Goal: Information Seeking & Learning: Learn about a topic

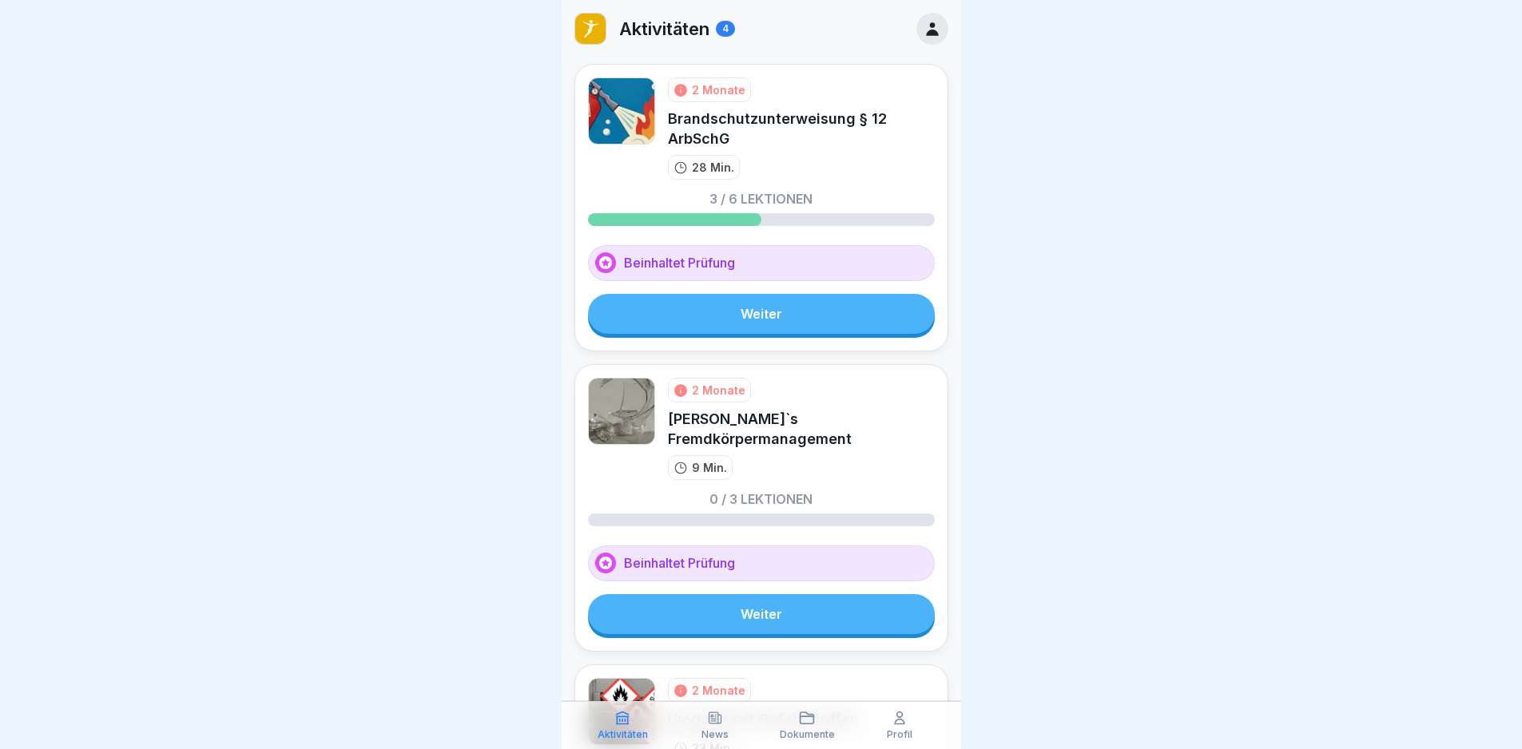
click at [772, 316] on link "Weiter" at bounding box center [761, 314] width 347 height 40
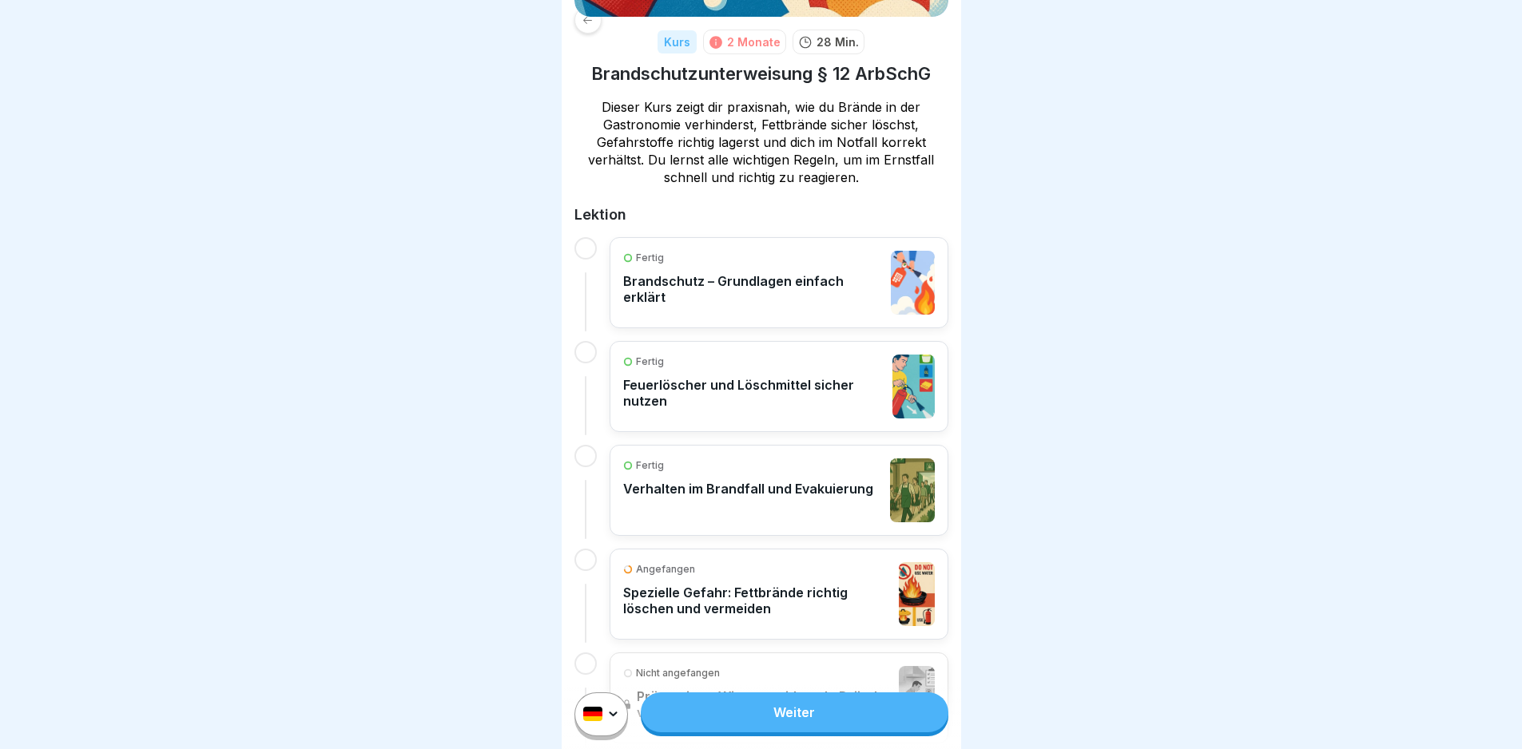
scroll to position [320, 0]
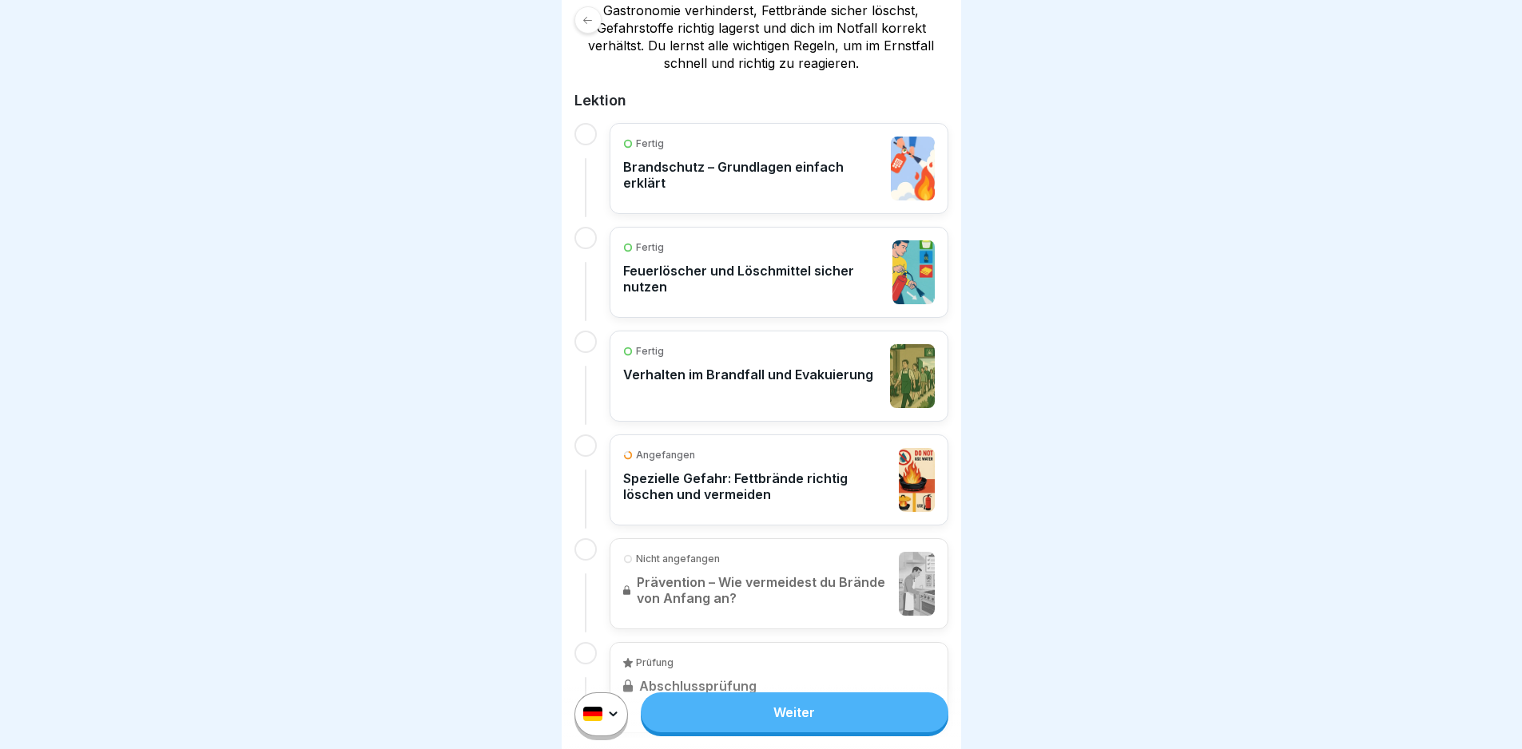
click at [818, 721] on link "Weiter" at bounding box center [794, 713] width 307 height 40
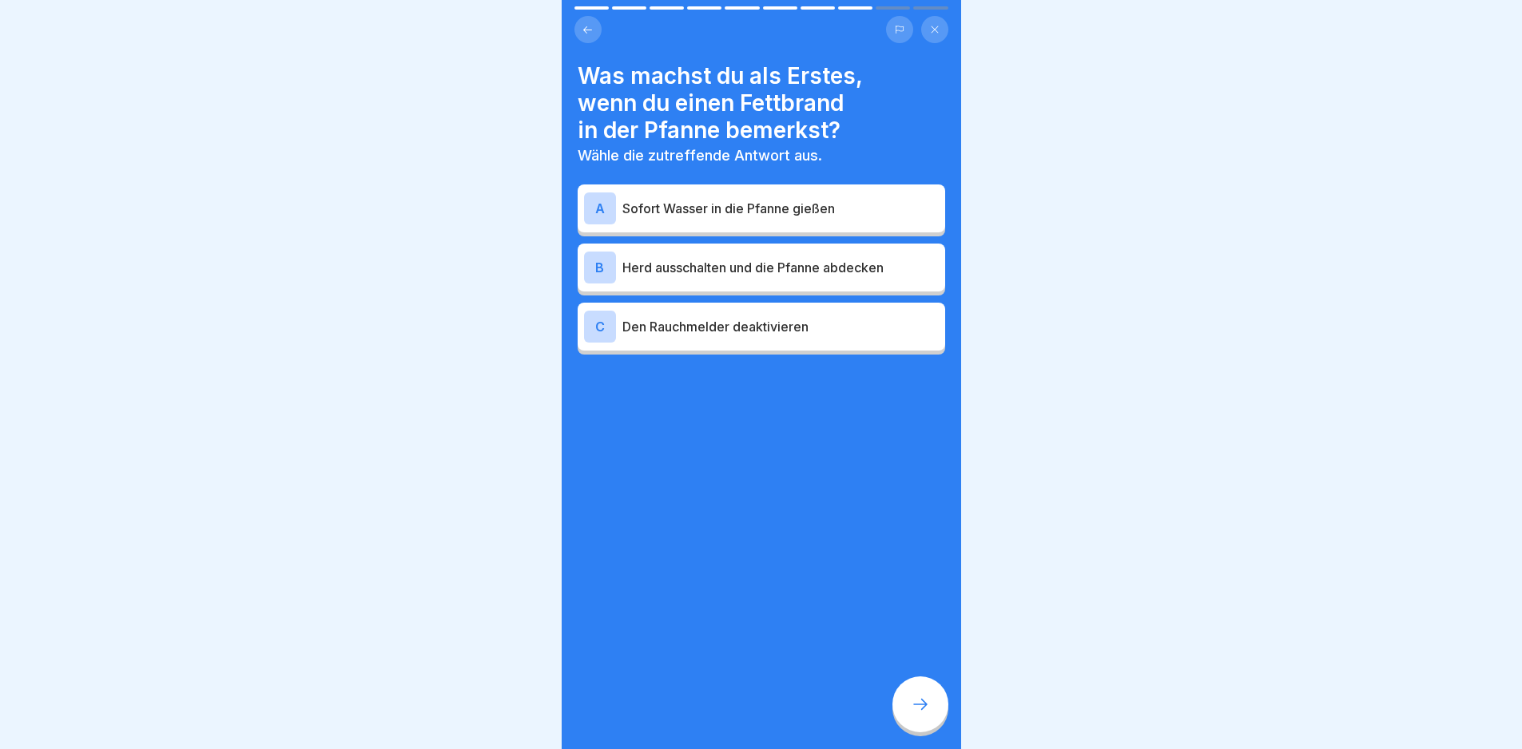
click at [831, 272] on p "Herd ausschalten und die Pfanne abdecken" at bounding box center [780, 267] width 316 height 19
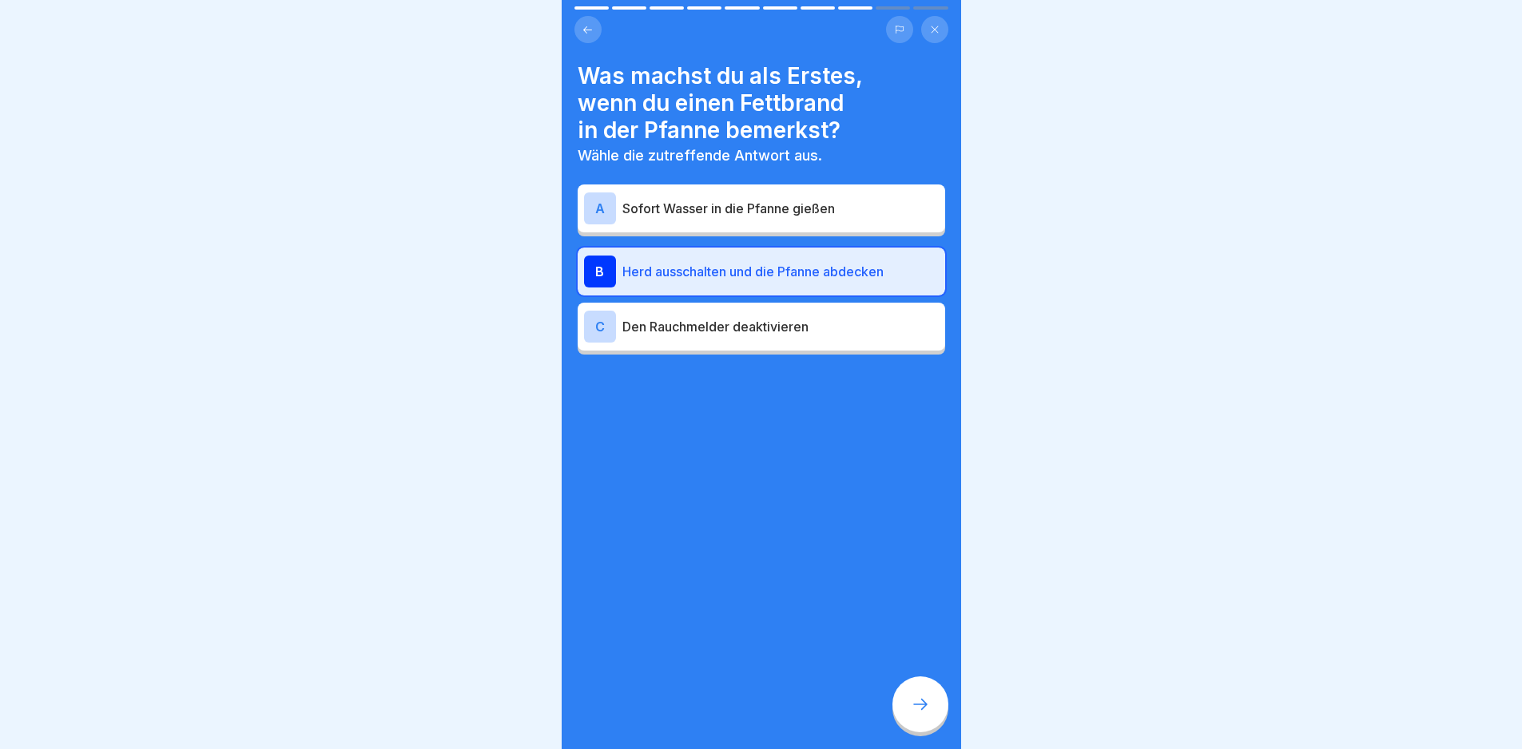
click at [908, 721] on div at bounding box center [920, 705] width 56 height 56
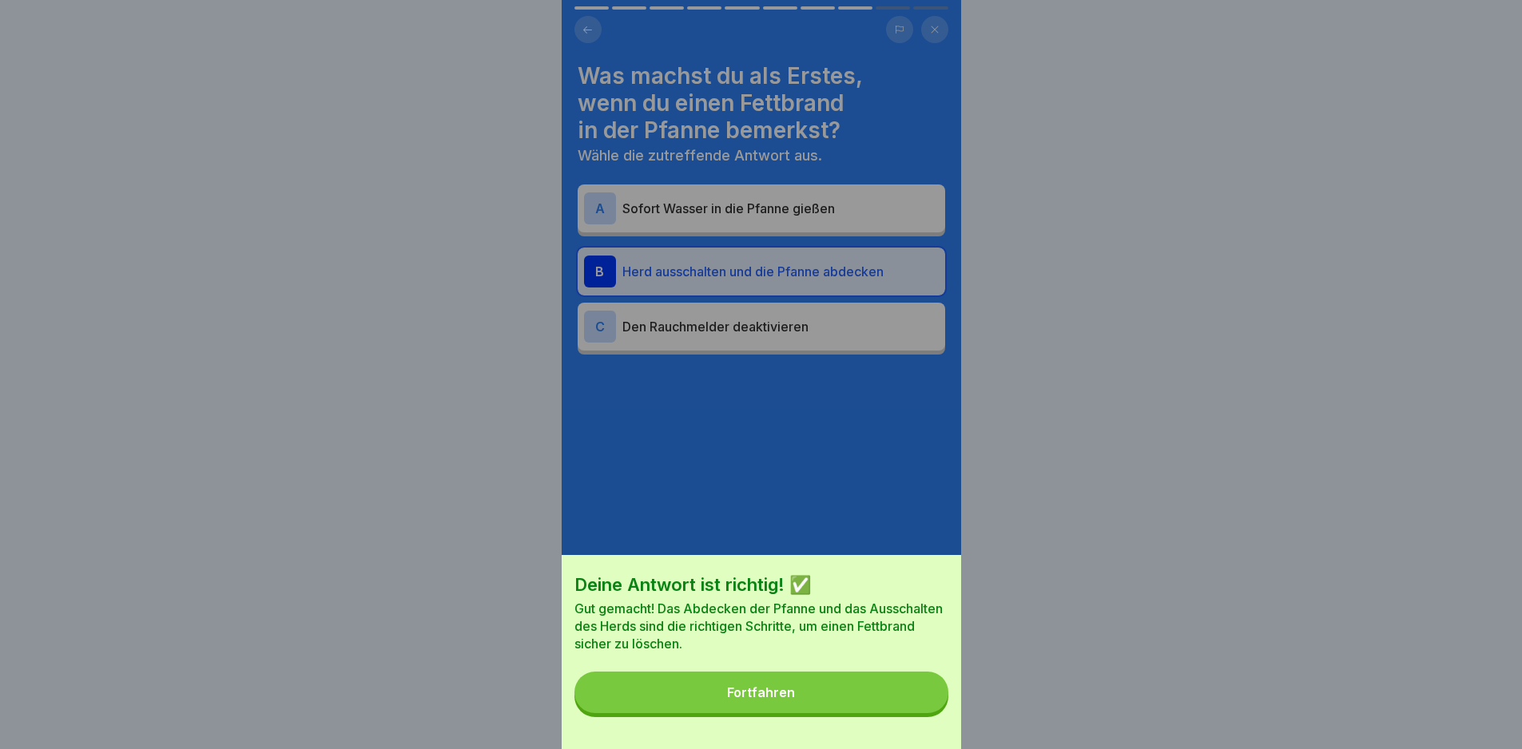
click at [908, 713] on button "Fortfahren" at bounding box center [761, 693] width 374 height 42
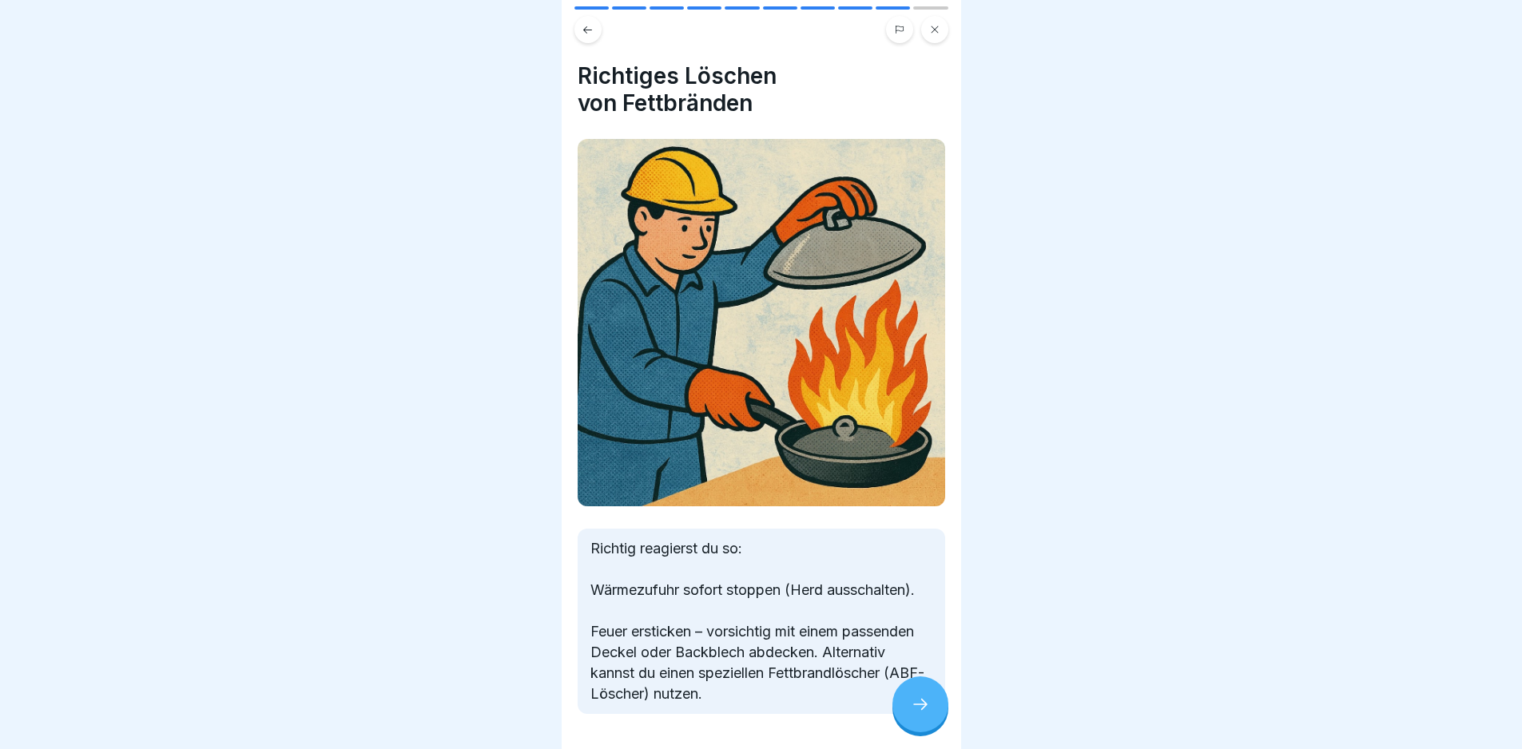
click at [916, 714] on icon at bounding box center [920, 704] width 19 height 19
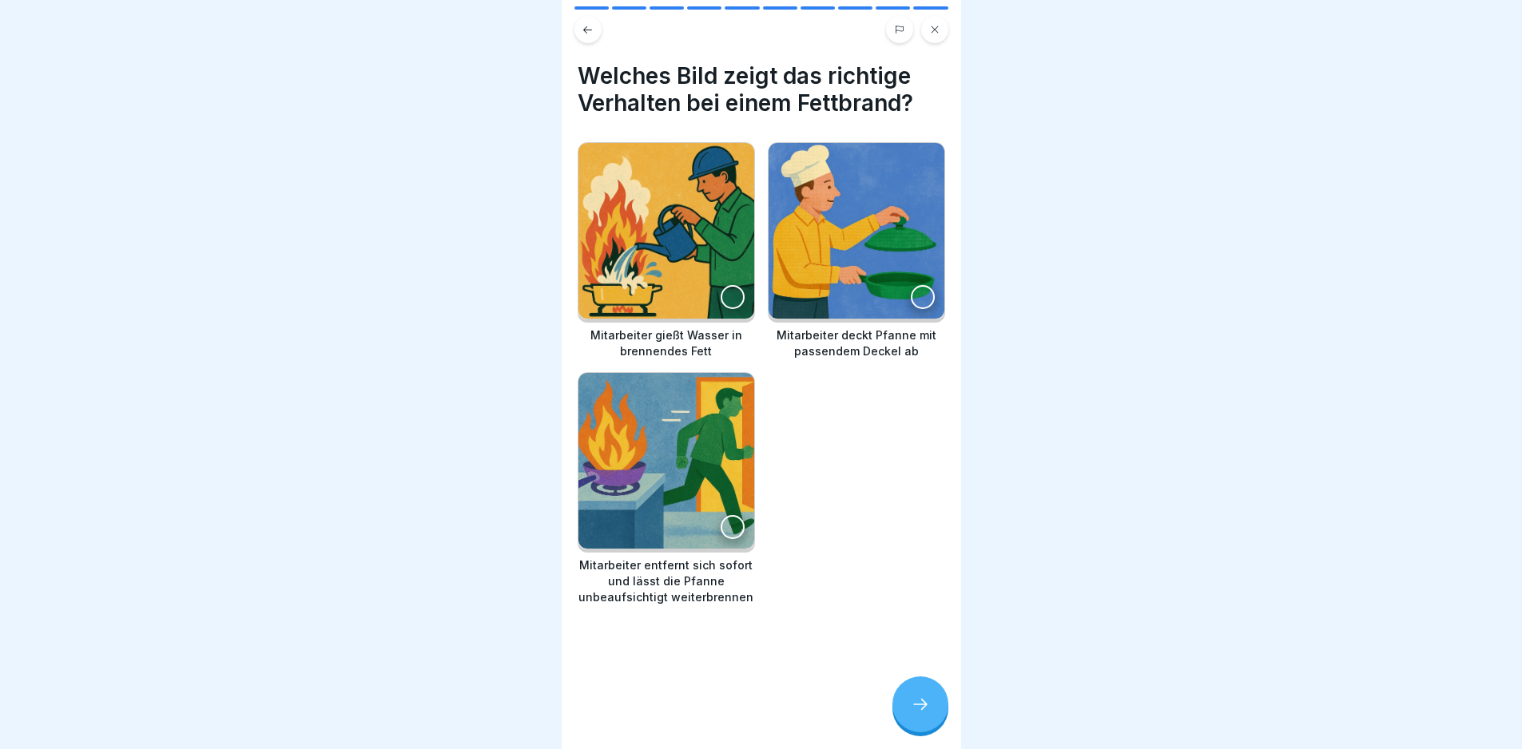
click at [842, 277] on img at bounding box center [857, 231] width 176 height 176
click at [921, 733] on div at bounding box center [920, 705] width 56 height 56
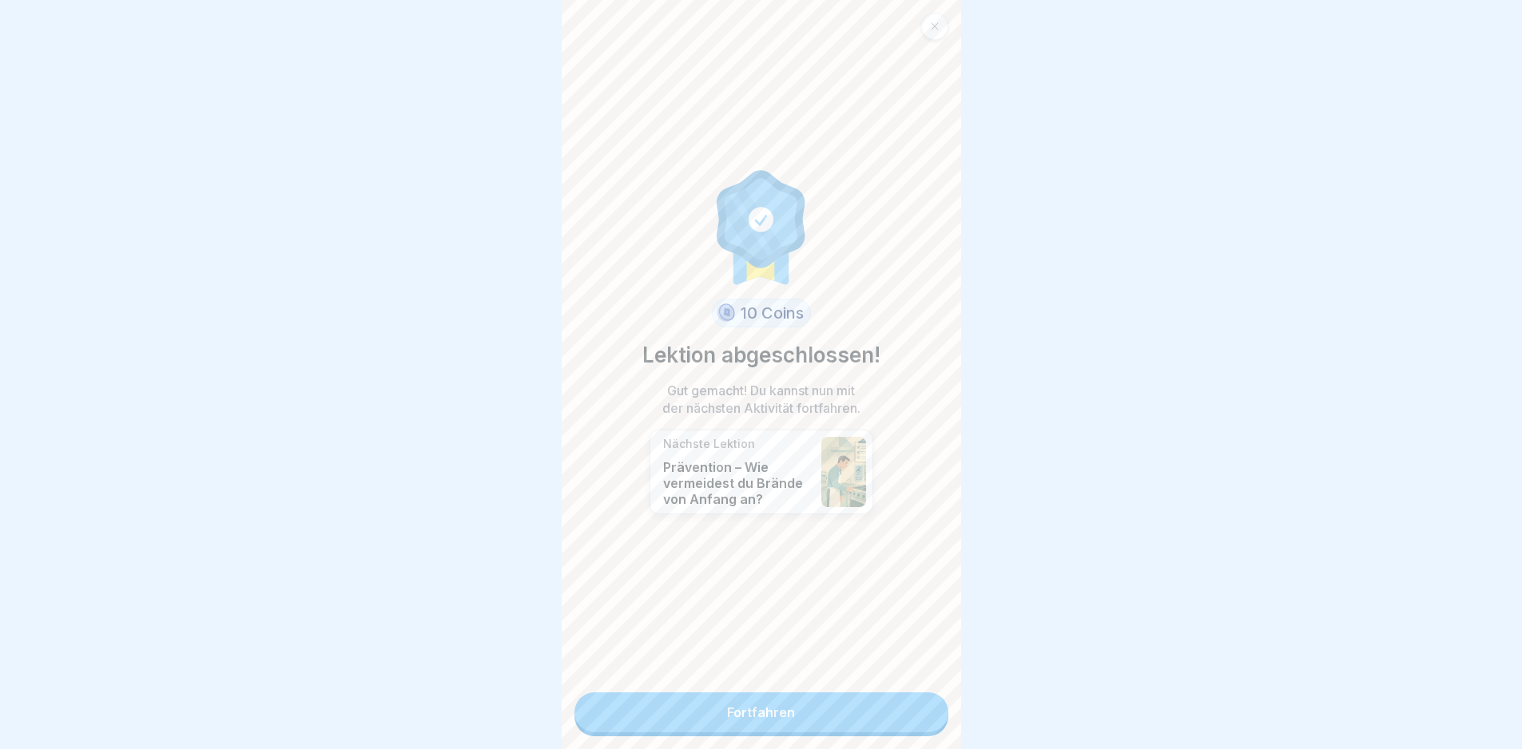
click at [893, 681] on div "10 Coins Lektion abgeschlossen! Gut gemacht! Du kannst nun mit der nächsten Akt…" at bounding box center [761, 374] width 399 height 749
click at [888, 719] on link "Fortfahren" at bounding box center [761, 713] width 374 height 40
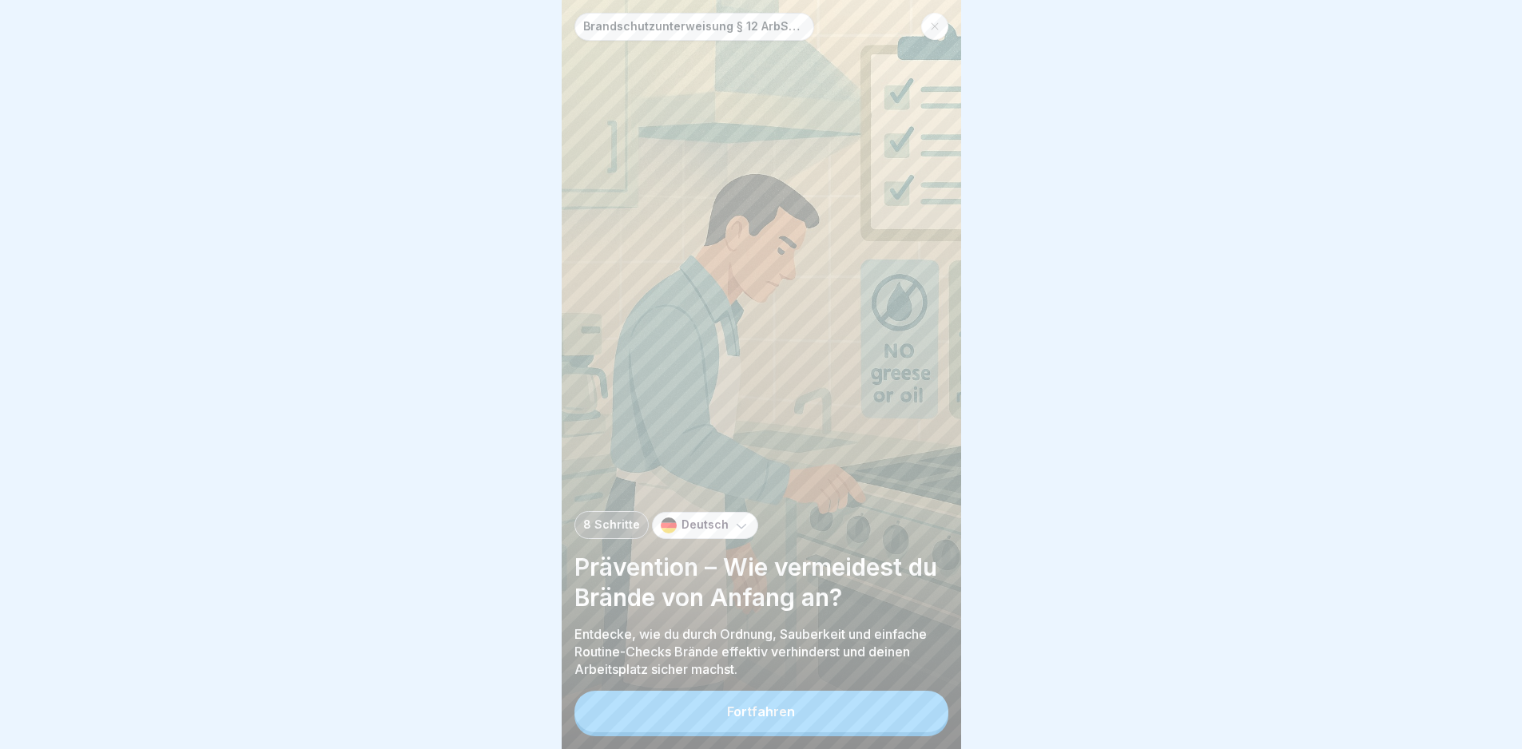
click at [888, 719] on button "Fortfahren" at bounding box center [761, 712] width 374 height 42
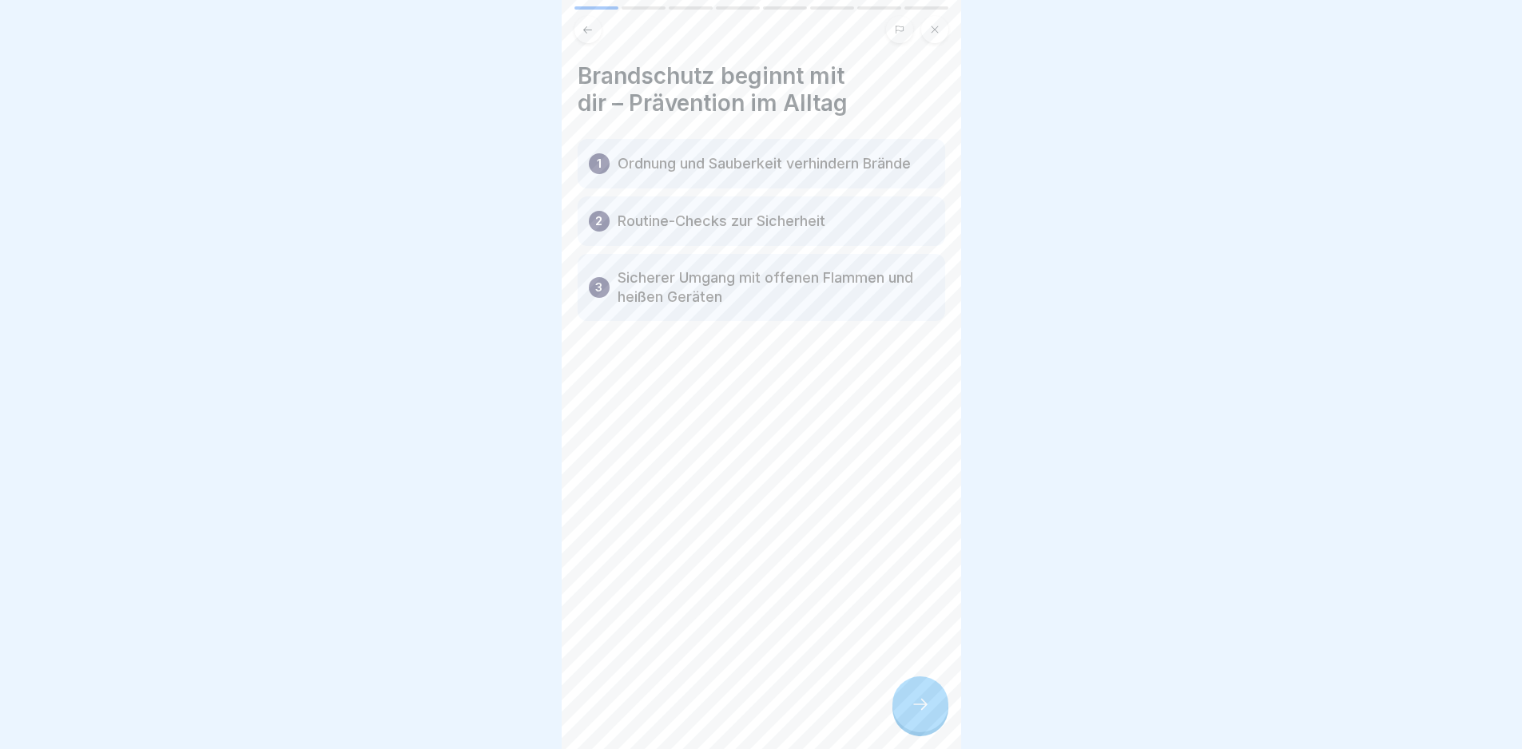
click at [910, 730] on div at bounding box center [920, 705] width 56 height 56
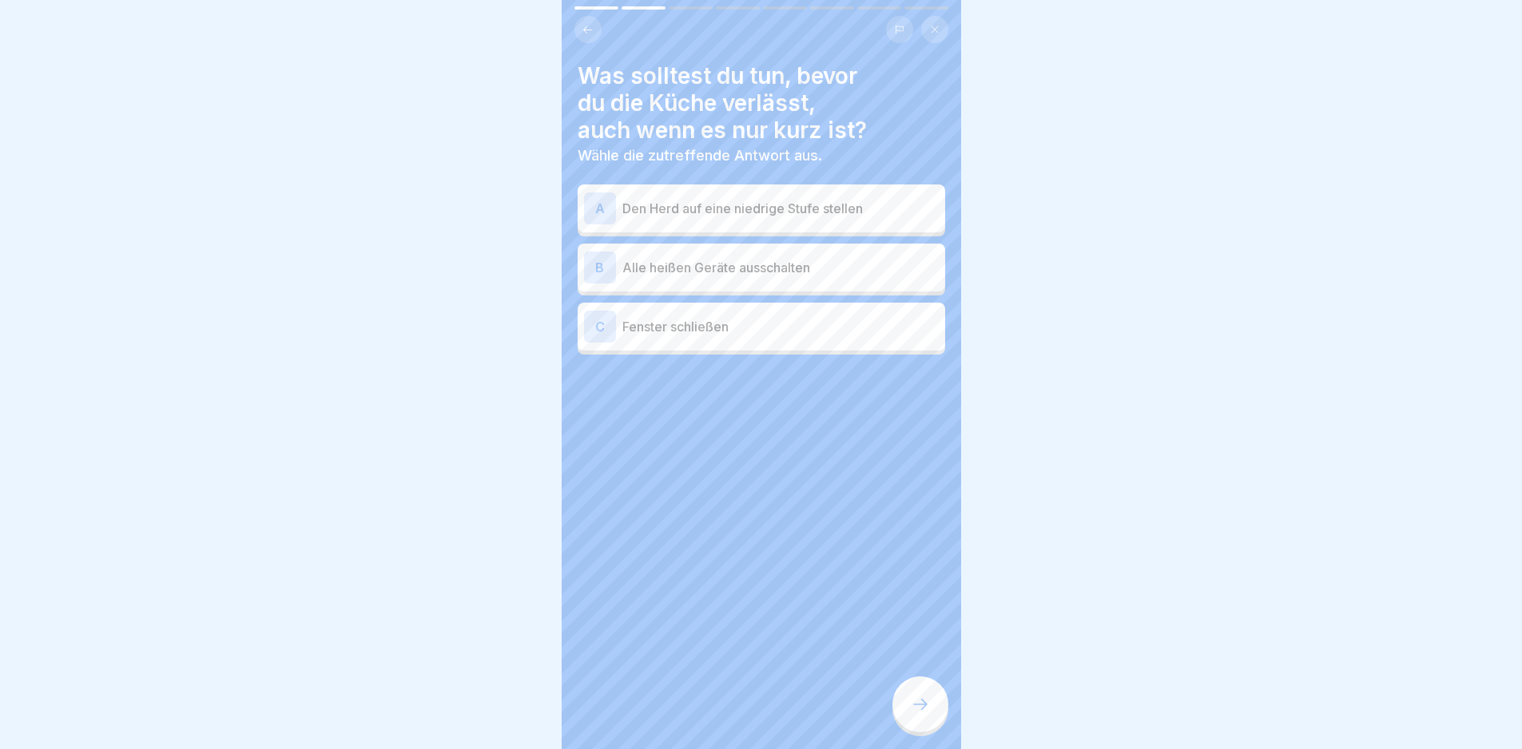
click at [910, 727] on div at bounding box center [920, 705] width 56 height 56
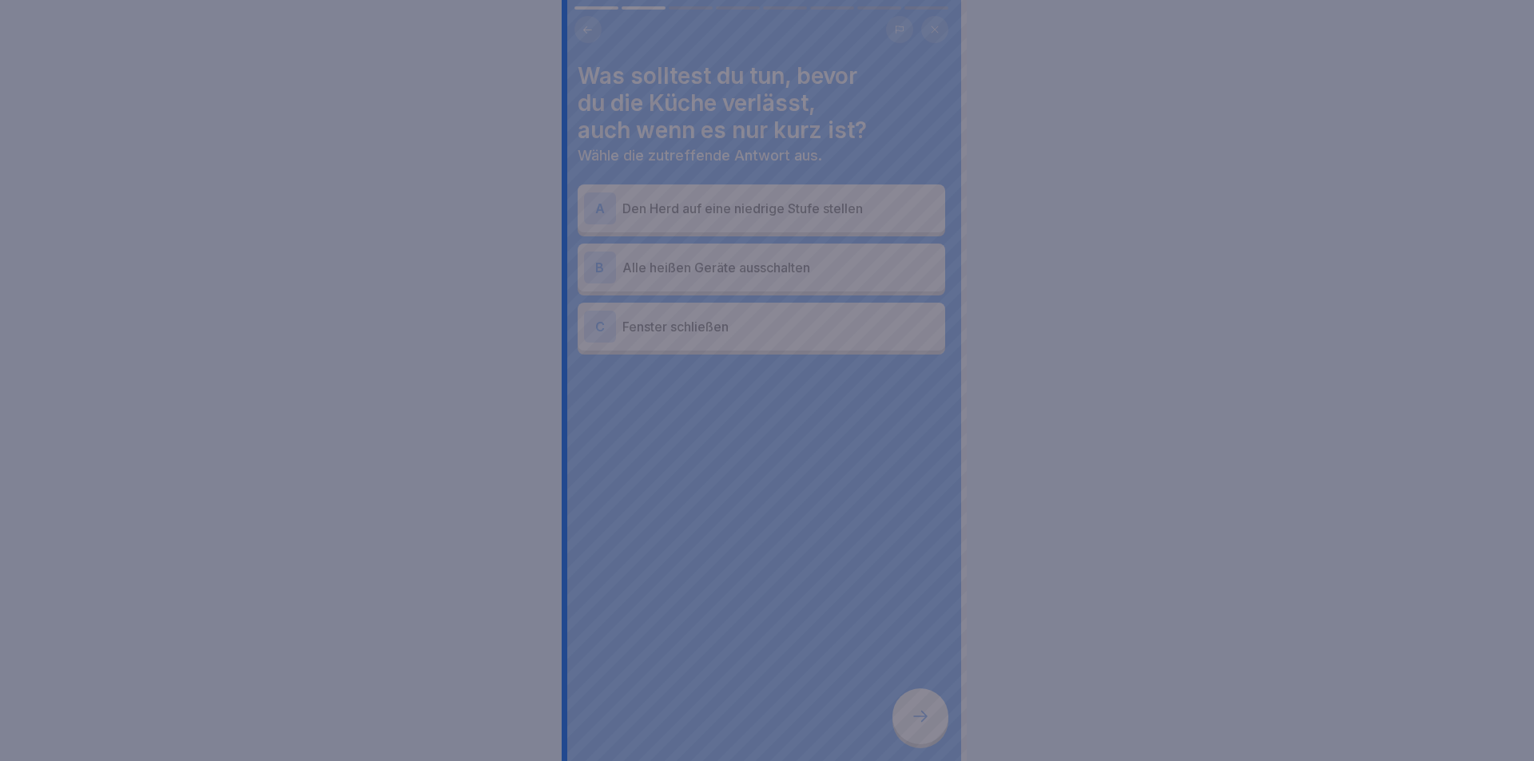
click at [910, 723] on div at bounding box center [767, 380] width 1534 height 761
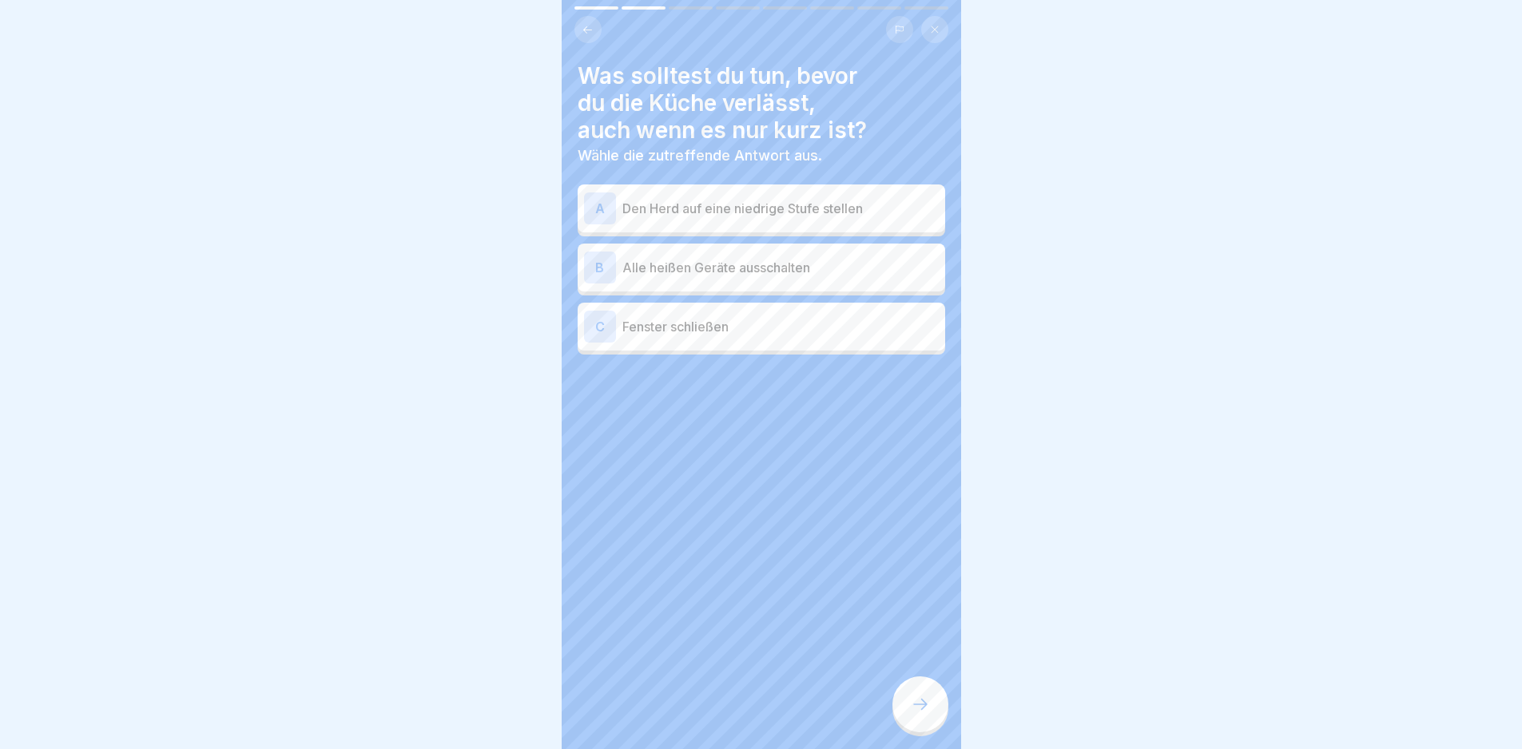
click at [815, 256] on div "B Alle heißen Geräte ausschalten" at bounding box center [761, 268] width 355 height 32
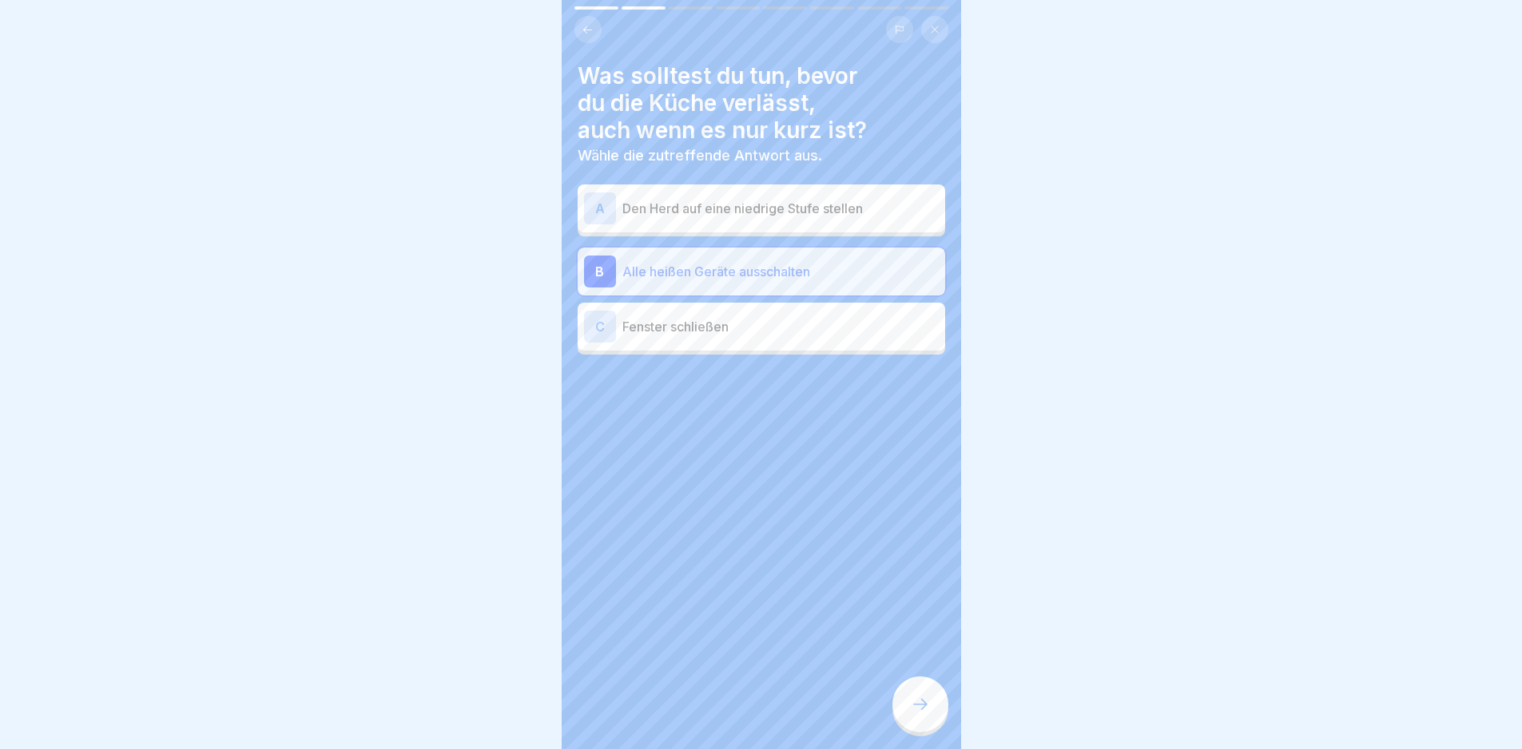
click at [920, 699] on div at bounding box center [920, 705] width 56 height 56
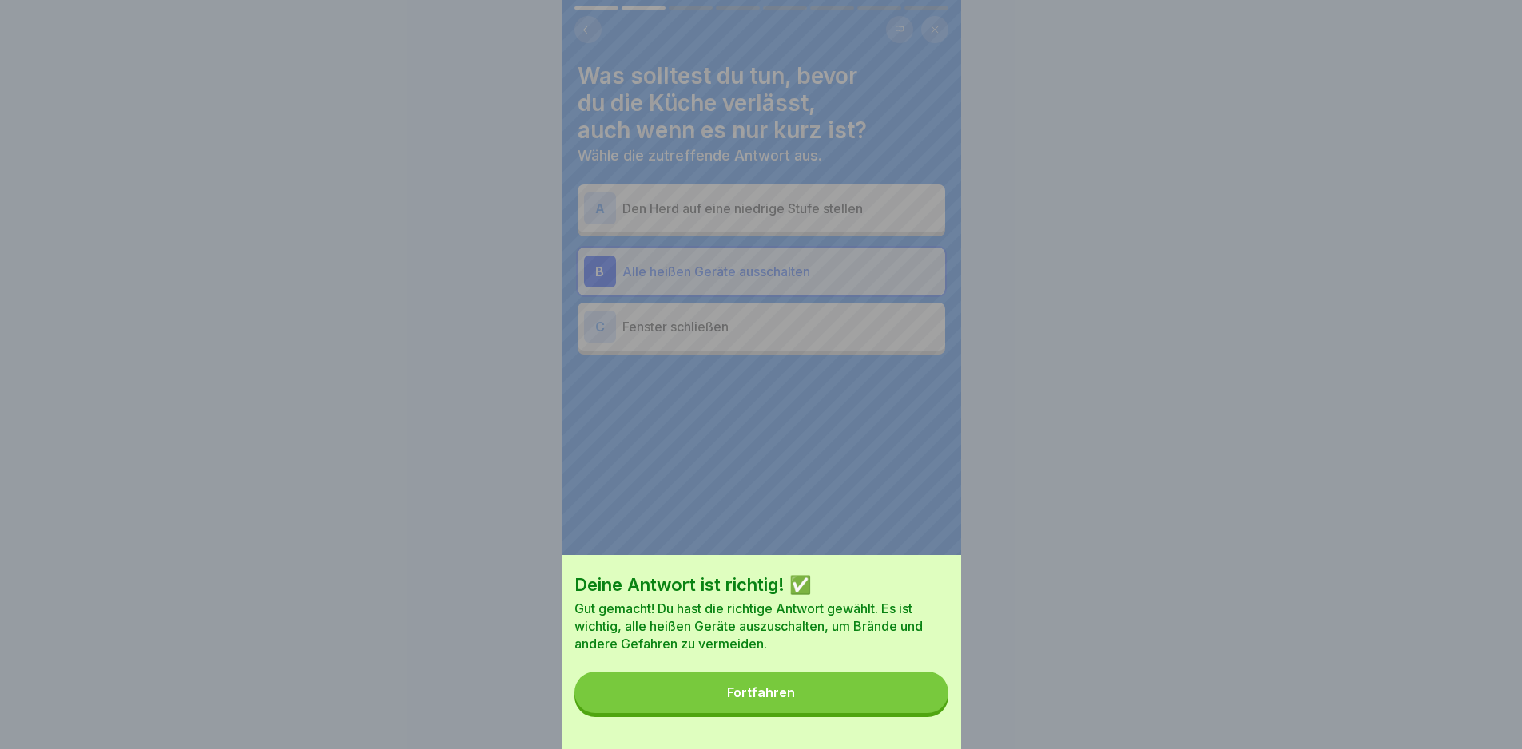
click at [920, 700] on button "Fortfahren" at bounding box center [761, 693] width 374 height 42
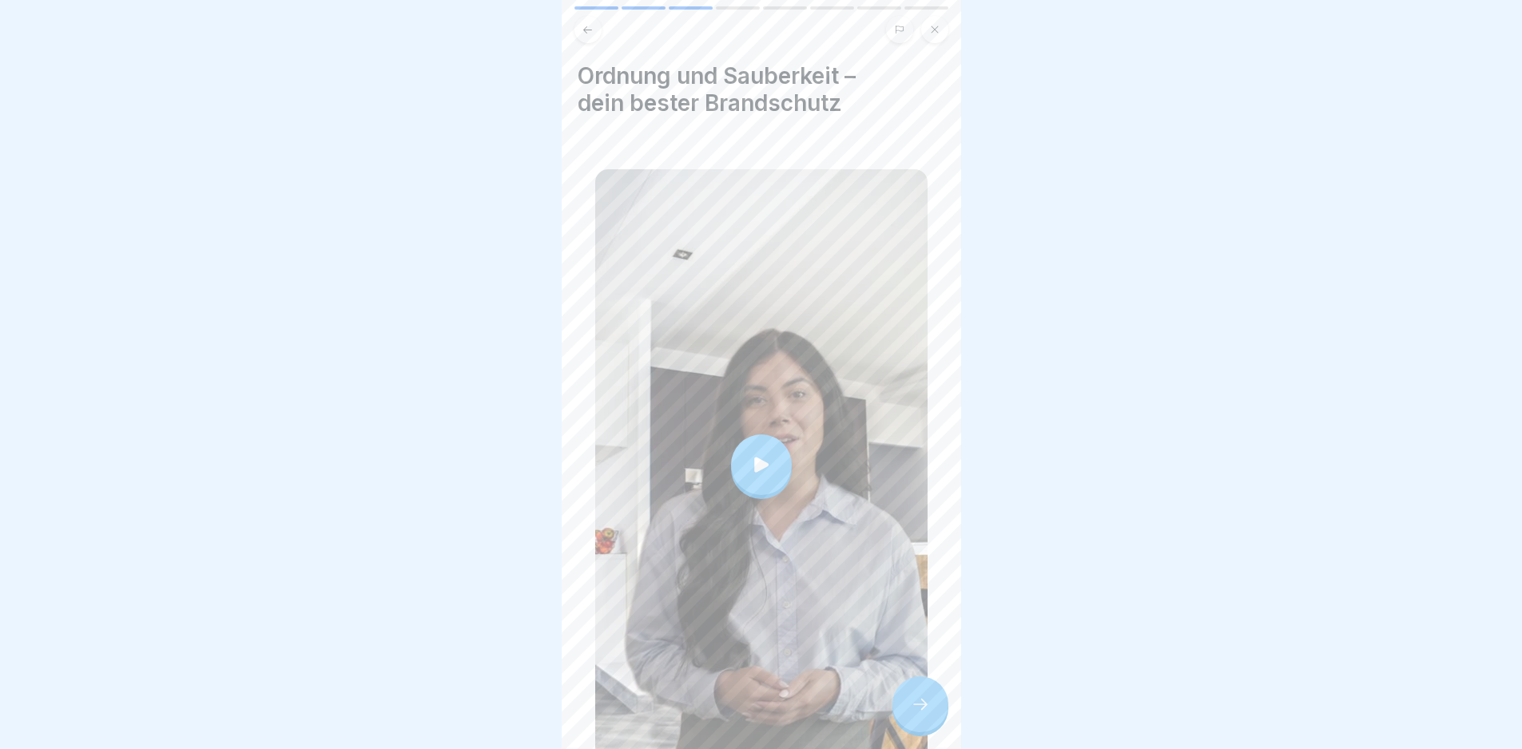
click at [861, 484] on div at bounding box center [761, 464] width 332 height 591
click at [925, 706] on div at bounding box center [920, 705] width 56 height 56
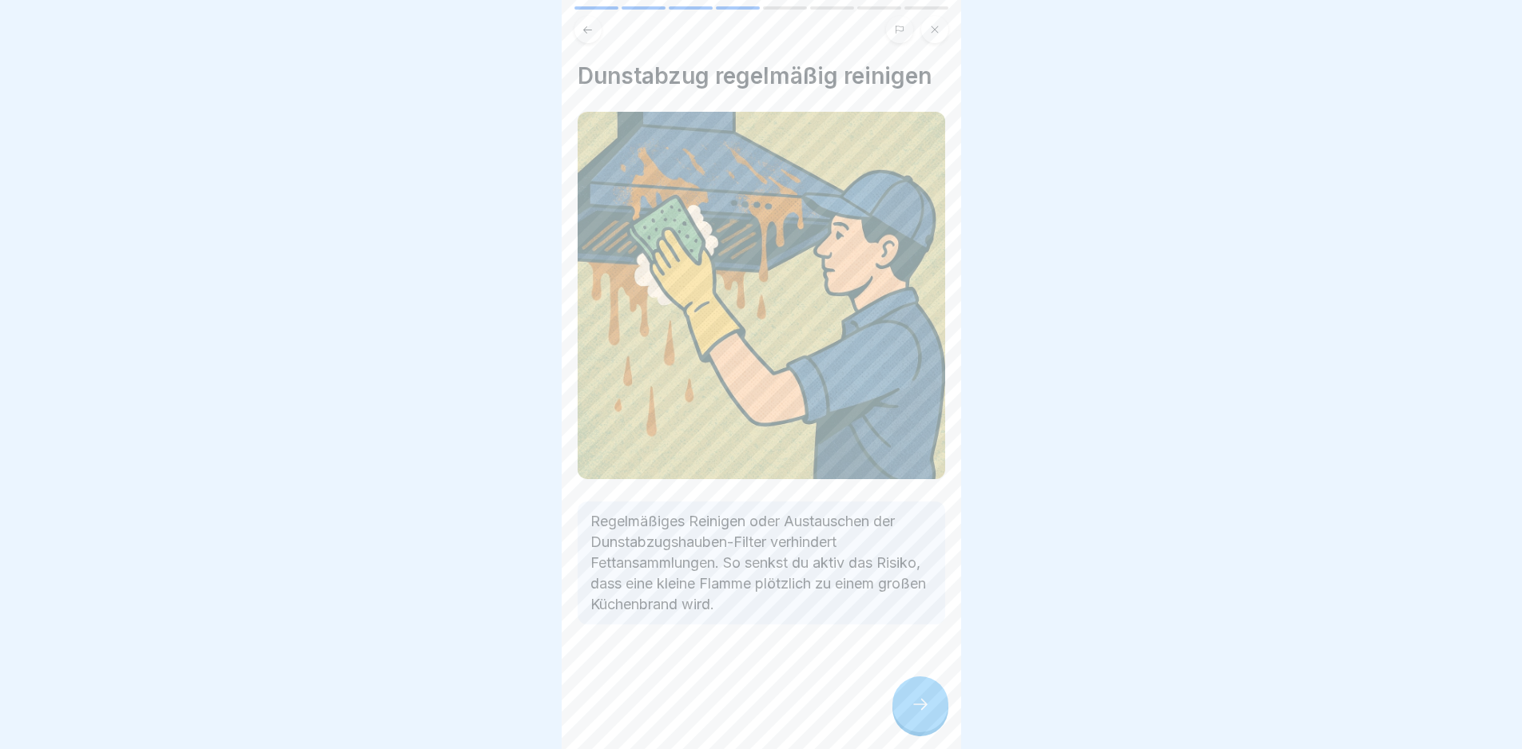
click at [925, 706] on div at bounding box center [920, 705] width 56 height 56
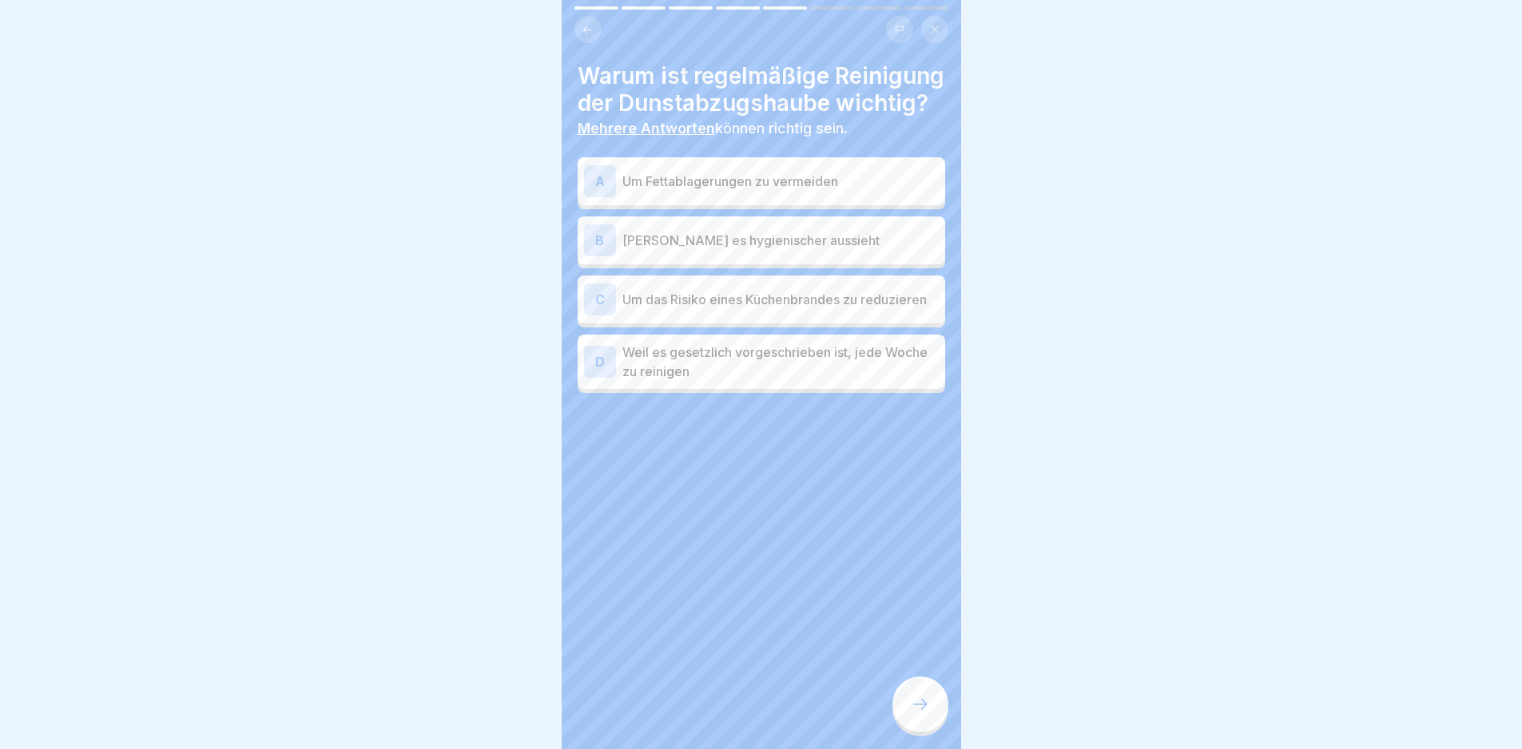
click at [769, 191] on p "Um Fettablagerungen zu vermeiden" at bounding box center [780, 181] width 316 height 19
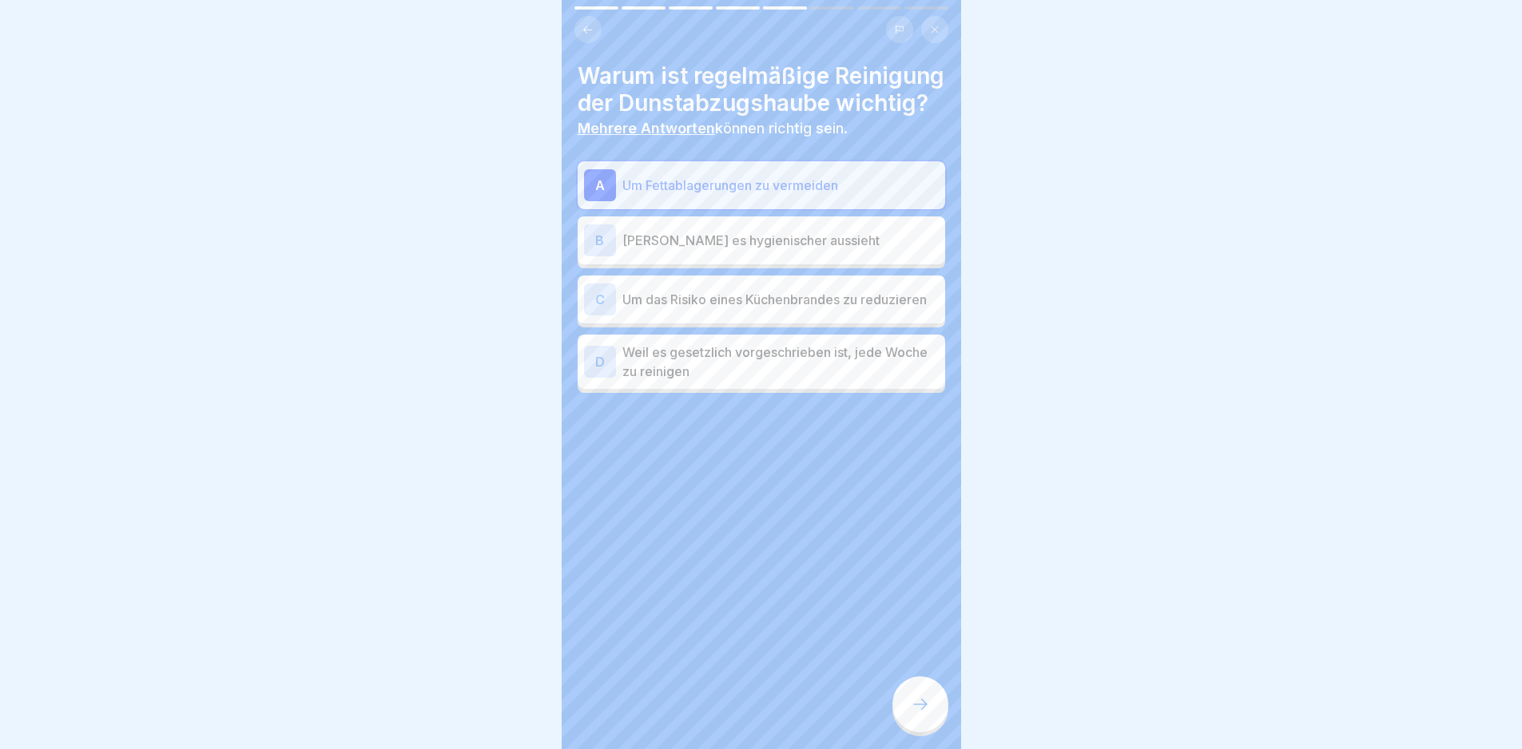
click at [777, 309] on p "Um das Risiko eines Küchenbrandes zu reduzieren" at bounding box center [780, 299] width 316 height 19
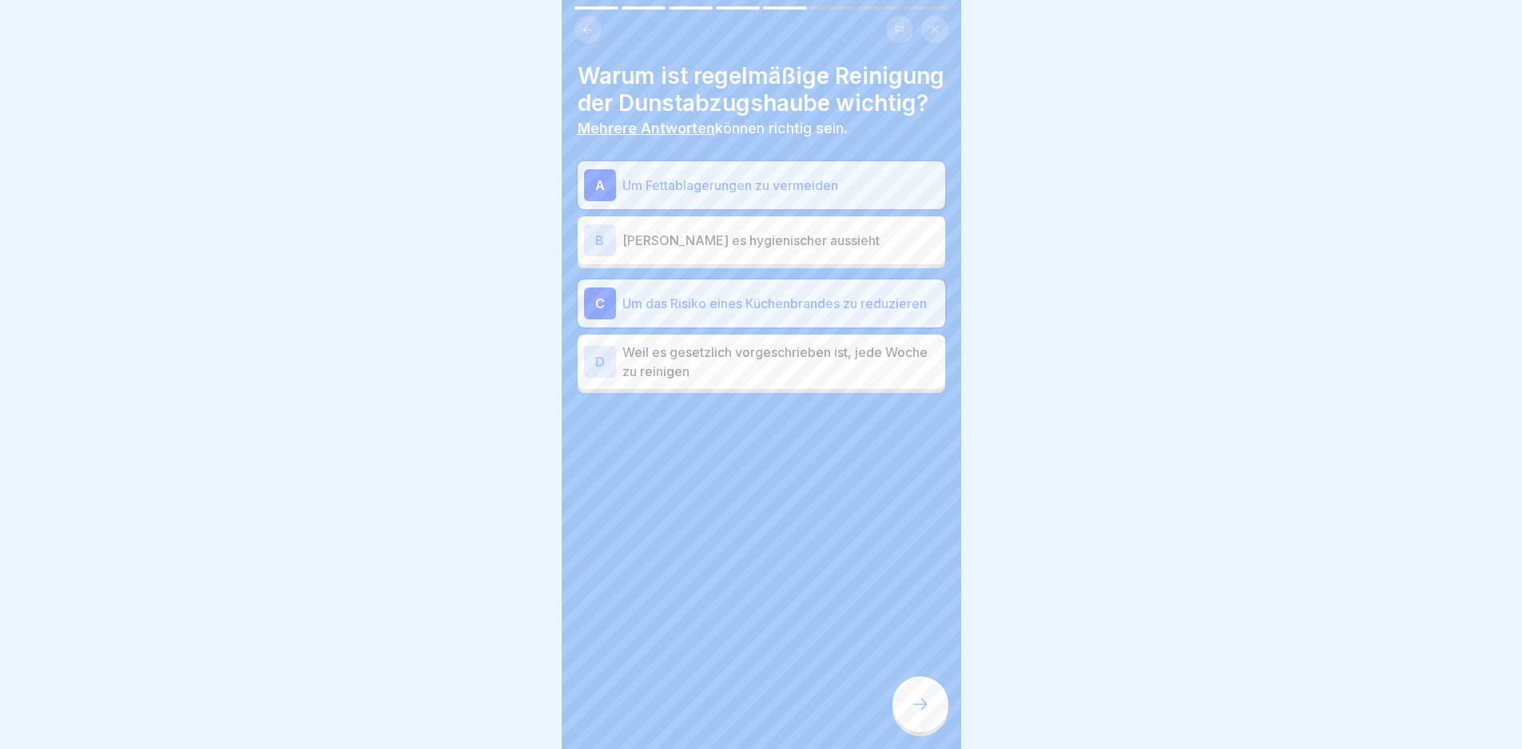
click at [905, 706] on div at bounding box center [920, 705] width 56 height 56
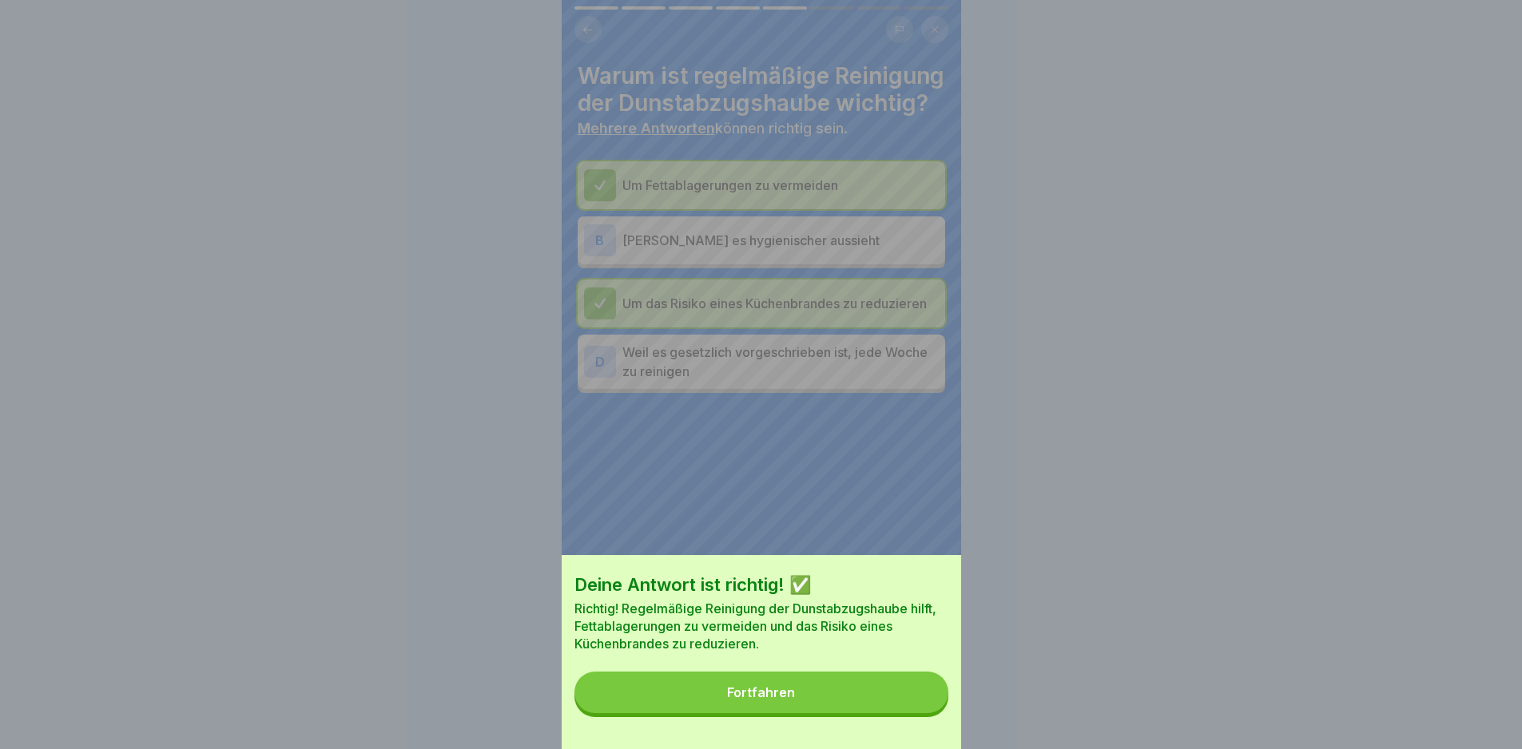
click at [905, 708] on button "Fortfahren" at bounding box center [761, 693] width 374 height 42
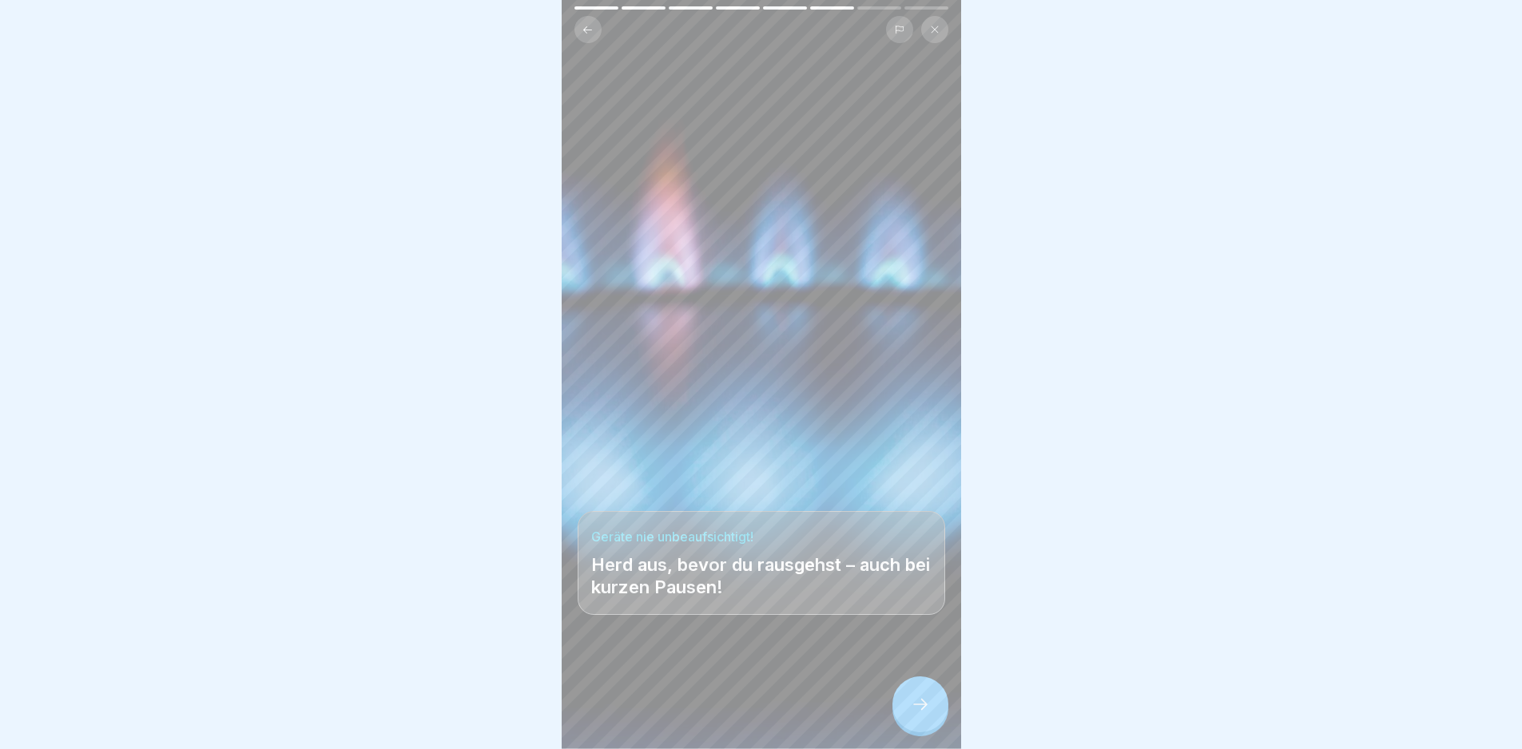
click at [905, 708] on div at bounding box center [920, 705] width 56 height 56
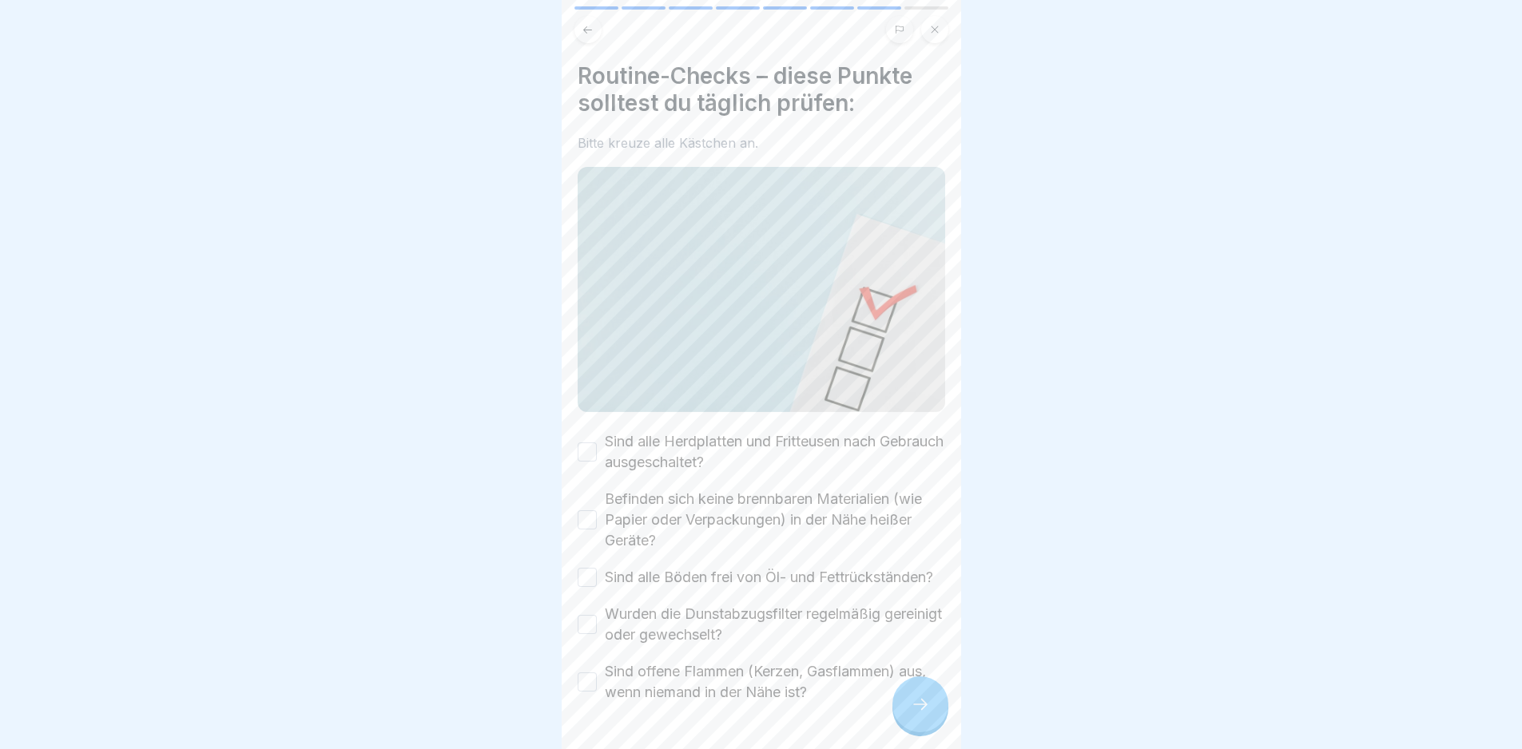
click at [689, 394] on img at bounding box center [762, 289] width 368 height 244
click at [690, 431] on label "Sind alle Herdplatten und Fritteusen nach Gebrauch ausgeschaltet?" at bounding box center [775, 452] width 340 height 42
click at [597, 443] on button "Sind alle Herdplatten und Fritteusen nach Gebrauch ausgeschaltet?" at bounding box center [587, 452] width 19 height 19
click at [714, 506] on label "Befinden sich keine brennbaren Materialien (wie Papier oder Verpackungen) in de…" at bounding box center [775, 520] width 340 height 62
click at [597, 511] on button "Befinden sich keine brennbaren Materialien (wie Papier oder Verpackungen) in de…" at bounding box center [587, 520] width 19 height 19
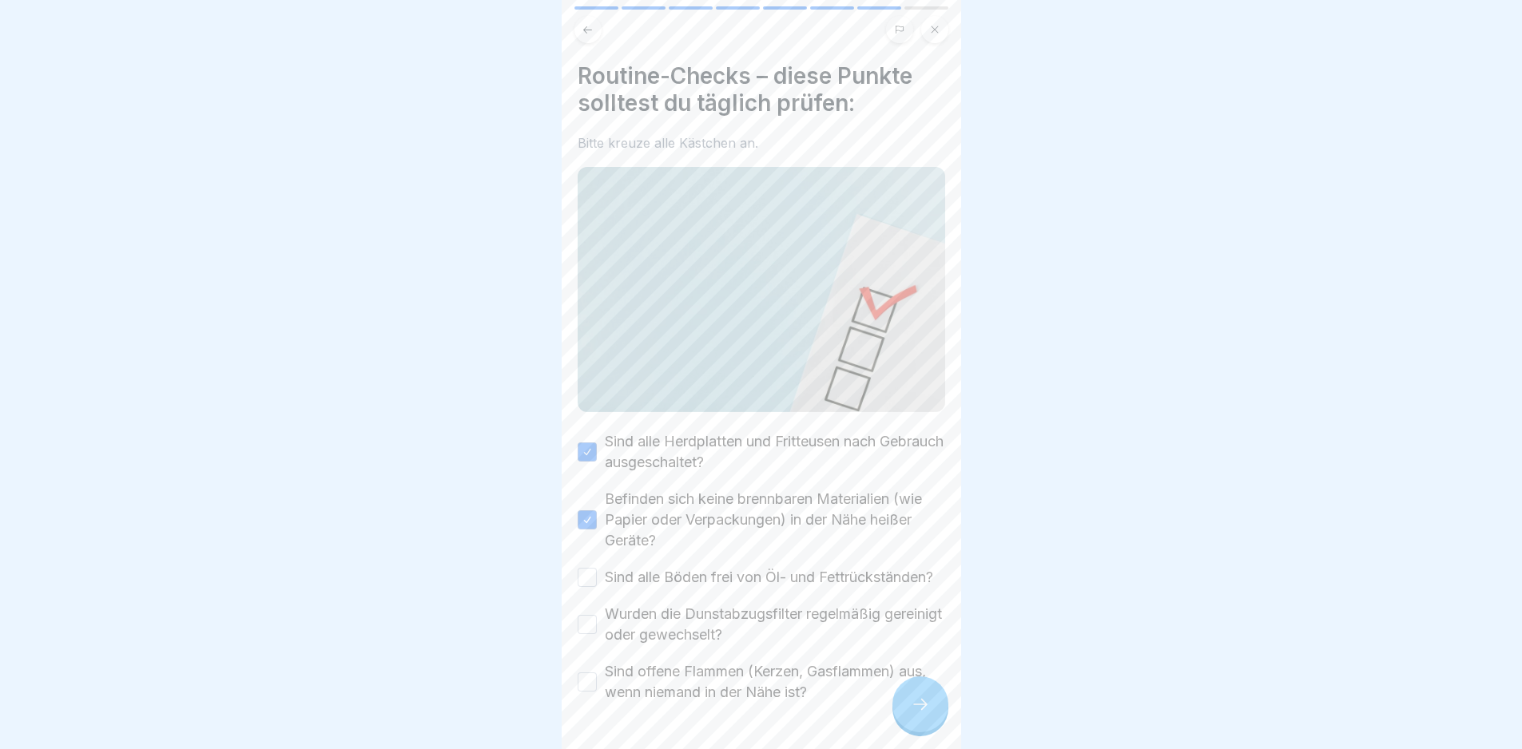
click at [719, 582] on label "Sind alle Böden frei von Öl- und Fettrückständen?" at bounding box center [769, 577] width 328 height 21
click at [597, 582] on button "Sind alle Böden frei von Öl- und Fettrückständen?" at bounding box center [587, 577] width 19 height 19
click at [722, 646] on label "Wurden die Dunstabzugsfilter regelmäßig gereinigt oder gewechselt?" at bounding box center [775, 625] width 340 height 42
click at [597, 634] on button "Wurden die Dunstabzugsfilter regelmäßig gereinigt oder gewechselt?" at bounding box center [587, 624] width 19 height 19
drag, startPoint x: 732, startPoint y: 687, endPoint x: 745, endPoint y: 700, distance: 18.7
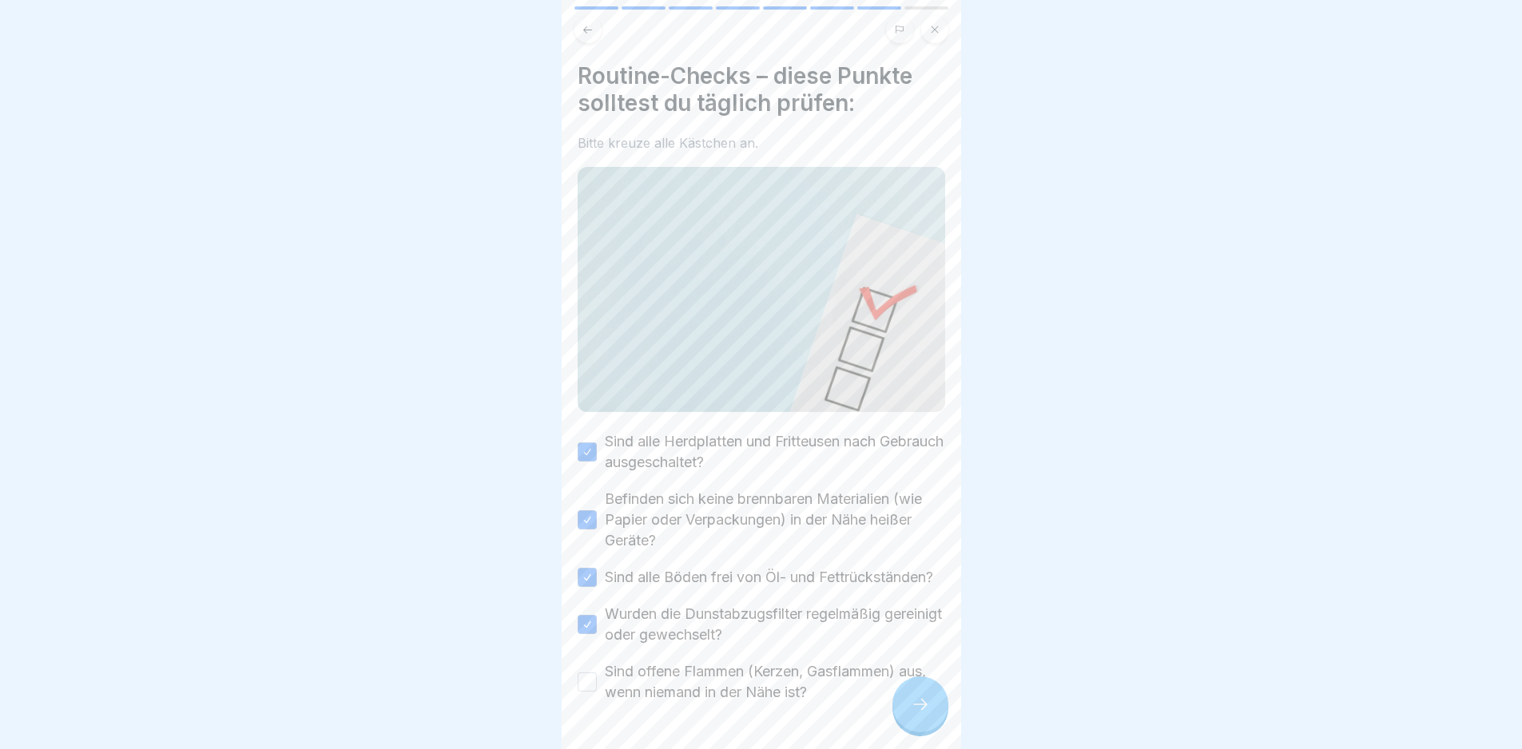
click at [732, 689] on label "Sind offene Flammen (Kerzen, Gasflammen) aus, wenn niemand in der Nähe ist?" at bounding box center [775, 683] width 340 height 42
click at [597, 689] on button "Sind offene Flammen (Kerzen, Gasflammen) aus, wenn niemand in der Nähe ist?" at bounding box center [587, 682] width 19 height 19
click at [902, 717] on div at bounding box center [920, 705] width 56 height 56
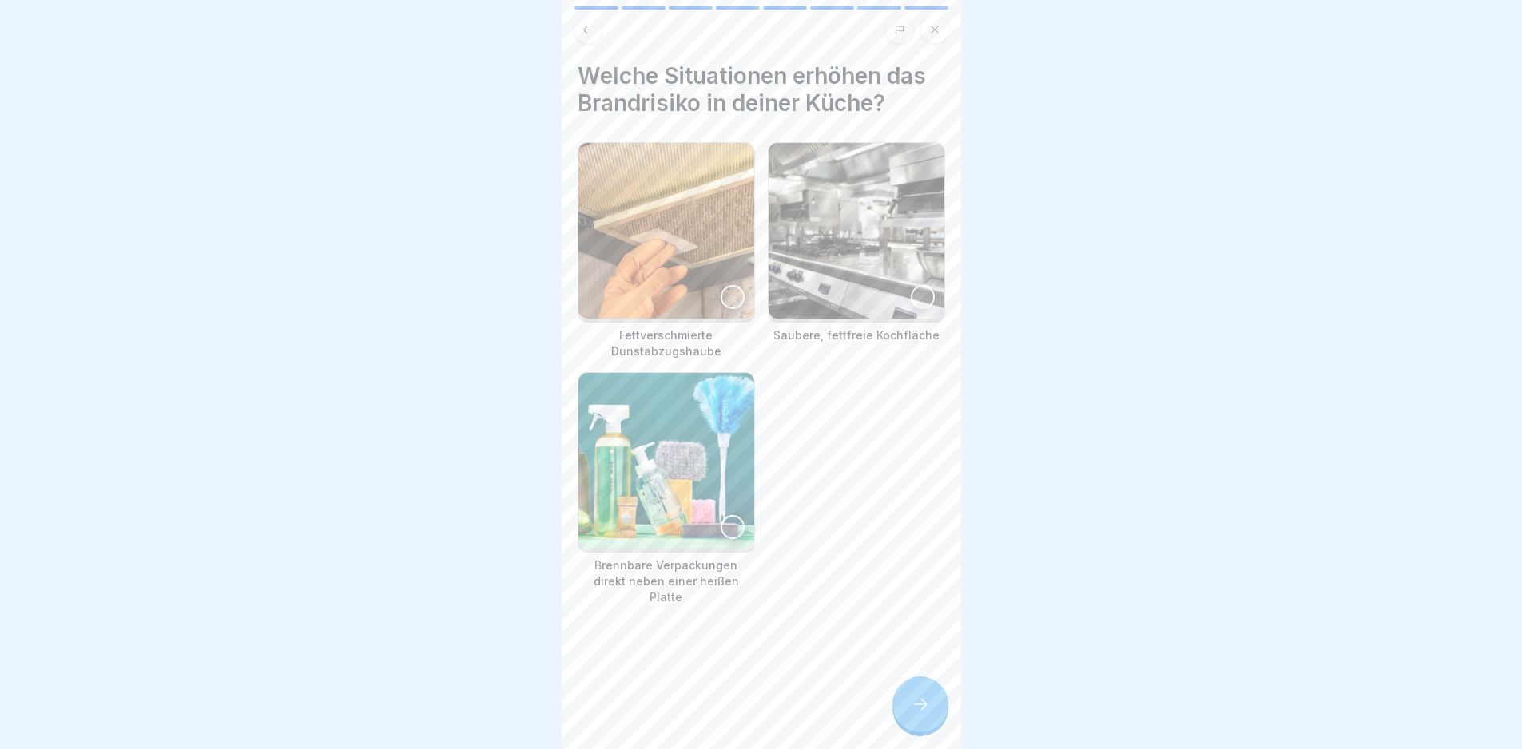
click at [902, 717] on div at bounding box center [920, 705] width 56 height 56
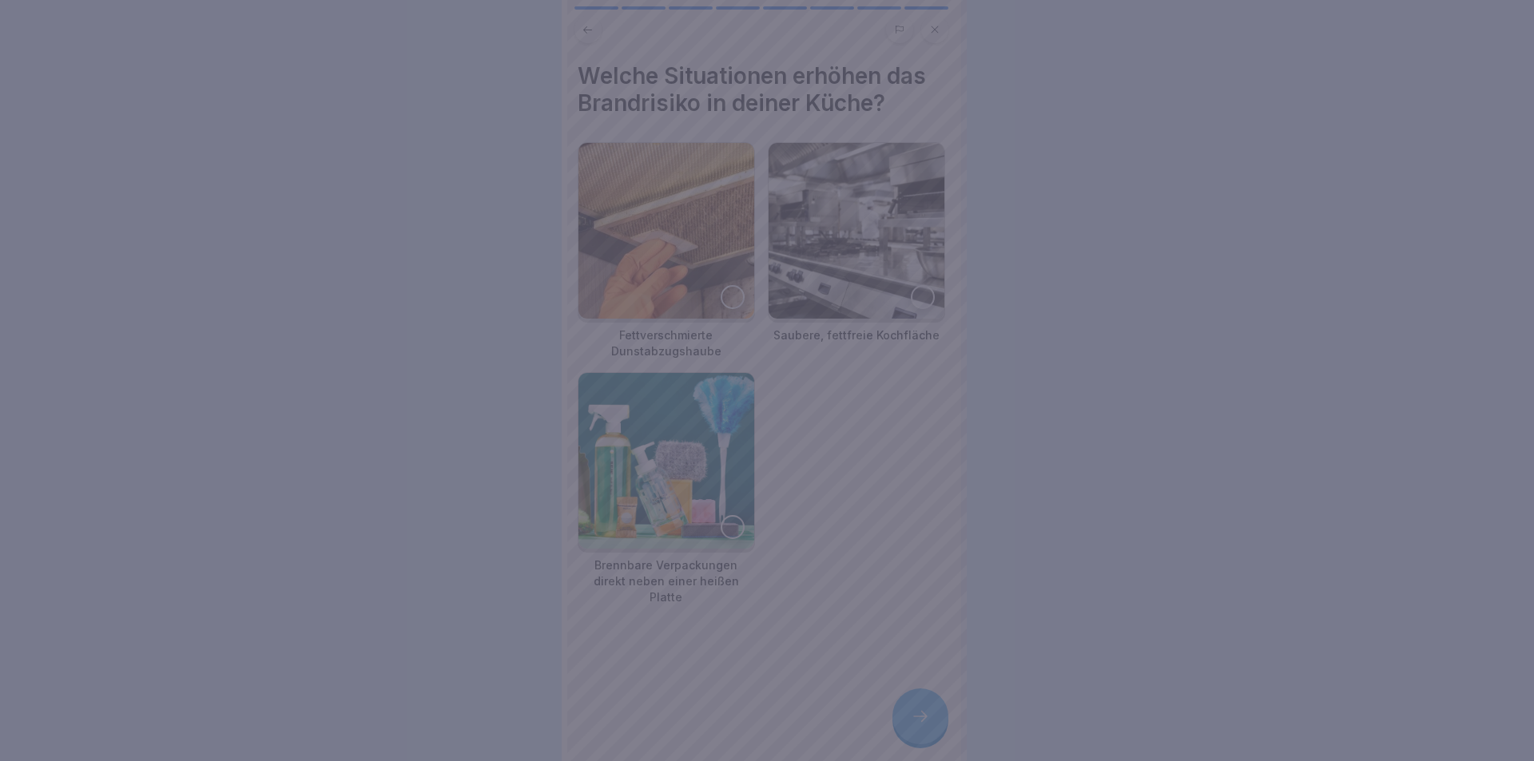
click at [902, 717] on div at bounding box center [767, 380] width 1534 height 761
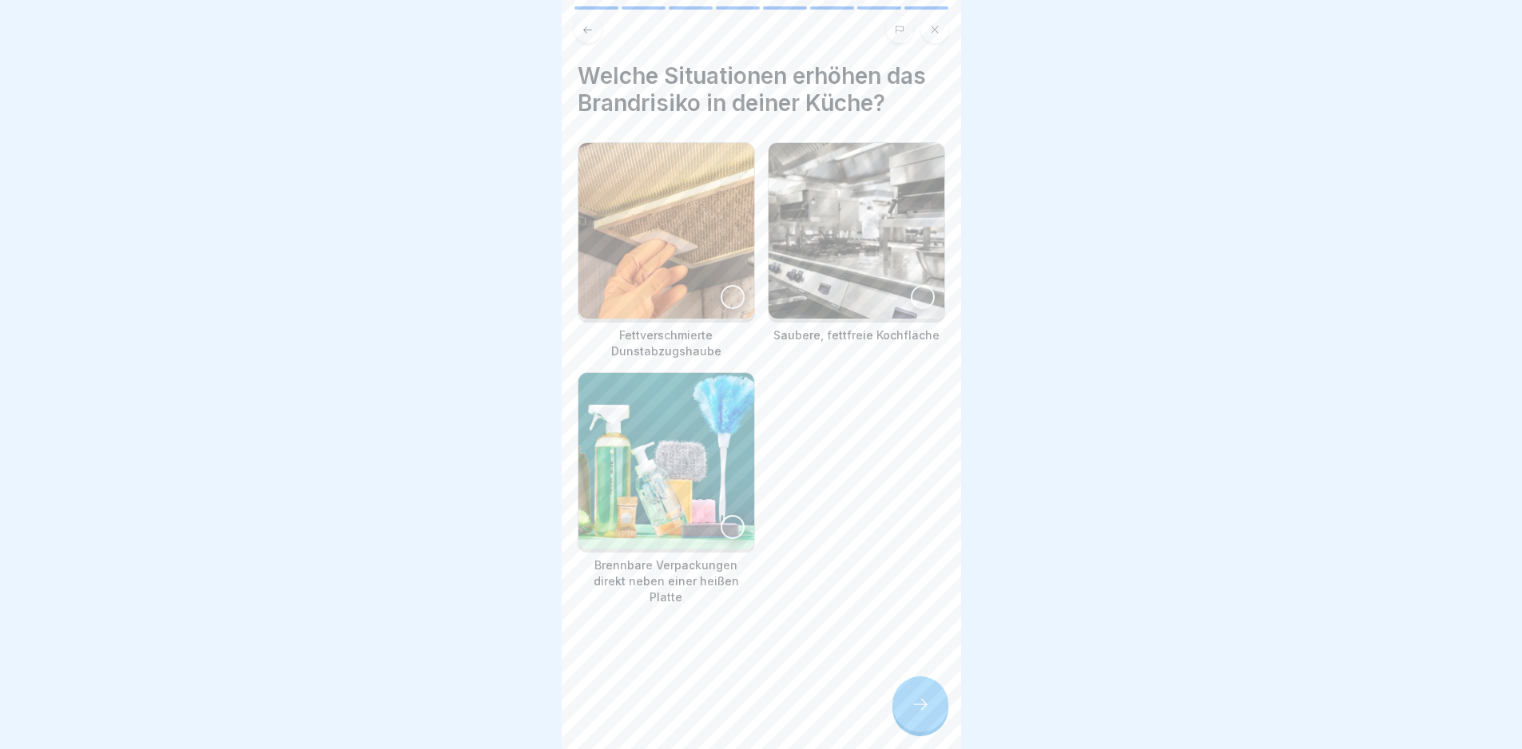
click at [698, 291] on img at bounding box center [666, 231] width 176 height 176
click at [648, 461] on img at bounding box center [666, 461] width 176 height 176
click at [919, 727] on div at bounding box center [920, 705] width 56 height 56
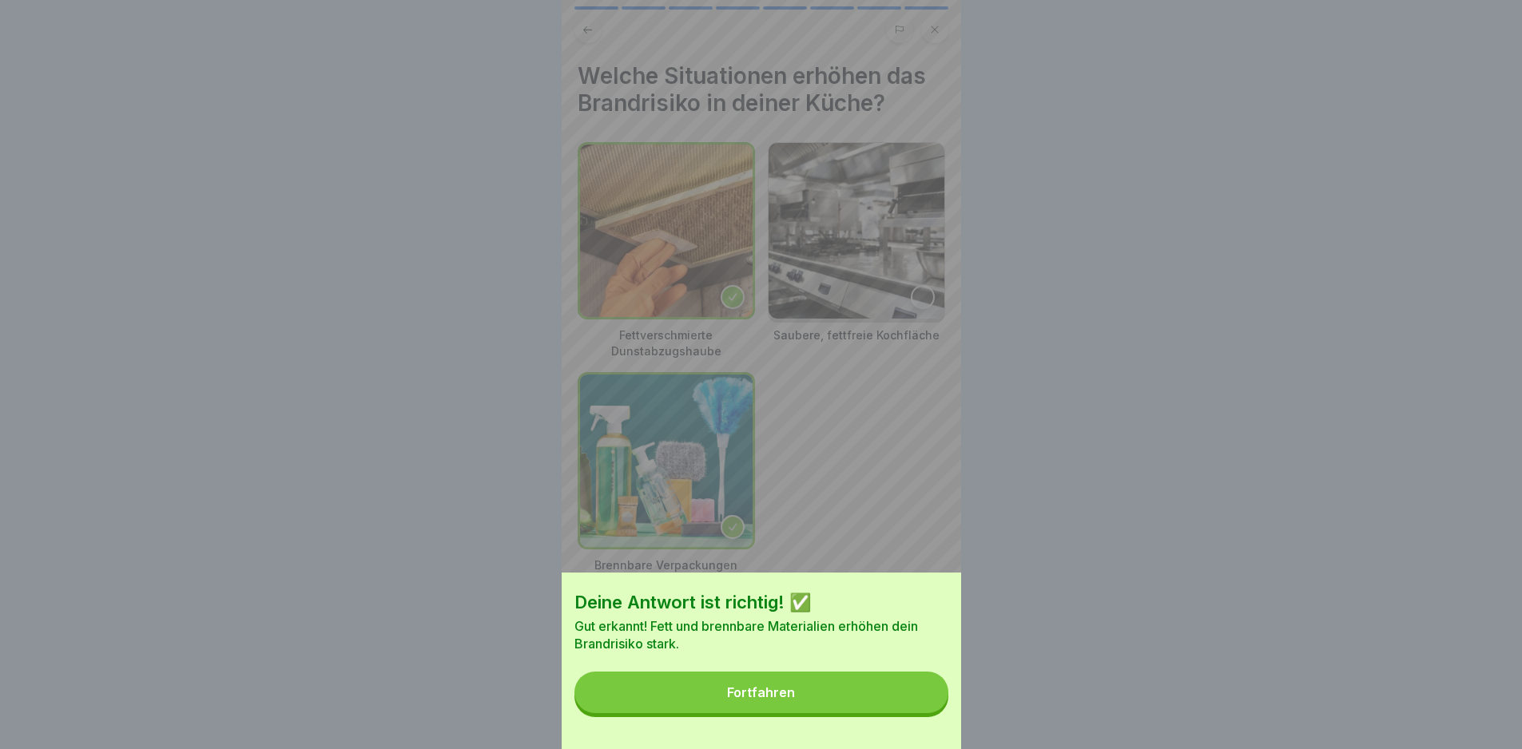
click at [918, 713] on button "Fortfahren" at bounding box center [761, 693] width 374 height 42
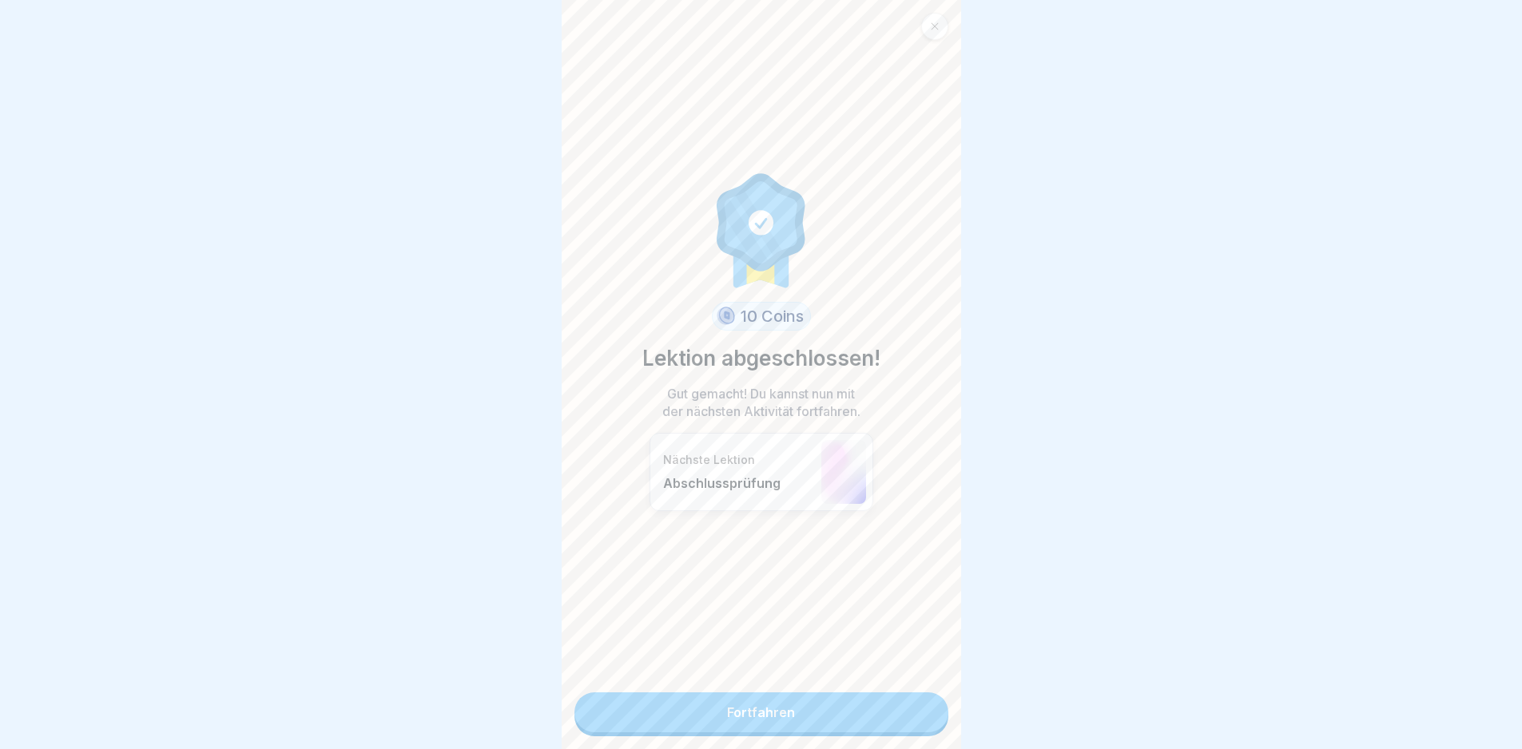
click at [918, 717] on link "Fortfahren" at bounding box center [761, 713] width 374 height 40
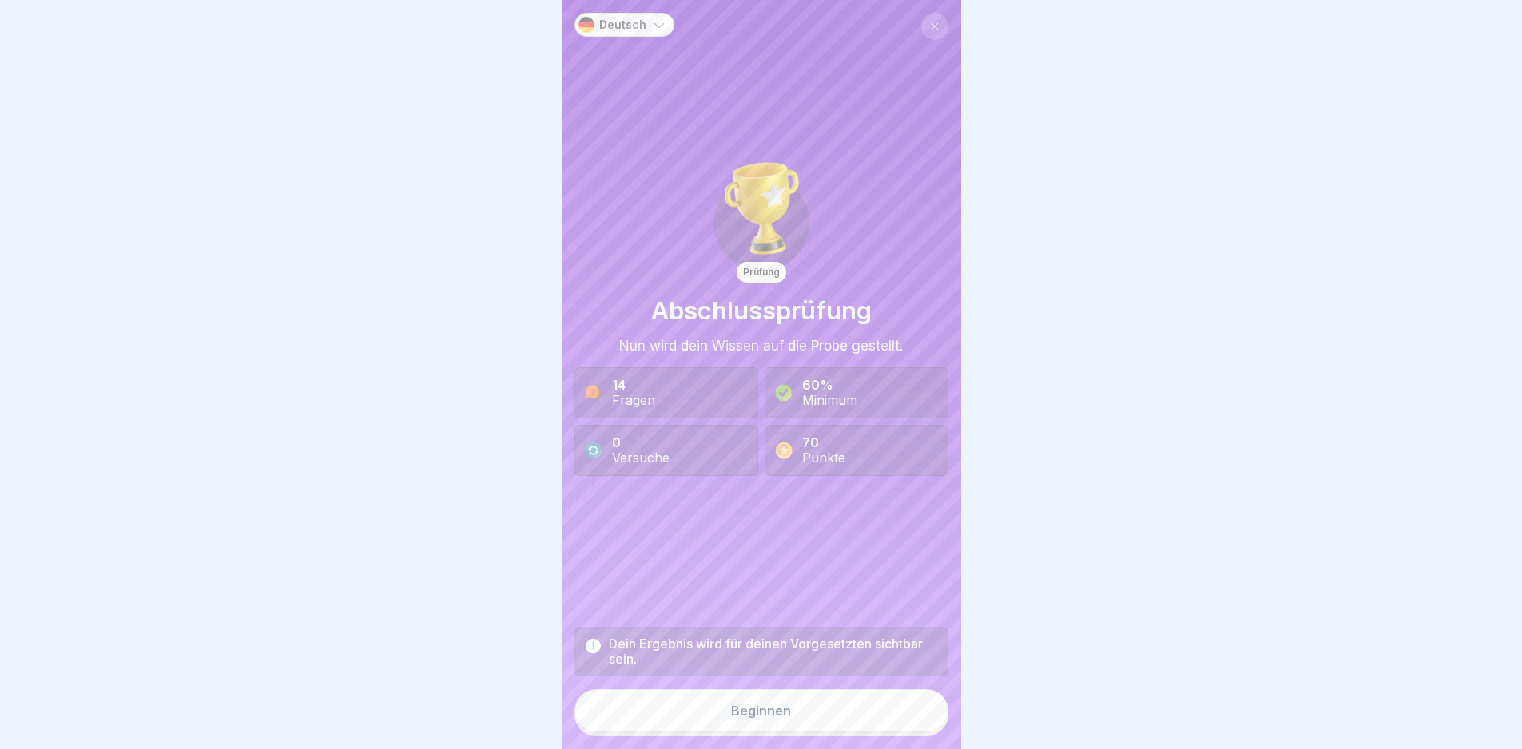
click at [918, 717] on button "Beginnen" at bounding box center [761, 710] width 374 height 43
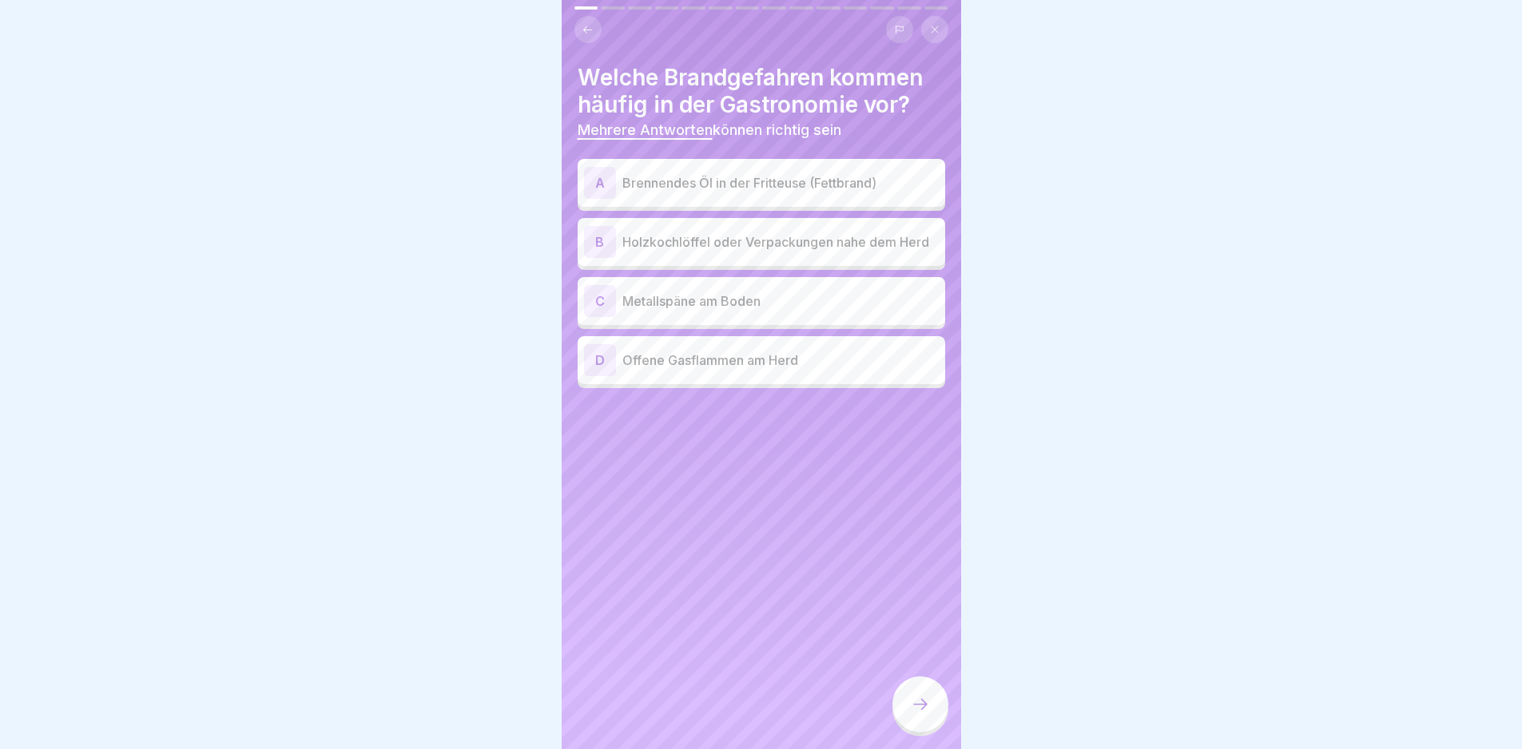
click at [775, 197] on div "A Brennendes Öl in der Fritteuse (Fettbrand)" at bounding box center [761, 183] width 355 height 32
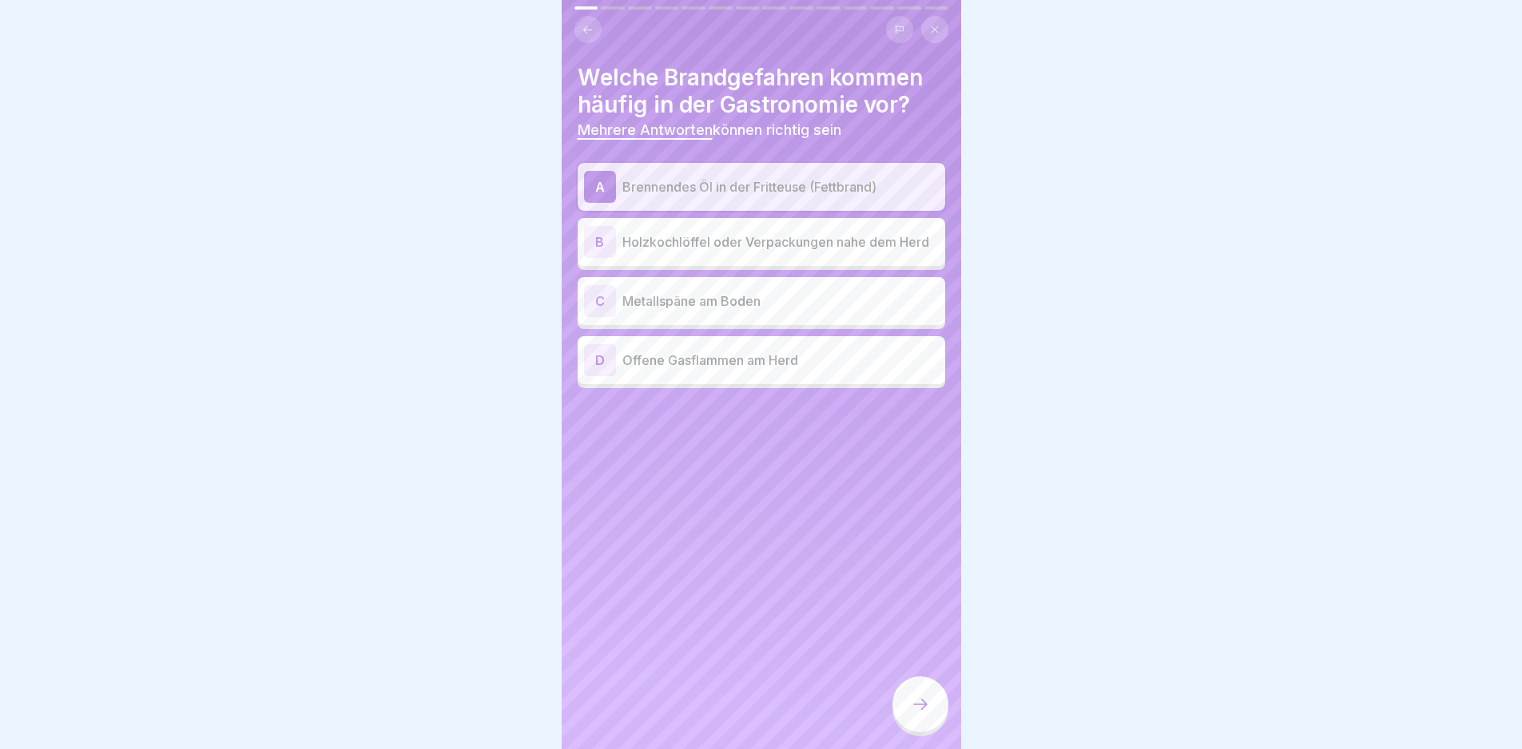
click at [745, 248] on p "Holzkochlöffel oder Verpackungen nahe dem Herd" at bounding box center [780, 241] width 316 height 19
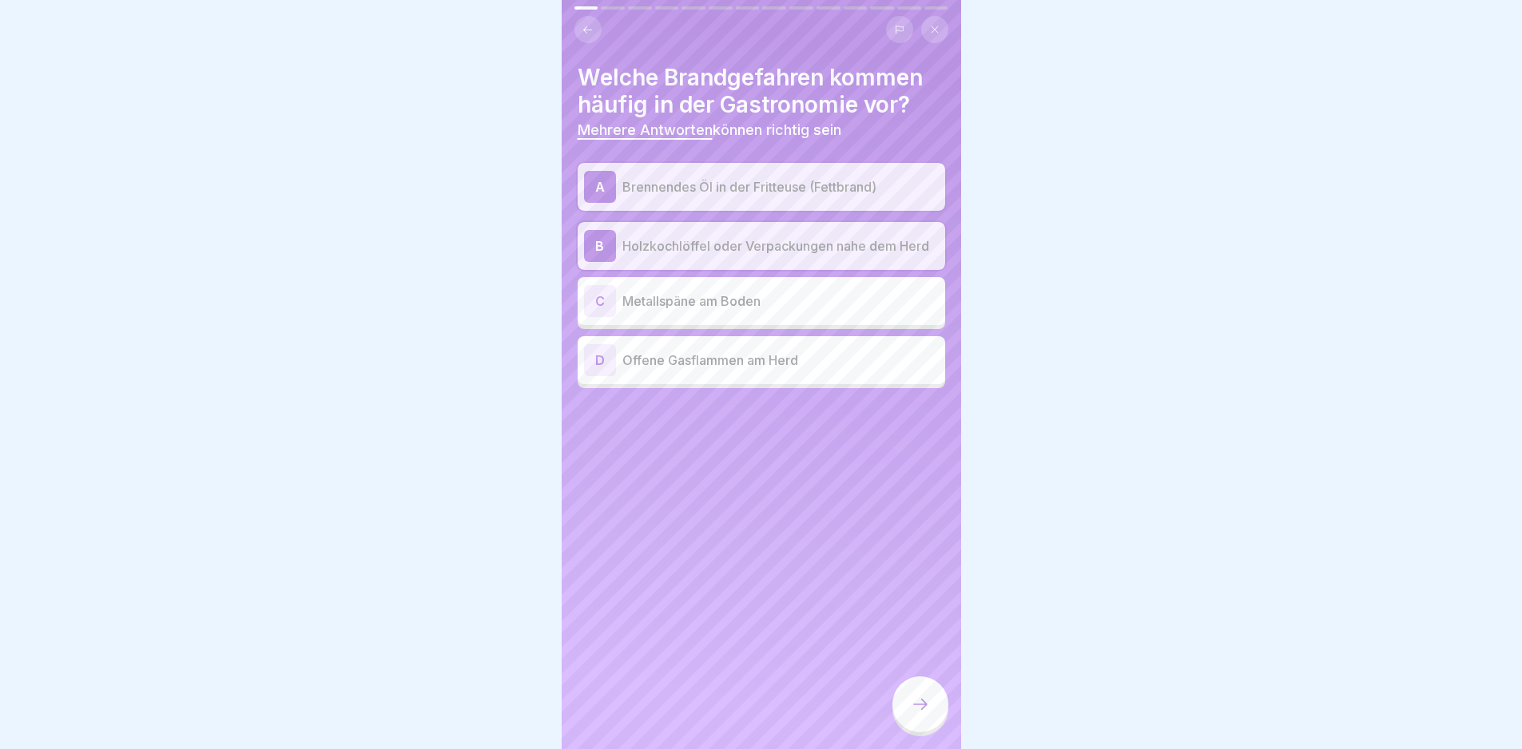
click at [797, 357] on p "Offene Gasflammen am Herd" at bounding box center [780, 360] width 316 height 19
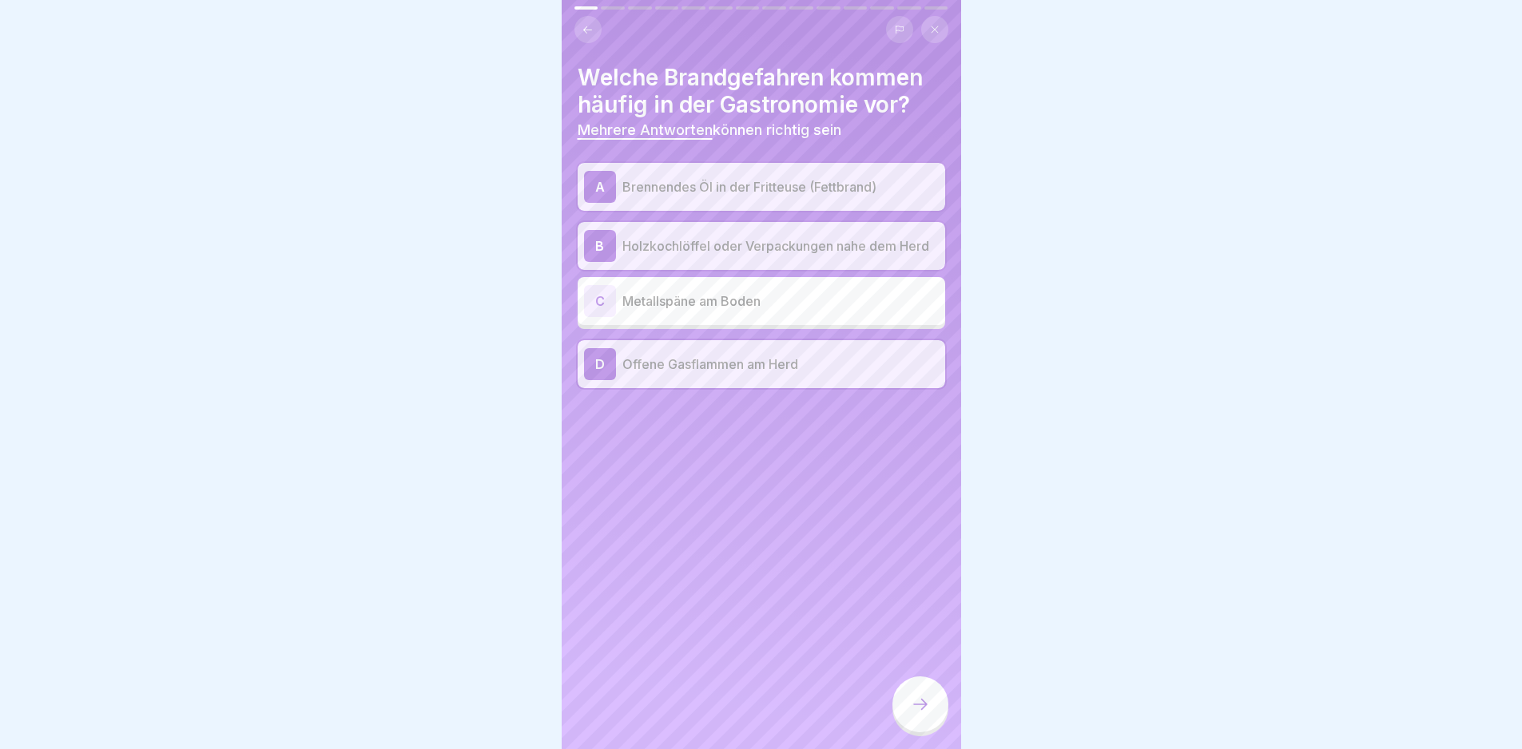
click at [932, 713] on div at bounding box center [920, 705] width 56 height 56
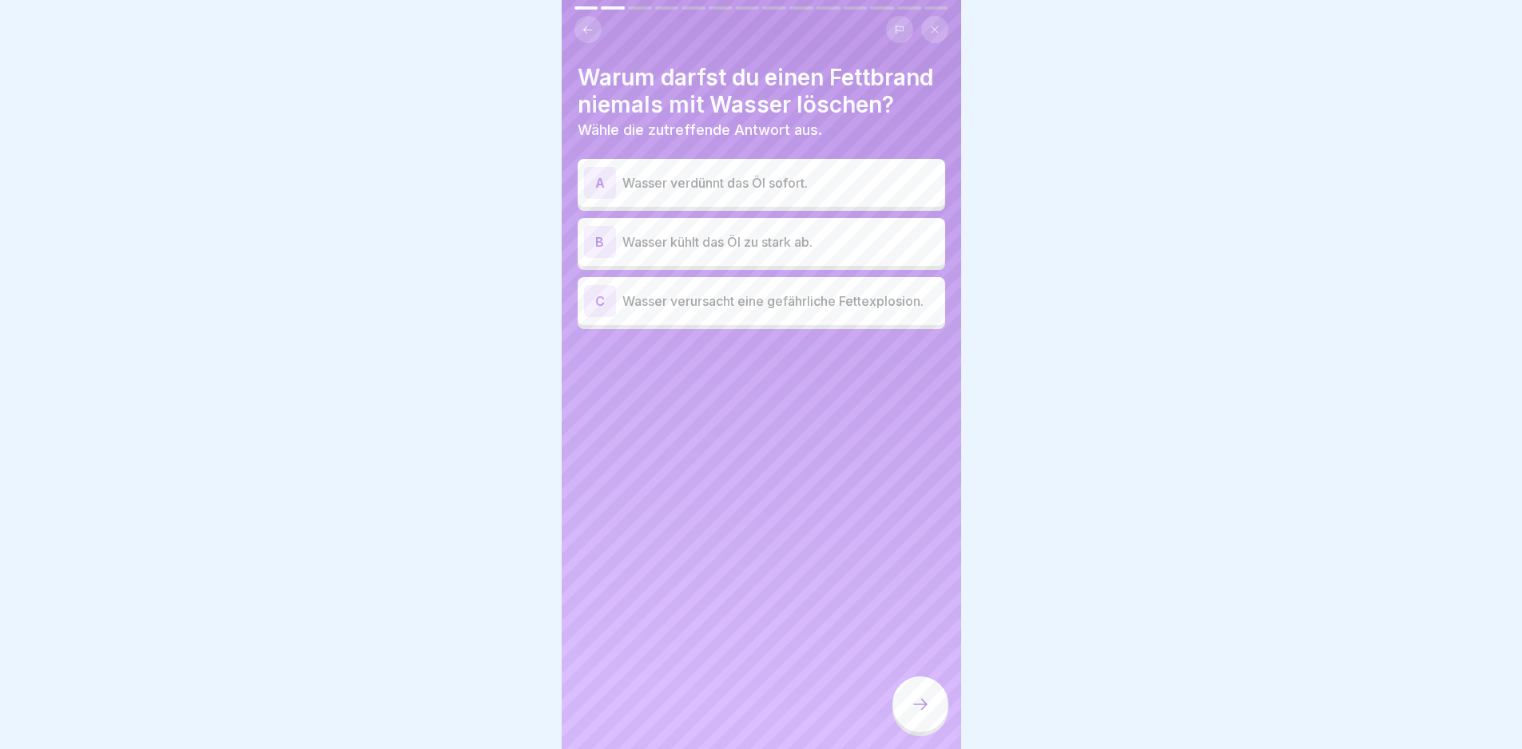
click at [799, 311] on p "Wasser verursacht eine gefährliche Fettexplosion." at bounding box center [780, 301] width 316 height 19
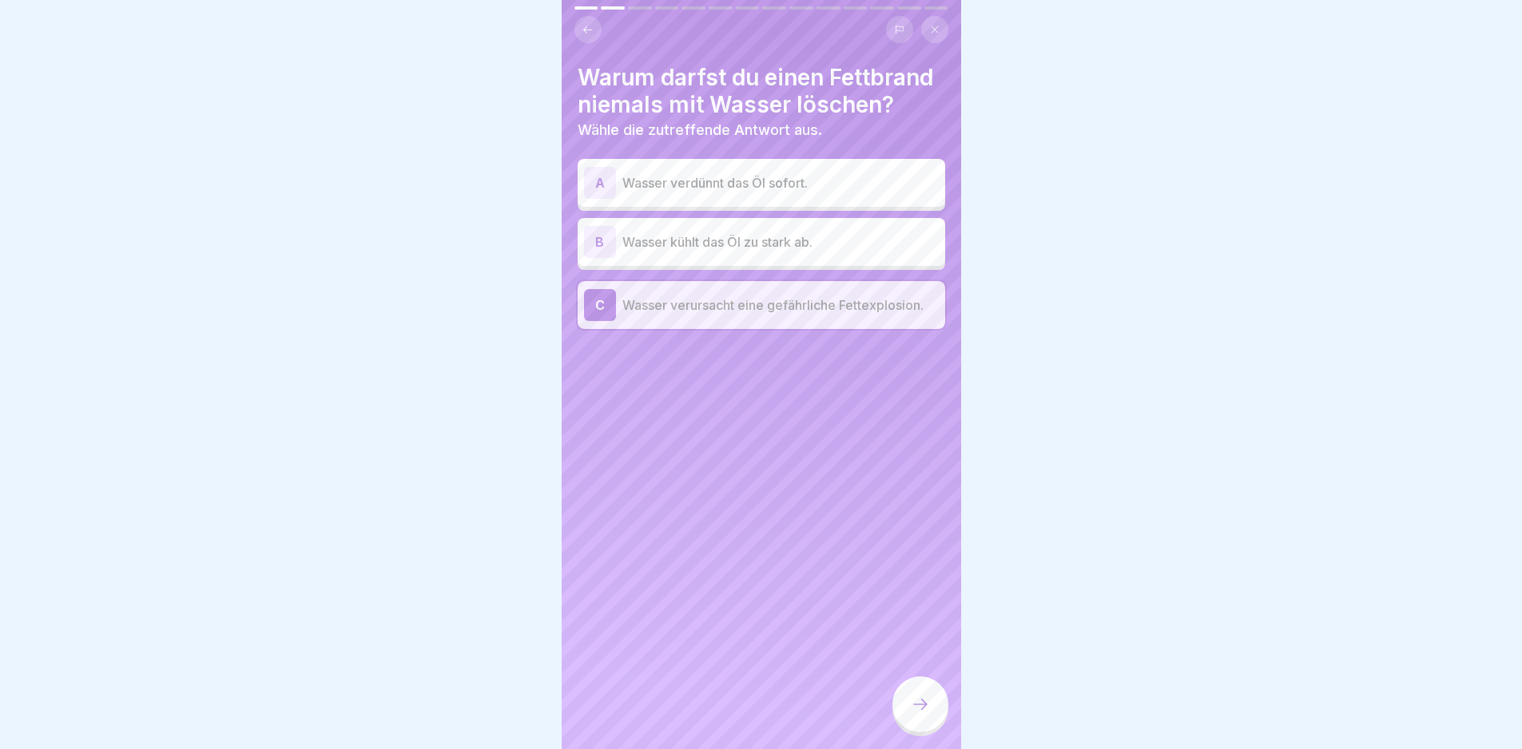
click at [922, 733] on div at bounding box center [920, 705] width 56 height 56
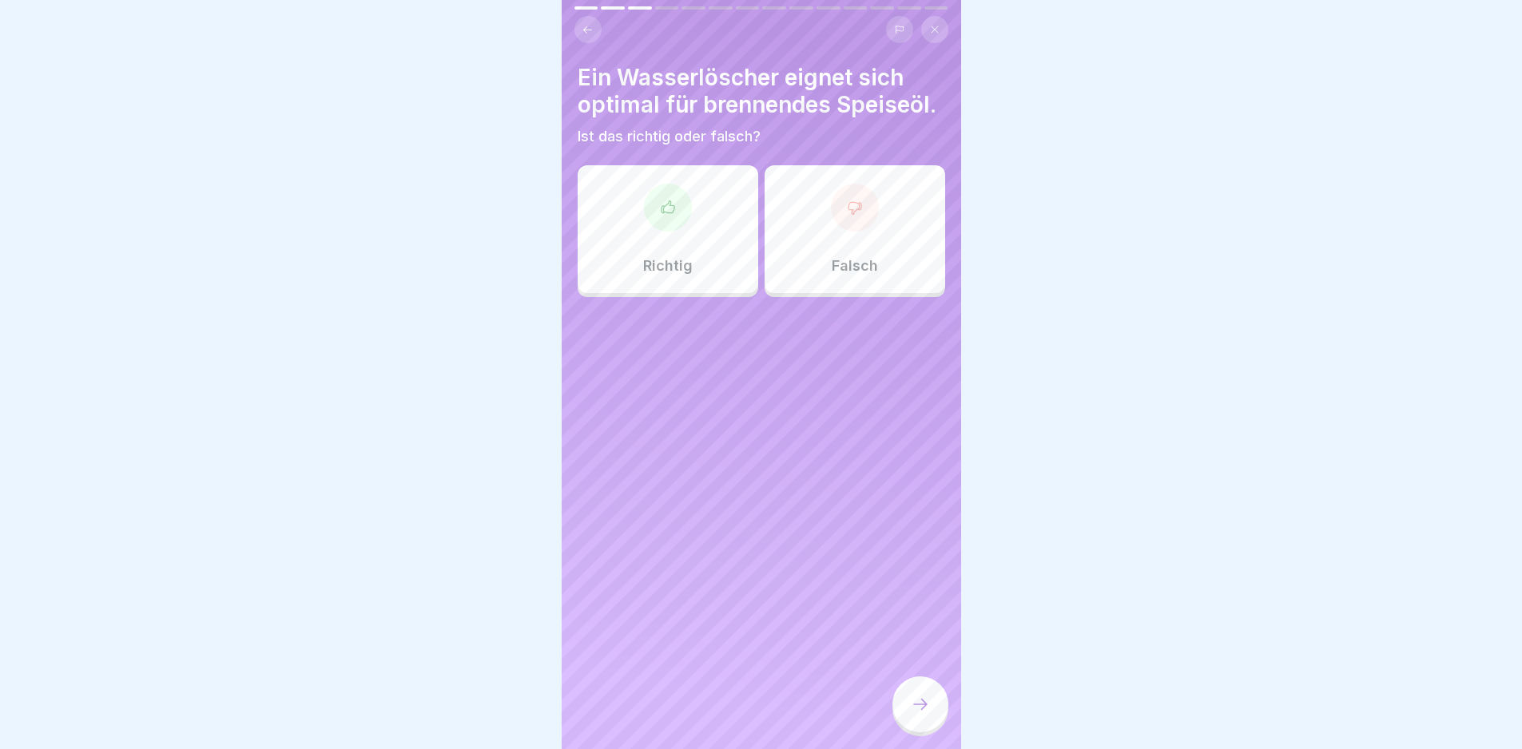
click at [685, 250] on div "Richtig" at bounding box center [668, 229] width 181 height 128
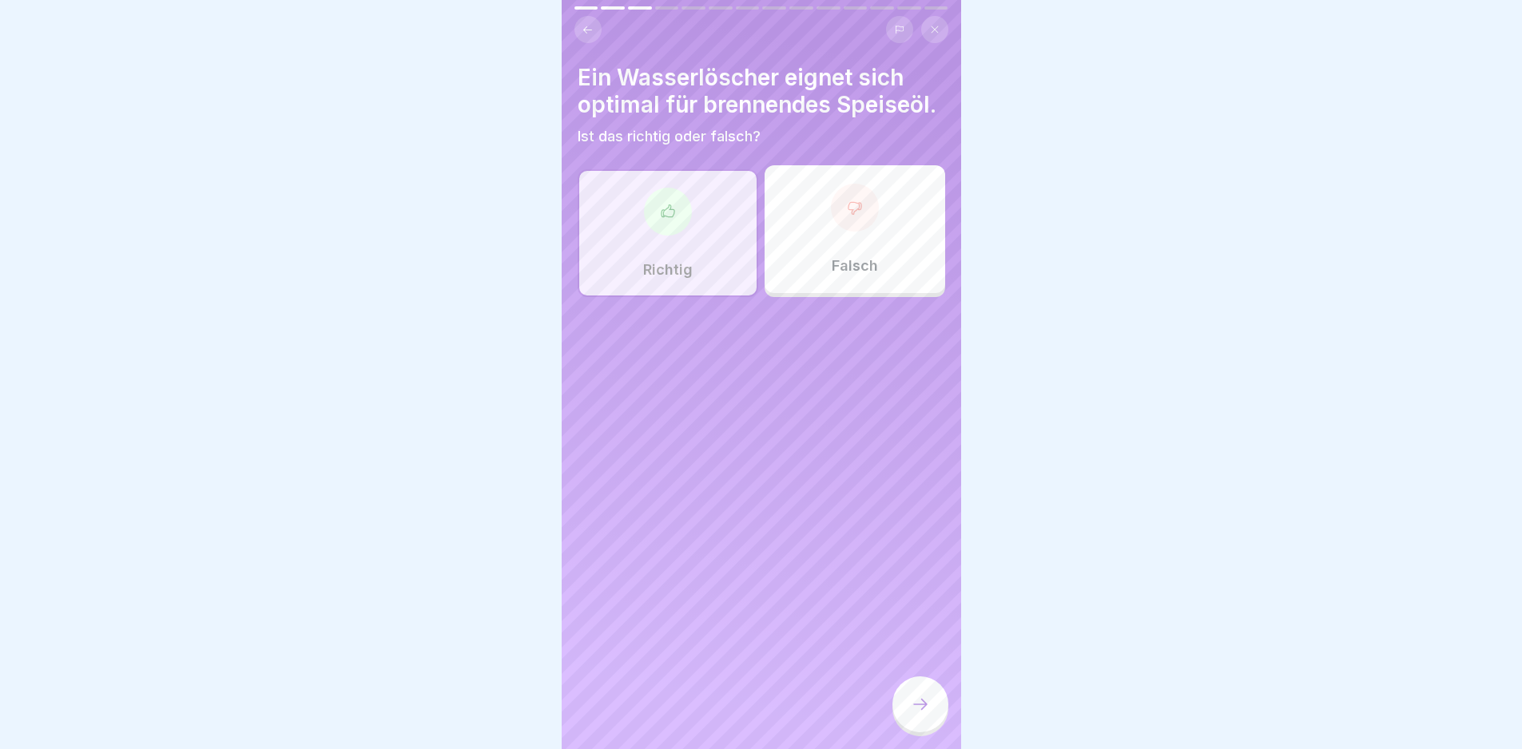
click at [780, 273] on div "Falsch" at bounding box center [855, 229] width 181 height 128
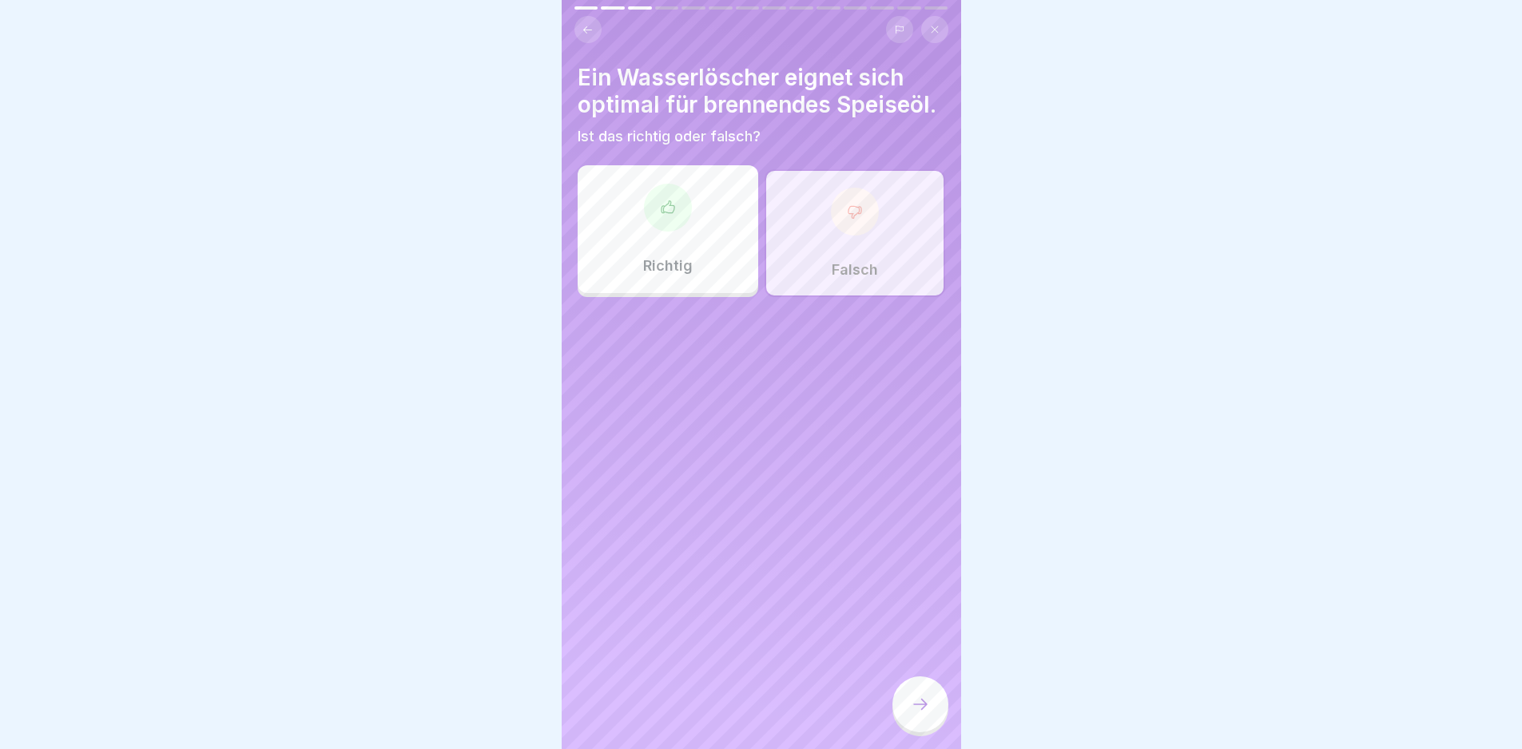
click at [911, 714] on icon at bounding box center [920, 704] width 19 height 19
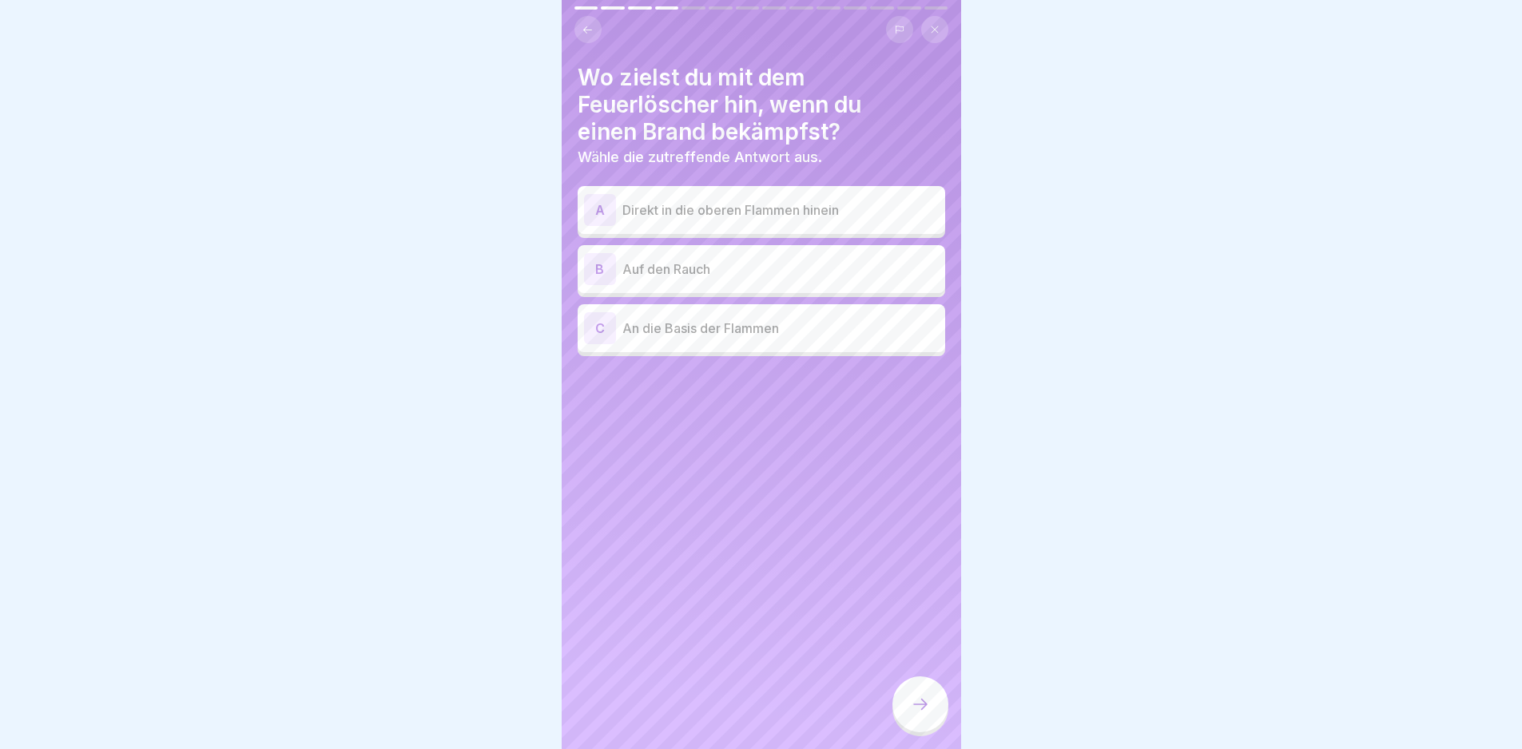
click at [778, 332] on p "An die Basis der Flammen" at bounding box center [780, 328] width 316 height 19
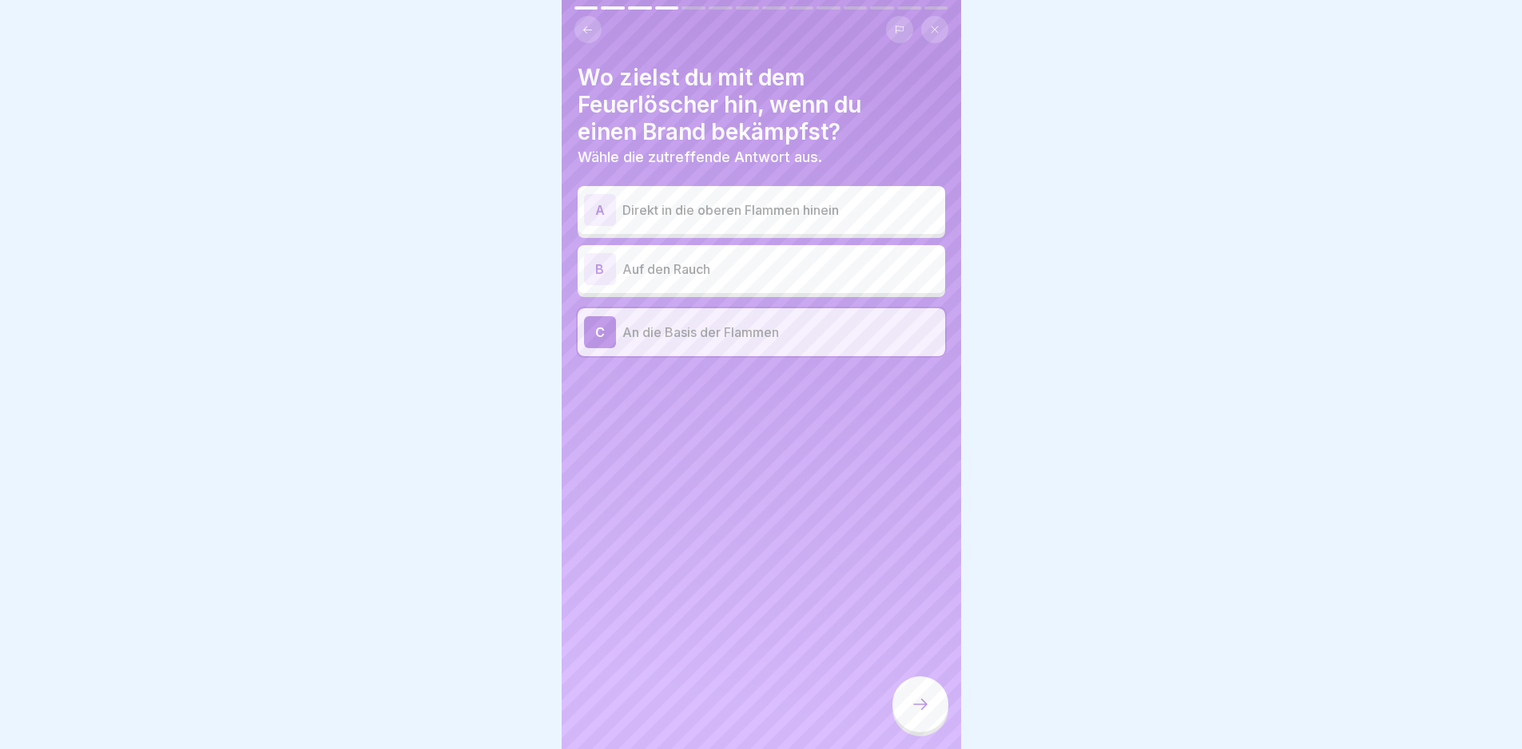
click at [928, 714] on icon at bounding box center [920, 704] width 19 height 19
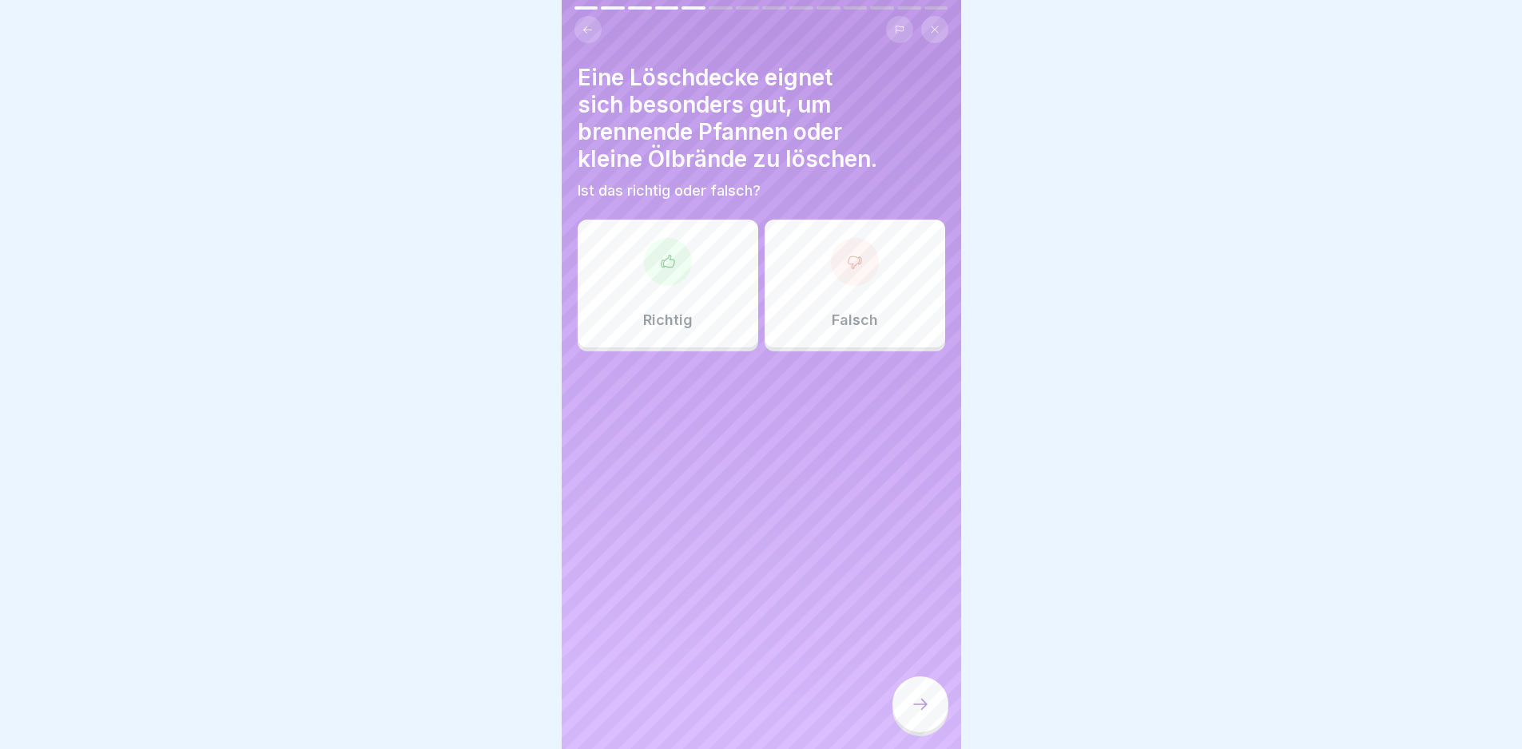
click at [720, 292] on div "Richtig" at bounding box center [668, 284] width 181 height 128
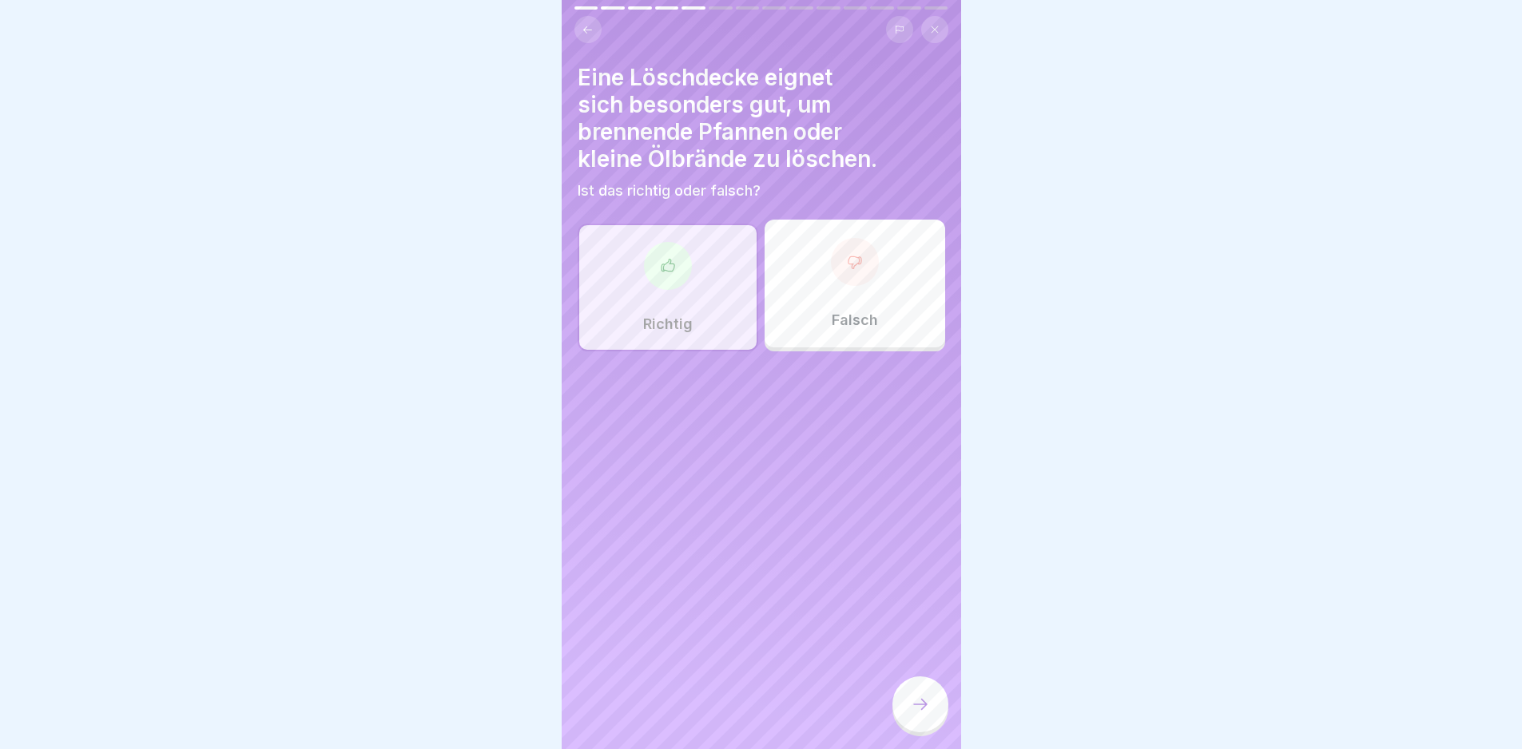
click at [918, 728] on div at bounding box center [920, 705] width 56 height 56
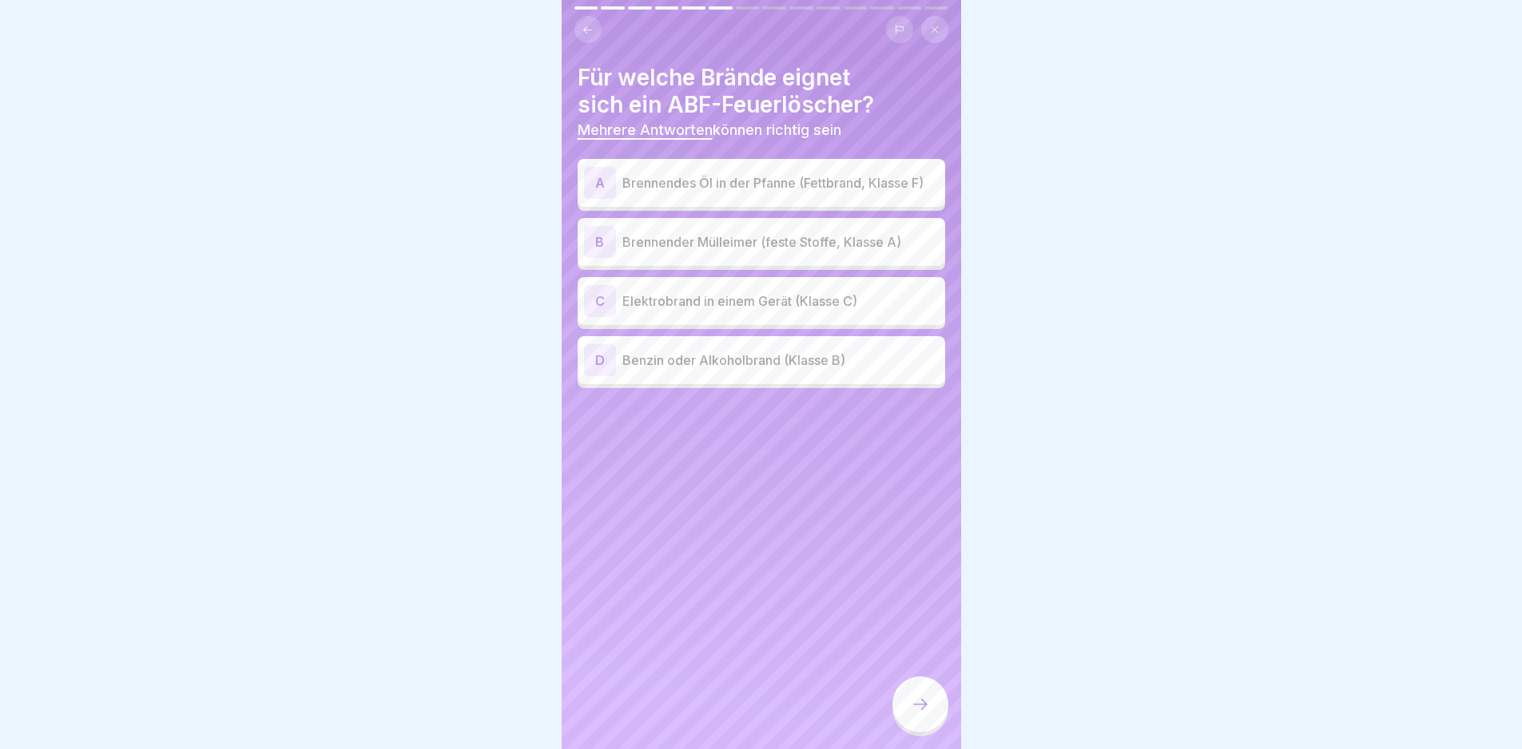
click at [789, 188] on p "Brennendes Öl in der Pfanne (Fettbrand, Klasse F)" at bounding box center [780, 182] width 316 height 19
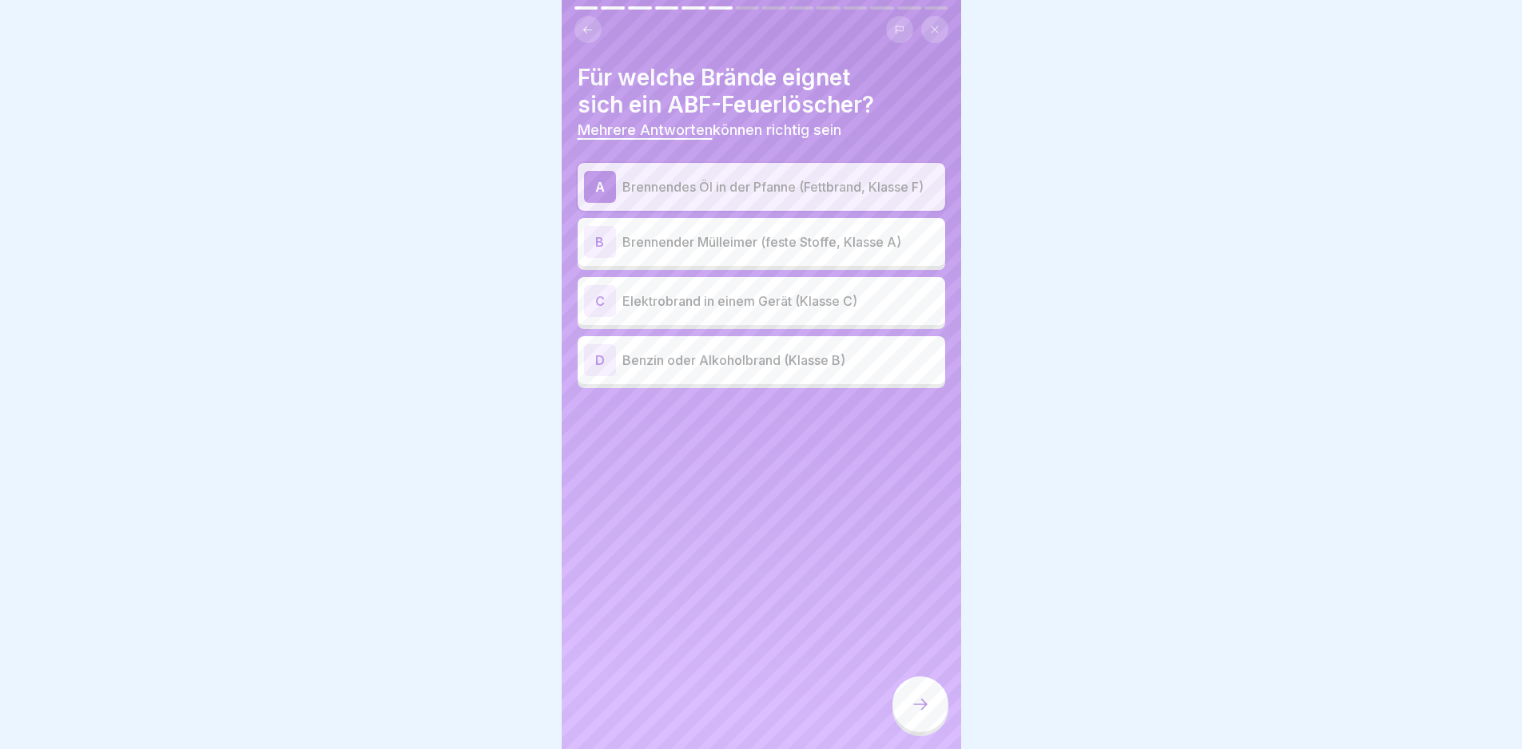
click at [809, 236] on div "B Brennender Mülleimer (feste Stoffe, Klasse A)" at bounding box center [761, 242] width 355 height 32
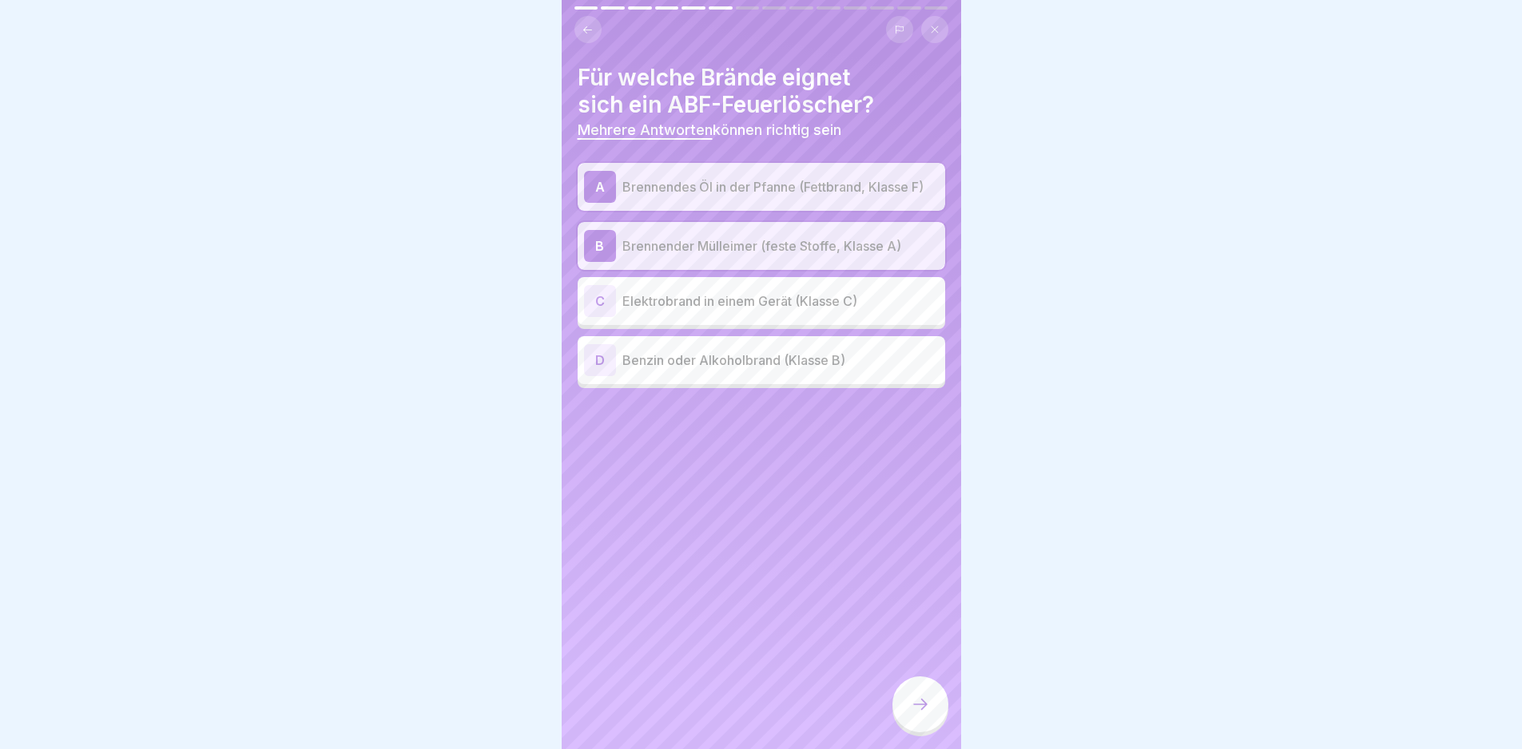
click at [842, 362] on p "Benzin oder Alkoholbrand (Klasse B)" at bounding box center [780, 360] width 316 height 19
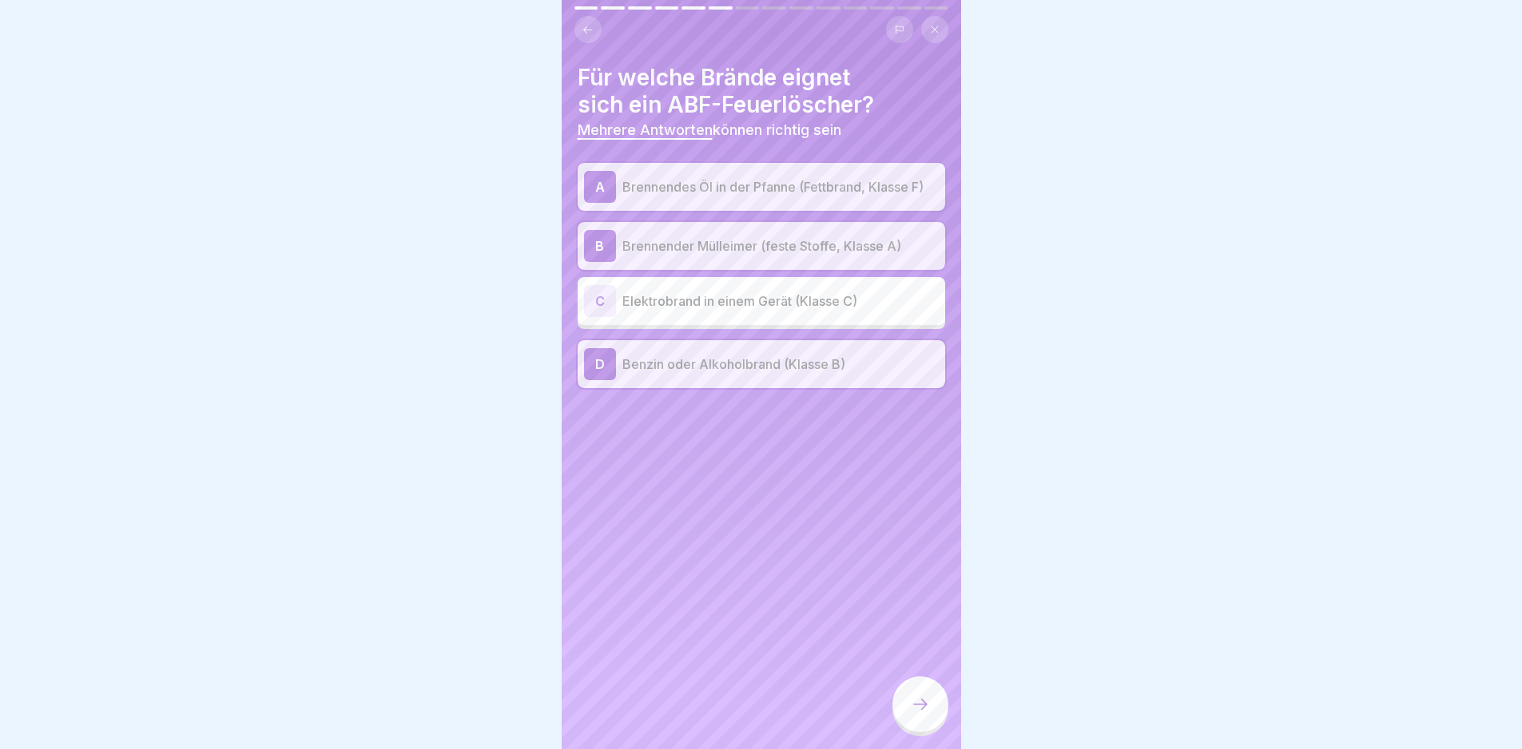
click at [923, 705] on div at bounding box center [920, 705] width 56 height 56
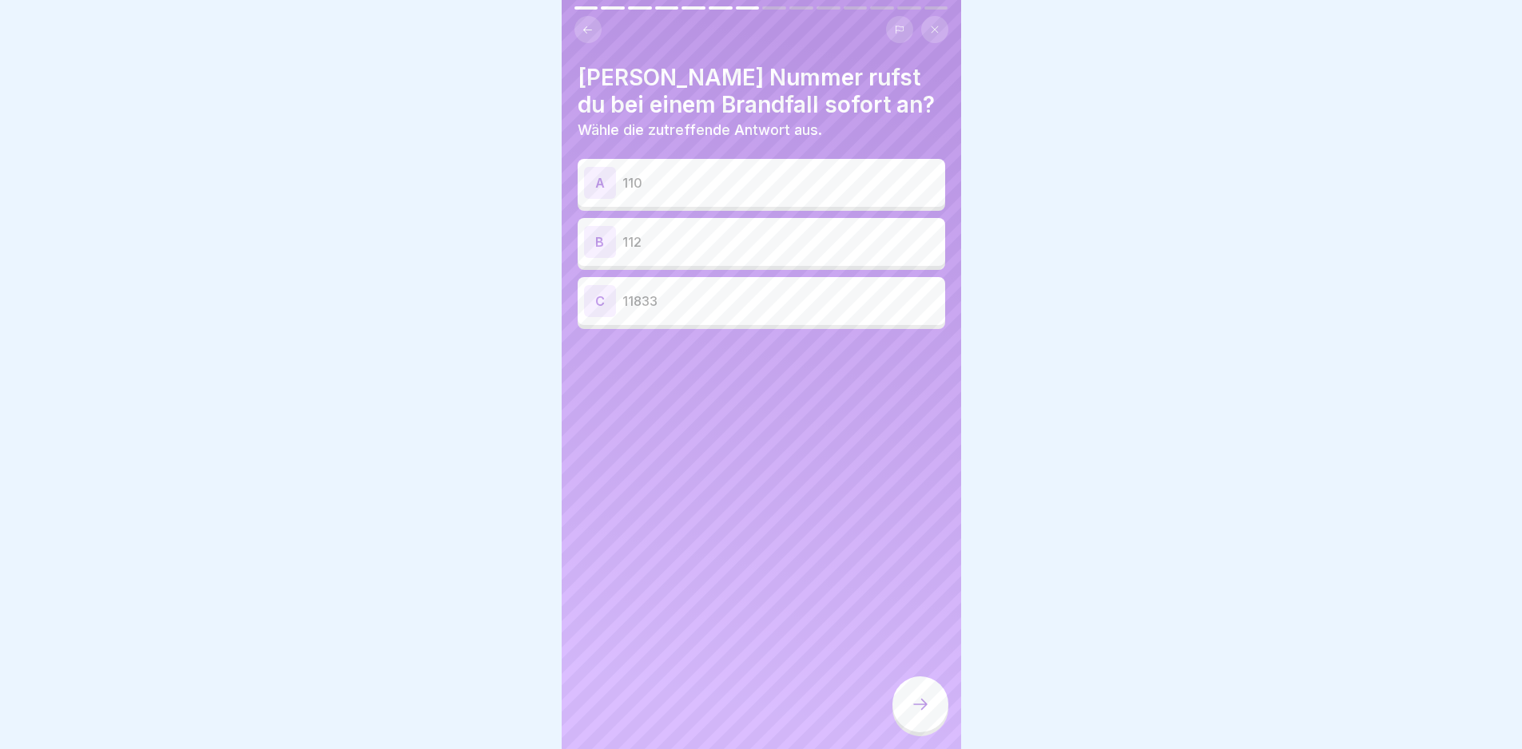
click at [725, 240] on p "112" at bounding box center [780, 241] width 316 height 19
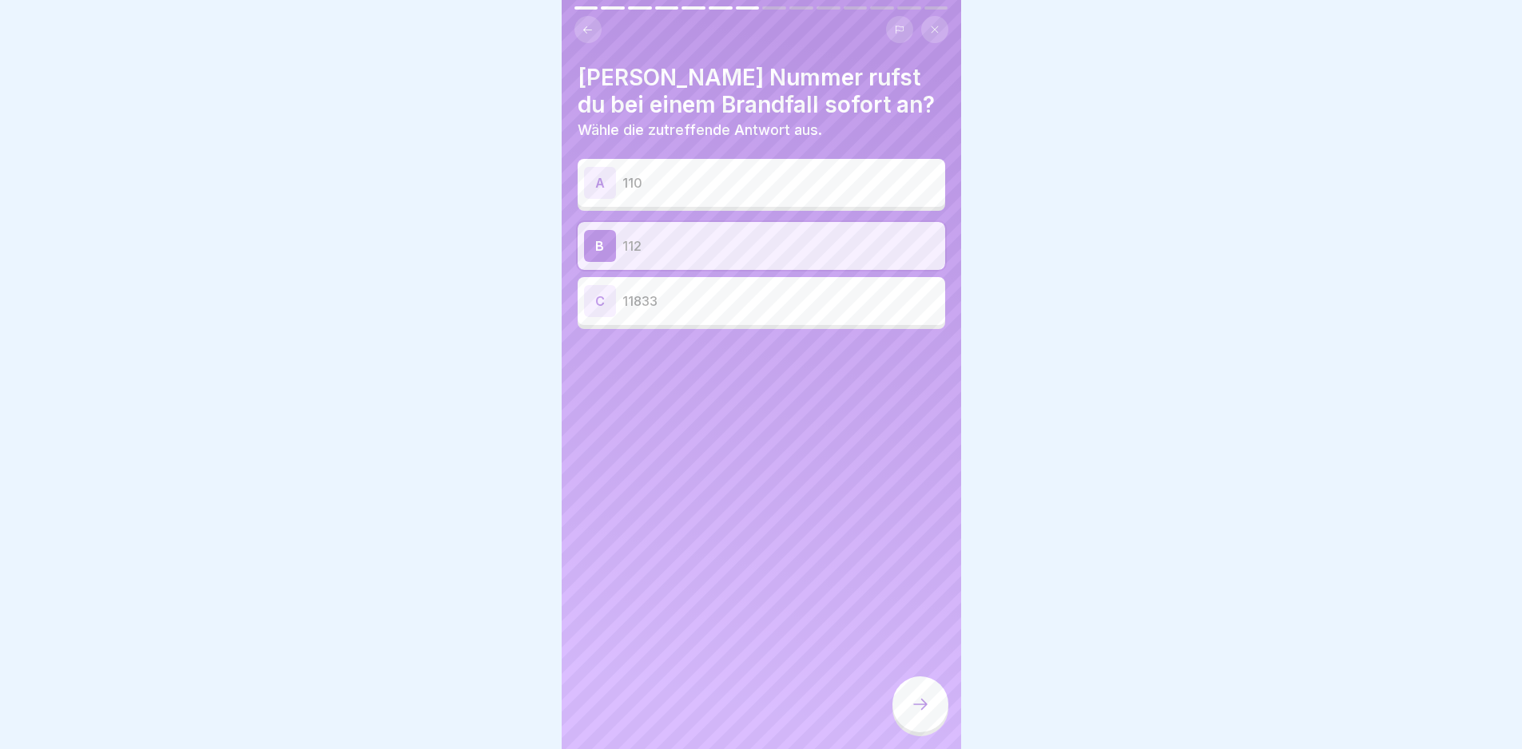
click at [928, 714] on icon at bounding box center [920, 704] width 19 height 19
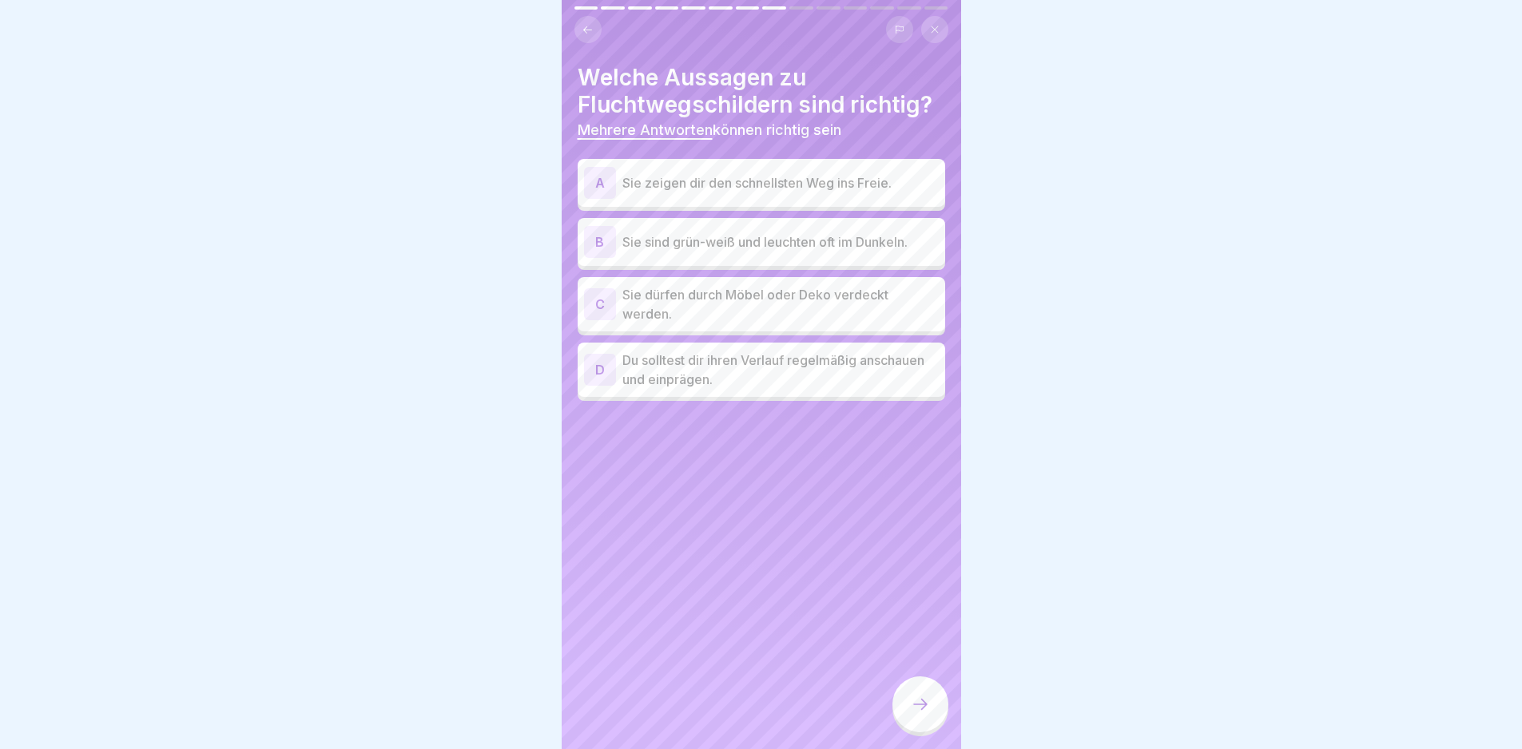
click at [749, 177] on p "Sie zeigen dir den schnellsten Weg ins Freie." at bounding box center [780, 182] width 316 height 19
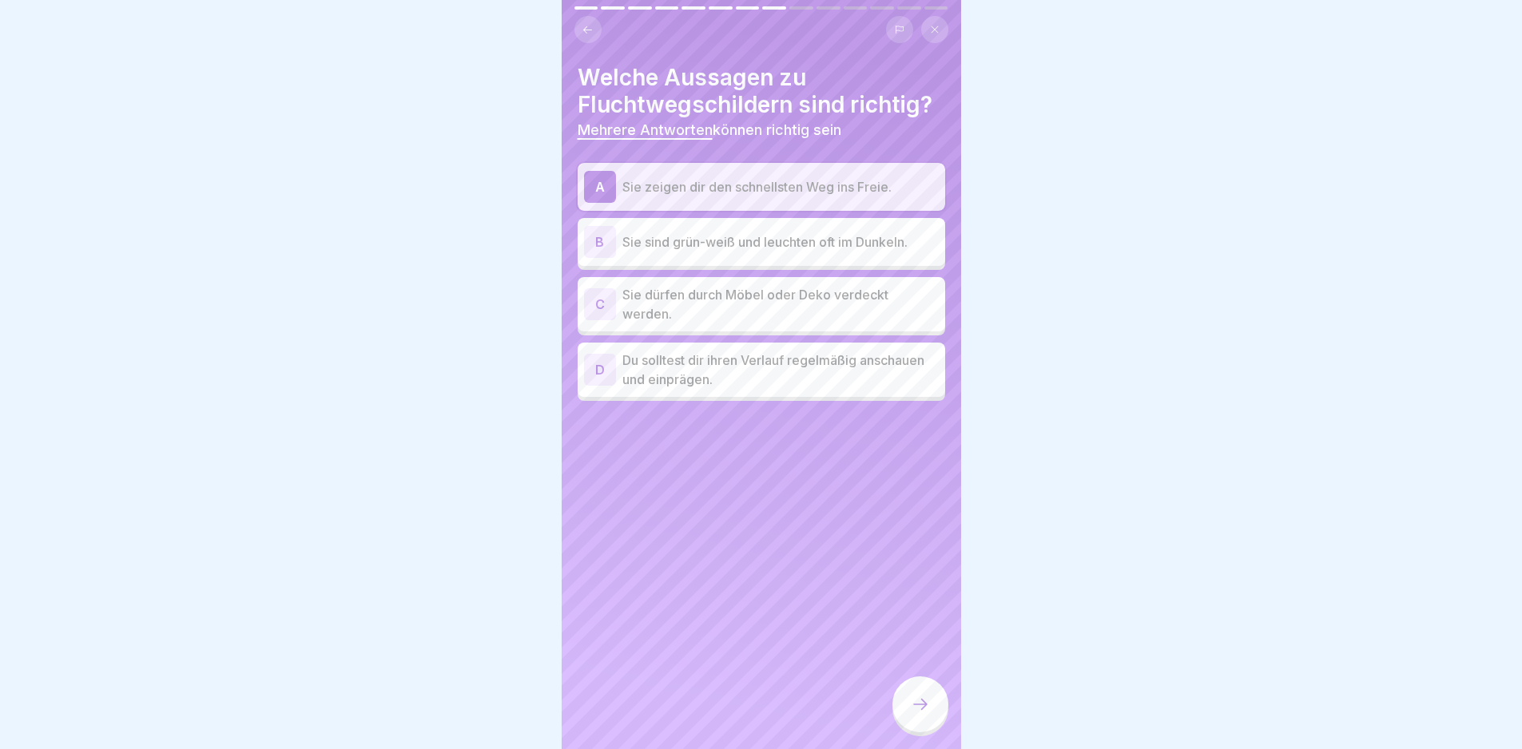
click at [771, 241] on p "Sie sind grün-weiß und leuchten oft im Dunkeln." at bounding box center [780, 241] width 316 height 19
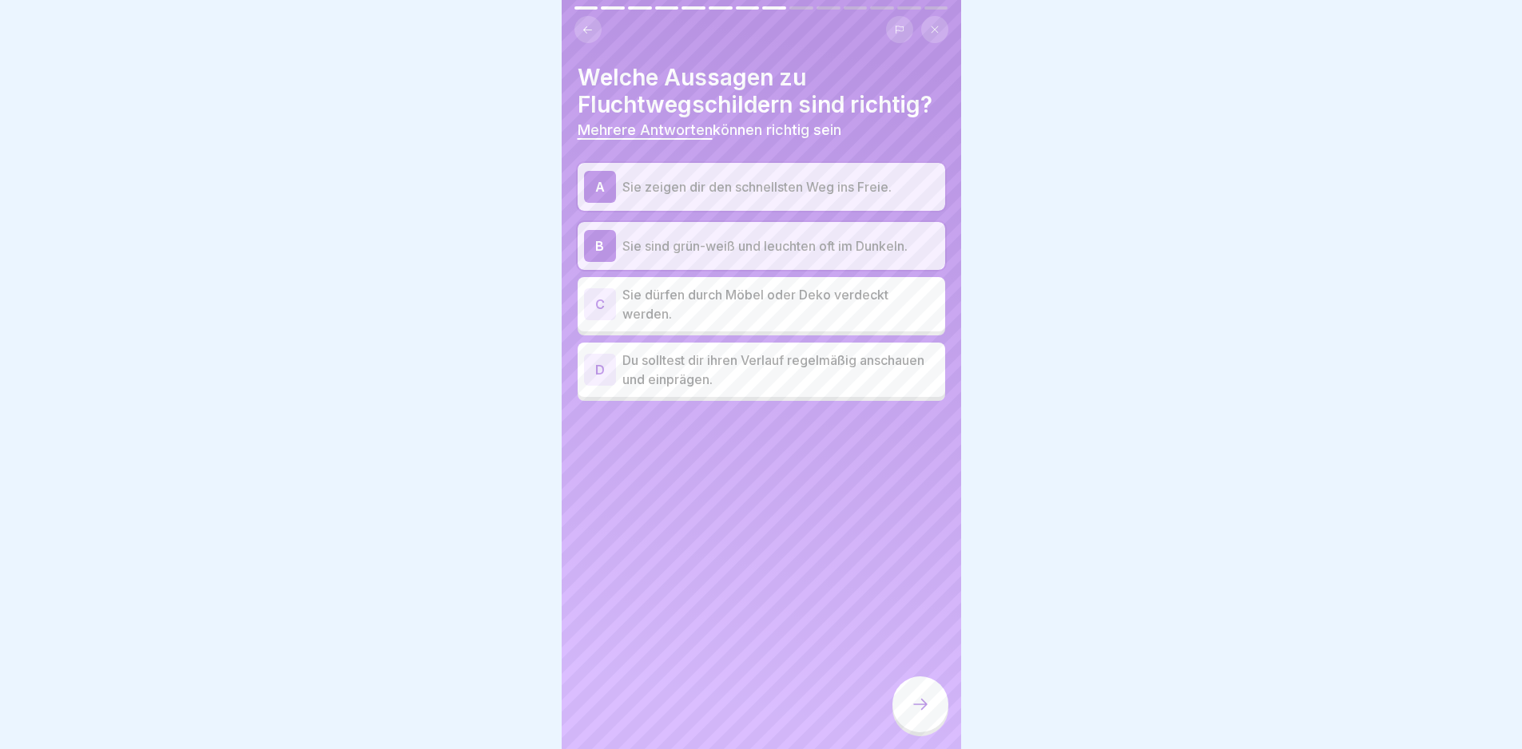
click at [817, 392] on div "D Du solltest dir ihren Verlauf regelmäßig anschauen und einprägen." at bounding box center [762, 370] width 368 height 54
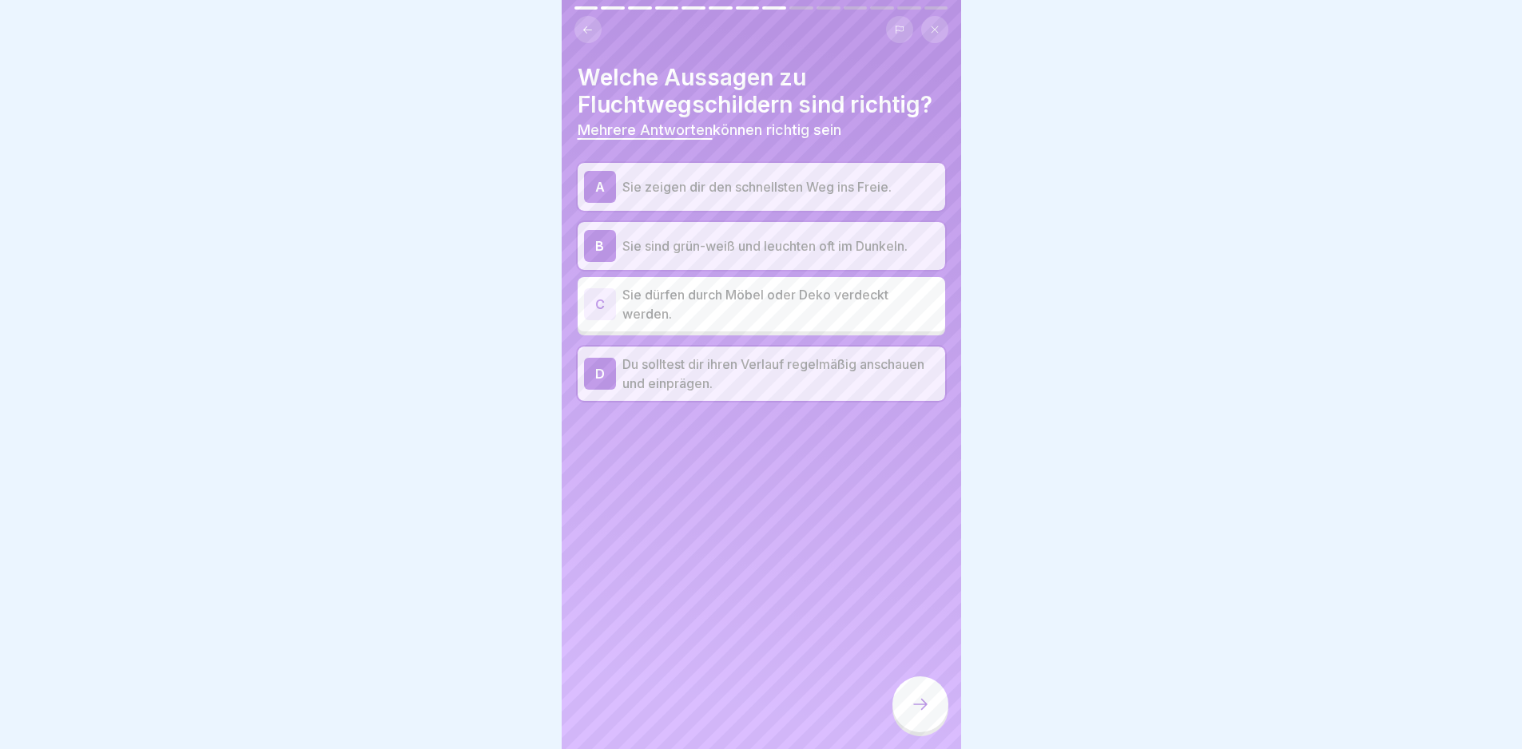
click at [928, 714] on icon at bounding box center [920, 704] width 19 height 19
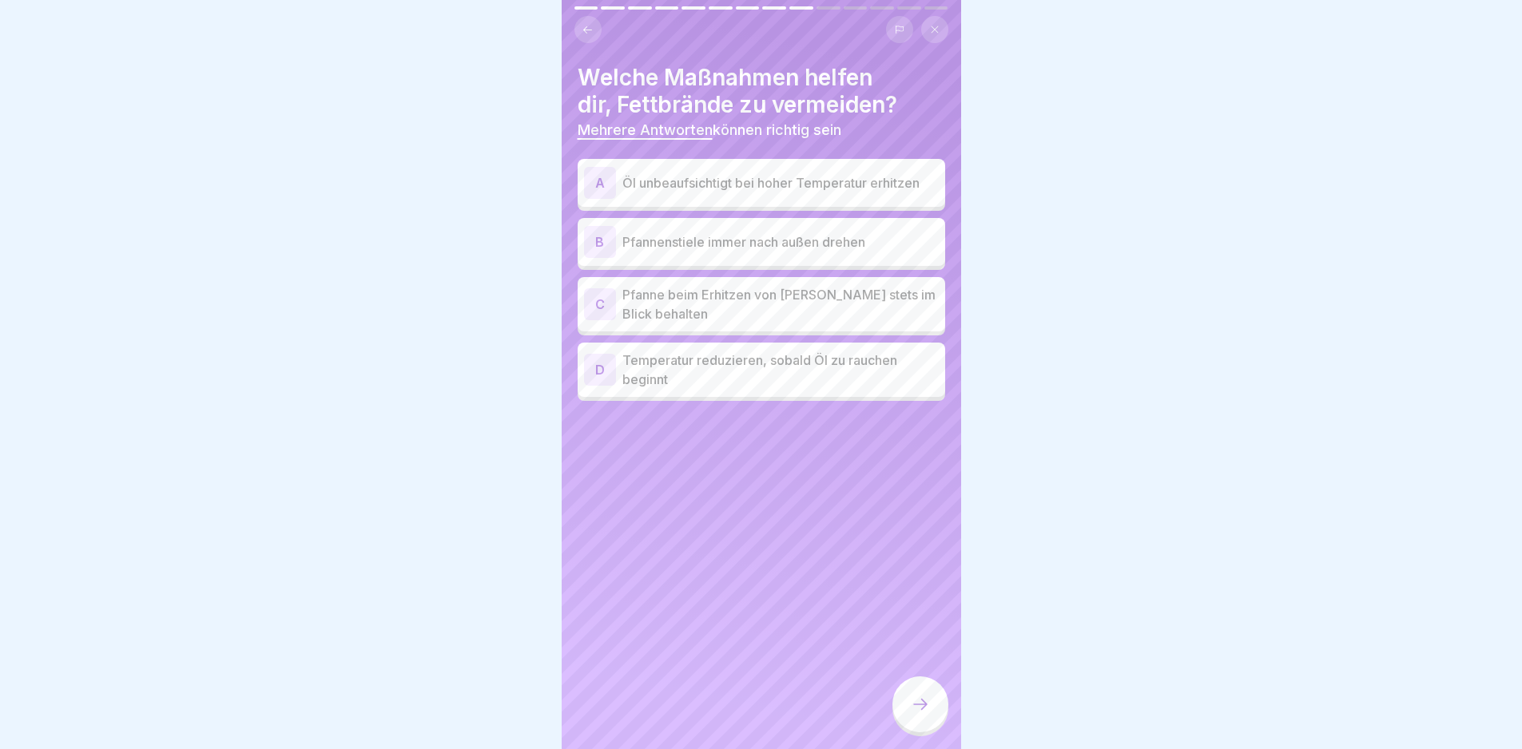
click at [803, 376] on p "Temperatur reduzieren, sobald Öl zu rauchen beginnt" at bounding box center [780, 370] width 316 height 38
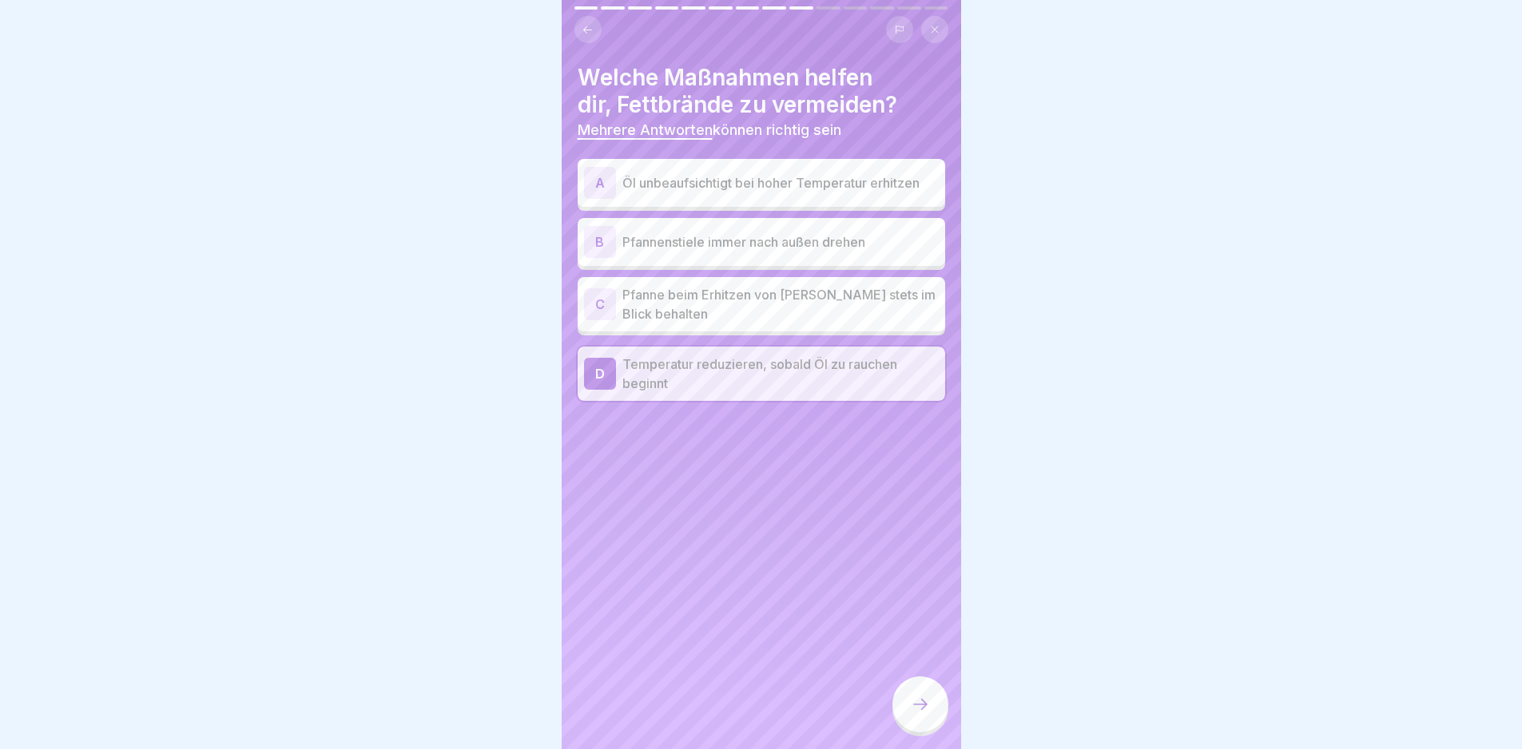
click at [790, 305] on p "Pfanne beim Erhitzen von [PERSON_NAME] stets im Blick behalten" at bounding box center [780, 304] width 316 height 38
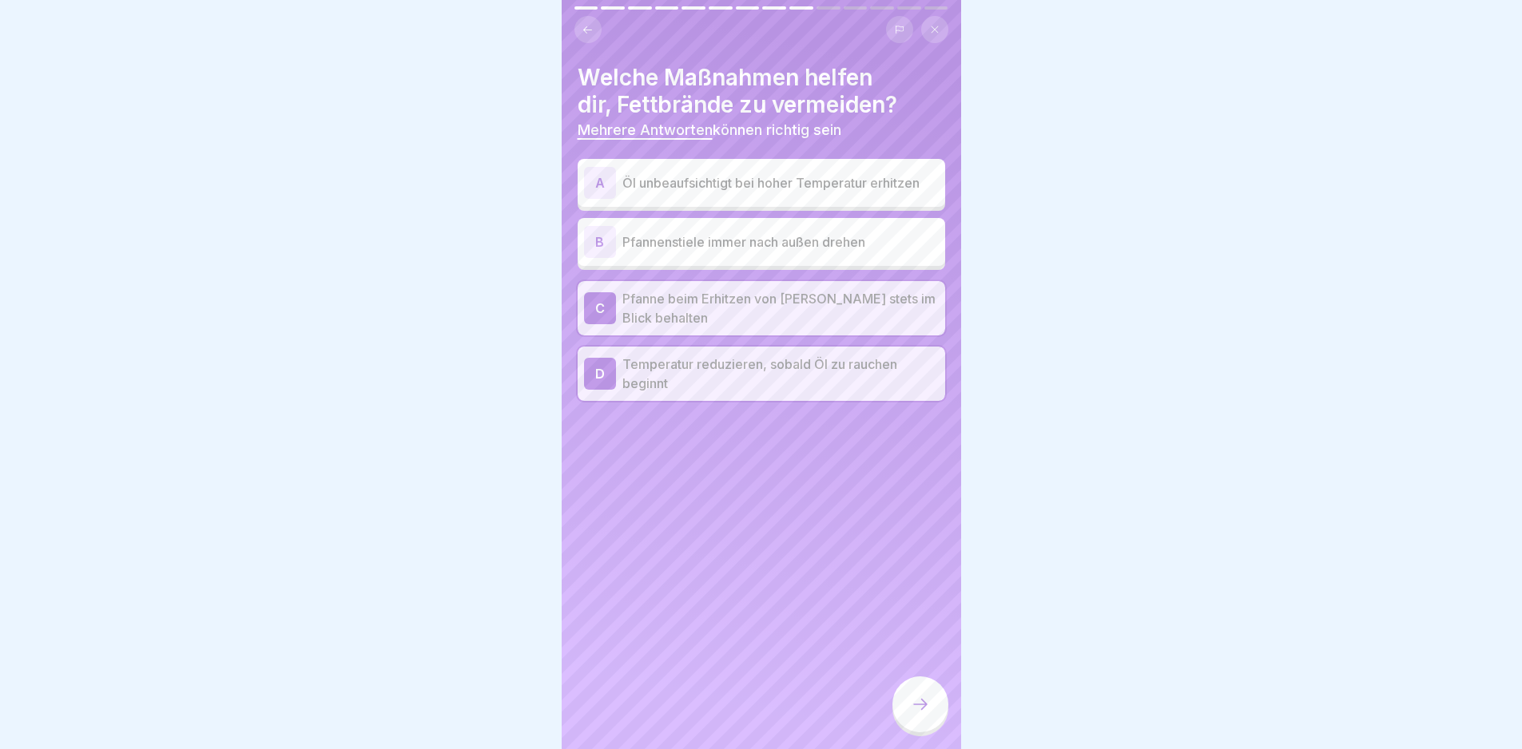
click at [909, 702] on div at bounding box center [920, 705] width 56 height 56
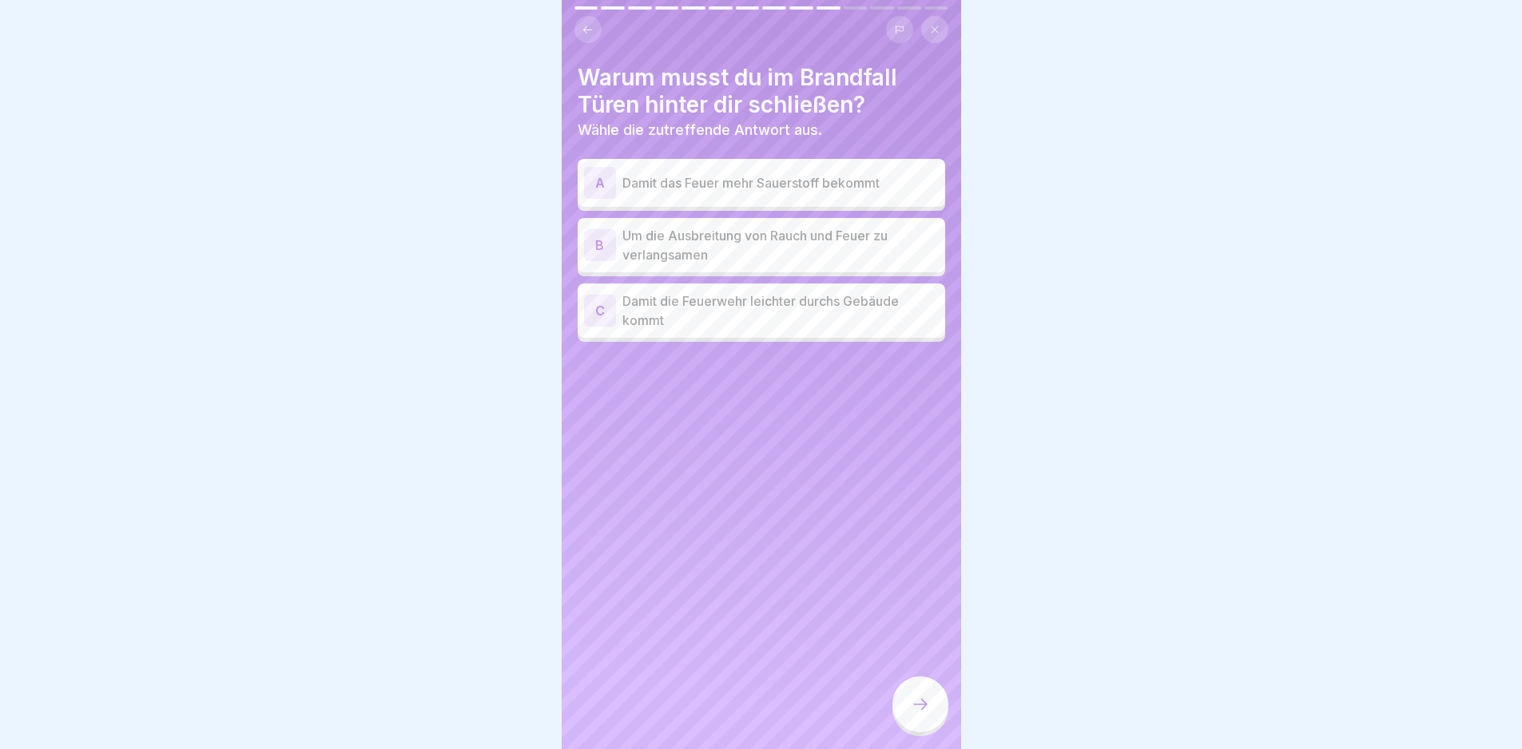
click at [761, 245] on p "Um die Ausbreitung von Rauch und Feuer zu verlangsamen" at bounding box center [780, 245] width 316 height 38
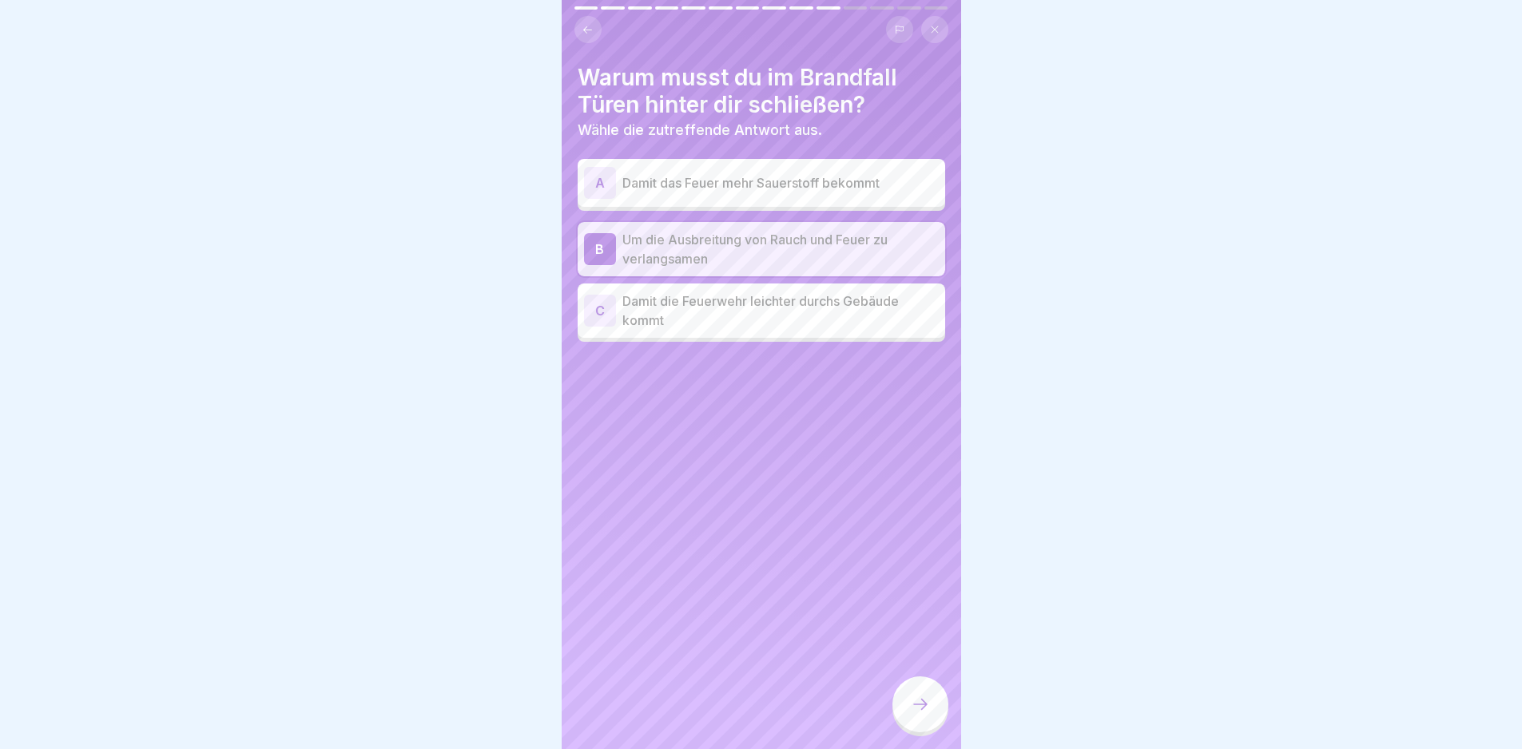
click at [895, 704] on div at bounding box center [920, 705] width 56 height 56
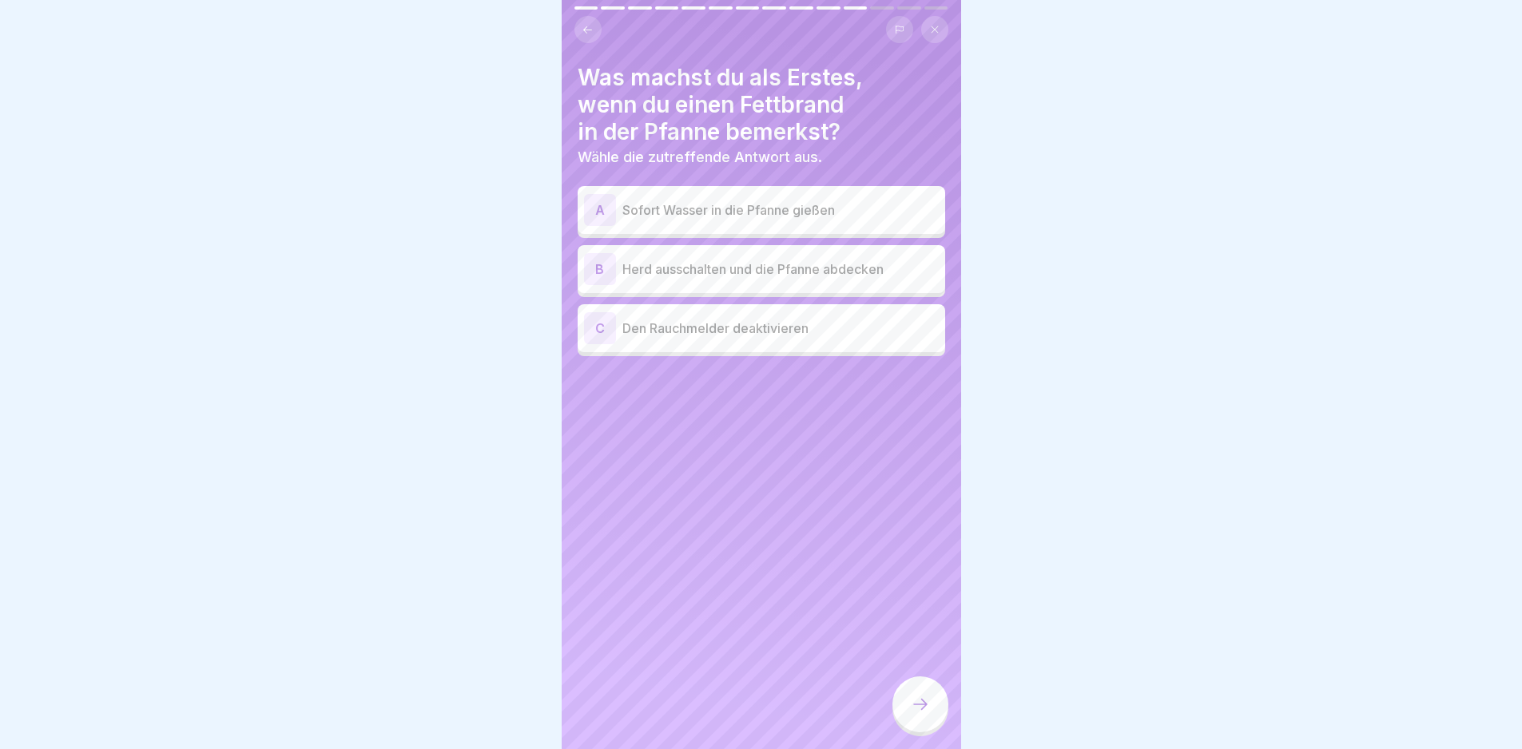
click at [766, 266] on p "Herd ausschalten und die Pfanne abdecken" at bounding box center [780, 269] width 316 height 19
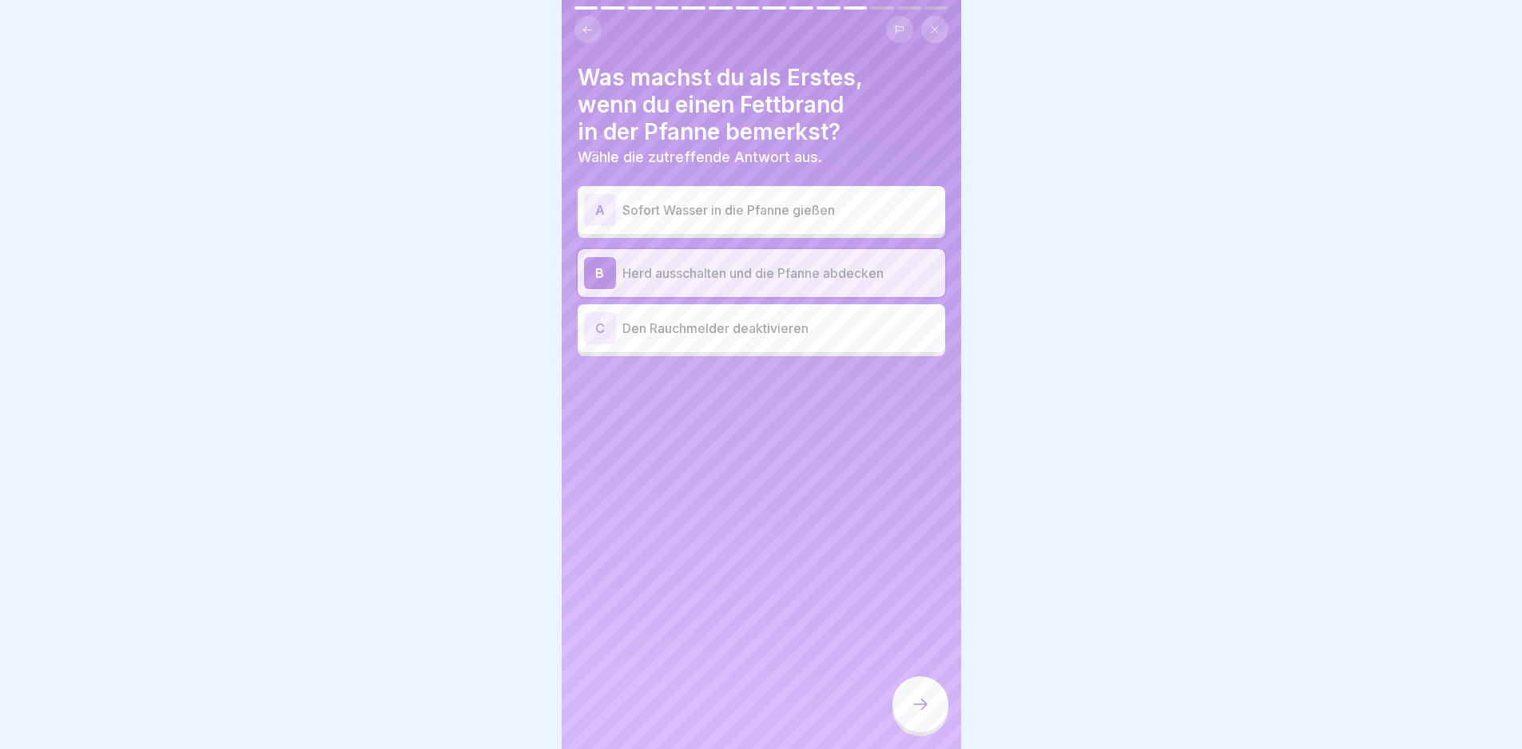
click at [918, 714] on icon at bounding box center [920, 704] width 19 height 19
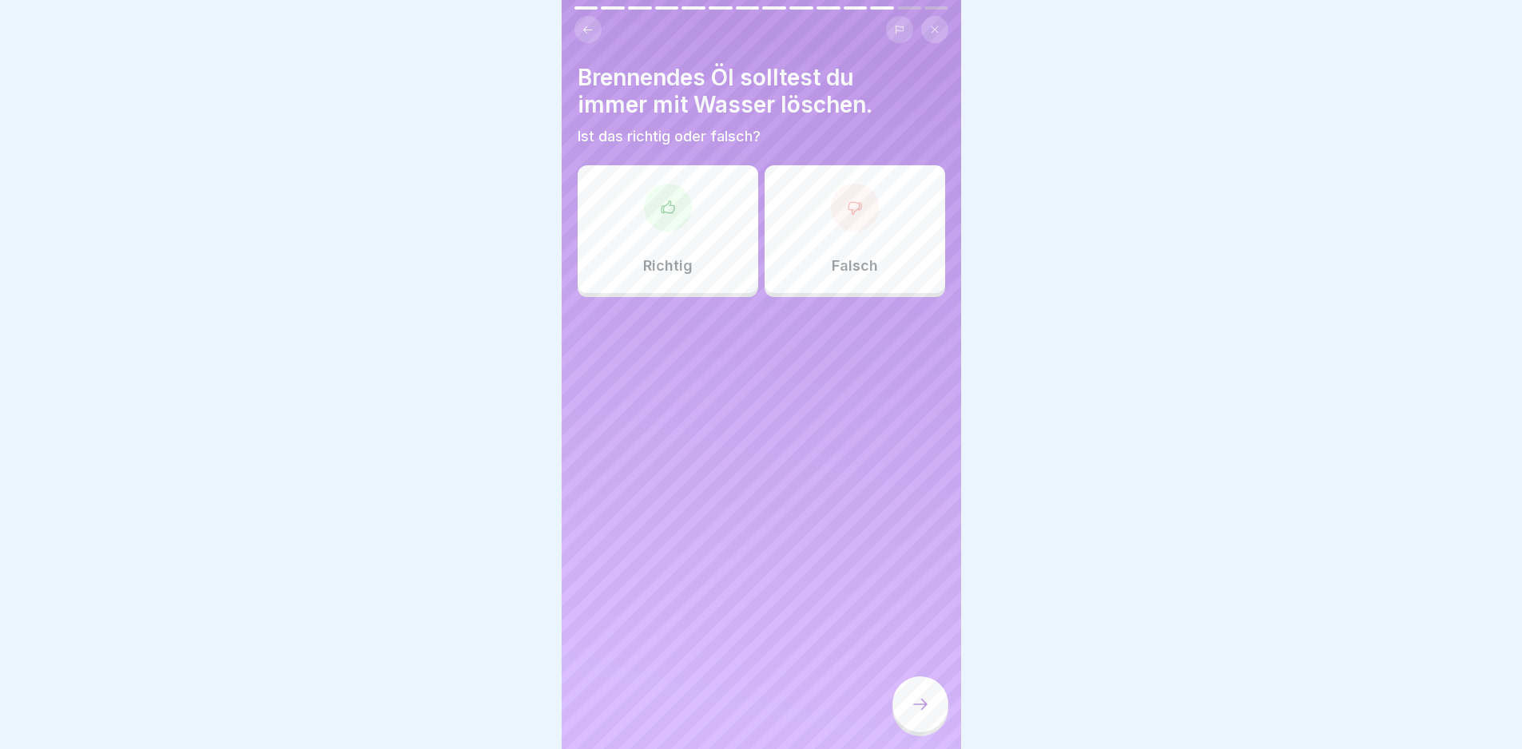
click at [808, 238] on div "Falsch" at bounding box center [855, 229] width 181 height 128
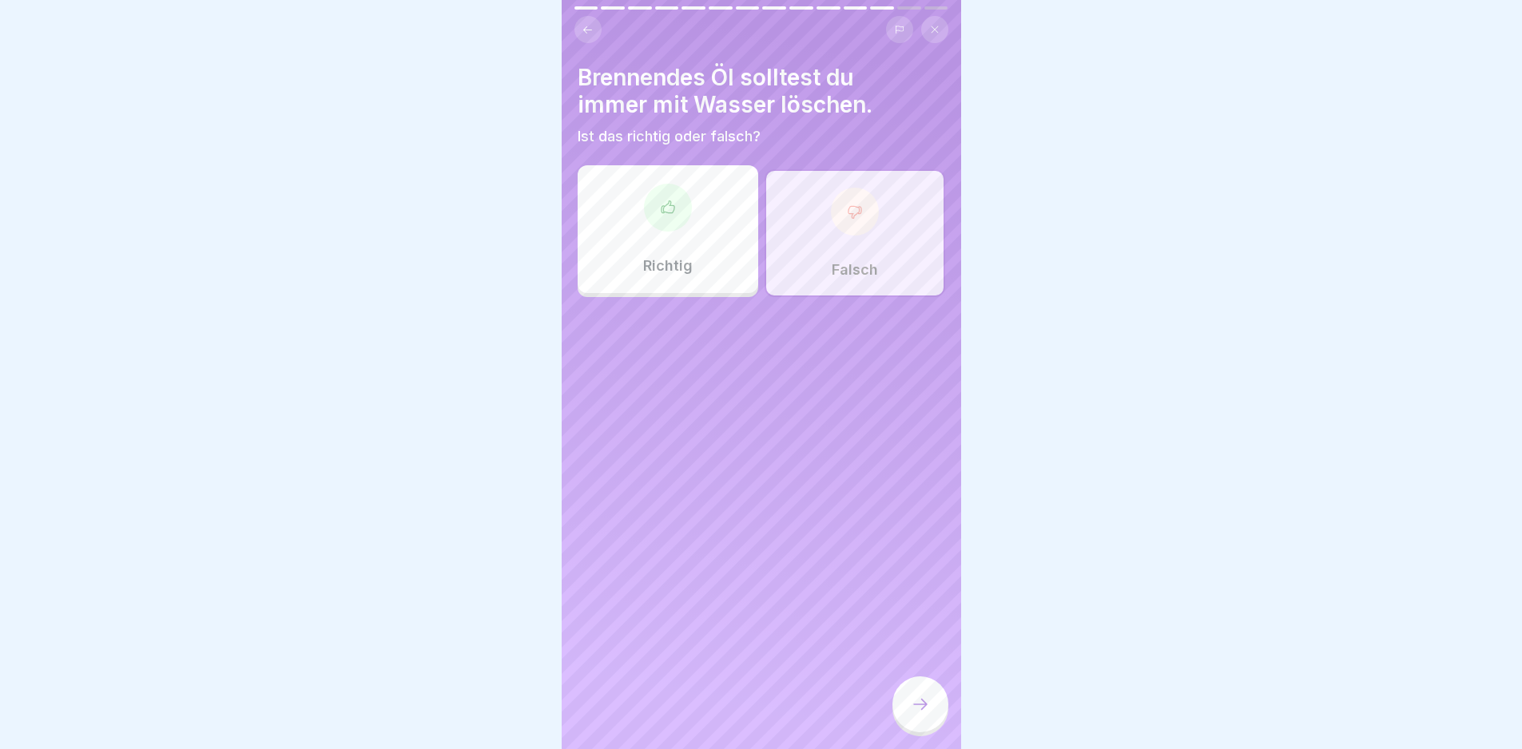
click at [901, 719] on div at bounding box center [920, 705] width 56 height 56
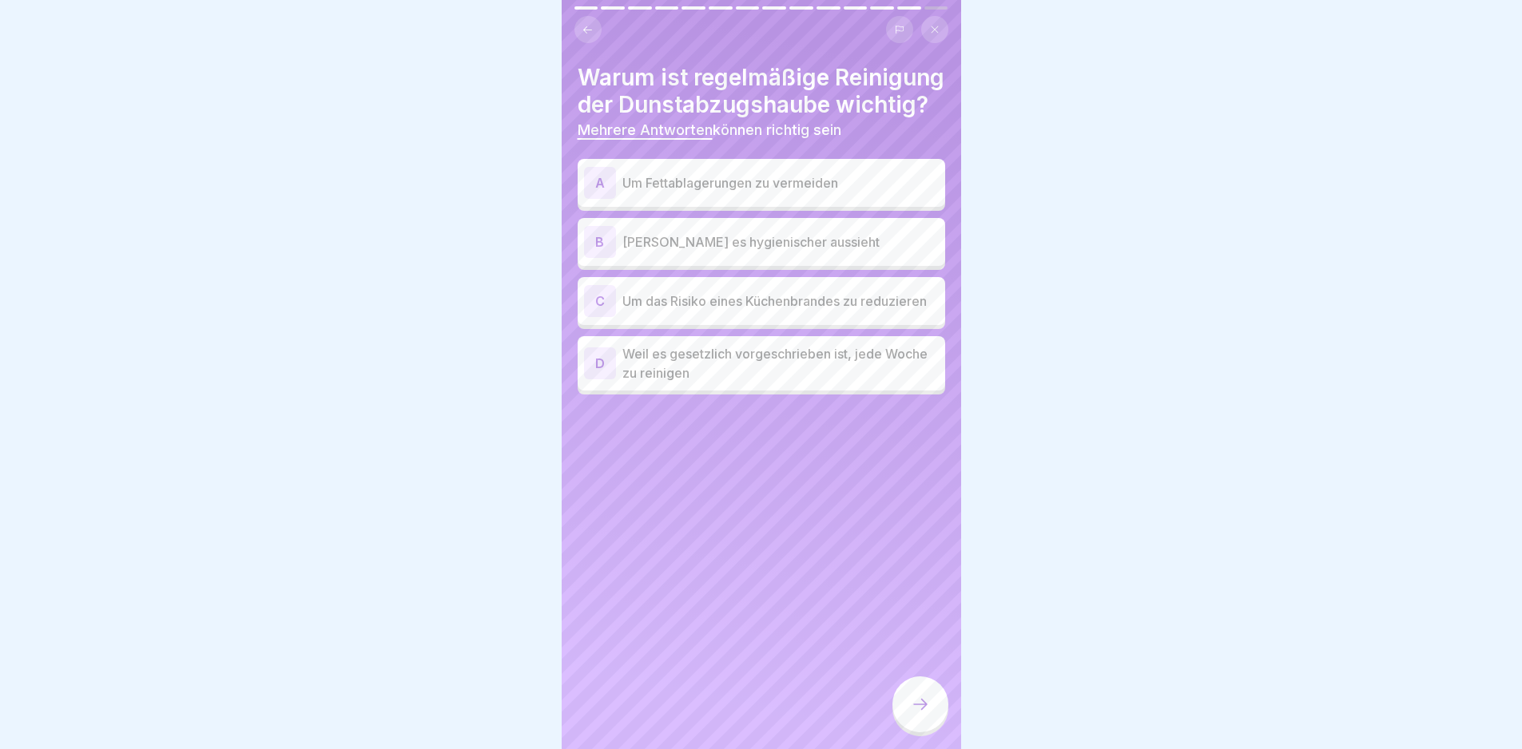
click at [745, 311] on p "Um das Risiko eines Küchenbrandes zu reduzieren" at bounding box center [780, 301] width 316 height 19
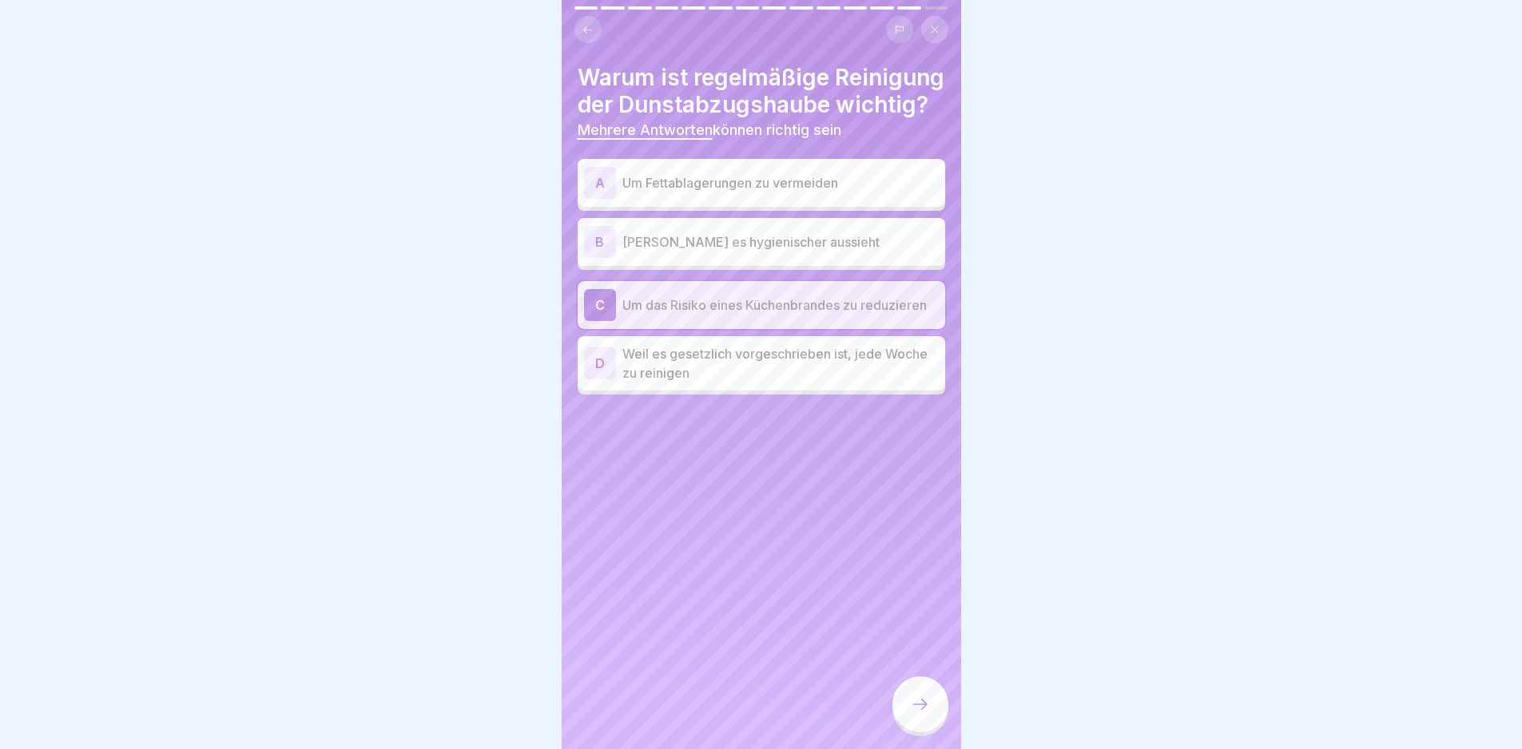
click at [737, 207] on div "A Um Fettablagerungen zu vermeiden" at bounding box center [762, 183] width 368 height 48
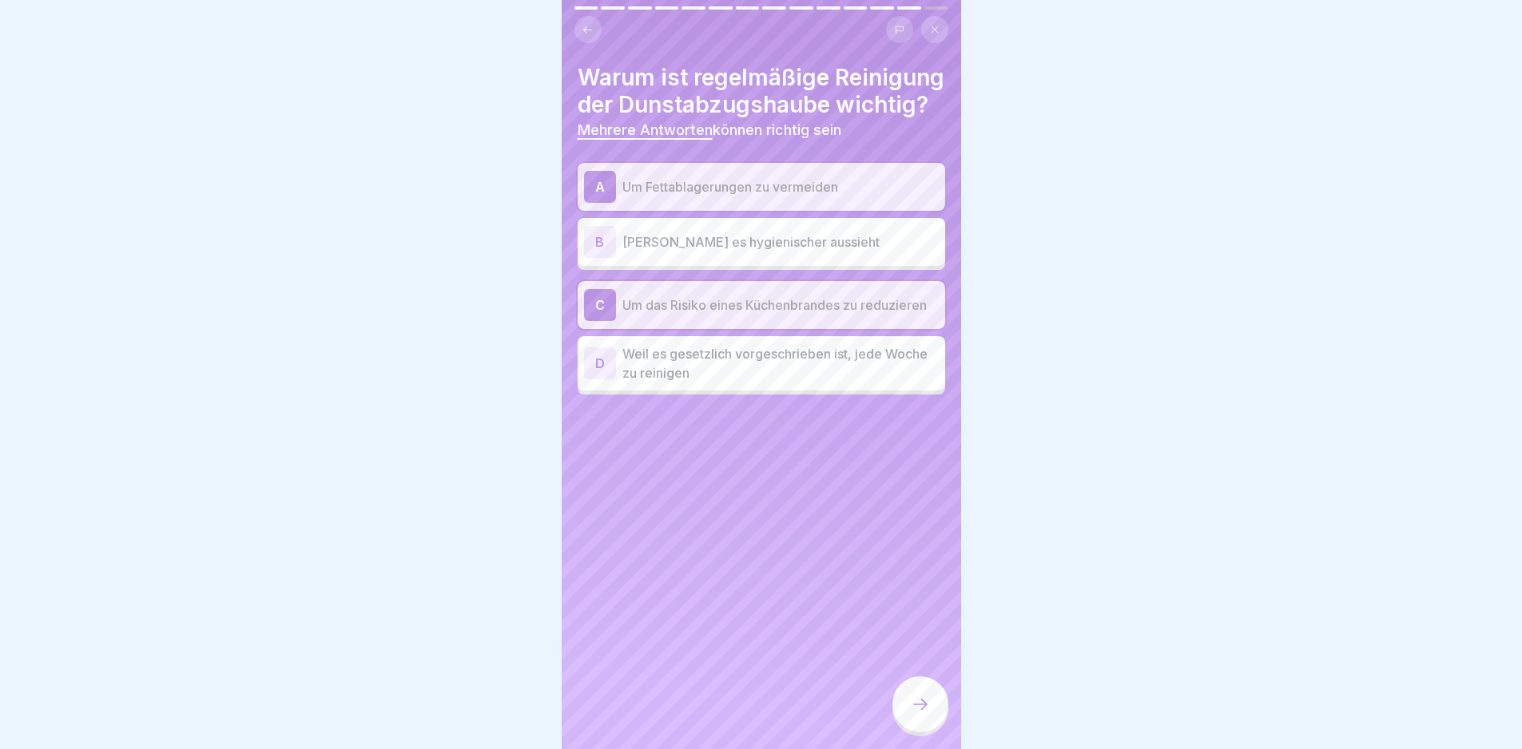
click at [881, 730] on div "Warum ist regelmäßige Reinigung der Dunstabzugshaube wichtig? Mehrere Antworten…" at bounding box center [761, 374] width 399 height 749
click at [924, 733] on div at bounding box center [920, 705] width 56 height 56
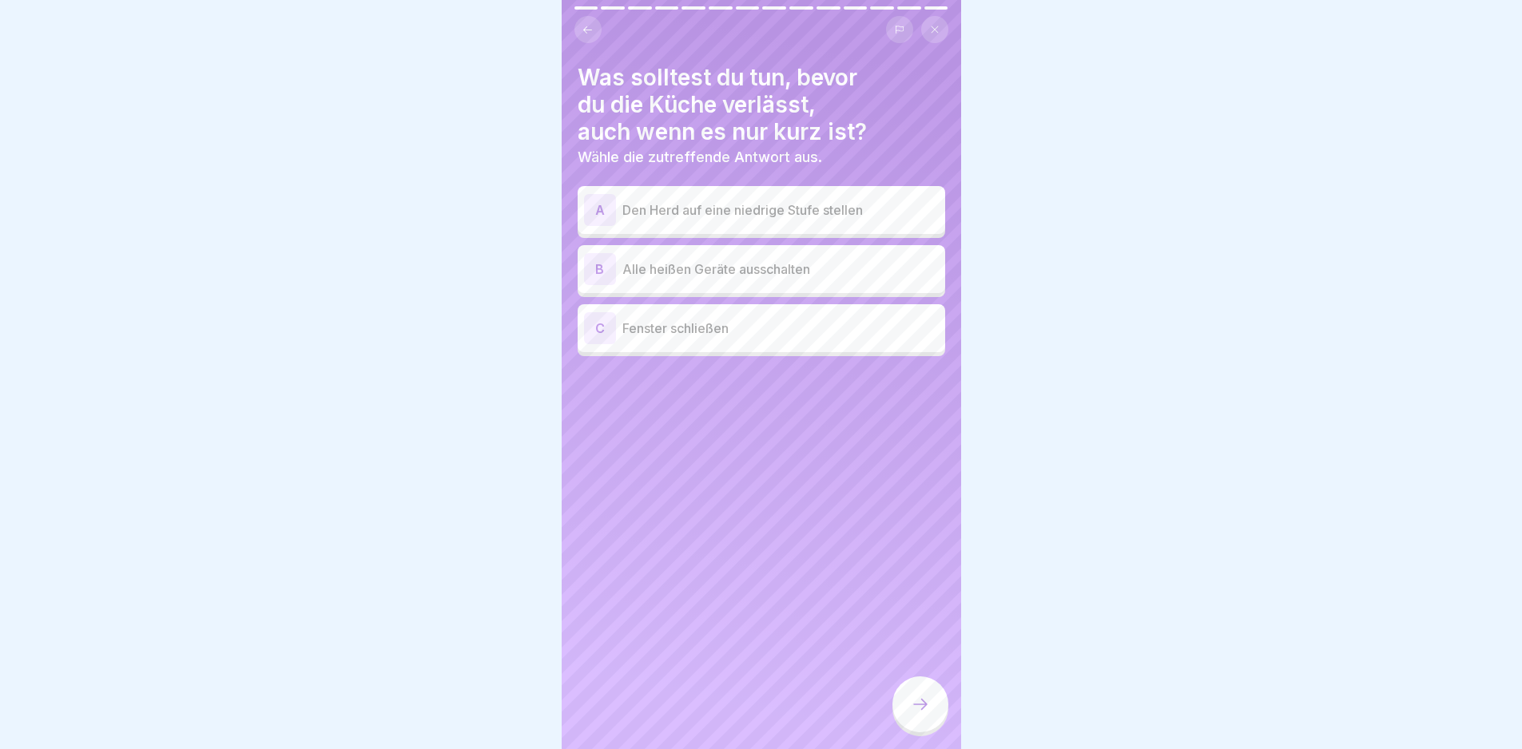
click at [721, 284] on div "B Alle heißen Geräte ausschalten" at bounding box center [761, 269] width 355 height 32
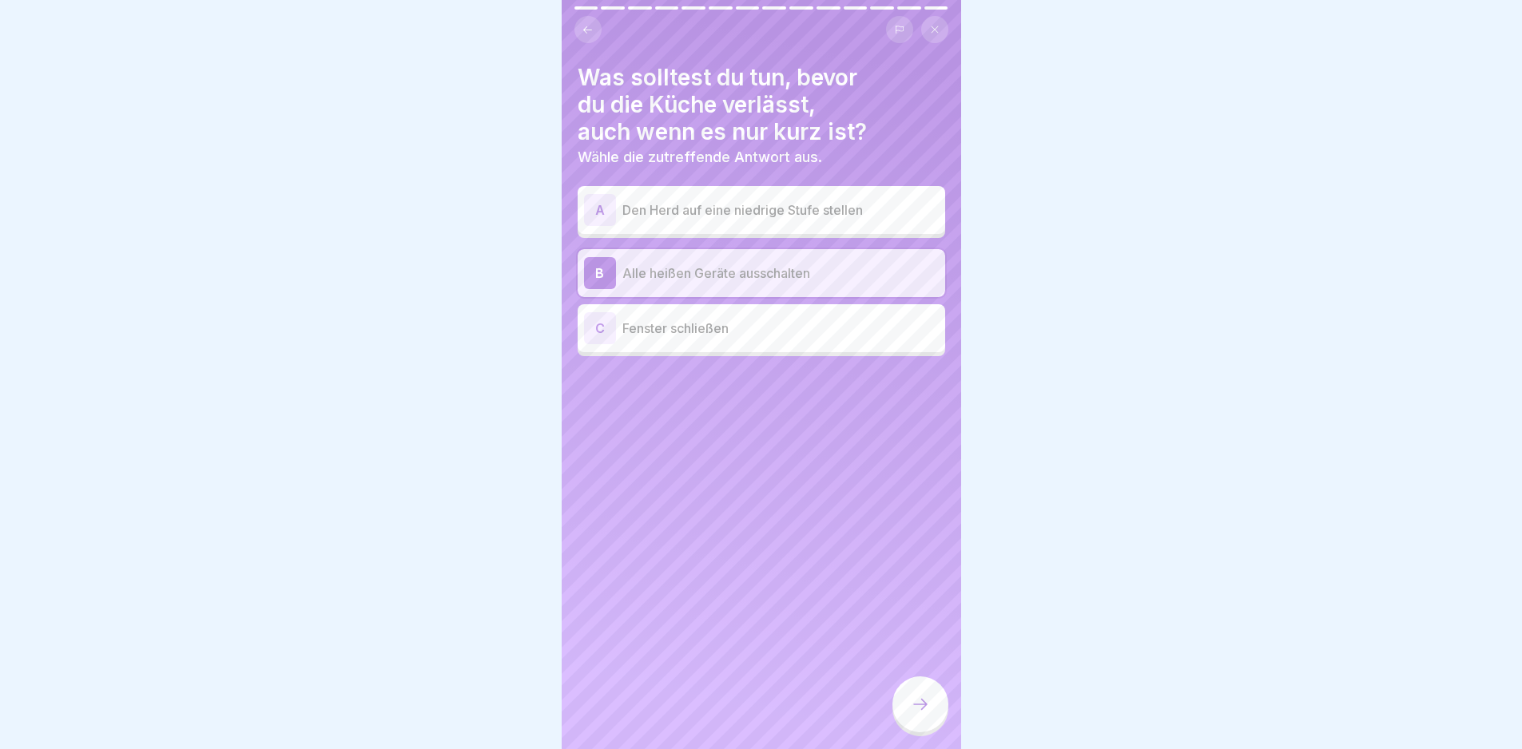
click at [900, 722] on div at bounding box center [920, 705] width 56 height 56
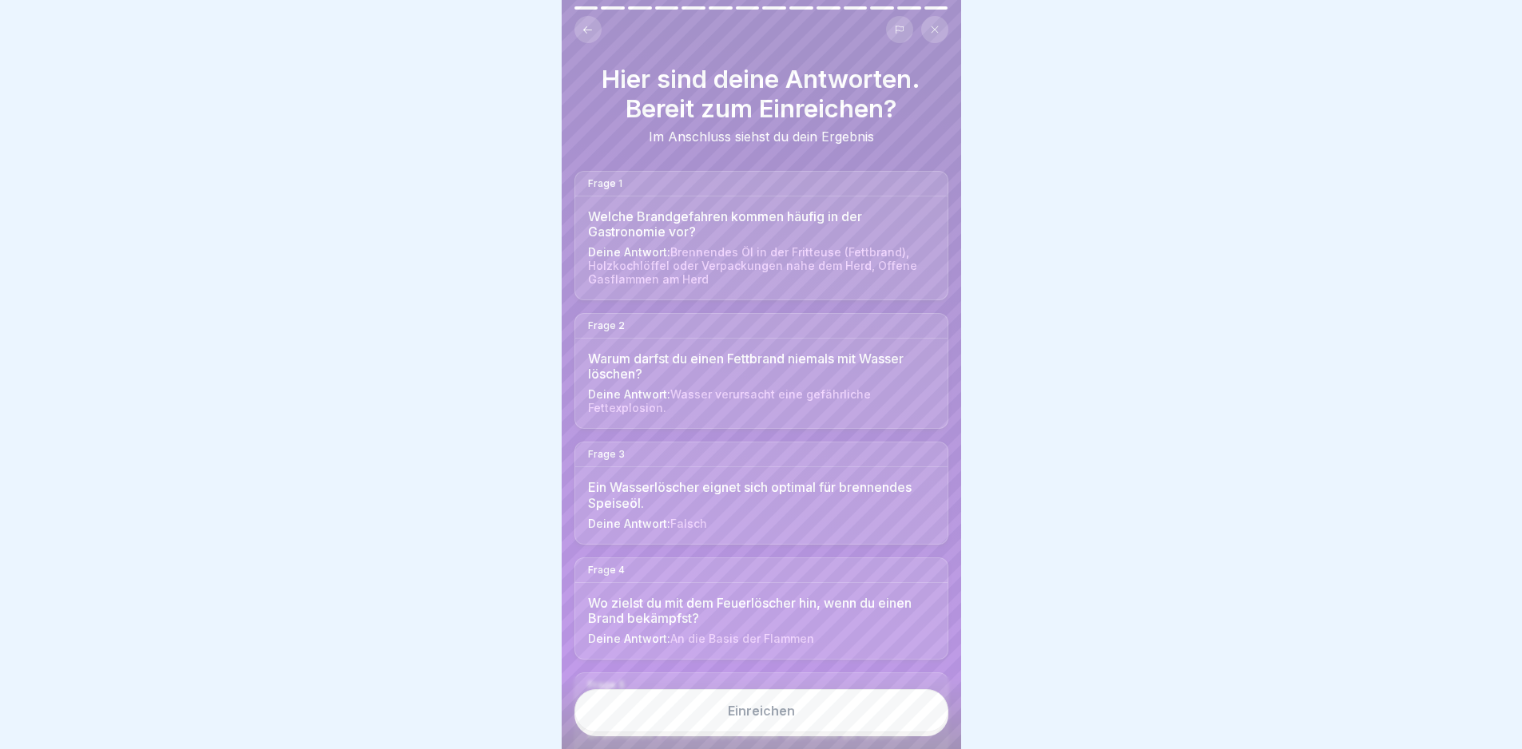
click at [886, 733] on button "Einreichen" at bounding box center [761, 710] width 374 height 43
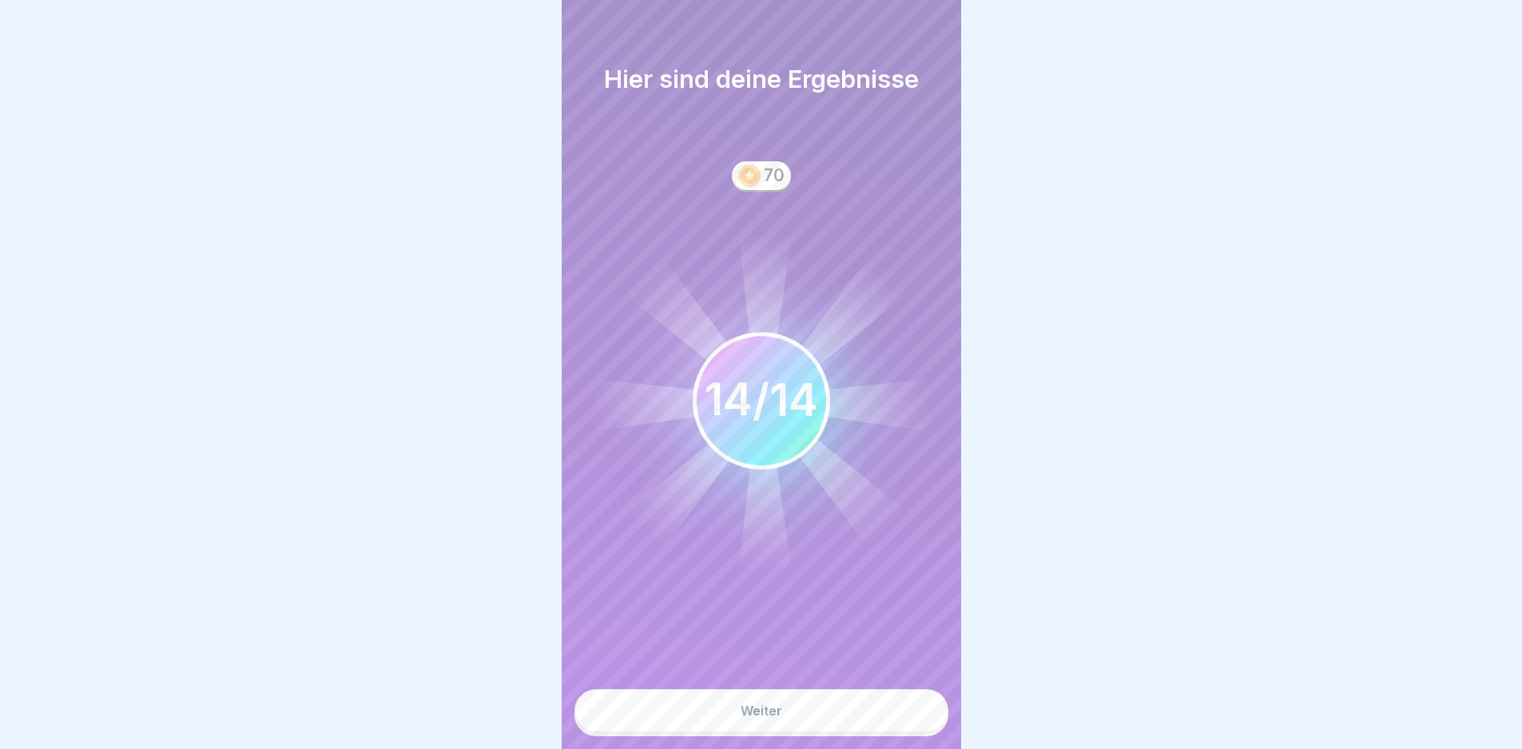
click at [830, 709] on button "Weiter" at bounding box center [761, 710] width 374 height 43
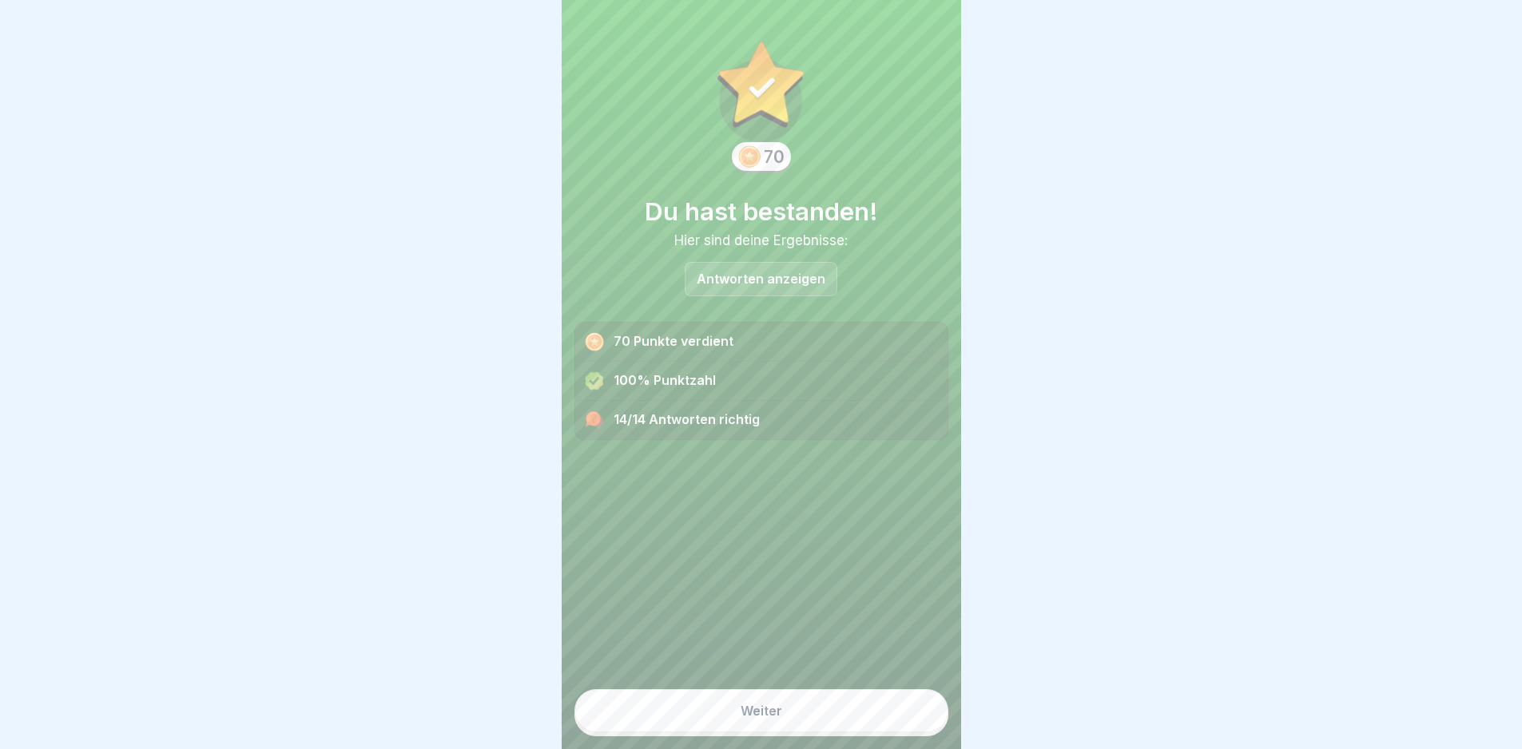
click at [838, 709] on button "Weiter" at bounding box center [761, 710] width 374 height 43
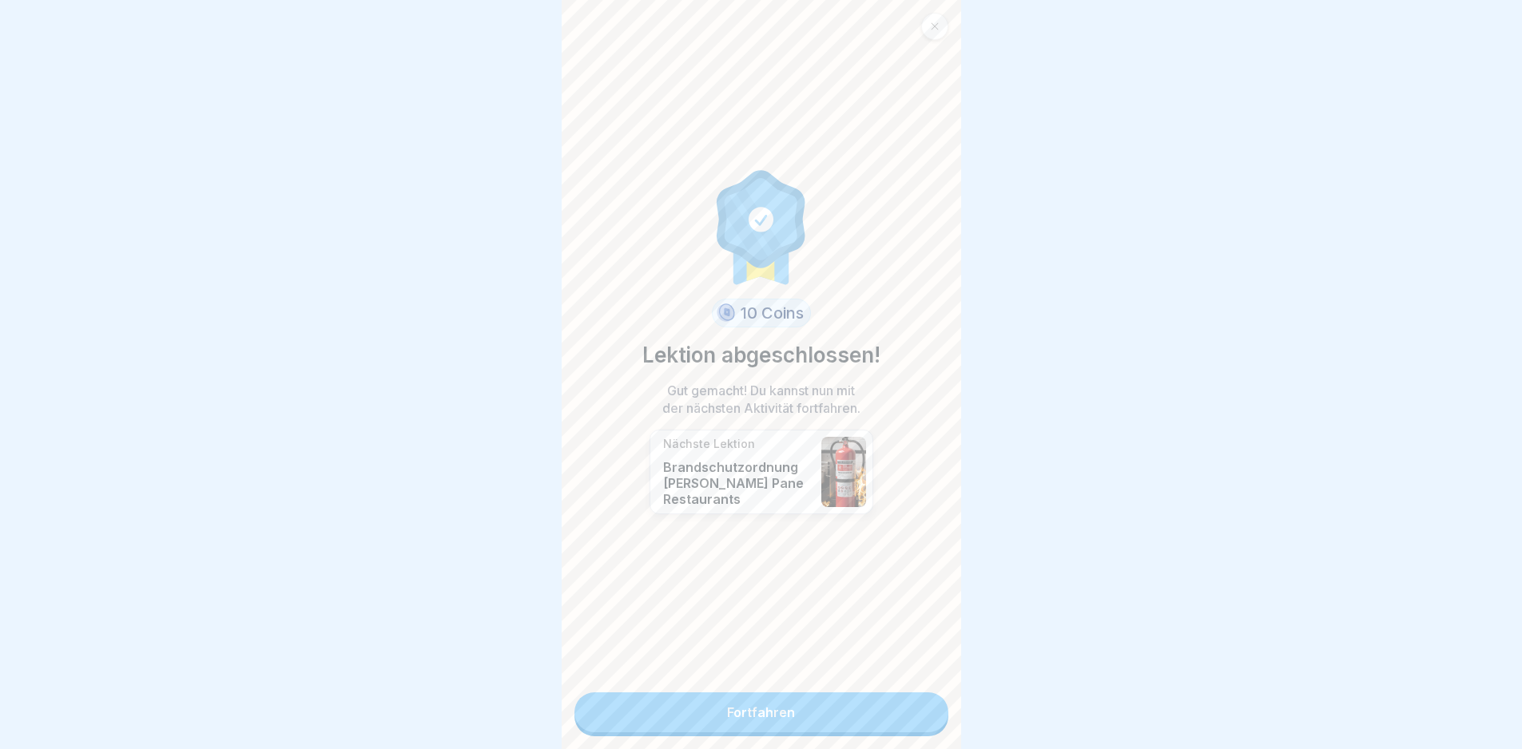
click at [838, 709] on link "Fortfahren" at bounding box center [761, 713] width 374 height 40
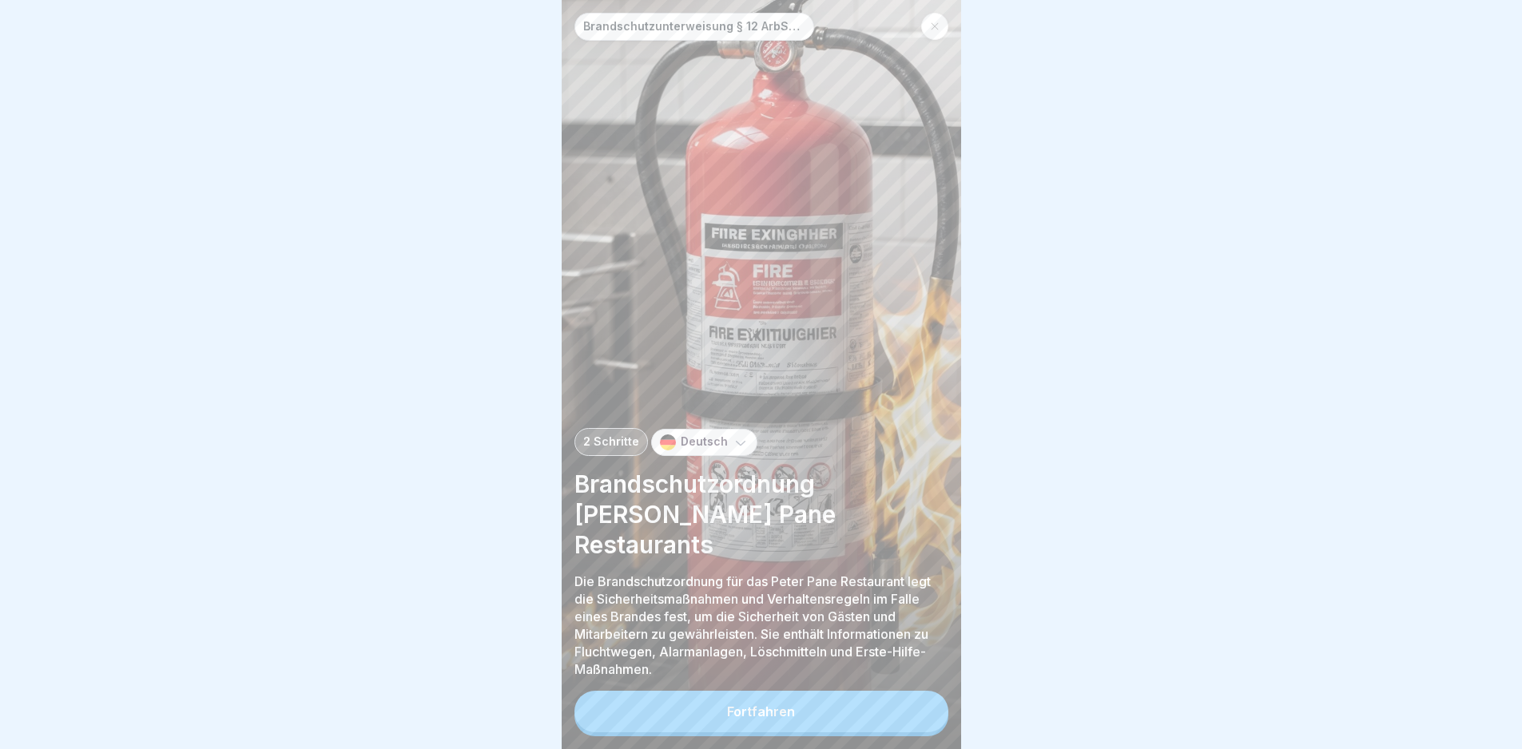
click at [838, 709] on button "Fortfahren" at bounding box center [761, 712] width 374 height 42
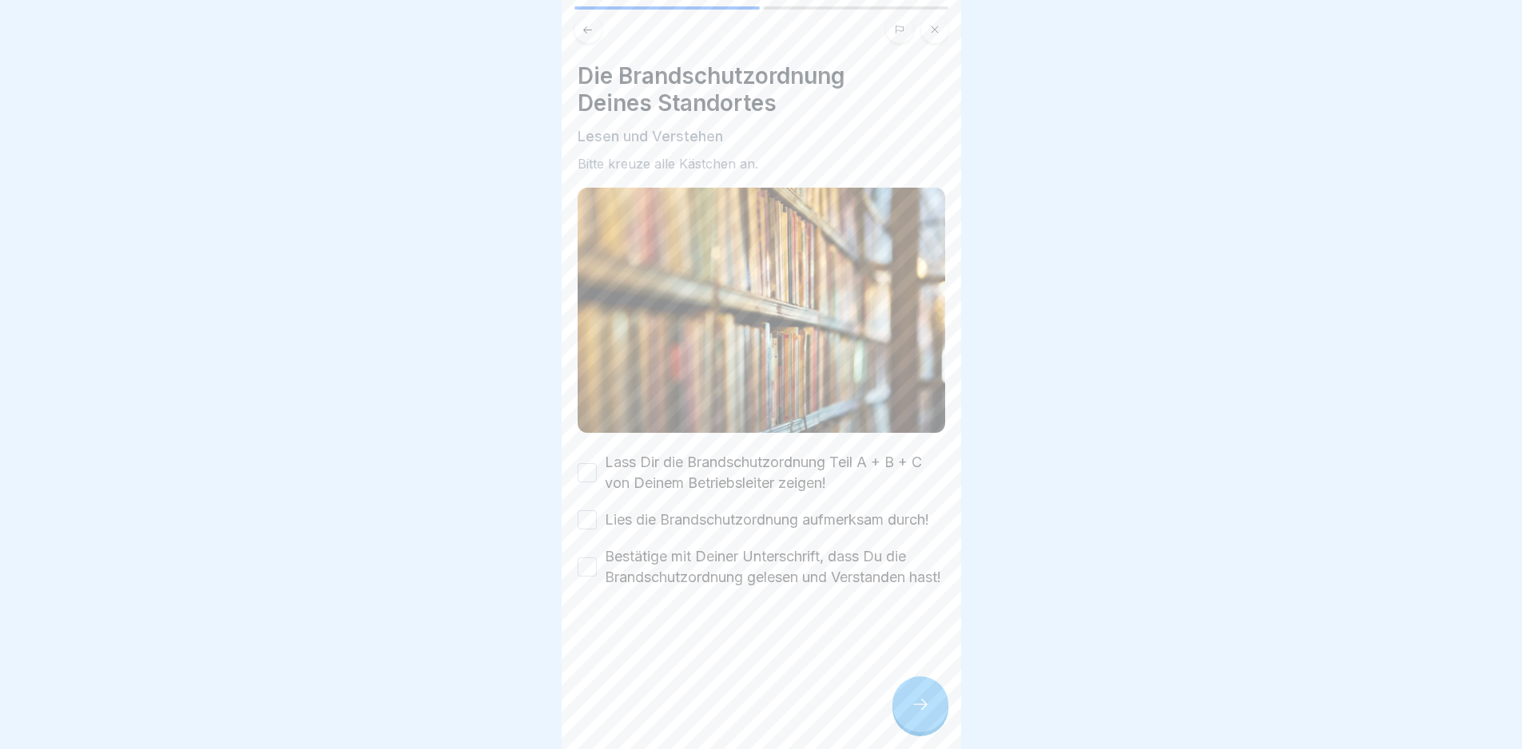
click at [785, 452] on label "Lass Dir die Brandschutzordnung Teil A + B + C von Deinem Betriebsleiter zeigen!" at bounding box center [775, 473] width 340 height 42
click at [597, 463] on button "Lass Dir die Brandschutzordnung Teil A + B + C von Deinem Betriebsleiter zeigen!" at bounding box center [587, 472] width 19 height 19
click at [809, 519] on label "Lies die Brandschutzordnung aufmerksam durch!" at bounding box center [767, 520] width 324 height 21
click at [597, 519] on button "Lies die Brandschutzordnung aufmerksam durch!" at bounding box center [587, 520] width 19 height 19
click at [846, 588] on label "Bestätige mit Deiner Unterschrift, dass Du die Brandschutzordnung gelesen und V…" at bounding box center [775, 567] width 340 height 42
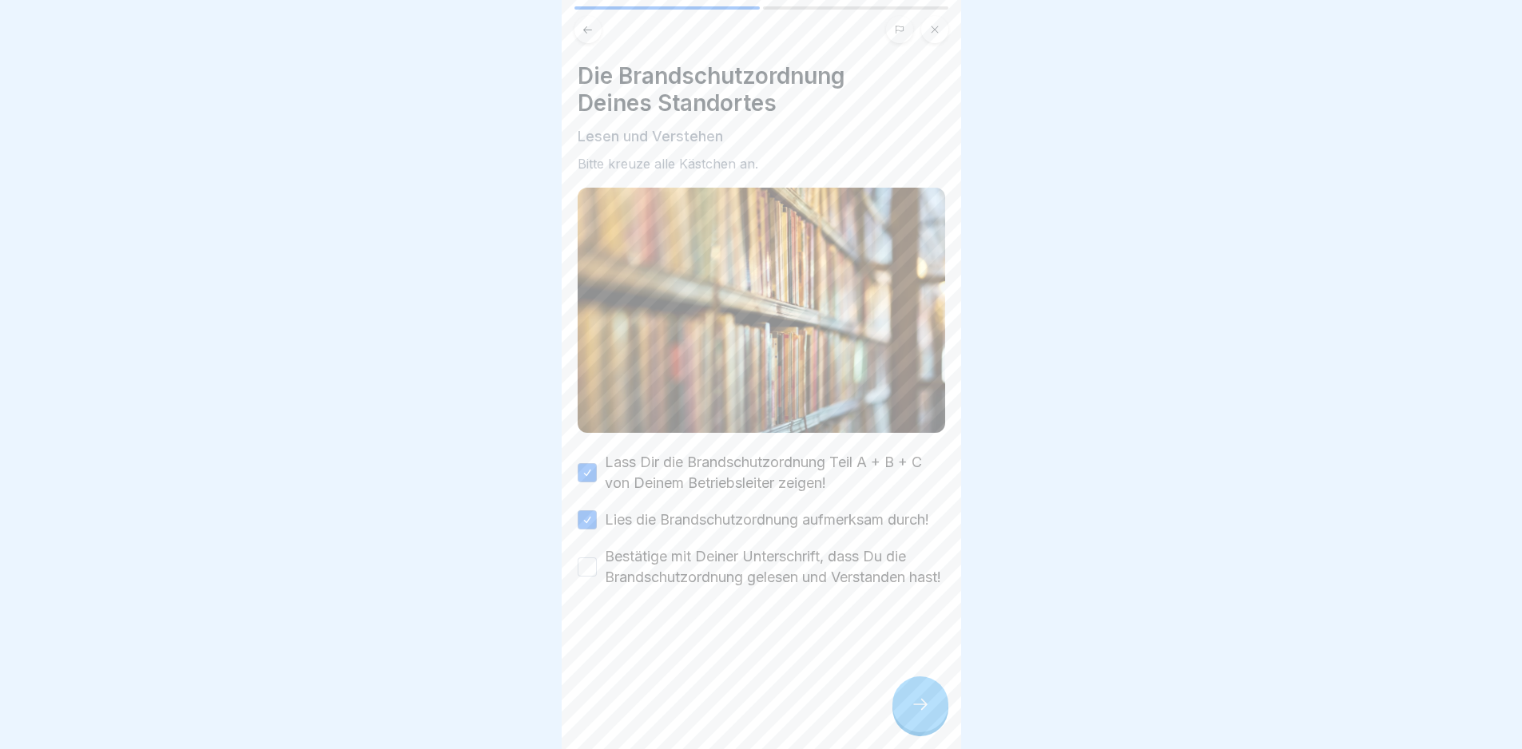
click at [597, 577] on button "Bestätige mit Deiner Unterschrift, dass Du die Brandschutzordnung gelesen und V…" at bounding box center [587, 567] width 19 height 19
click at [910, 705] on div at bounding box center [920, 705] width 56 height 56
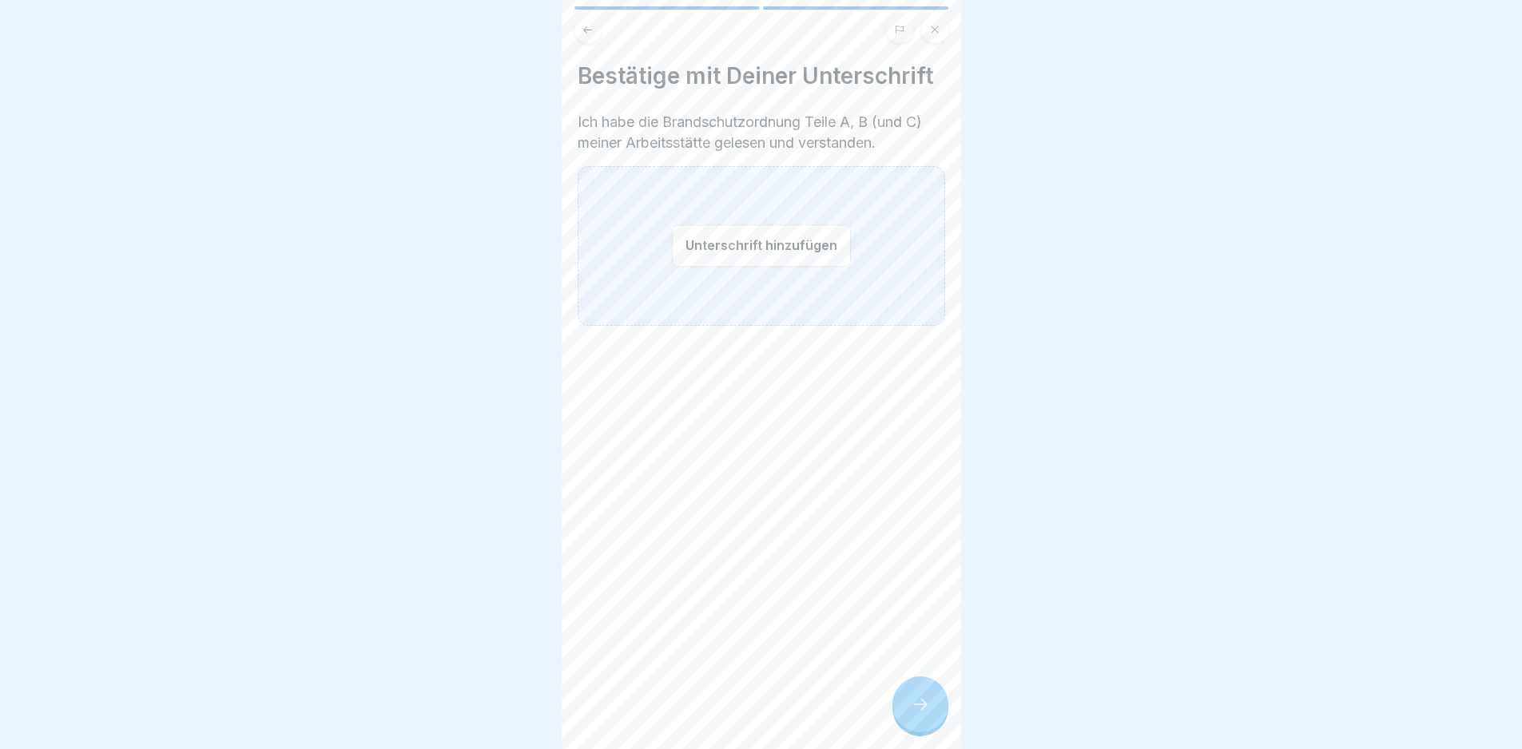
click at [728, 247] on button "Unterschrift hinzufügen" at bounding box center [761, 246] width 179 height 42
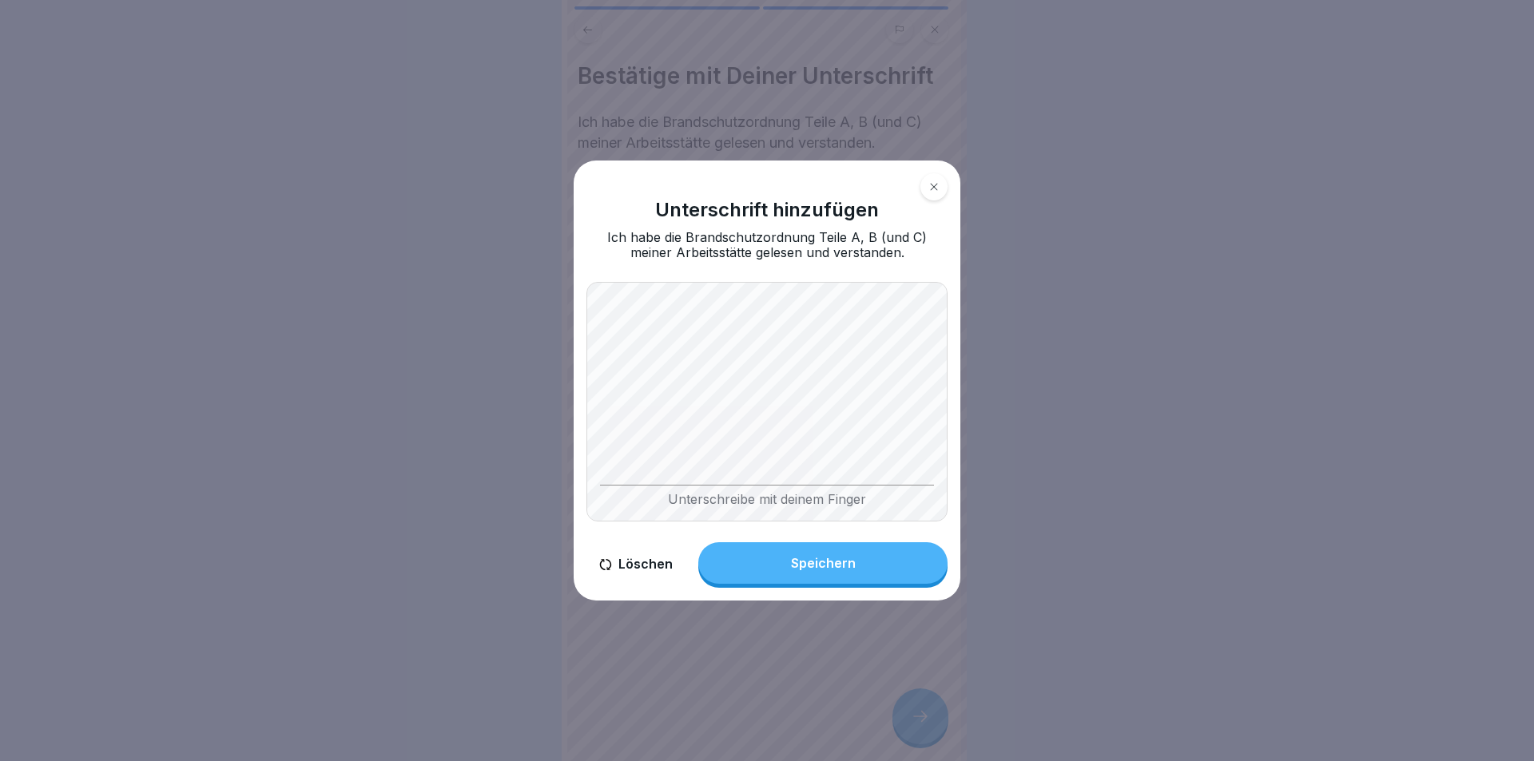
click at [491, 230] on body "Brandschutzunterweisung § 12 ArbSchG 2 Schritte Deutsch Brandschutzordnung [PER…" at bounding box center [761, 380] width 1522 height 761
click at [868, 554] on button "Speichern" at bounding box center [822, 563] width 249 height 42
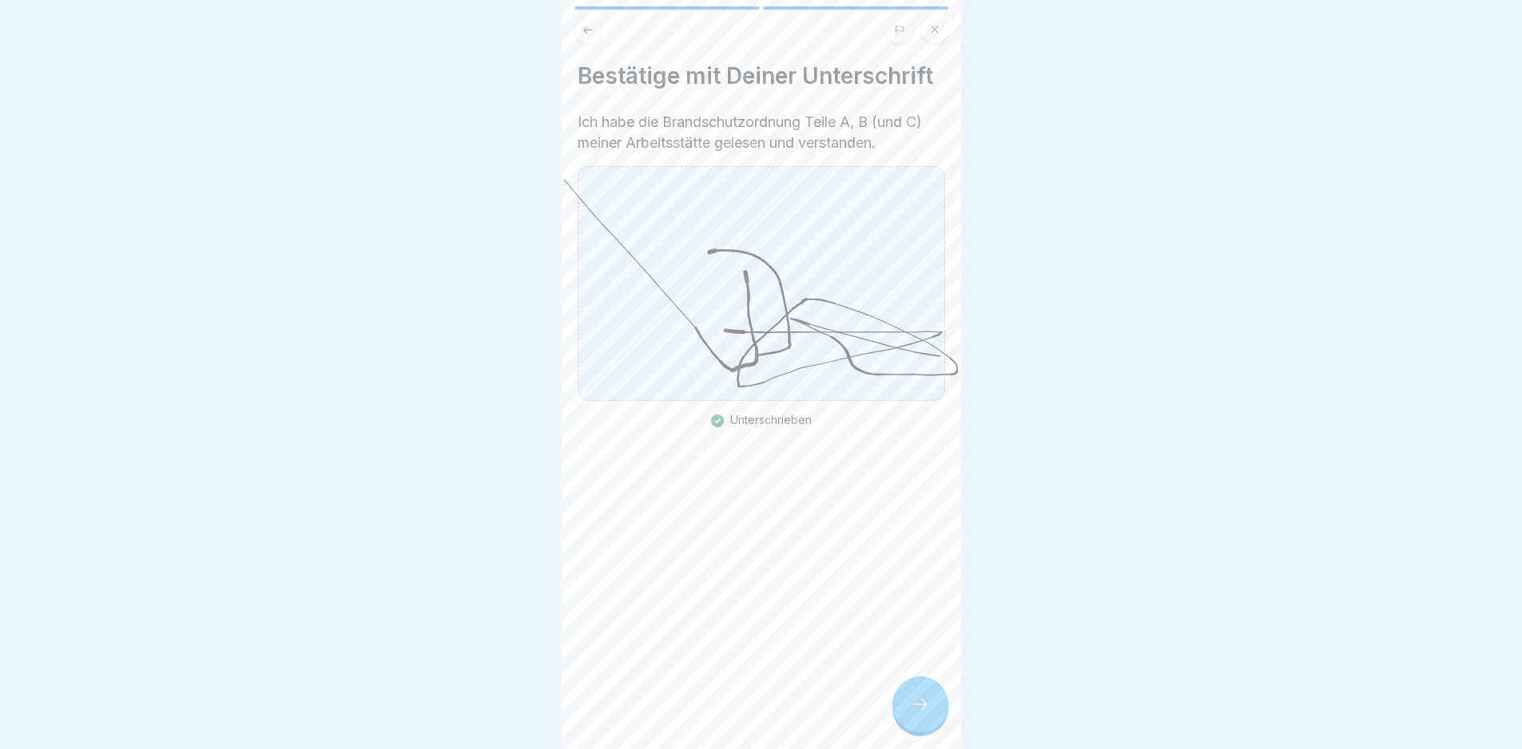
click at [912, 713] on icon at bounding box center [920, 704] width 19 height 19
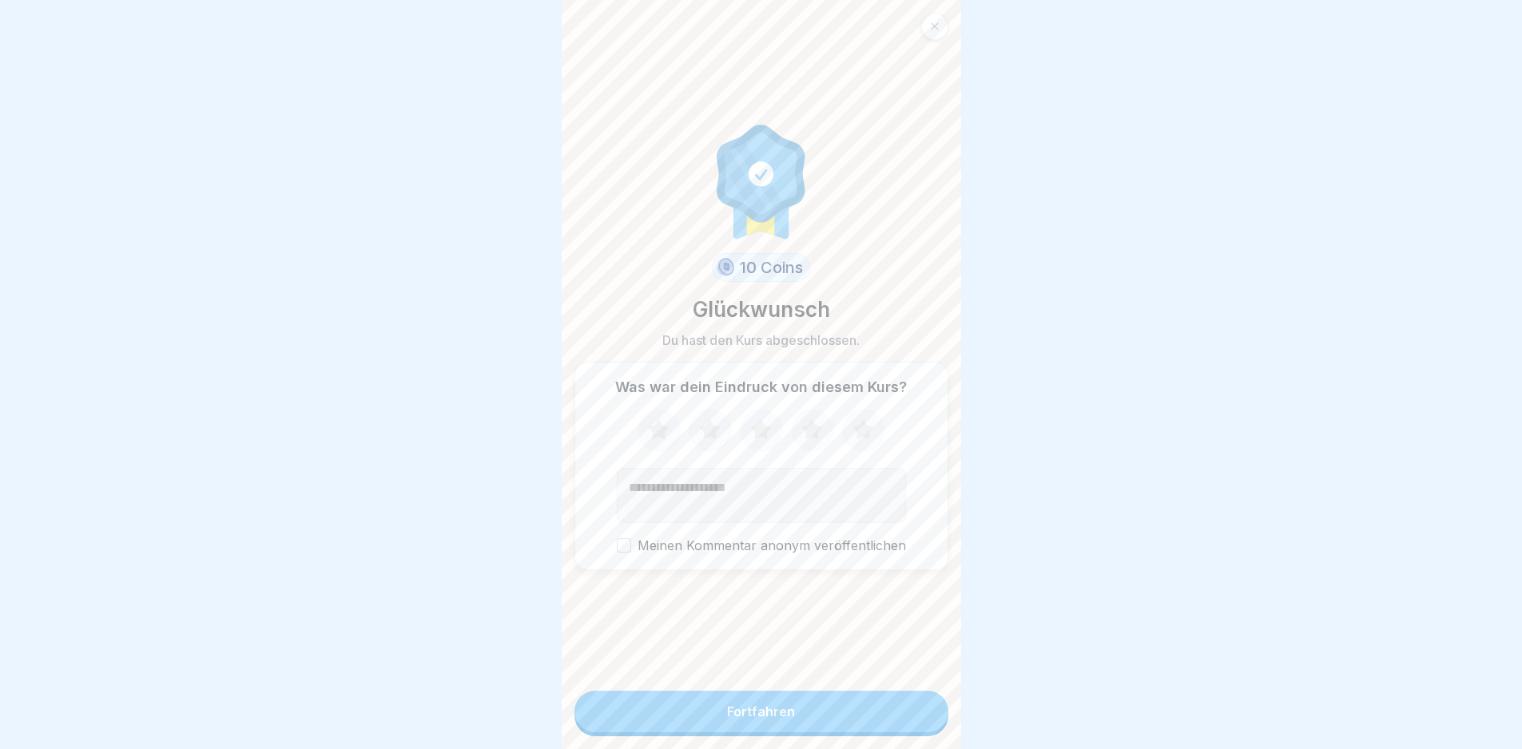
click at [904, 713] on button "Fortfahren" at bounding box center [761, 712] width 374 height 42
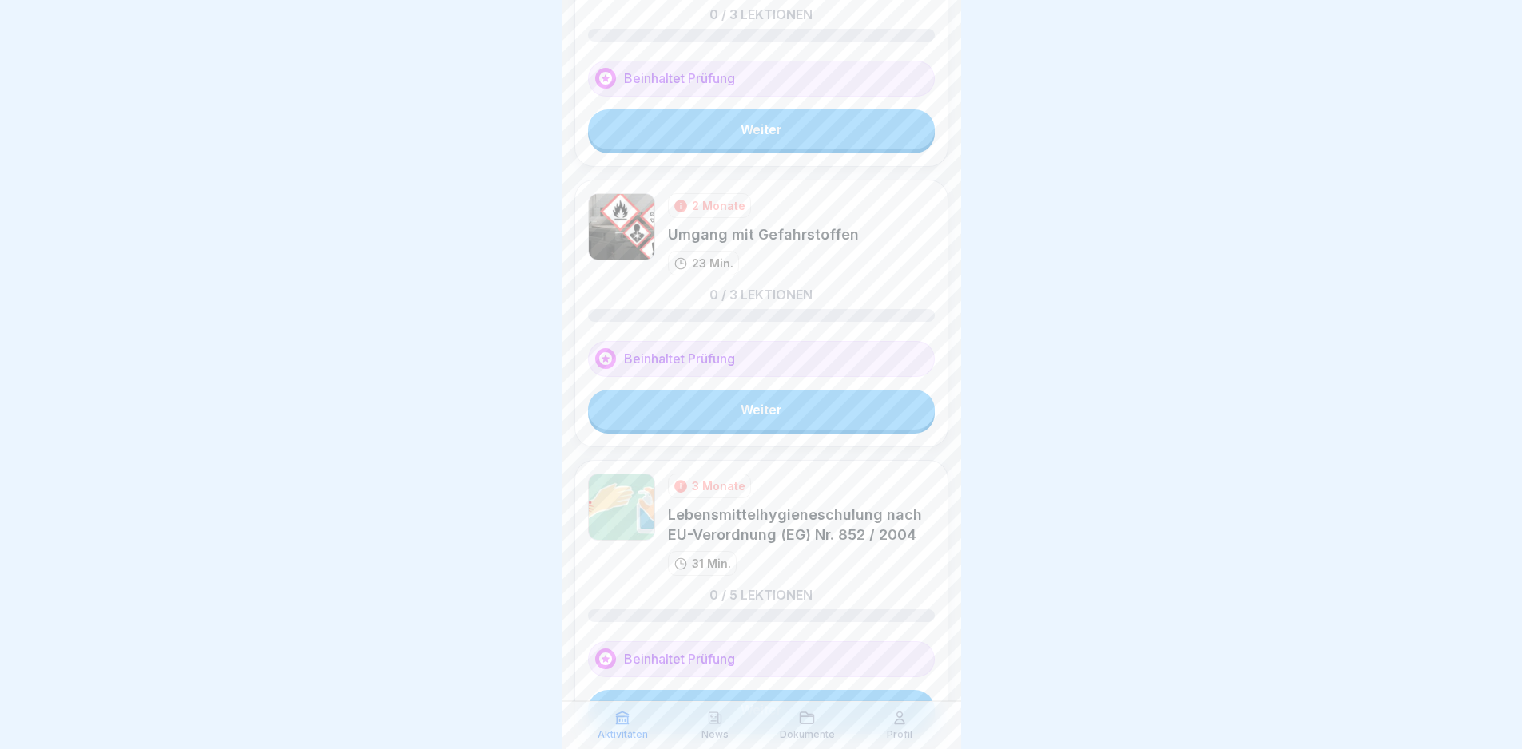
scroll to position [260, 0]
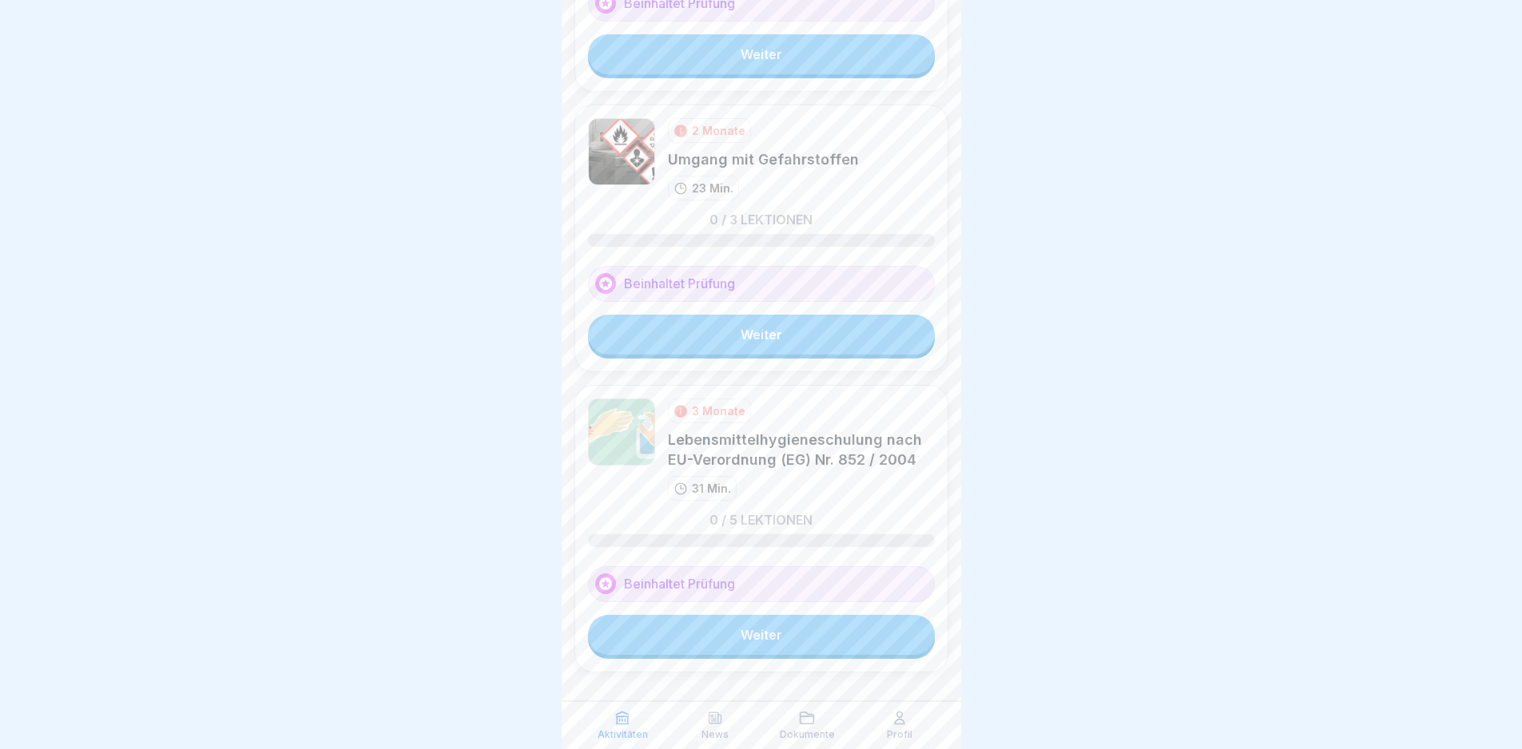
click at [844, 615] on link "Weiter" at bounding box center [761, 635] width 347 height 40
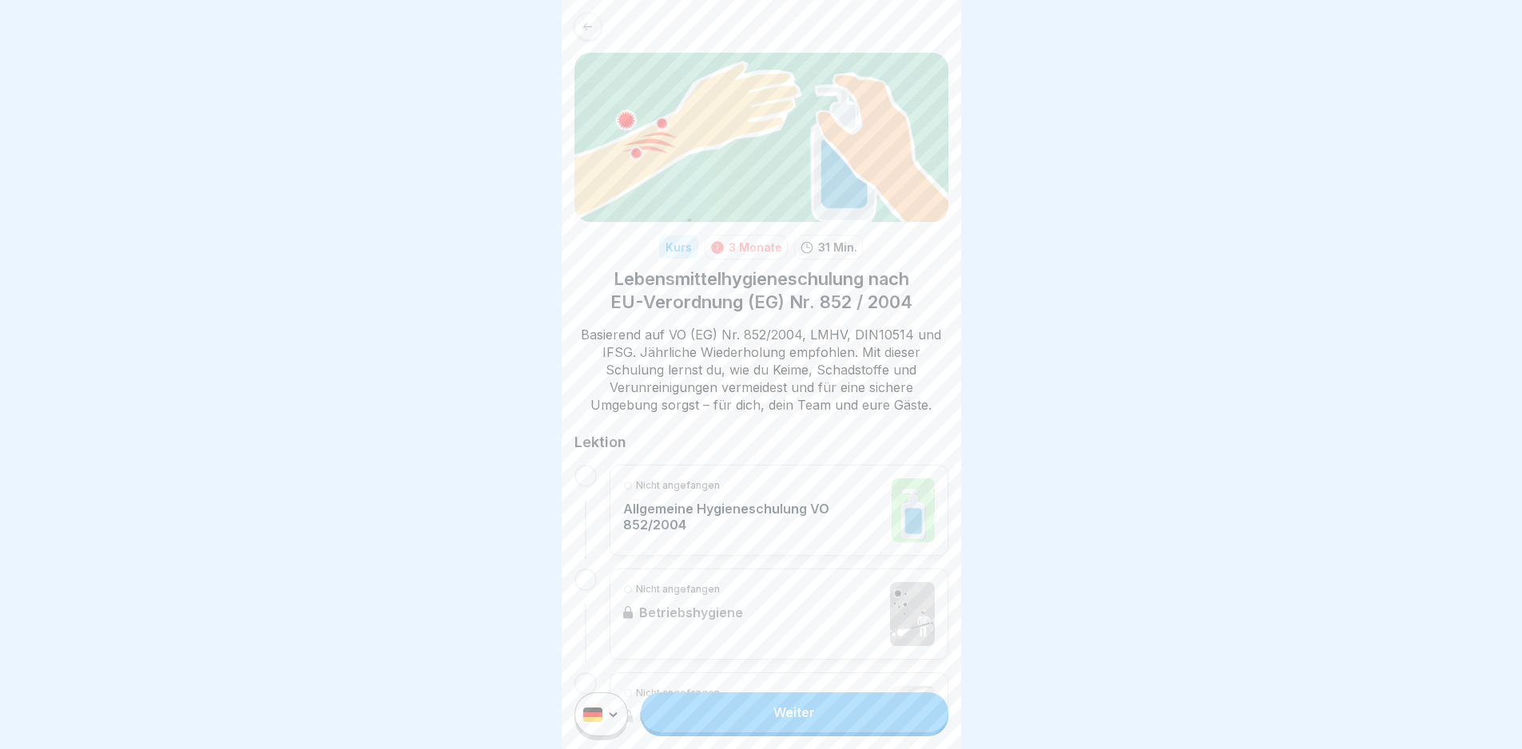
click at [770, 733] on link "Weiter" at bounding box center [794, 713] width 307 height 40
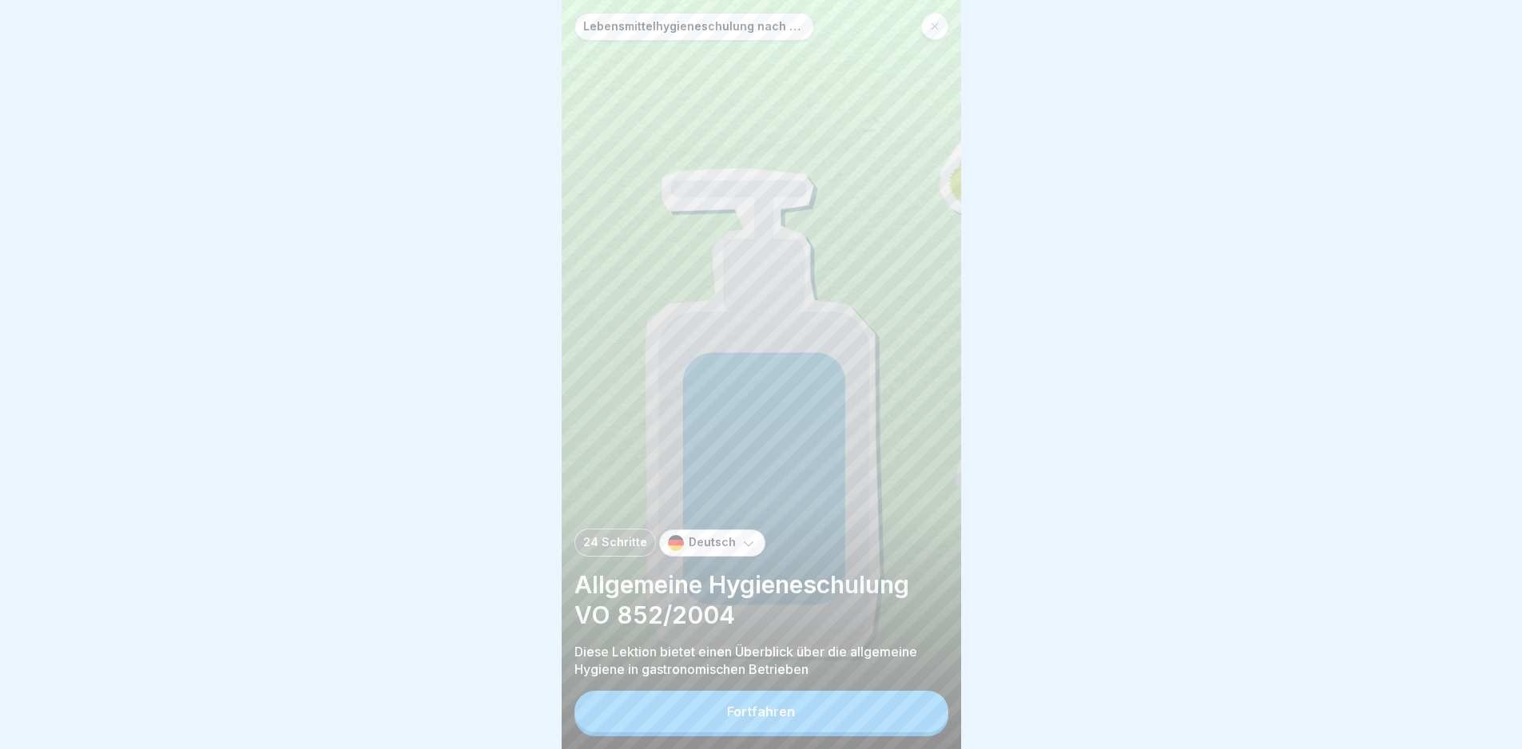
click at [772, 719] on div "Fortfahren" at bounding box center [761, 712] width 68 height 14
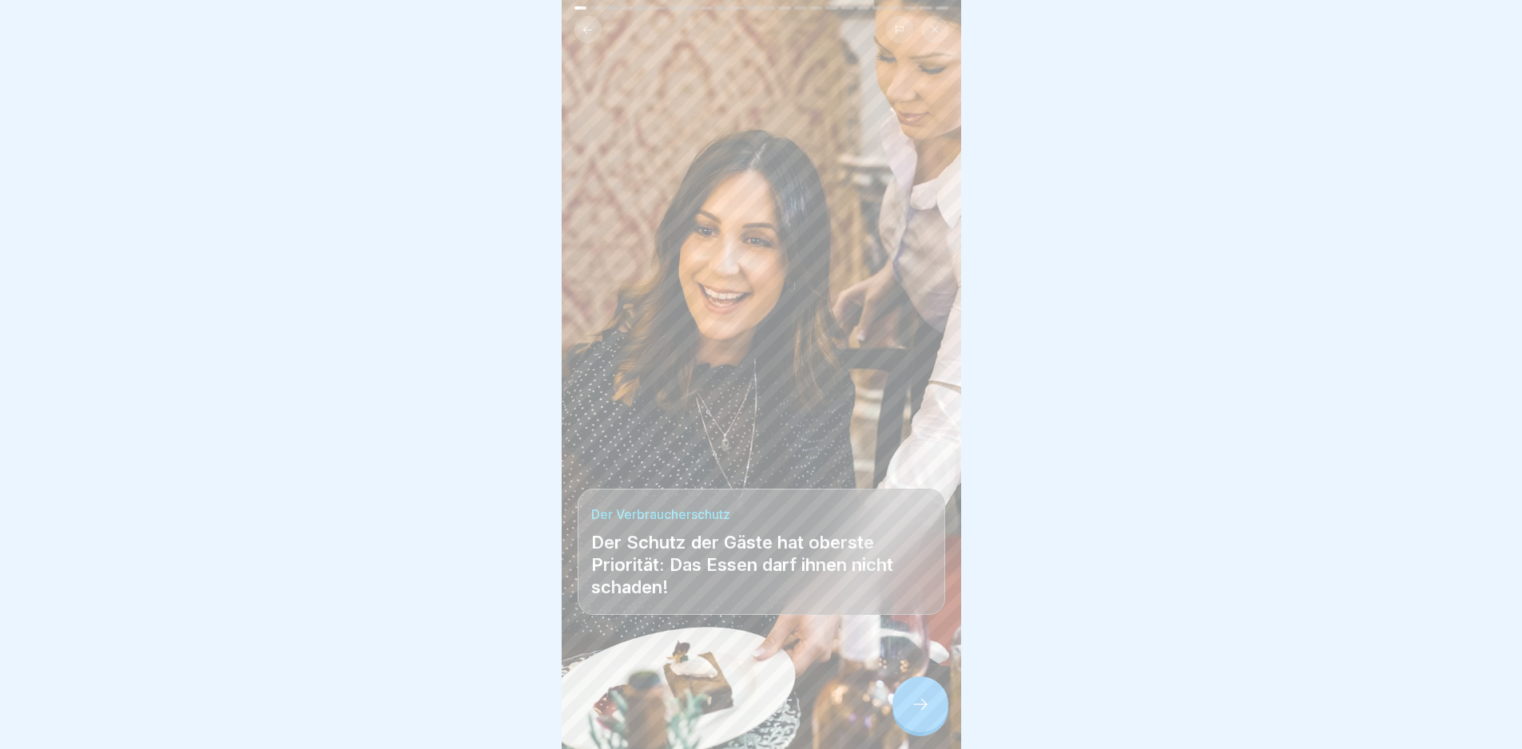
click at [915, 713] on icon at bounding box center [920, 704] width 19 height 19
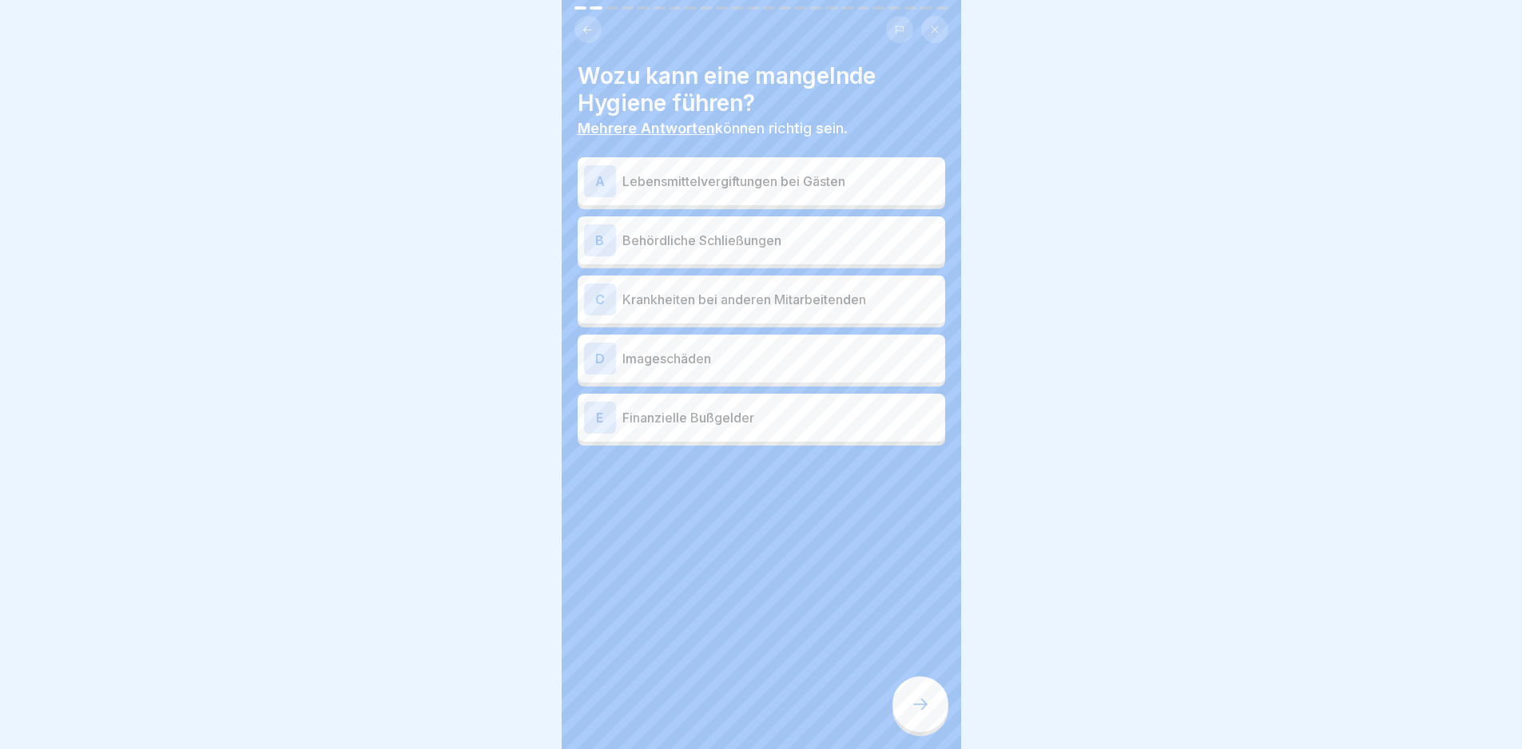
click at [793, 200] on div "A Lebensmittelvergiftungen bei Gästen" at bounding box center [762, 181] width 368 height 48
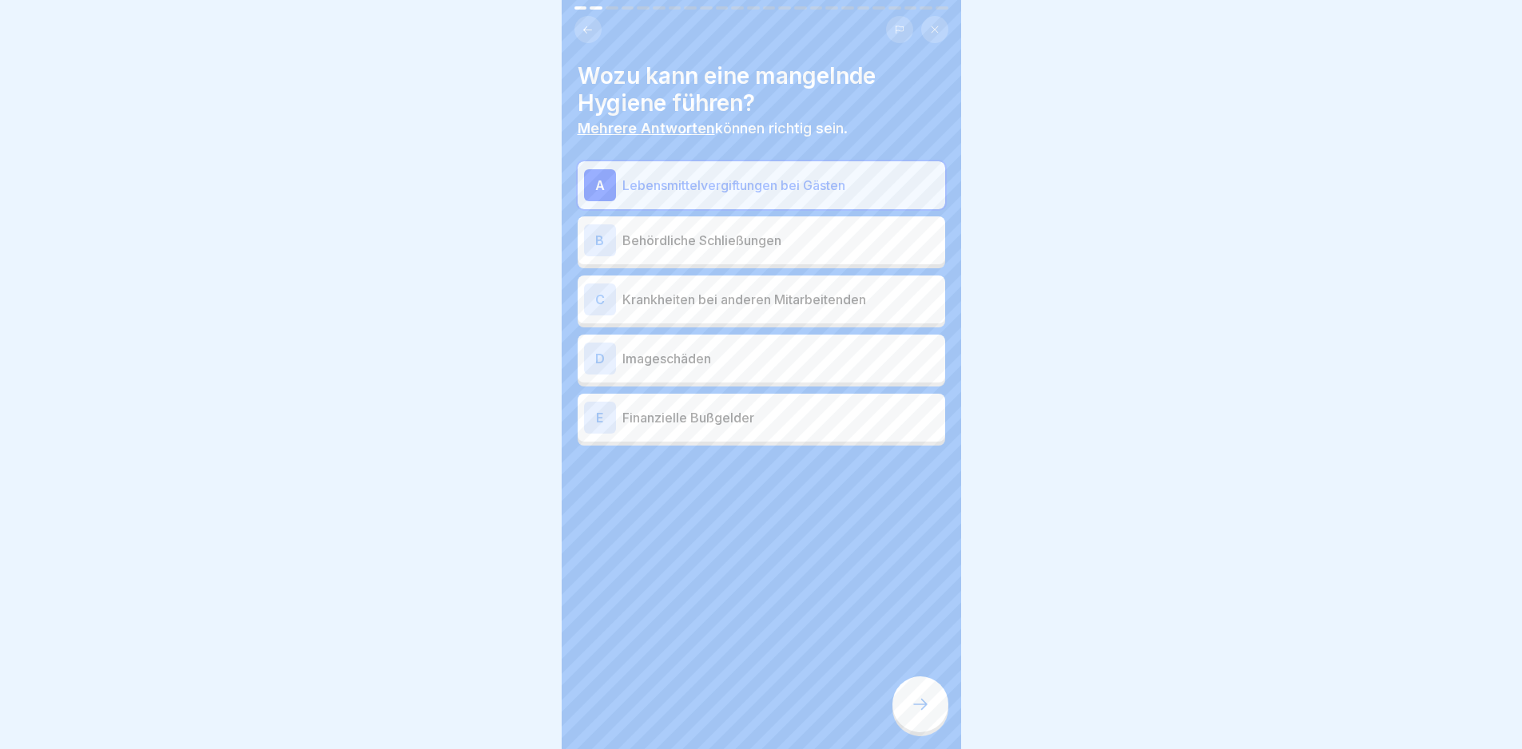
click at [793, 235] on p "Behördliche Schließungen" at bounding box center [780, 240] width 316 height 19
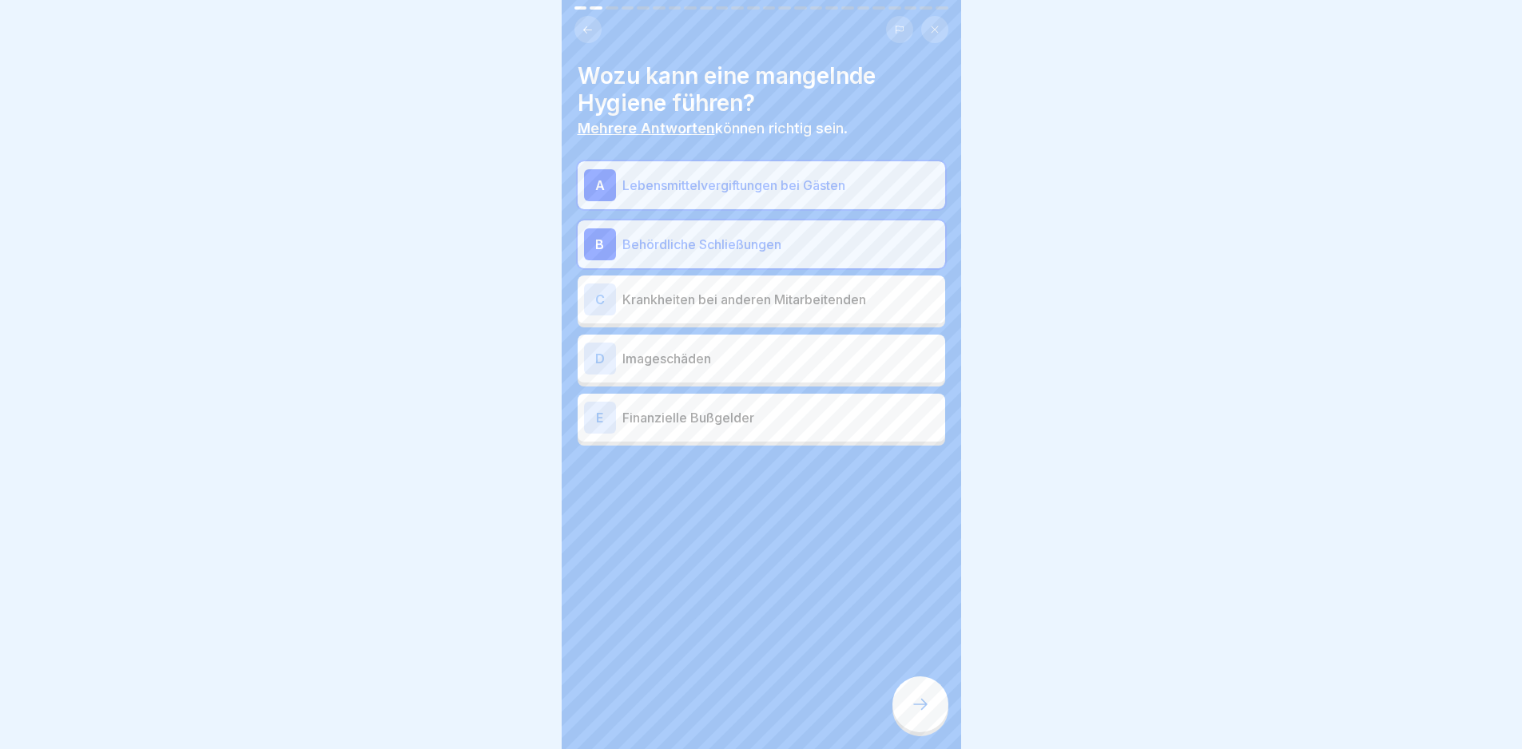
click at [811, 294] on p "Krankheiten bei anderen Mitarbeitenden" at bounding box center [780, 299] width 316 height 19
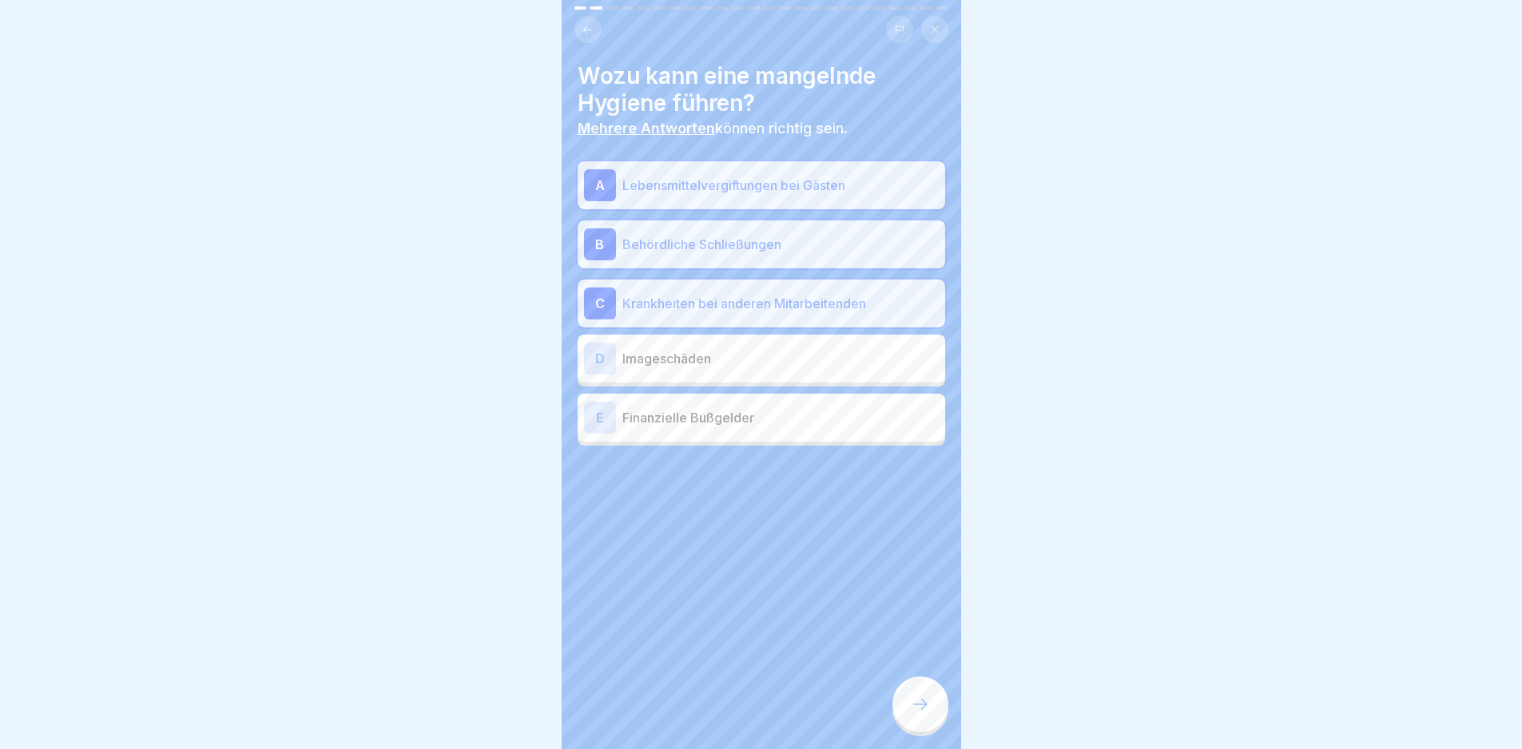
click at [830, 343] on div "D Imageschäden" at bounding box center [761, 359] width 355 height 32
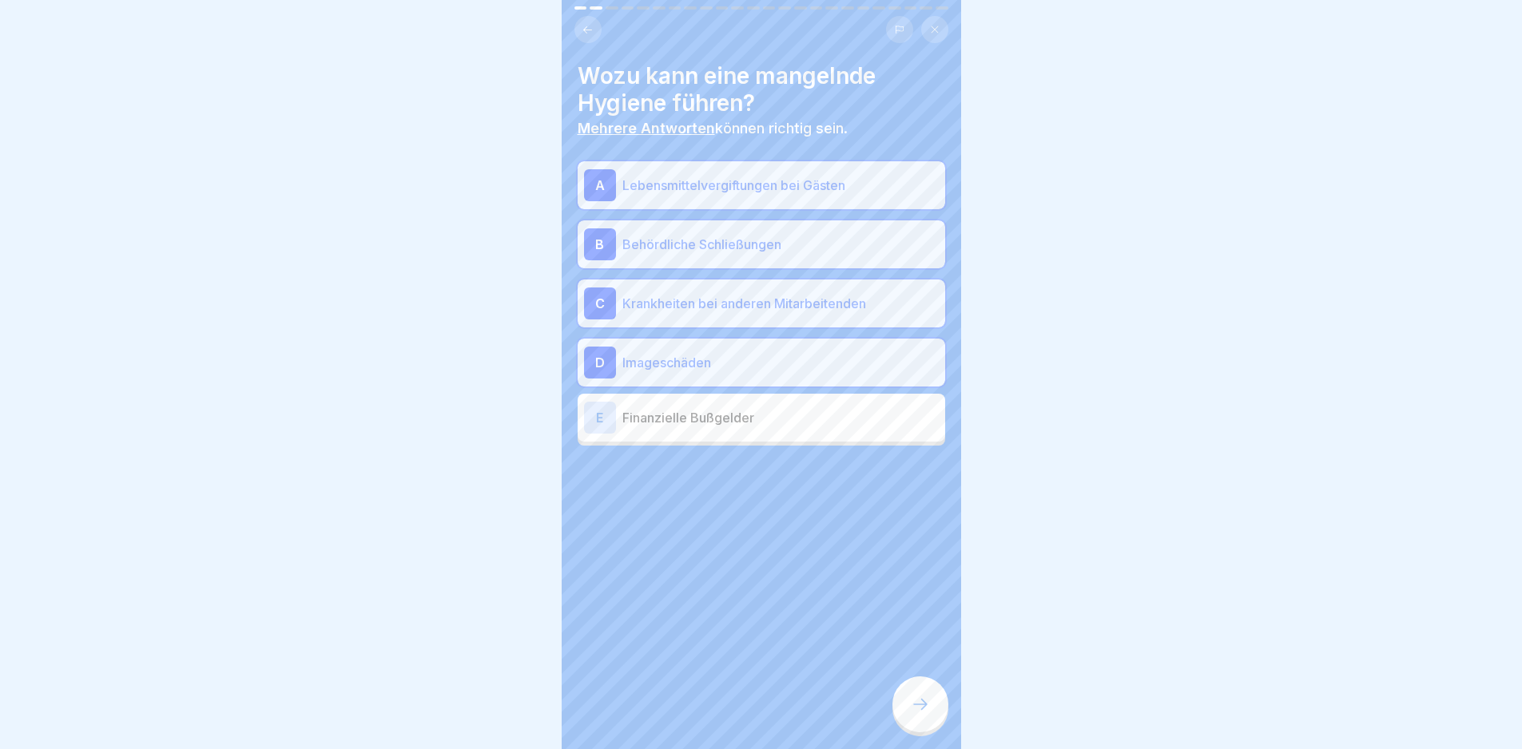
click at [848, 398] on div "E Finanzielle Bußgelder" at bounding box center [762, 418] width 368 height 48
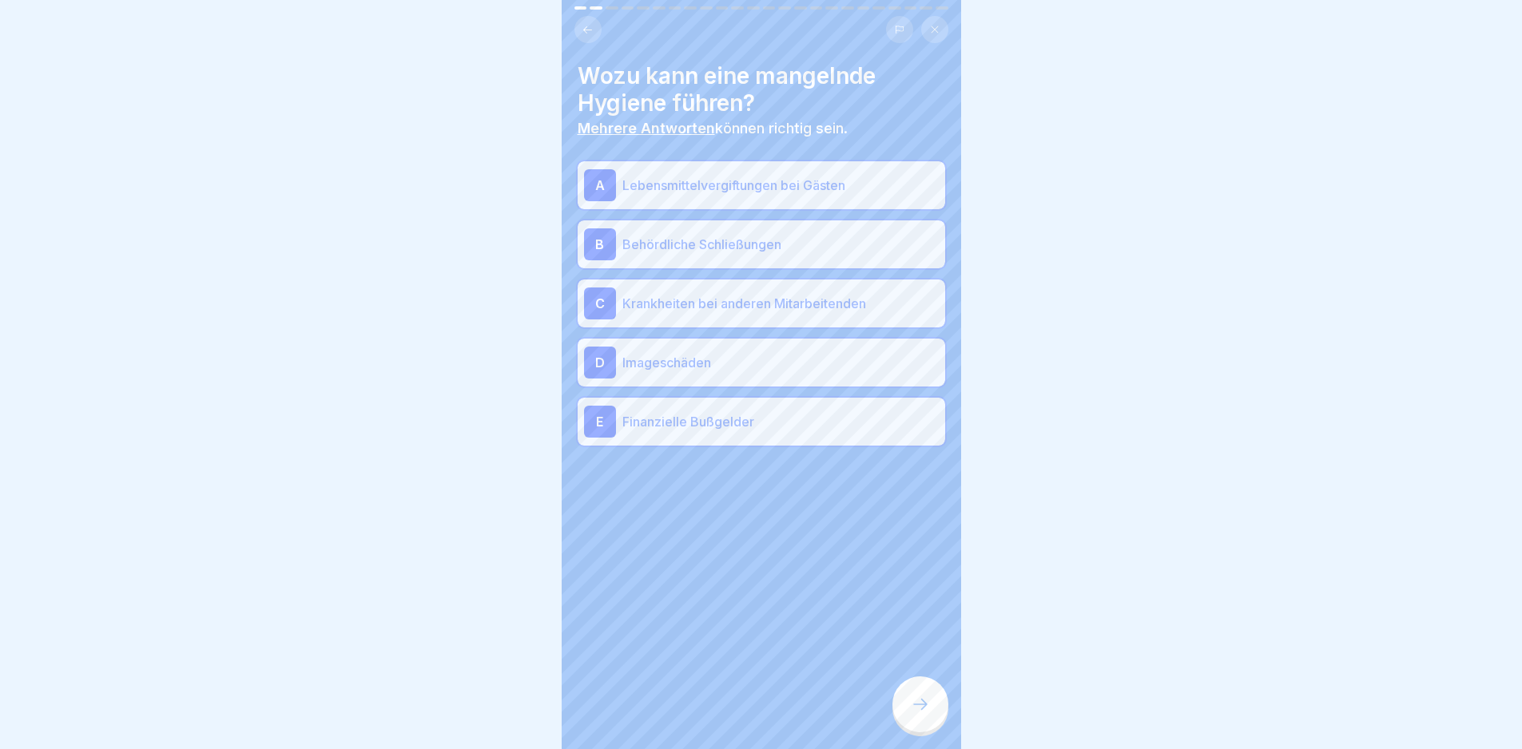
click at [919, 714] on icon at bounding box center [920, 704] width 19 height 19
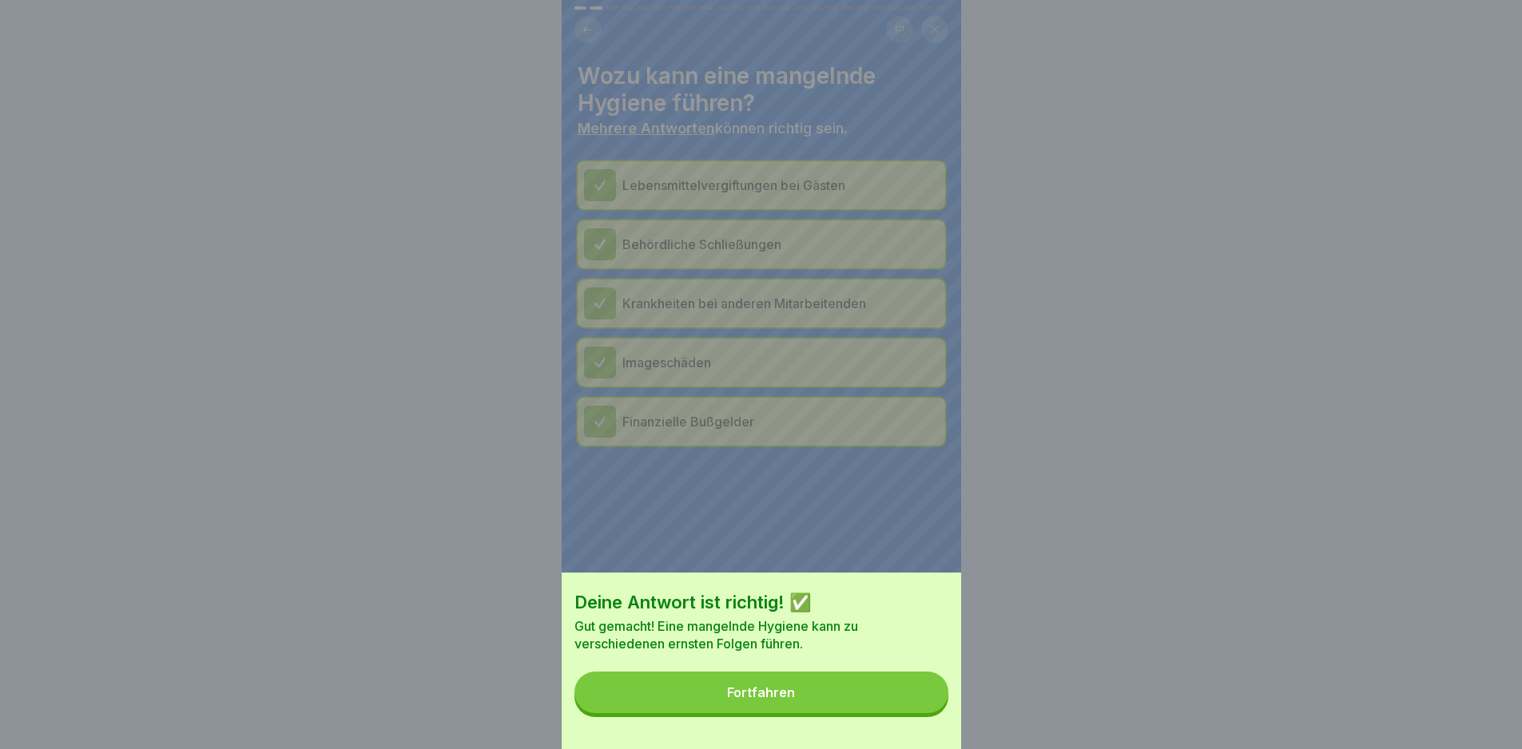
click at [919, 713] on button "Fortfahren" at bounding box center [761, 693] width 374 height 42
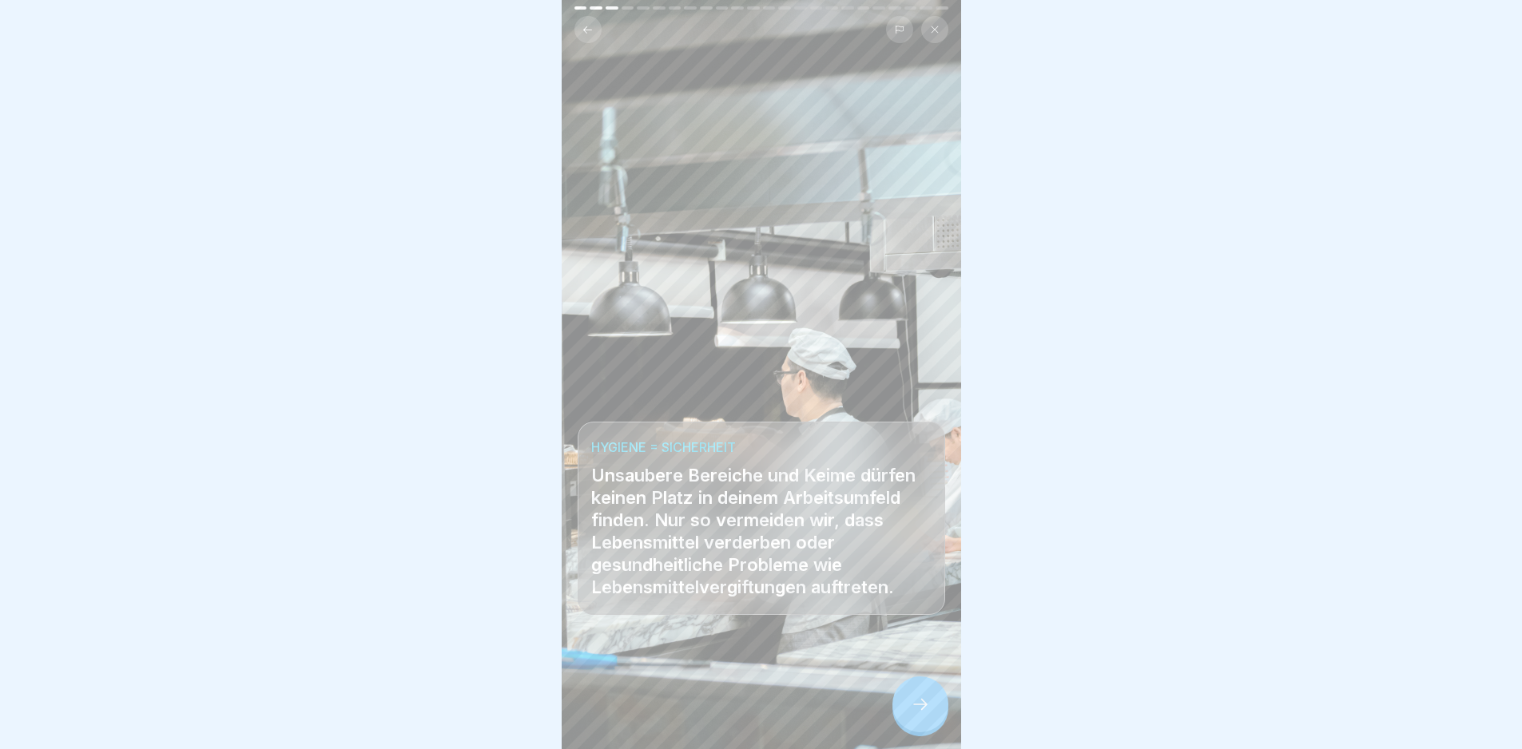
click at [906, 676] on div at bounding box center [762, 702] width 368 height 96
click at [908, 723] on div at bounding box center [920, 705] width 56 height 56
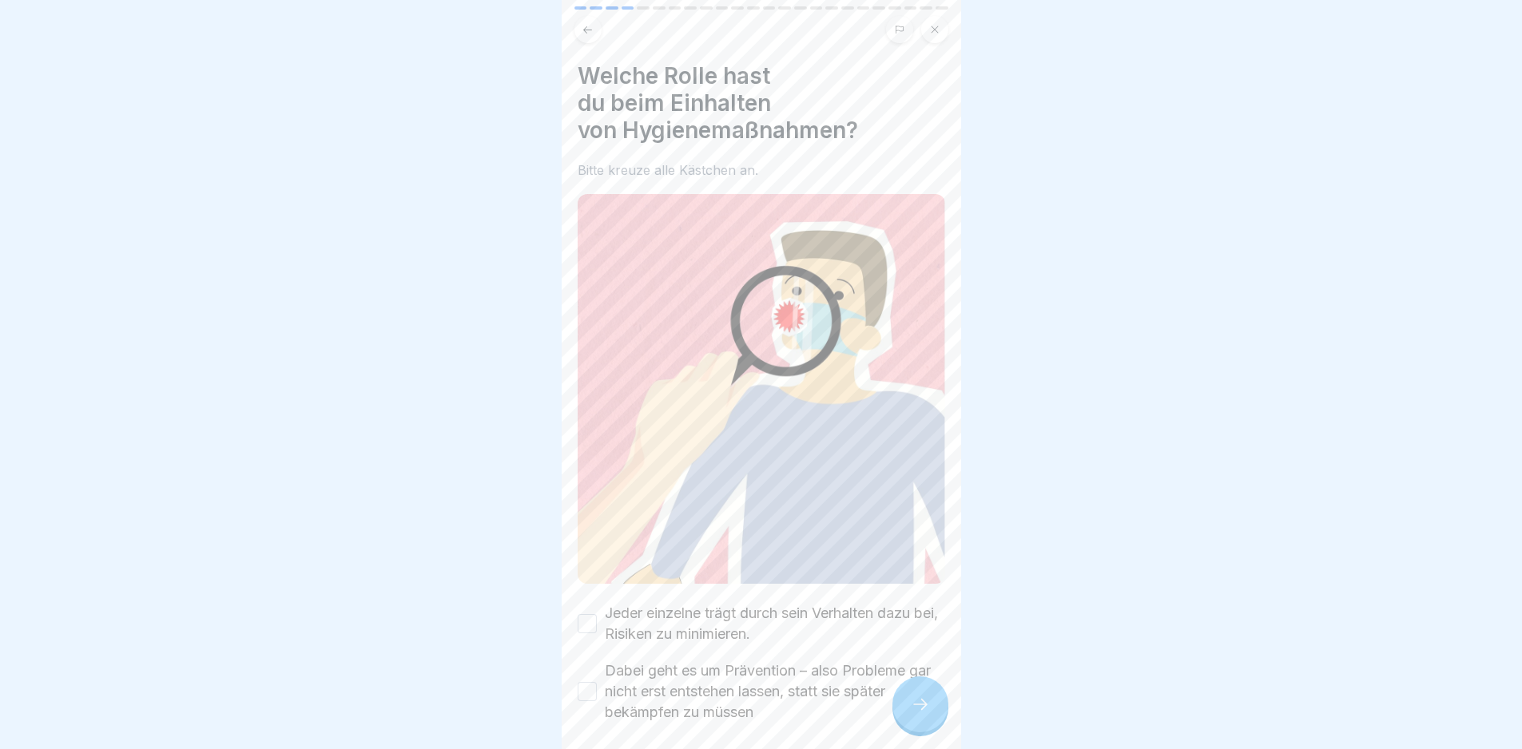
drag, startPoint x: 775, startPoint y: 599, endPoint x: 779, endPoint y: 653, distance: 53.7
click at [774, 603] on label "Jeder einzelne trägt durch sein Verhalten dazu bei, Risiken zu minimieren." at bounding box center [775, 624] width 340 height 42
click at [597, 614] on button "Jeder einzelne trägt durch sein Verhalten dazu bei, Risiken zu minimieren." at bounding box center [587, 623] width 19 height 19
click at [782, 684] on label "Dabei geht es um Prävention – also Probleme gar nicht erst entstehen lassen, st…" at bounding box center [775, 692] width 340 height 62
click at [597, 684] on button "Dabei geht es um Prävention – also Probleme gar nicht erst entstehen lassen, st…" at bounding box center [587, 691] width 19 height 19
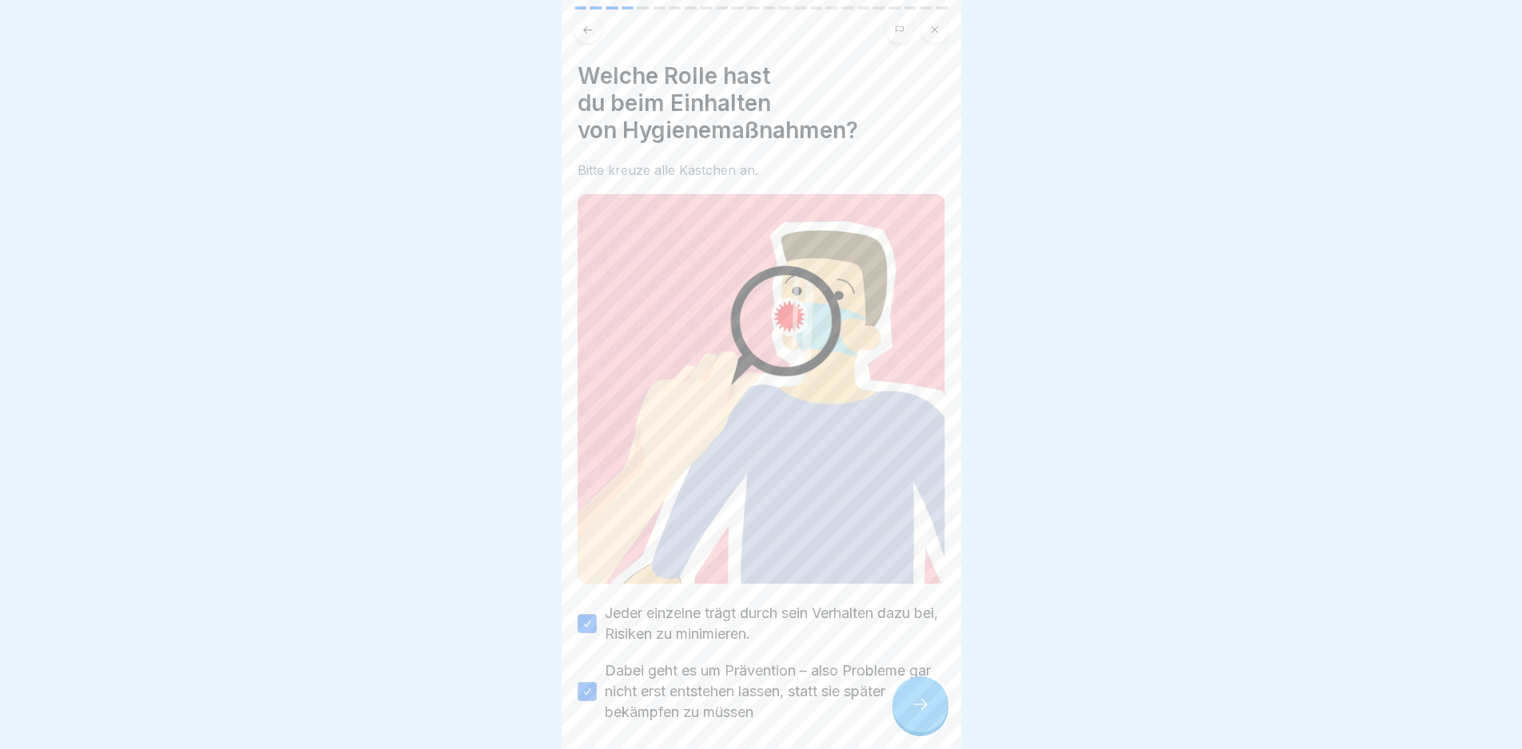
click at [969, 703] on div at bounding box center [761, 374] width 1522 height 749
click at [926, 711] on icon at bounding box center [920, 704] width 19 height 19
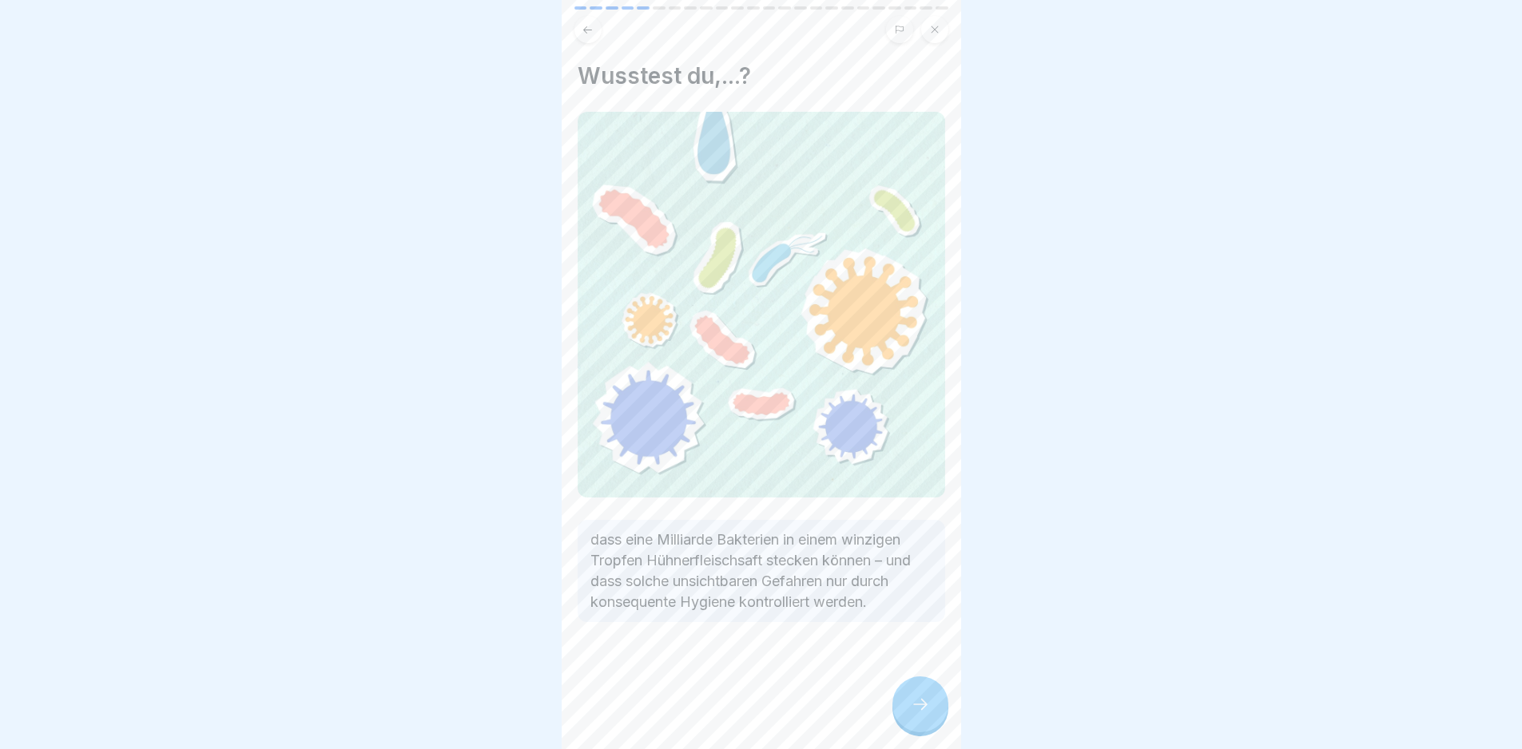
click at [925, 712] on icon at bounding box center [920, 704] width 19 height 19
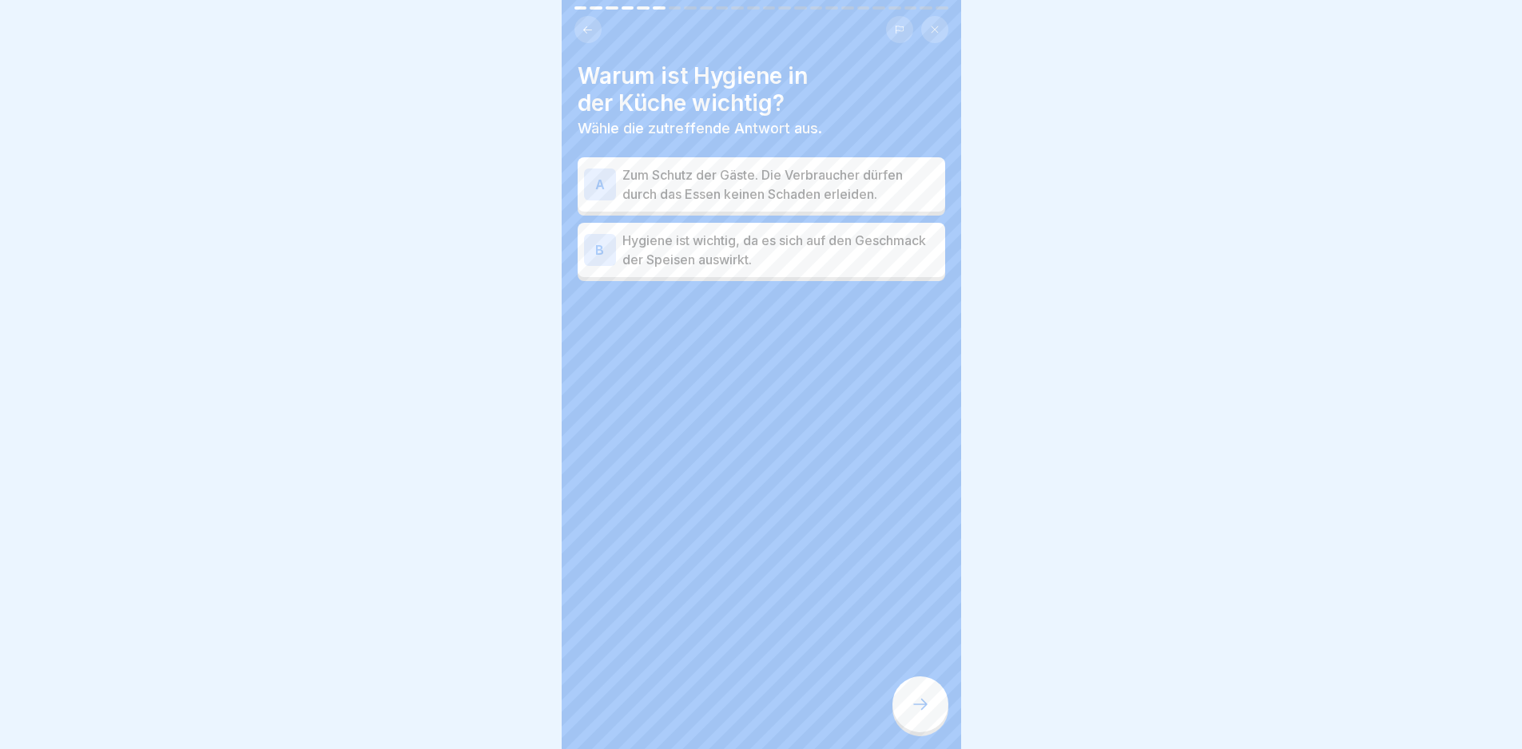
click at [861, 252] on p "Hygiene ist wichtig, da es sich auf den Geschmack der Speisen auswirkt." at bounding box center [780, 250] width 316 height 38
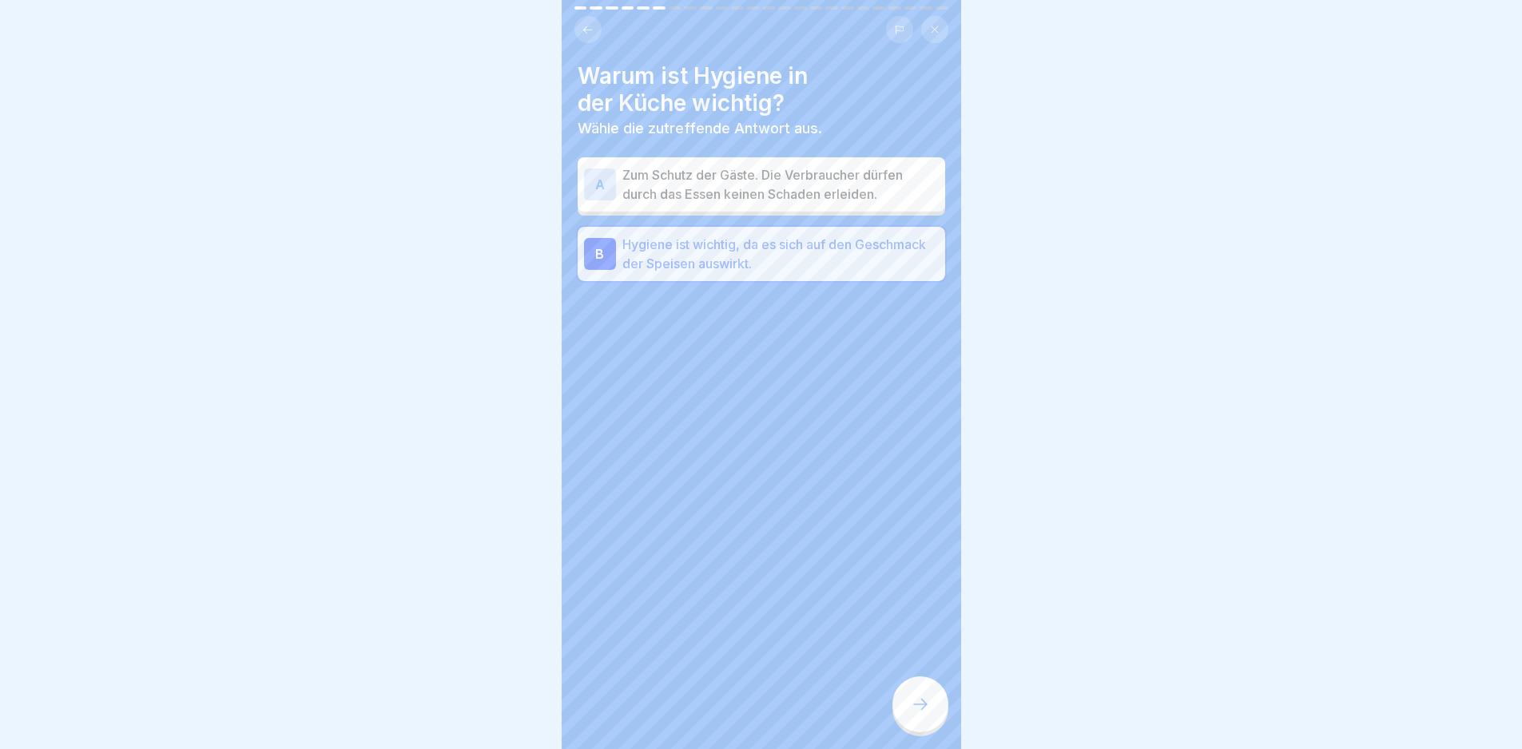
click at [832, 189] on p "Zum Schutz der Gäste. Die Verbraucher dürfen durch das Essen keinen Schaden erl…" at bounding box center [780, 184] width 316 height 38
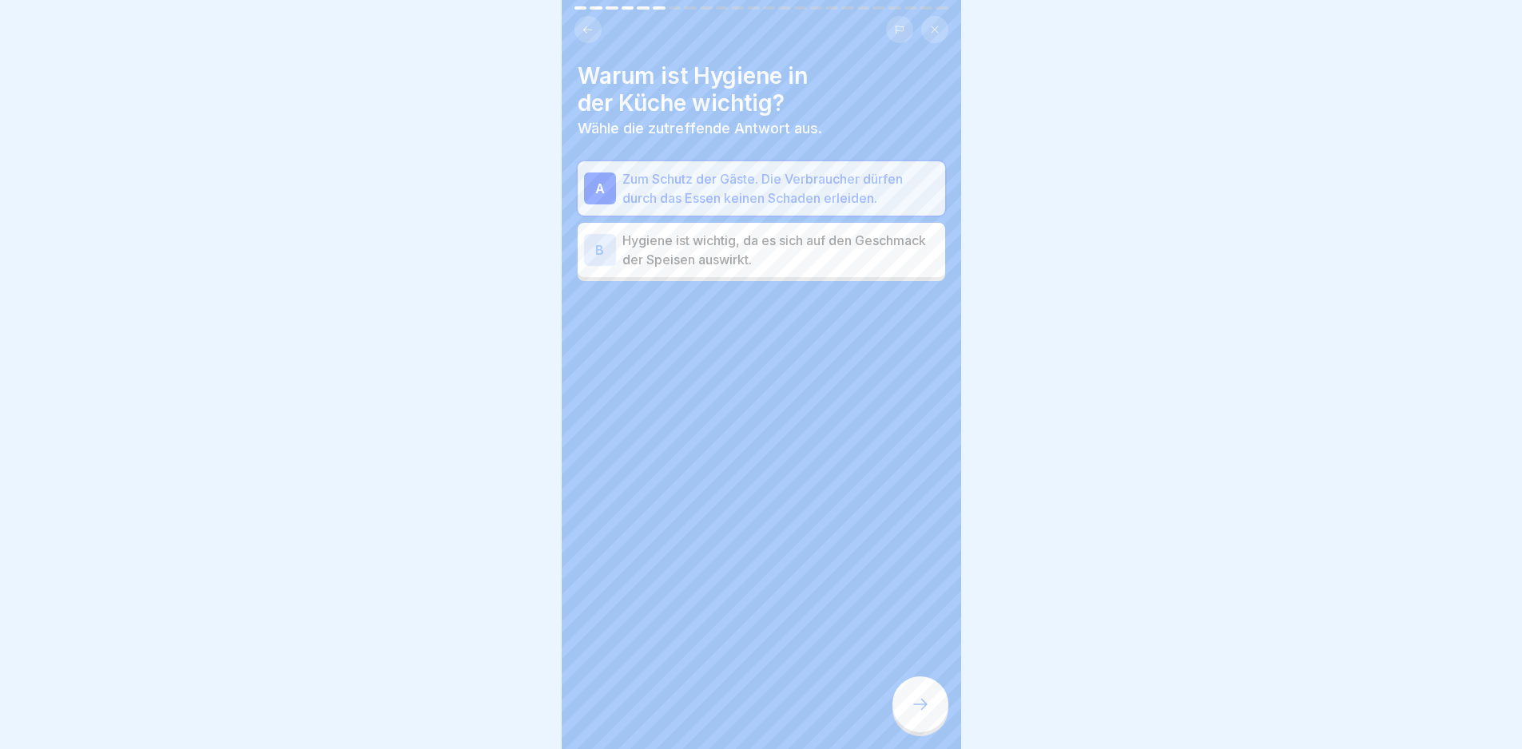
click at [924, 733] on div at bounding box center [920, 705] width 56 height 56
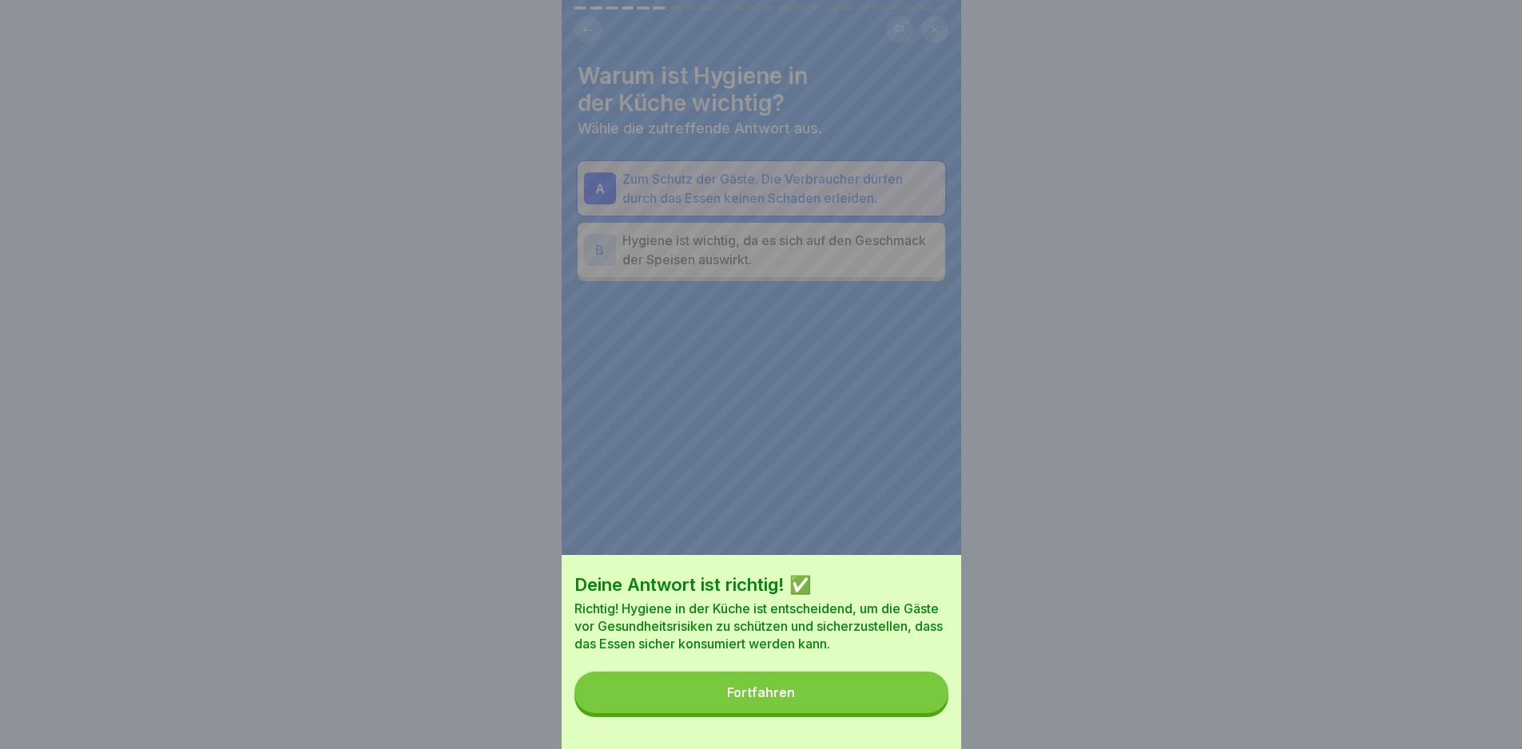
click at [920, 713] on button "Fortfahren" at bounding box center [761, 693] width 374 height 42
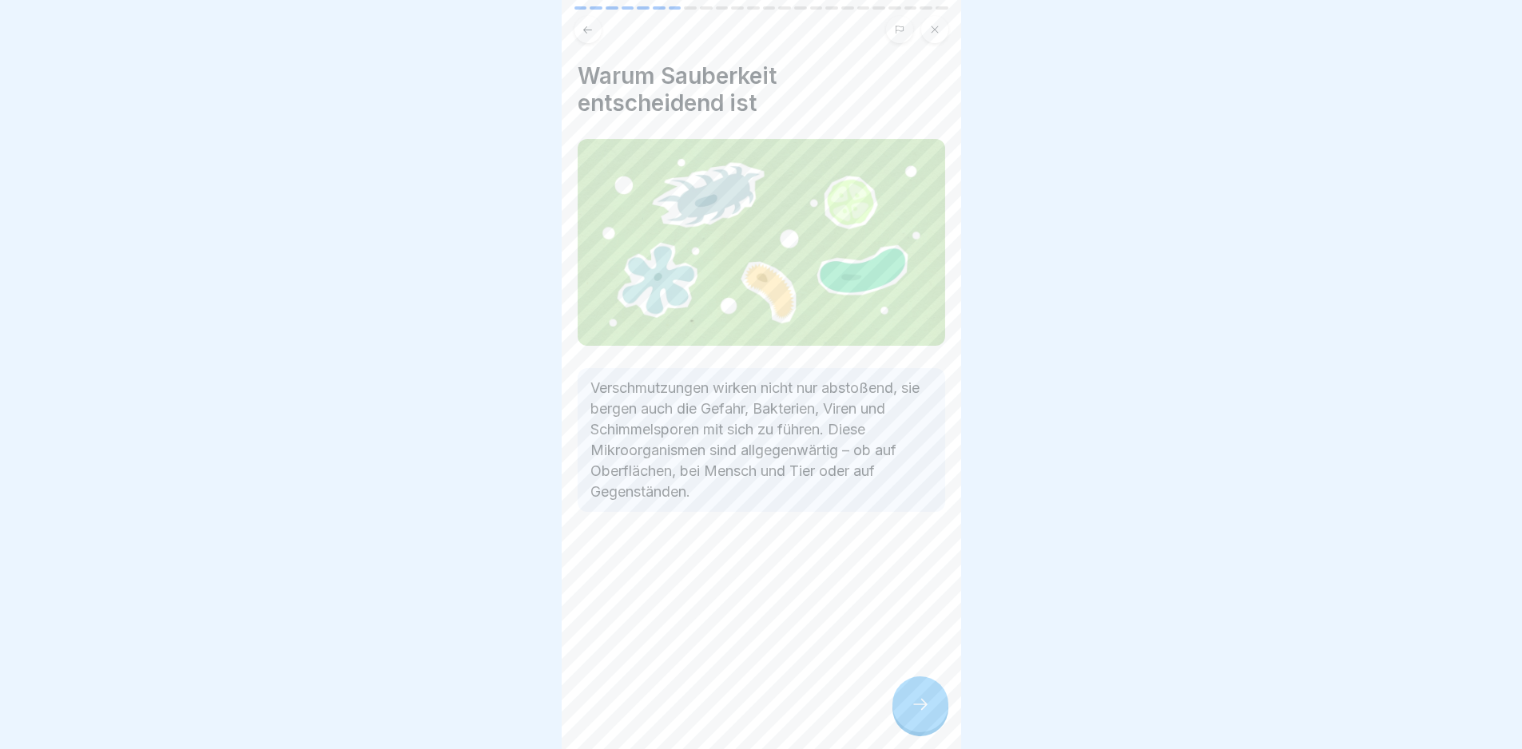
click at [919, 713] on icon at bounding box center [920, 704] width 19 height 19
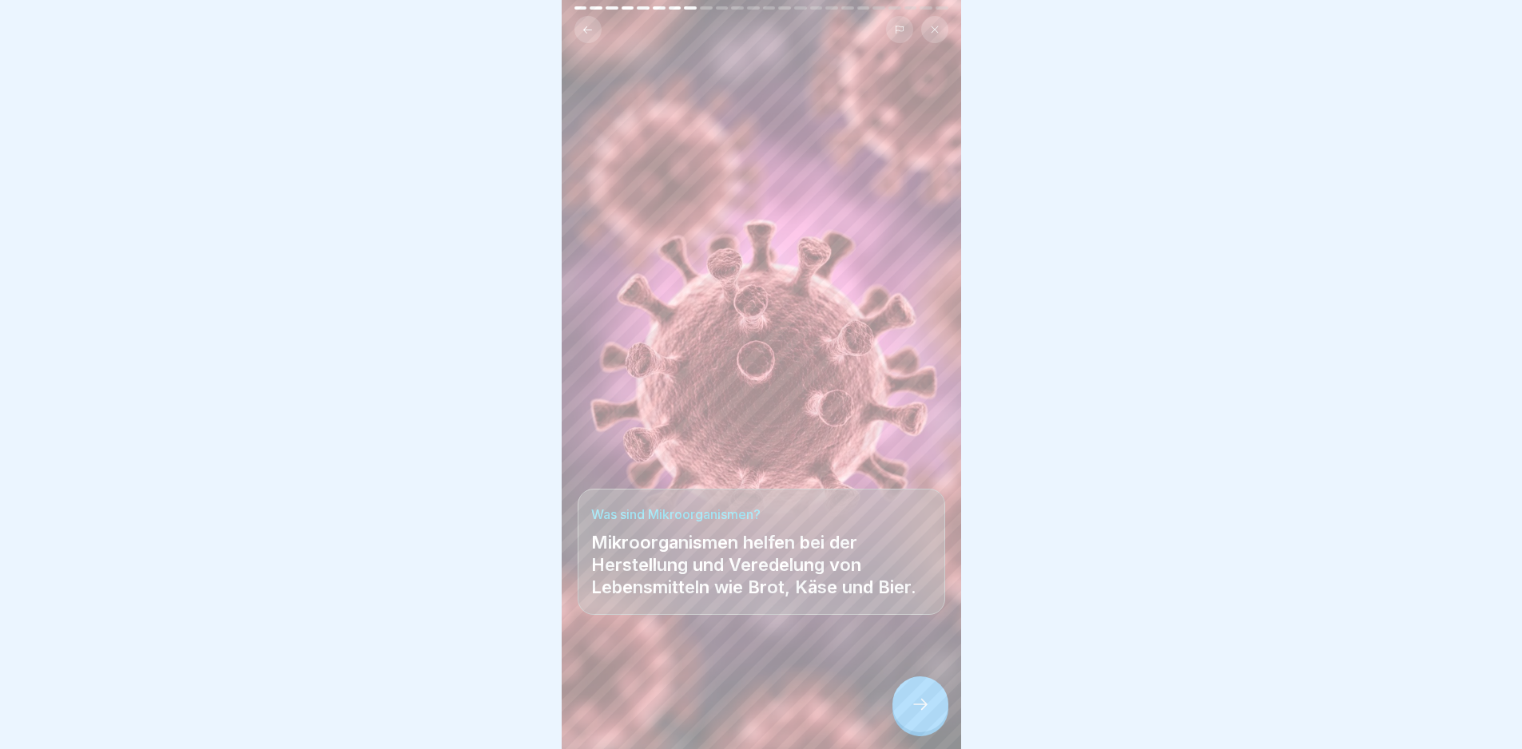
click at [919, 713] on icon at bounding box center [920, 704] width 19 height 19
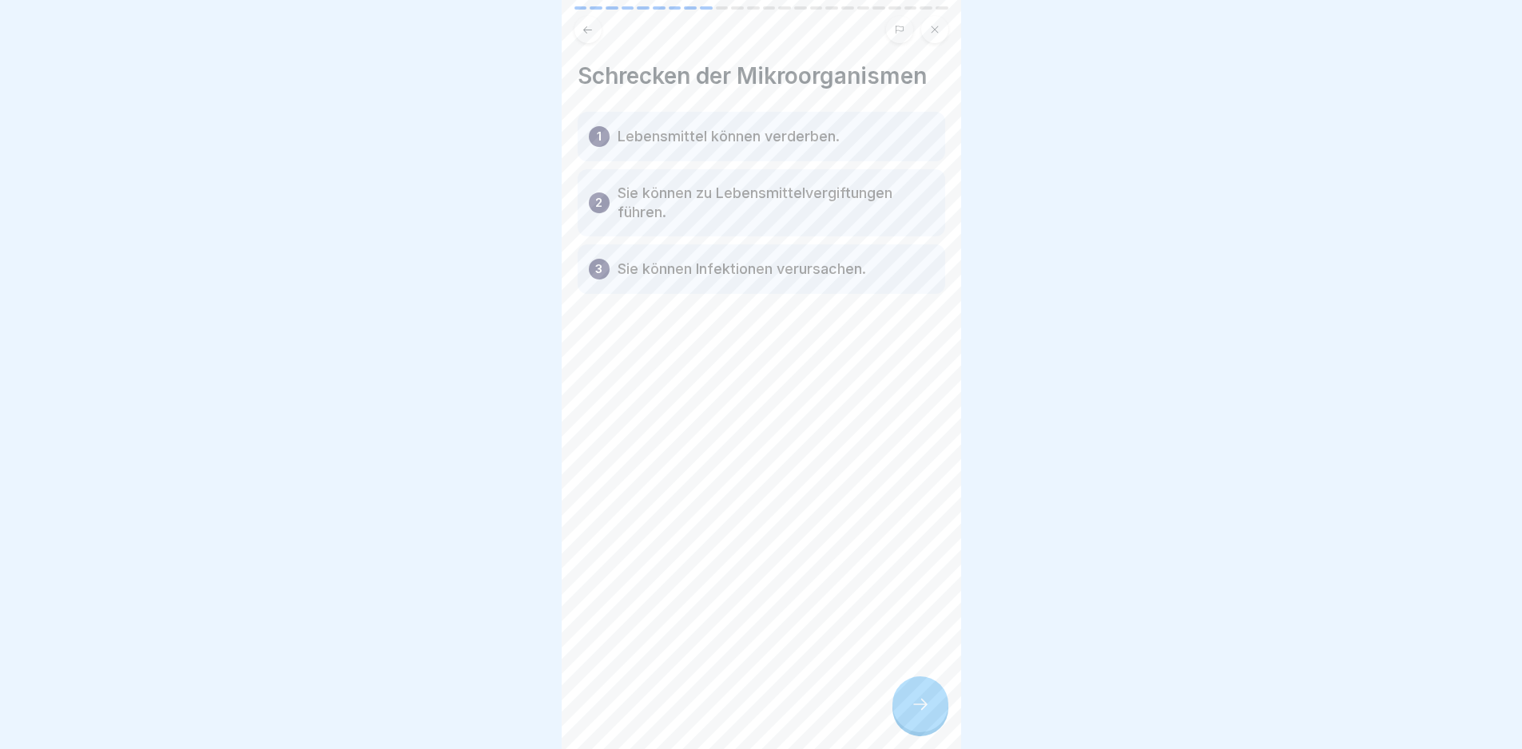
click at [932, 714] on div at bounding box center [920, 705] width 56 height 56
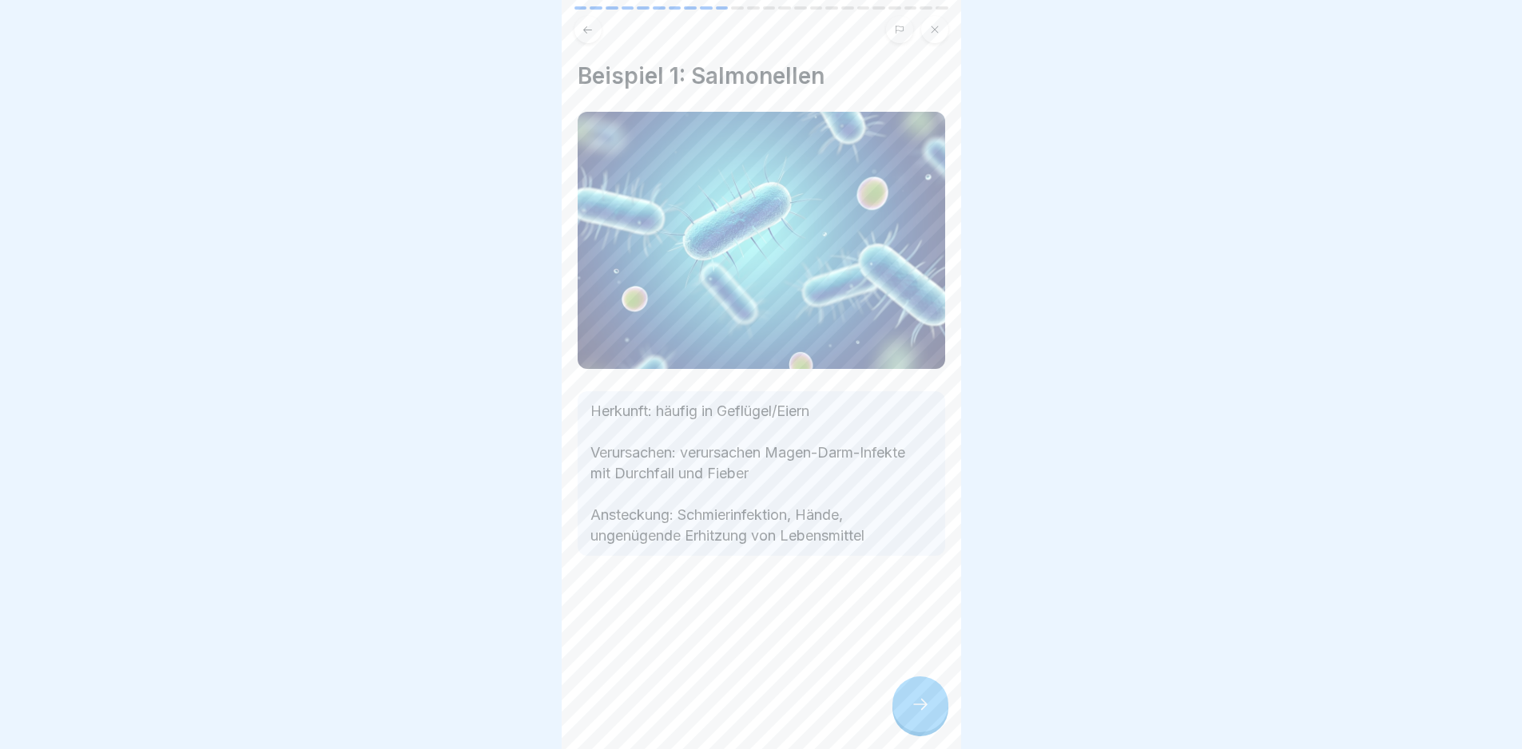
click at [932, 711] on div at bounding box center [920, 705] width 56 height 56
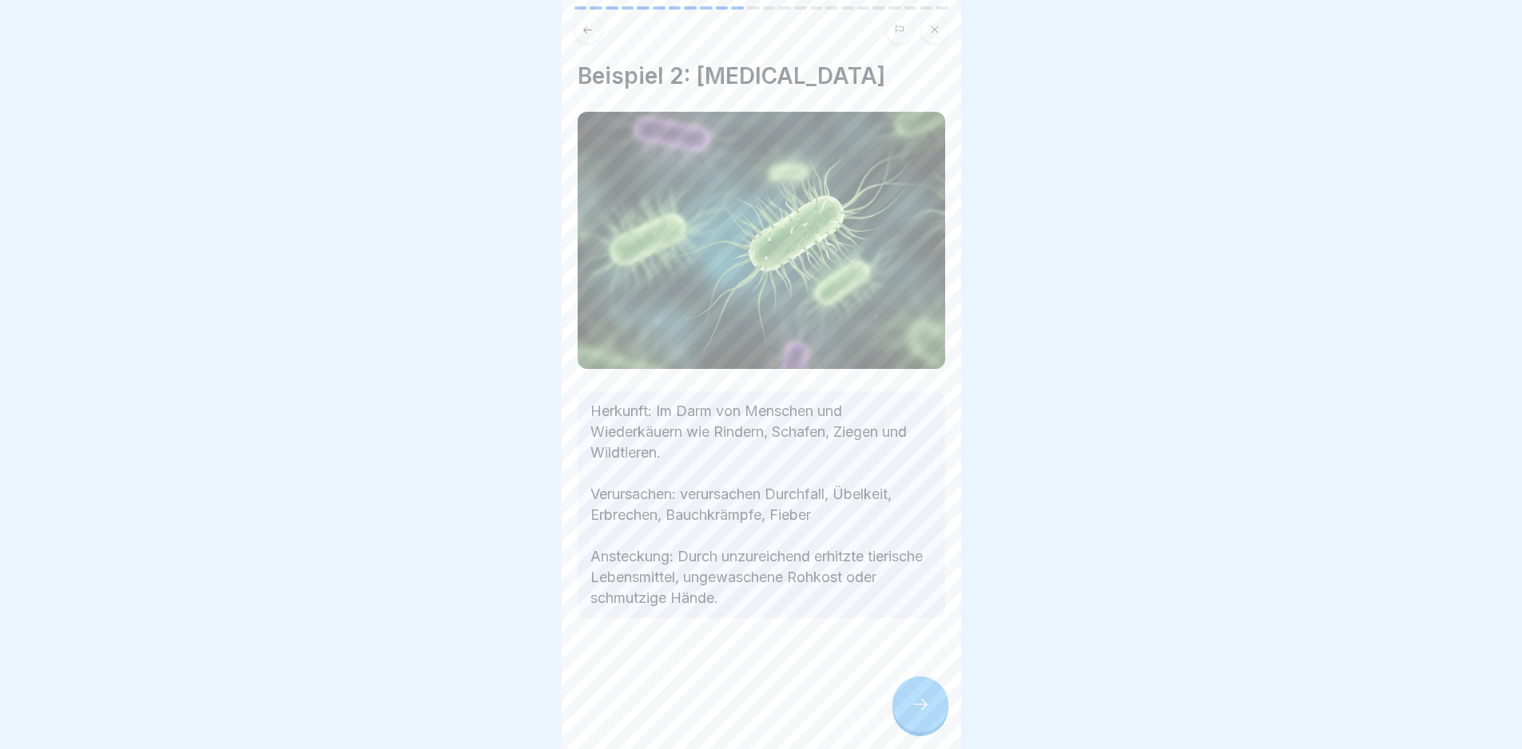
click at [932, 711] on div at bounding box center [920, 705] width 56 height 56
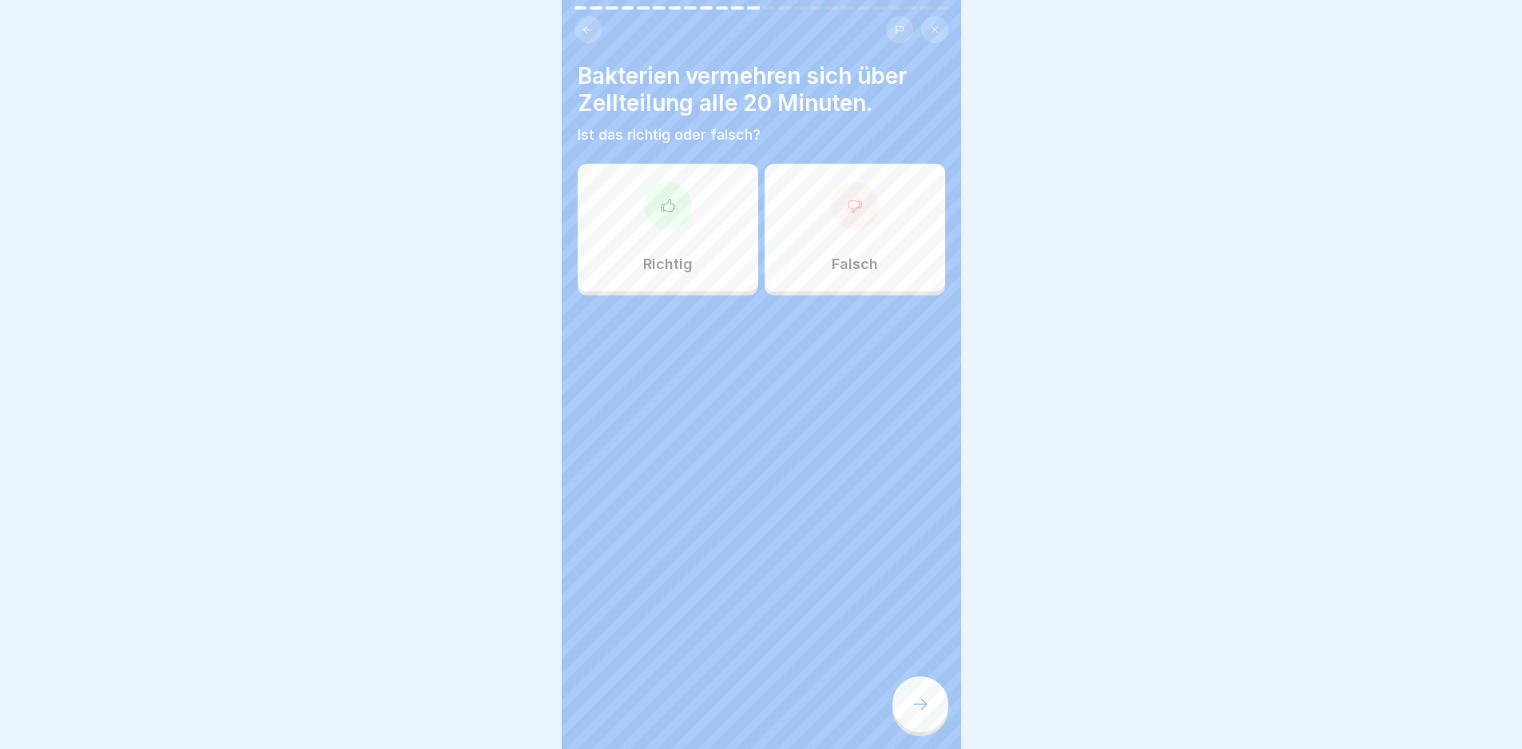
click at [705, 231] on div "Richtig" at bounding box center [668, 228] width 181 height 128
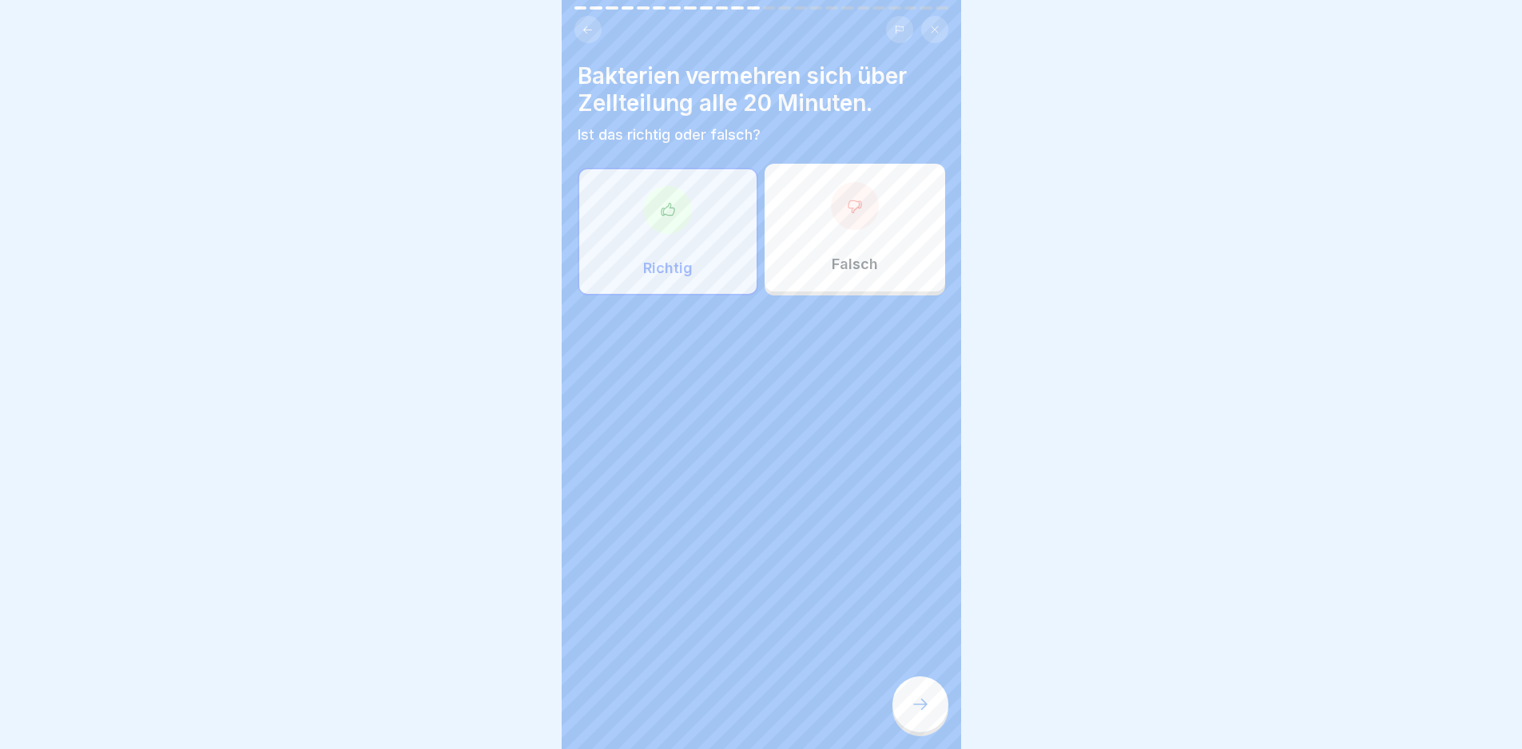
click at [908, 709] on div at bounding box center [920, 705] width 56 height 56
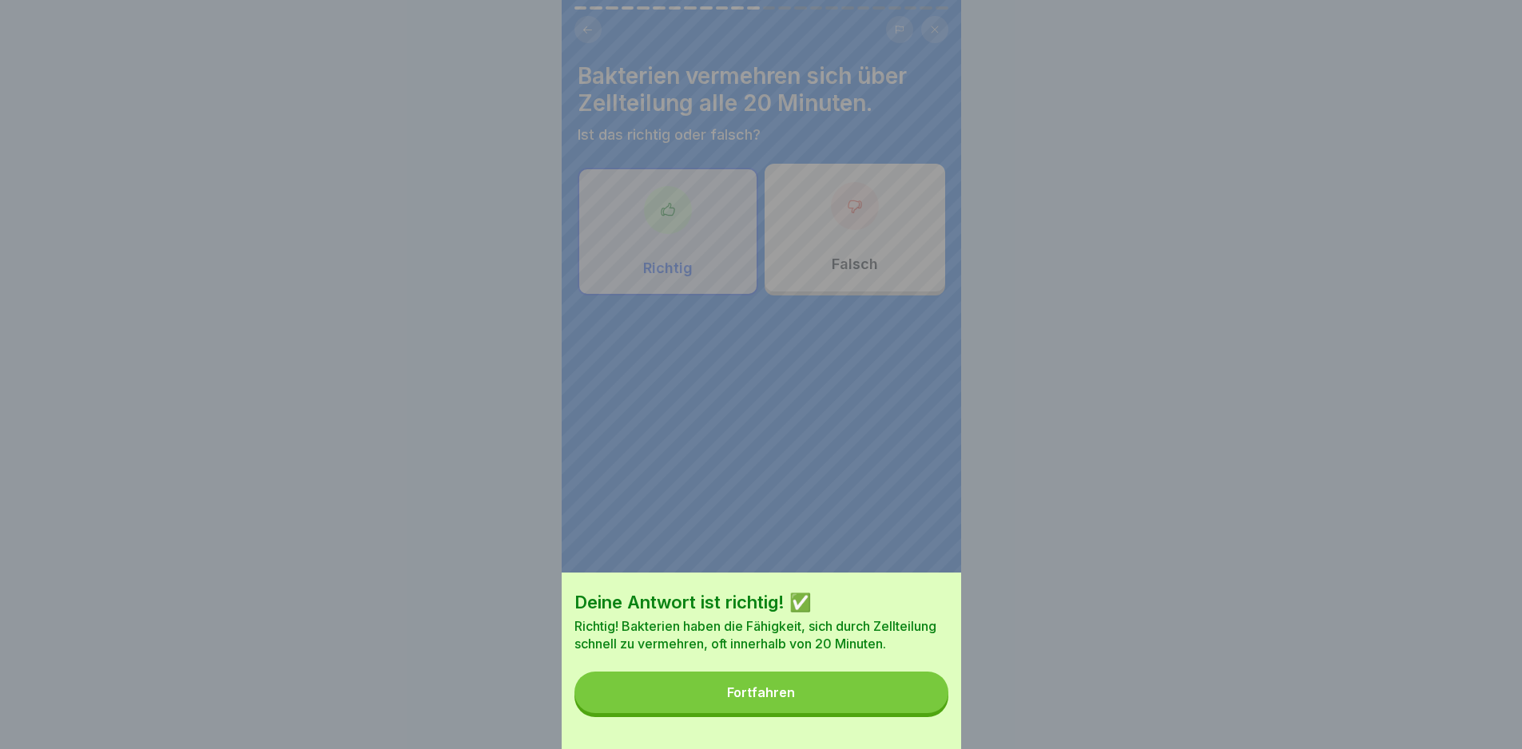
click at [908, 709] on button "Fortfahren" at bounding box center [761, 693] width 374 height 42
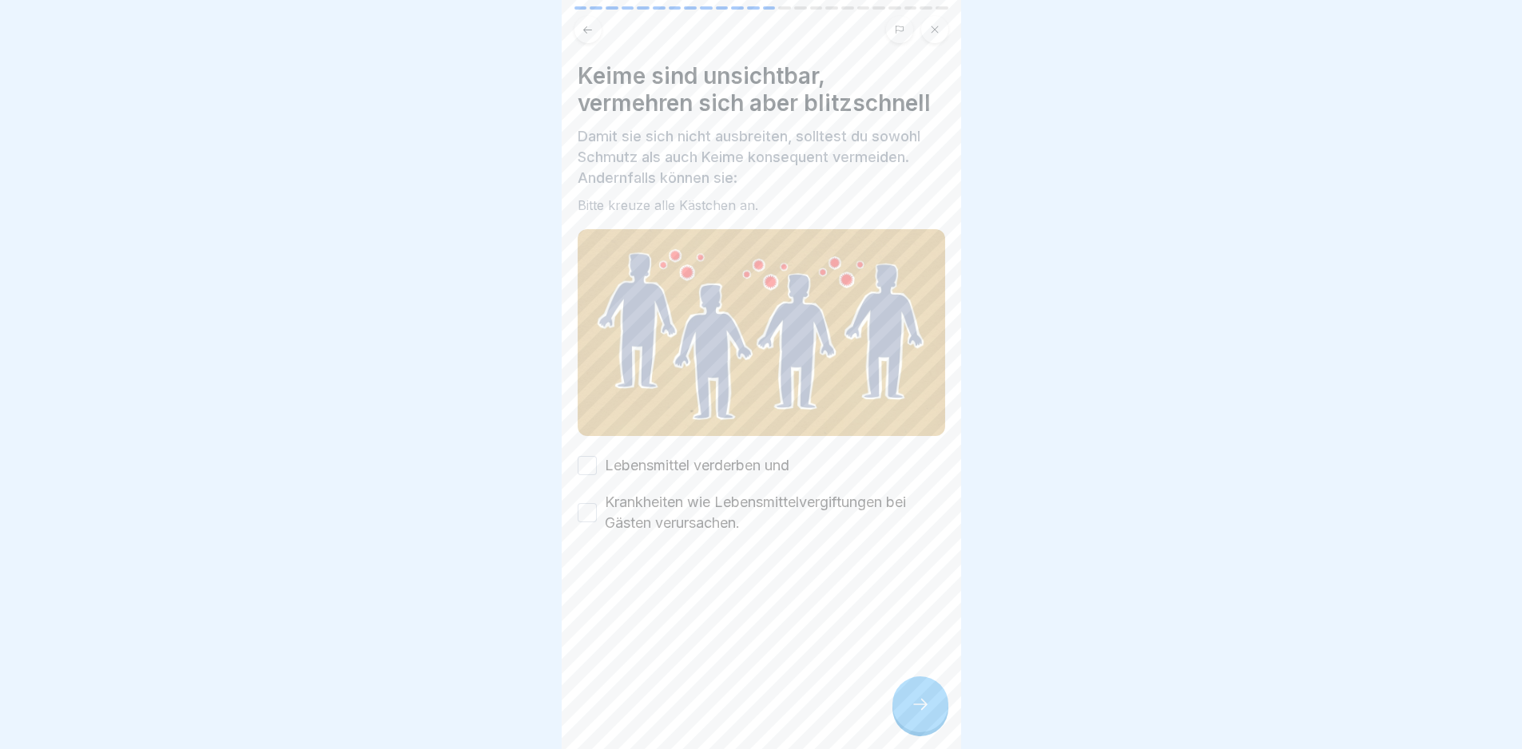
click at [765, 474] on div "Lebensmittel verderben und Krankheiten wie Lebensmittelvergiftungen bei Gästen …" at bounding box center [762, 494] width 368 height 78
click at [777, 496] on label "Krankheiten wie Lebensmittelvergiftungen bei Gästen verursachen." at bounding box center [775, 513] width 340 height 42
click at [597, 503] on button "Krankheiten wie Lebensmittelvergiftungen bei Gästen verursachen." at bounding box center [587, 512] width 19 height 19
click at [761, 461] on label "Lebensmittel verderben und" at bounding box center [697, 465] width 185 height 21
click at [597, 461] on button "Lebensmittel verderben und" at bounding box center [587, 465] width 19 height 19
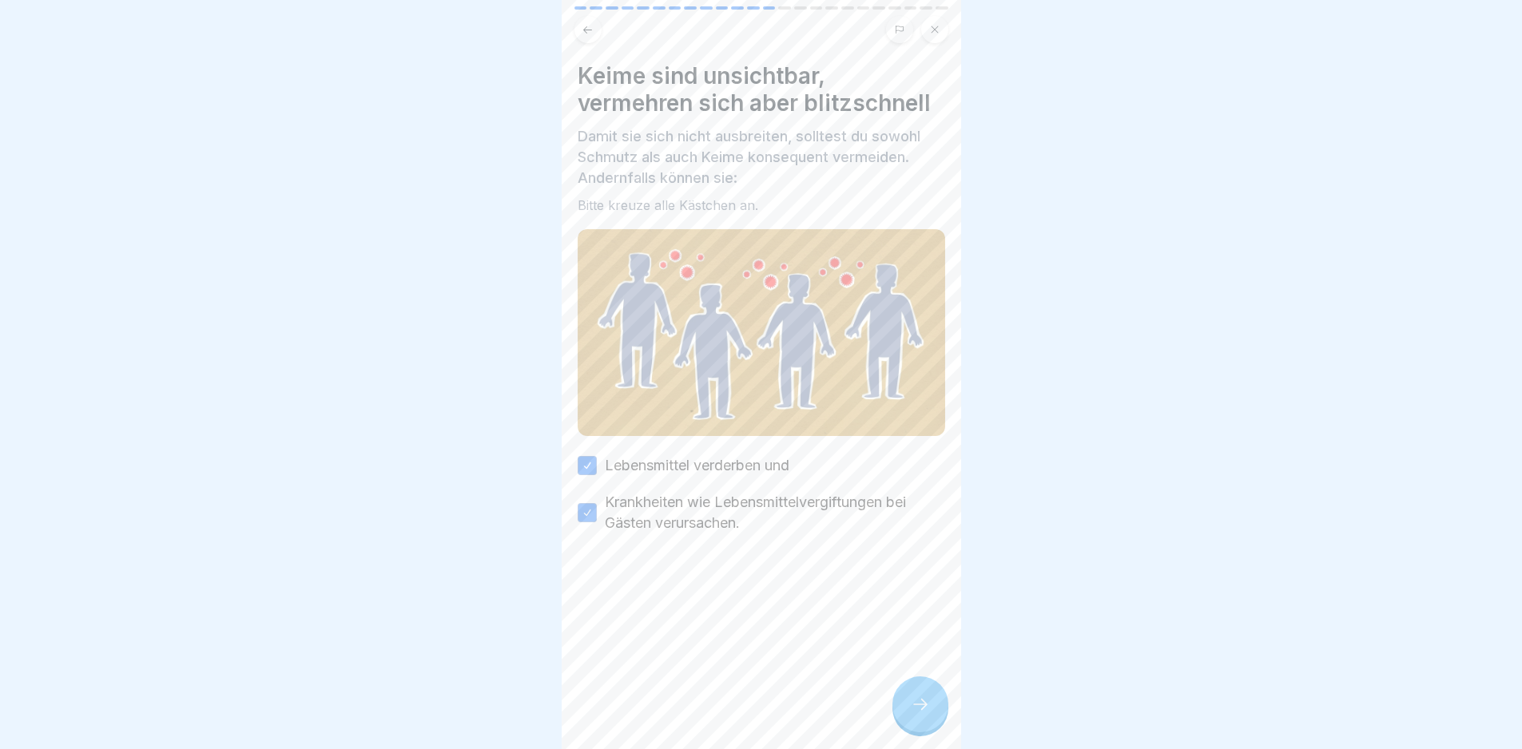
click at [893, 717] on div at bounding box center [920, 705] width 56 height 56
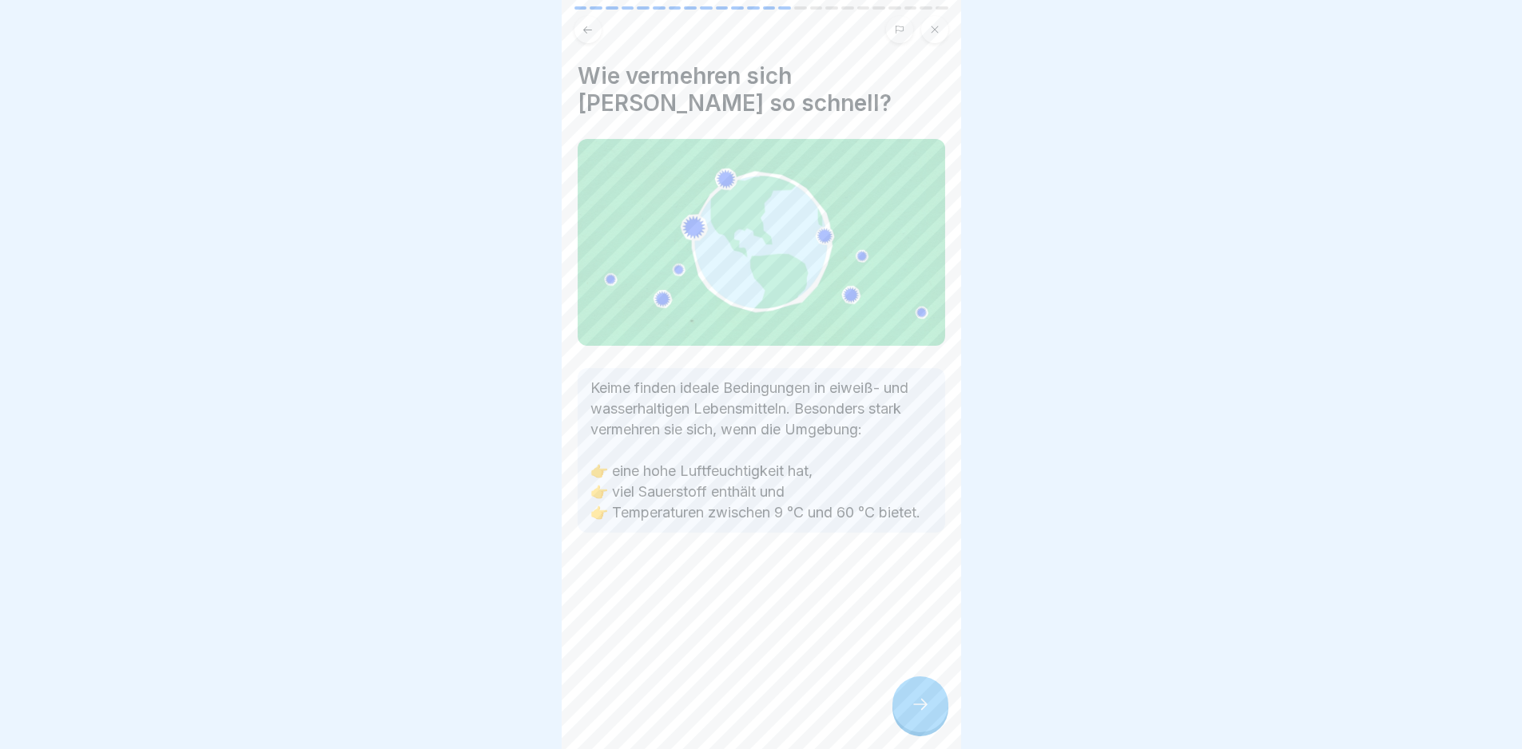
click at [897, 717] on div at bounding box center [920, 705] width 56 height 56
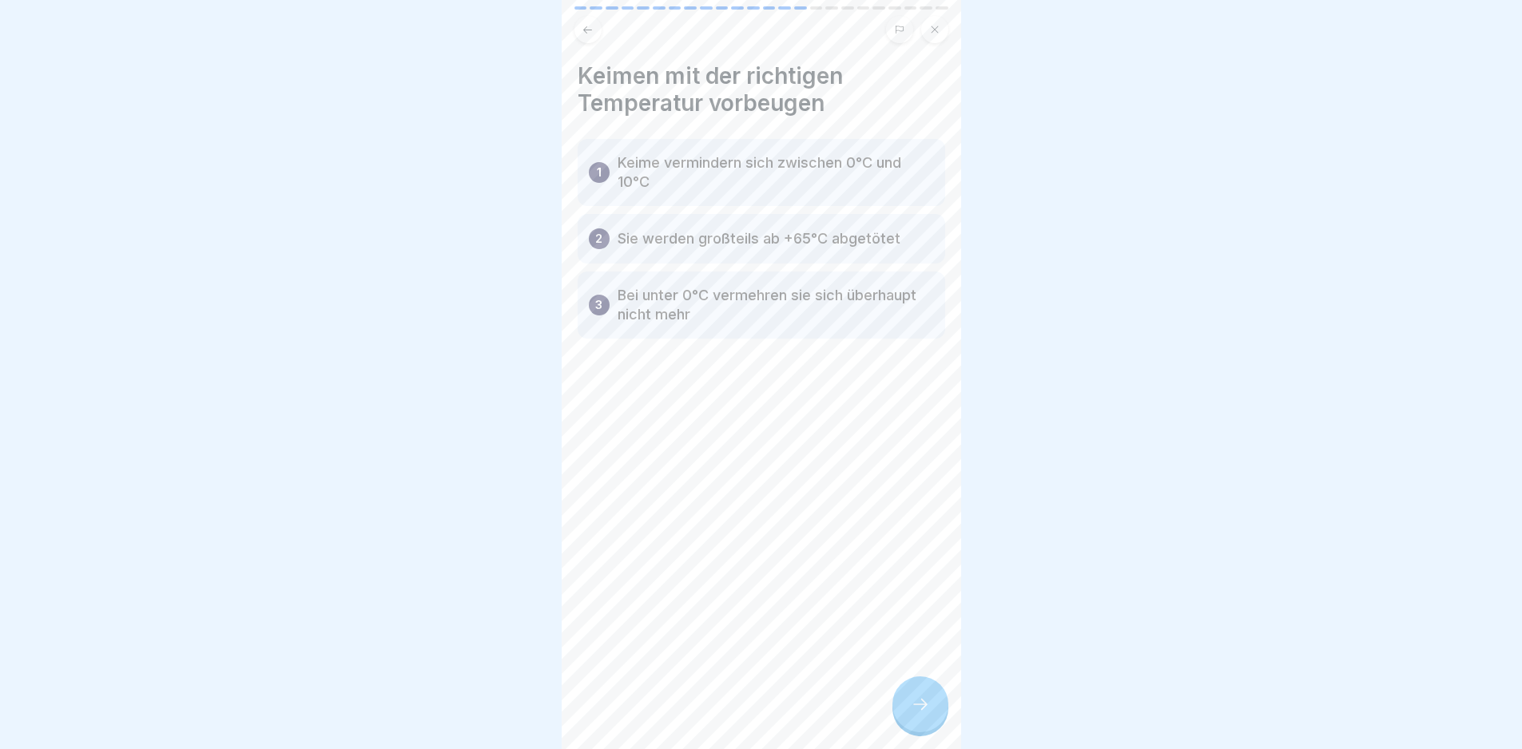
click at [904, 718] on div at bounding box center [920, 705] width 56 height 56
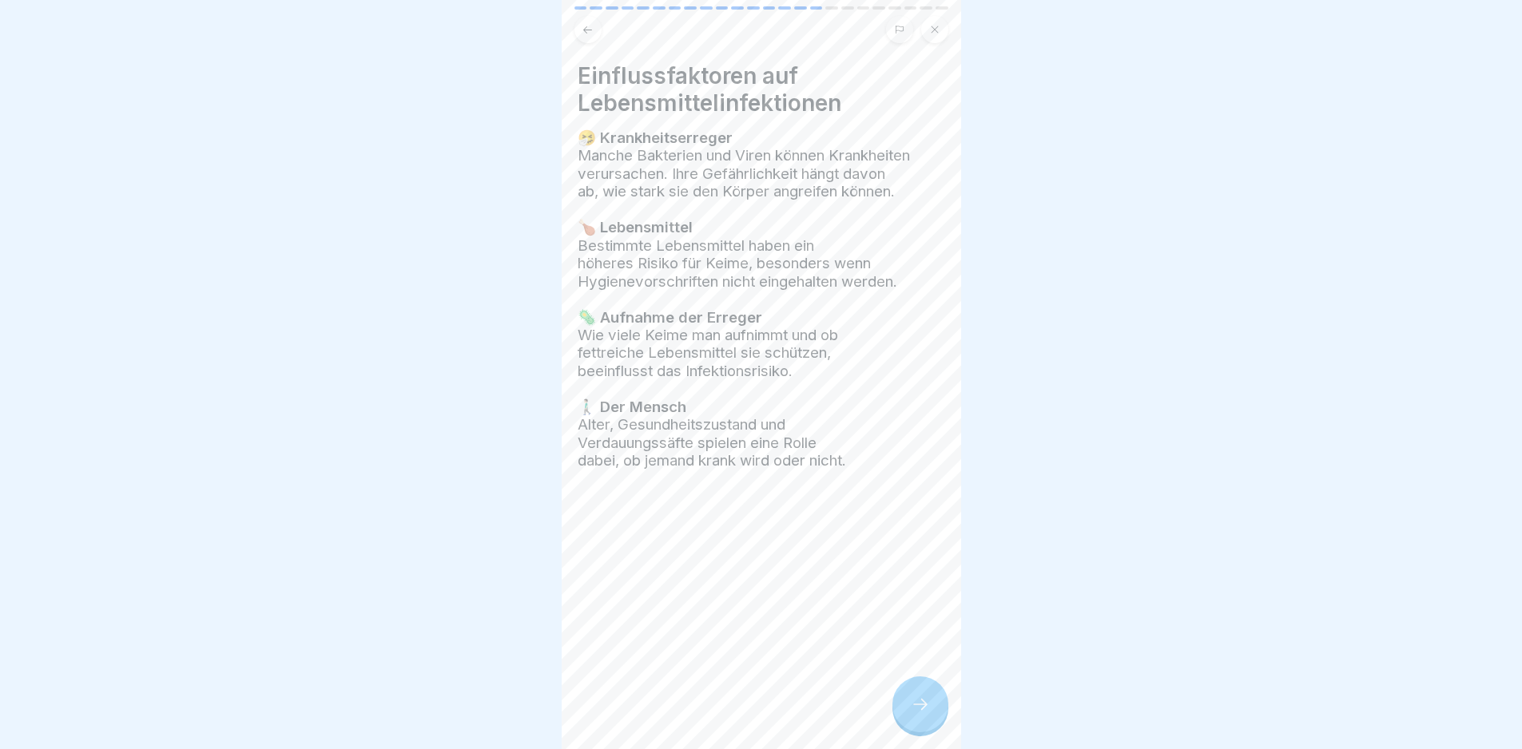
click at [911, 714] on icon at bounding box center [920, 704] width 19 height 19
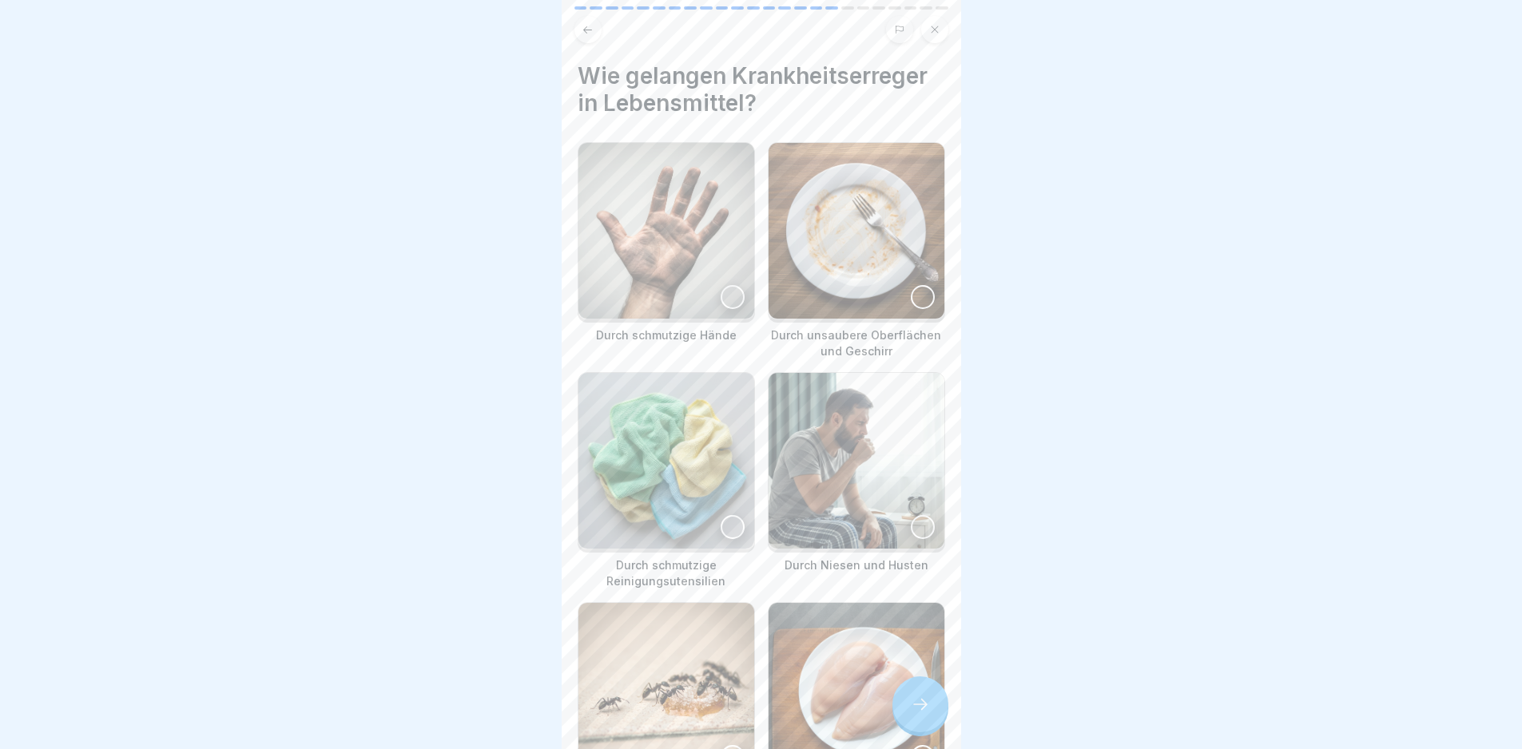
click at [737, 252] on img at bounding box center [666, 231] width 176 height 176
click at [790, 236] on img at bounding box center [857, 231] width 176 height 176
click at [685, 411] on img at bounding box center [666, 461] width 176 height 176
click at [807, 445] on img at bounding box center [857, 461] width 176 height 176
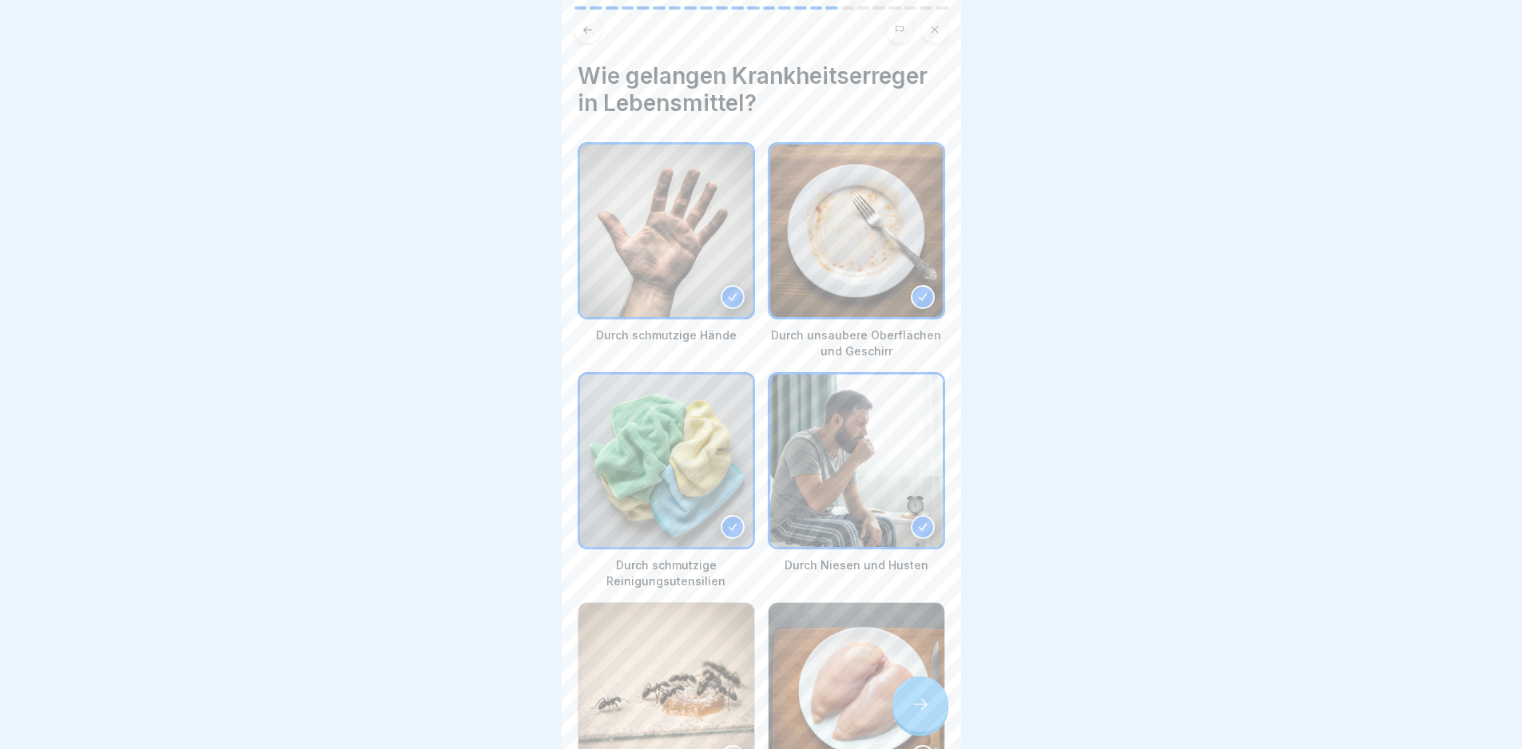
click at [816, 646] on img at bounding box center [857, 691] width 176 height 176
click at [658, 651] on img at bounding box center [666, 691] width 176 height 176
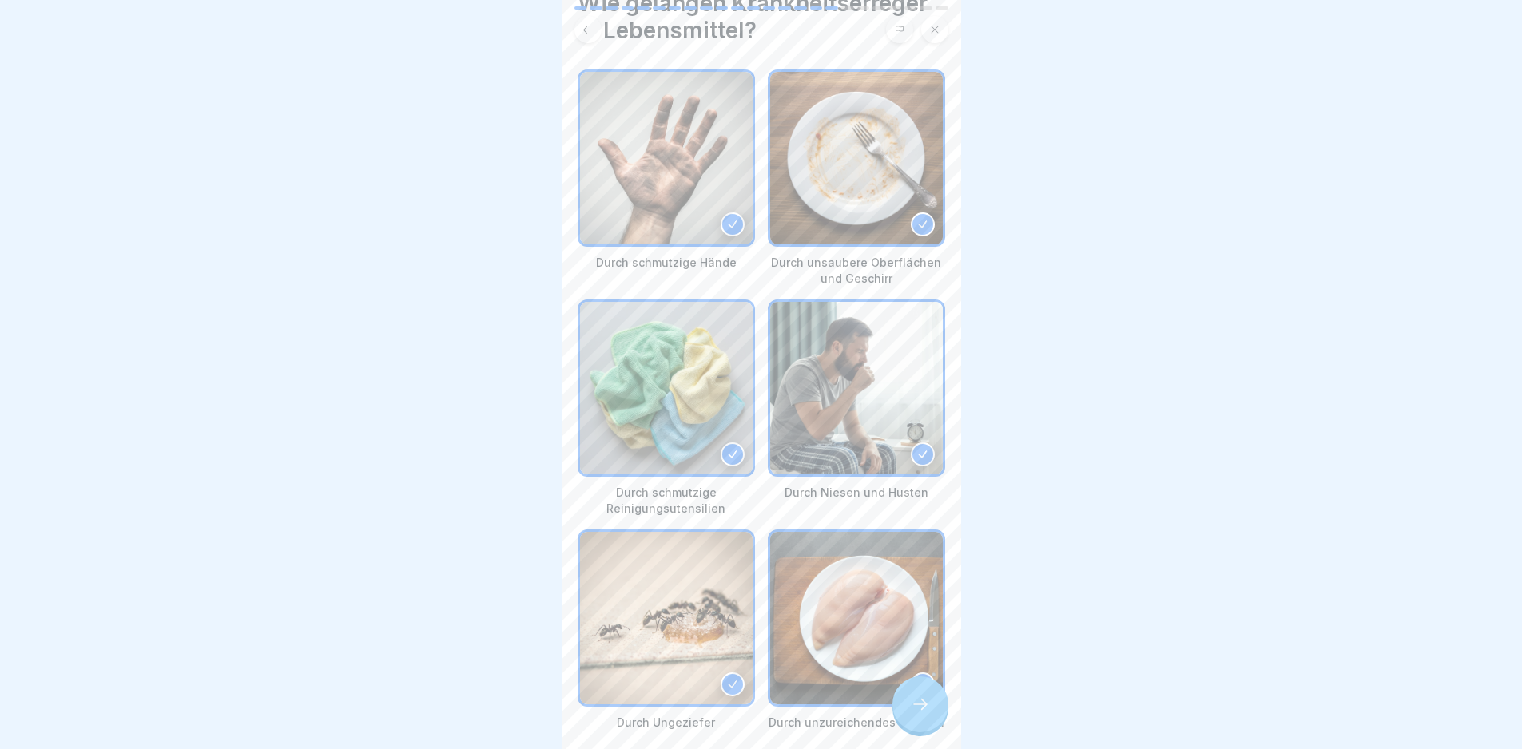
scroll to position [133, 0]
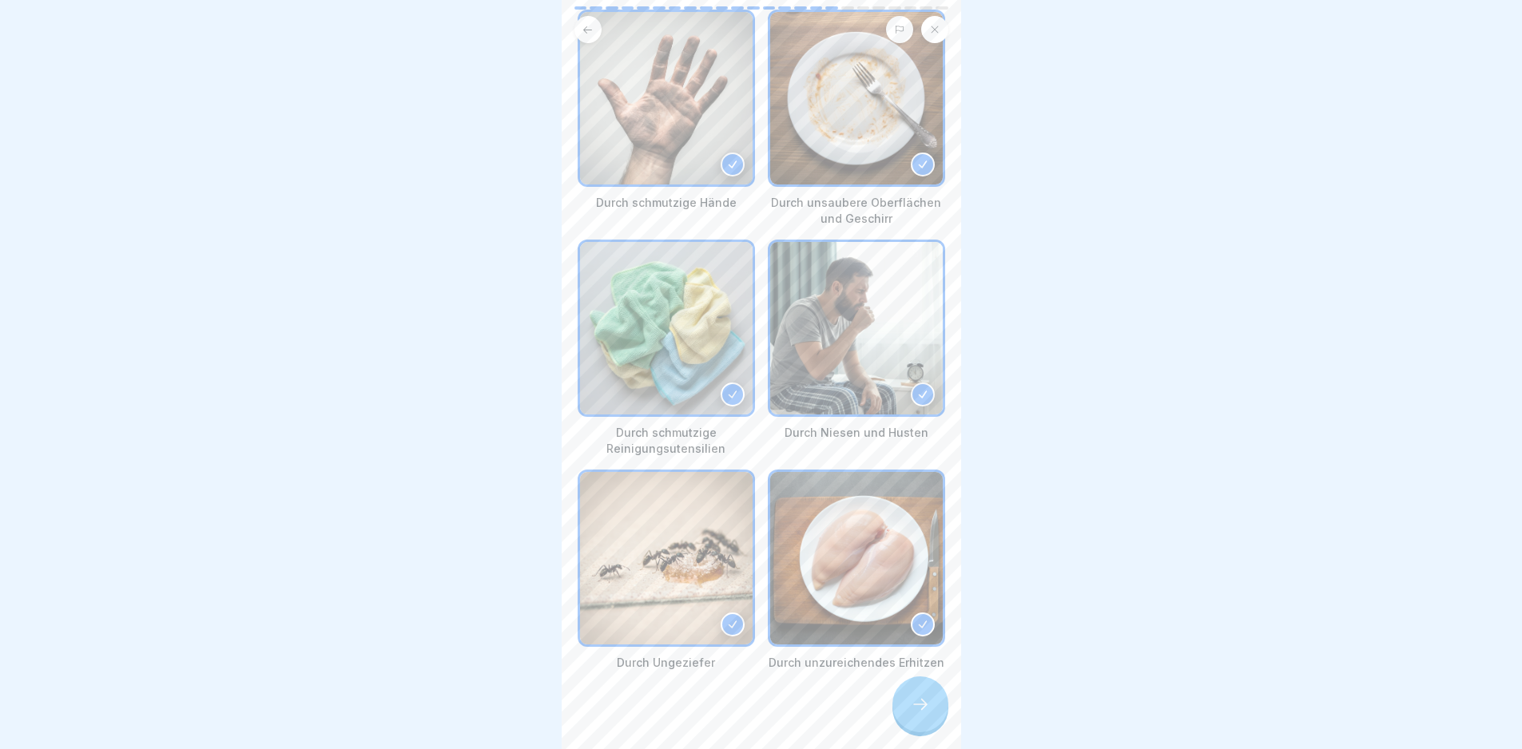
click at [908, 697] on div at bounding box center [920, 705] width 56 height 56
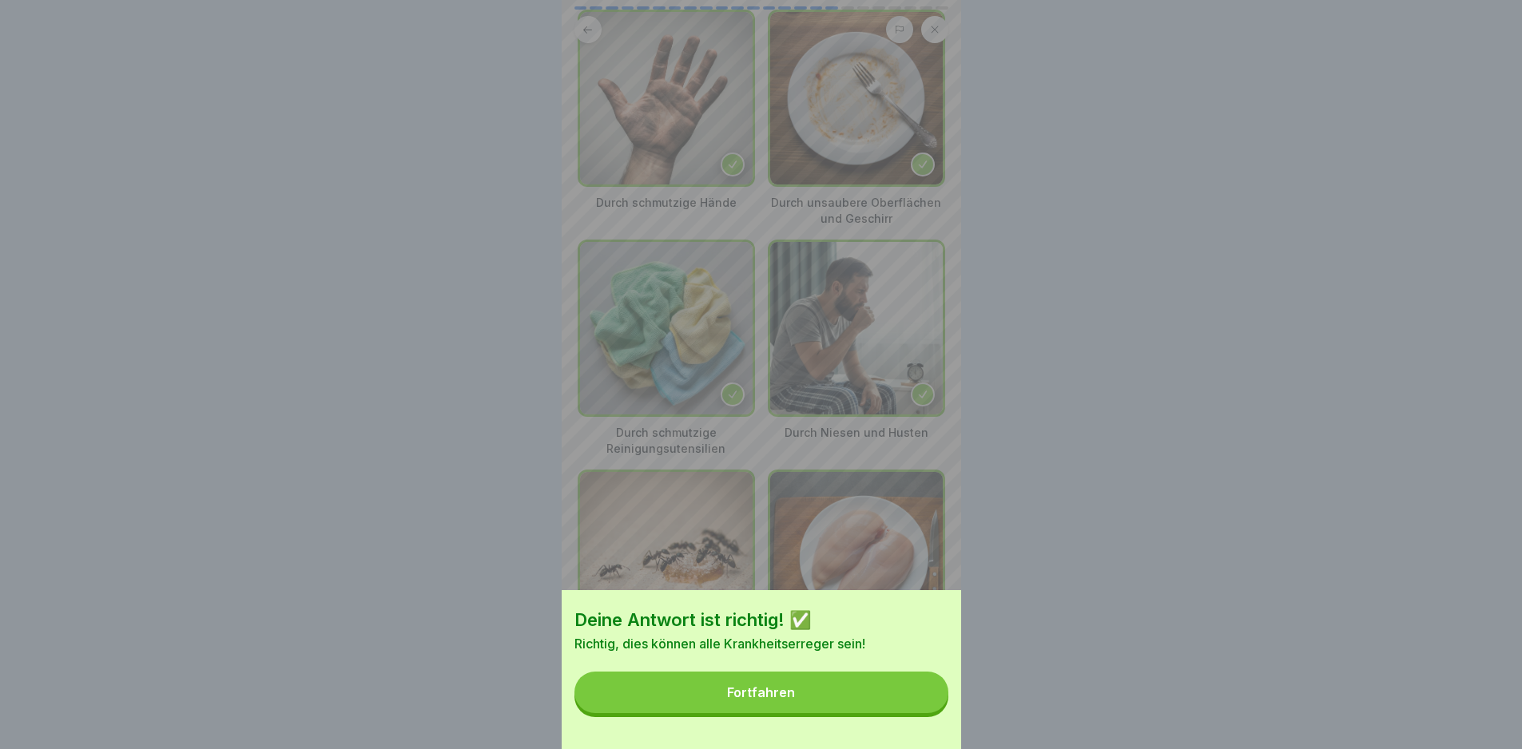
click at [908, 697] on button "Fortfahren" at bounding box center [761, 693] width 374 height 42
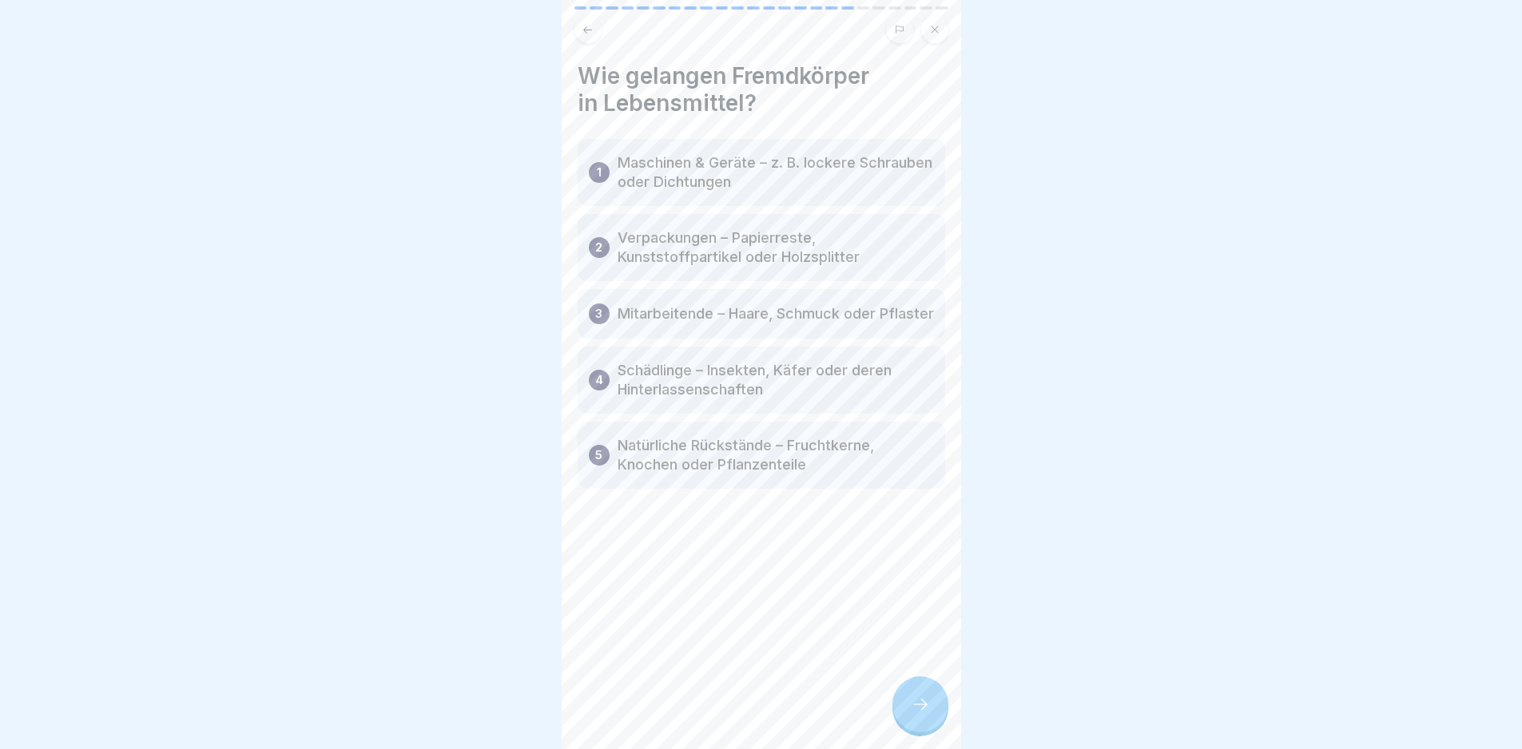
click at [908, 697] on div at bounding box center [920, 705] width 56 height 56
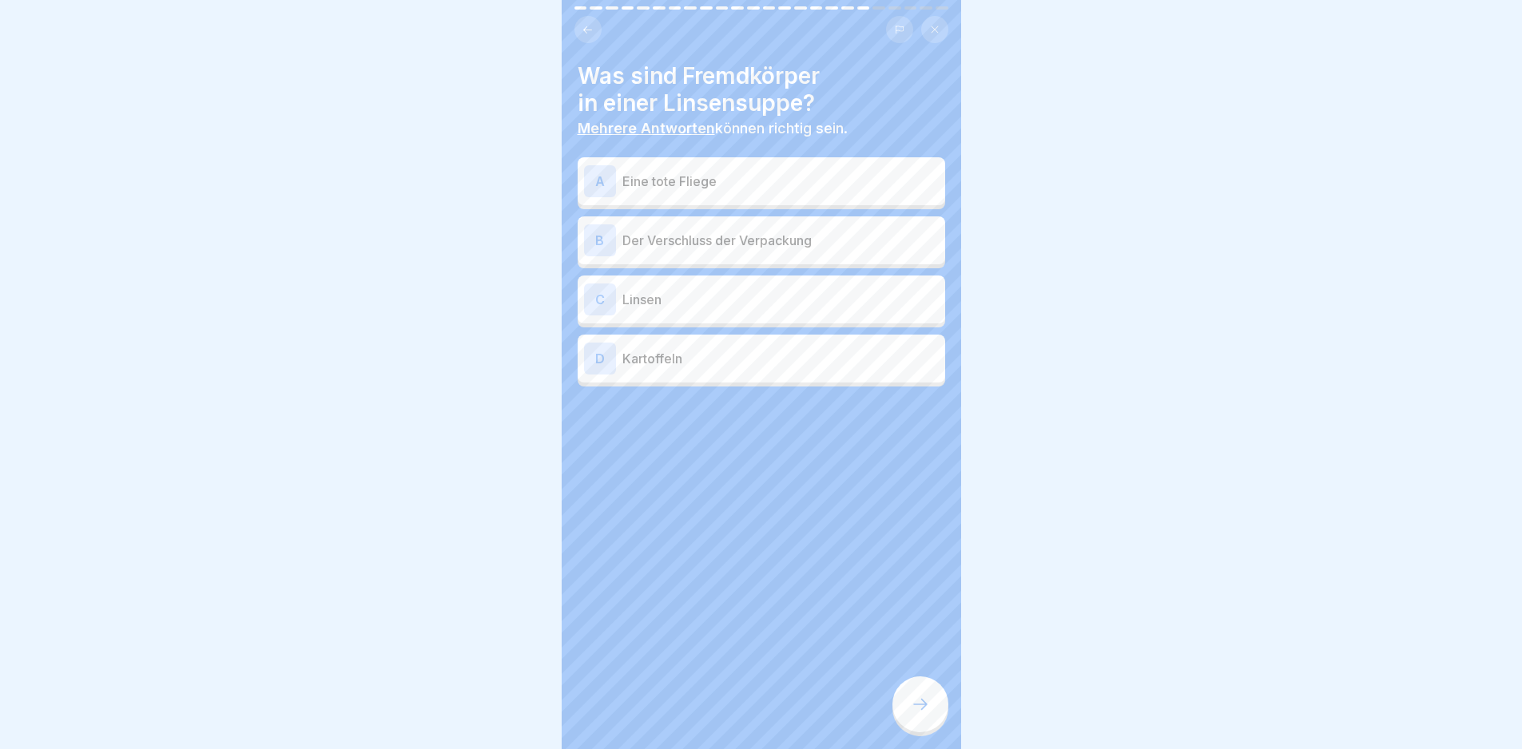
click at [908, 697] on div at bounding box center [920, 705] width 56 height 56
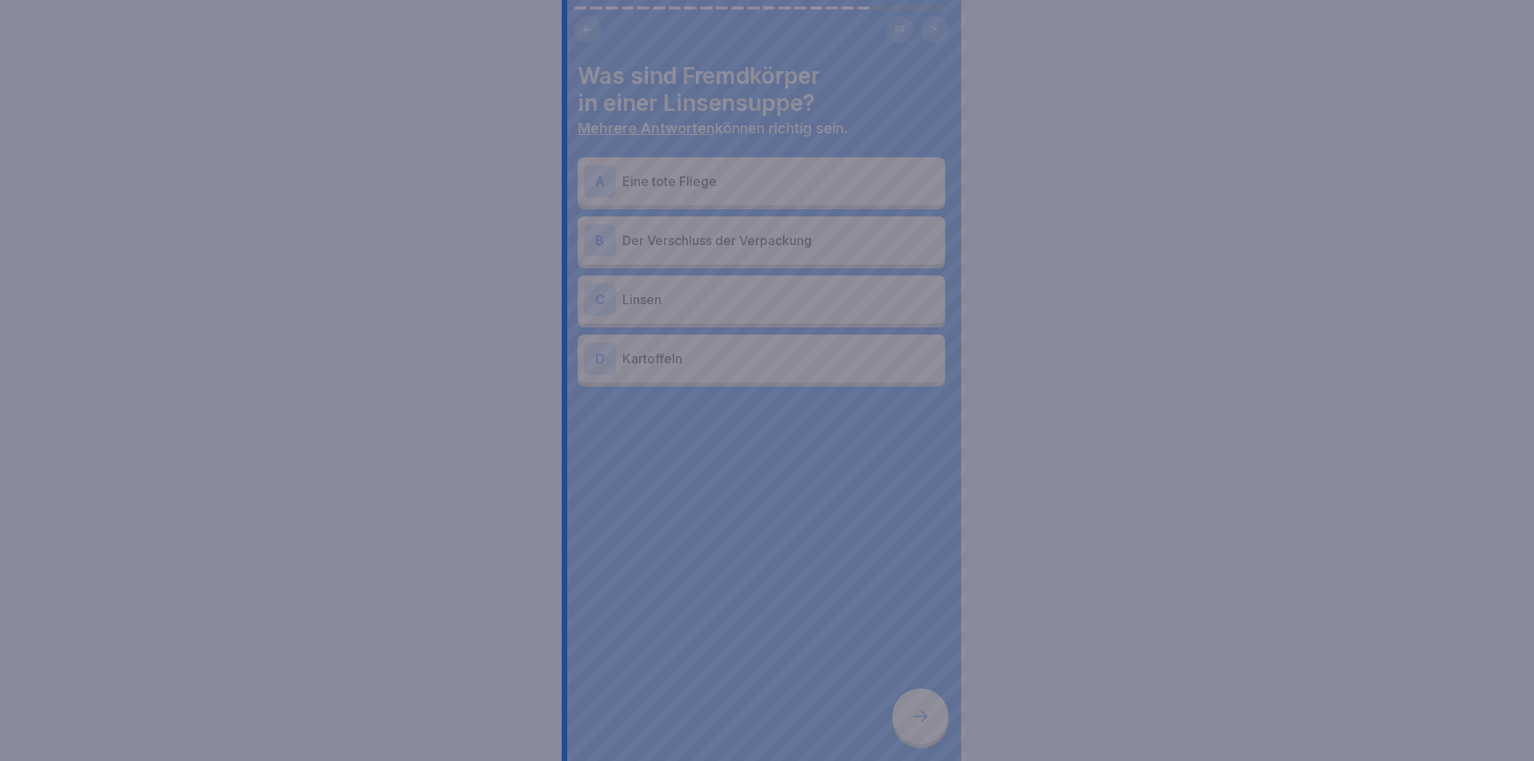
click at [908, 697] on div at bounding box center [767, 380] width 1534 height 761
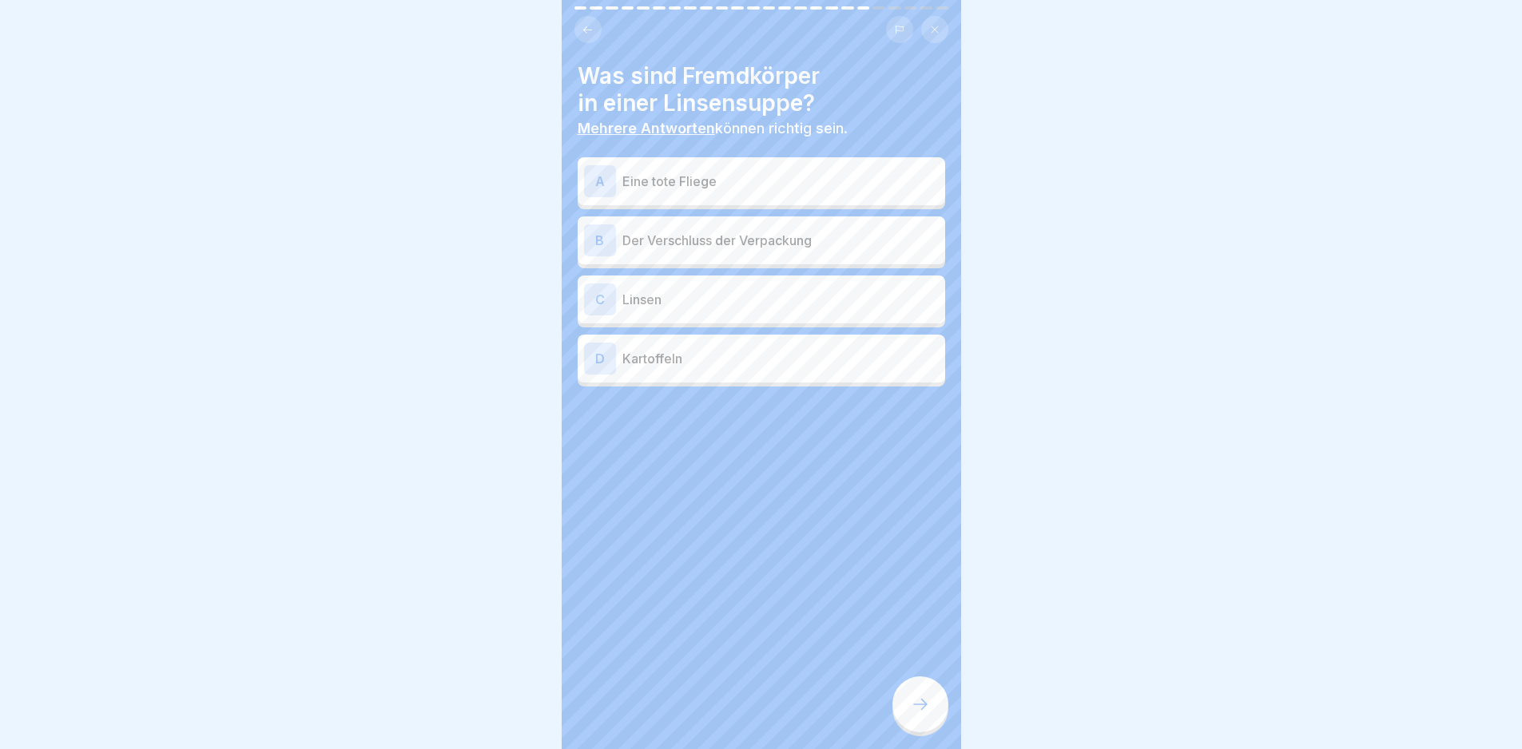
click at [772, 188] on p "Eine tote Fliege" at bounding box center [780, 181] width 316 height 19
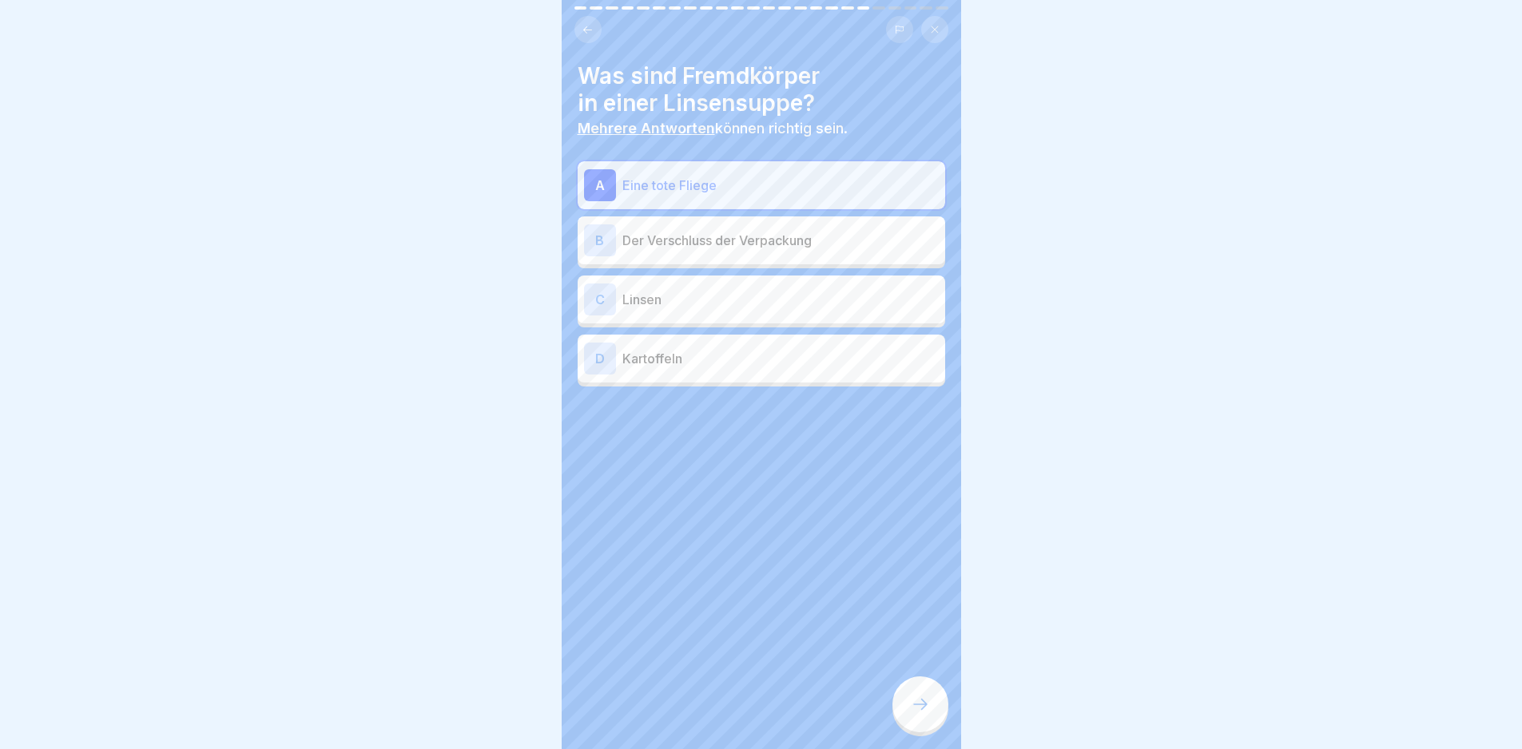
click at [795, 232] on p "Der Verschluss der Verpackung" at bounding box center [780, 240] width 316 height 19
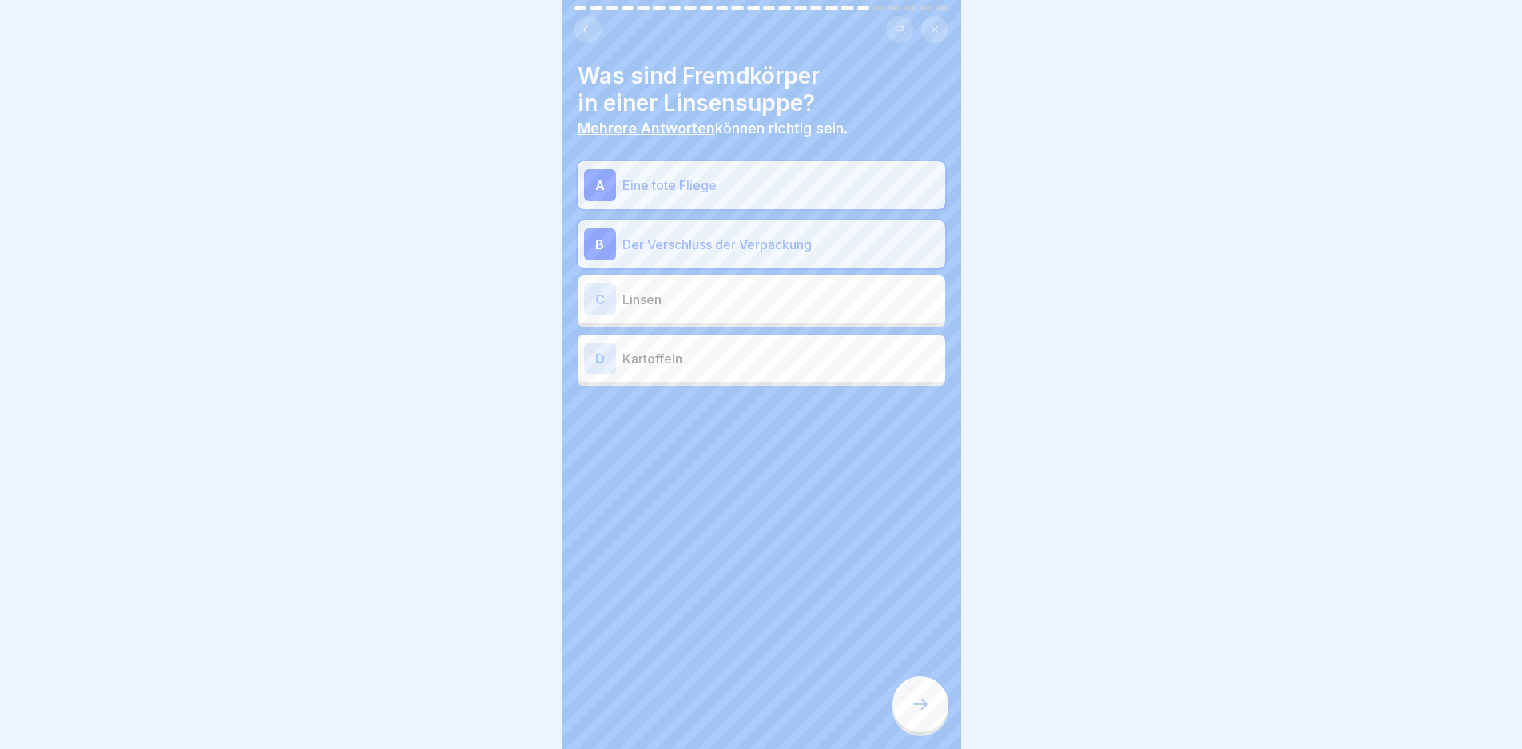
click at [932, 745] on div "Was sind Fremdkörper in einer Linsensuppe? Mehrere Antworten können richtig sei…" at bounding box center [761, 374] width 399 height 749
click at [916, 712] on icon at bounding box center [920, 704] width 19 height 19
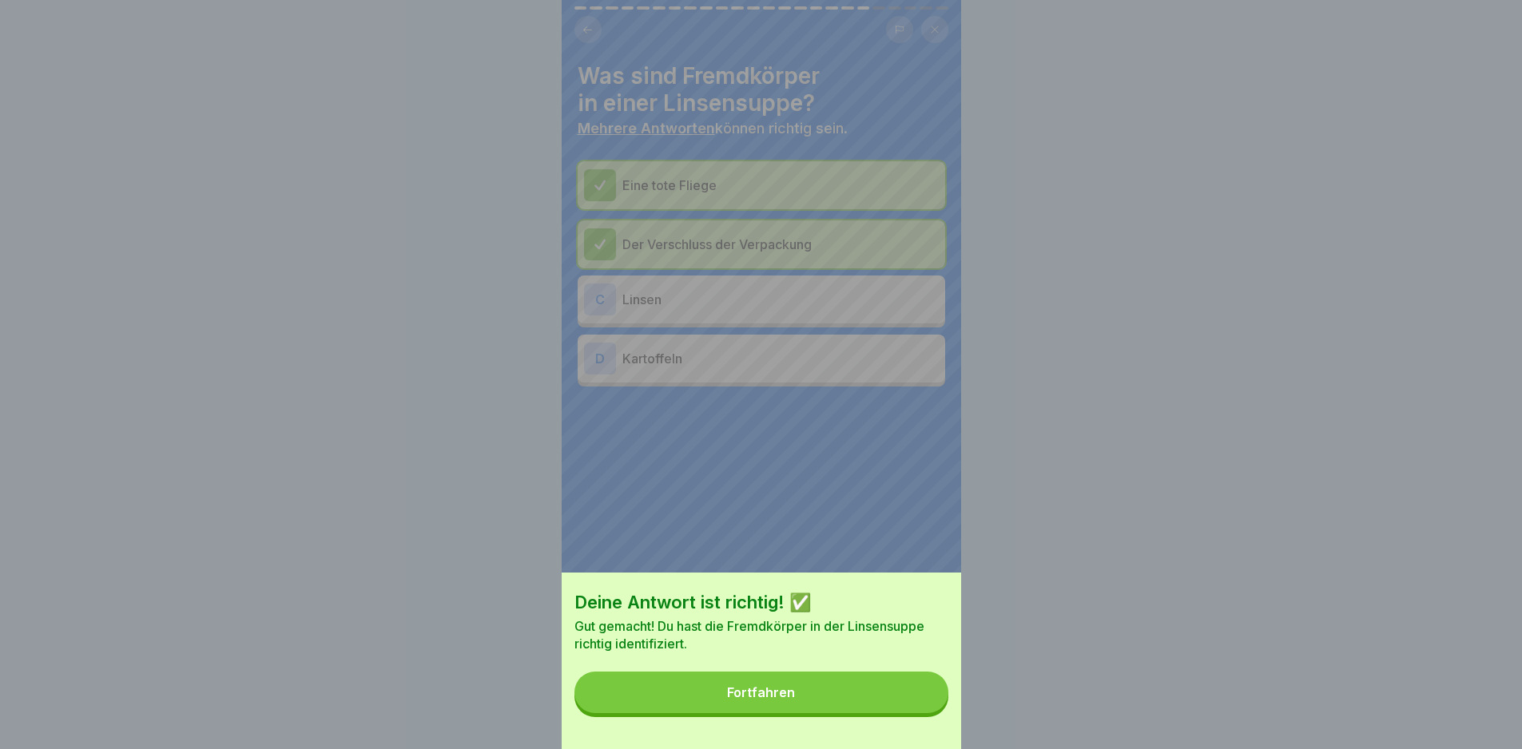
click at [916, 712] on button "Fortfahren" at bounding box center [761, 693] width 374 height 42
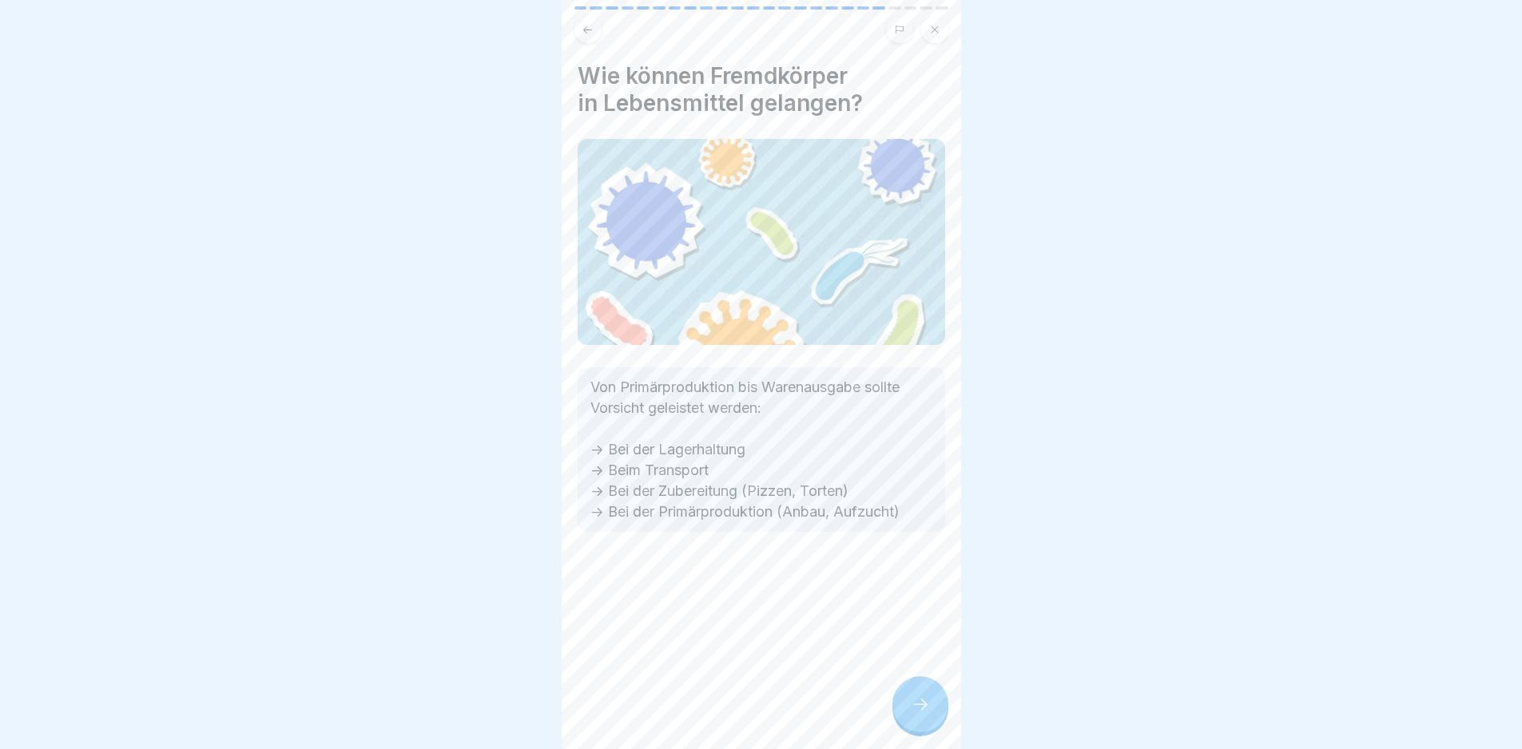
click at [907, 729] on div at bounding box center [920, 705] width 56 height 56
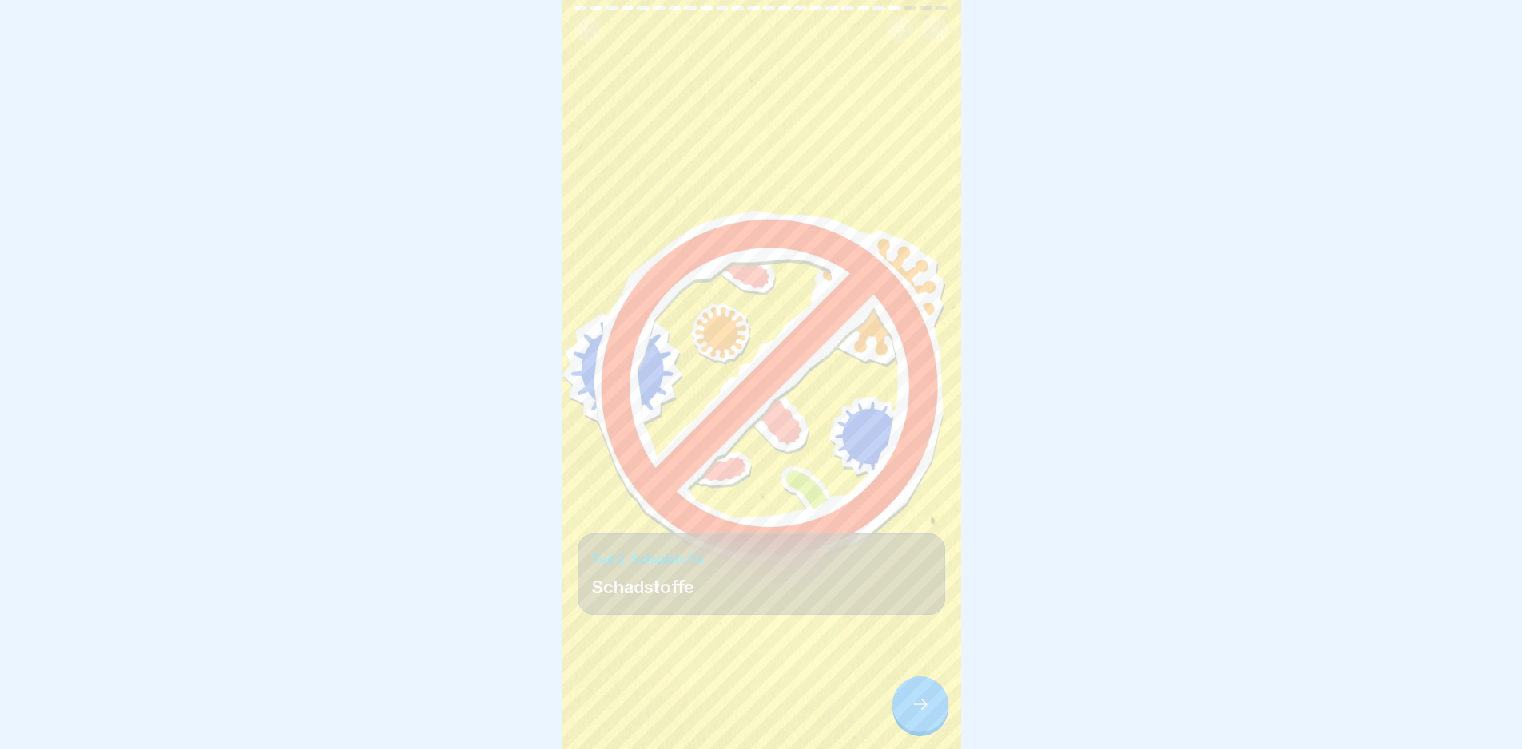
click at [908, 725] on div at bounding box center [920, 705] width 56 height 56
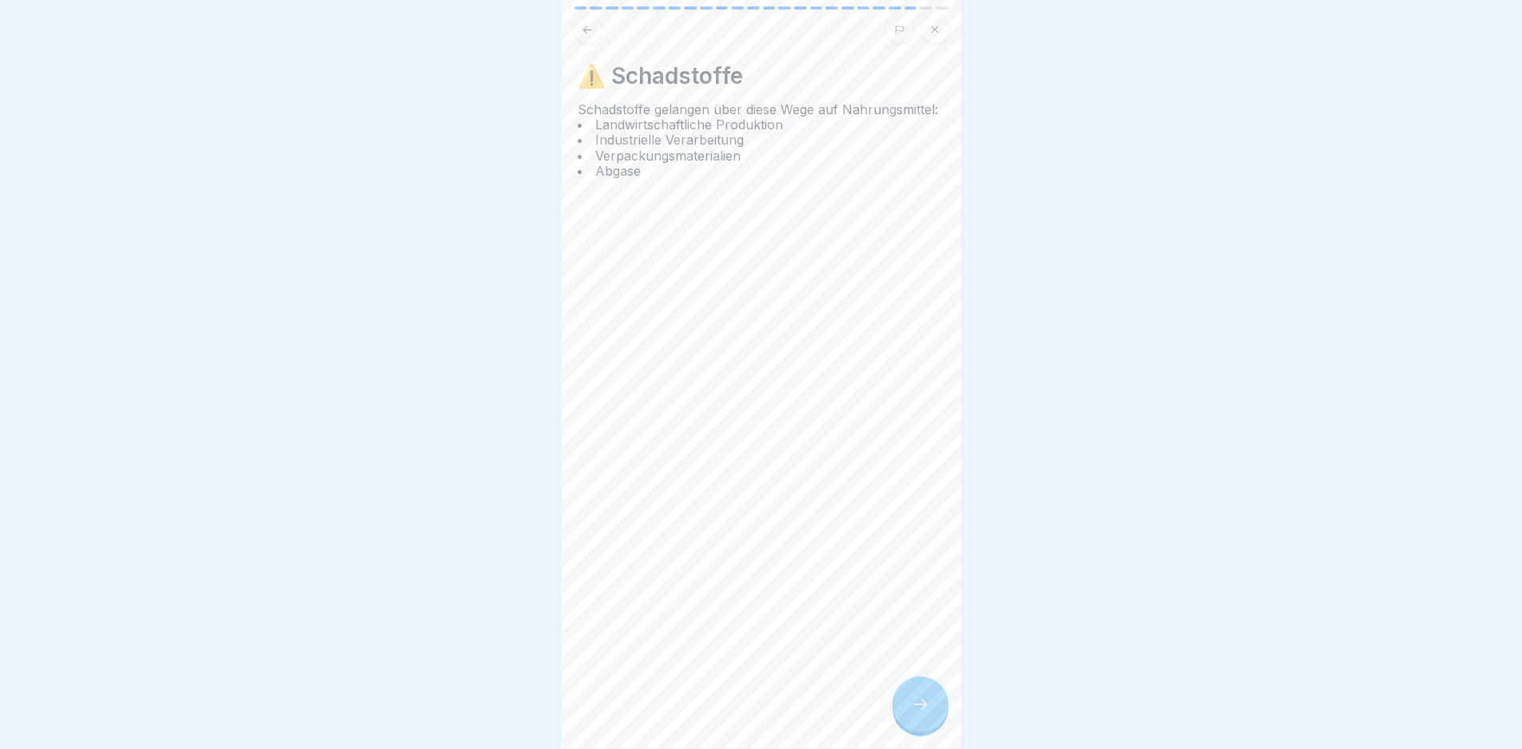
click at [908, 723] on div at bounding box center [920, 705] width 56 height 56
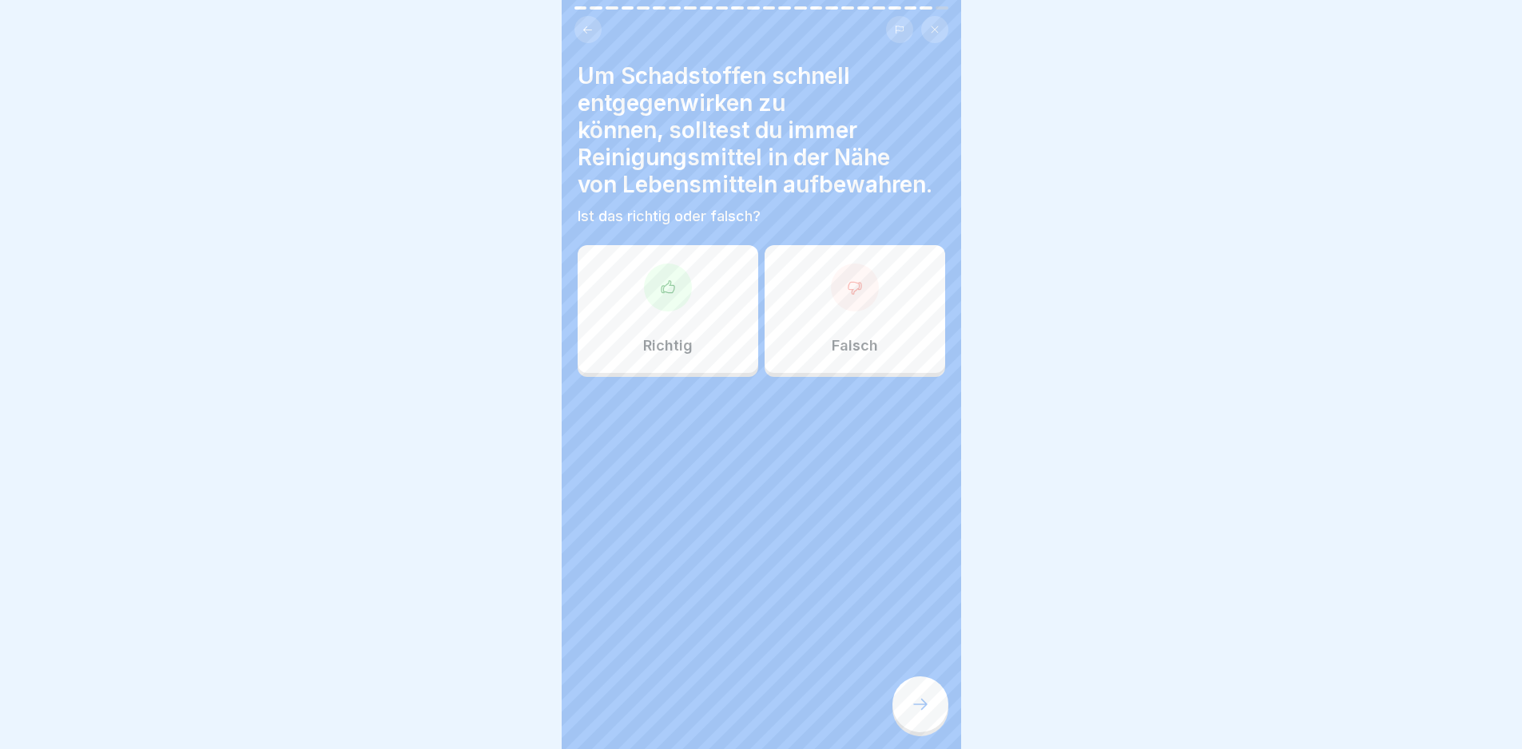
click at [908, 723] on div at bounding box center [920, 705] width 56 height 56
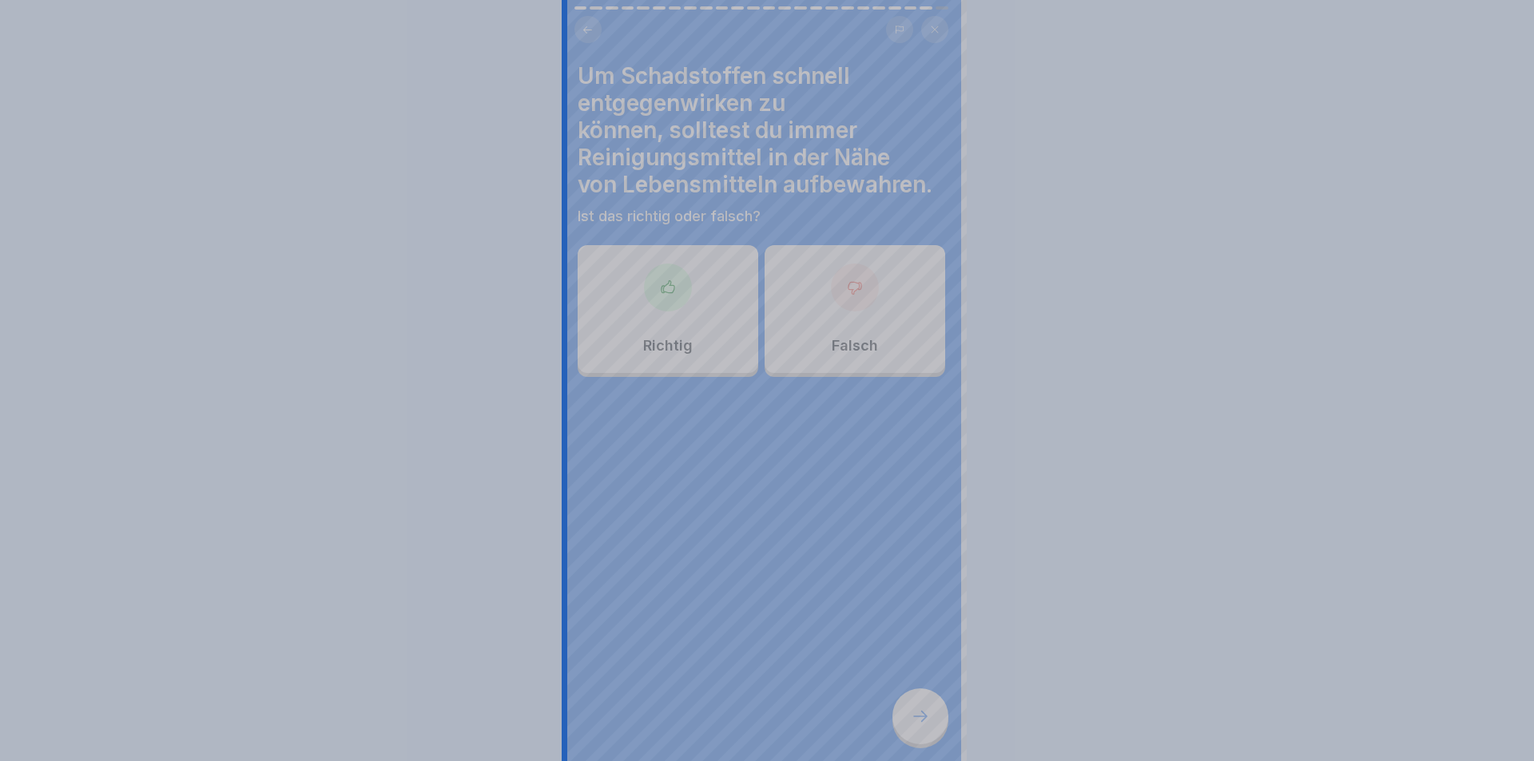
click at [908, 723] on div at bounding box center [767, 380] width 1534 height 761
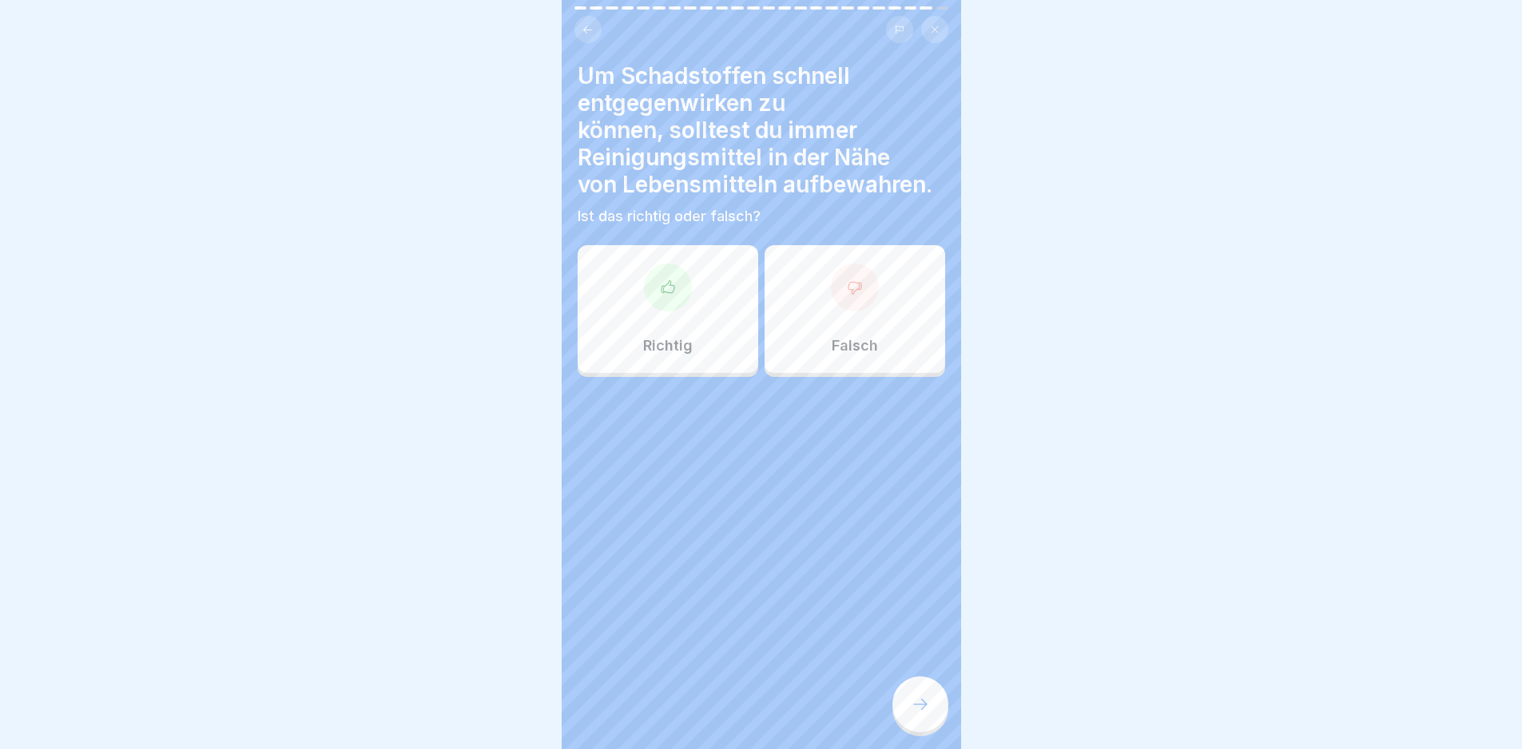
click at [723, 326] on div "Richtig" at bounding box center [668, 309] width 181 height 128
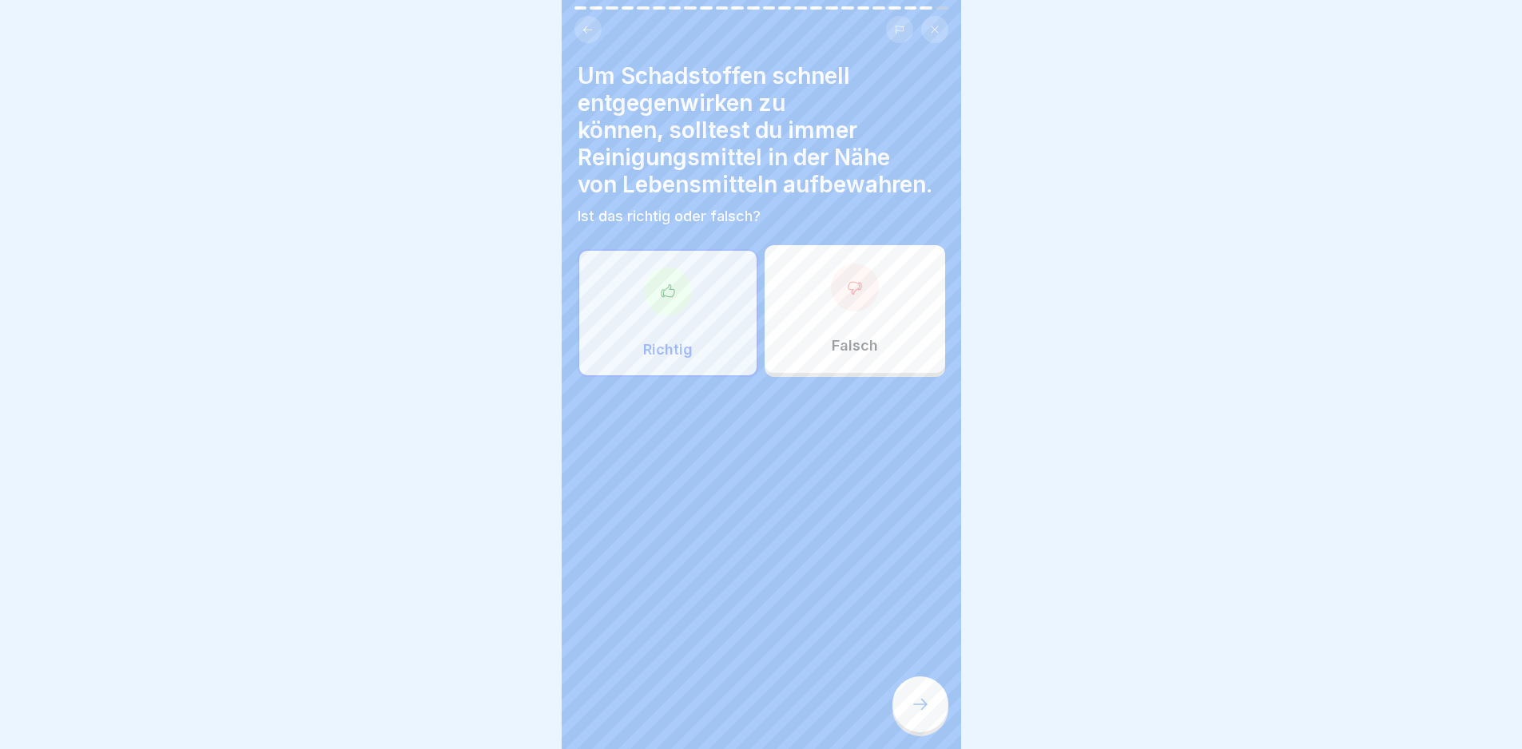
click at [940, 714] on div at bounding box center [920, 705] width 56 height 56
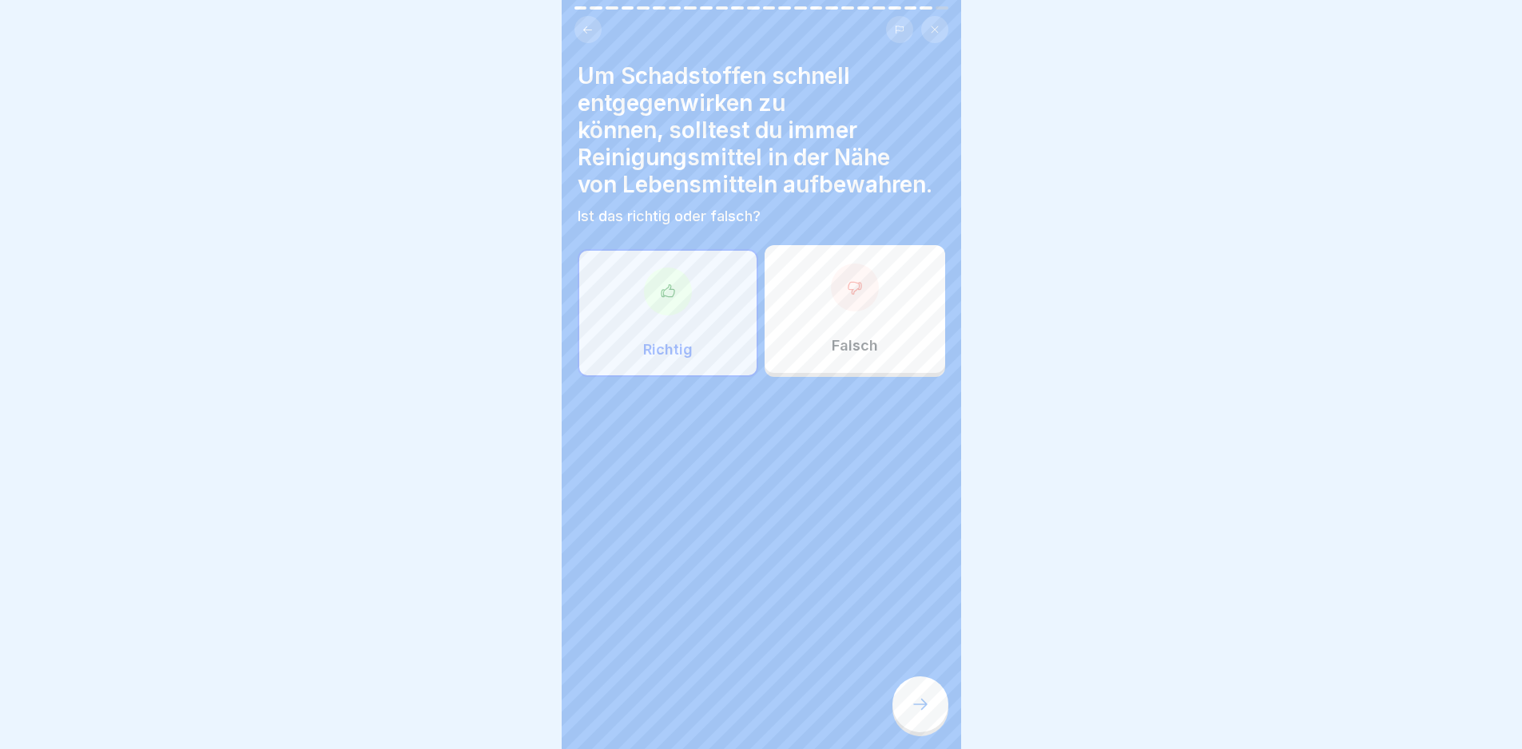
click at [863, 240] on div "Um Schadstoffen schnell entgegenwirken zu können, solltest du immer Reinigungsm…" at bounding box center [762, 219] width 368 height 315
click at [852, 268] on div at bounding box center [855, 288] width 48 height 48
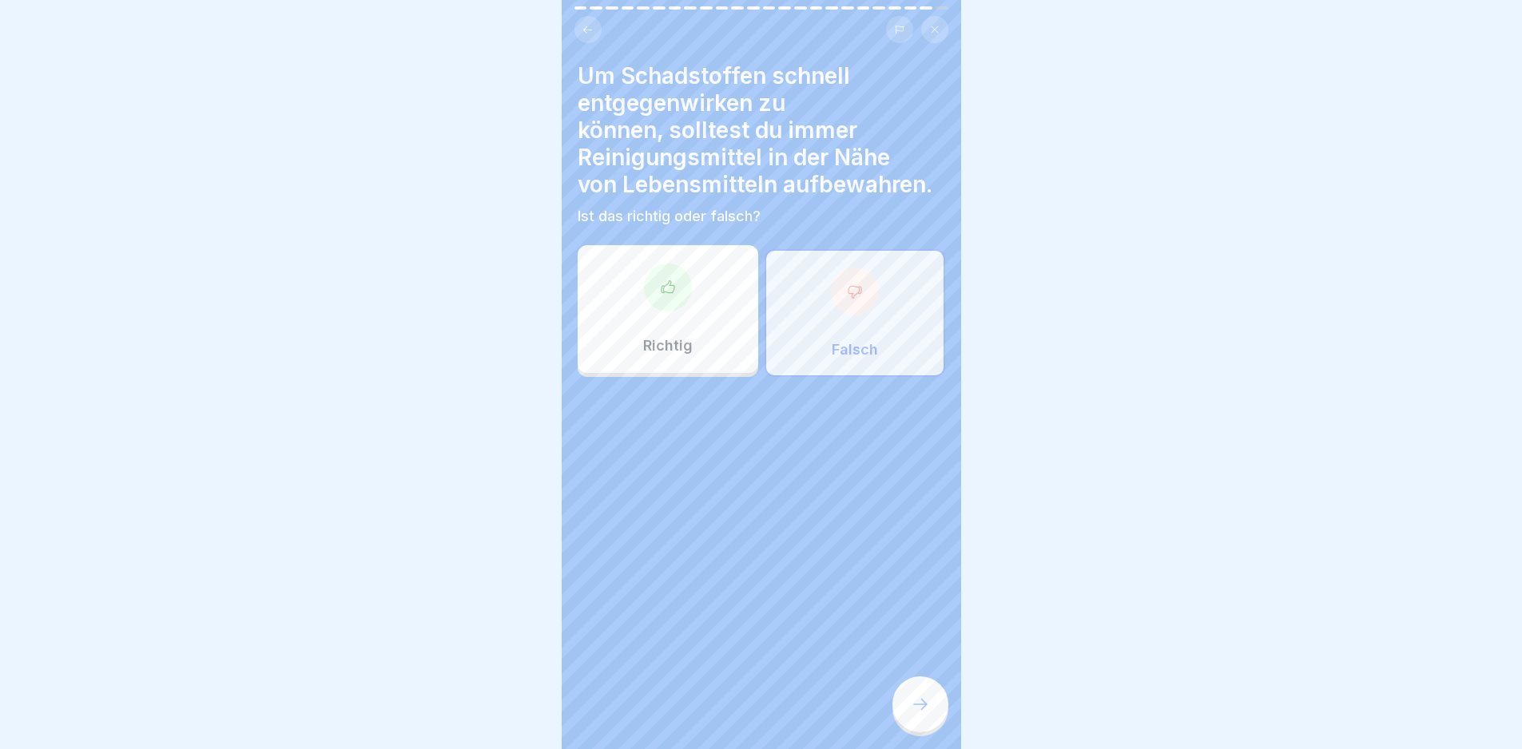
click at [924, 685] on div "Um Schadstoffen schnell entgegenwirken zu können, solltest du immer Reinigungsm…" at bounding box center [761, 374] width 399 height 749
click at [921, 705] on div at bounding box center [920, 705] width 56 height 56
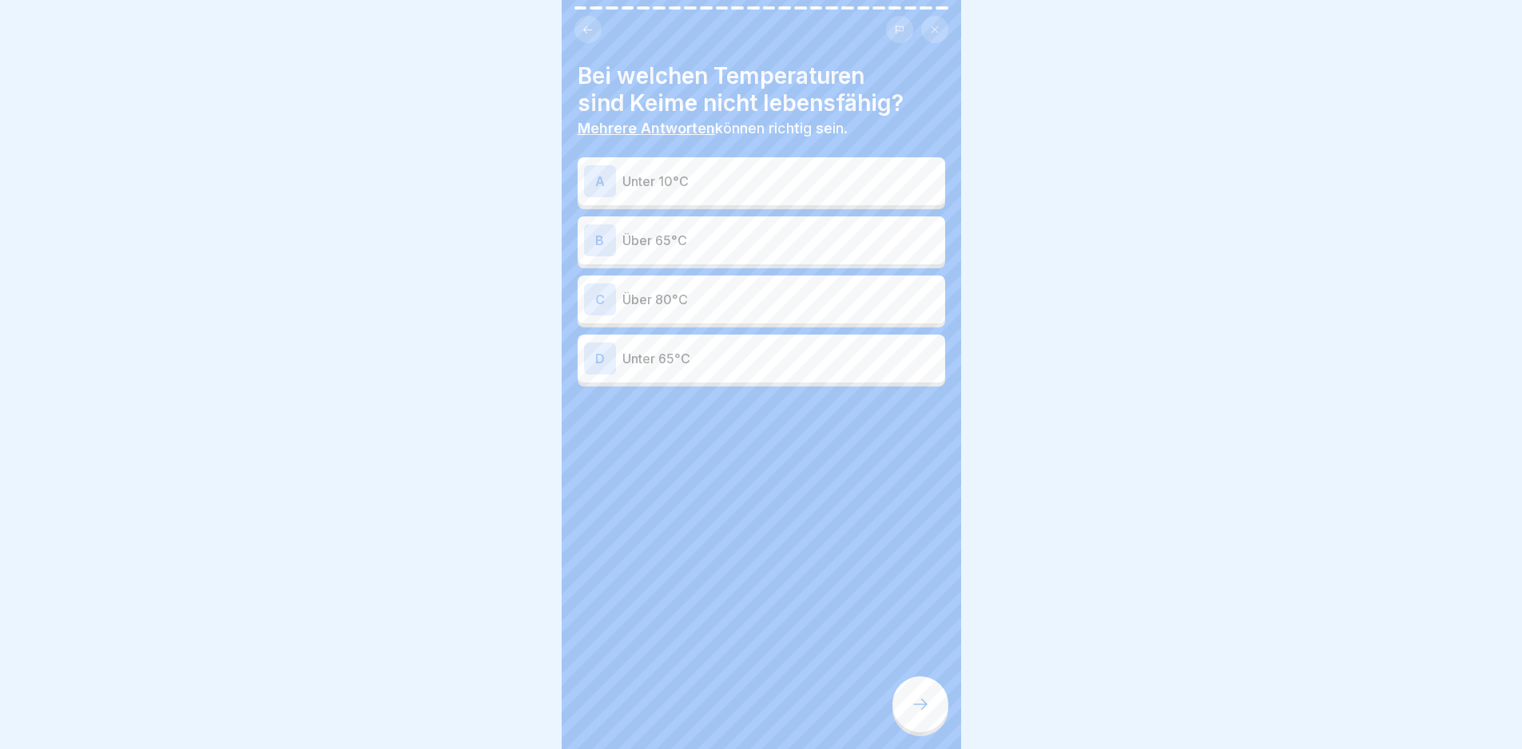
click at [699, 189] on p "Unter 10°C" at bounding box center [780, 181] width 316 height 19
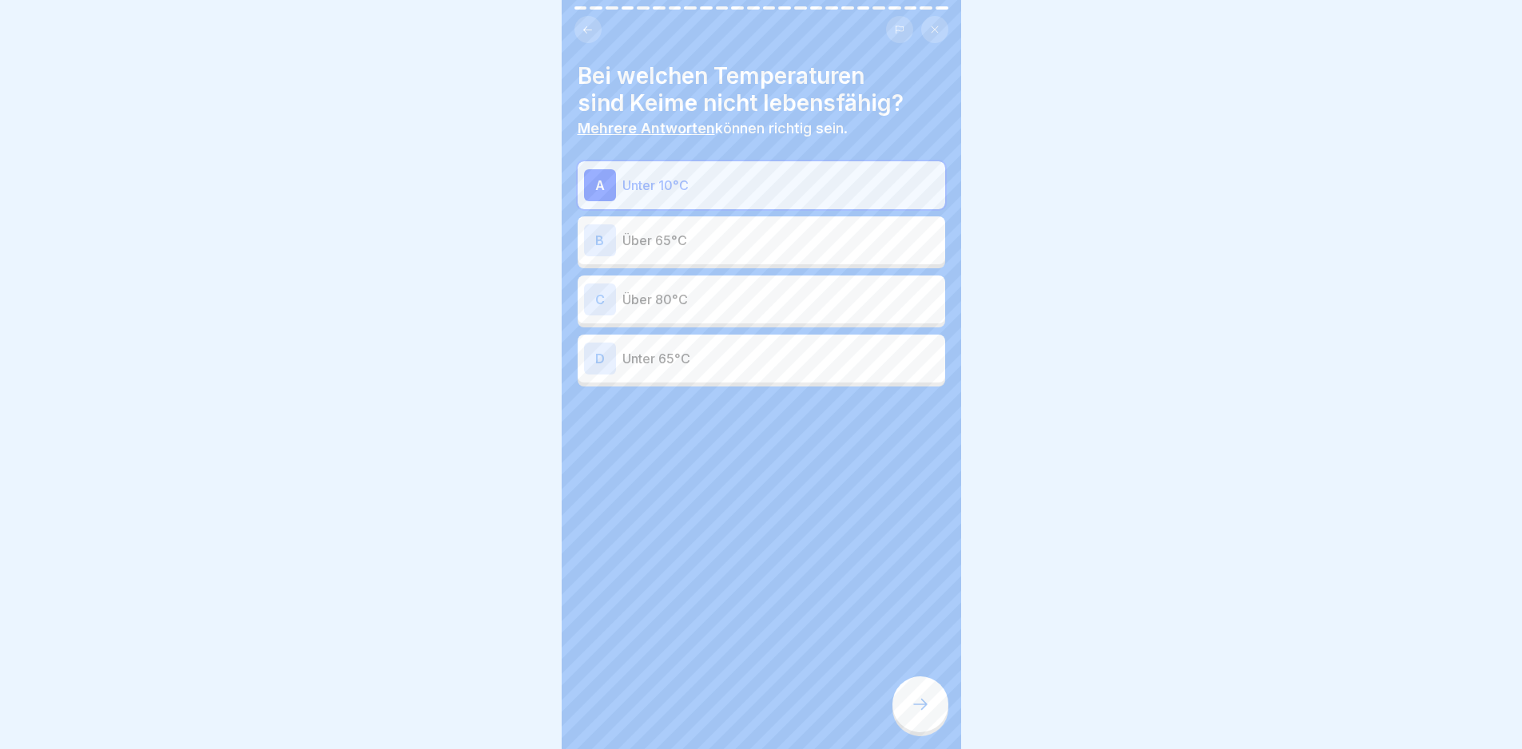
click at [699, 226] on div "B Über 65°C" at bounding box center [761, 241] width 355 height 32
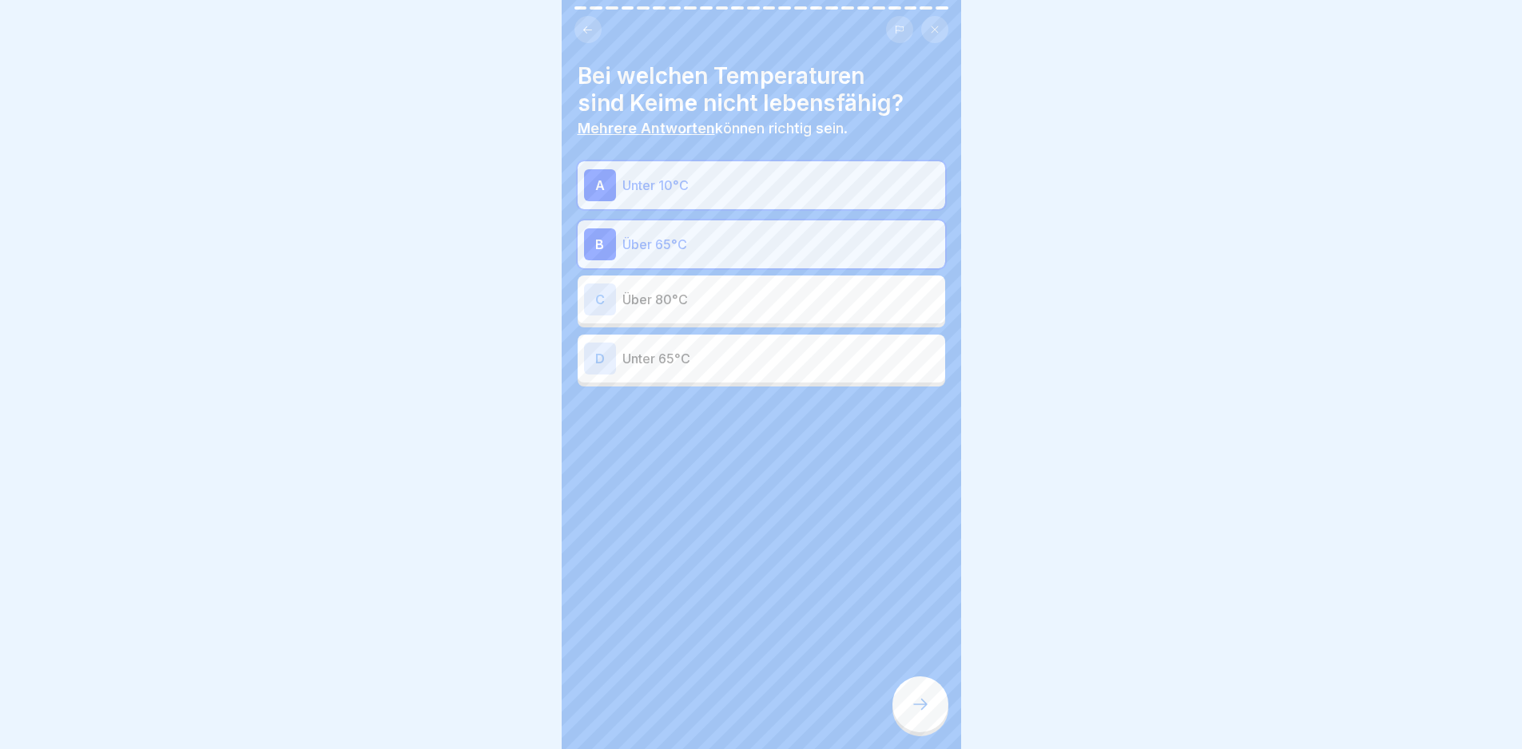
click at [717, 295] on p "Über 80°C" at bounding box center [780, 299] width 316 height 19
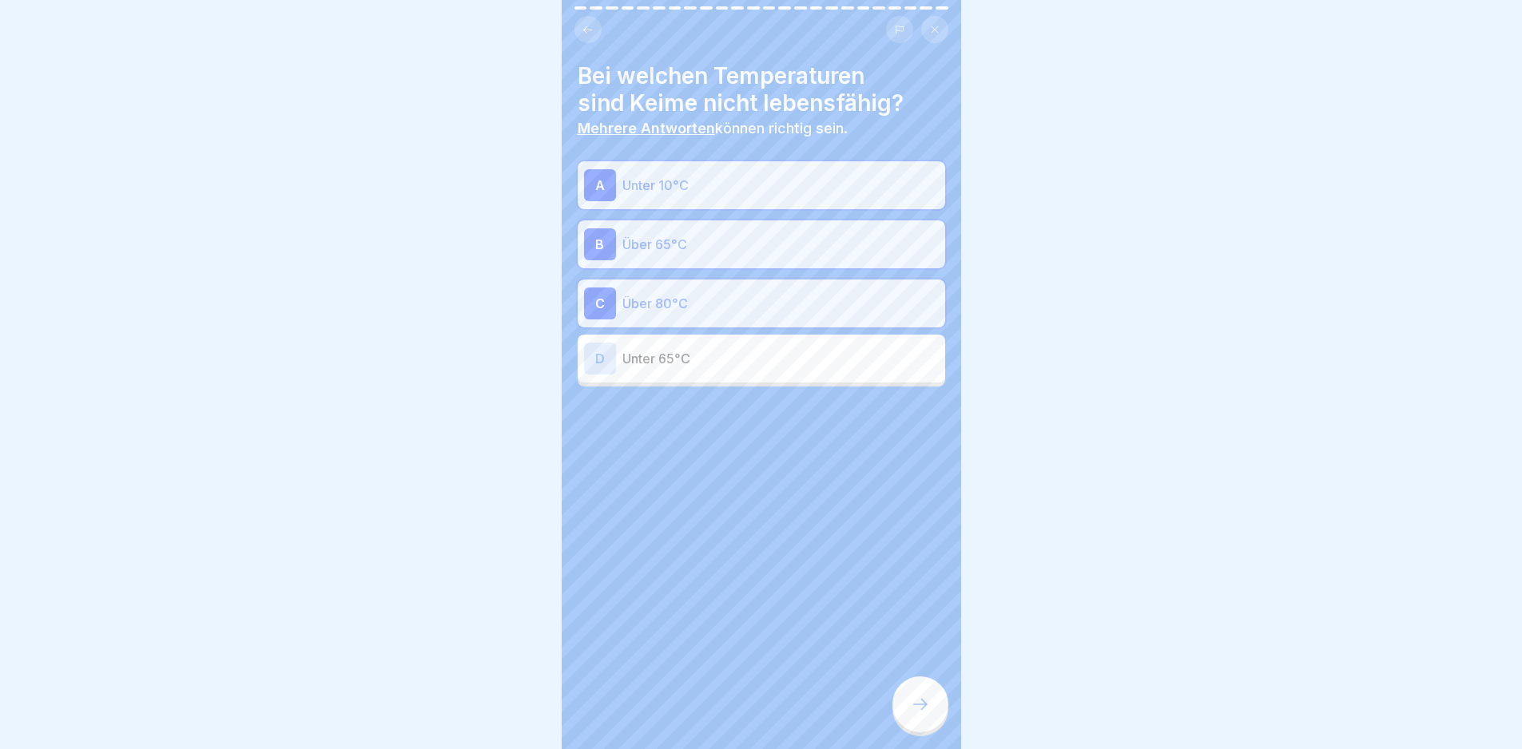
click at [922, 710] on icon at bounding box center [920, 704] width 19 height 19
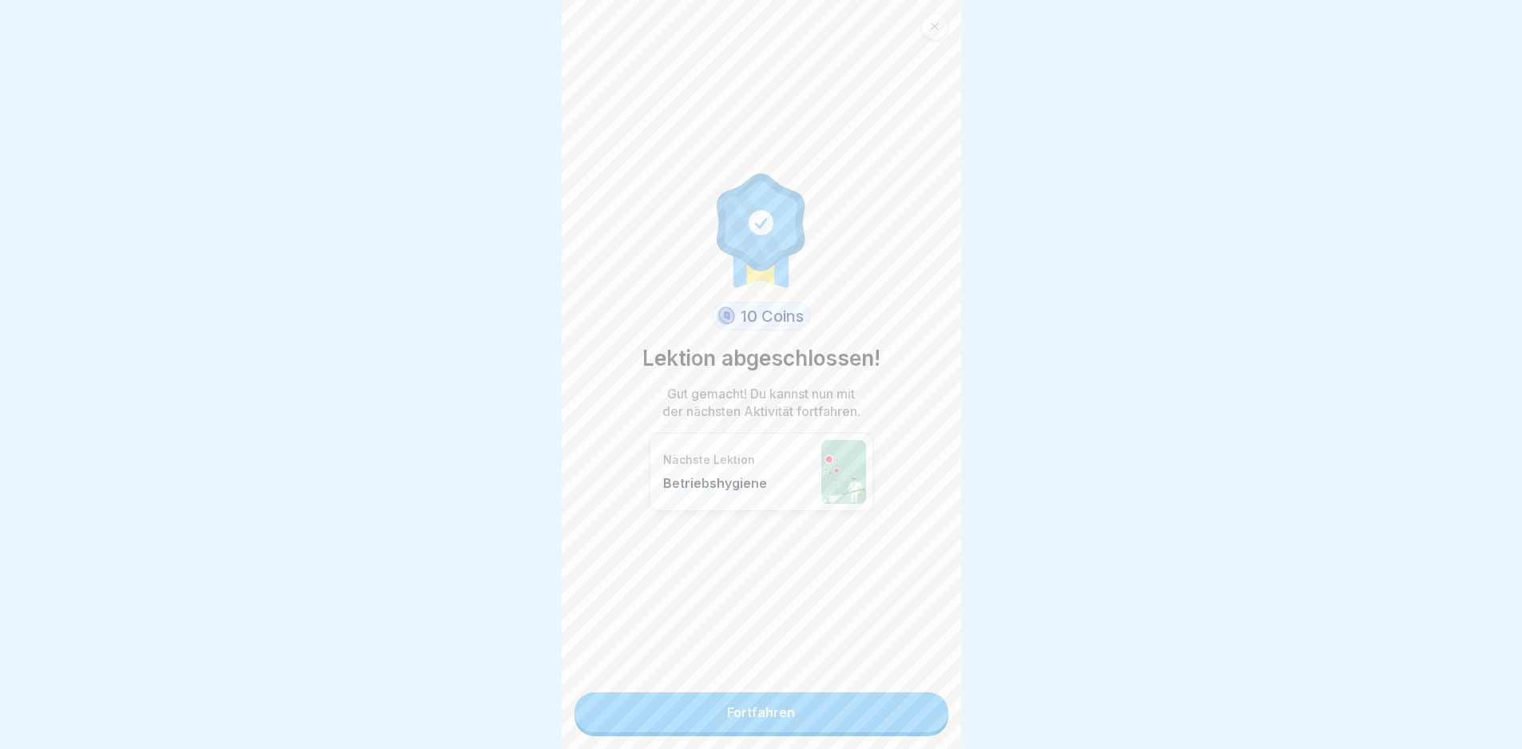
click at [890, 715] on link "Fortfahren" at bounding box center [761, 713] width 374 height 40
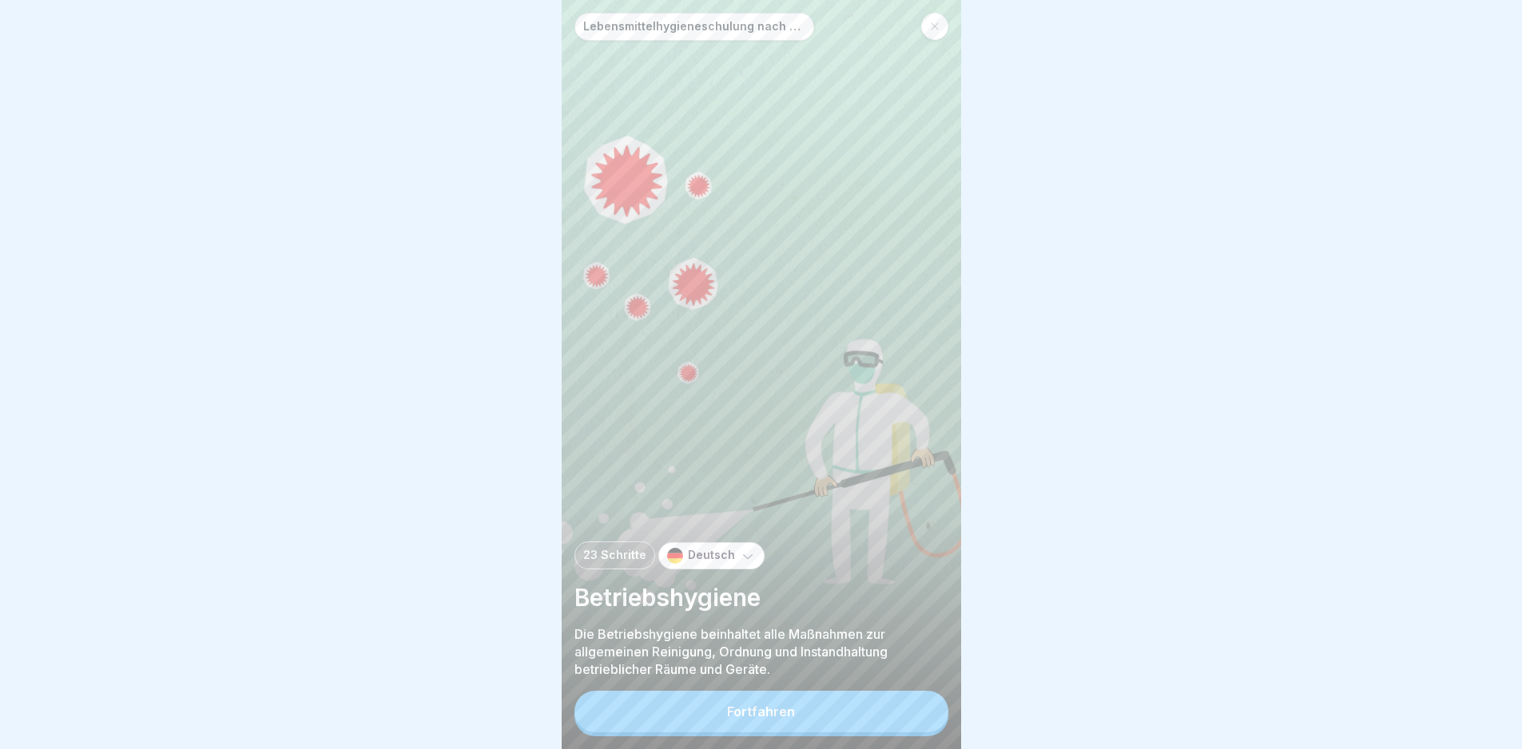
click at [884, 712] on button "Fortfahren" at bounding box center [761, 712] width 374 height 42
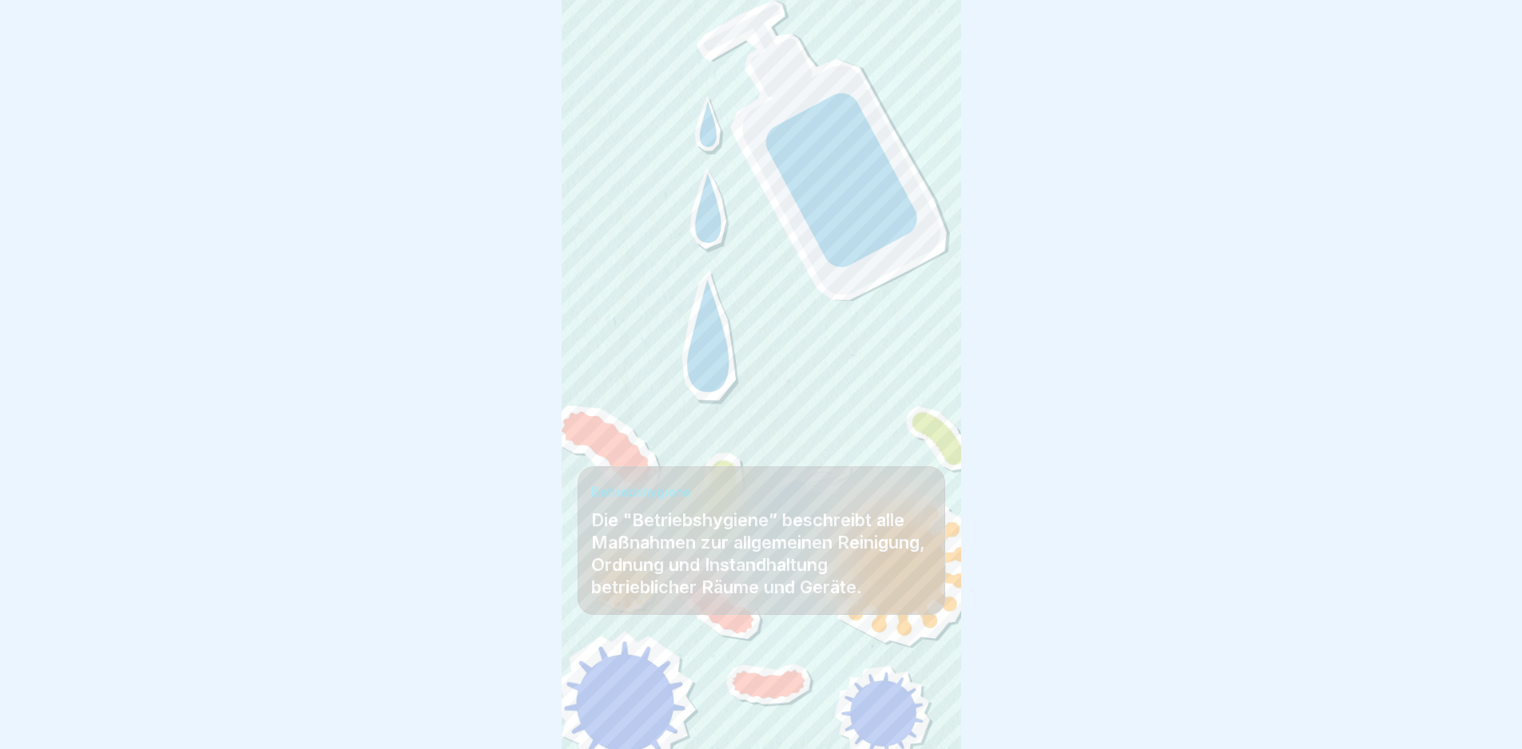
click at [884, 712] on div at bounding box center [762, 702] width 368 height 96
drag, startPoint x: 894, startPoint y: 712, endPoint x: 939, endPoint y: 698, distance: 46.8
click at [901, 712] on div at bounding box center [920, 705] width 56 height 56
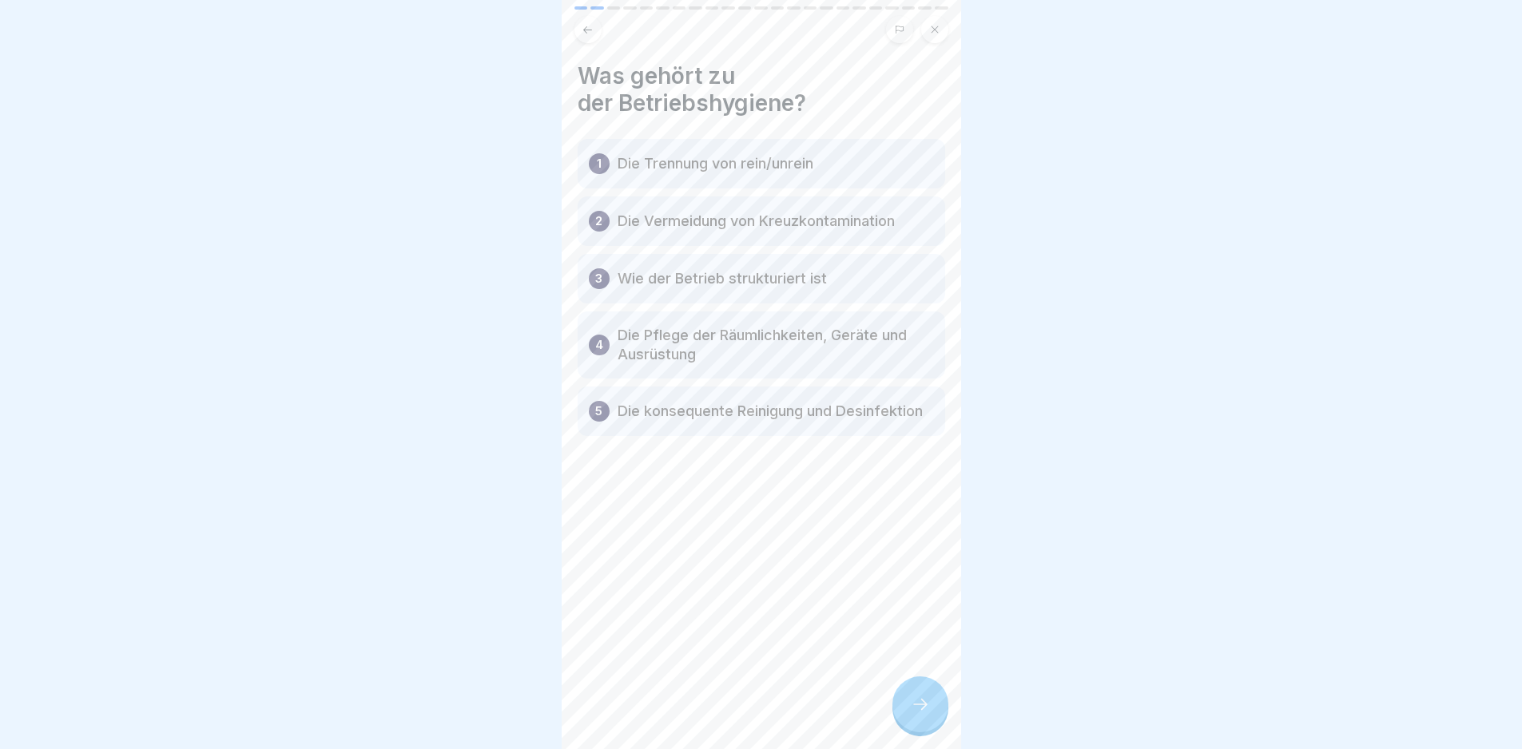
click at [937, 697] on div at bounding box center [920, 705] width 56 height 56
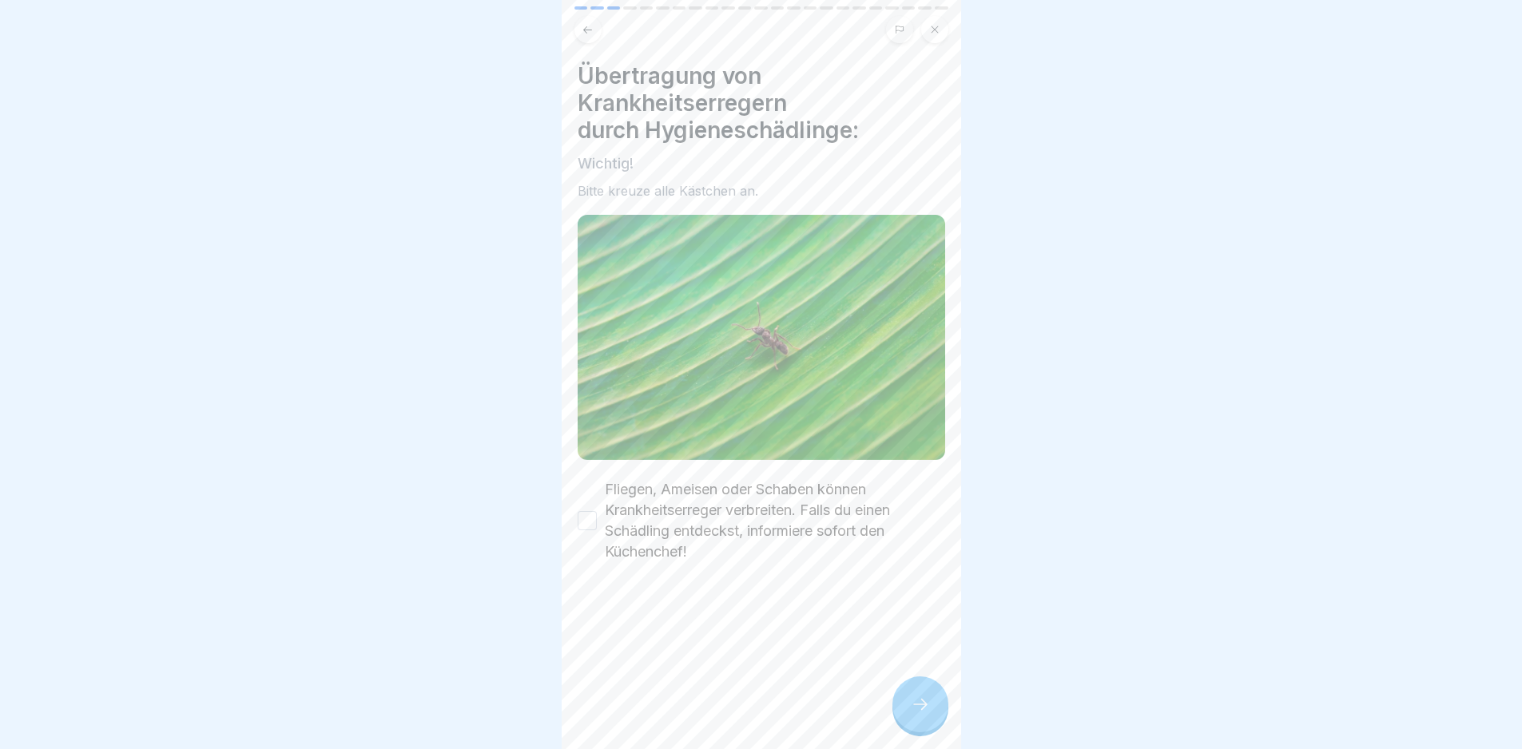
click at [937, 697] on div at bounding box center [920, 705] width 56 height 56
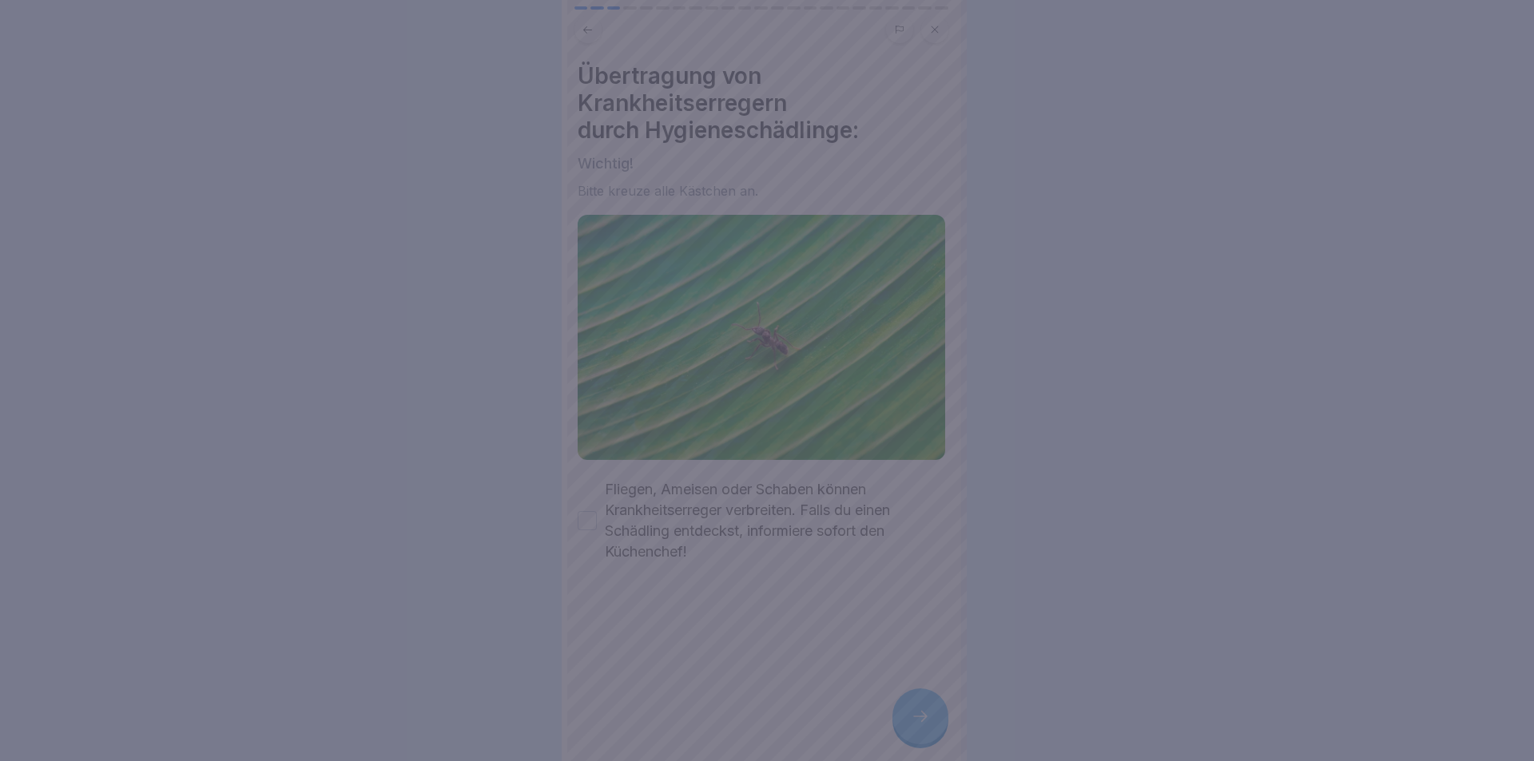
click at [937, 697] on div at bounding box center [767, 380] width 1534 height 761
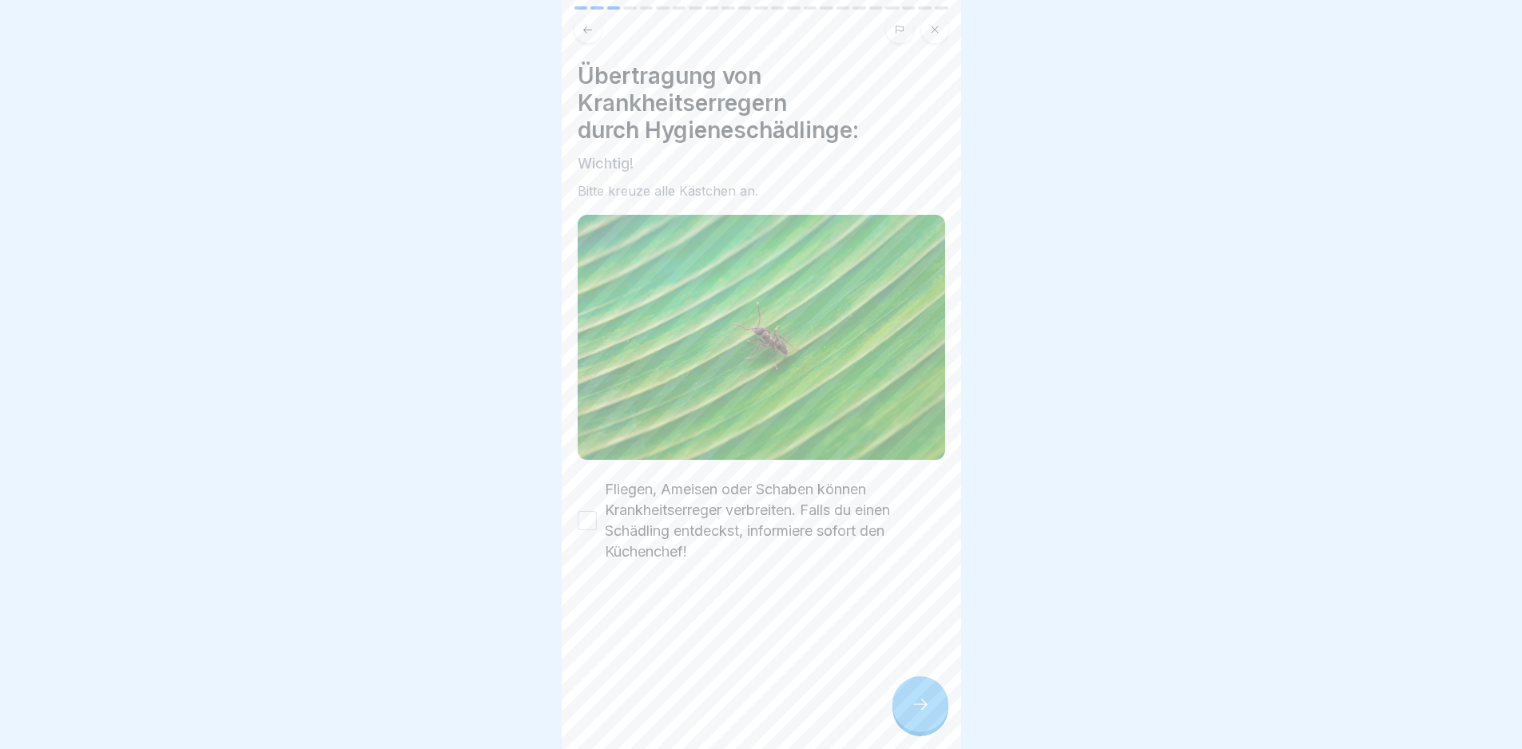
click at [796, 460] on div "Übertragung von Krankheitserregern durch Hygieneschädlinge: Wichtig! Bitte kreu…" at bounding box center [762, 312] width 368 height 500
click at [793, 507] on label "Fliegen, Ameisen oder Schaben können Krankheitserreger verbreiten. Falls du ein…" at bounding box center [775, 520] width 340 height 83
click at [597, 511] on button "Fliegen, Ameisen oder Schaben können Krankheitserreger verbreiten. Falls du ein…" at bounding box center [587, 520] width 19 height 19
click at [904, 722] on div at bounding box center [920, 705] width 56 height 56
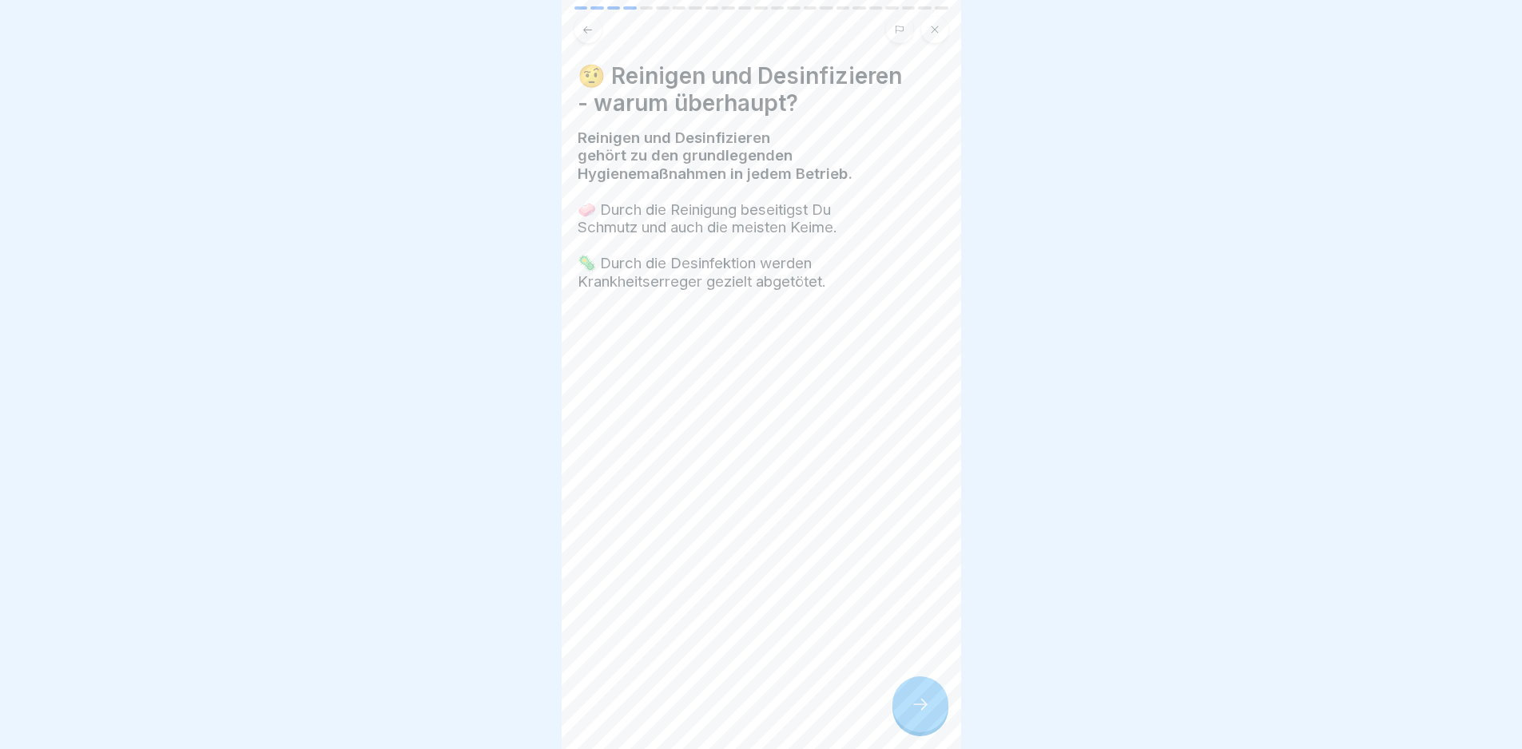
click at [923, 726] on div at bounding box center [920, 705] width 56 height 56
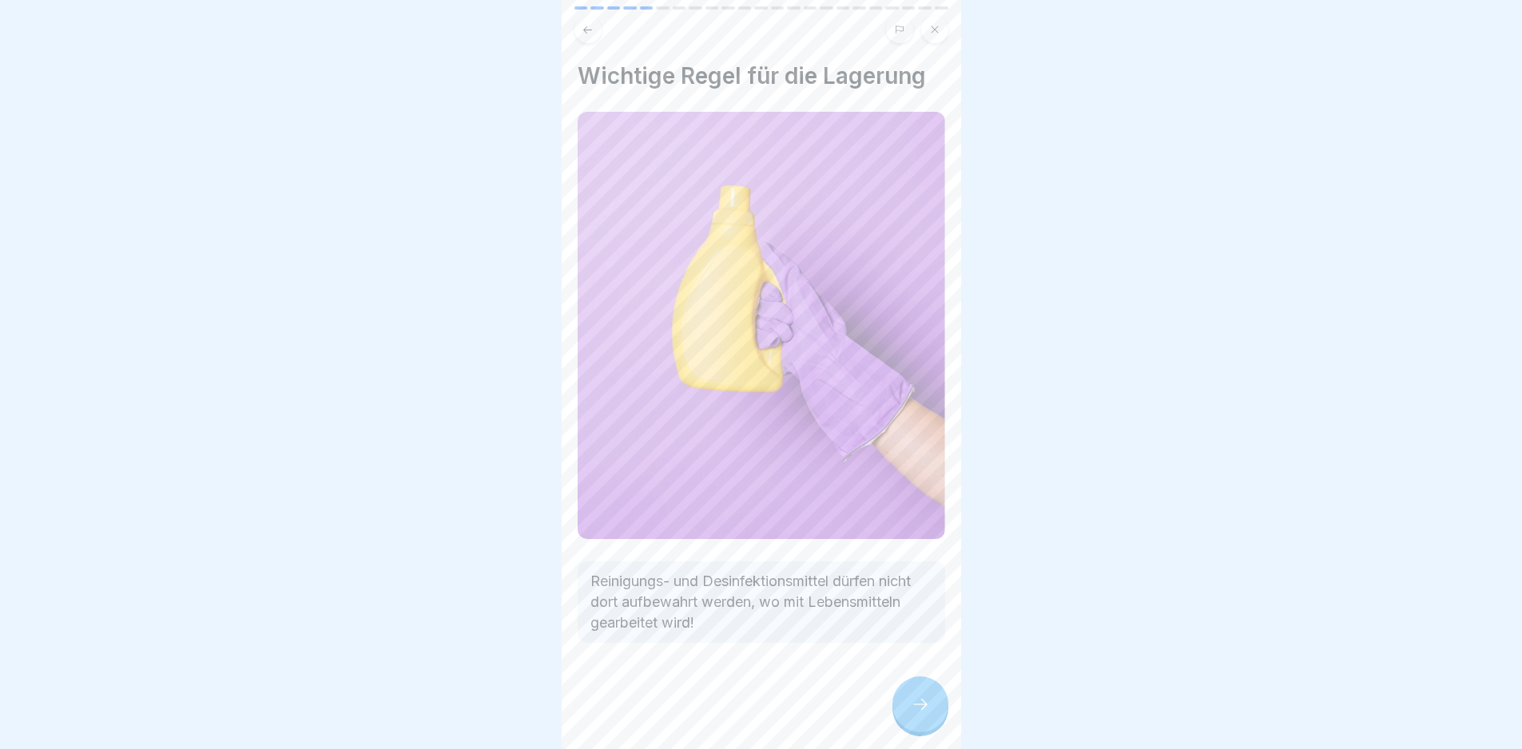
click at [923, 726] on div at bounding box center [920, 705] width 56 height 56
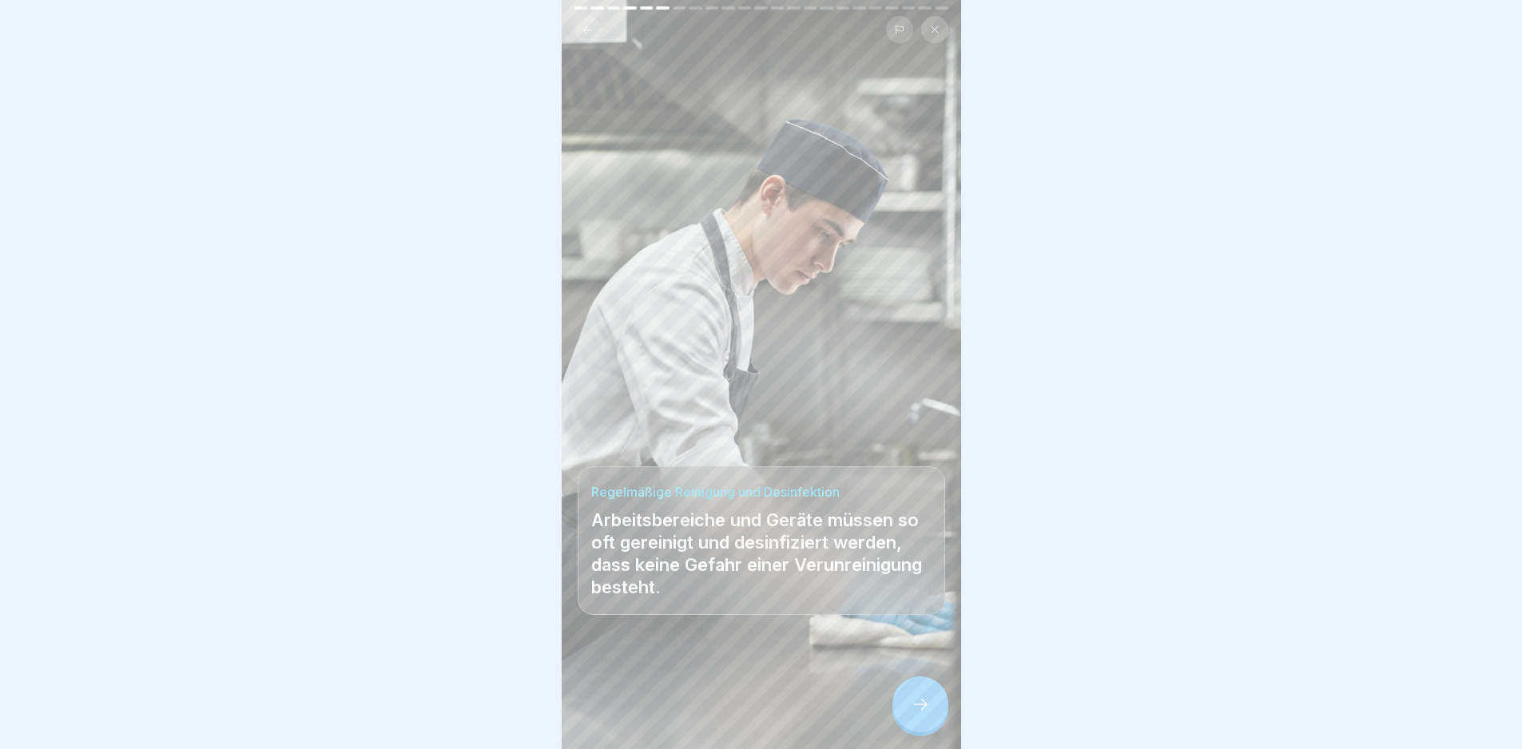
click at [923, 726] on div at bounding box center [920, 705] width 56 height 56
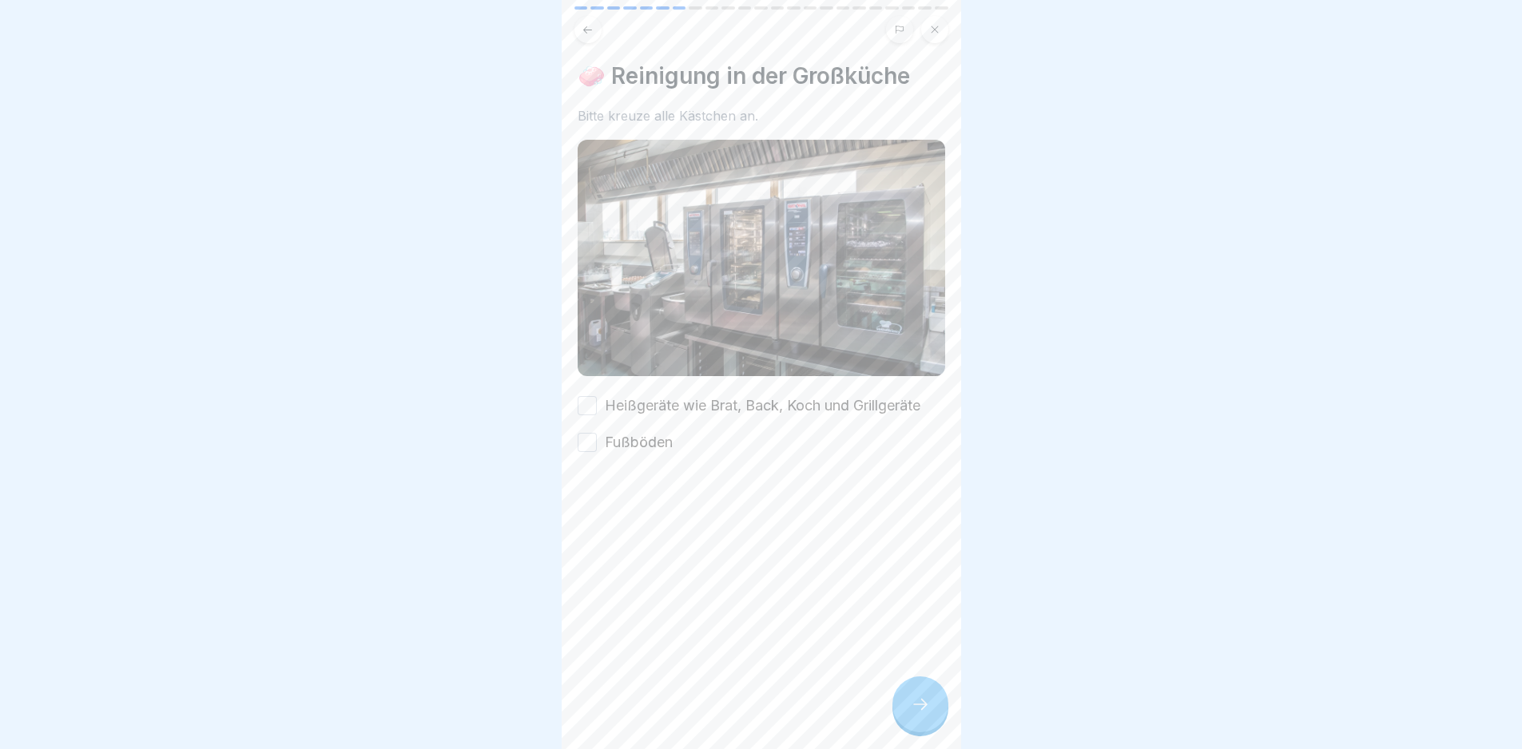
click at [756, 399] on label "Heißgeräte wie Brat, Back, Koch und Grillgeräte" at bounding box center [763, 405] width 316 height 21
click at [597, 399] on button "Heißgeräte wie Brat, Back, Koch und Grillgeräte" at bounding box center [587, 405] width 19 height 19
click at [742, 438] on div "Heißgeräte wie Brat, Back, Koch und Grillgeräte Fußböden" at bounding box center [762, 424] width 368 height 58
click at [638, 453] on div at bounding box center [762, 501] width 368 height 96
click at [650, 423] on div "Heißgeräte wie Brat, Back, Koch und Grillgeräte Fußböden" at bounding box center [762, 424] width 368 height 58
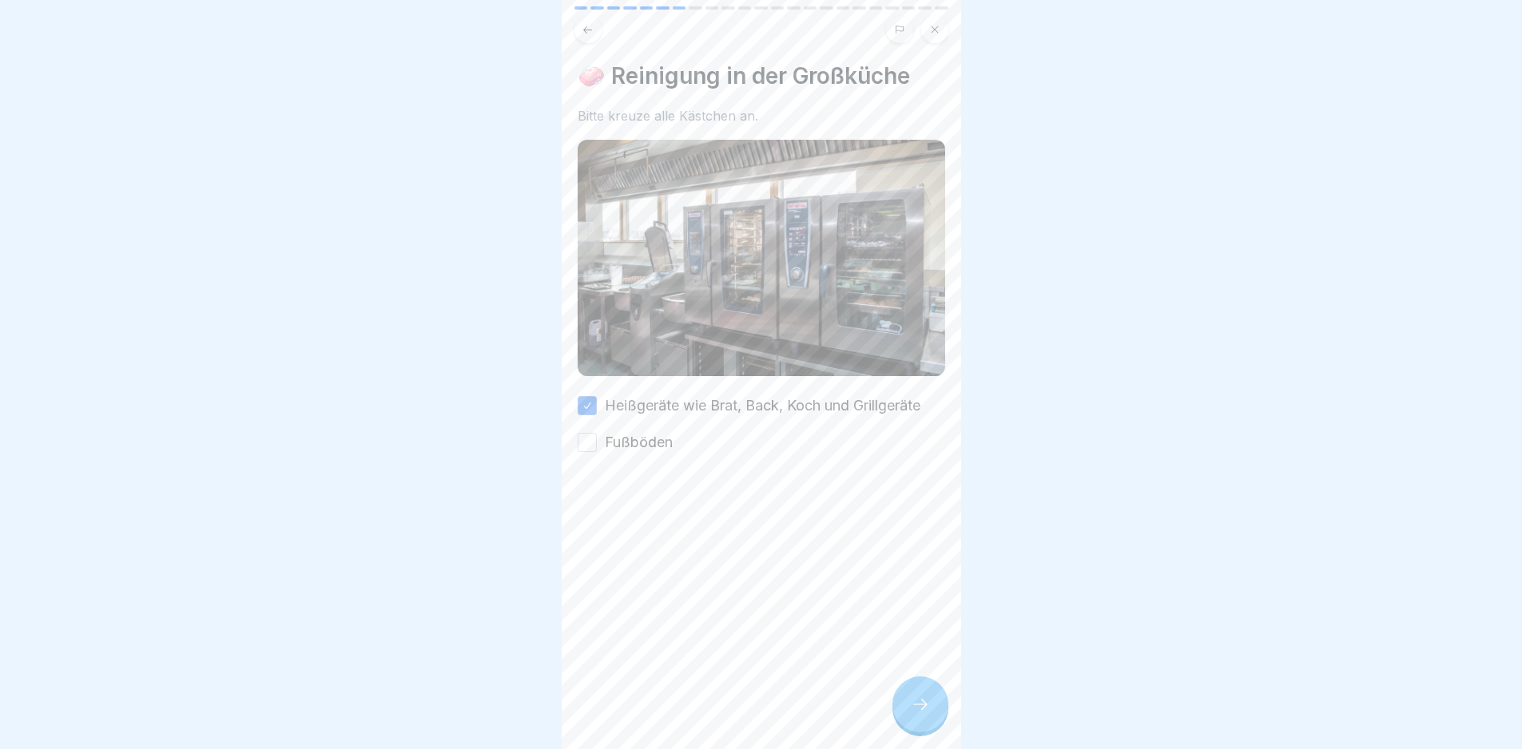
click at [658, 444] on label "Fußböden" at bounding box center [639, 442] width 68 height 21
click at [597, 444] on button "Fußböden" at bounding box center [587, 442] width 19 height 19
click at [913, 714] on icon at bounding box center [920, 704] width 19 height 19
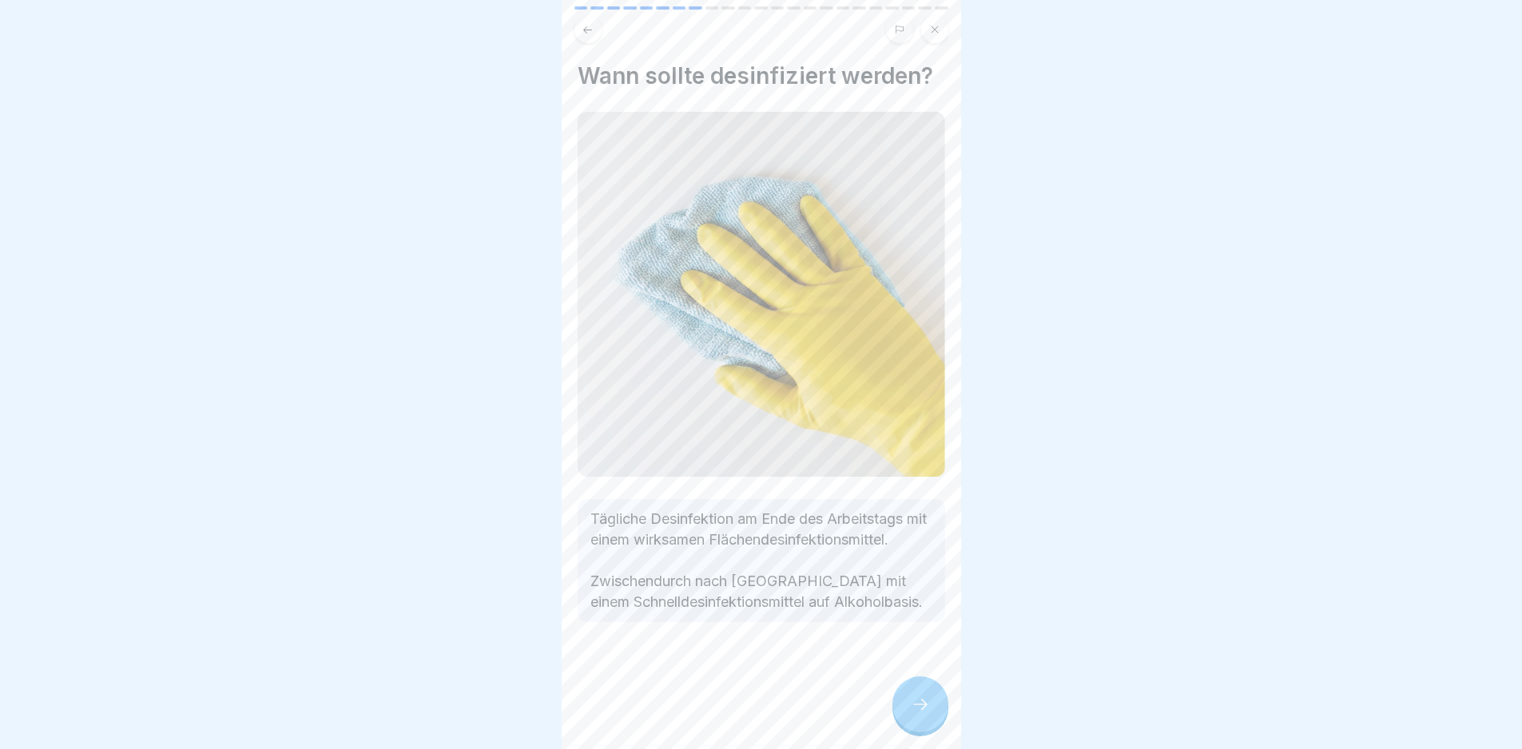
click at [918, 714] on icon at bounding box center [920, 704] width 19 height 19
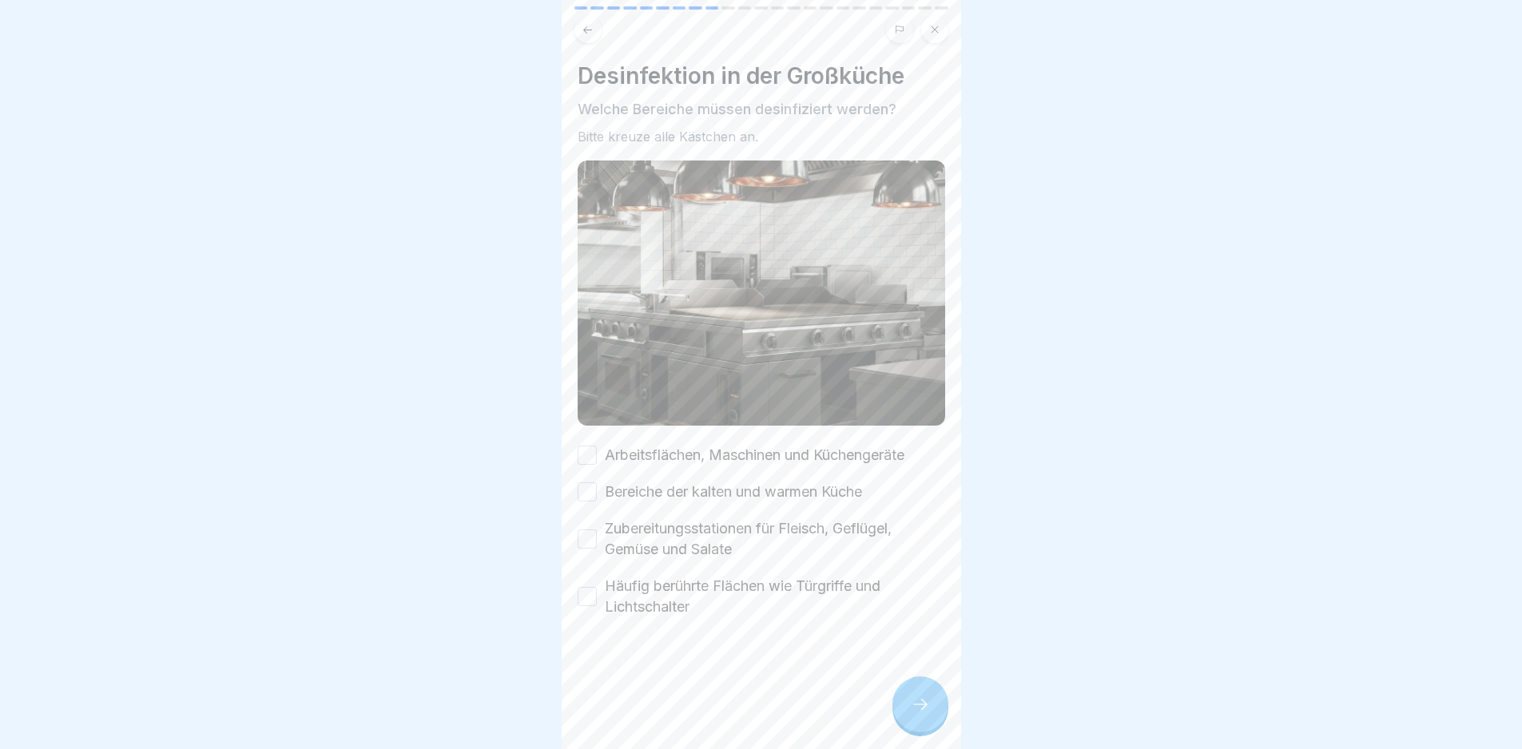
click at [918, 714] on icon at bounding box center [920, 704] width 19 height 19
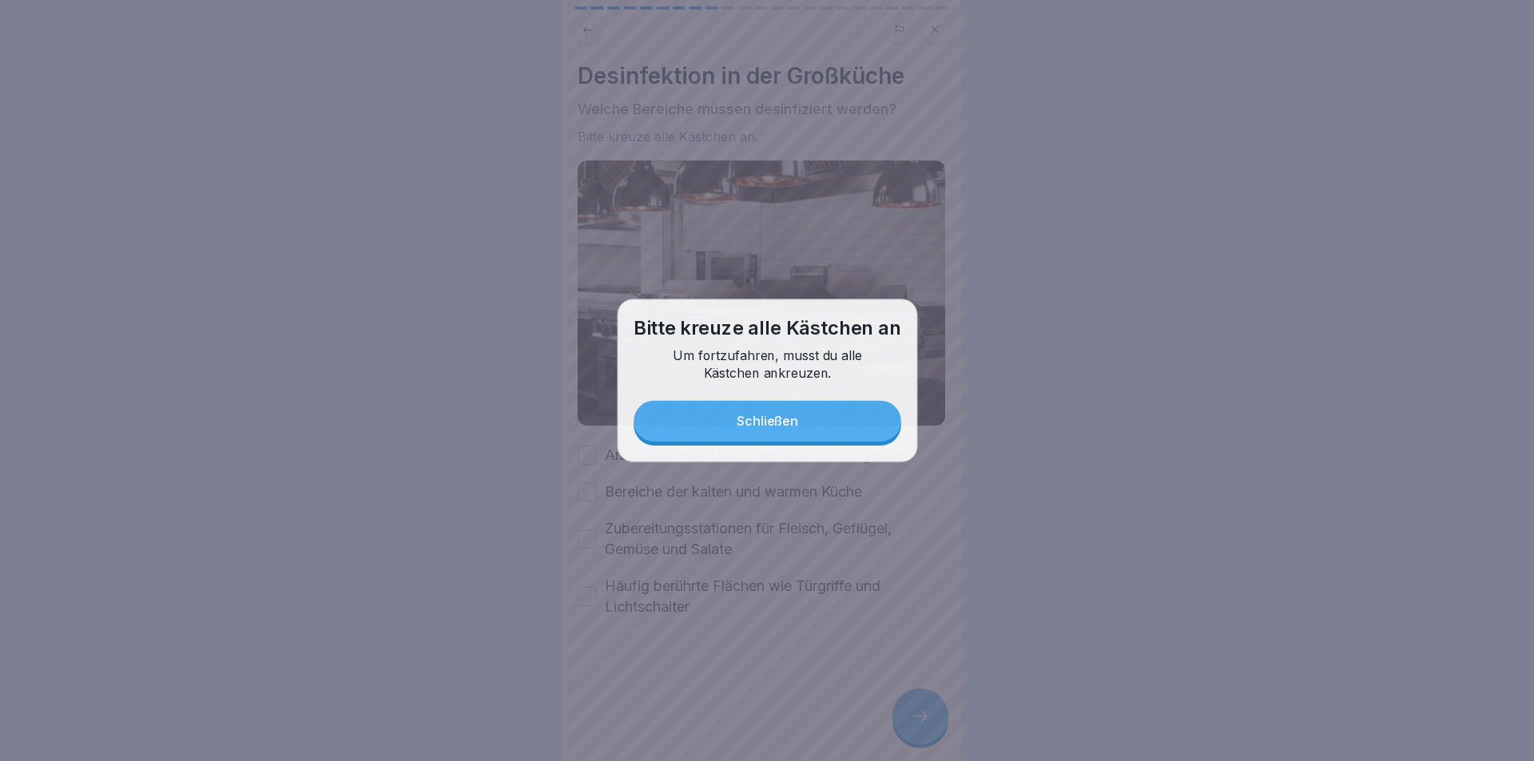
click at [918, 717] on div at bounding box center [767, 380] width 1534 height 761
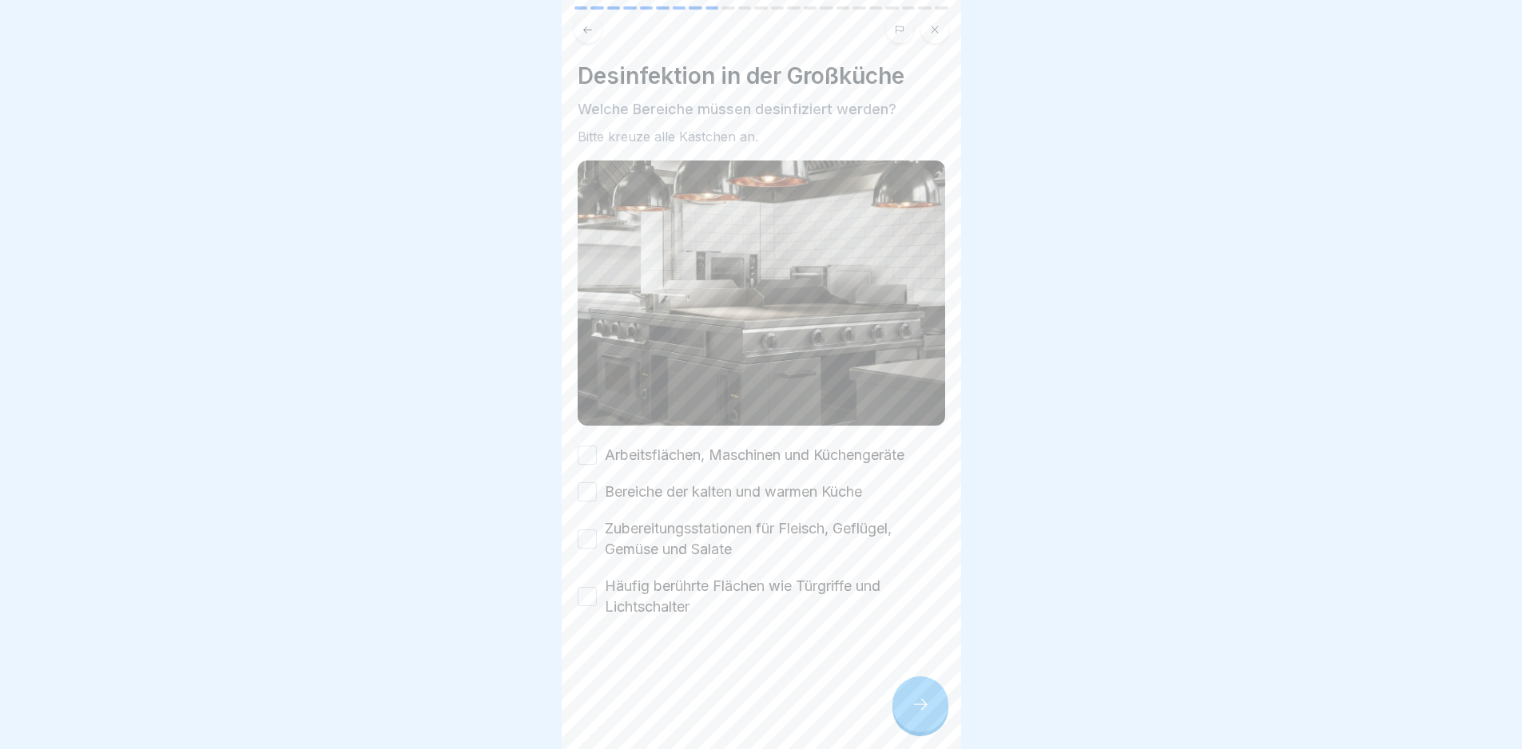
click at [657, 427] on div "Desinfektion in der Großküche Welche Bereiche müssen desinfiziert werden? Bitte…" at bounding box center [762, 339] width 368 height 555
click at [663, 448] on label "Arbeitsflächen, Maschinen und Küchengeräte" at bounding box center [755, 455] width 300 height 21
click at [597, 448] on button "Arbeitsflächen, Maschinen und Küchengeräte" at bounding box center [587, 455] width 19 height 19
click at [667, 474] on div "Arbeitsflächen, Maschinen und Küchengeräte Bereiche der kalten und warmen Küche…" at bounding box center [762, 531] width 368 height 173
click at [677, 485] on label "Bereiche der kalten und warmen Küche" at bounding box center [733, 492] width 257 height 21
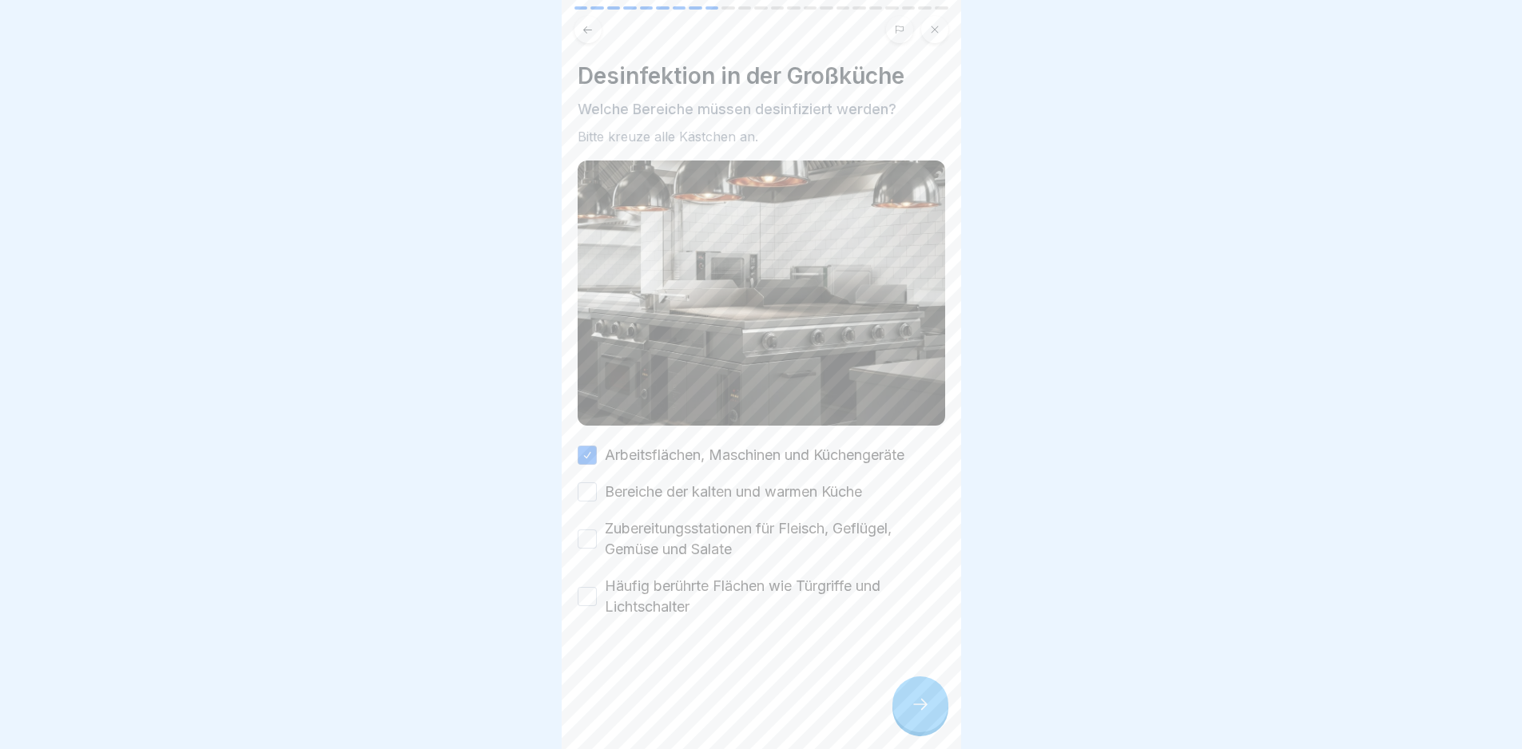
click at [597, 485] on button "Bereiche der kalten und warmen Küche" at bounding box center [587, 492] width 19 height 19
click at [687, 523] on label "Zubereitungsstationen für Fleisch, Geflügel, Gemüse und Salate" at bounding box center [775, 540] width 340 height 42
click at [597, 530] on button "Zubereitungsstationen für Fleisch, Geflügel, Gemüse und Salate" at bounding box center [587, 539] width 19 height 19
click at [713, 605] on label "Häufig berührte Flächen wie Türgriffe und Lichtschalter" at bounding box center [775, 597] width 340 height 42
click at [597, 605] on button "Häufig berührte Flächen wie Türgriffe und Lichtschalter" at bounding box center [587, 596] width 19 height 19
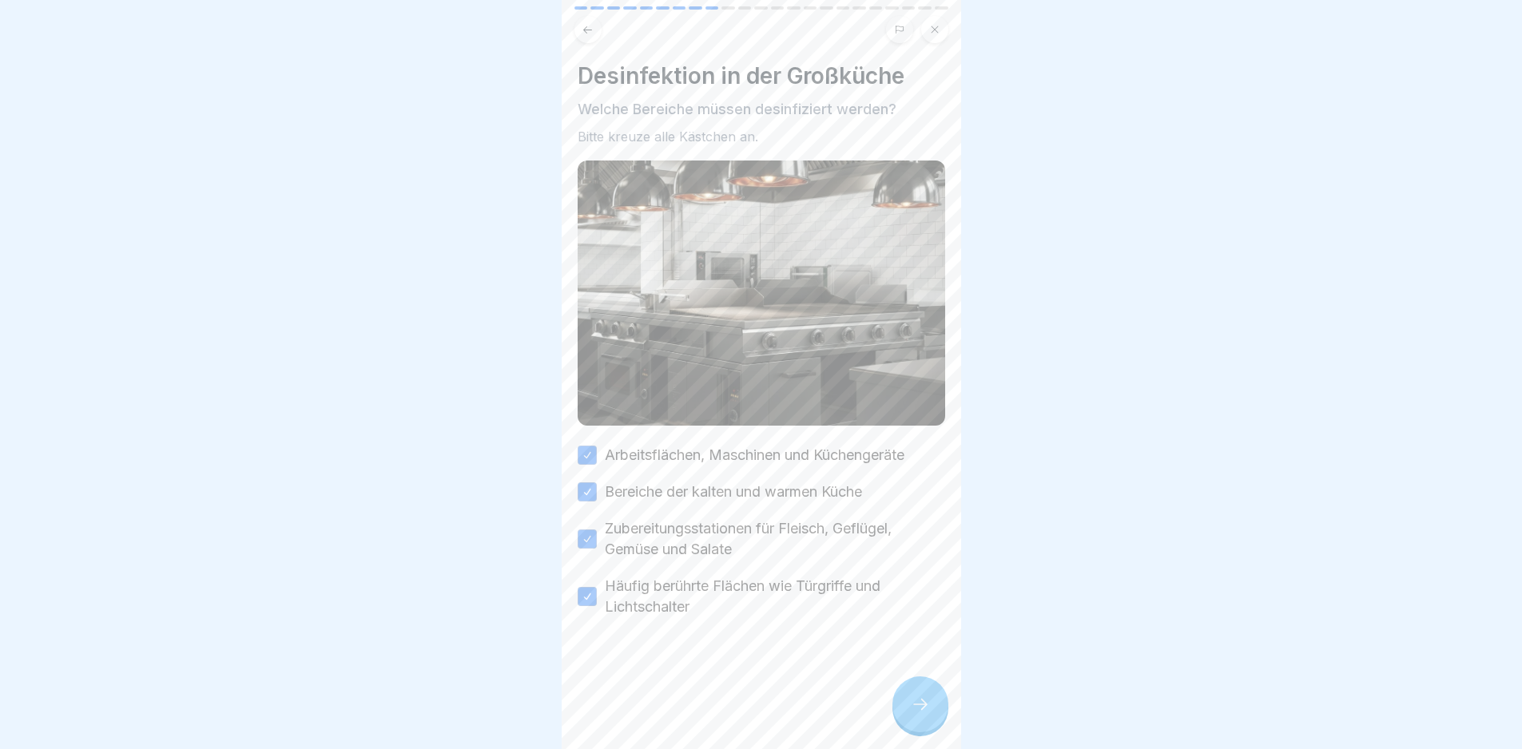
click at [902, 712] on div at bounding box center [920, 705] width 56 height 56
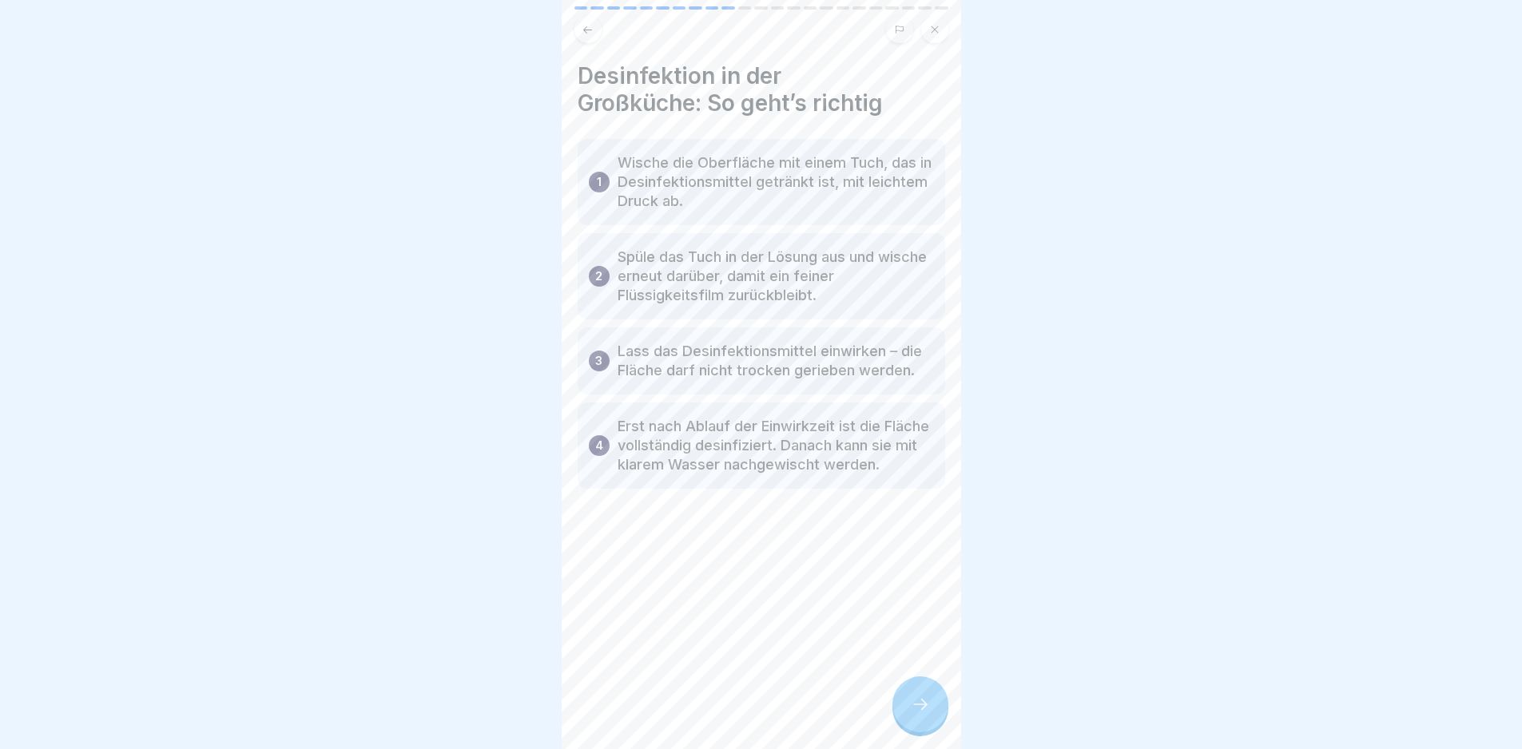
click at [902, 712] on div at bounding box center [920, 705] width 56 height 56
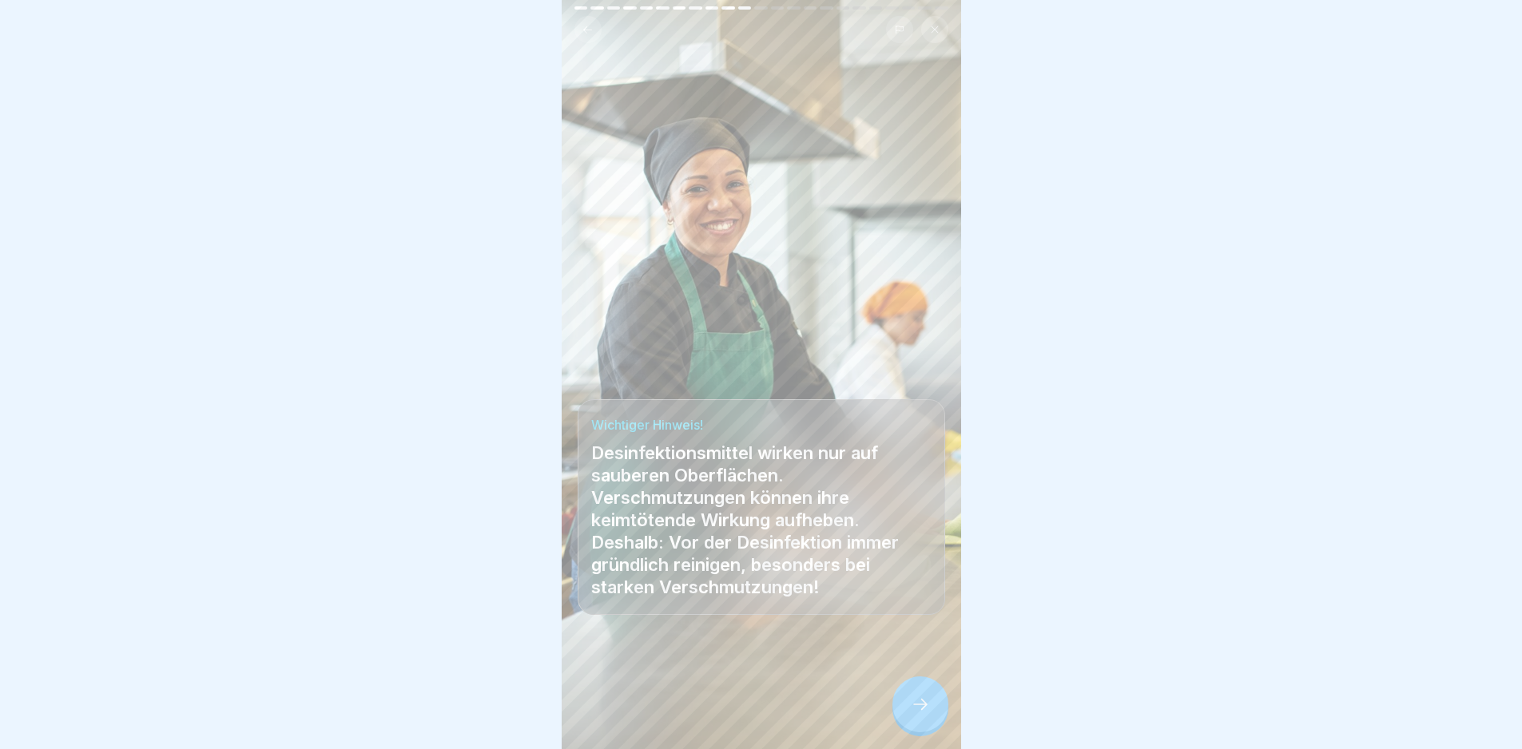
click at [902, 712] on div at bounding box center [920, 705] width 56 height 56
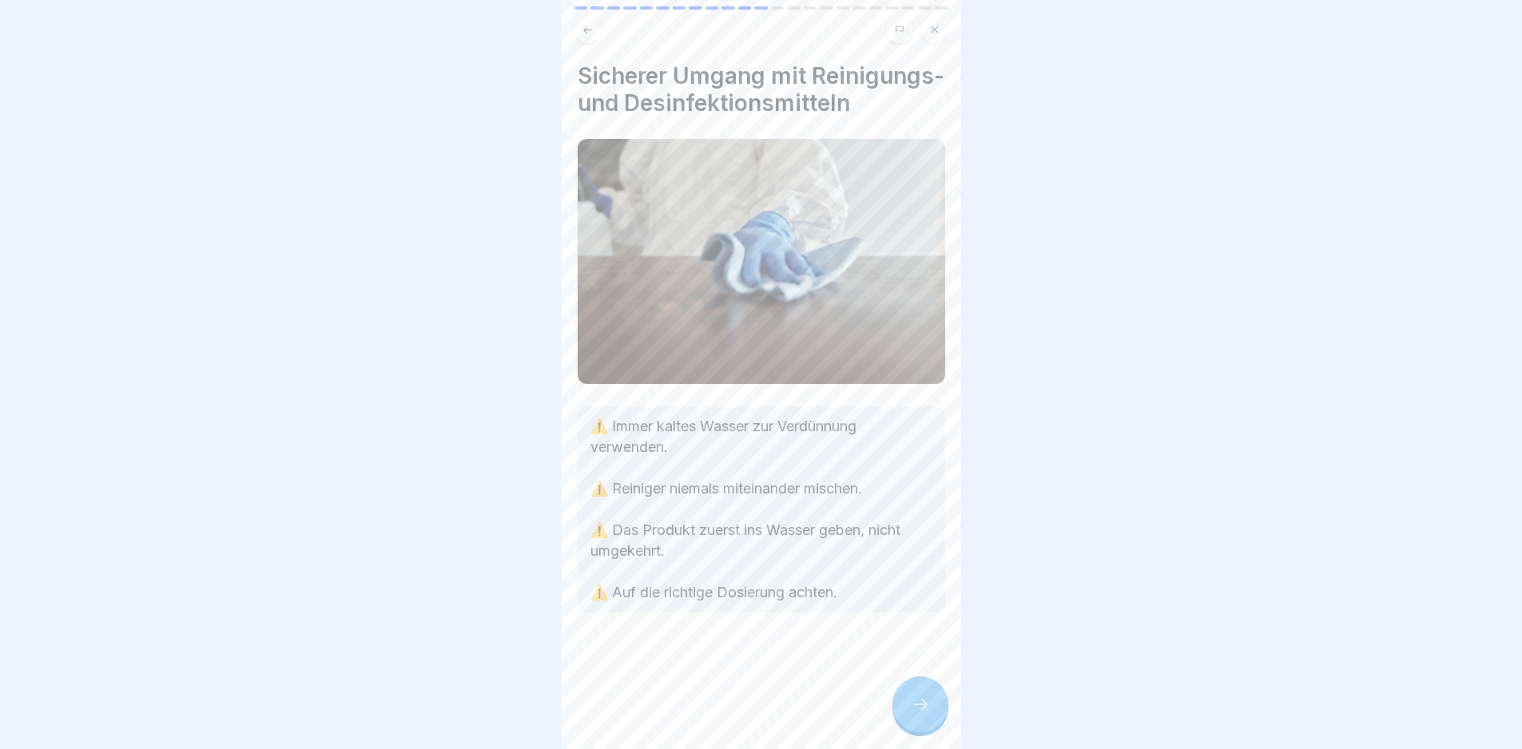
click at [902, 709] on div at bounding box center [920, 705] width 56 height 56
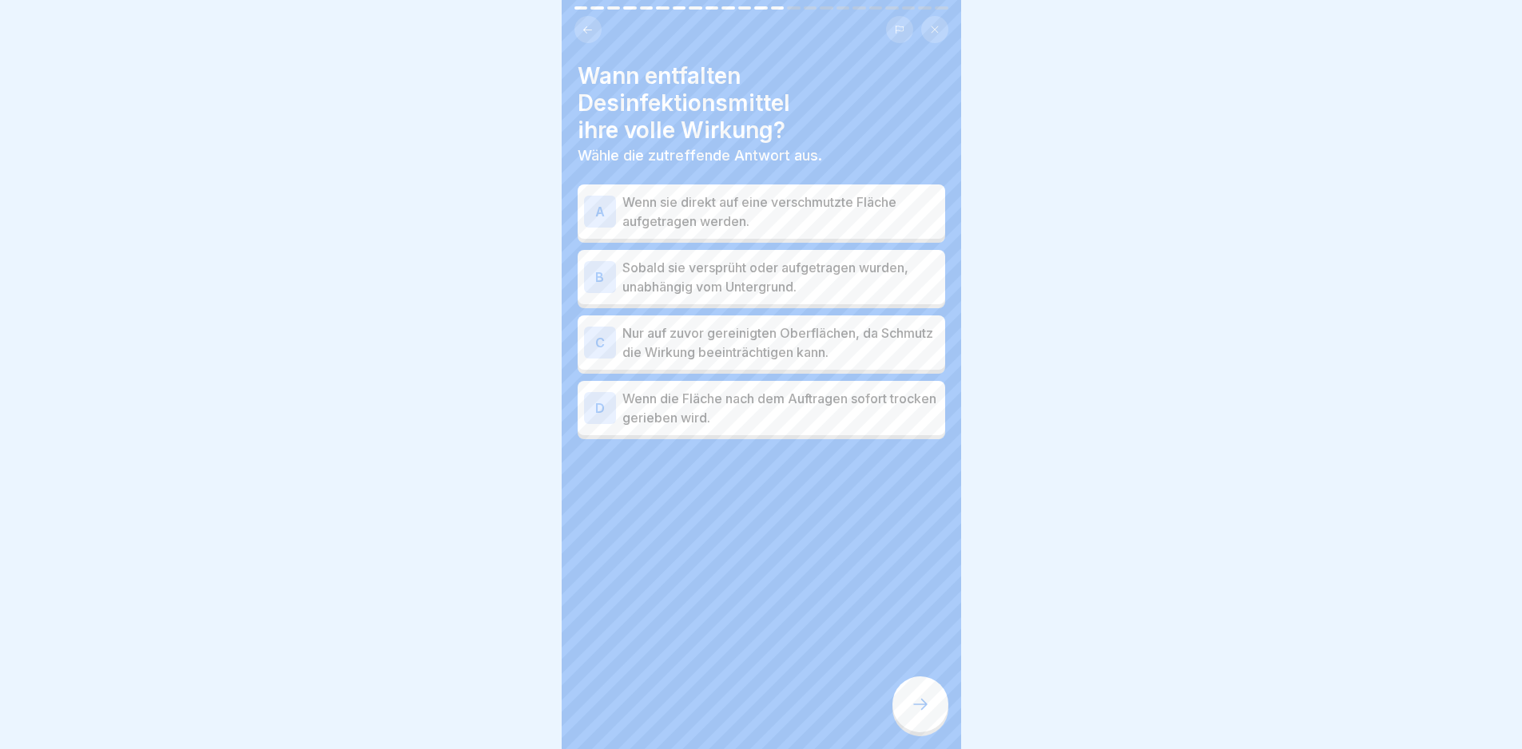
click at [902, 709] on div at bounding box center [920, 705] width 56 height 56
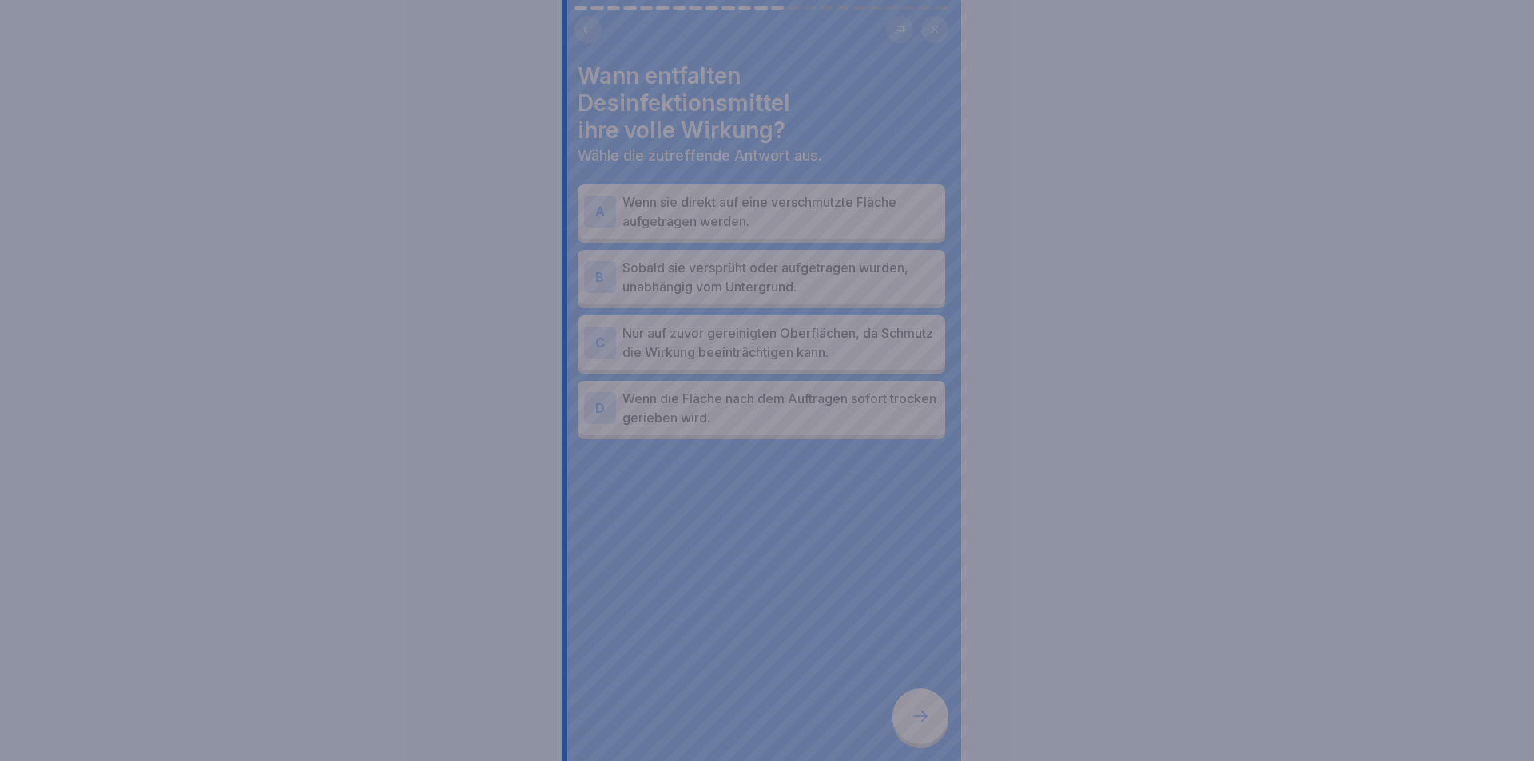
click at [902, 709] on div at bounding box center [767, 380] width 1534 height 761
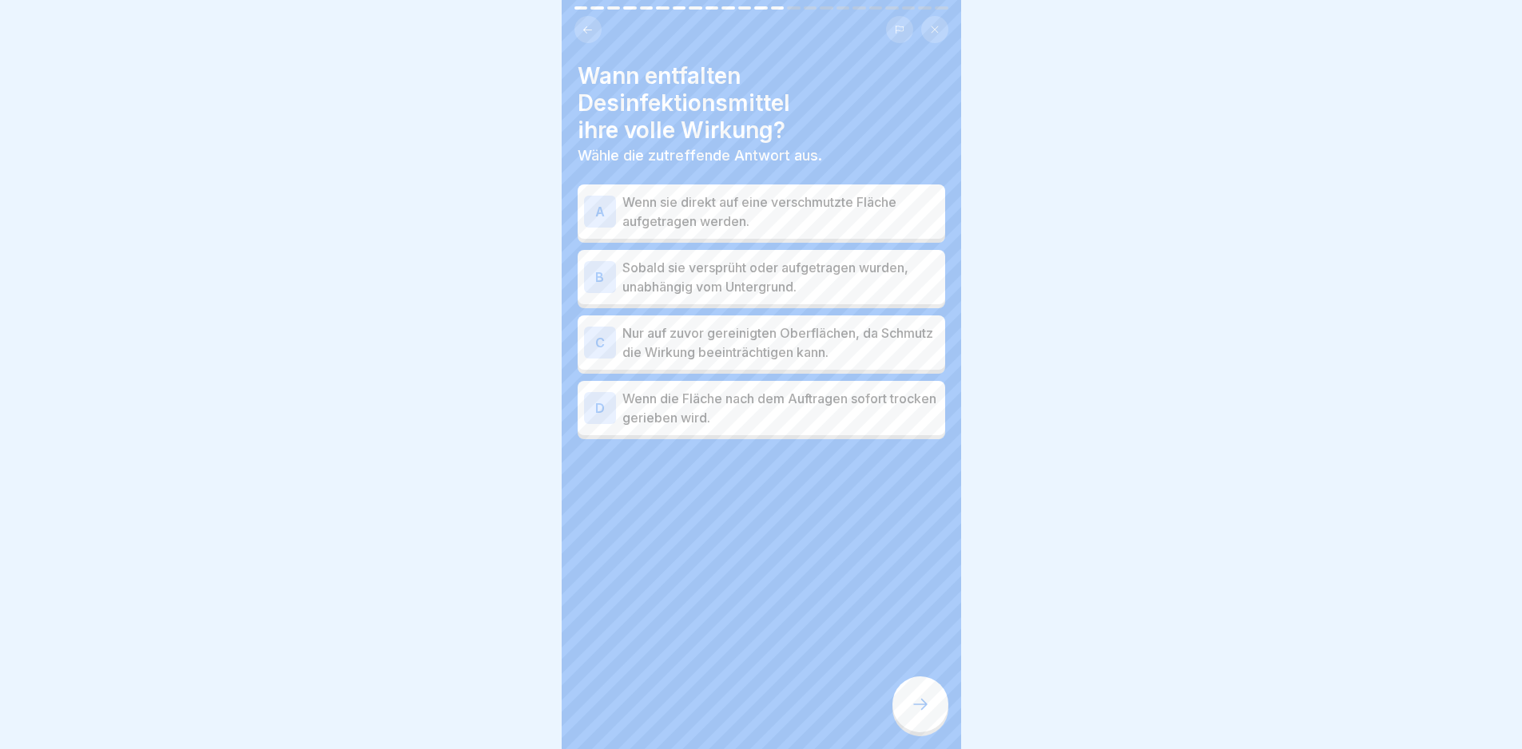
click at [840, 362] on div "C Nur auf zuvor gereinigten Oberflächen, da Schmutz die Wirkung beeinträchtigen…" at bounding box center [762, 343] width 368 height 54
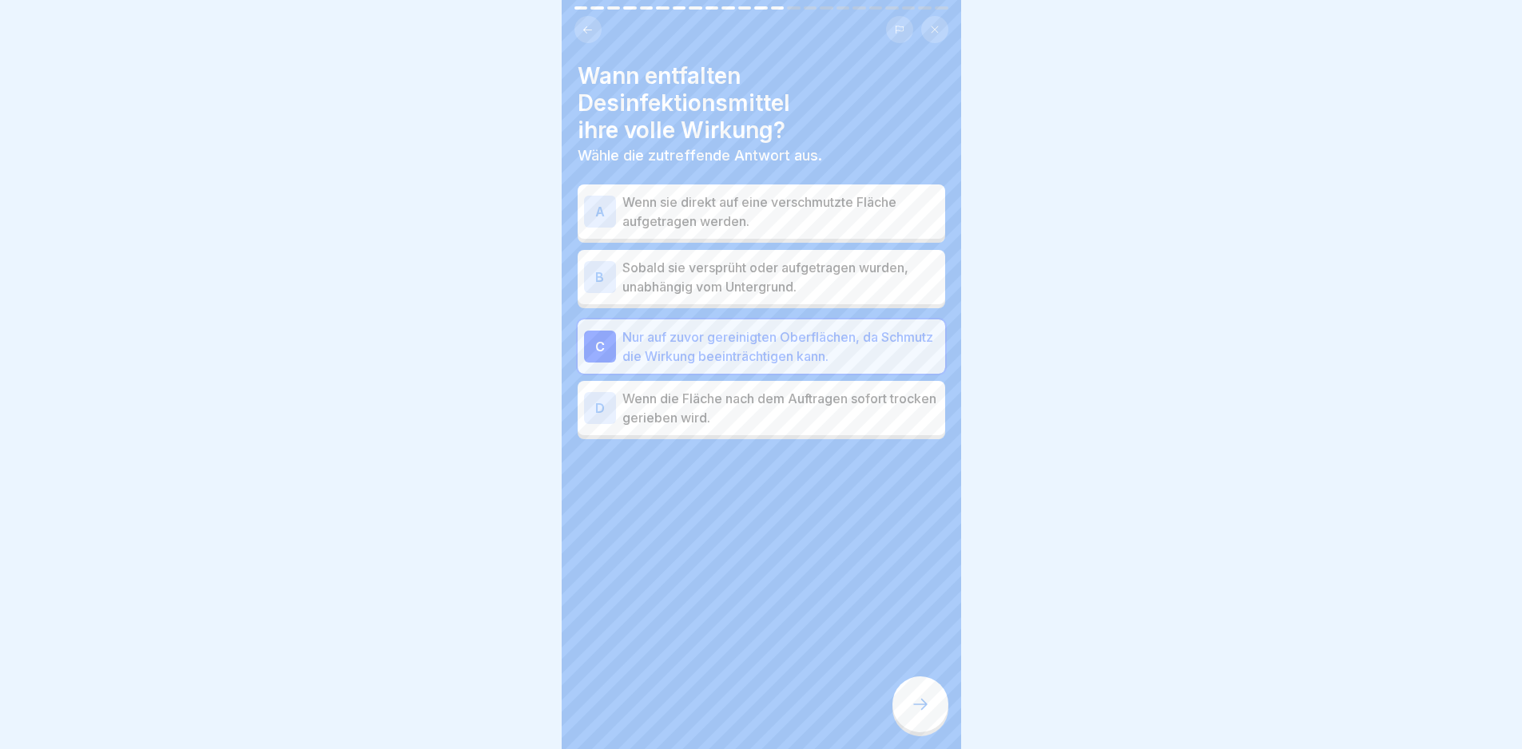
click at [909, 708] on div at bounding box center [920, 705] width 56 height 56
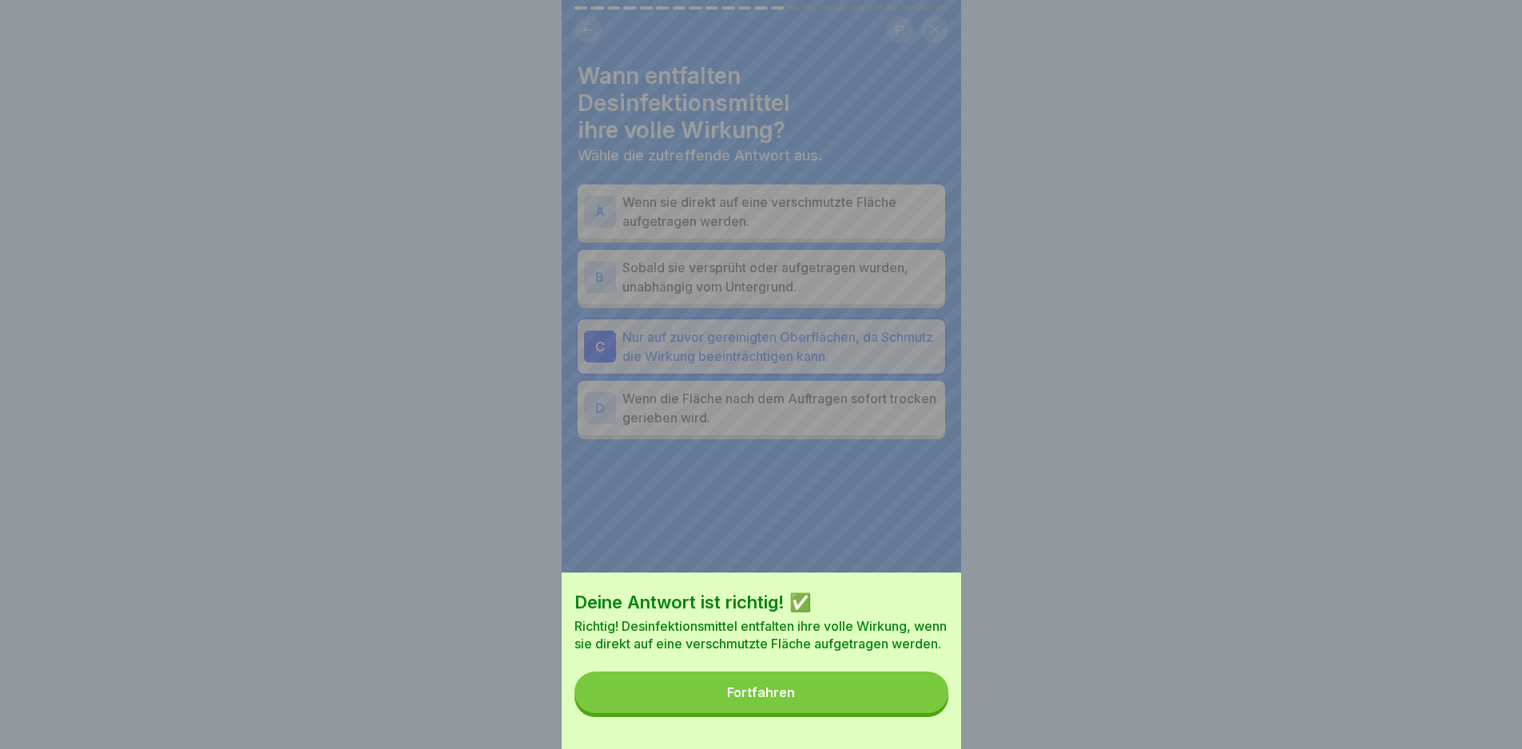
click at [909, 708] on div "Deine Antwort ist richtig! ✅ Richtig! Desinfektionsmittel entfalten ihre volle …" at bounding box center [761, 661] width 399 height 177
click at [909, 708] on button "Fortfahren" at bounding box center [761, 693] width 374 height 42
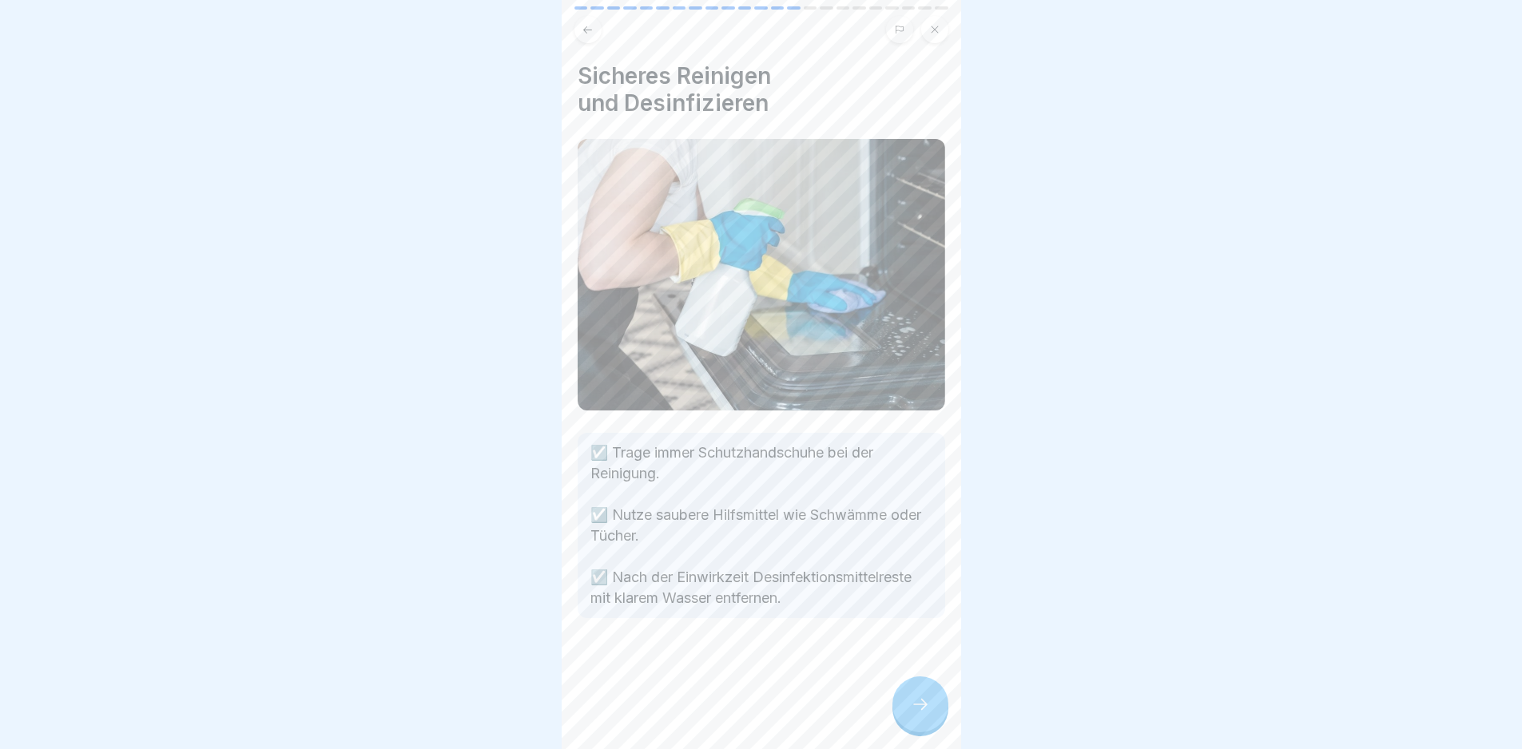
click at [909, 705] on div at bounding box center [920, 705] width 56 height 56
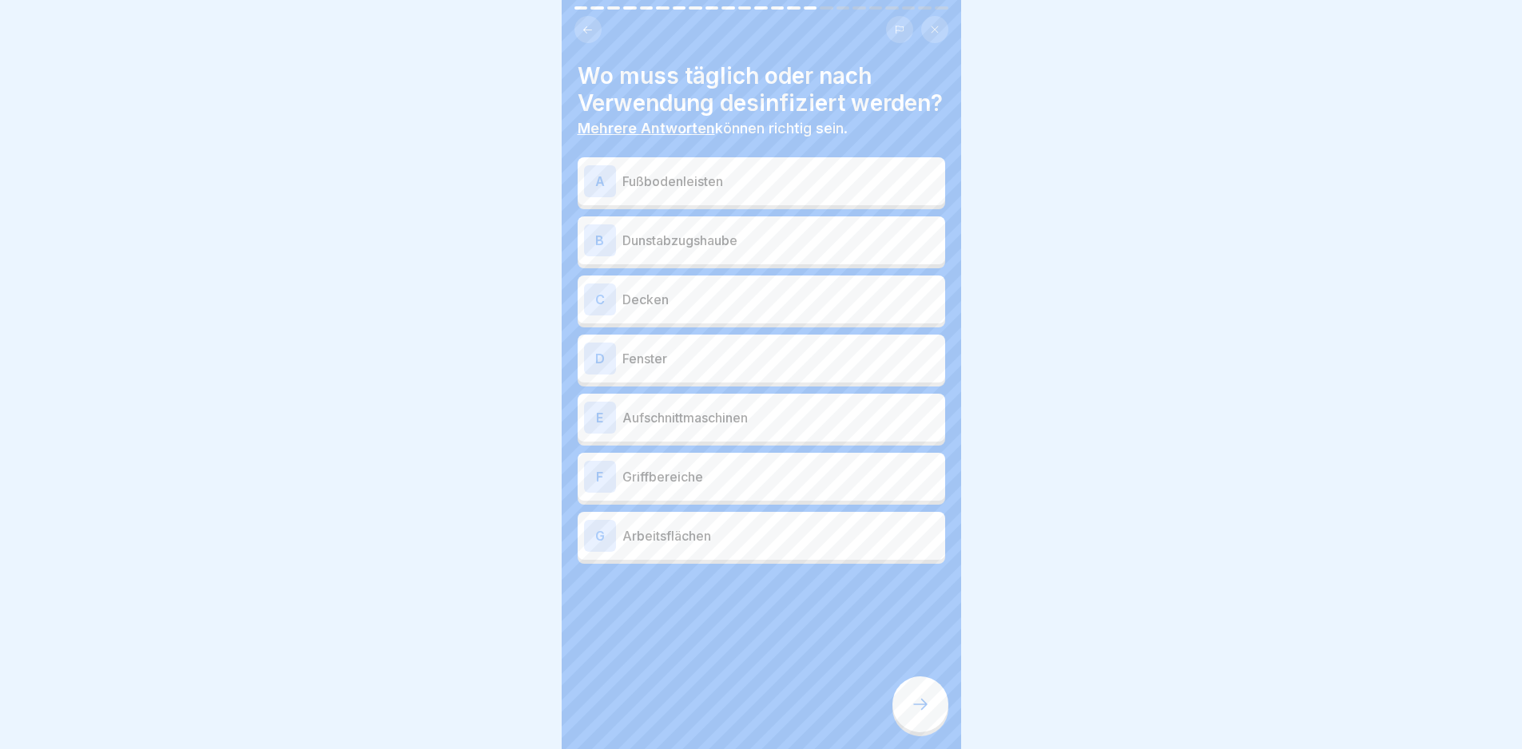
click at [783, 546] on div "G Arbeitsflächen" at bounding box center [762, 536] width 368 height 48
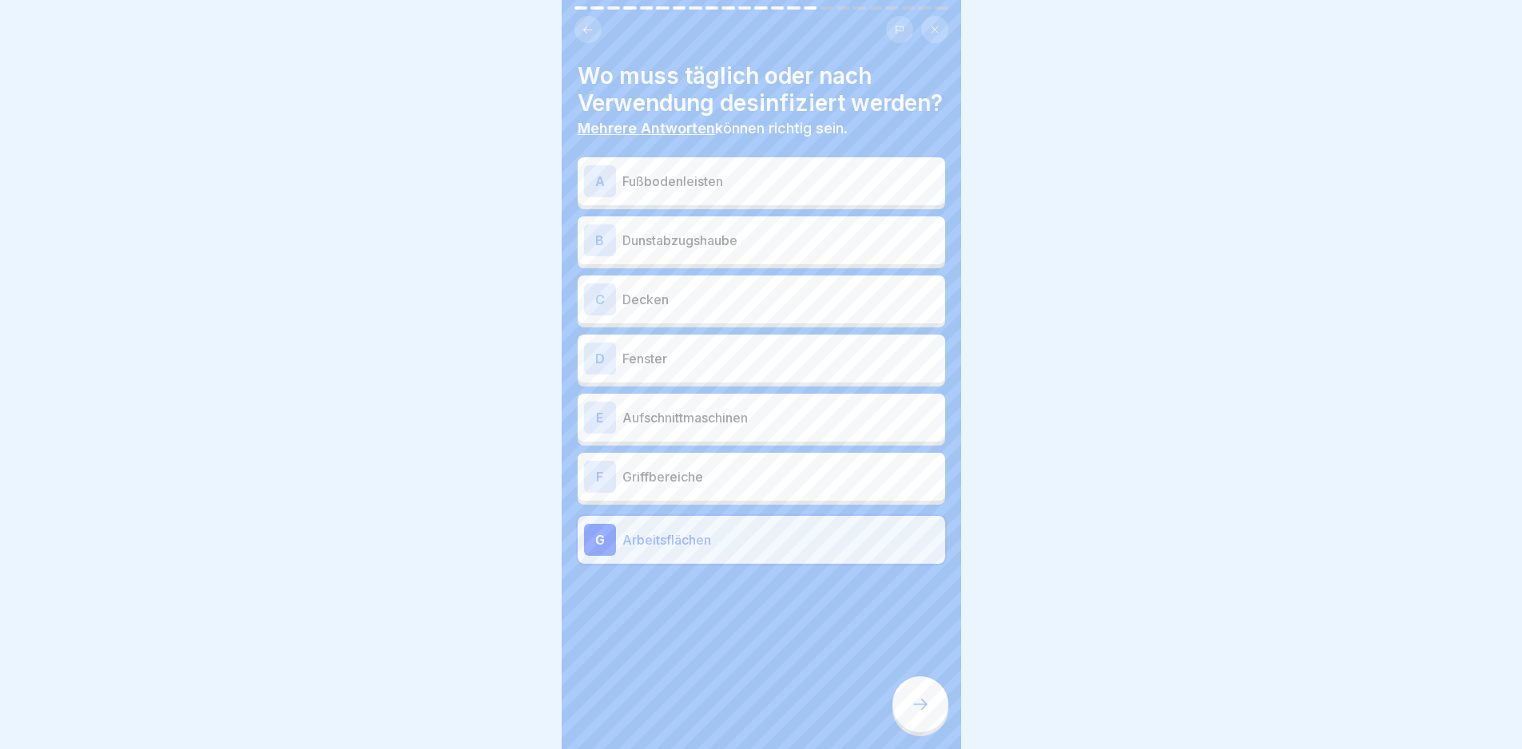
click at [765, 487] on p "Griffbereiche" at bounding box center [780, 476] width 316 height 19
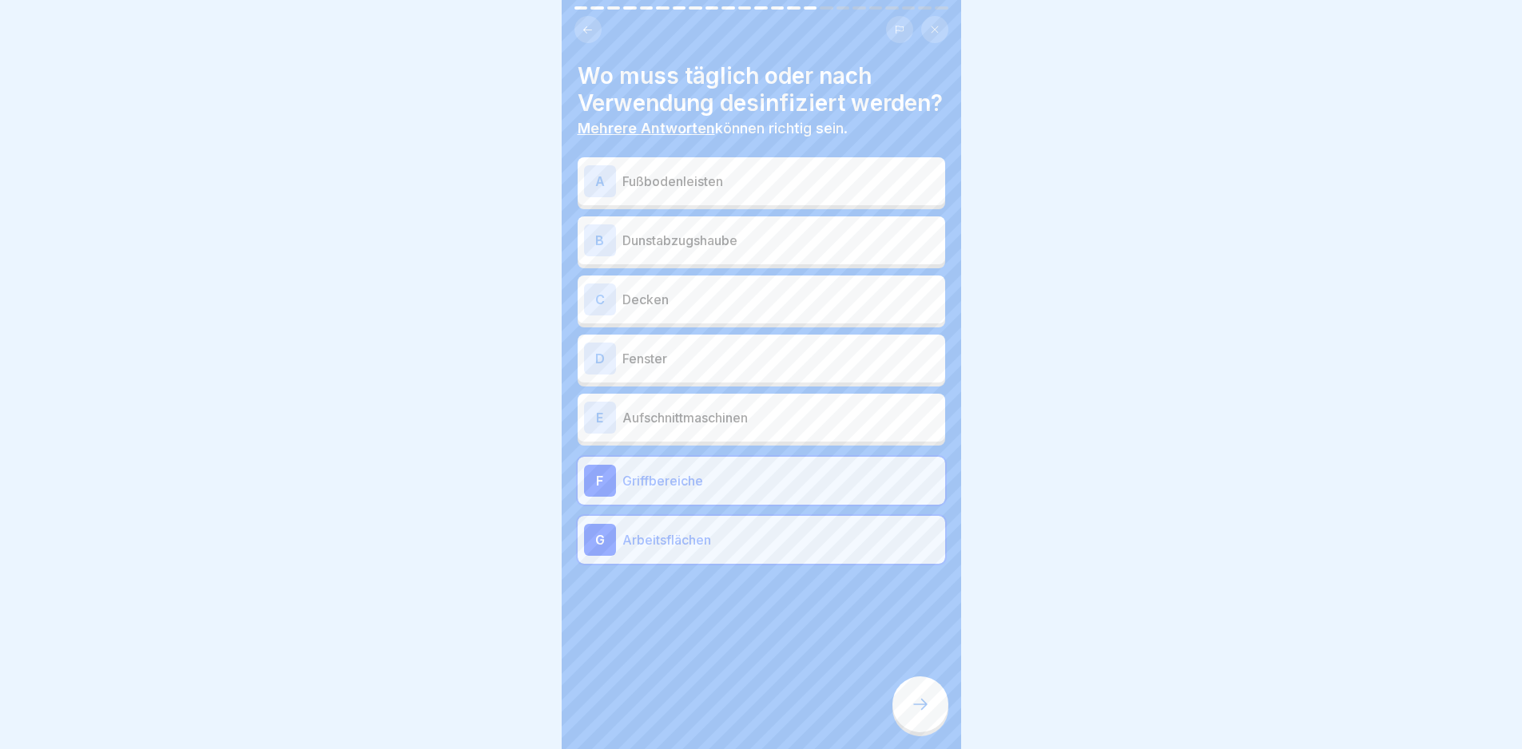
click at [750, 427] on p "Aufschnittmaschinen" at bounding box center [780, 417] width 316 height 19
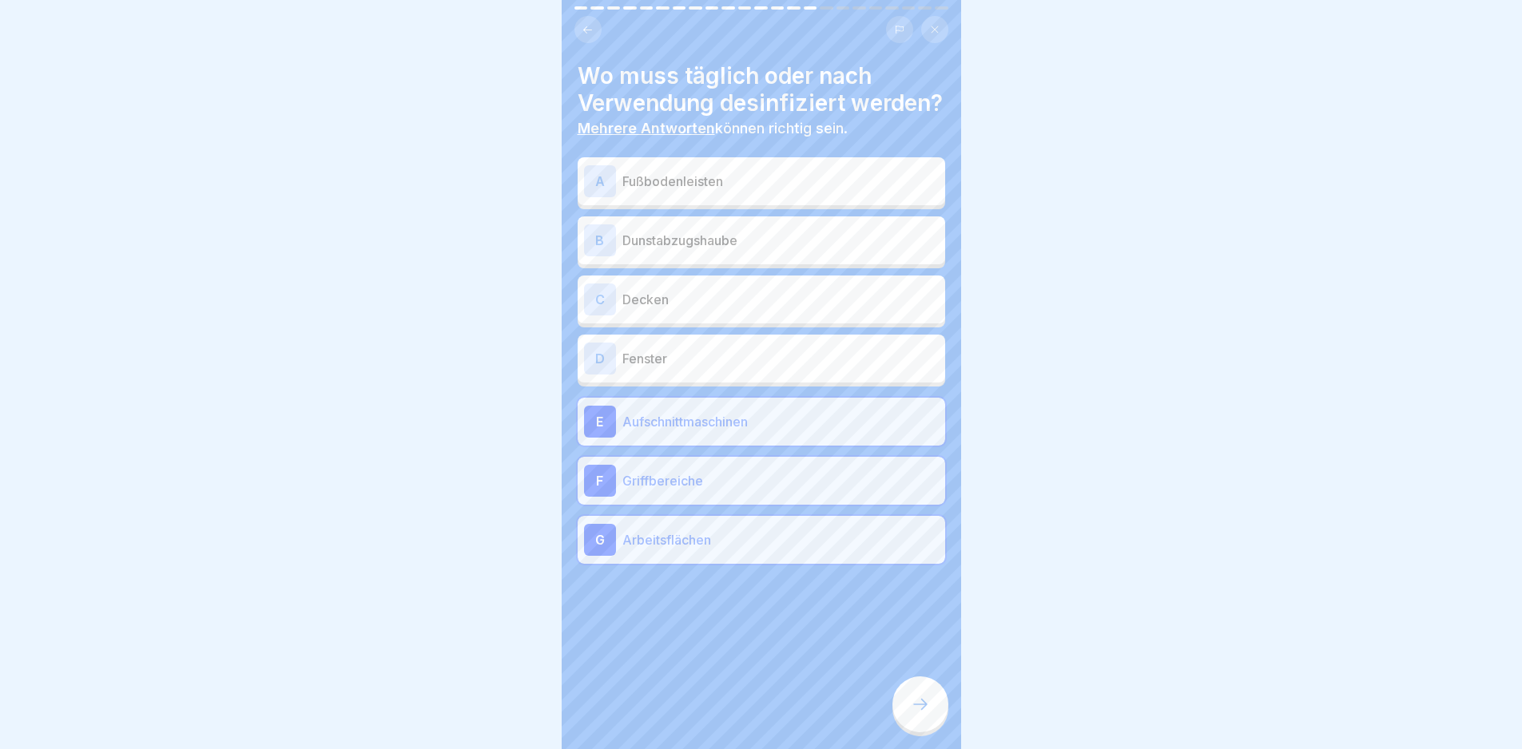
click at [929, 714] on icon at bounding box center [920, 704] width 19 height 19
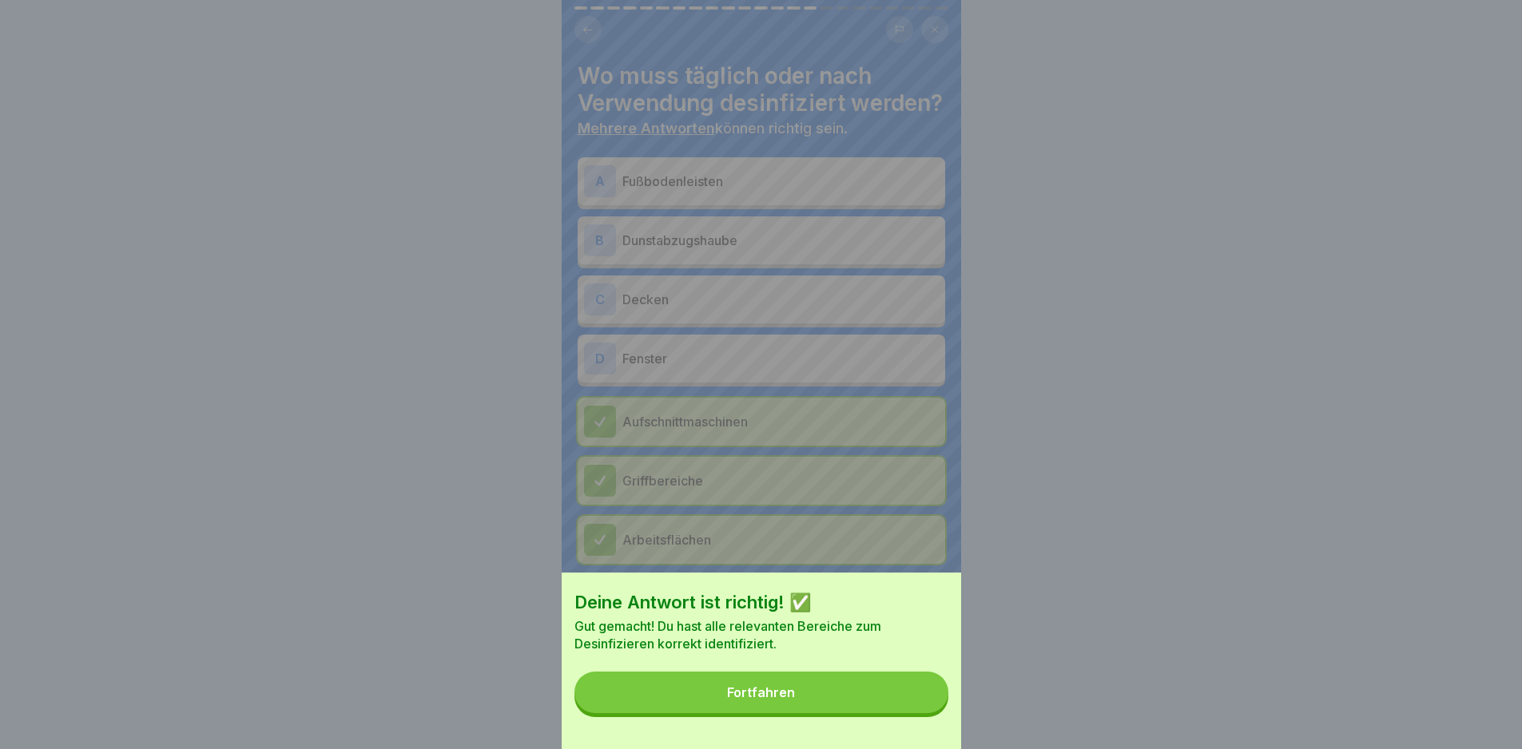
click at [921, 713] on button "Fortfahren" at bounding box center [761, 693] width 374 height 42
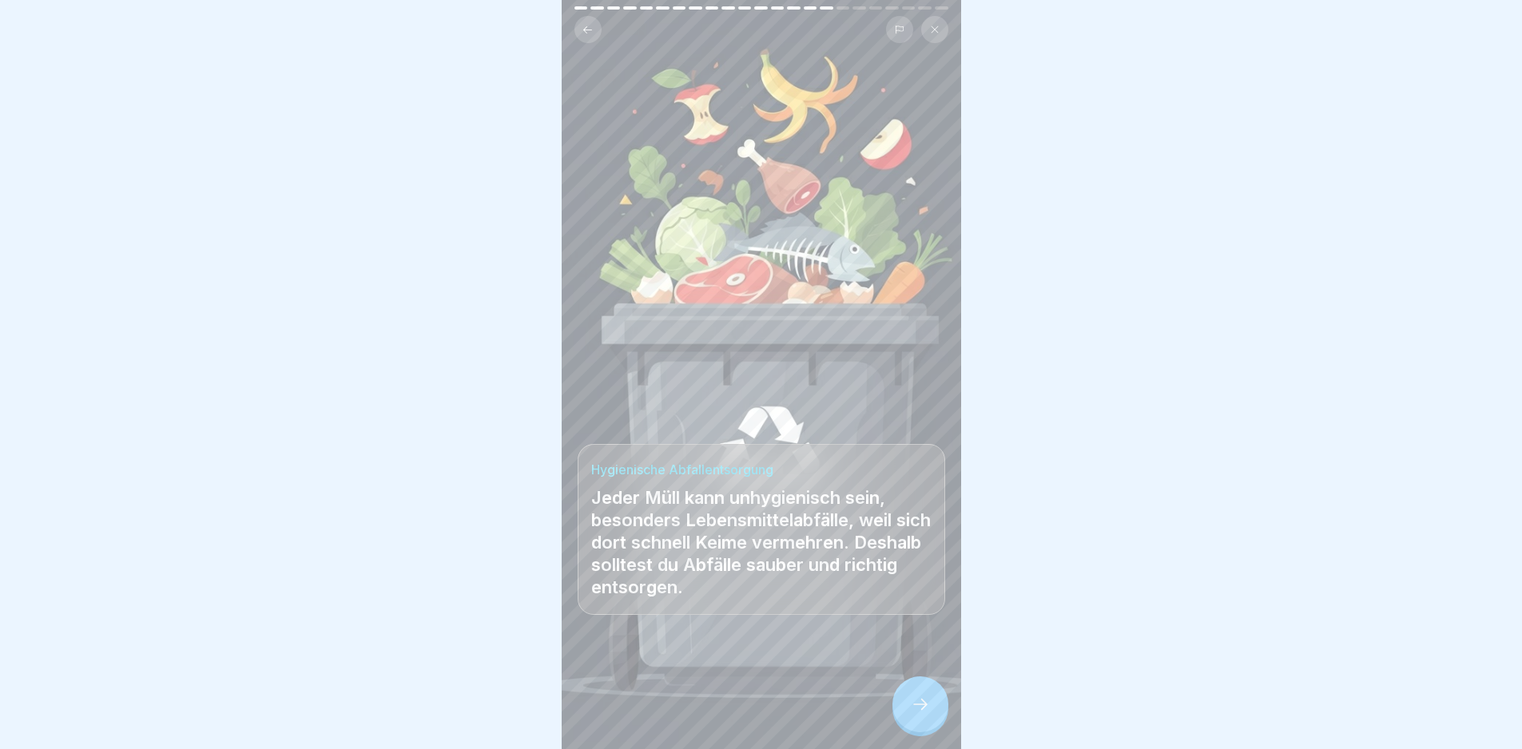
click at [920, 714] on icon at bounding box center [920, 704] width 19 height 19
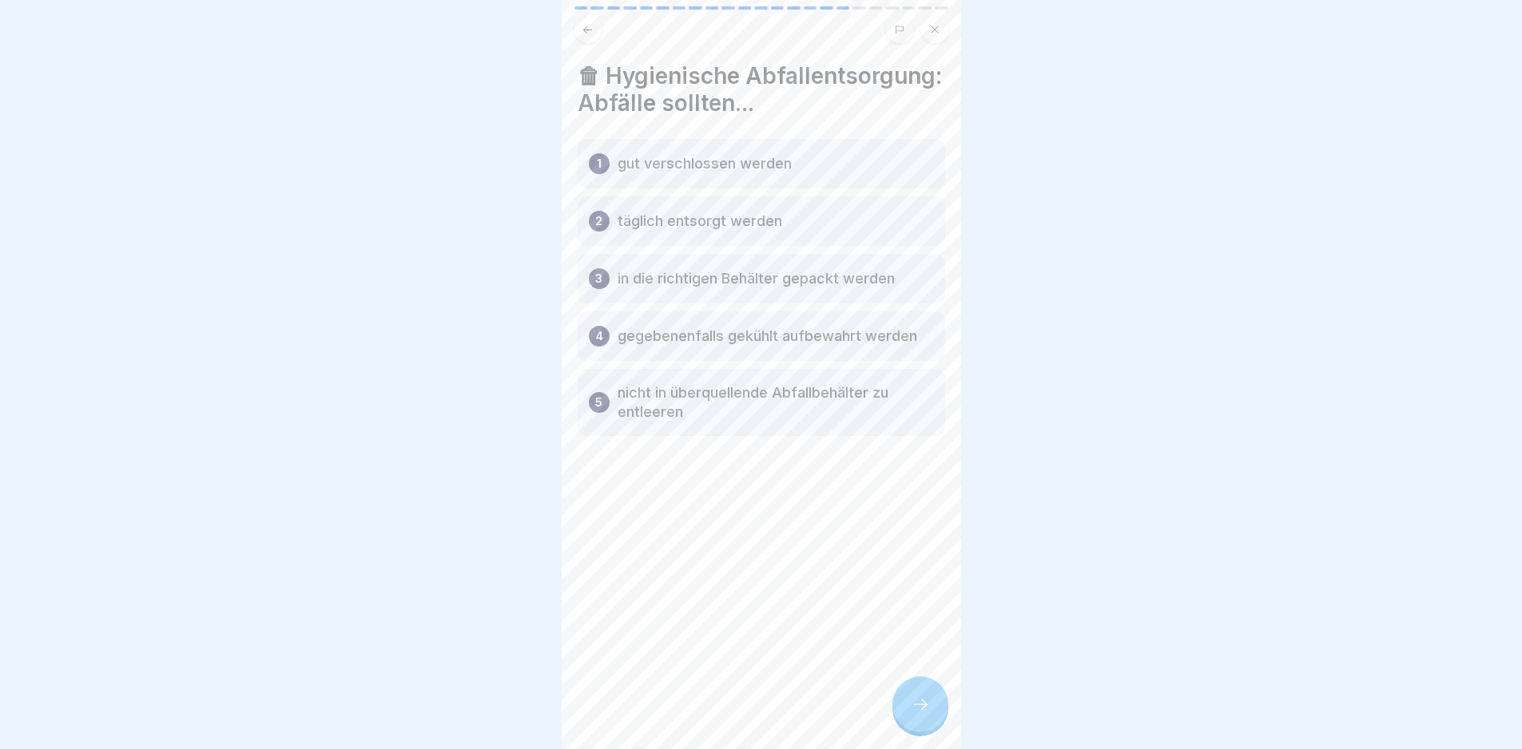
click at [920, 714] on icon at bounding box center [920, 704] width 19 height 19
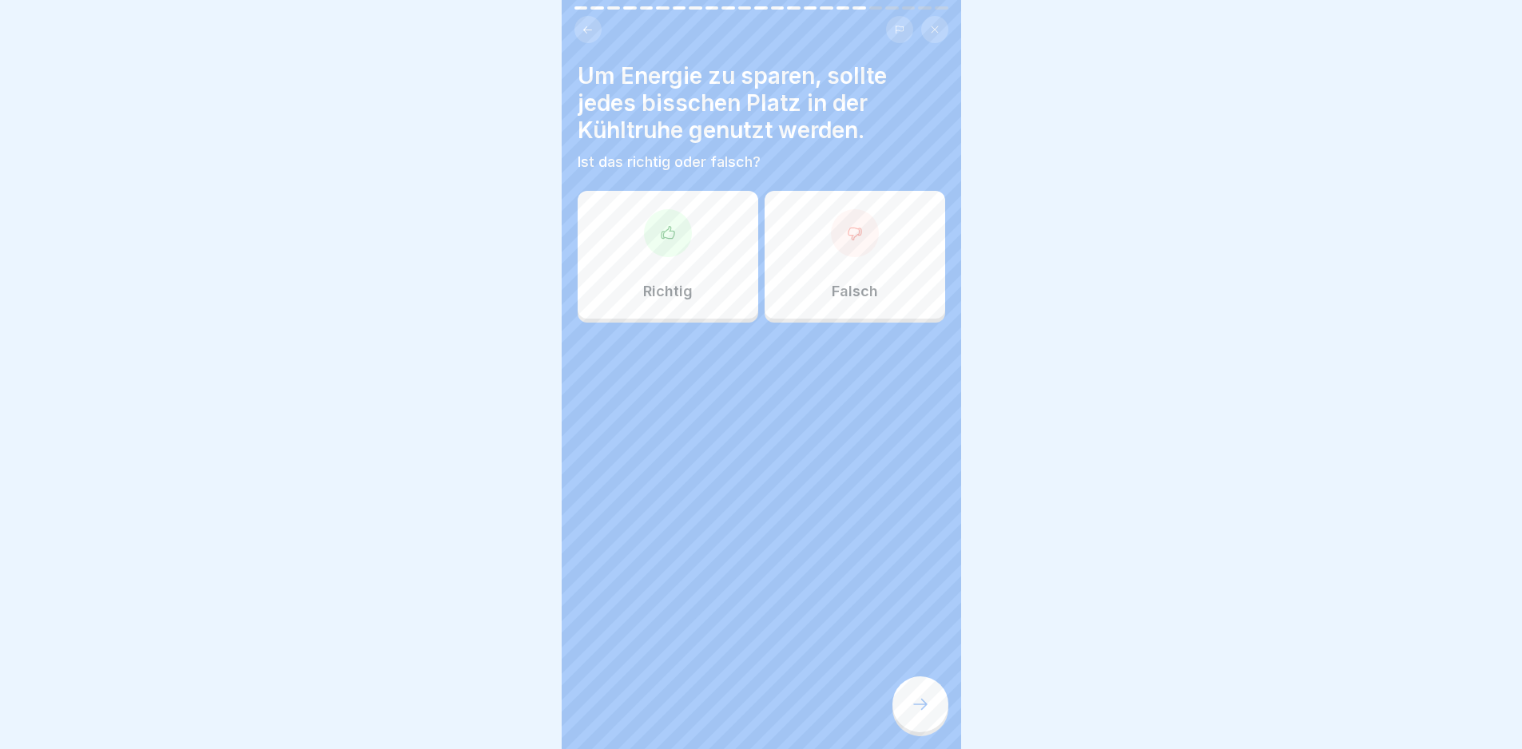
click at [806, 265] on div "Falsch" at bounding box center [855, 255] width 181 height 128
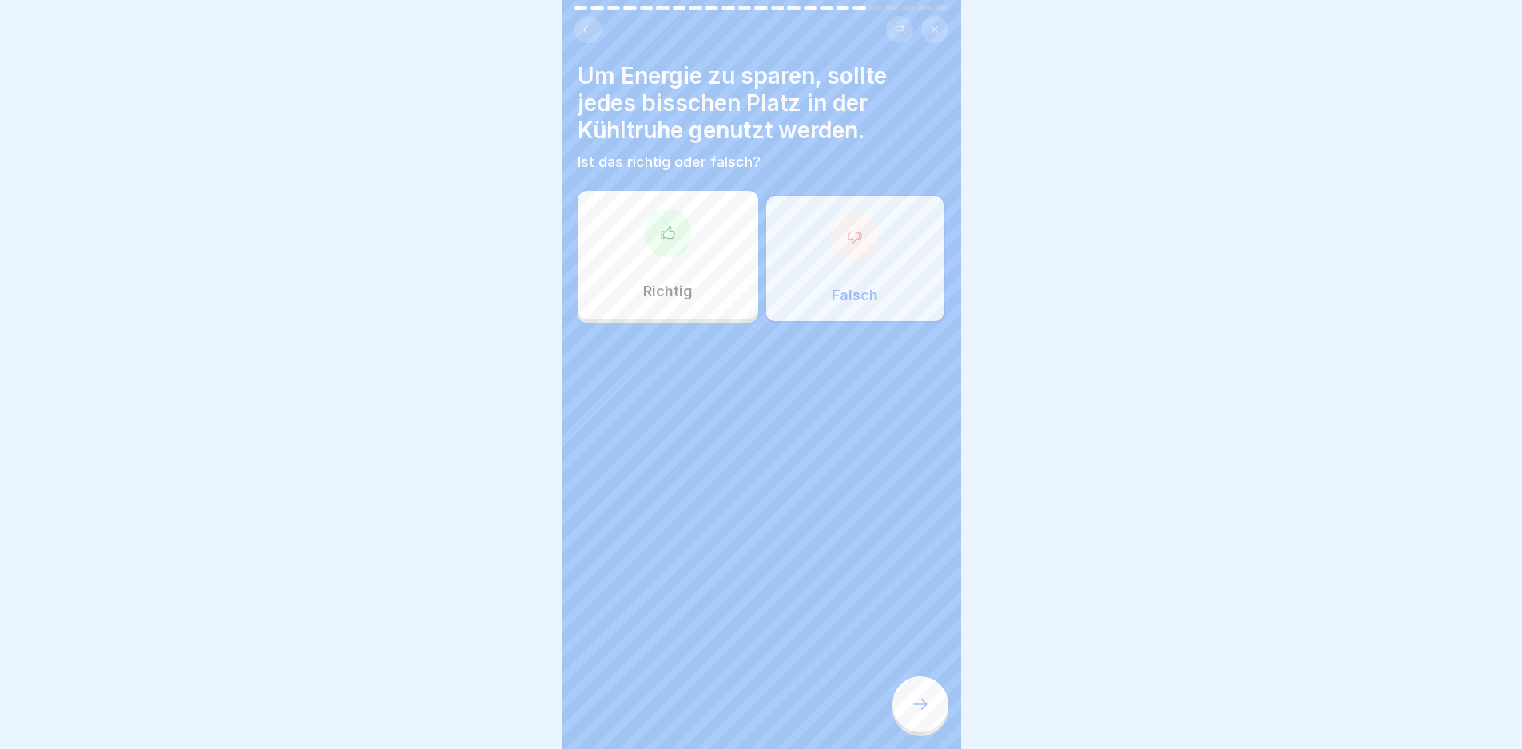
click at [925, 714] on icon at bounding box center [920, 704] width 19 height 19
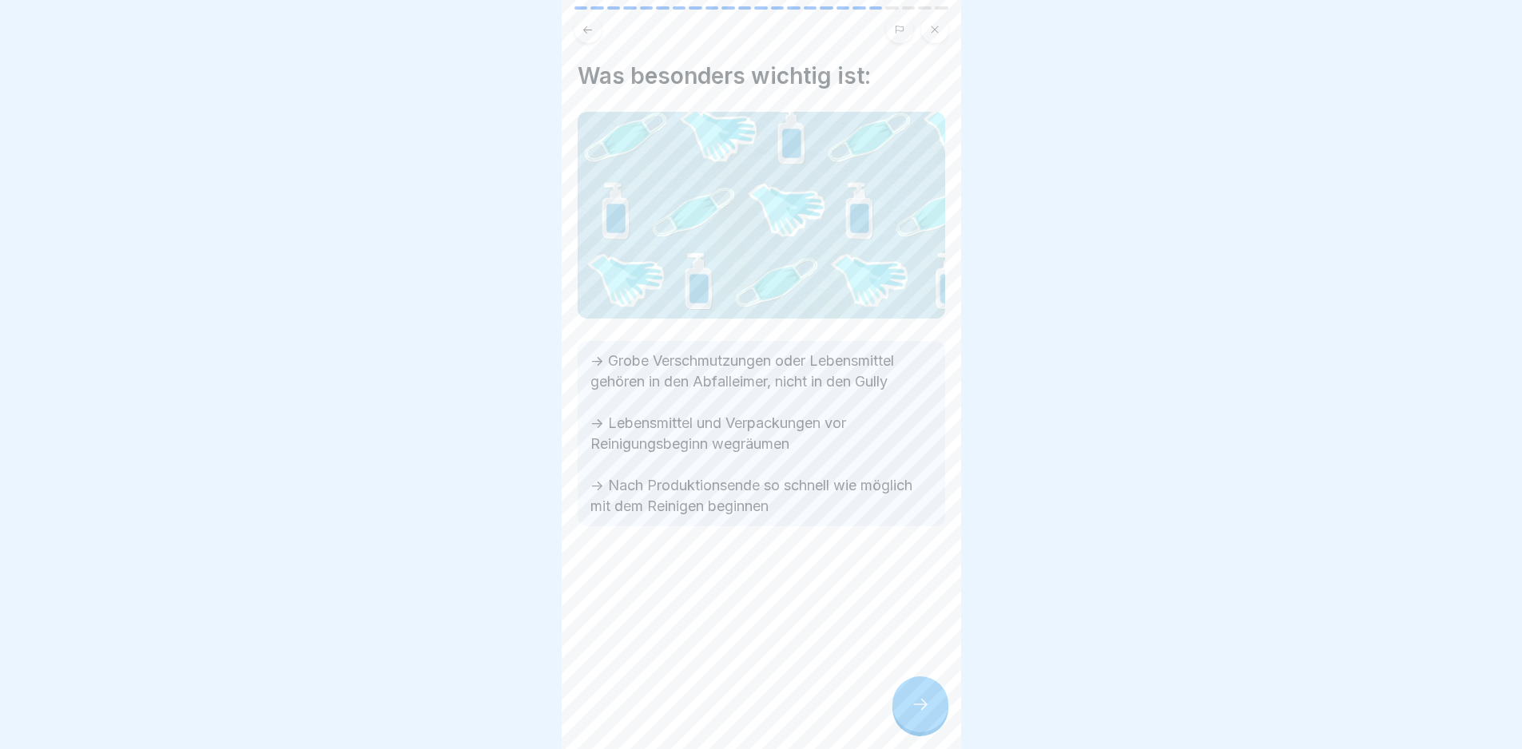
click at [916, 707] on icon at bounding box center [920, 704] width 19 height 19
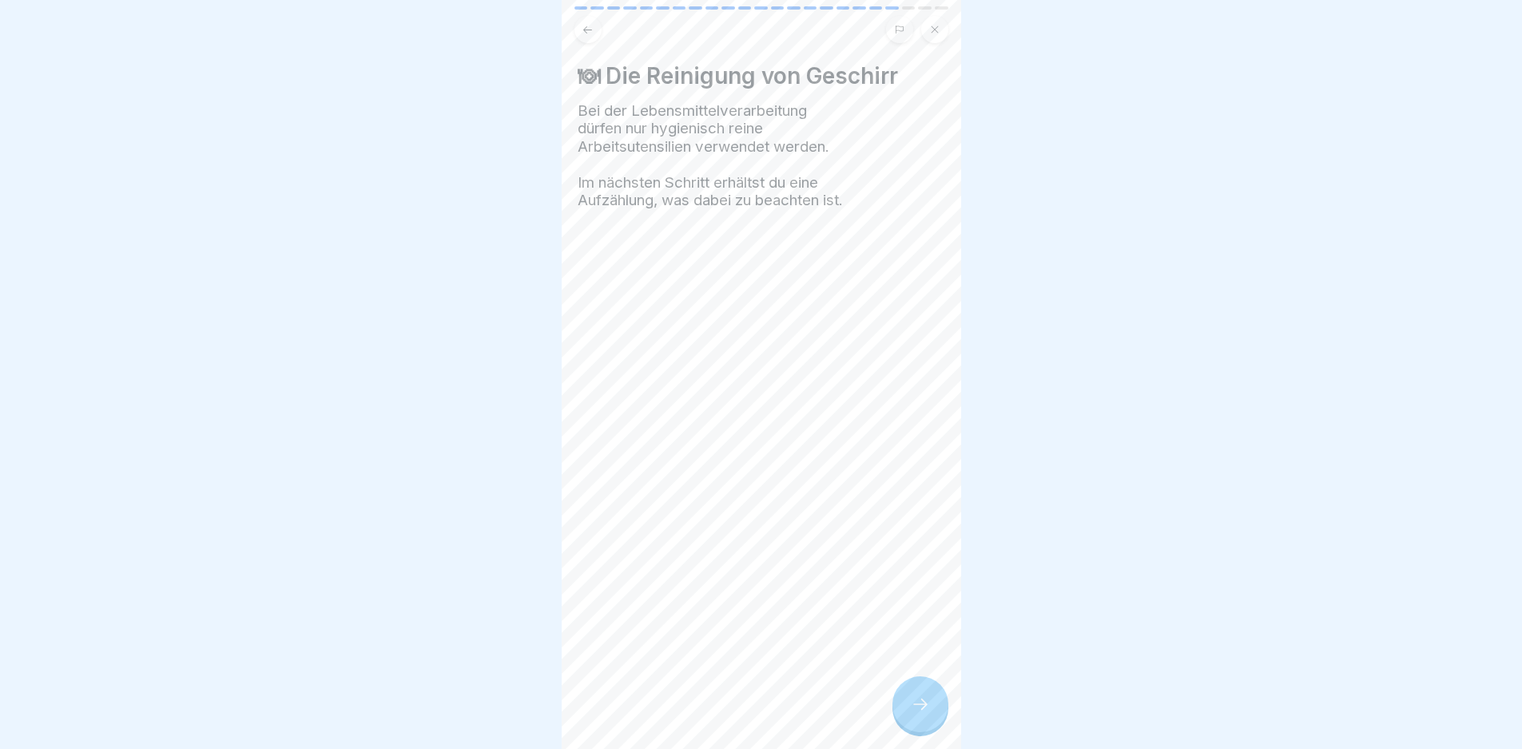
click at [916, 707] on div at bounding box center [920, 705] width 56 height 56
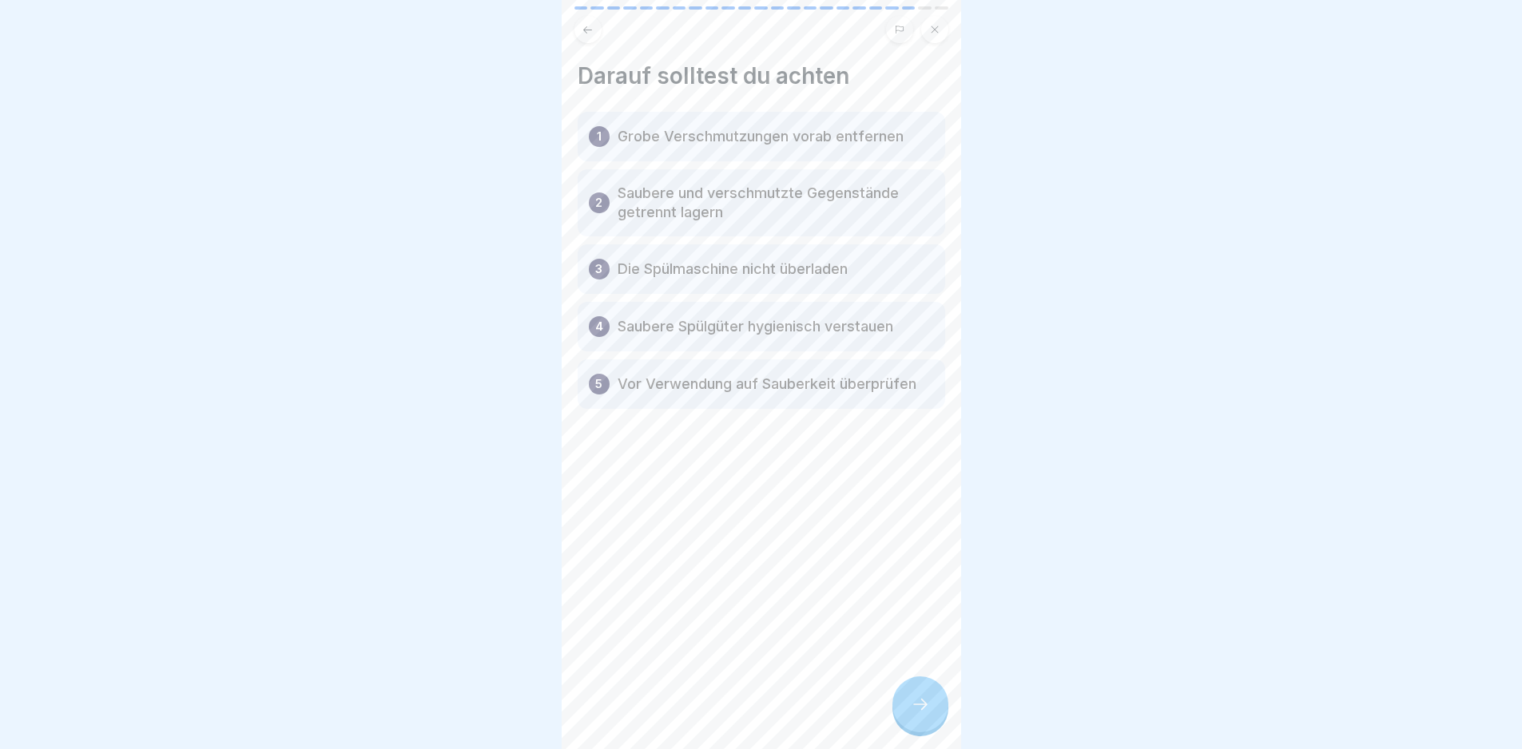
click at [916, 707] on div at bounding box center [920, 705] width 56 height 56
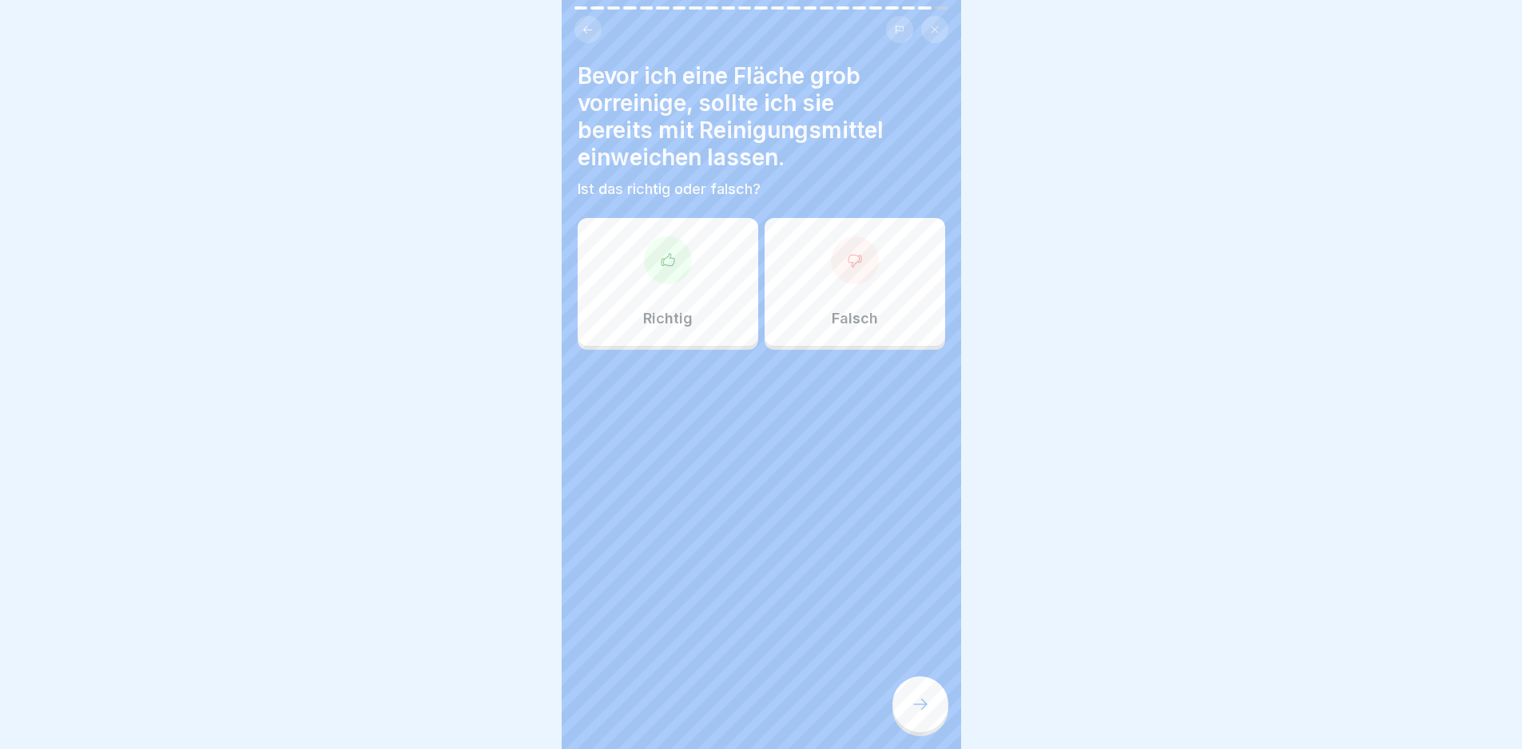
click at [792, 300] on div "Falsch" at bounding box center [855, 282] width 181 height 128
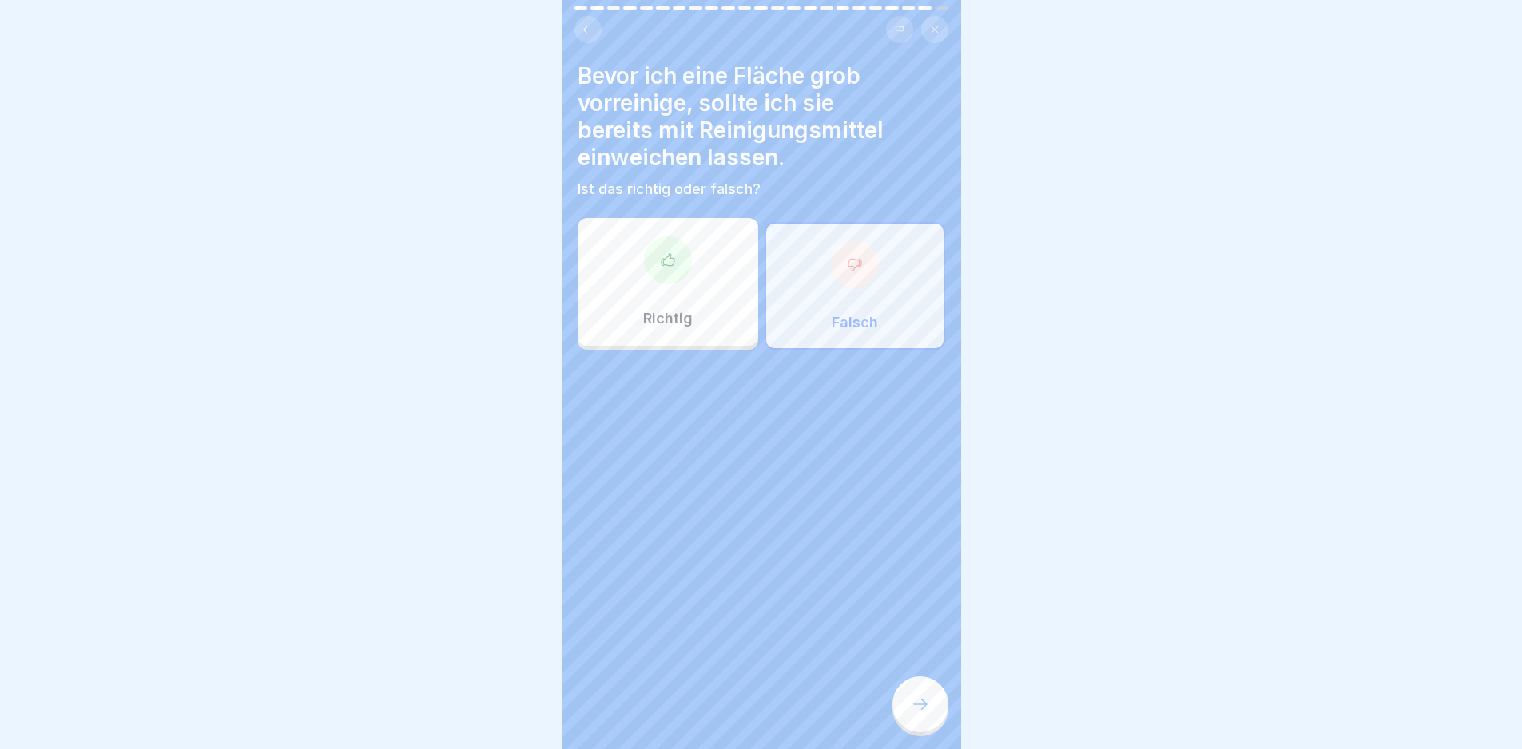
click at [921, 703] on div at bounding box center [920, 705] width 56 height 56
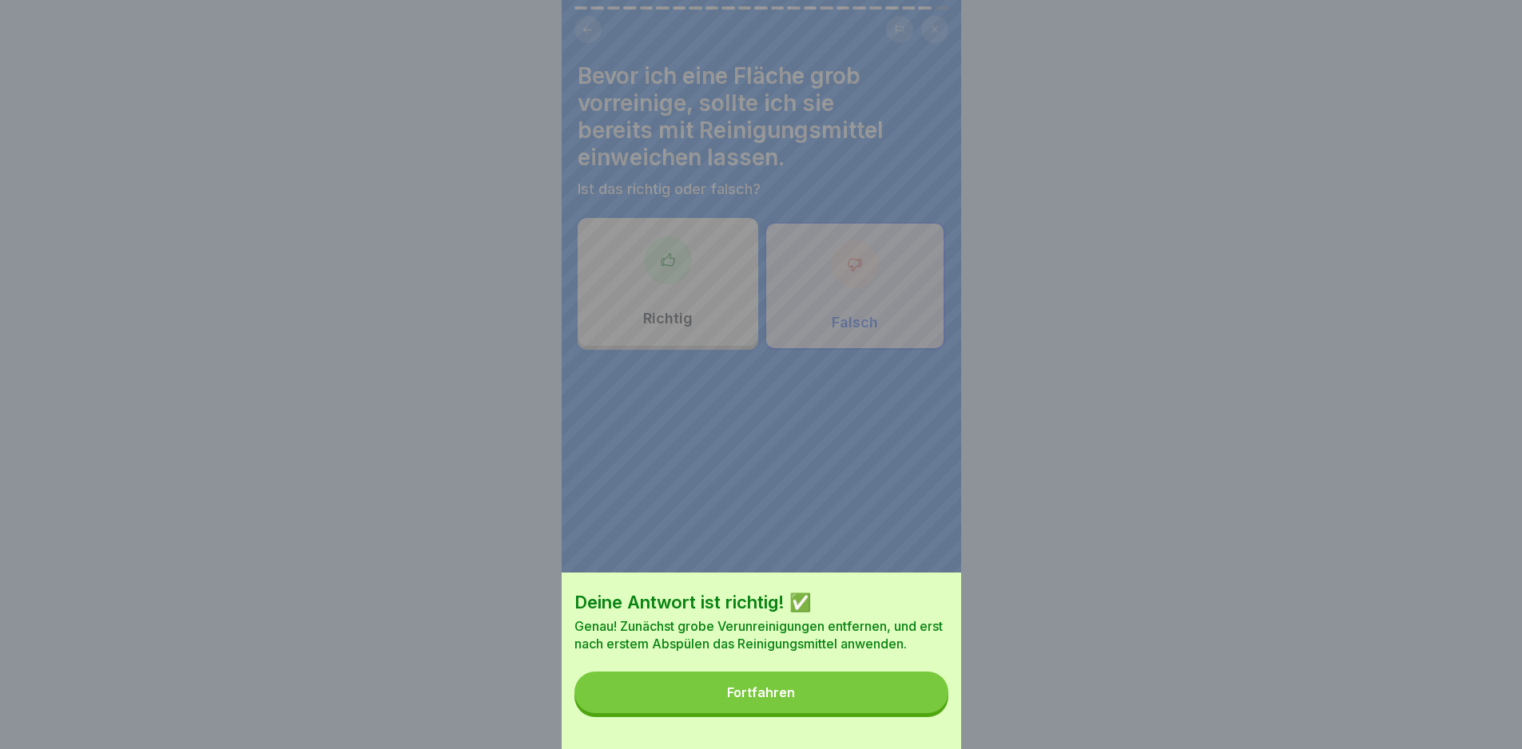
click at [921, 703] on button "Fortfahren" at bounding box center [761, 693] width 374 height 42
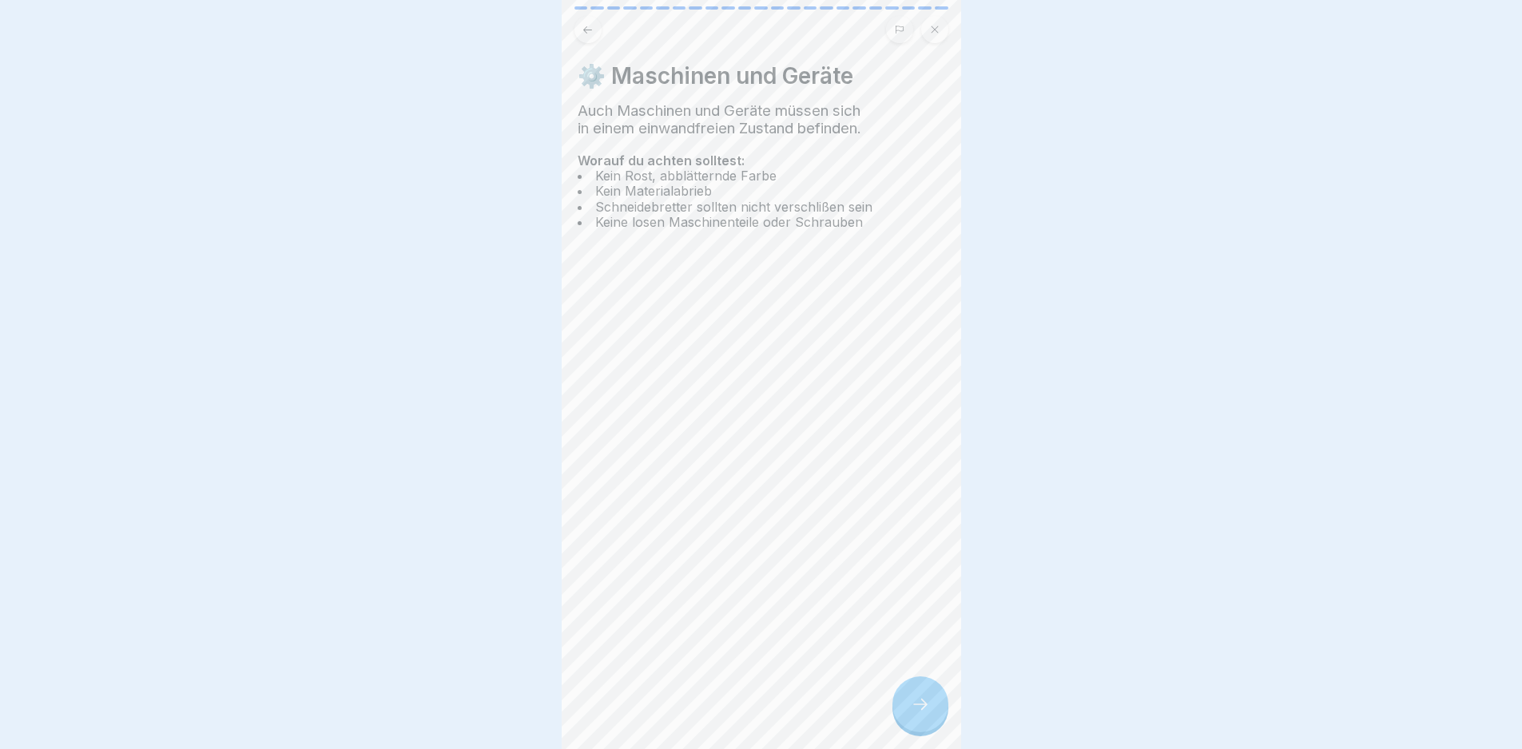
click at [921, 703] on div at bounding box center [920, 705] width 56 height 56
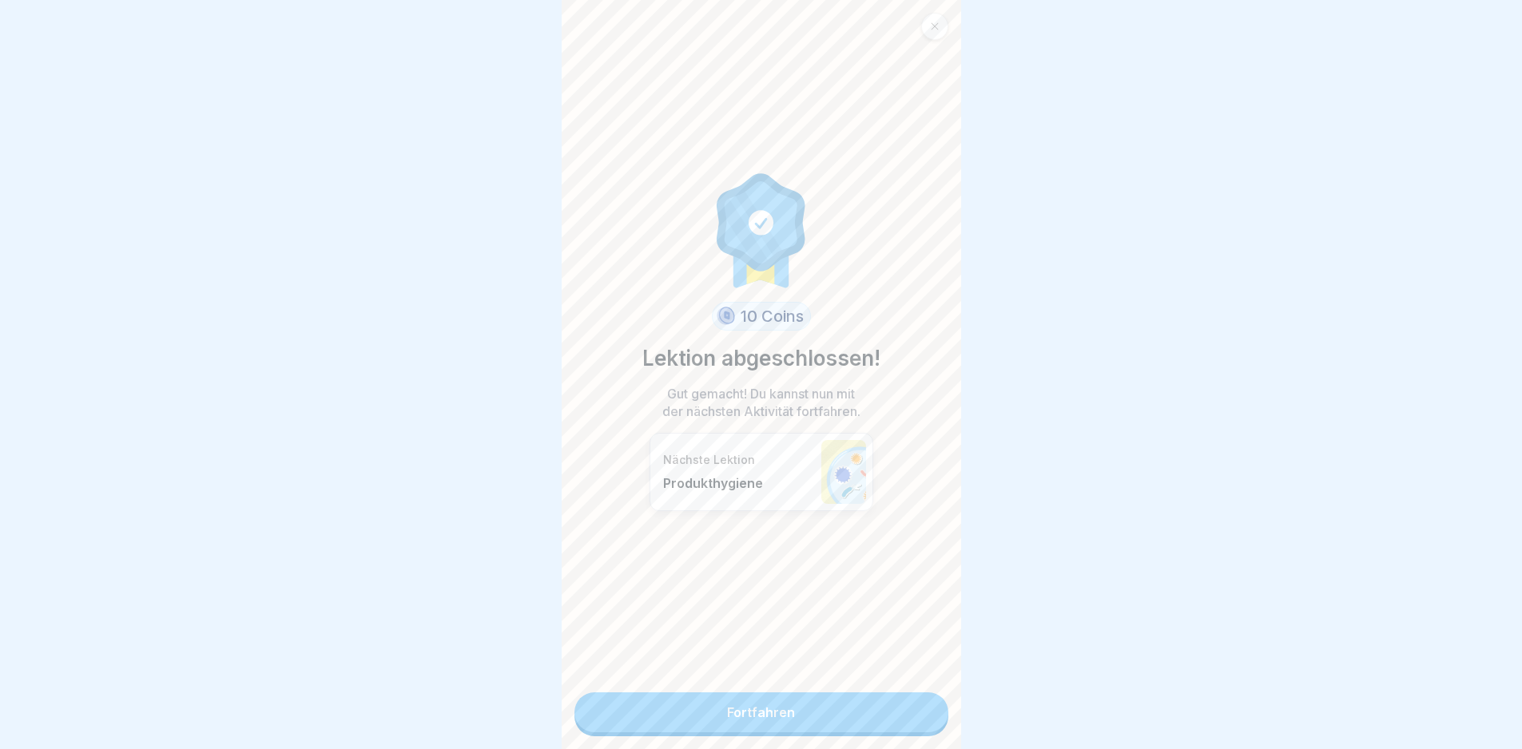
click at [921, 703] on link "Fortfahren" at bounding box center [761, 713] width 374 height 40
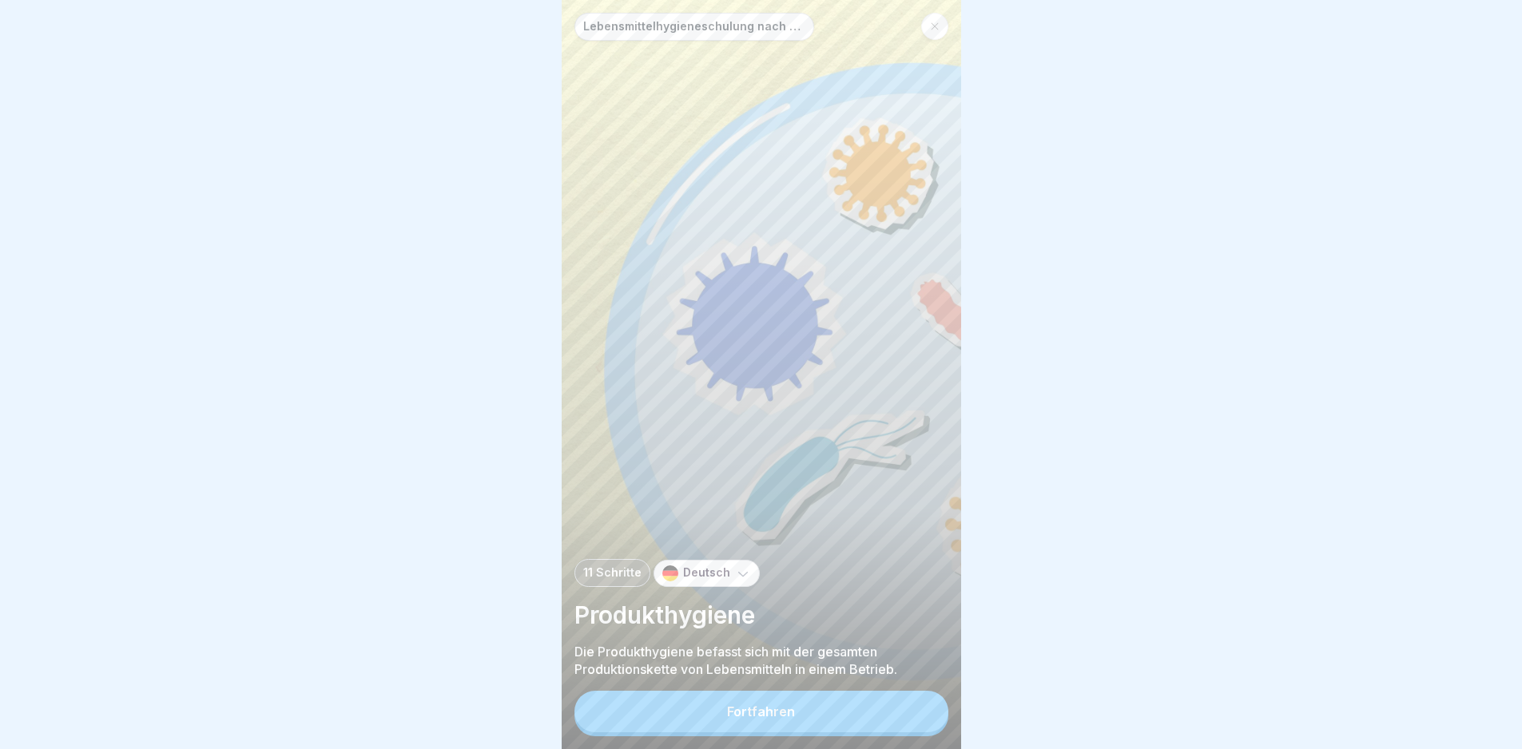
click at [912, 706] on button "Fortfahren" at bounding box center [761, 712] width 374 height 42
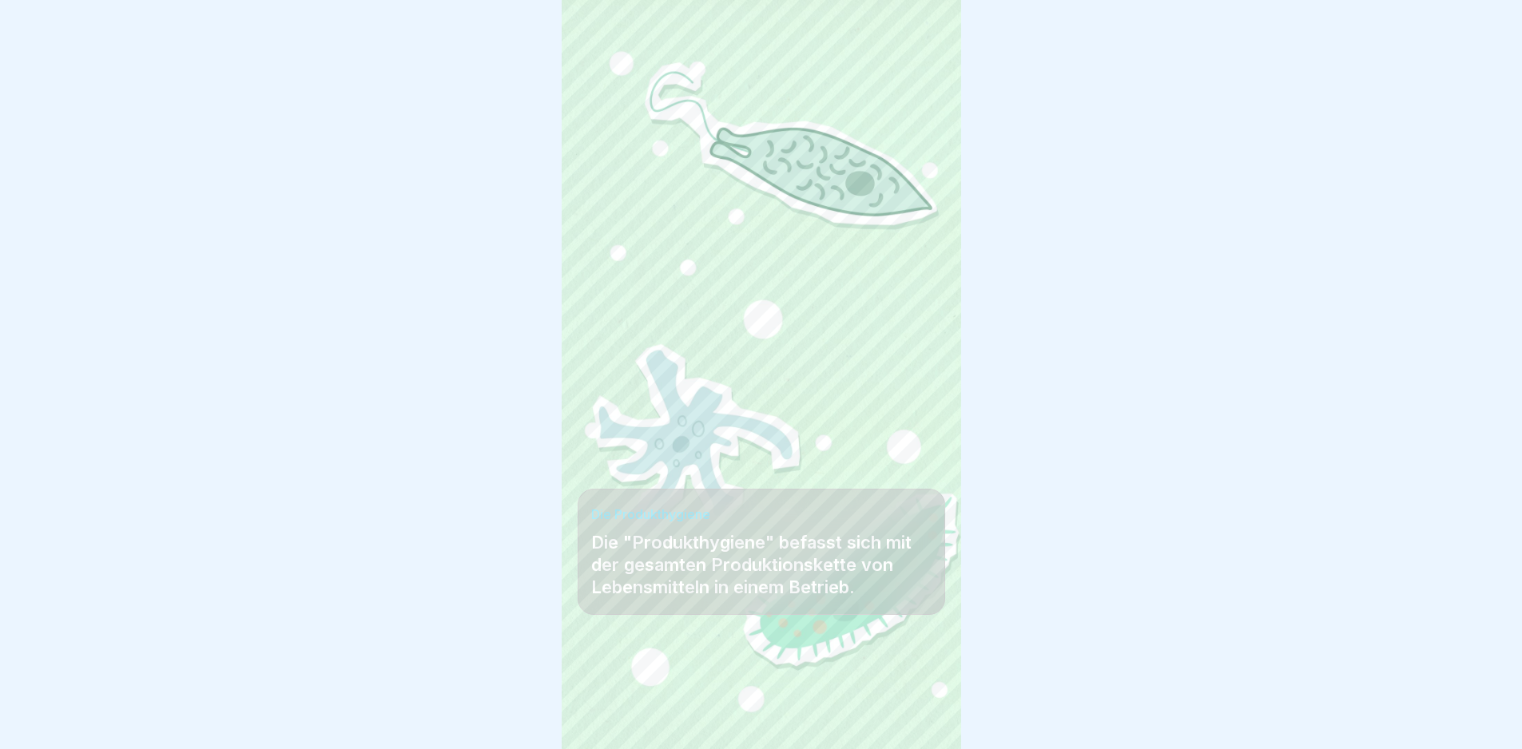
click at [912, 707] on icon at bounding box center [920, 704] width 19 height 19
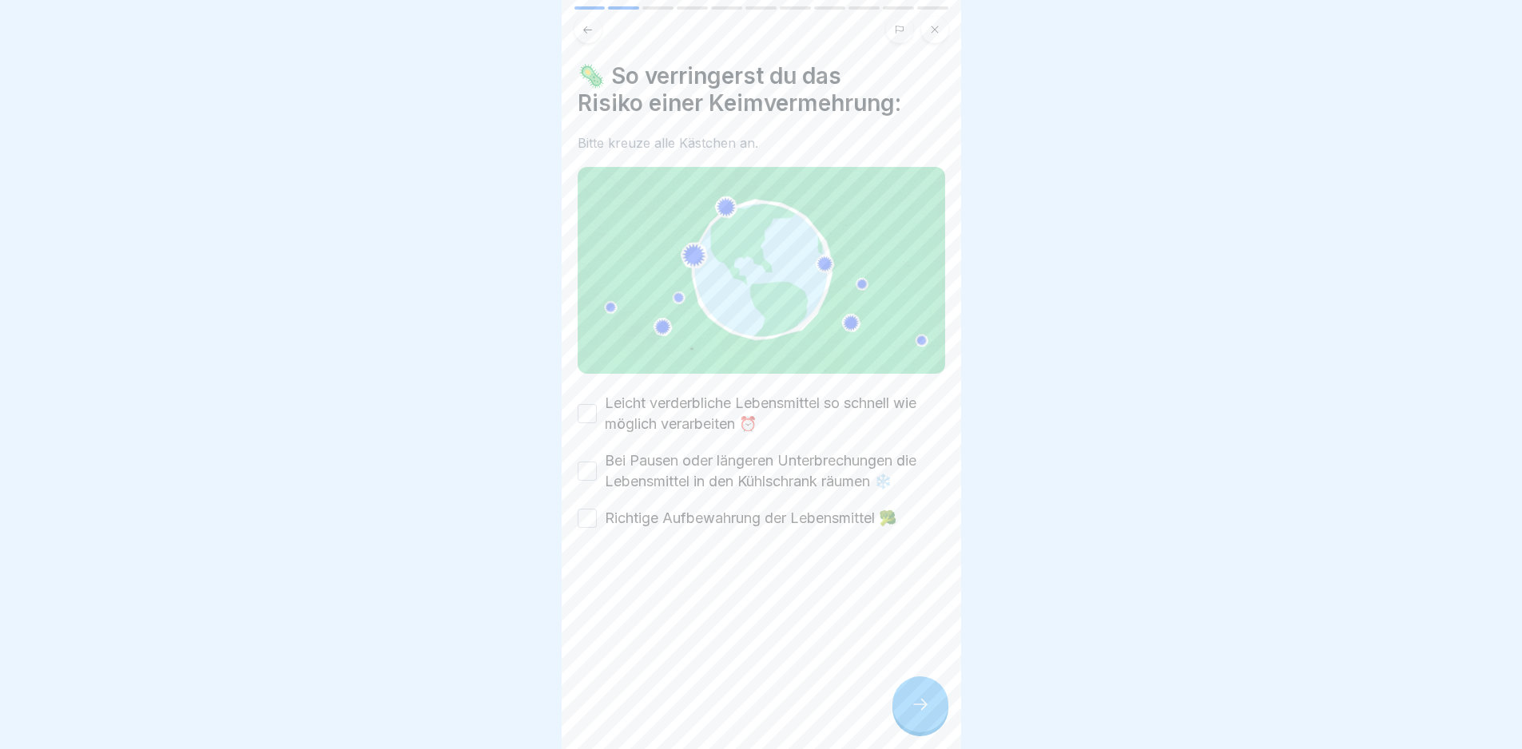
click at [748, 411] on label "Leicht verderbliche Lebensmittel so schnell wie möglich verarbeiten ⏰" at bounding box center [775, 414] width 340 height 42
click at [597, 411] on button "Leicht verderbliche Lebensmittel so schnell wie möglich verarbeiten ⏰" at bounding box center [587, 413] width 19 height 19
click at [748, 455] on label "Bei Pausen oder längeren Unterbrechungen die Lebensmittel in den Kühlschrank rä…" at bounding box center [775, 472] width 340 height 42
click at [597, 462] on button "Bei Pausen oder längeren Unterbrechungen die Lebensmittel in den Kühlschrank rä…" at bounding box center [587, 471] width 19 height 19
click at [770, 508] on label "Richtige Aufbewahrung der Lebensmittel 🥦" at bounding box center [751, 518] width 292 height 21
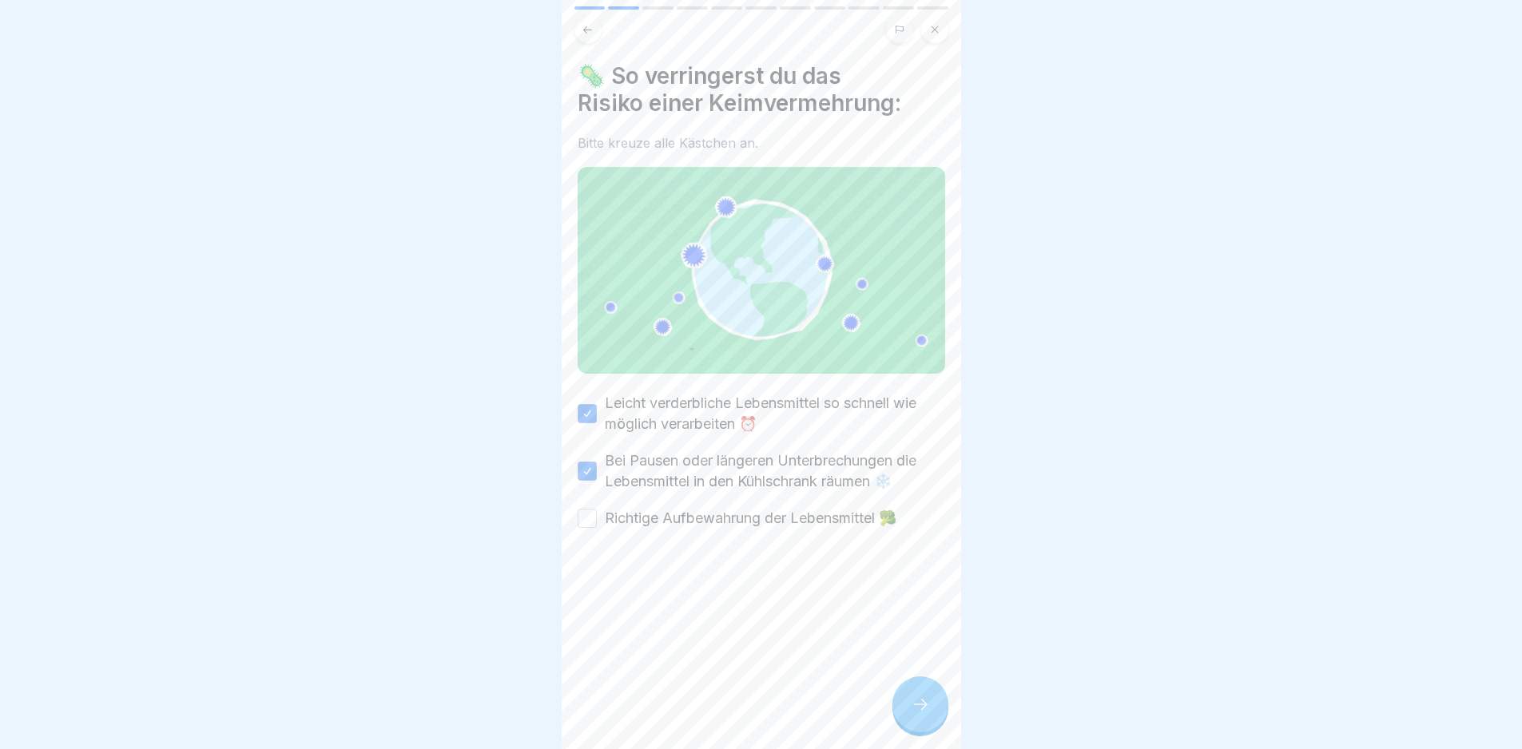
click at [597, 509] on button "Richtige Aufbewahrung der Lebensmittel 🥦" at bounding box center [587, 518] width 19 height 19
click at [891, 709] on div "🦠 So verringerst du das Risiko einer Keimvermehrung: Bitte kreuze alle Kästchen…" at bounding box center [761, 374] width 399 height 749
click at [908, 718] on div at bounding box center [920, 705] width 56 height 56
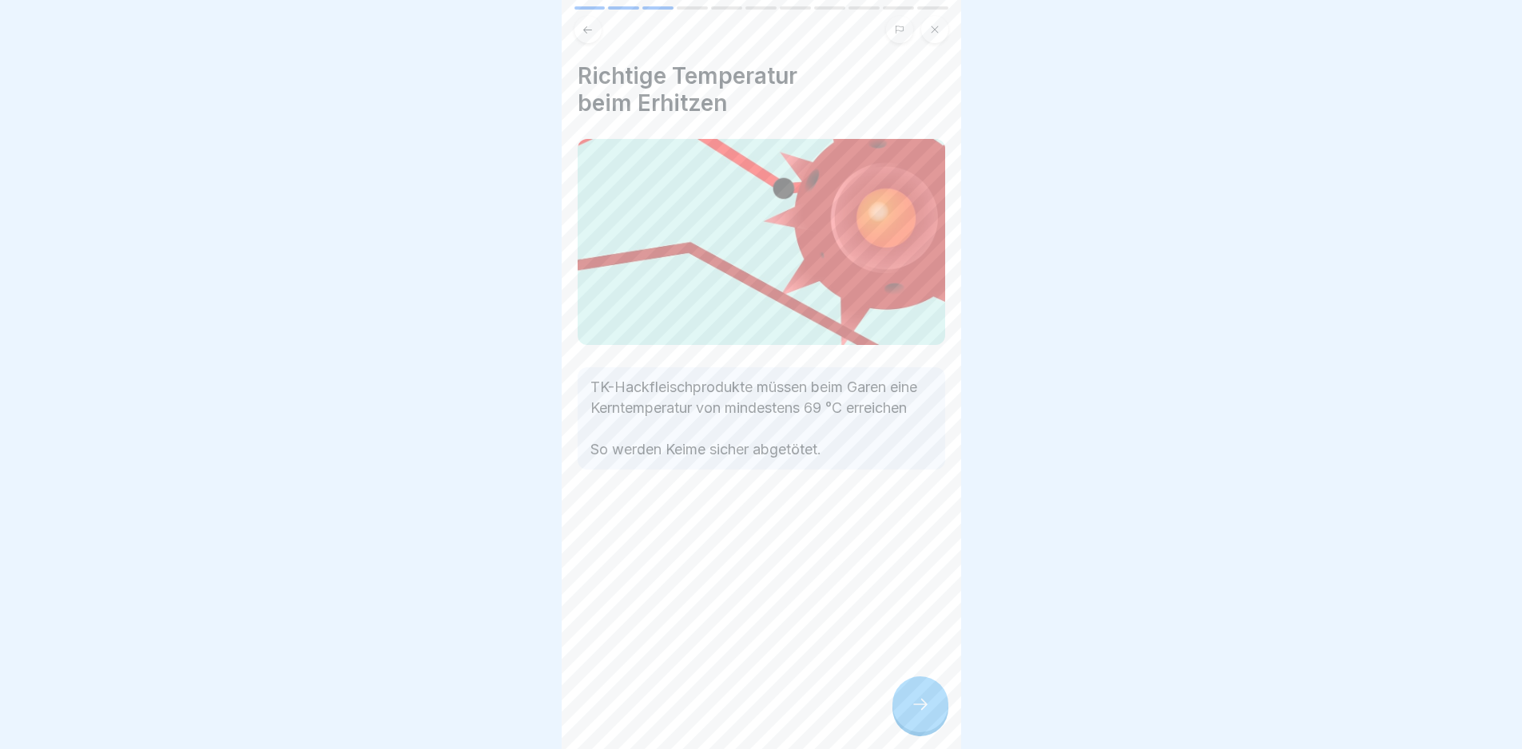
click at [908, 718] on div at bounding box center [920, 705] width 56 height 56
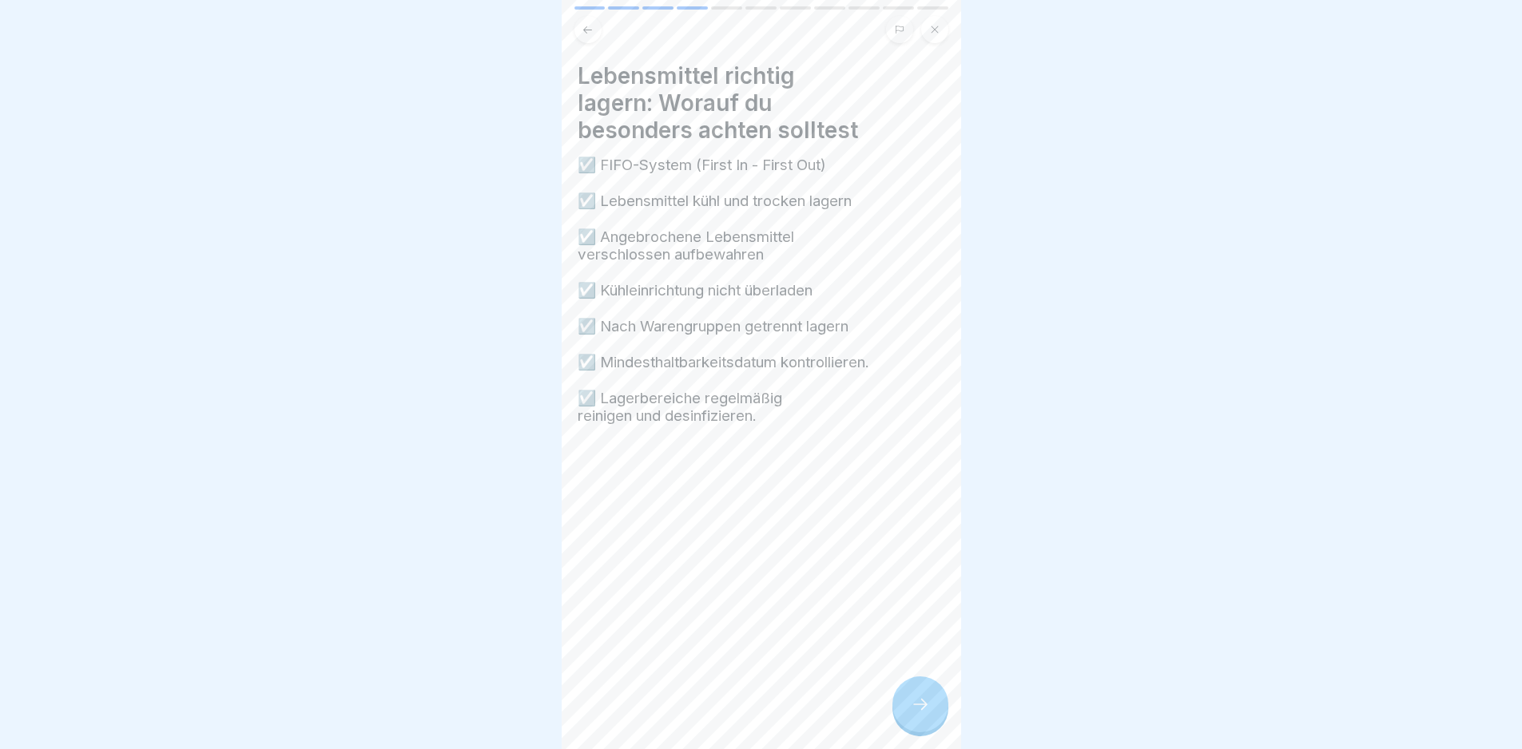
click at [908, 718] on div at bounding box center [920, 705] width 56 height 56
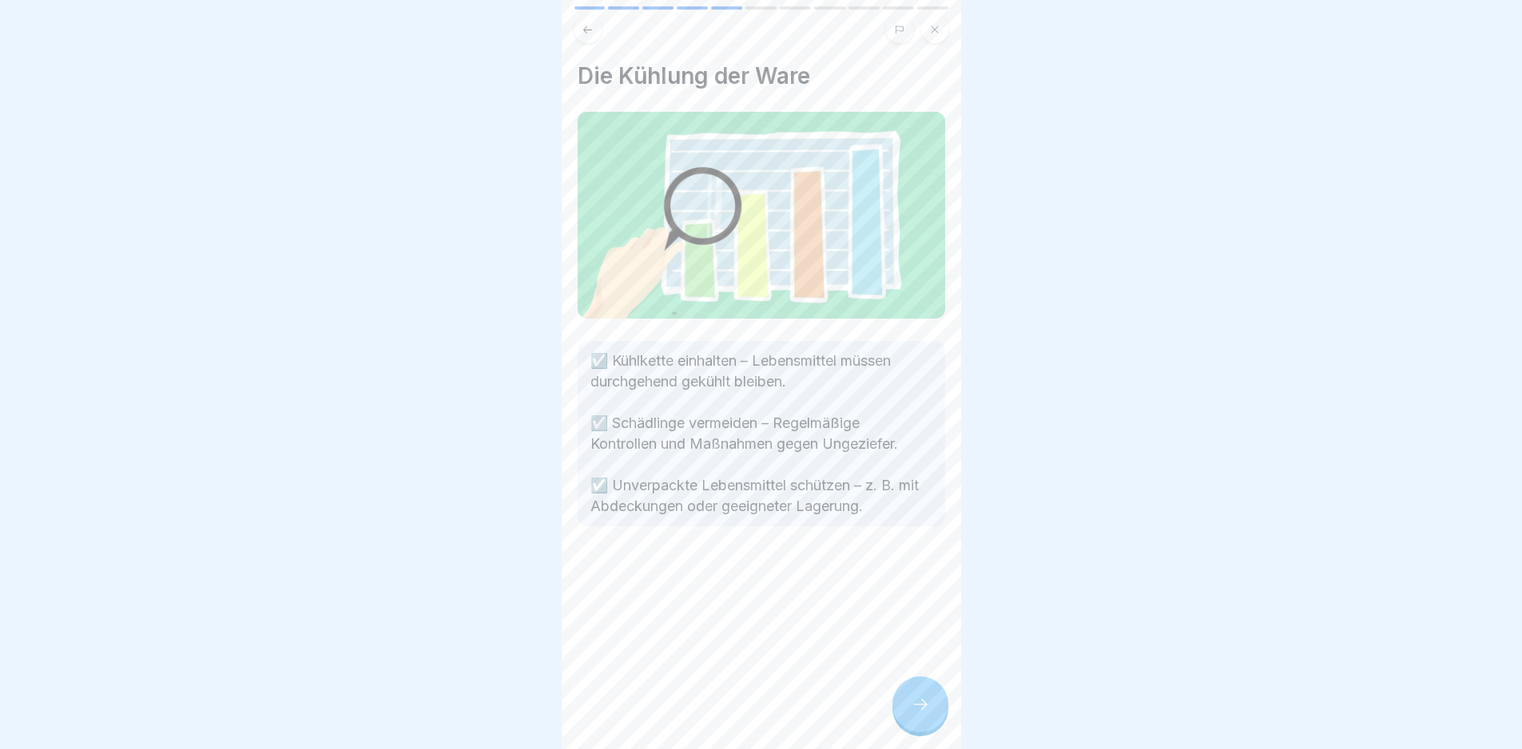
click at [908, 718] on div at bounding box center [920, 705] width 56 height 56
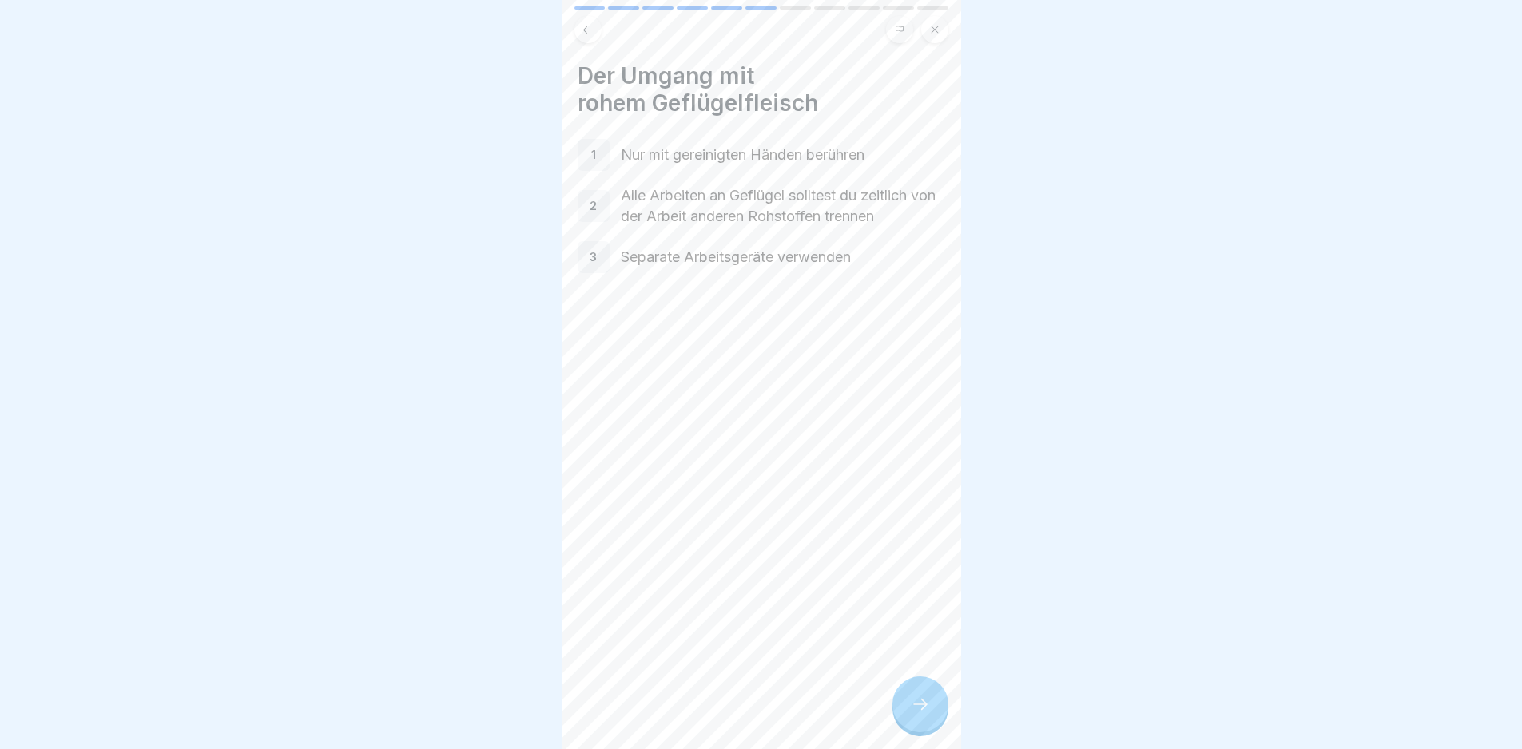
click at [908, 718] on div at bounding box center [920, 705] width 56 height 56
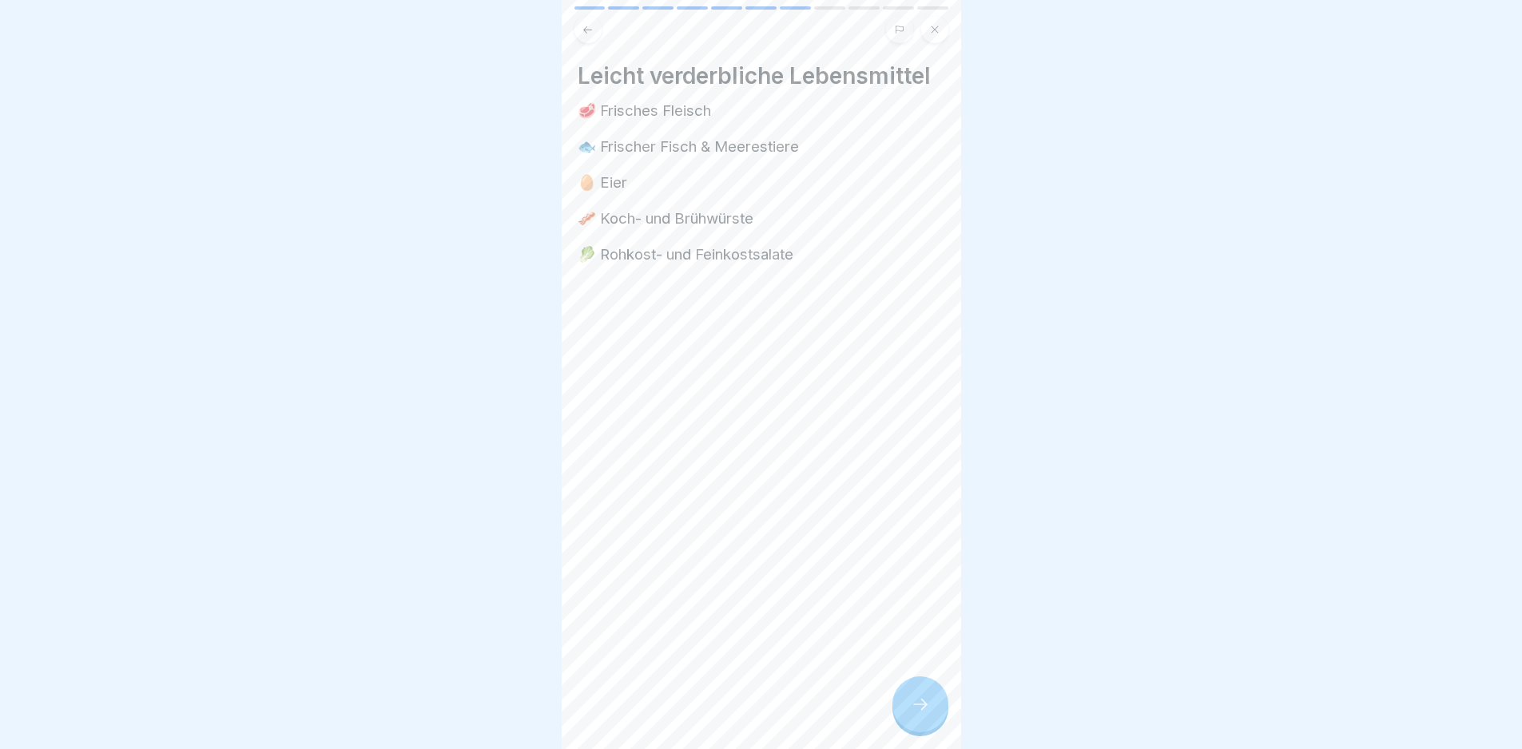
click at [908, 718] on div at bounding box center [920, 705] width 56 height 56
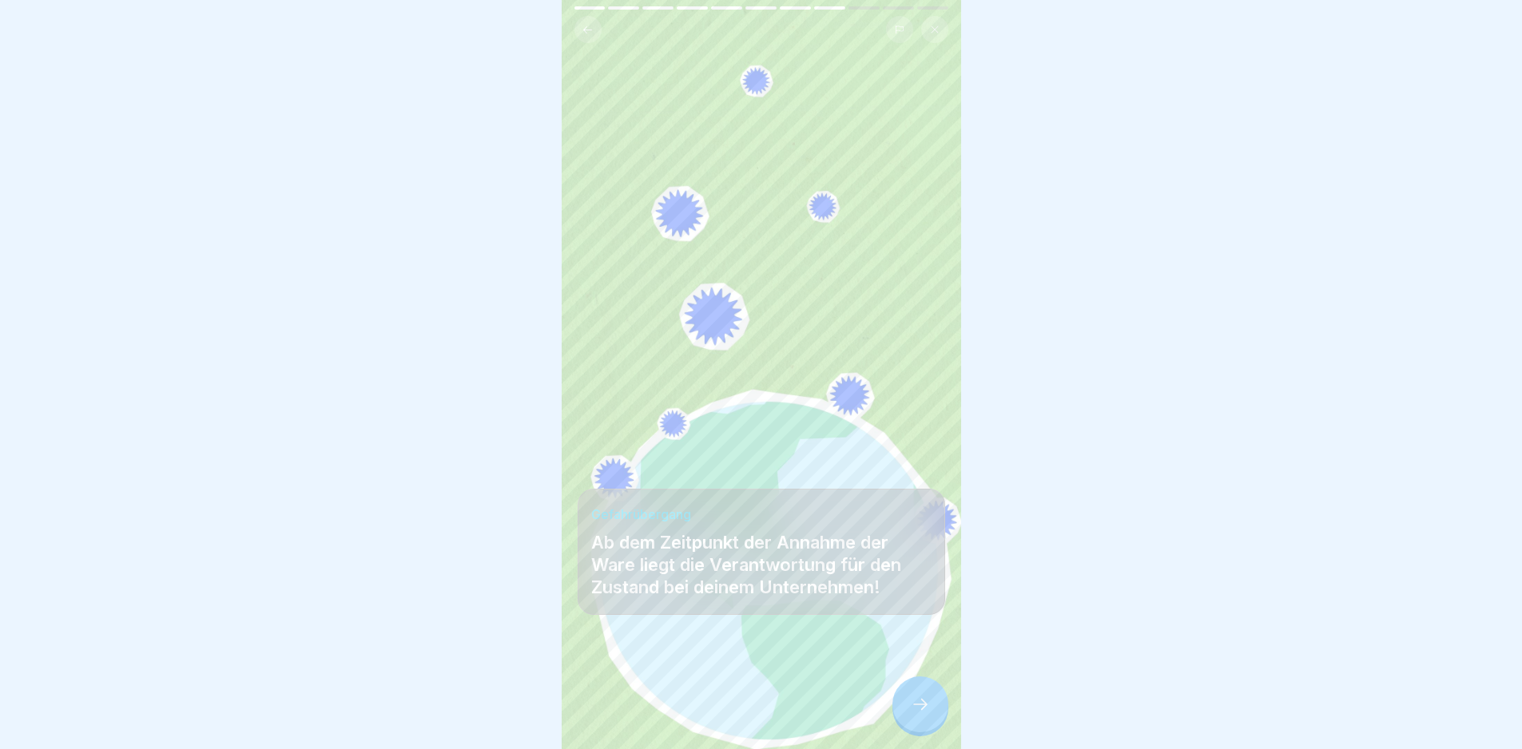
click at [908, 718] on div at bounding box center [920, 705] width 56 height 56
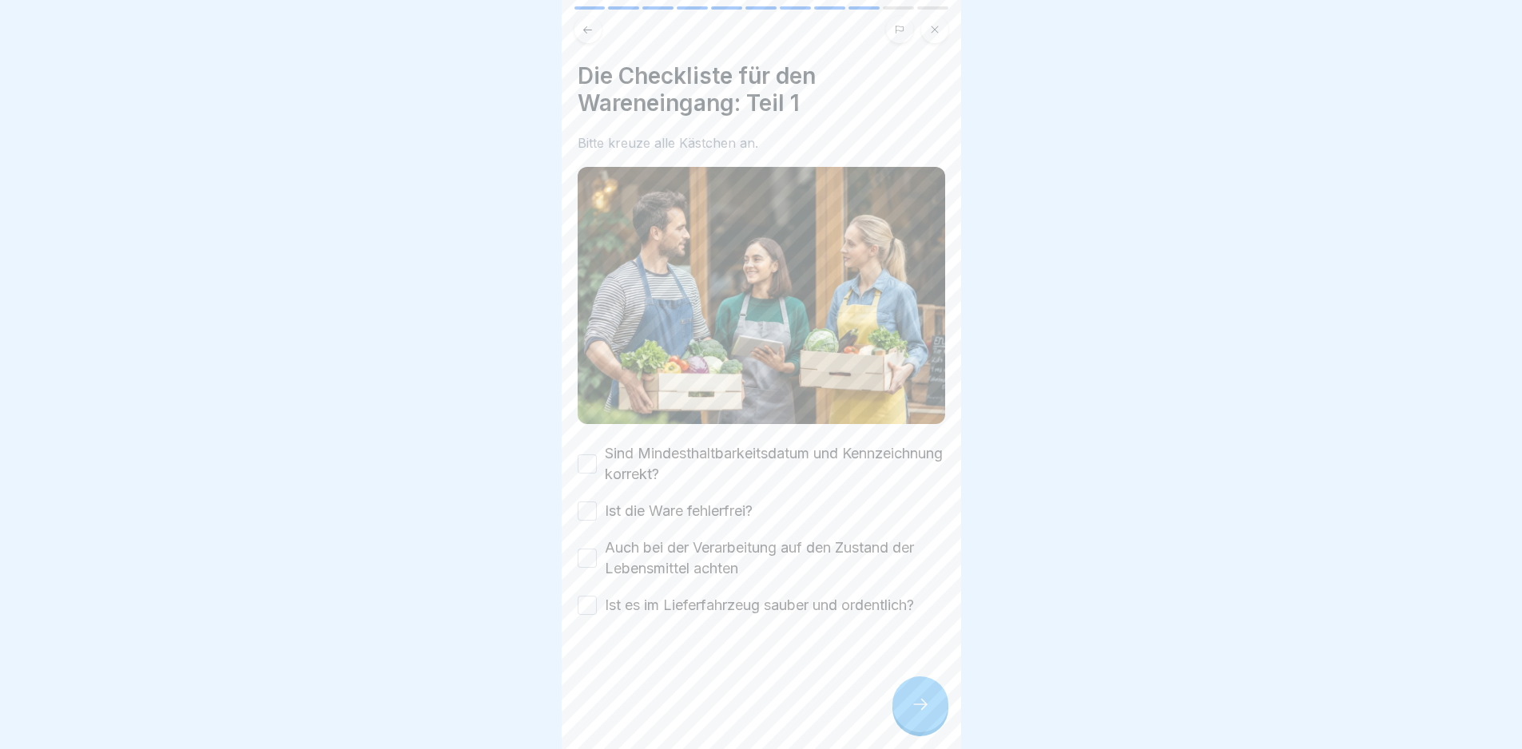
drag, startPoint x: 674, startPoint y: 435, endPoint x: 689, endPoint y: 486, distance: 52.6
click at [673, 443] on label "Sind Mindesthaltbarkeitsdatum und Kennzeichnung korrekt?" at bounding box center [775, 464] width 340 height 42
click at [597, 455] on button "Sind Mindesthaltbarkeitsdatum und Kennzeichnung korrekt?" at bounding box center [587, 464] width 19 height 19
click at [689, 486] on div "Sind Mindesthaltbarkeitsdatum und Kennzeichnung korrekt? Ist die Ware fehlerfre…" at bounding box center [762, 529] width 368 height 173
click at [694, 501] on label "Ist die Ware fehlerfrei?" at bounding box center [679, 511] width 148 height 21
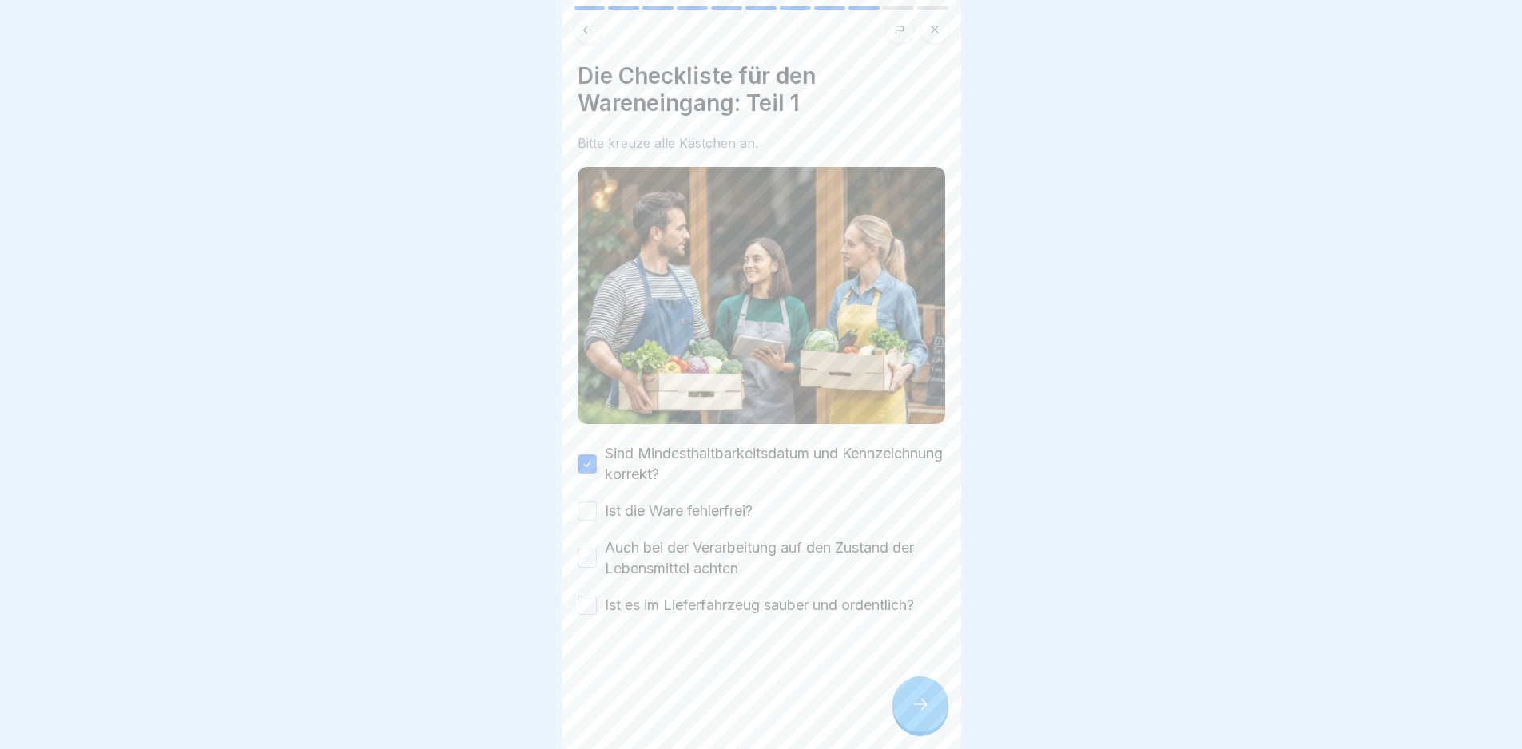
click at [597, 502] on button "Ist die Ware fehlerfrei?" at bounding box center [587, 511] width 19 height 19
drag, startPoint x: 706, startPoint y: 542, endPoint x: 724, endPoint y: 562, distance: 27.2
click at [706, 543] on label "Auch bei der Verarbeitung auf den Zustand der Lebensmittel achten" at bounding box center [775, 559] width 340 height 42
click at [597, 549] on button "Auch bei der Verarbeitung auf den Zustand der Lebensmittel achten" at bounding box center [587, 558] width 19 height 19
click at [745, 603] on label "Ist es im Lieferfahrzeug sauber und ordentlich?" at bounding box center [759, 605] width 309 height 21
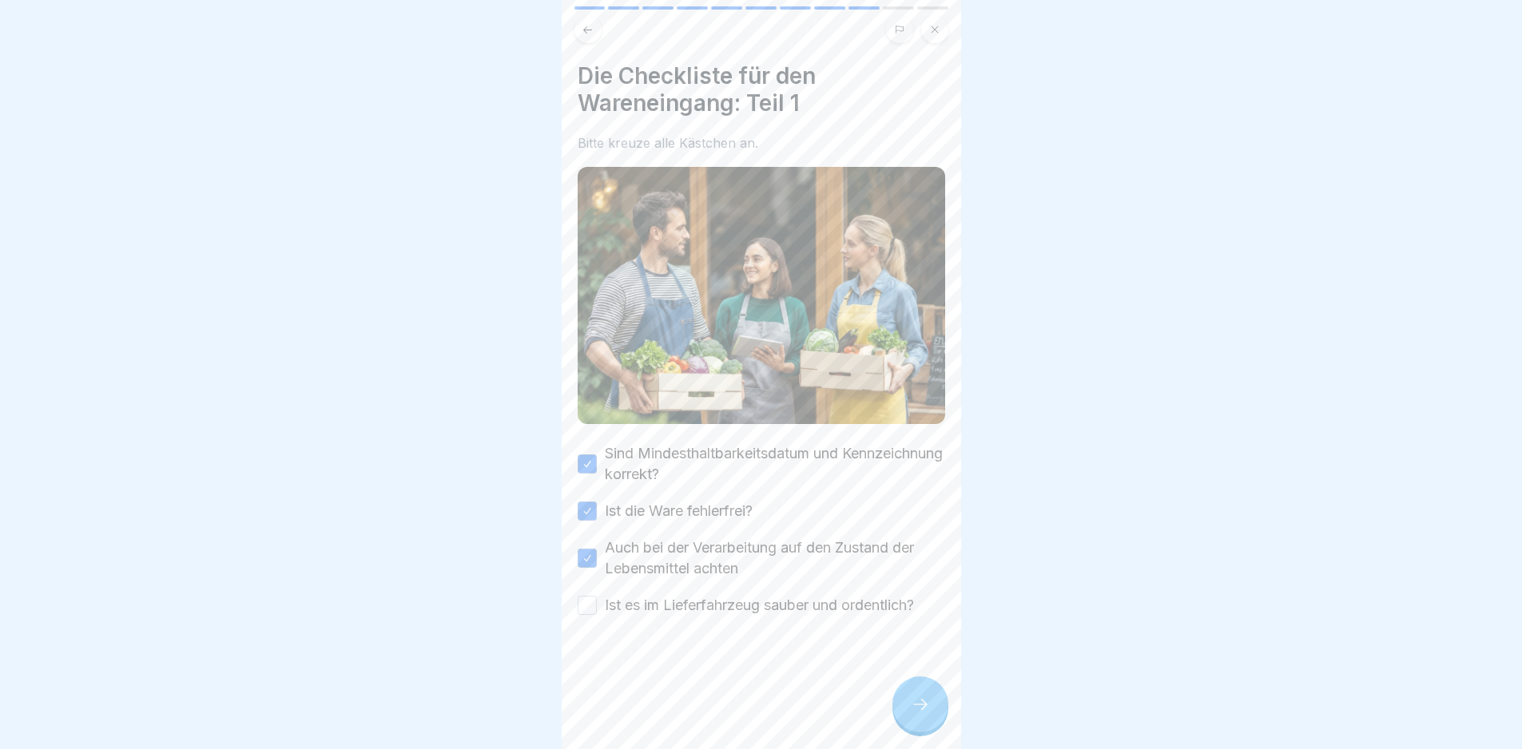
click at [597, 603] on button "Ist es im Lieferfahrzeug sauber und ordentlich?" at bounding box center [587, 605] width 19 height 19
click at [852, 675] on div at bounding box center [762, 664] width 368 height 96
click at [896, 716] on div at bounding box center [920, 705] width 56 height 56
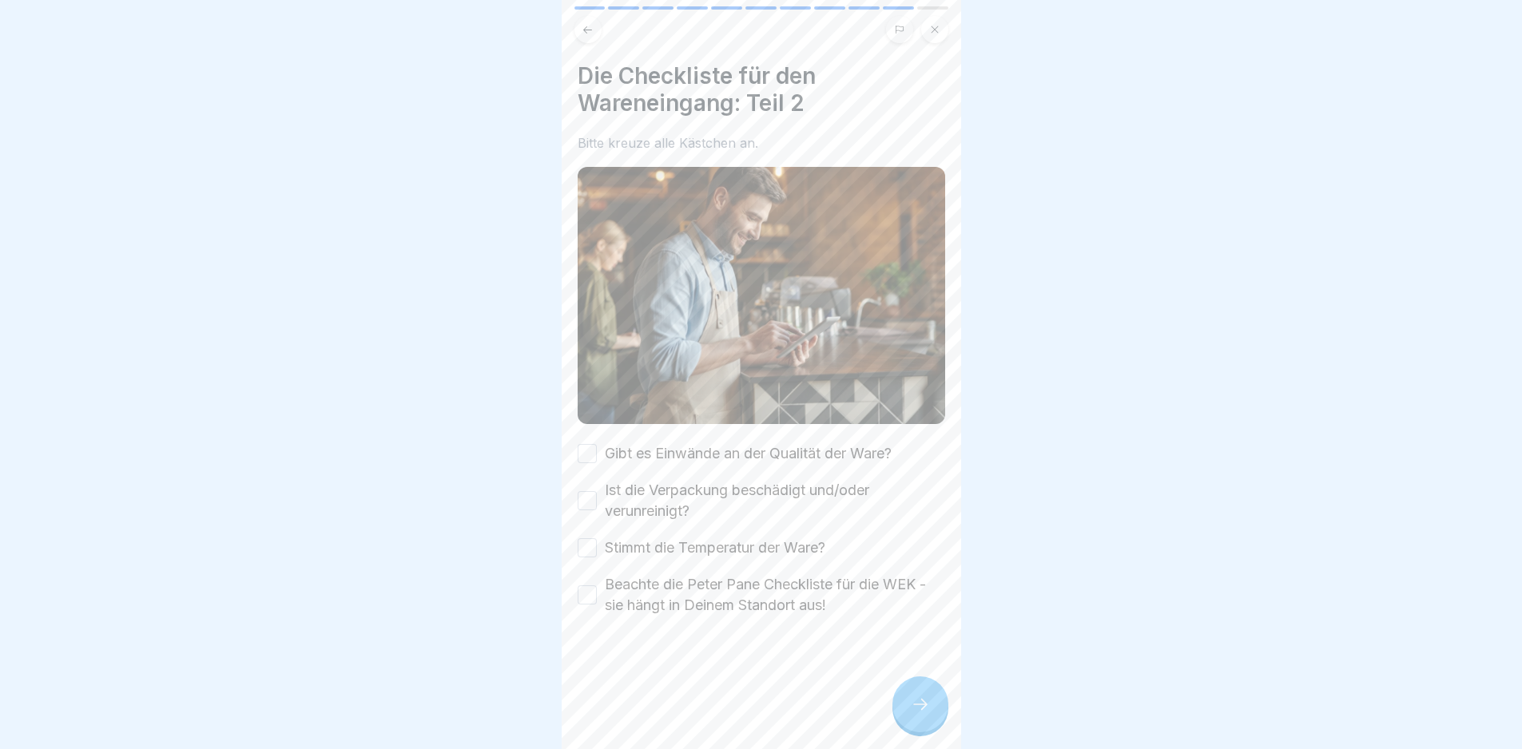
click at [744, 454] on label "Gibt es Einwände an der Qualität der Ware?" at bounding box center [748, 453] width 287 height 21
click at [597, 454] on button "Gibt es Einwände an der Qualität der Ware?" at bounding box center [587, 453] width 19 height 19
click at [746, 504] on label "Ist die Verpackung beschädigt und/oder verunreinigt?" at bounding box center [775, 501] width 340 height 42
click at [597, 504] on button "Ist die Verpackung beschädigt und/oder verunreinigt?" at bounding box center [587, 500] width 19 height 19
click at [755, 539] on label "Stimmt die Temperatur der Ware?" at bounding box center [715, 548] width 221 height 21
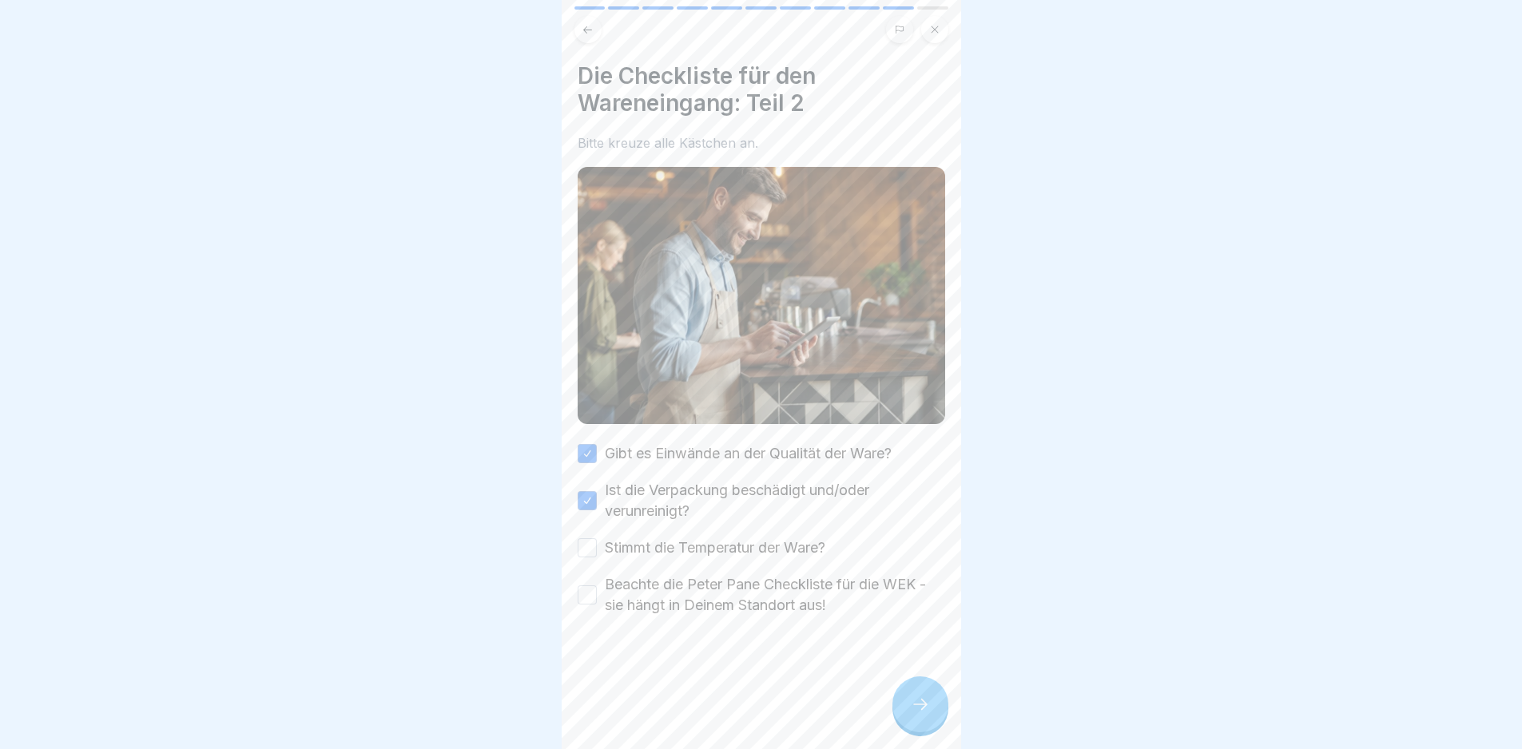
click at [597, 539] on button "Stimmt die Temperatur der Ware?" at bounding box center [587, 547] width 19 height 19
click at [788, 574] on label "Beachte die Peter Pane Checkliste für die WEK - sie hängt in Deinem Standort au…" at bounding box center [775, 595] width 340 height 42
click at [597, 586] on button "Beachte die Peter Pane Checkliste für die WEK - sie hängt in Deinem Standort au…" at bounding box center [587, 595] width 19 height 19
click at [896, 683] on div at bounding box center [762, 664] width 368 height 96
click at [906, 693] on div at bounding box center [920, 705] width 56 height 56
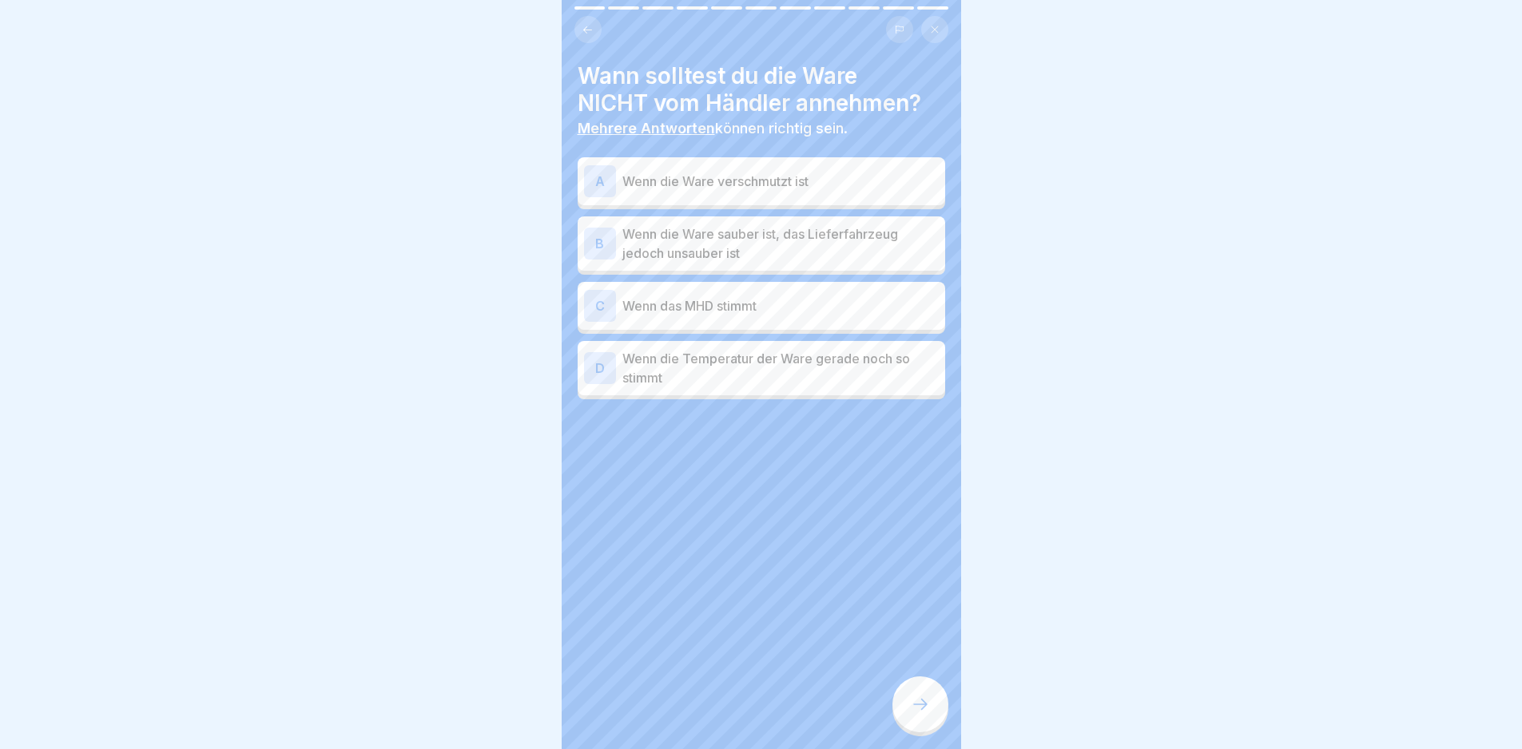
click at [721, 181] on p "Wenn die Ware verschmutzt ist" at bounding box center [780, 181] width 316 height 19
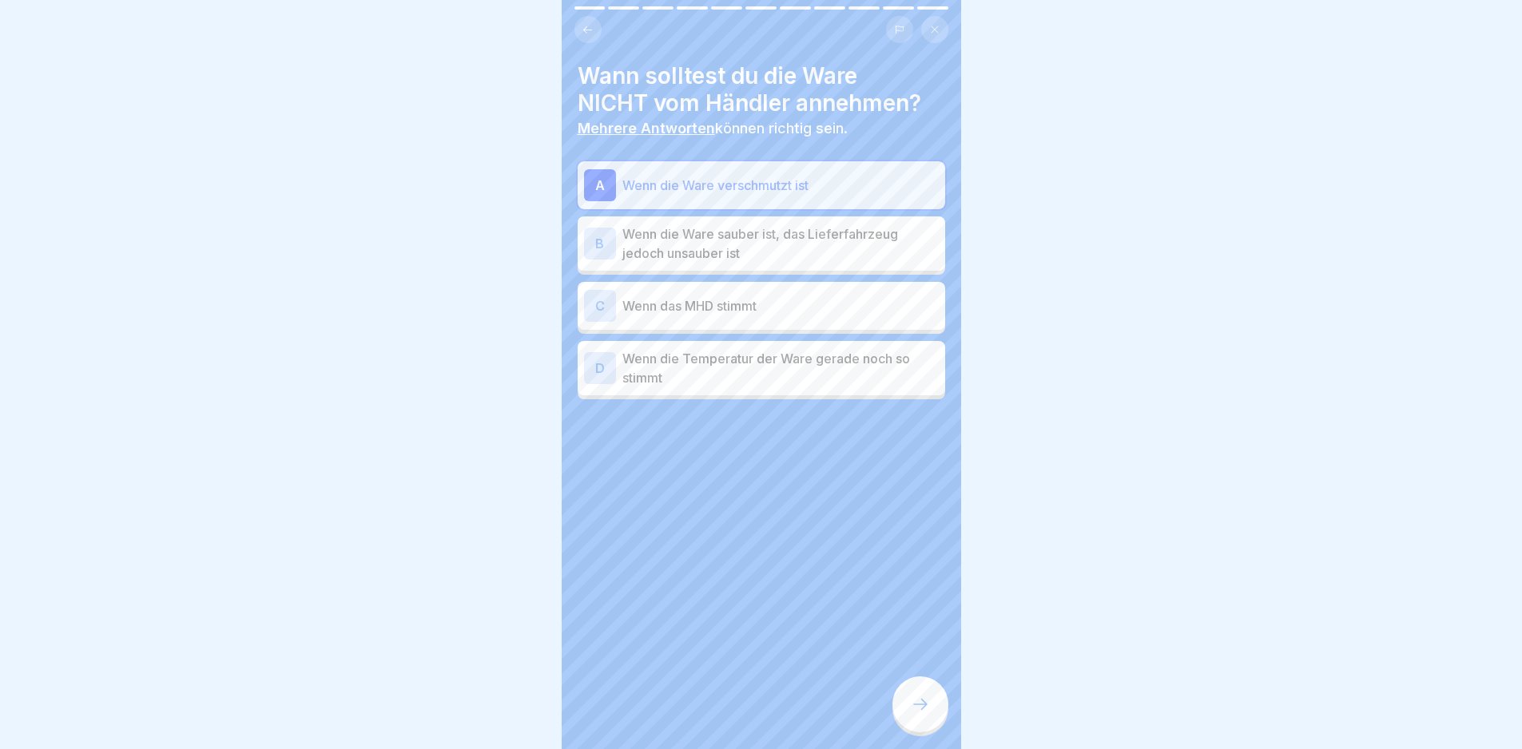
click at [759, 234] on p "Wenn die Ware sauber ist, das Lieferfahrzeug jedoch unsauber ist" at bounding box center [780, 244] width 316 height 38
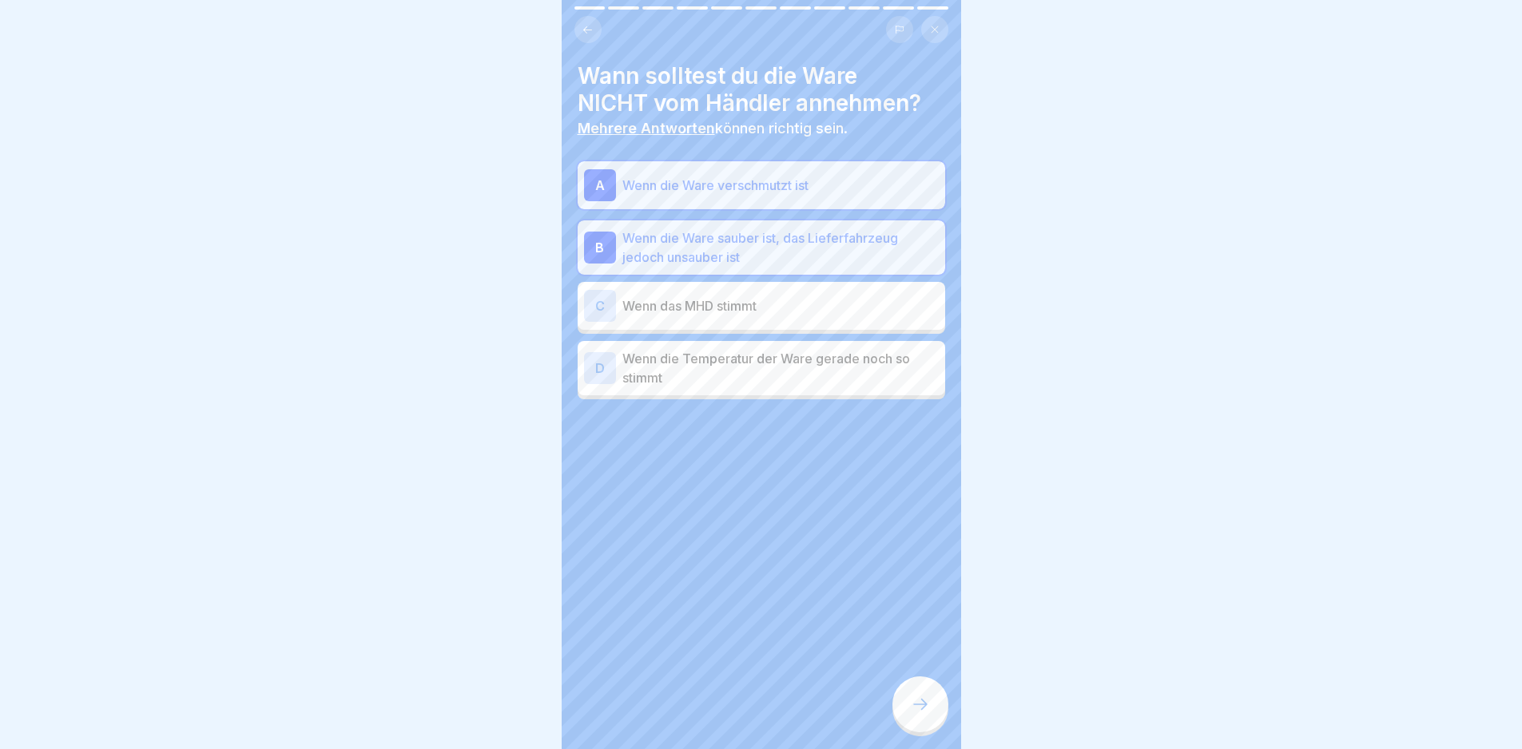
click at [913, 696] on div at bounding box center [920, 705] width 56 height 56
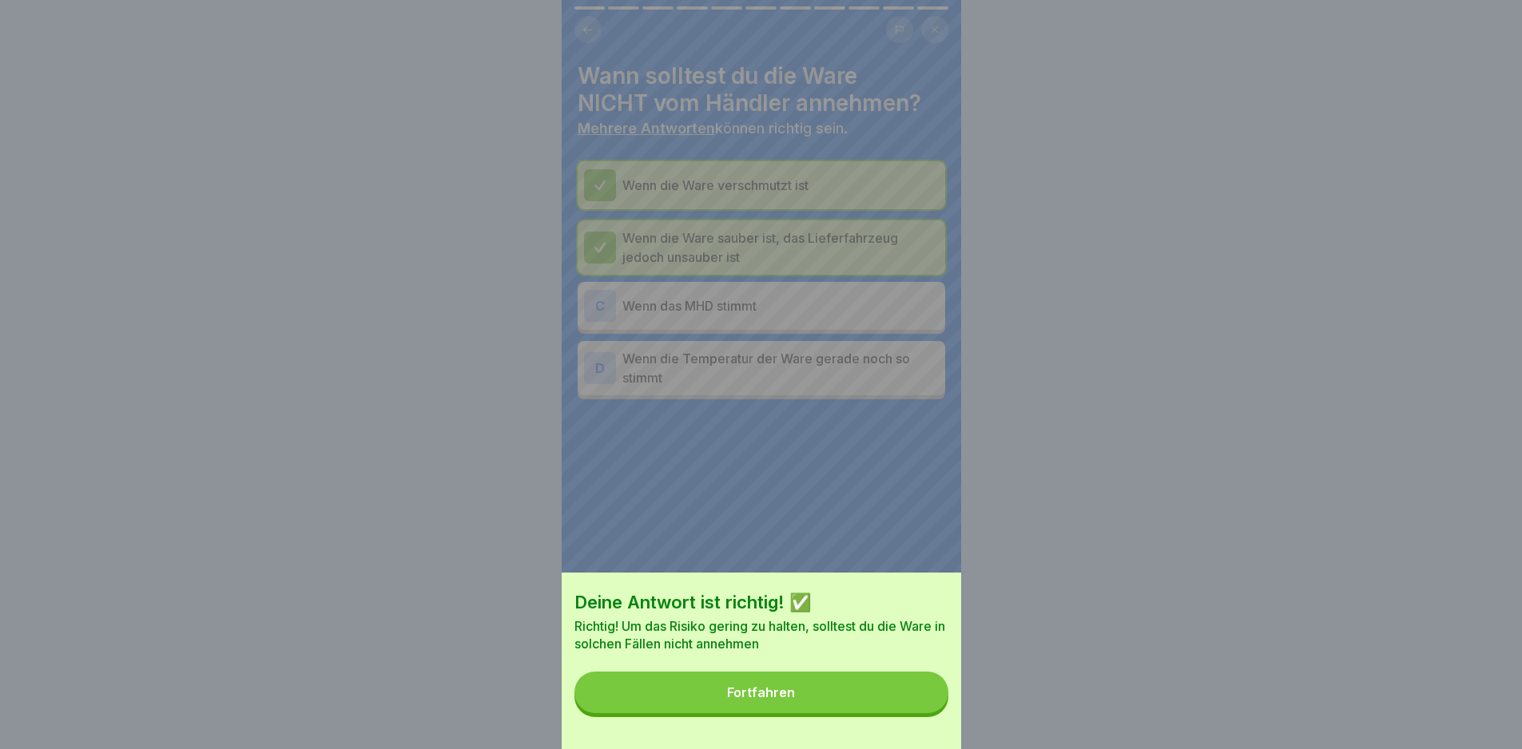
click at [913, 697] on button "Fortfahren" at bounding box center [761, 693] width 374 height 42
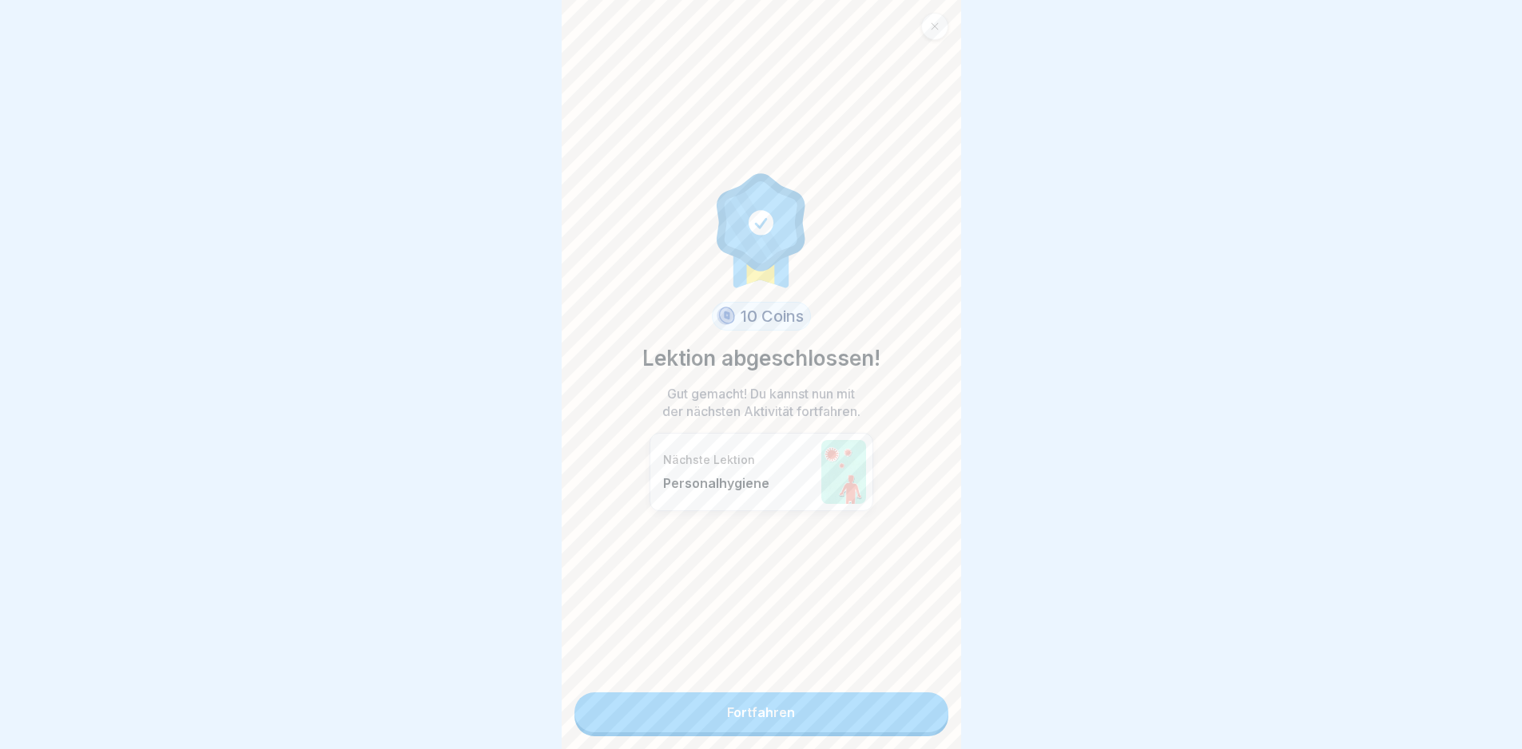
click at [913, 697] on link "Fortfahren" at bounding box center [761, 713] width 374 height 40
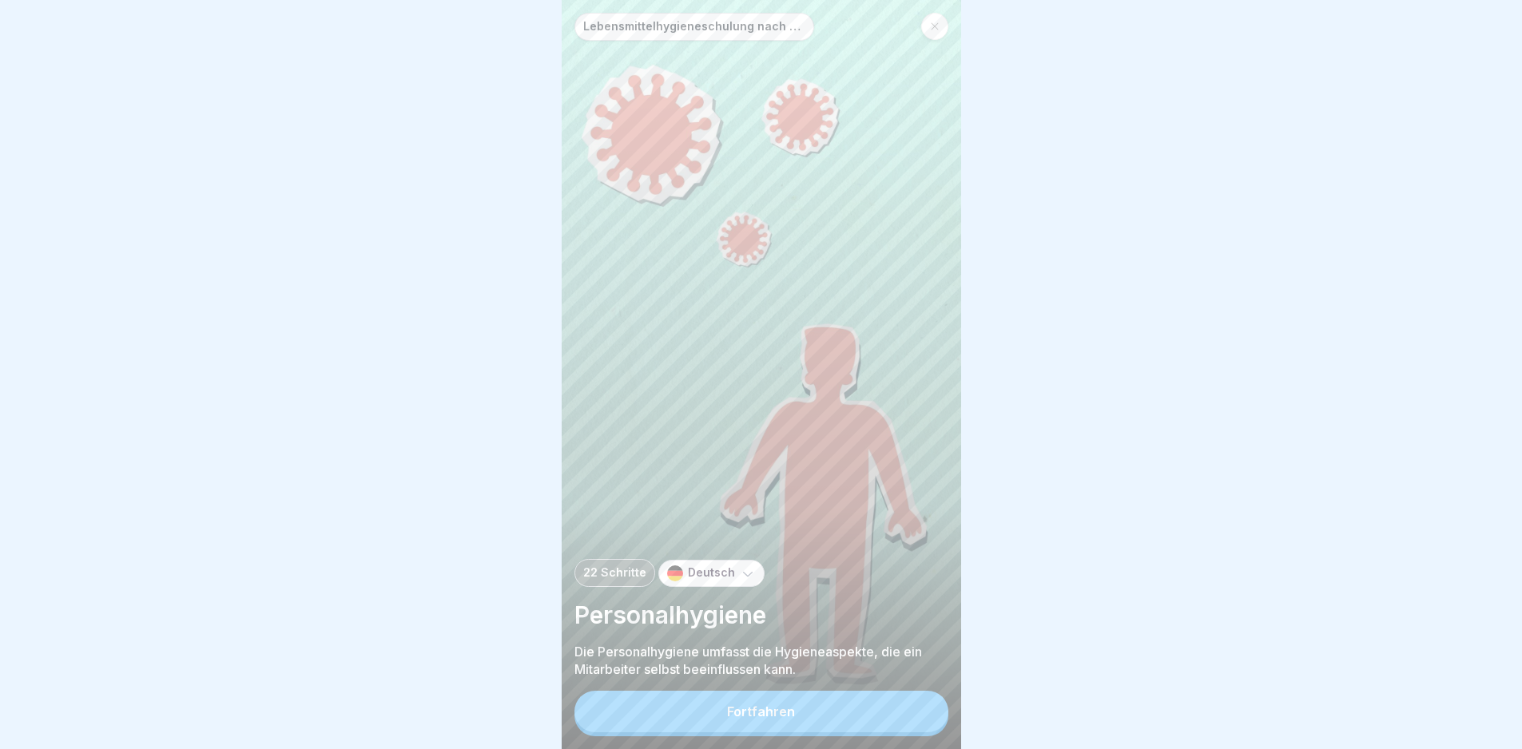
click at [913, 697] on div "Lebensmittelhygieneschulung nach EU-Verordnung (EG) Nr. 852 / 2004 22 Schritte …" at bounding box center [761, 374] width 399 height 749
click at [899, 713] on button "Fortfahren" at bounding box center [761, 712] width 374 height 42
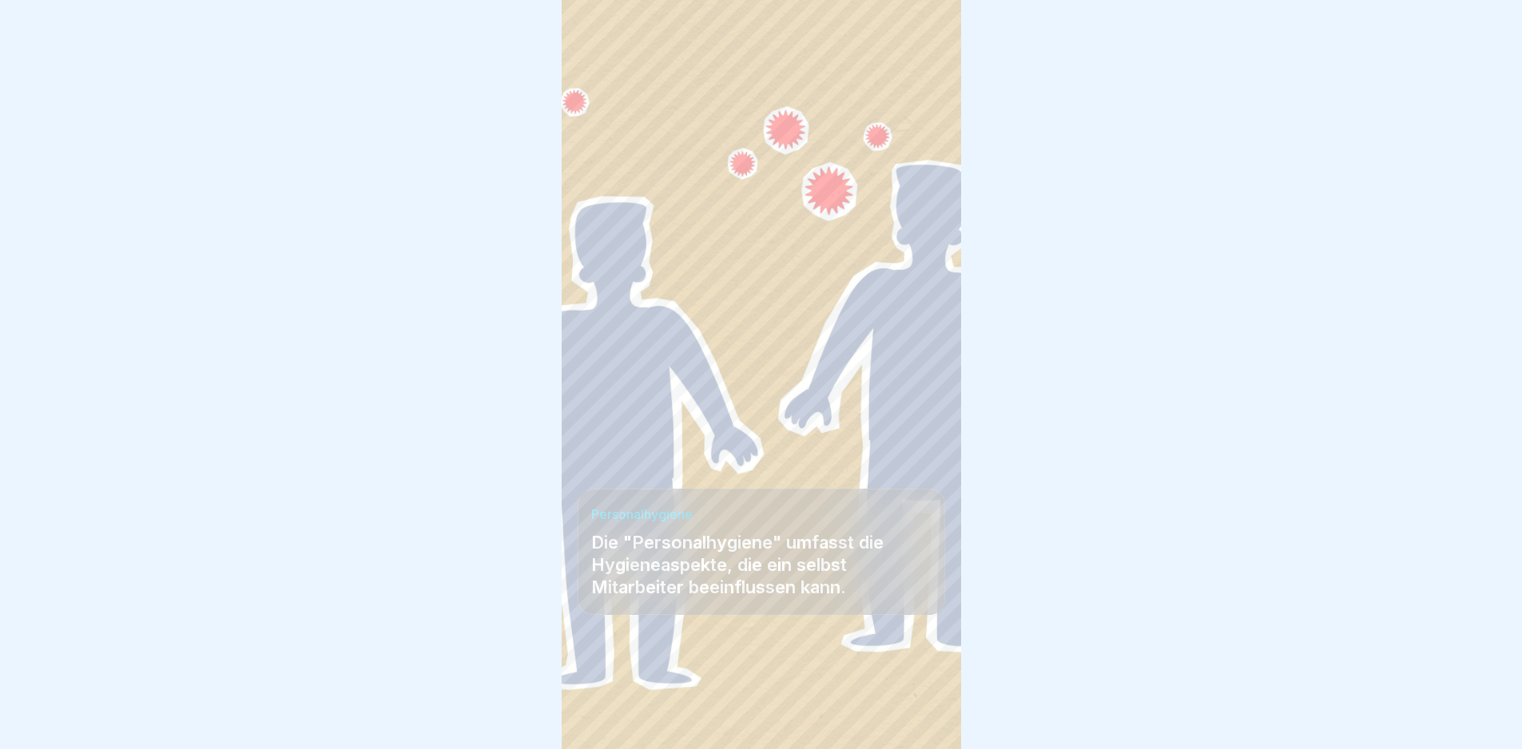
click at [899, 713] on div at bounding box center [920, 705] width 56 height 56
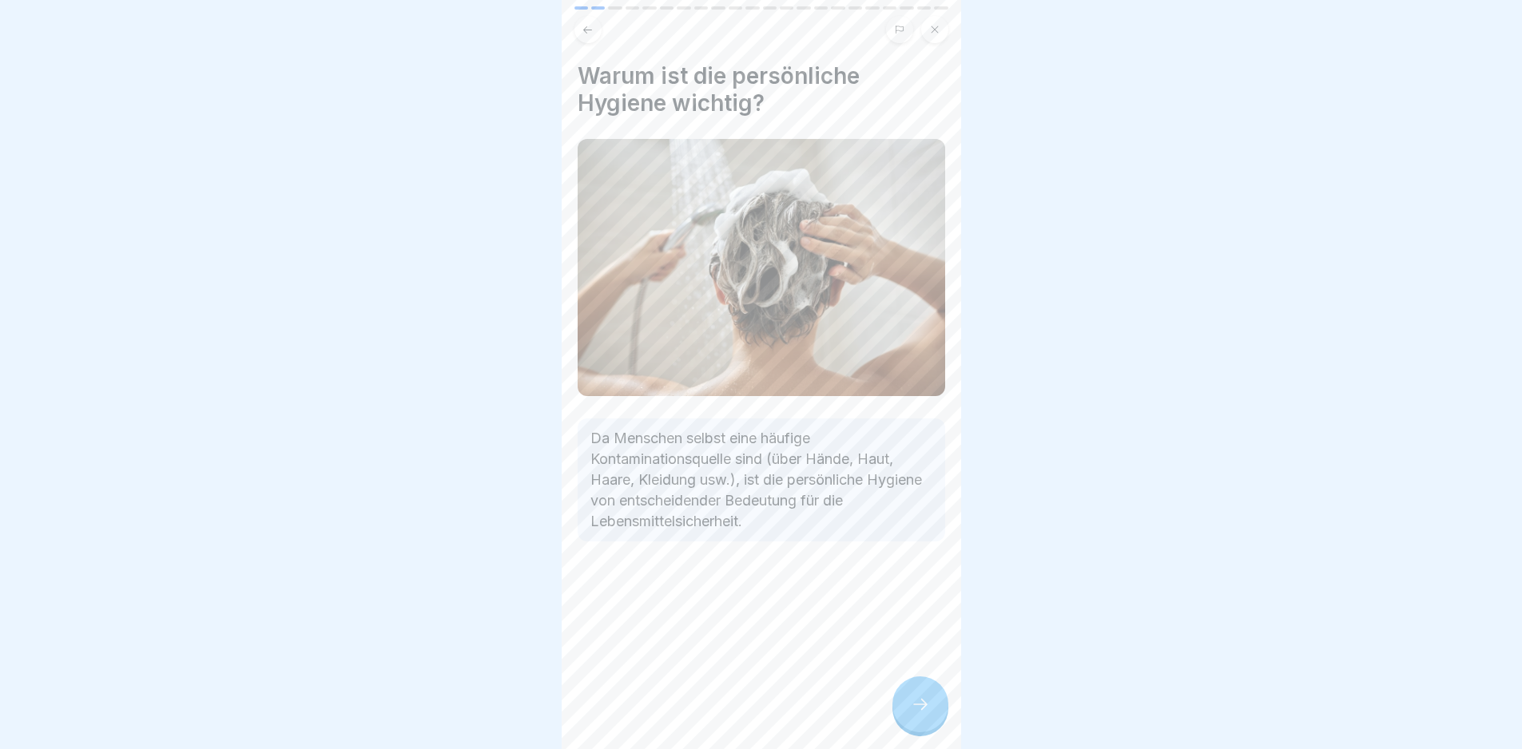
click at [899, 713] on div at bounding box center [920, 705] width 56 height 56
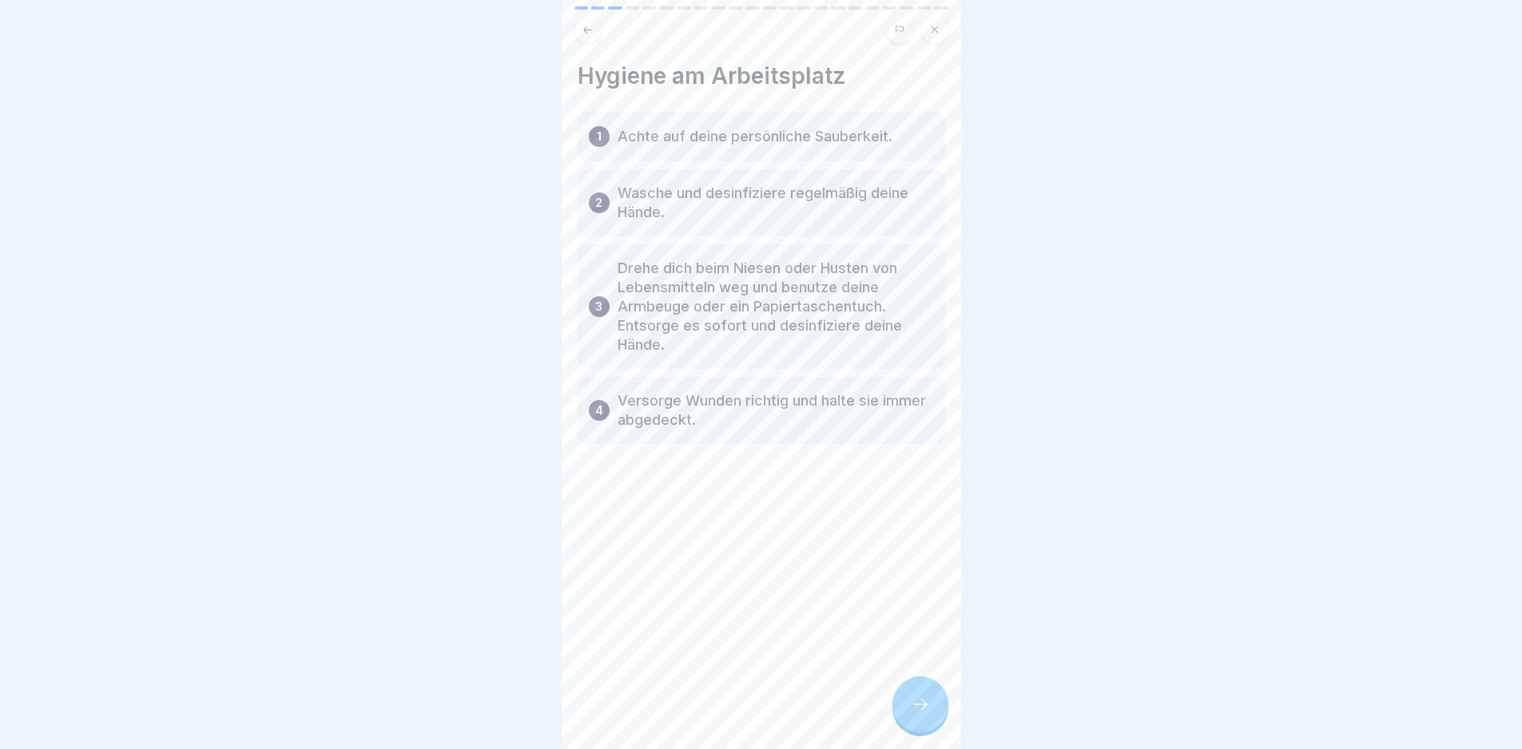
click at [899, 713] on div at bounding box center [920, 705] width 56 height 56
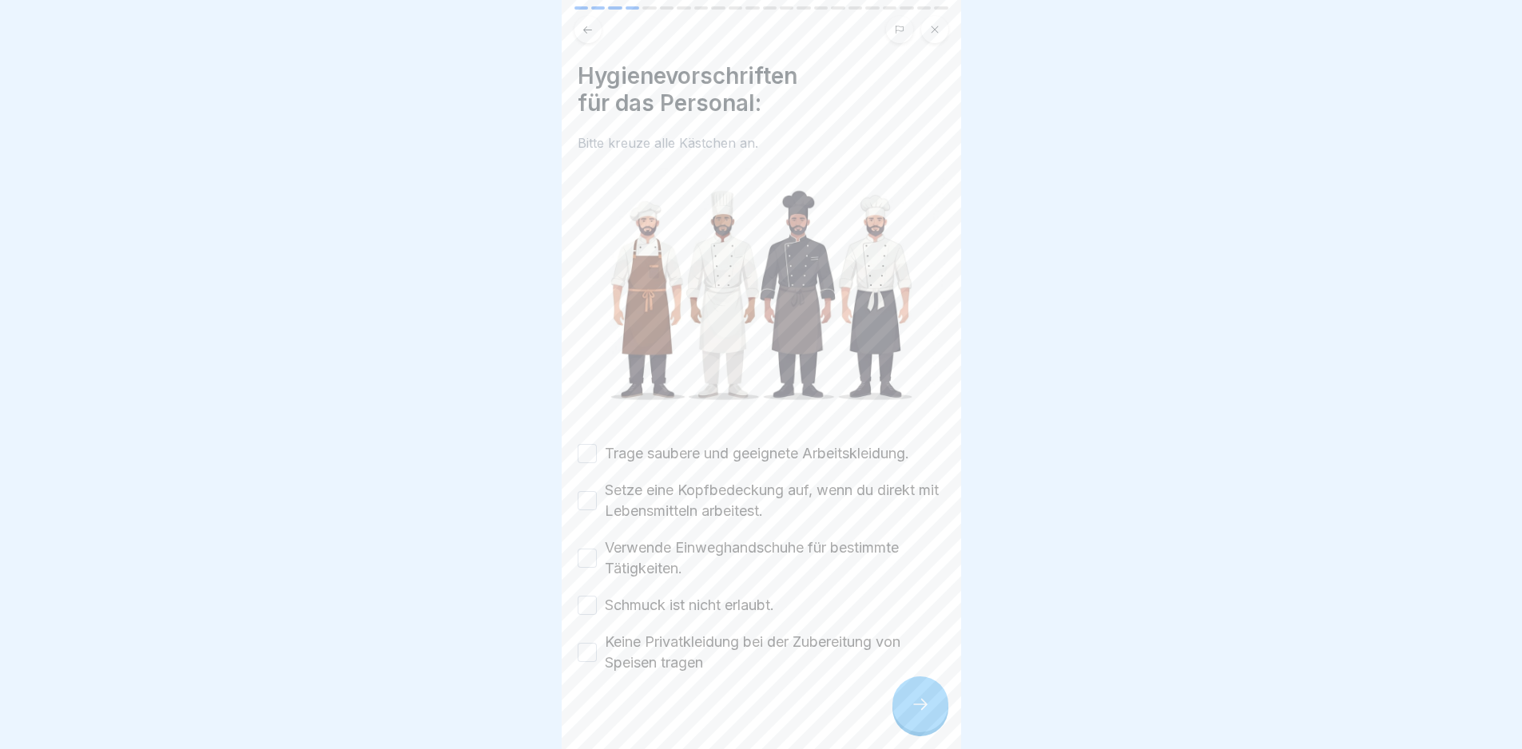
click at [685, 455] on label "Trage saubere und geeignete Arbeitskleidung." at bounding box center [757, 453] width 304 height 21
click at [597, 455] on button "Trage saubere und geeignete Arbeitskleidung." at bounding box center [587, 453] width 19 height 19
click at [690, 504] on label "Setze eine Kopfbedeckung auf, wenn du direkt mit Lebensmitteln arbeitest." at bounding box center [775, 501] width 340 height 42
click at [597, 504] on button "Setze eine Kopfbedeckung auf, wenn du direkt mit Lebensmitteln arbeitest." at bounding box center [587, 500] width 19 height 19
click at [709, 547] on label "Verwende Einweghandschuhe für bestimmte Tätigkeiten." at bounding box center [775, 559] width 340 height 42
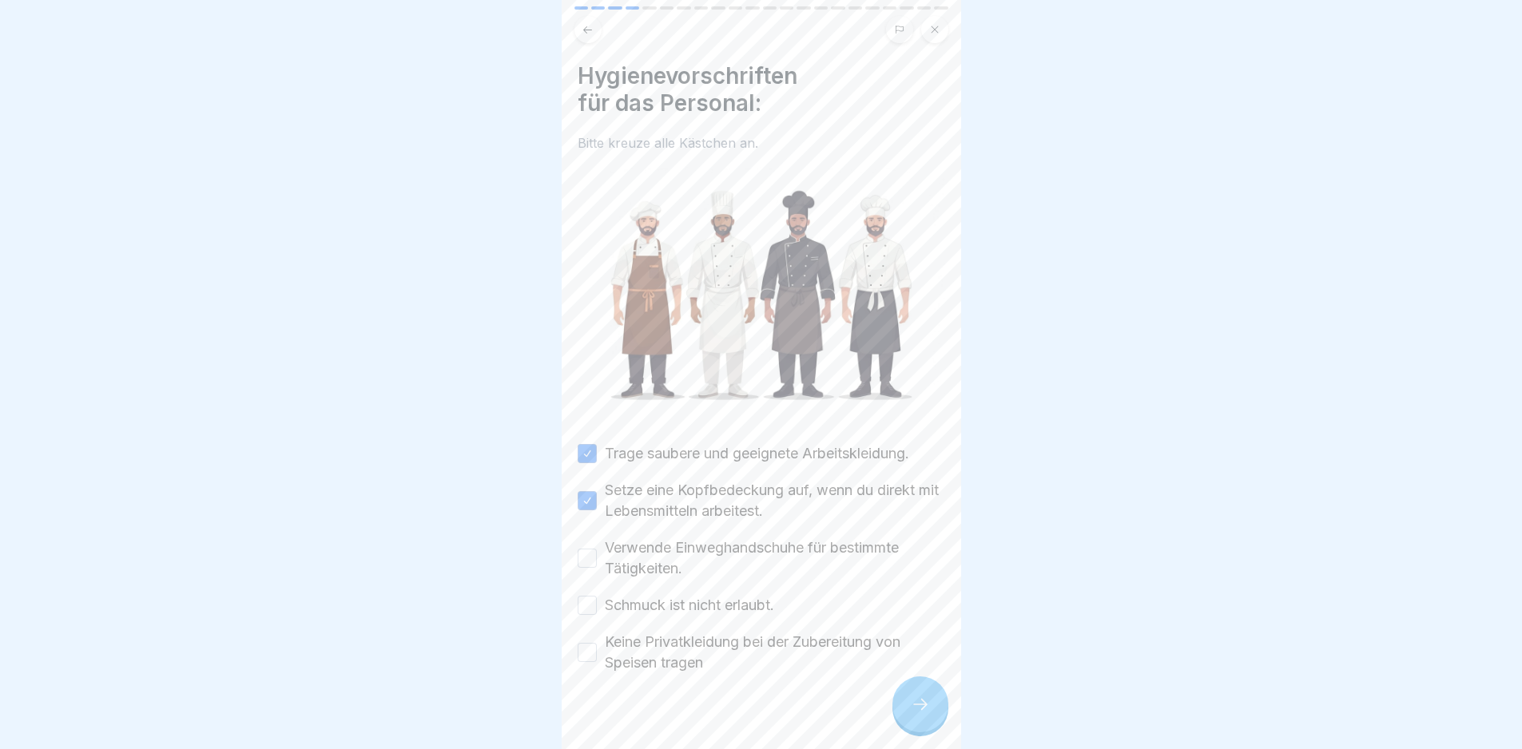
click at [597, 549] on button "Verwende Einweghandschuhe für bestimmte Tätigkeiten." at bounding box center [587, 558] width 19 height 19
drag, startPoint x: 722, startPoint y: 591, endPoint x: 741, endPoint y: 609, distance: 25.4
click at [723, 598] on label "Schmuck ist nicht erlaubt." at bounding box center [689, 605] width 169 height 21
click at [597, 598] on button "Schmuck ist nicht erlaubt." at bounding box center [587, 605] width 19 height 19
click at [754, 622] on div "Trage saubere und geeignete Arbeitskleidung. Setze eine Kopfbedeckung auf, wenn…" at bounding box center [762, 558] width 368 height 230
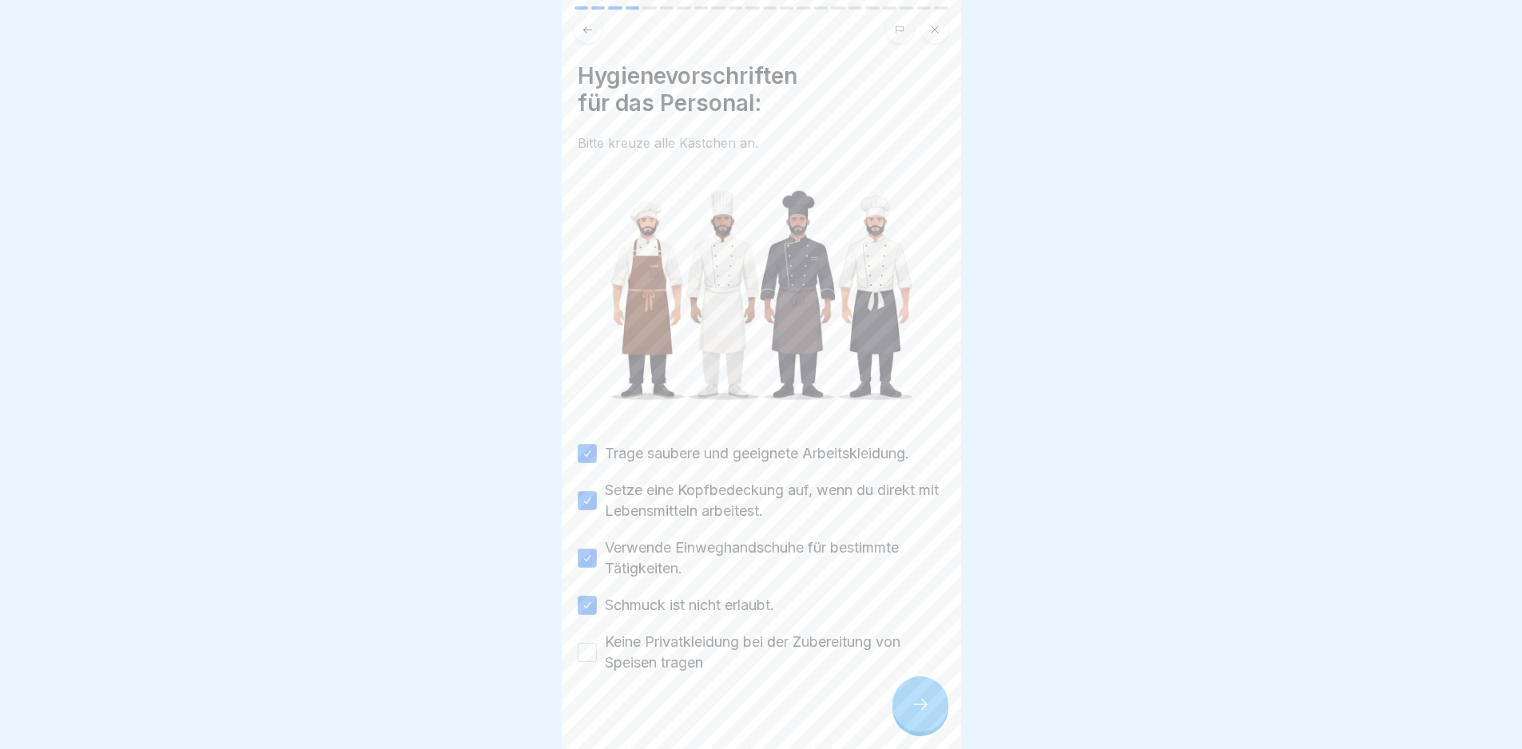
click at [749, 632] on label "Keine Privatkleidung bei der Zubereitung von Speisen tragen" at bounding box center [775, 653] width 340 height 42
click at [597, 643] on button "Keine Privatkleidung bei der Zubereitung von Speisen tragen" at bounding box center [587, 652] width 19 height 19
click at [929, 708] on icon at bounding box center [920, 704] width 19 height 19
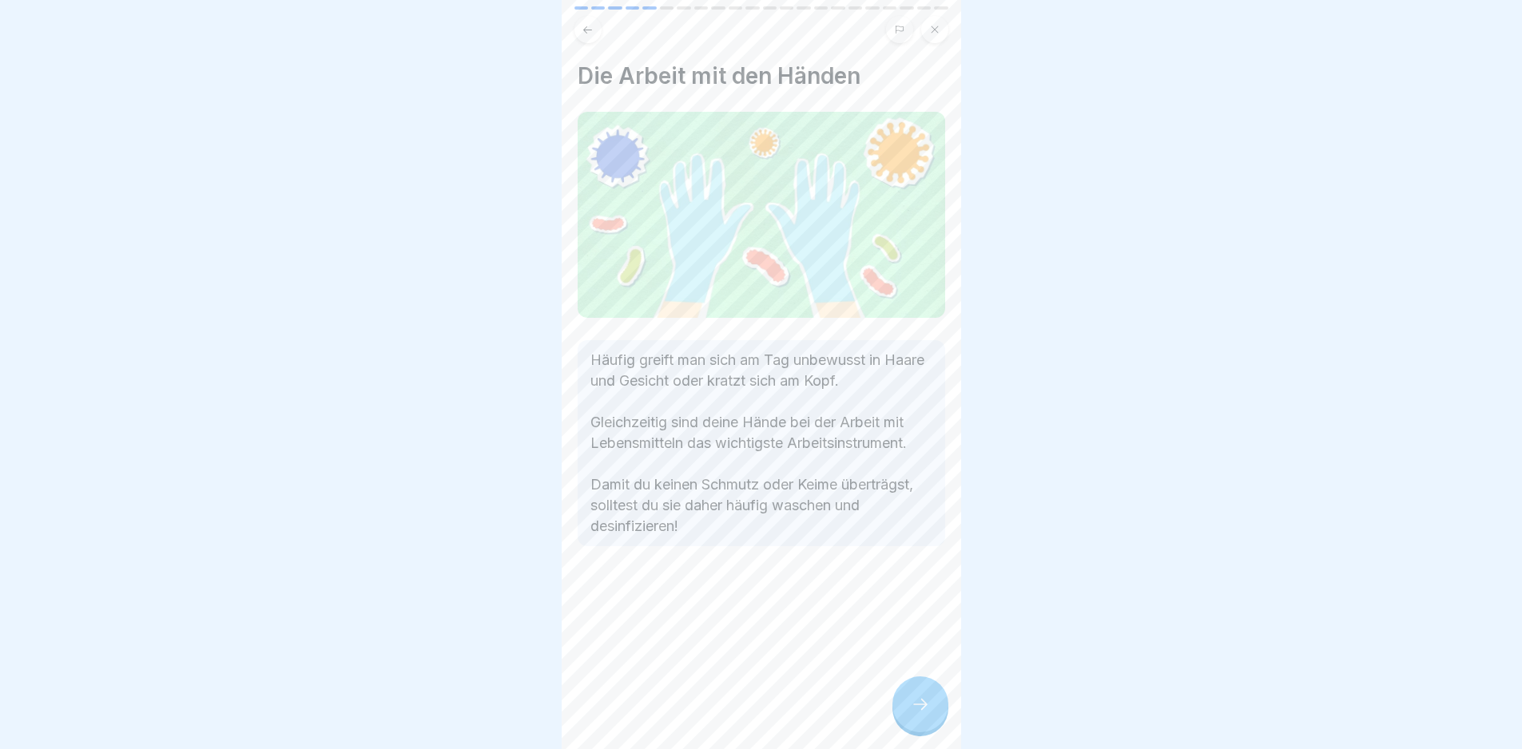
click at [929, 708] on icon at bounding box center [920, 704] width 19 height 19
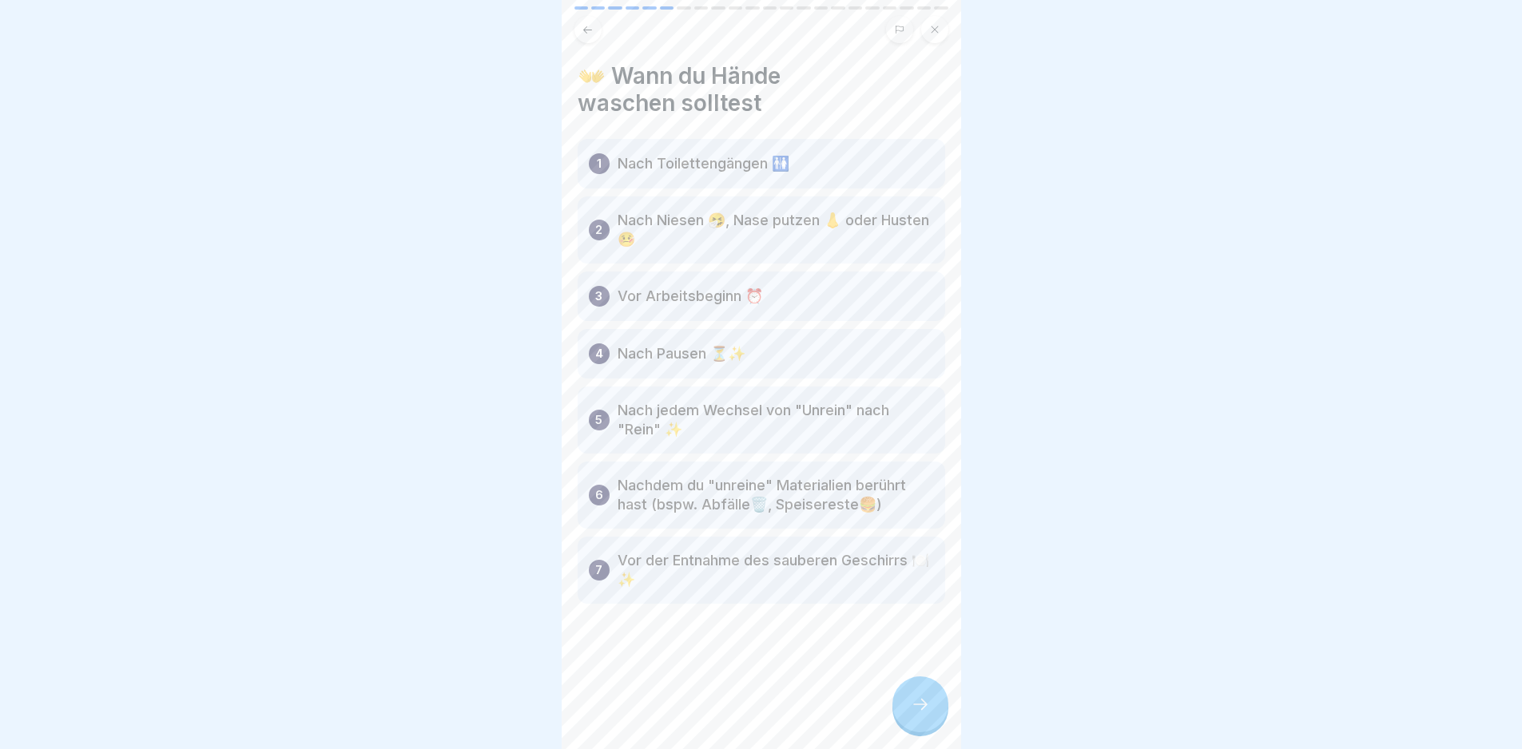
click at [929, 708] on icon at bounding box center [920, 704] width 19 height 19
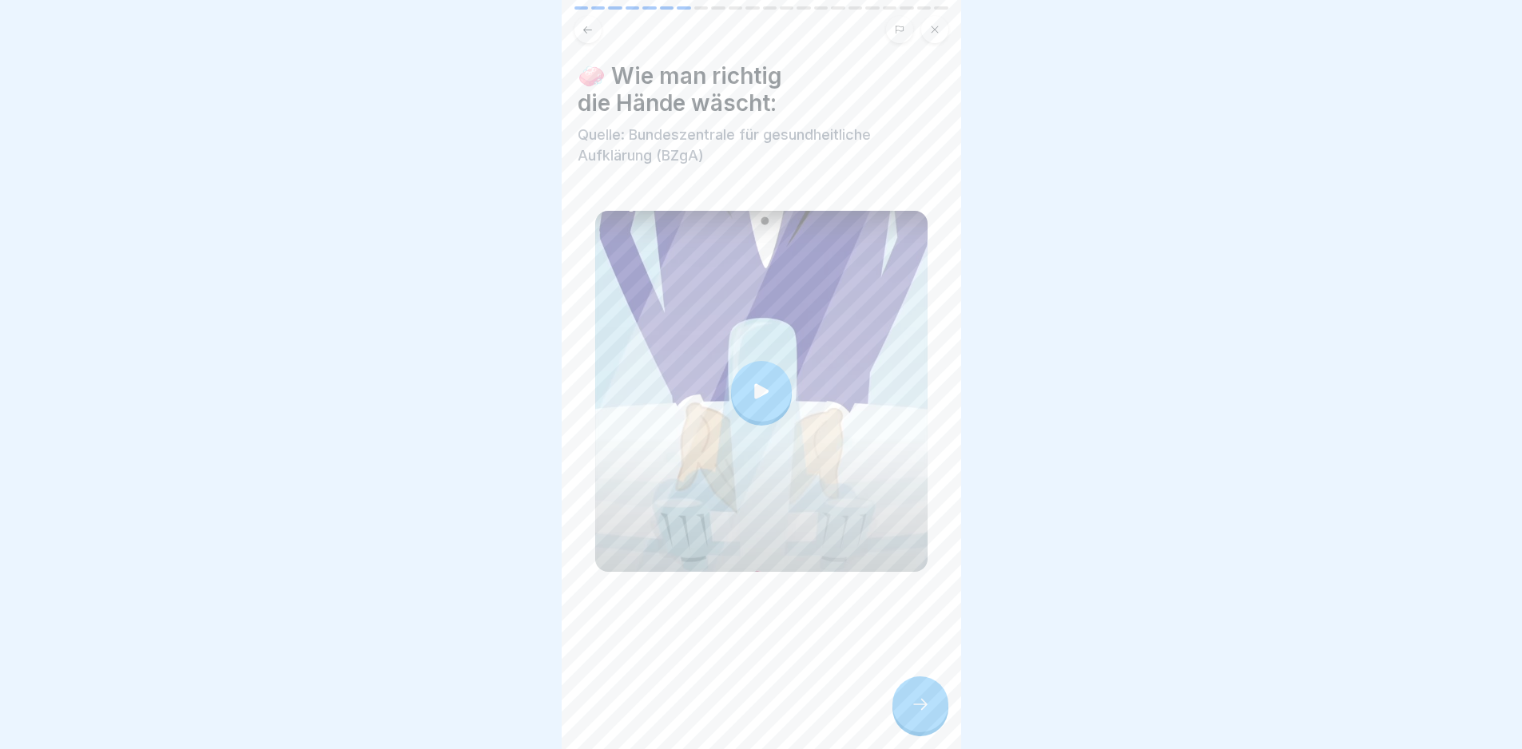
click at [747, 310] on div at bounding box center [761, 391] width 332 height 361
click at [917, 729] on div at bounding box center [920, 705] width 56 height 56
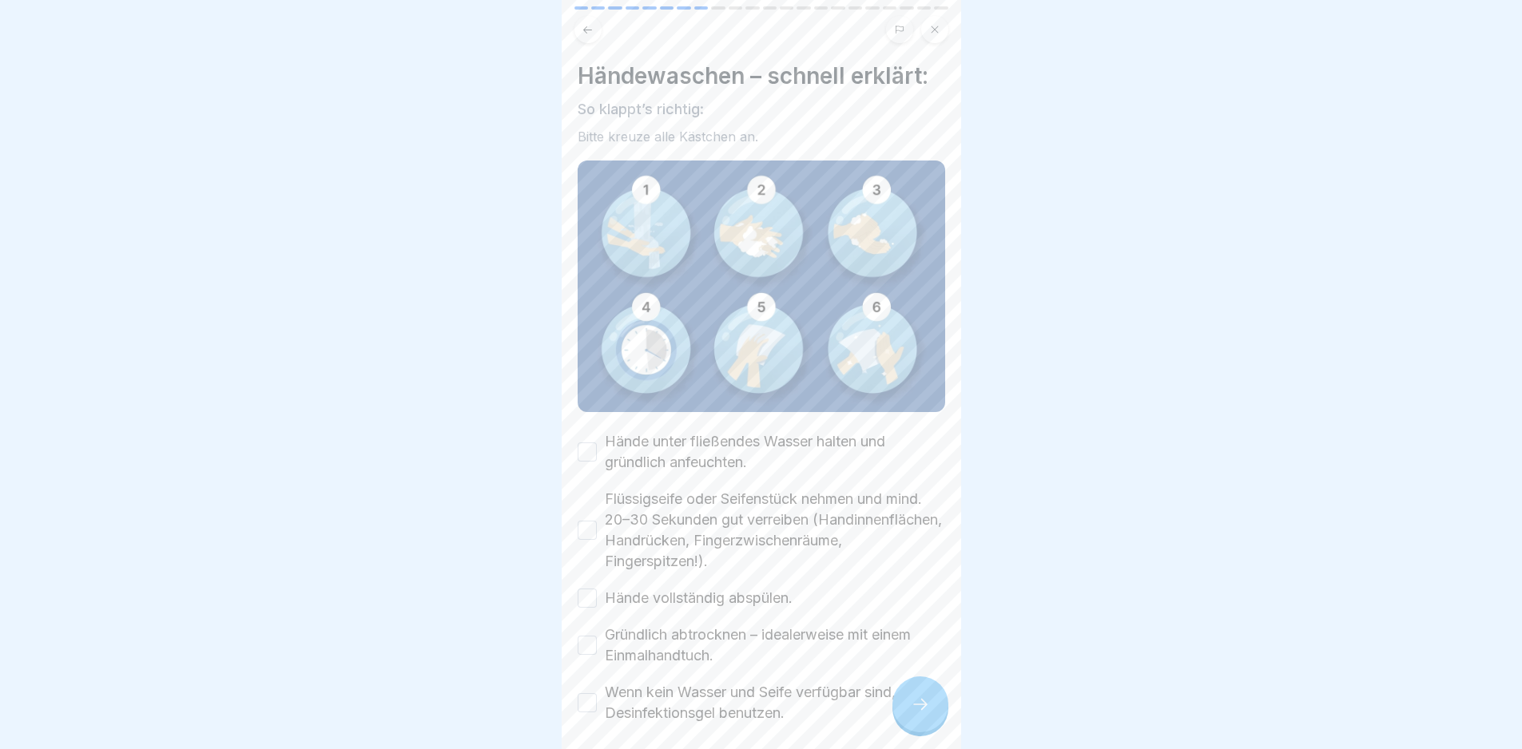
click at [912, 714] on icon at bounding box center [920, 704] width 19 height 19
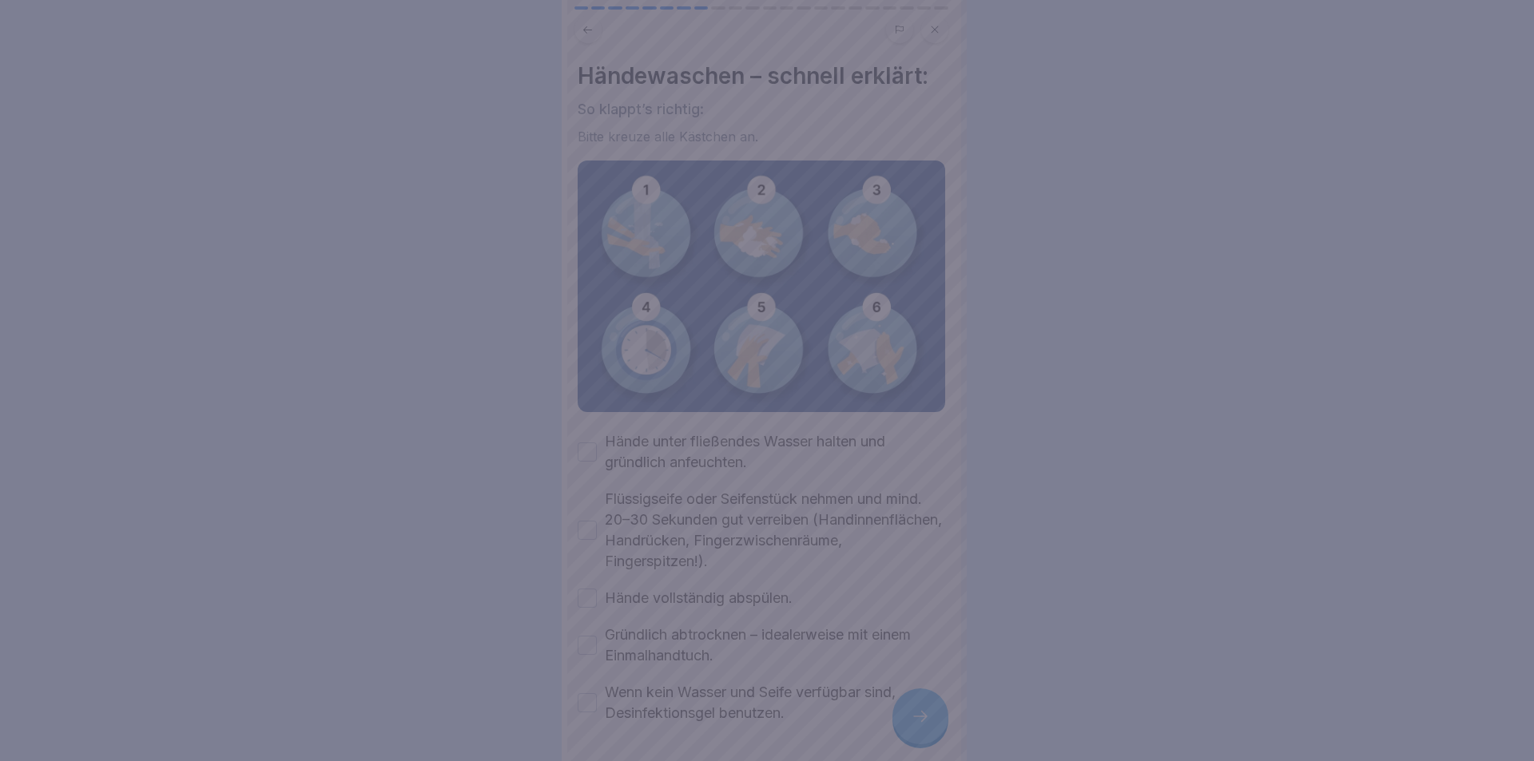
click at [912, 716] on div at bounding box center [767, 380] width 1534 height 761
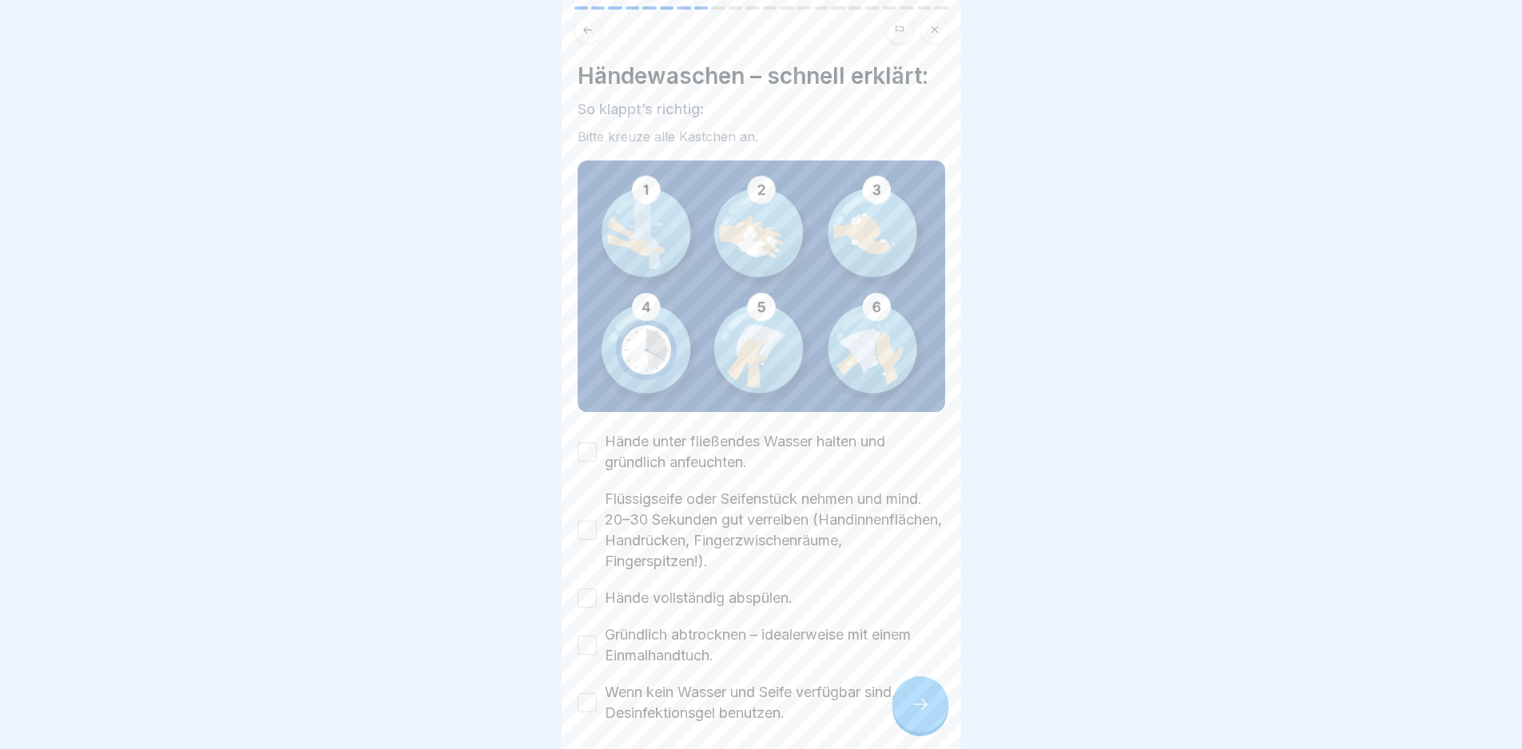
click at [633, 447] on label "Hände unter fließendes Wasser halten und gründlich anfeuchten." at bounding box center [775, 452] width 340 height 42
click at [597, 447] on button "Hände unter fließendes Wasser halten und gründlich anfeuchten." at bounding box center [587, 452] width 19 height 19
click at [662, 495] on label "Flüssigseife oder Seifenstück nehmen und mind. 20–30 Sekunden gut verreiben (Ha…" at bounding box center [775, 530] width 340 height 83
click at [597, 521] on button "Flüssigseife oder Seifenstück nehmen und mind. 20–30 Sekunden gut verreiben (Ha…" at bounding box center [587, 530] width 19 height 19
click at [692, 588] on label "Hände vollständig abspülen." at bounding box center [699, 598] width 188 height 21
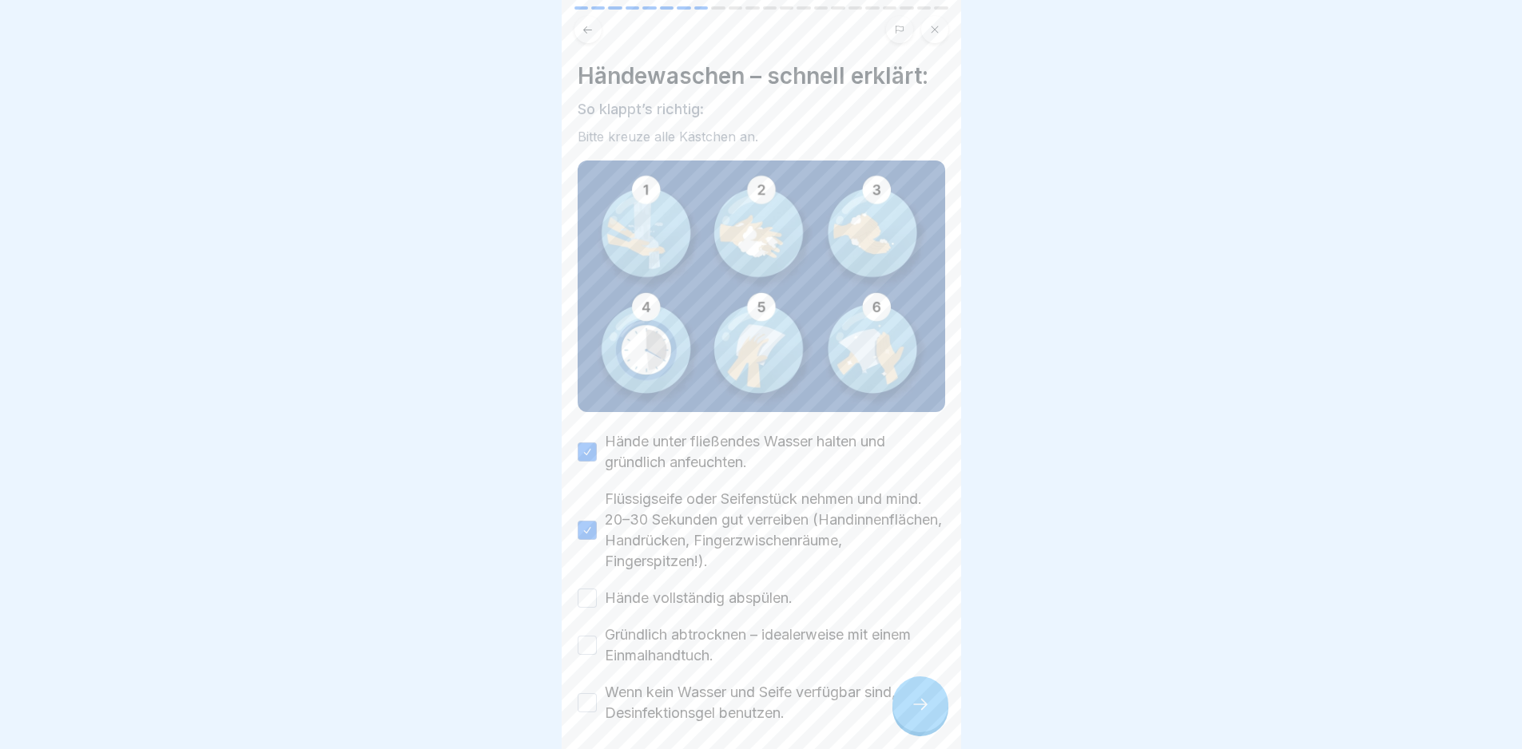
click at [597, 589] on button "Hände vollständig abspülen." at bounding box center [587, 598] width 19 height 19
drag, startPoint x: 709, startPoint y: 638, endPoint x: 726, endPoint y: 666, distance: 33.0
click at [709, 640] on label "Gründlich abtrocknen – idealerweise mit einem Einmalhandtuch." at bounding box center [775, 646] width 340 height 42
click at [597, 640] on button "Gründlich abtrocknen – idealerweise mit einem Einmalhandtuch." at bounding box center [587, 645] width 19 height 19
click at [731, 702] on label "Wenn kein Wasser und Seife verfügbar sind, Desinfektionsgel benutzen." at bounding box center [775, 703] width 340 height 42
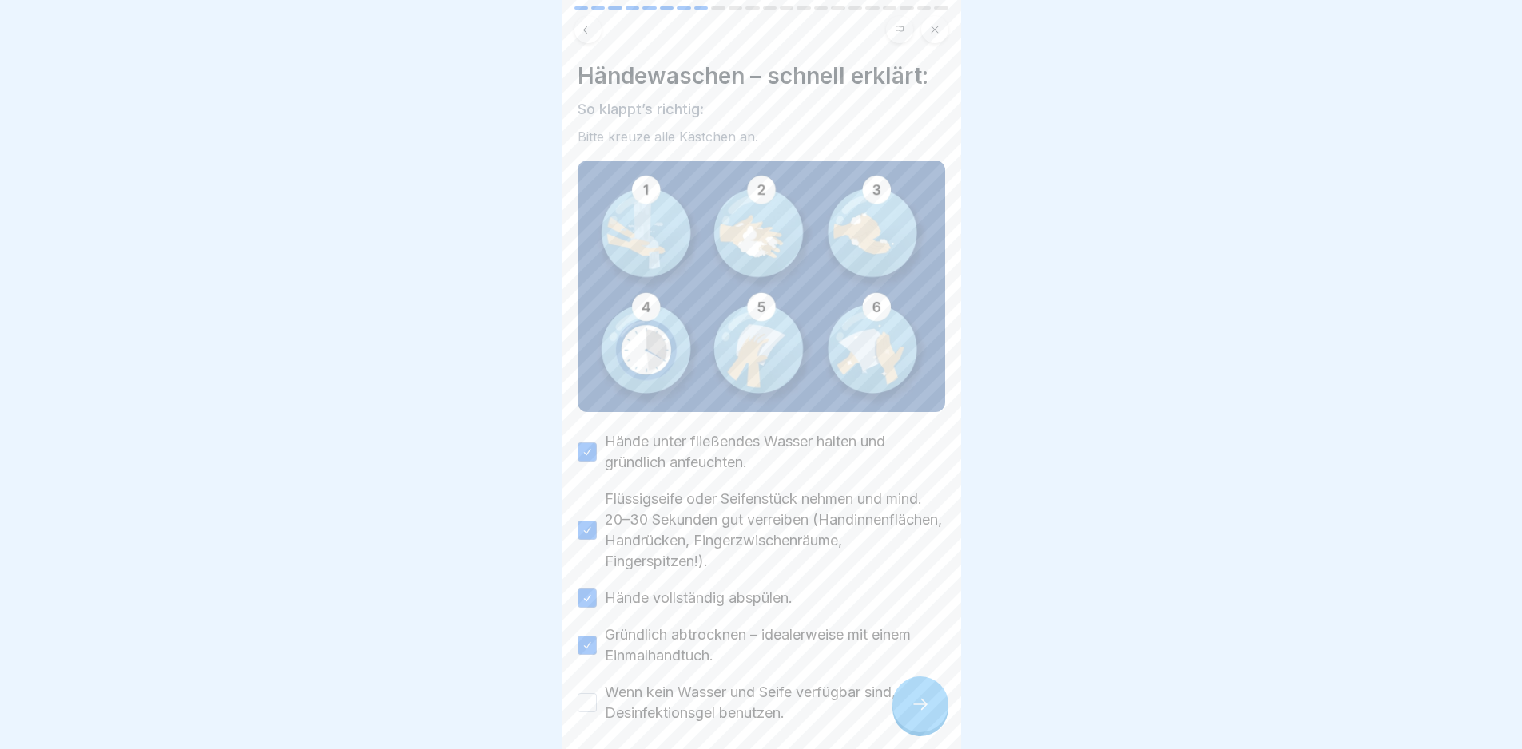
click at [597, 702] on button "Wenn kein Wasser und Seife verfügbar sind, Desinfektionsgel benutzen." at bounding box center [587, 702] width 19 height 19
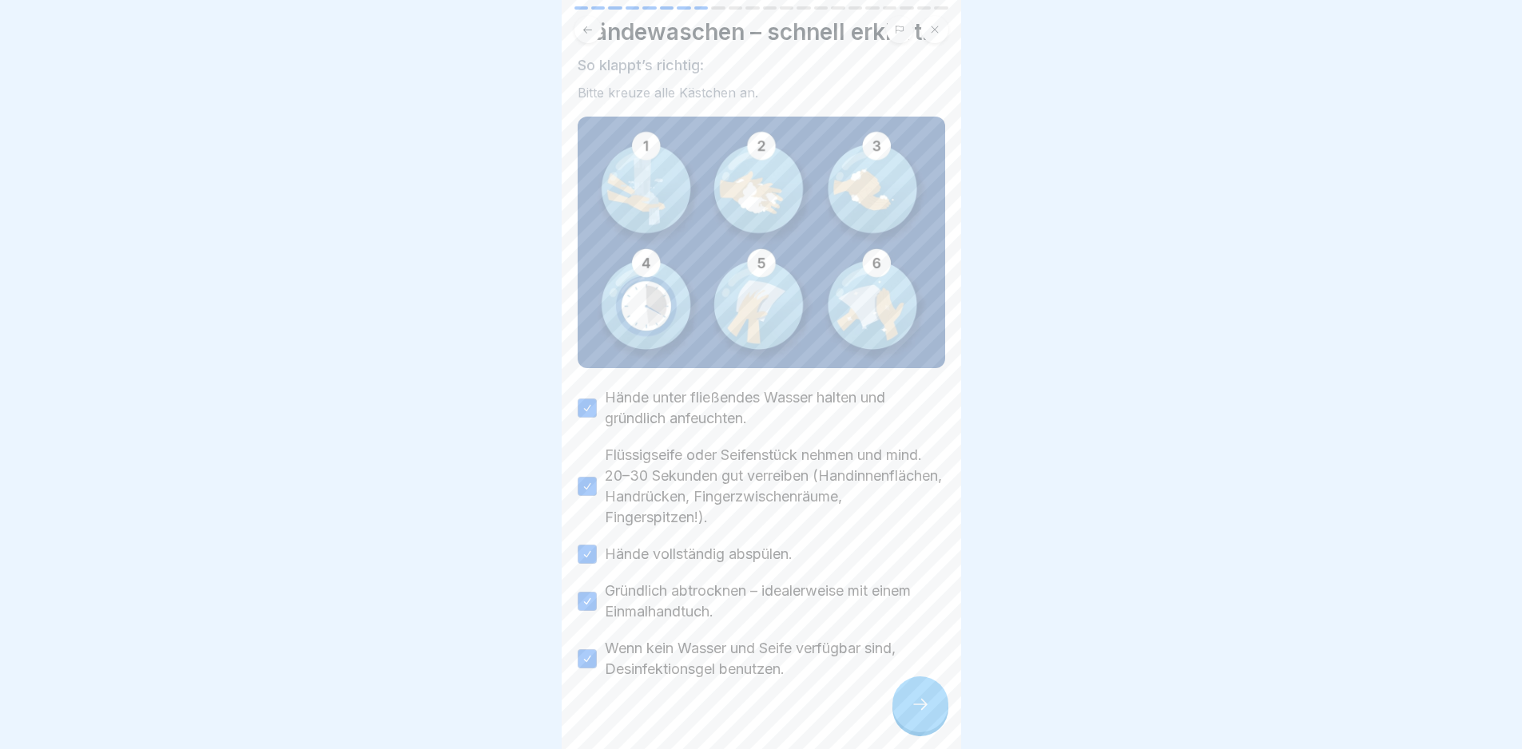
scroll to position [62, 0]
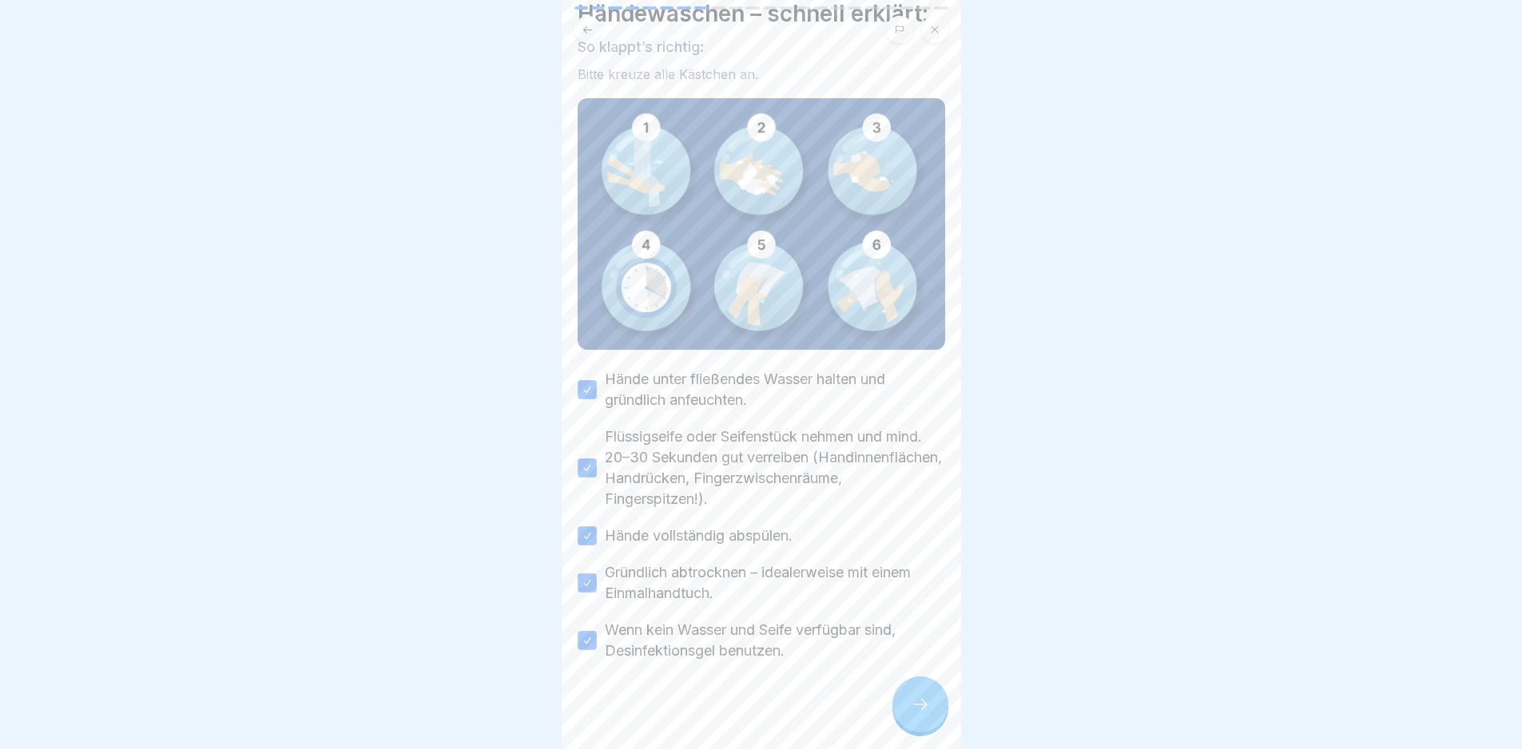
click at [880, 709] on div at bounding box center [762, 710] width 368 height 96
click at [916, 714] on icon at bounding box center [920, 704] width 19 height 19
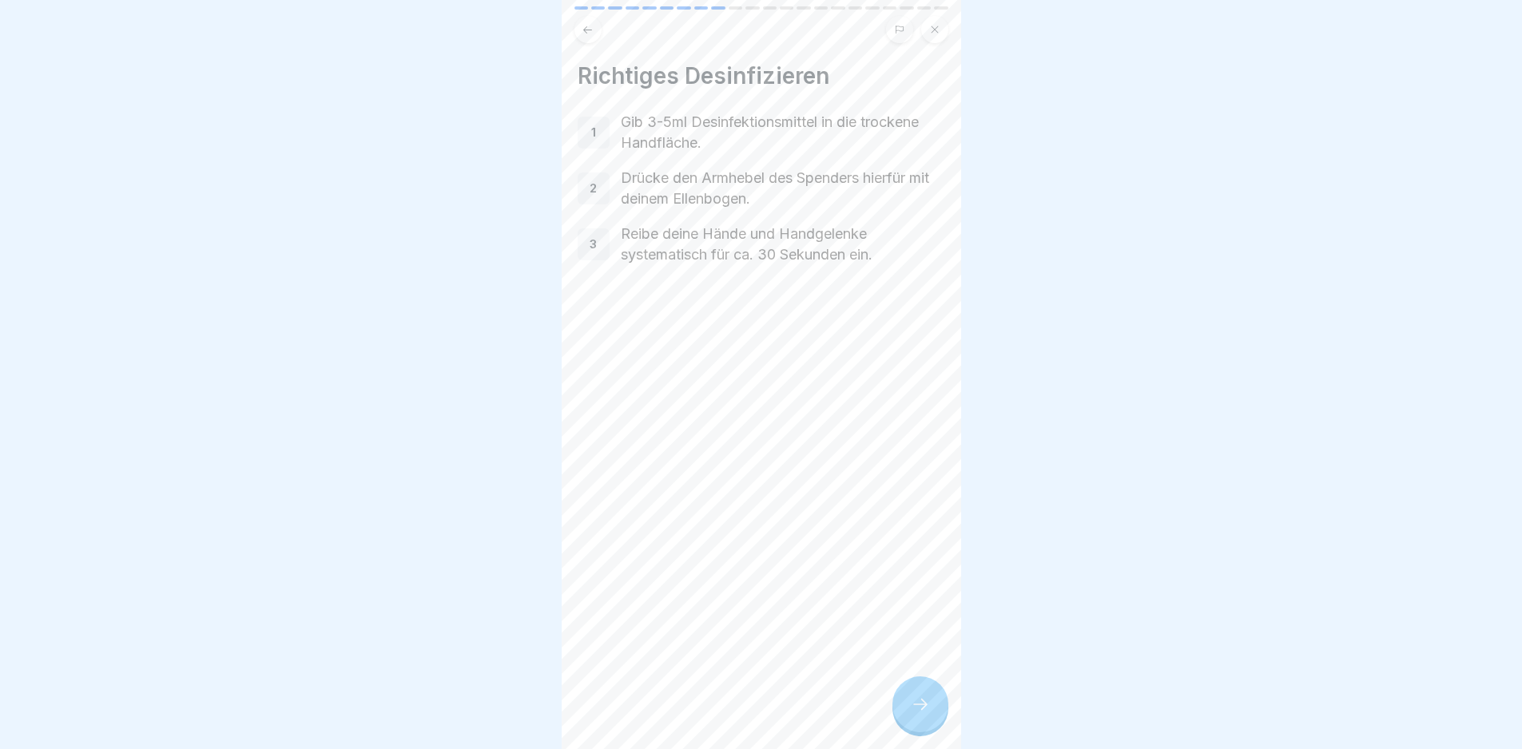
click at [916, 714] on icon at bounding box center [920, 704] width 19 height 19
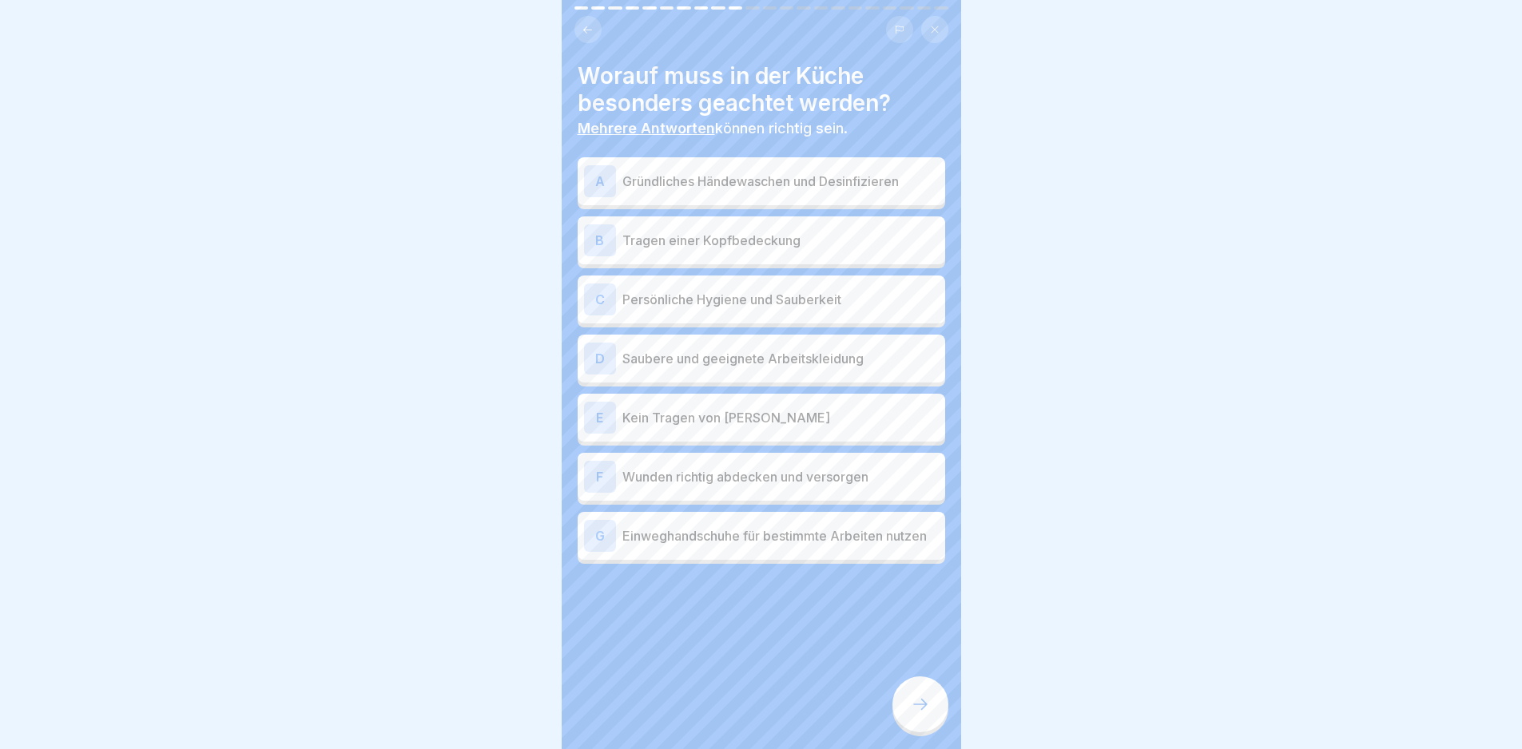
click at [802, 540] on p "Einweghandschuhe für bestimmte Arbeiten nutzen" at bounding box center [780, 536] width 316 height 19
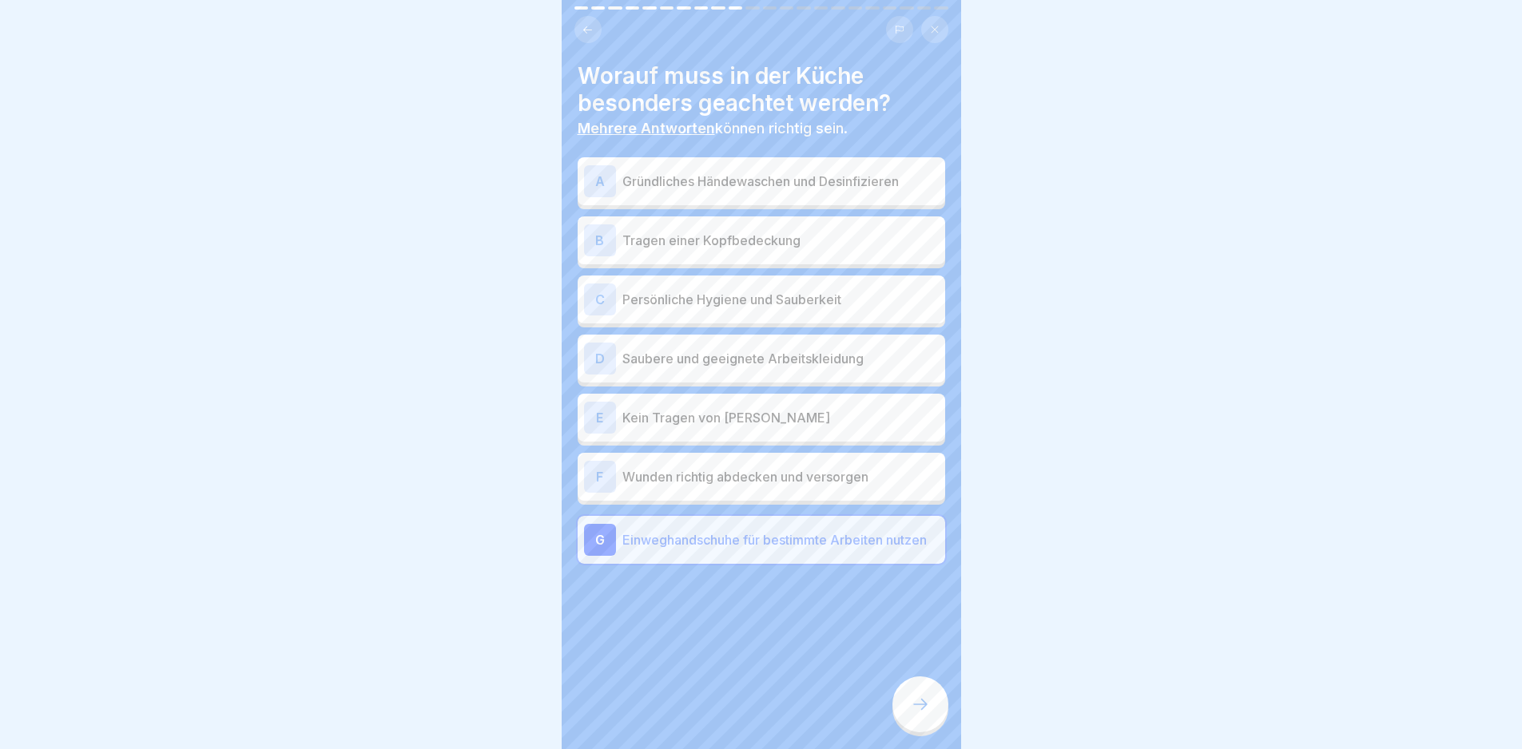
click at [764, 479] on p "Wunden richtig abdecken und versorgen" at bounding box center [780, 476] width 316 height 19
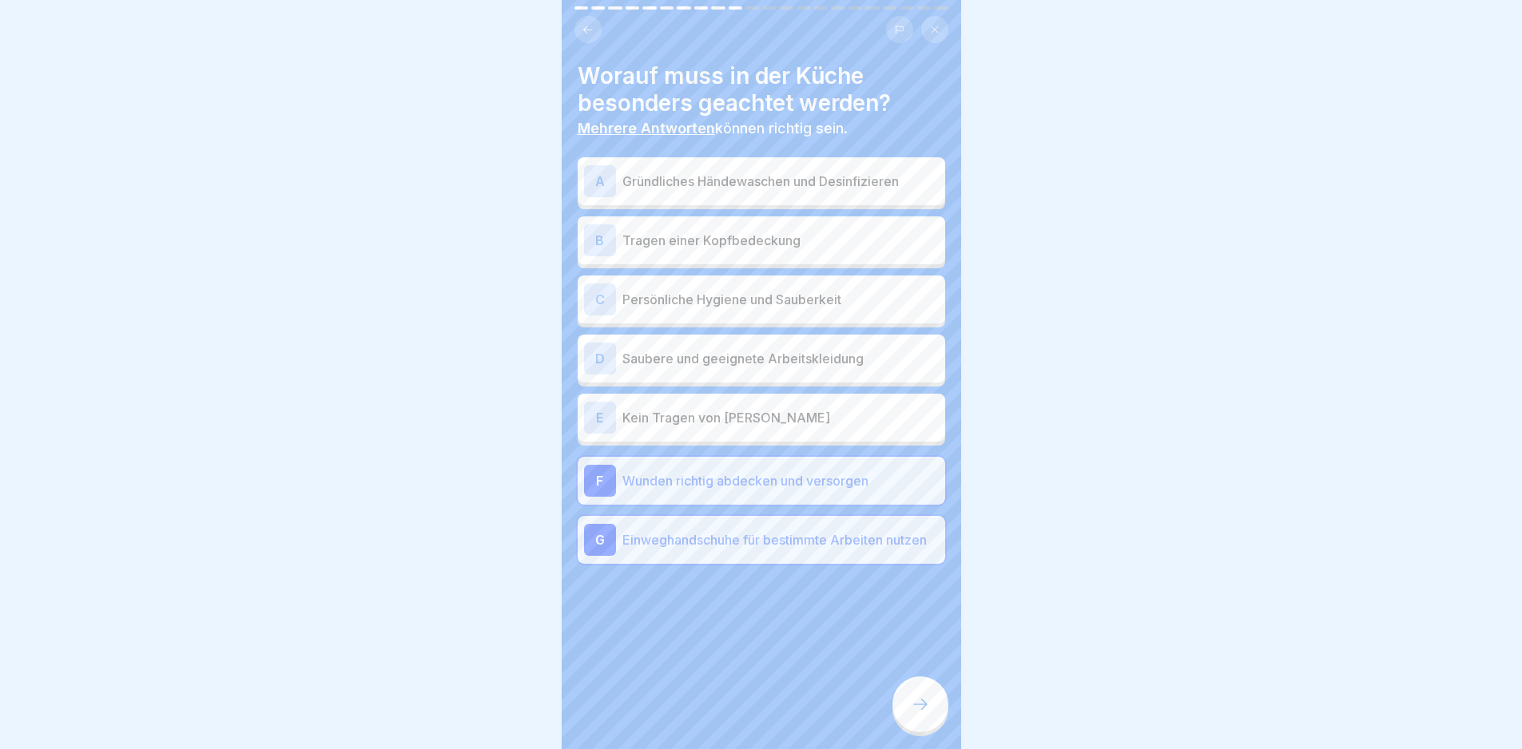
click at [735, 426] on p "Kein Tragen von [PERSON_NAME]" at bounding box center [780, 417] width 316 height 19
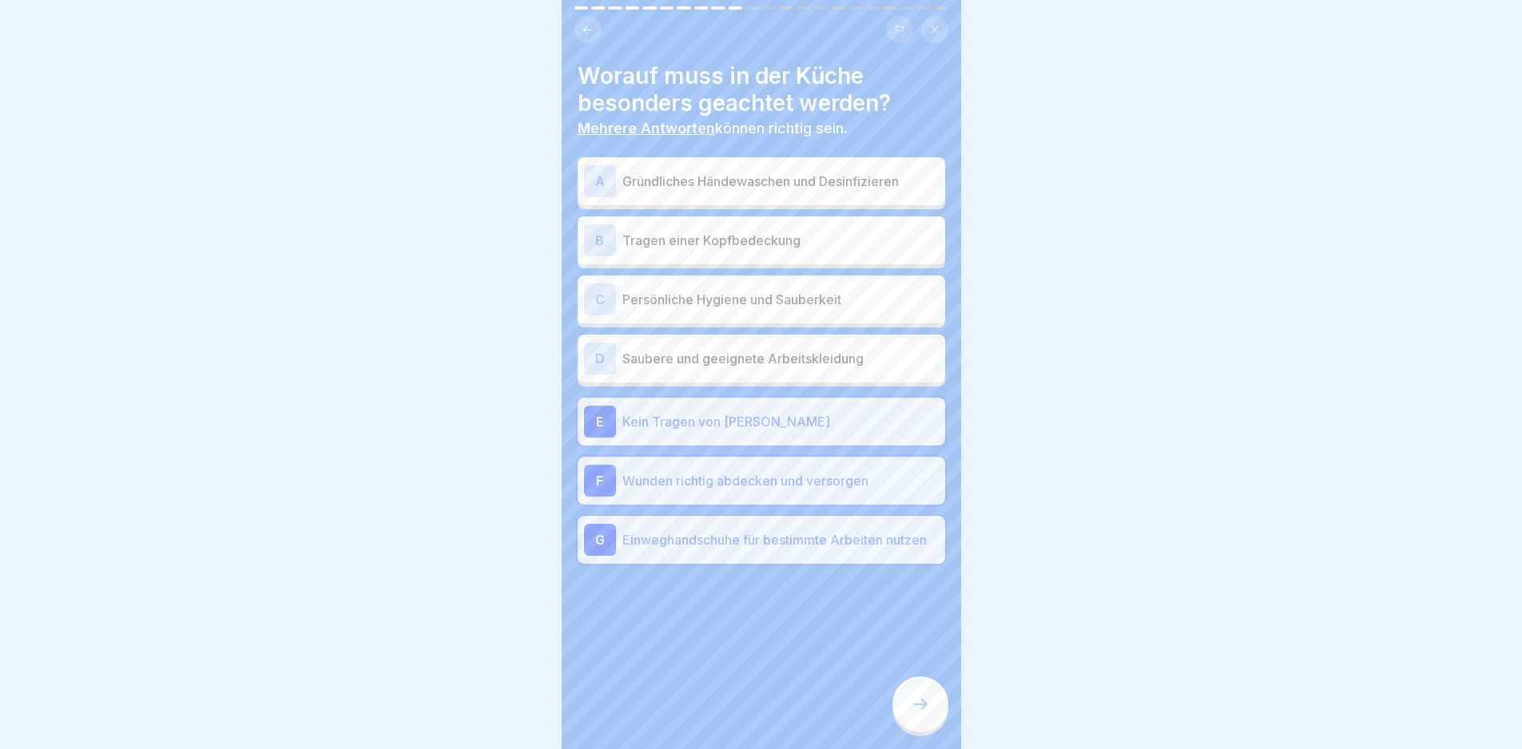
click at [721, 357] on p "Saubere und geeignete Arbeitskleidung" at bounding box center [780, 358] width 316 height 19
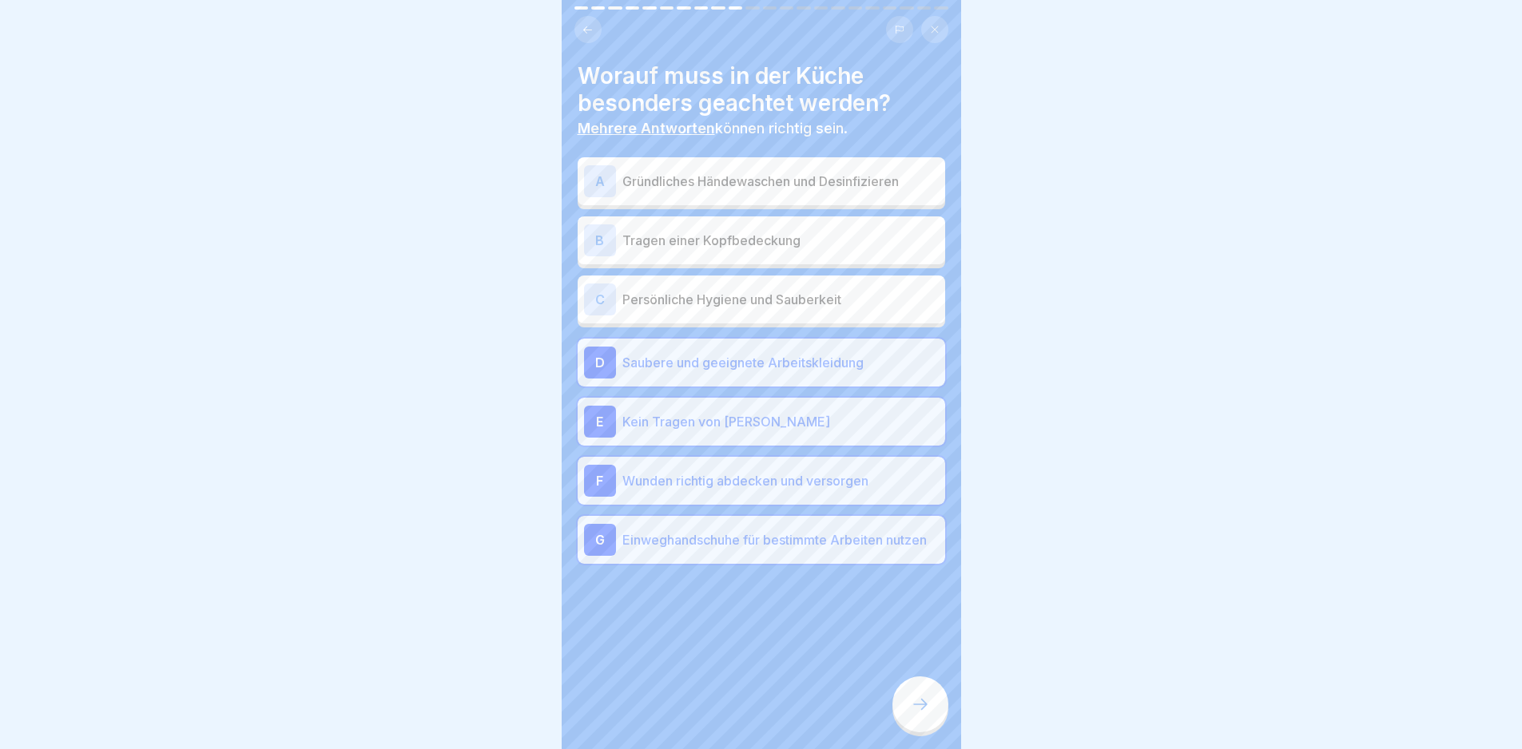
click at [714, 296] on p "Persönliche Hygiene und Sauberkeit" at bounding box center [780, 299] width 316 height 19
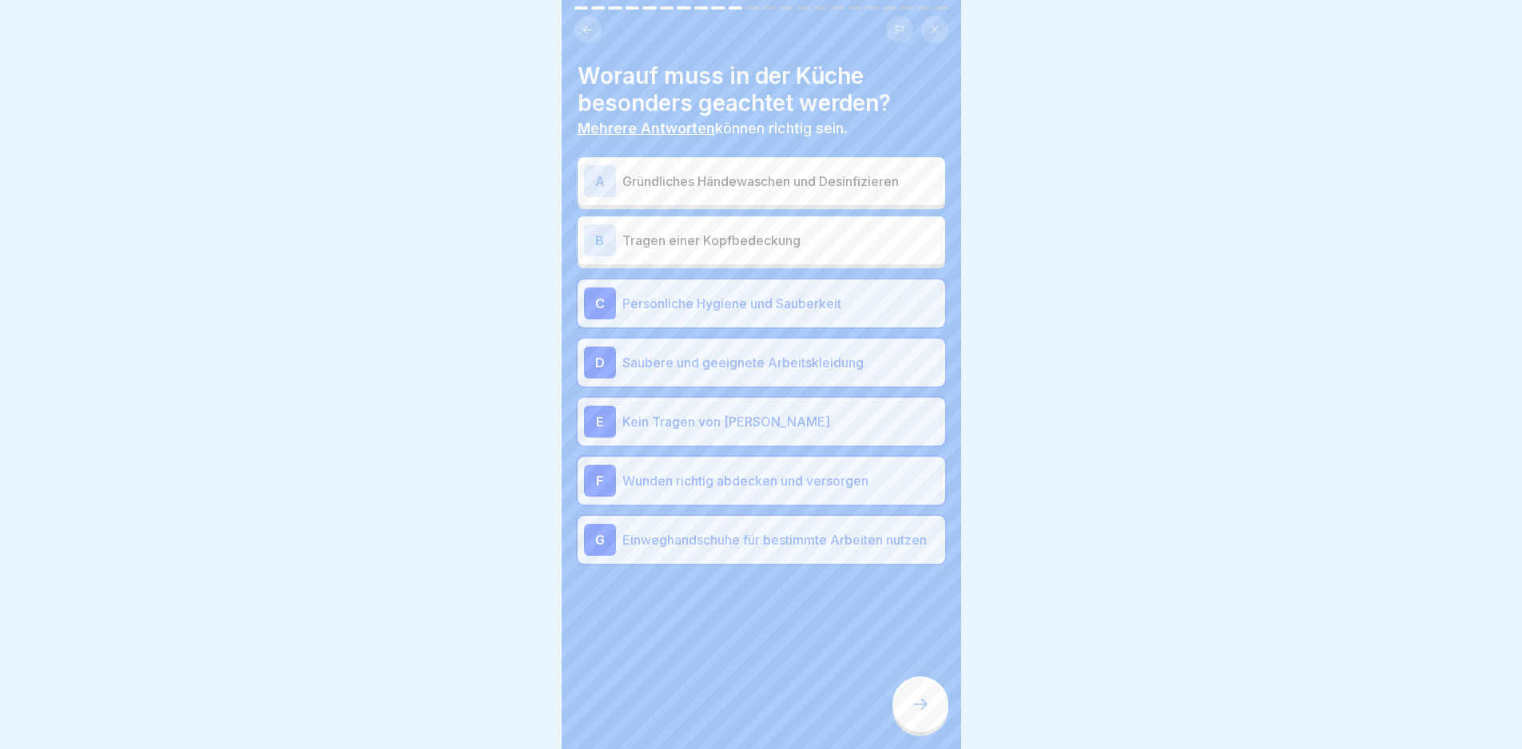
click at [702, 228] on div "B Tragen einer Kopfbedeckung" at bounding box center [761, 241] width 355 height 32
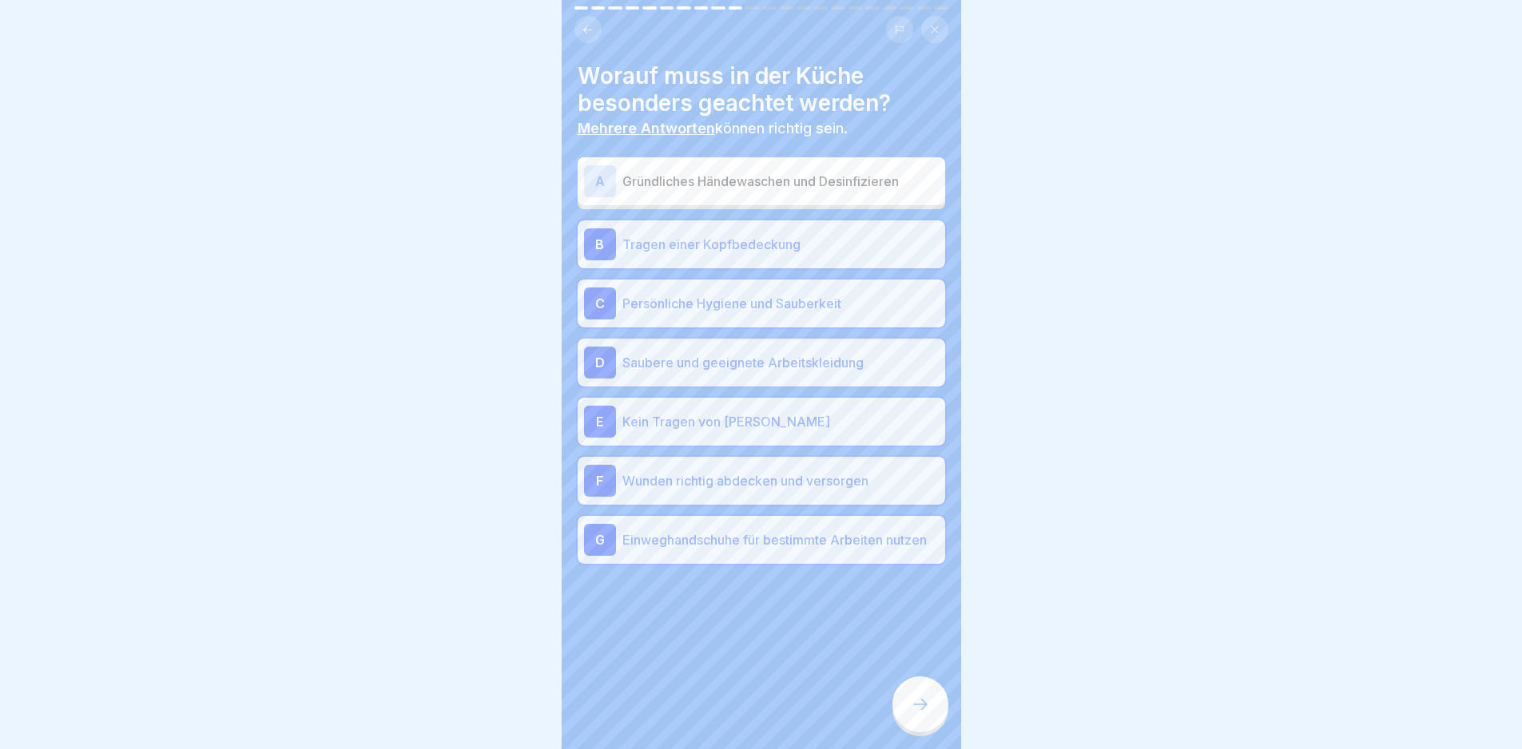
click at [703, 183] on p "Gründliches Händewaschen und Desinfizieren" at bounding box center [780, 181] width 316 height 19
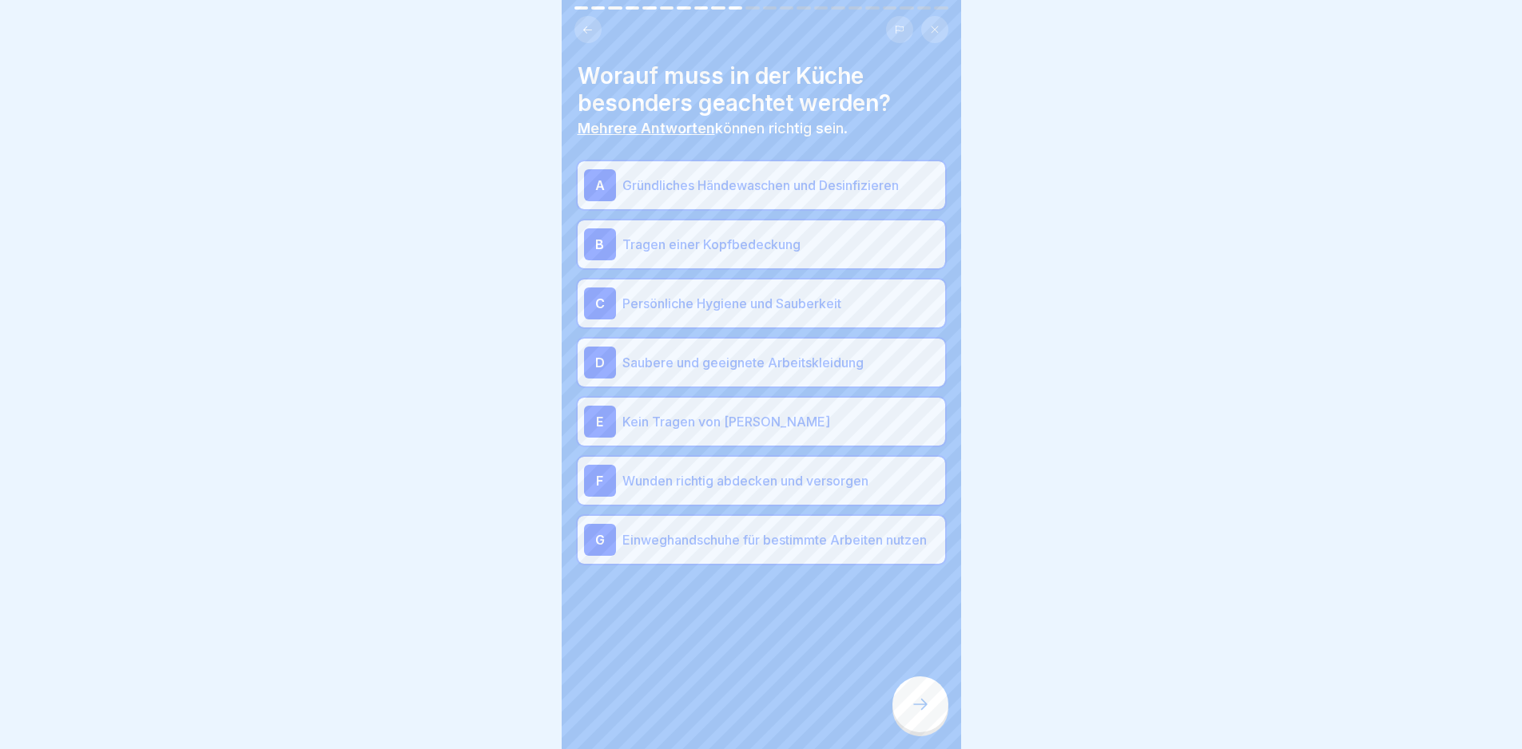
click at [922, 709] on icon at bounding box center [920, 704] width 19 height 19
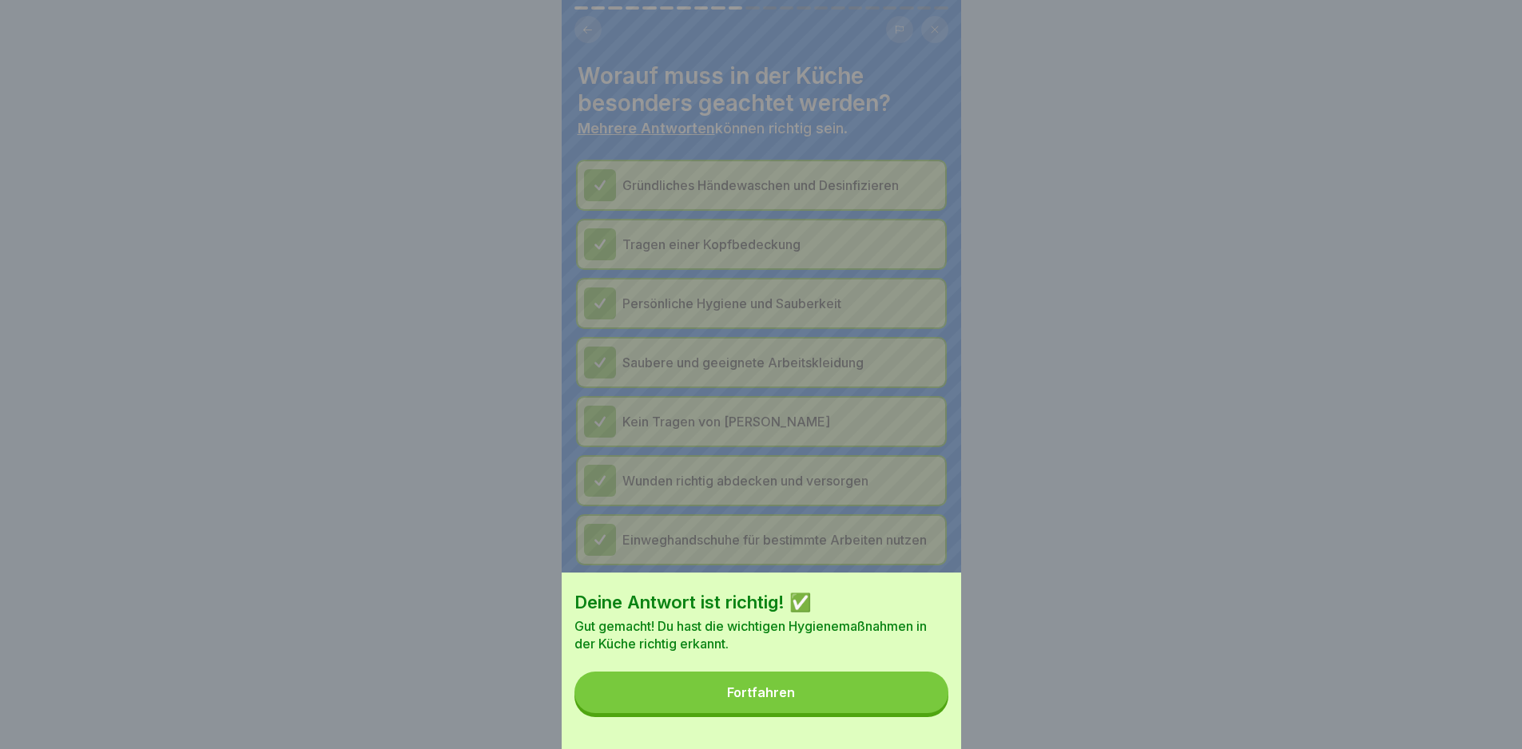
click at [921, 710] on button "Fortfahren" at bounding box center [761, 693] width 374 height 42
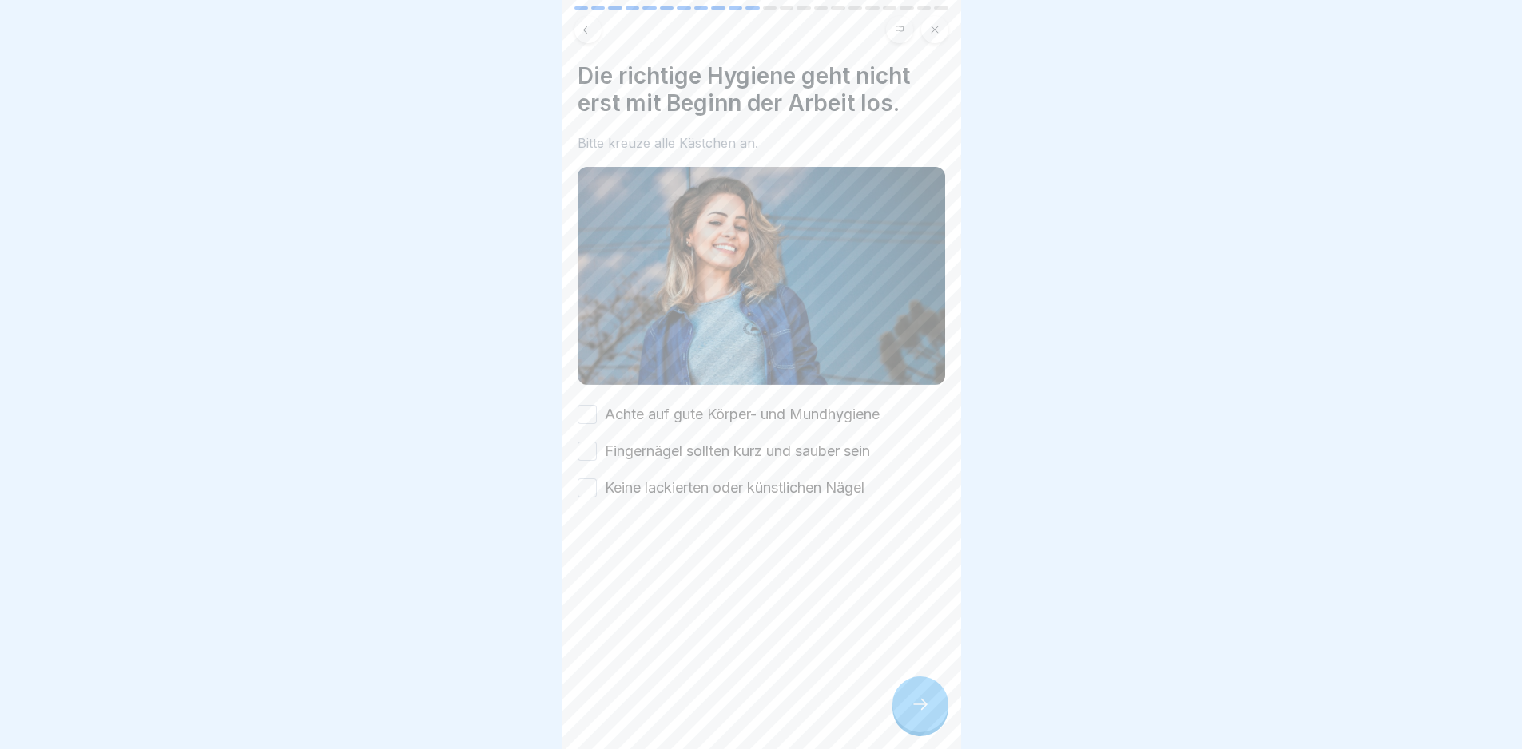
click at [762, 411] on label "Achte auf gute Körper- und Mundhygiene" at bounding box center [742, 414] width 275 height 21
click at [597, 411] on button "Achte auf gute Körper- und Mundhygiene" at bounding box center [587, 414] width 19 height 19
click at [768, 442] on label "Fingernägel sollten kurz und sauber sein" at bounding box center [737, 451] width 265 height 21
click at [597, 442] on button "Fingernägel sollten kurz und sauber sein" at bounding box center [587, 451] width 19 height 19
click at [781, 499] on div at bounding box center [762, 547] width 368 height 96
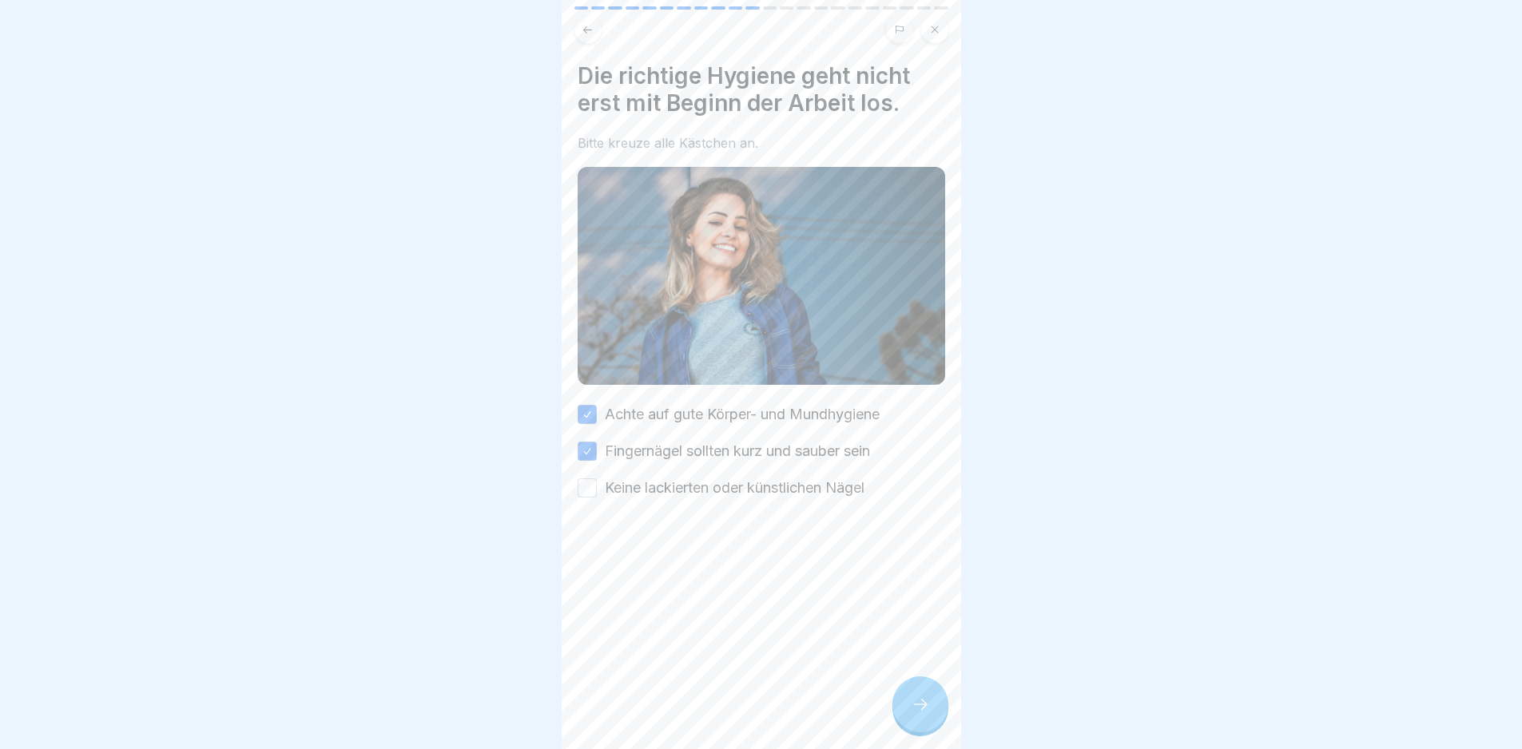
click at [793, 470] on div "Achte auf gute Körper- und Mundhygiene Fingernägel sollten kurz und sauber sein…" at bounding box center [762, 451] width 368 height 94
click at [799, 478] on label "Keine lackierten oder künstlichen Nägel" at bounding box center [735, 488] width 260 height 21
click at [597, 479] on button "Keine lackierten oder künstlichen Nägel" at bounding box center [587, 488] width 19 height 19
click at [892, 702] on div "Die richtige Hygiene geht nicht erst mit Beginn der Arbeit los. Bitte kreuze al…" at bounding box center [761, 374] width 399 height 749
click at [912, 705] on div at bounding box center [920, 705] width 56 height 56
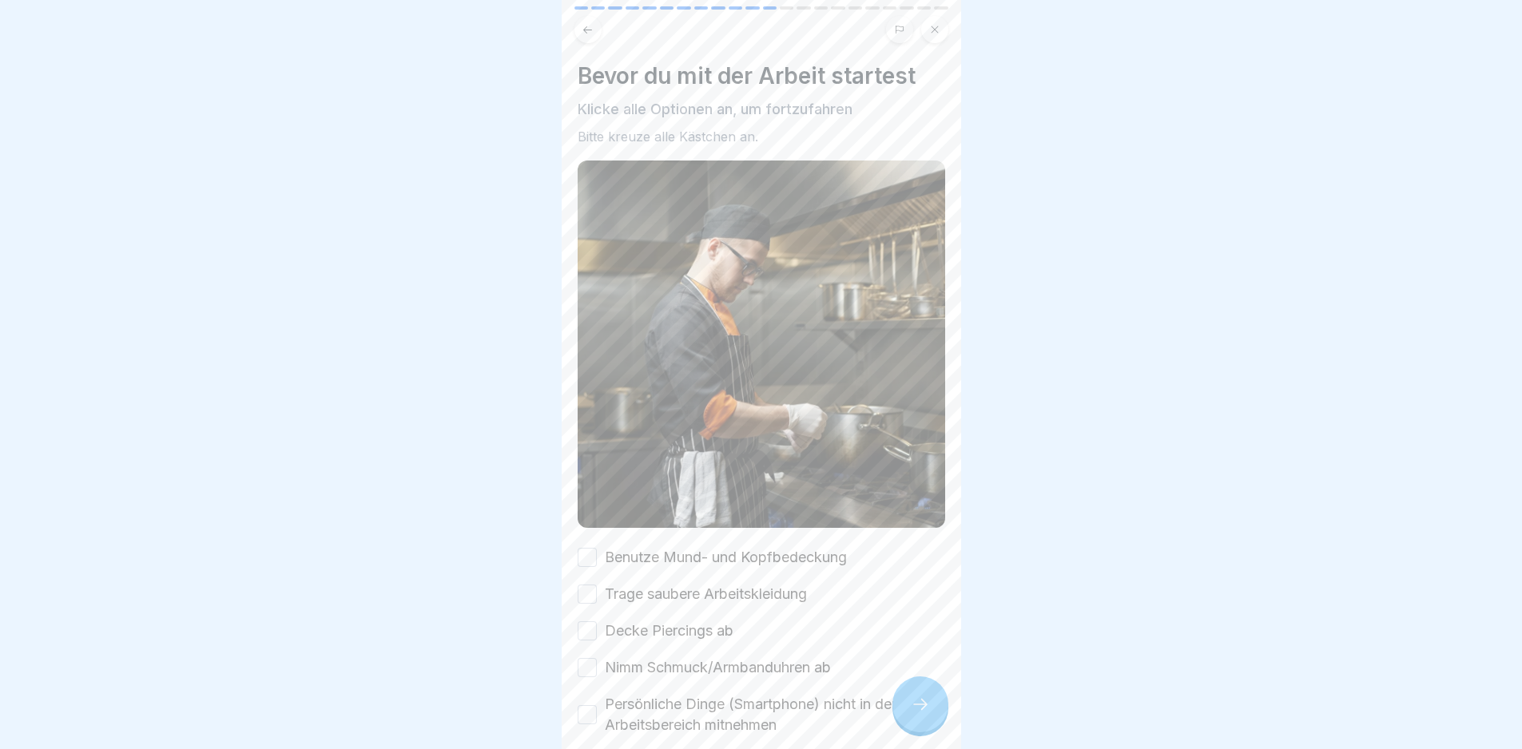
click at [738, 550] on label "Benutze Mund- und Kopfbedeckung" at bounding box center [726, 557] width 242 height 21
click at [597, 550] on button "Benutze Mund- und Kopfbedeckung" at bounding box center [587, 557] width 19 height 19
click at [740, 585] on label "Trage saubere Arbeitskleidung" at bounding box center [706, 594] width 202 height 21
click at [597, 585] on button "Trage saubere Arbeitskleidung" at bounding box center [587, 594] width 19 height 19
click at [715, 621] on label "Decke Piercings ab" at bounding box center [669, 631] width 129 height 21
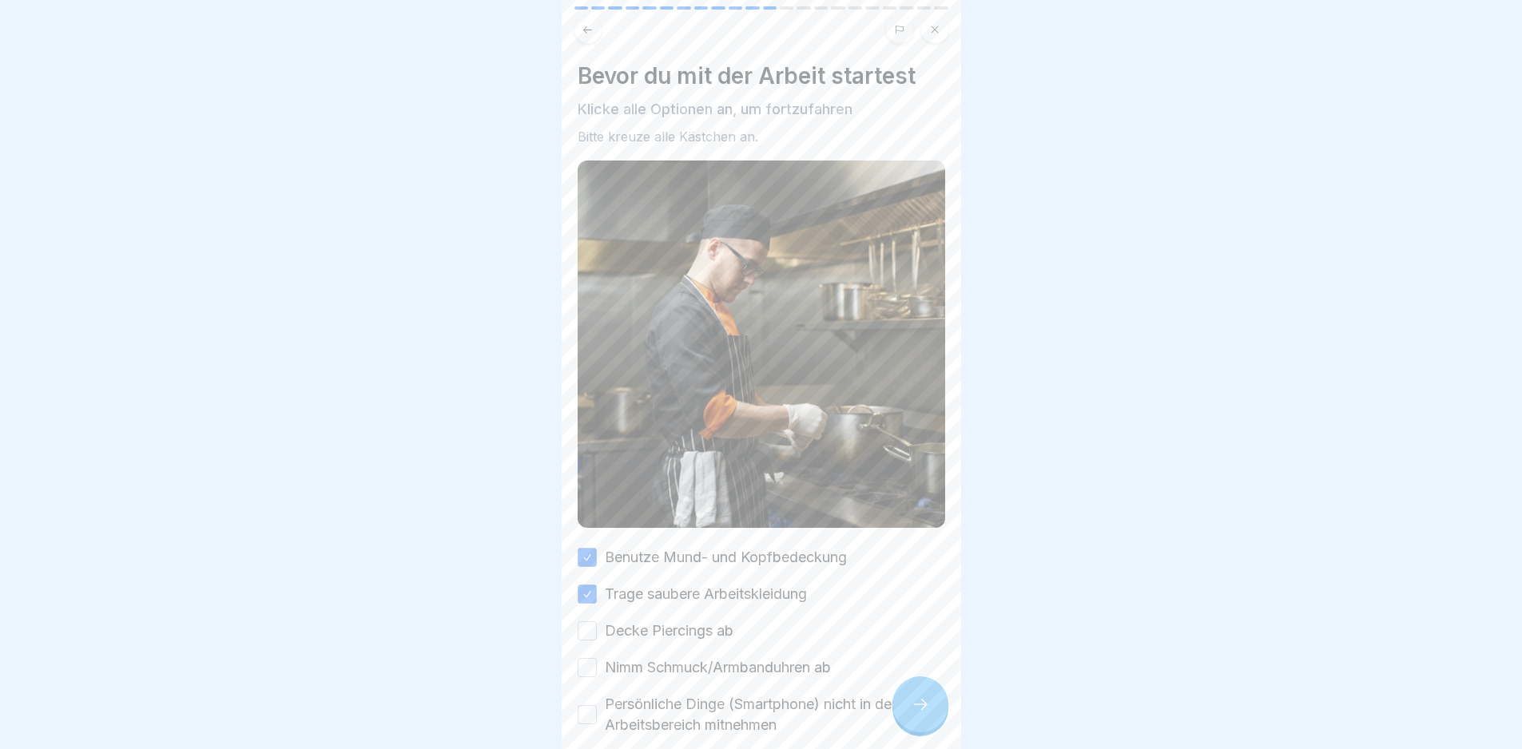
click at [597, 622] on button "Decke Piercings ab" at bounding box center [587, 631] width 19 height 19
click at [751, 673] on div "Benutze Mund- und Kopfbedeckung Trage saubere Arbeitskleidung Decke Piercings a…" at bounding box center [762, 641] width 368 height 189
click at [759, 706] on label "Persönliche Dinge (Smartphone) nicht in den Arbeitsbereich mitnehmen" at bounding box center [775, 715] width 340 height 42
click at [597, 706] on button "Persönliche Dinge (Smartphone) nicht in den Arbeitsbereich mitnehmen" at bounding box center [587, 714] width 19 height 19
click at [754, 668] on div "Benutze Mund- und Kopfbedeckung Trage saubere Arbeitskleidung Decke Piercings a…" at bounding box center [762, 641] width 368 height 189
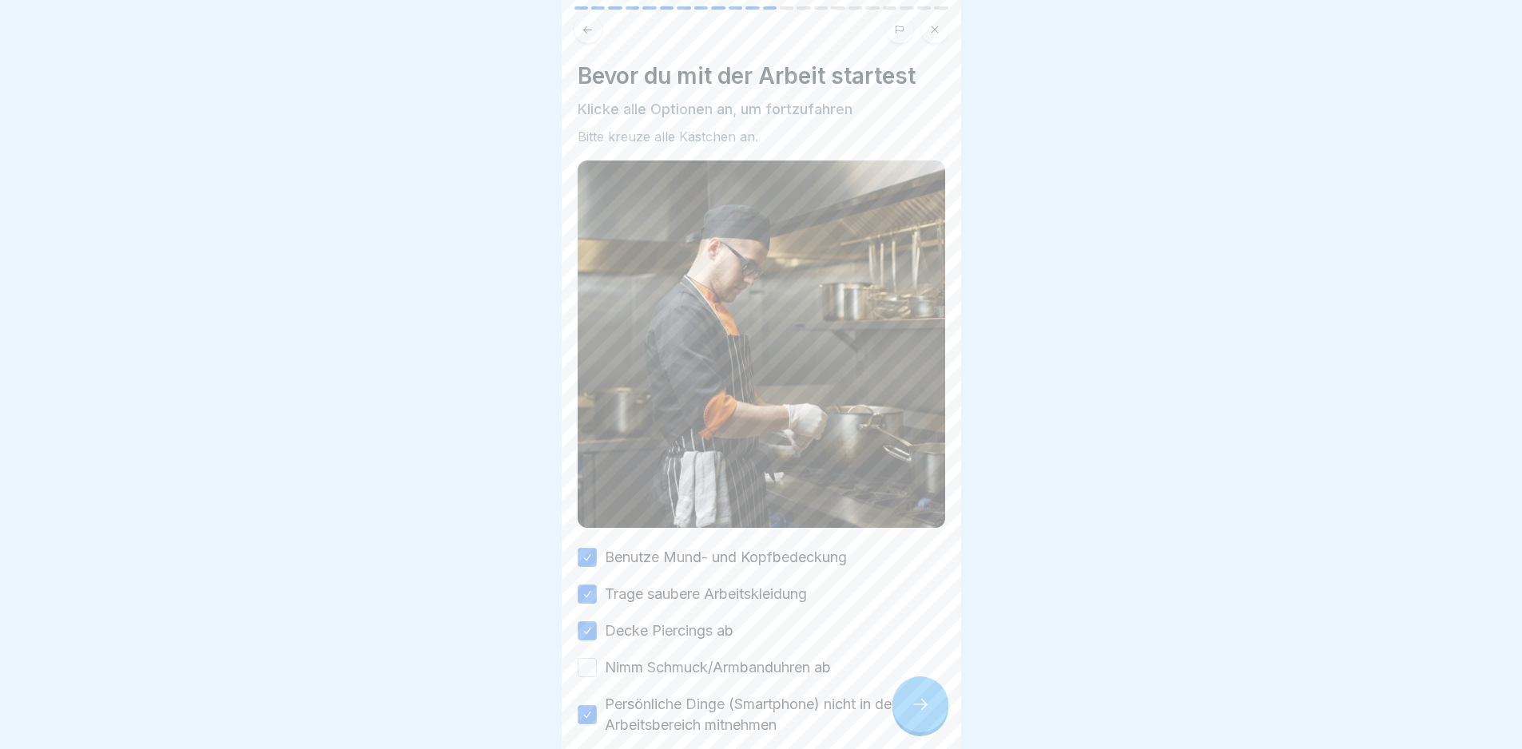
click at [758, 664] on label "Nimm Schmuck/Armbanduhren ab" at bounding box center [718, 668] width 226 height 21
click at [597, 664] on button "Nimm Schmuck/Armbanduhren ab" at bounding box center [587, 667] width 19 height 19
click at [922, 728] on div at bounding box center [920, 705] width 56 height 56
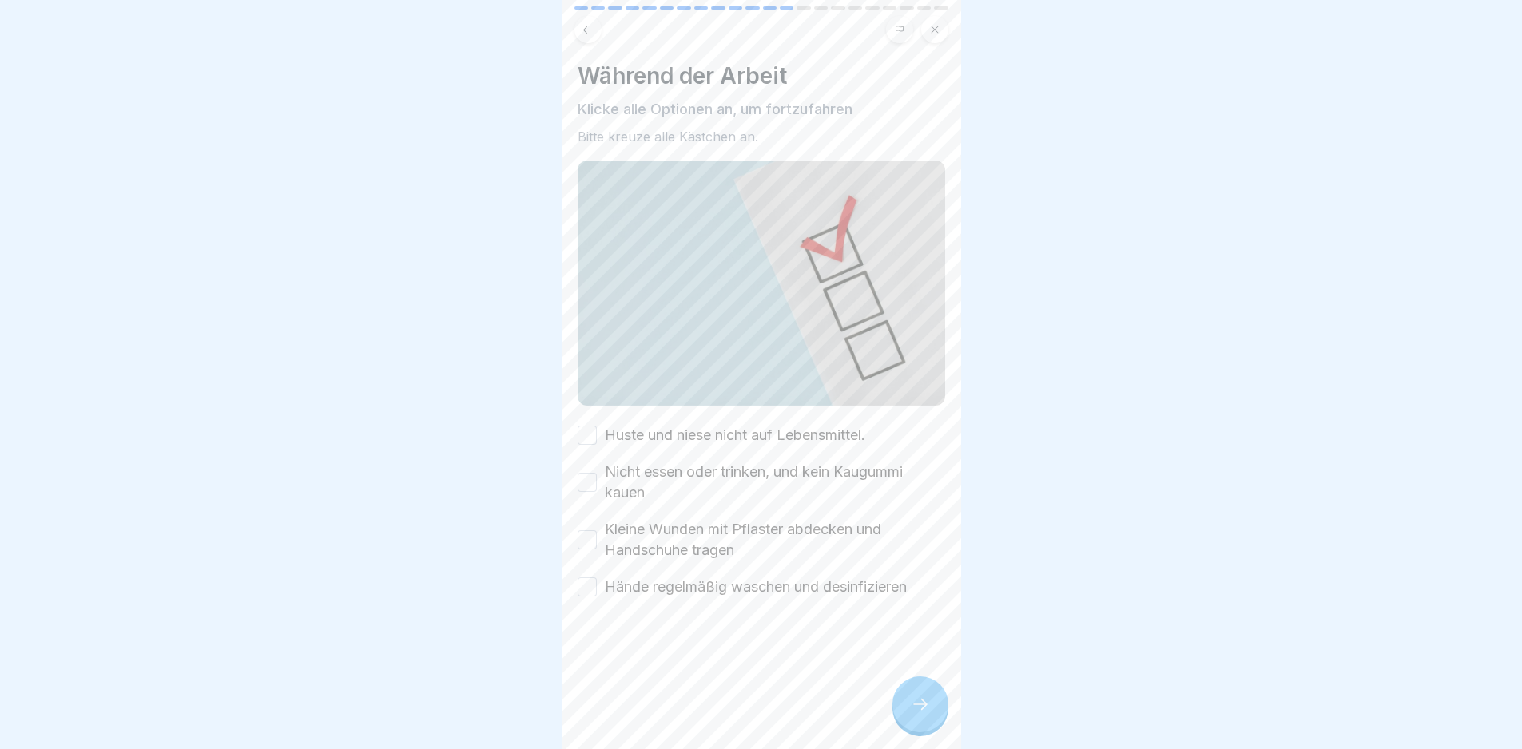
click at [680, 427] on label "Huste und niese nicht auf Lebensmittel." at bounding box center [735, 435] width 260 height 21
click at [597, 427] on button "Huste und niese nicht auf Lebensmittel." at bounding box center [587, 435] width 19 height 19
click at [692, 479] on label "Nicht essen oder trinken, und kein Kaugummi kauen" at bounding box center [775, 483] width 340 height 42
click at [597, 479] on button "Nicht essen oder trinken, und kein Kaugummi kauen" at bounding box center [587, 482] width 19 height 19
click at [678, 463] on label "Nicht essen oder trinken, und kein Kaugummi kauen" at bounding box center [775, 483] width 340 height 42
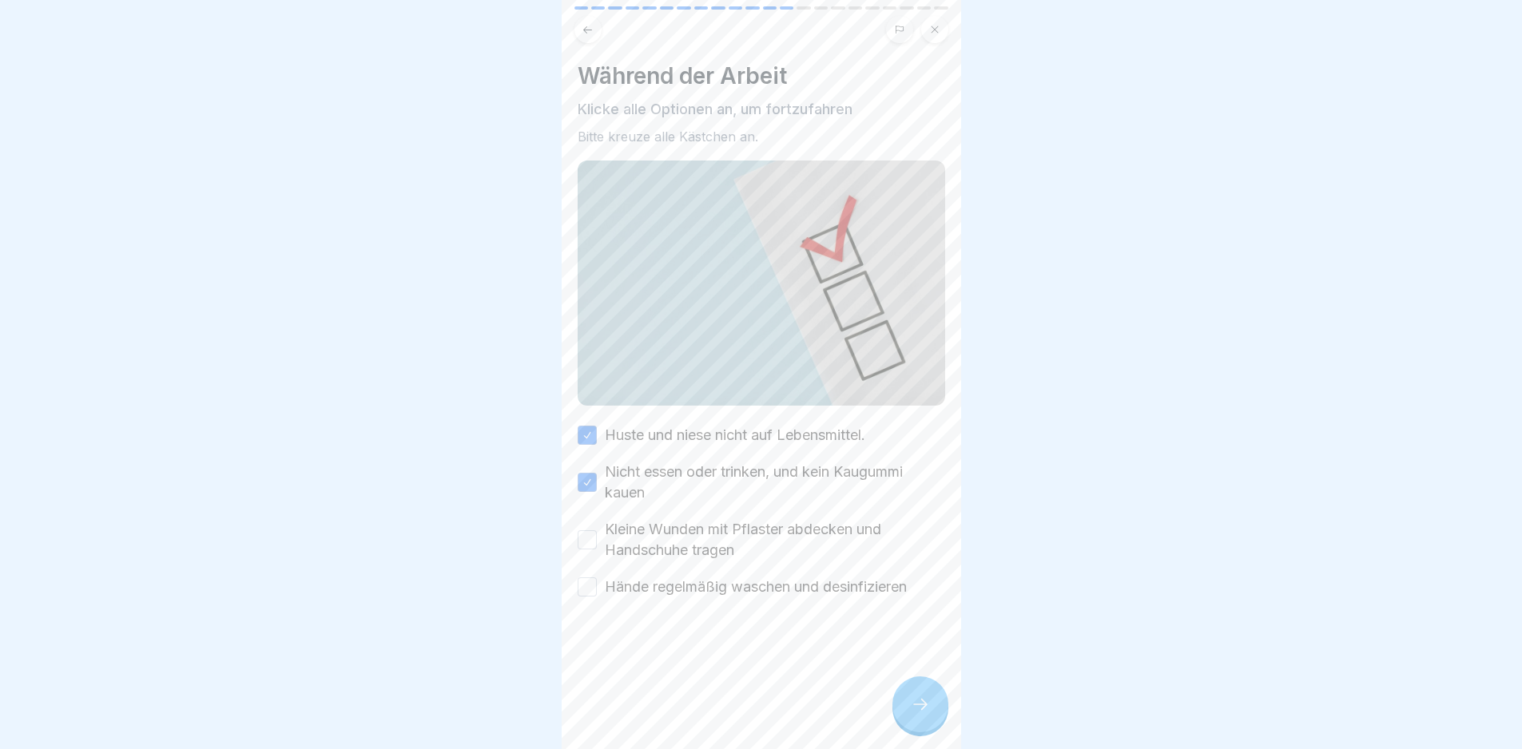
click at [597, 473] on button "Nicht essen oder trinken, und kein Kaugummi kauen" at bounding box center [587, 482] width 19 height 19
click at [685, 474] on label "Nicht essen oder trinken, und kein Kaugummi kauen" at bounding box center [775, 483] width 340 height 42
click at [597, 474] on button "Nicht essen oder trinken, und kein Kaugummi kauen" at bounding box center [587, 482] width 19 height 19
drag, startPoint x: 694, startPoint y: 520, endPoint x: 707, endPoint y: 529, distance: 15.5
click at [696, 521] on label "Kleine Wunden mit Pflaster abdecken und Handschuhe tragen" at bounding box center [775, 540] width 340 height 42
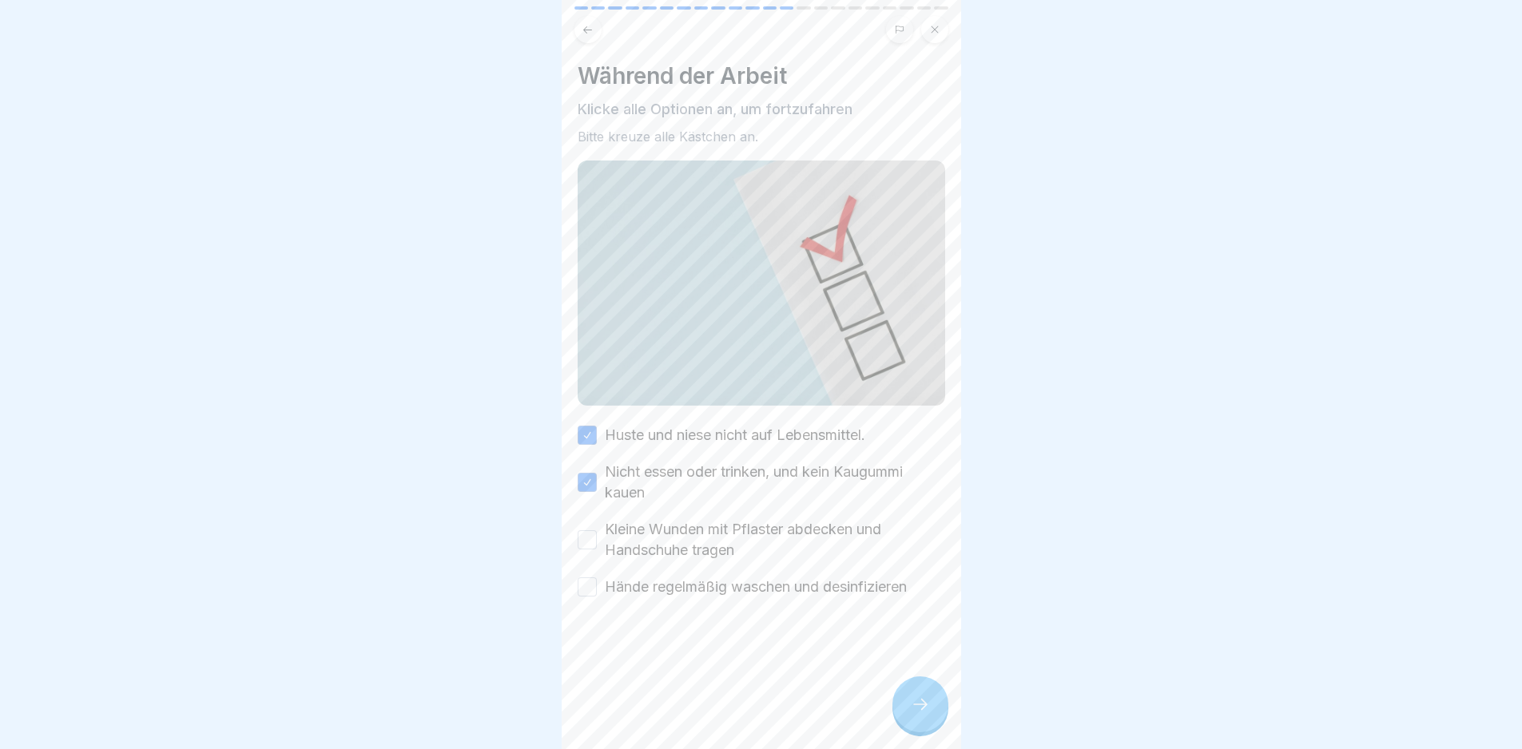
click at [597, 531] on button "Kleine Wunden mit Pflaster abdecken und Handschuhe tragen" at bounding box center [587, 540] width 19 height 19
click at [718, 582] on label "Hände regelmäßig waschen und desinfizieren" at bounding box center [756, 587] width 302 height 21
click at [597, 582] on button "Hände regelmäßig waschen und desinfizieren" at bounding box center [587, 587] width 19 height 19
click at [917, 728] on div at bounding box center [920, 705] width 56 height 56
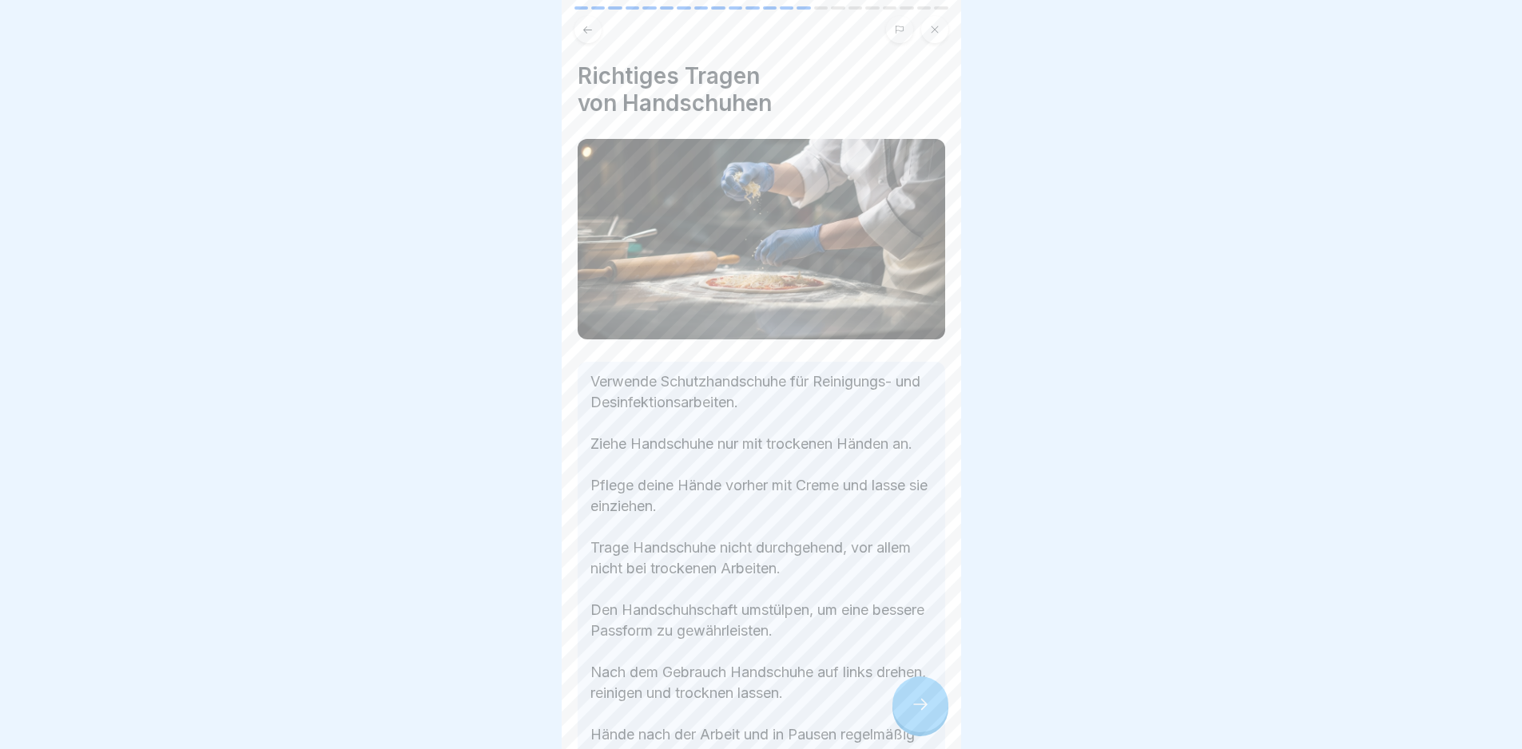
click at [915, 714] on icon at bounding box center [920, 704] width 19 height 19
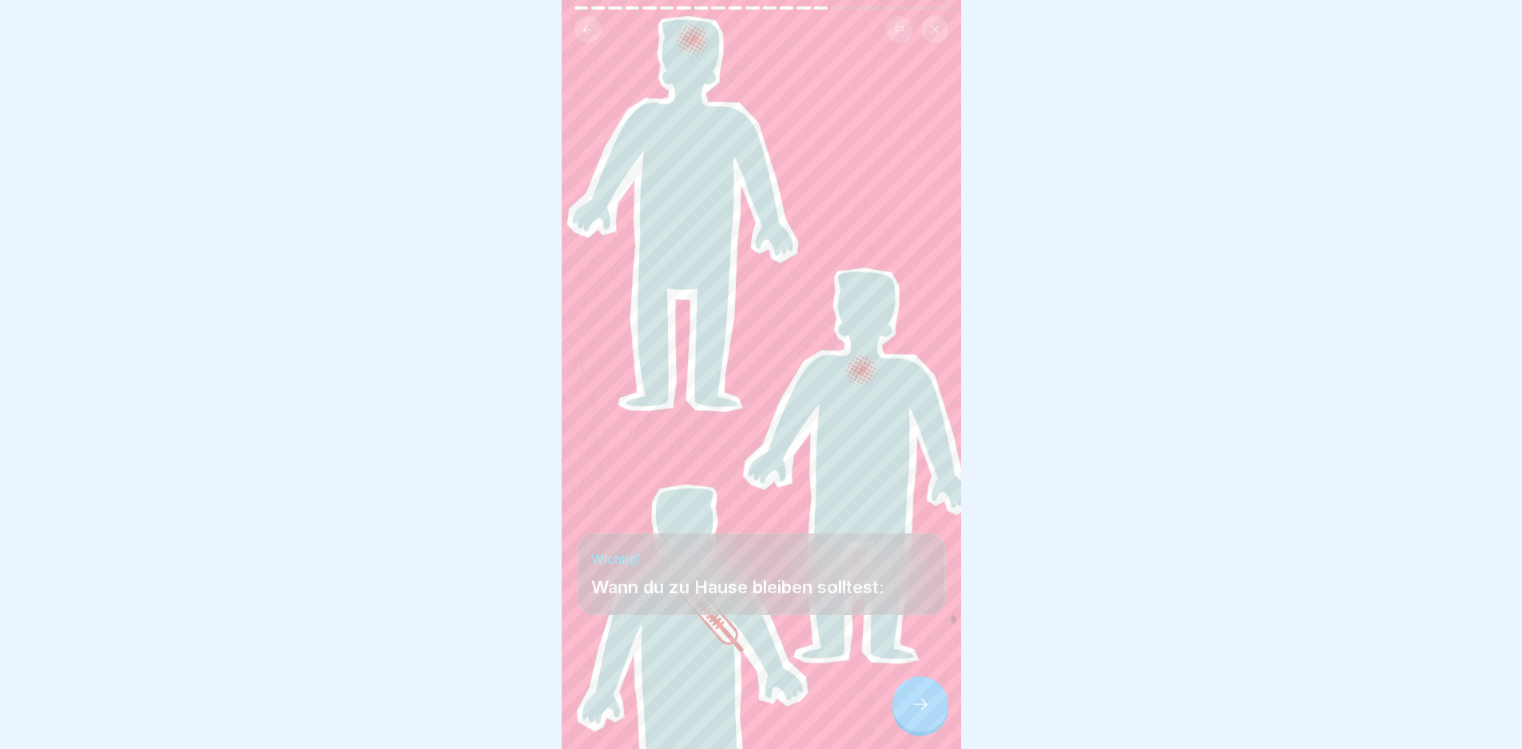
click at [915, 714] on icon at bounding box center [920, 704] width 19 height 19
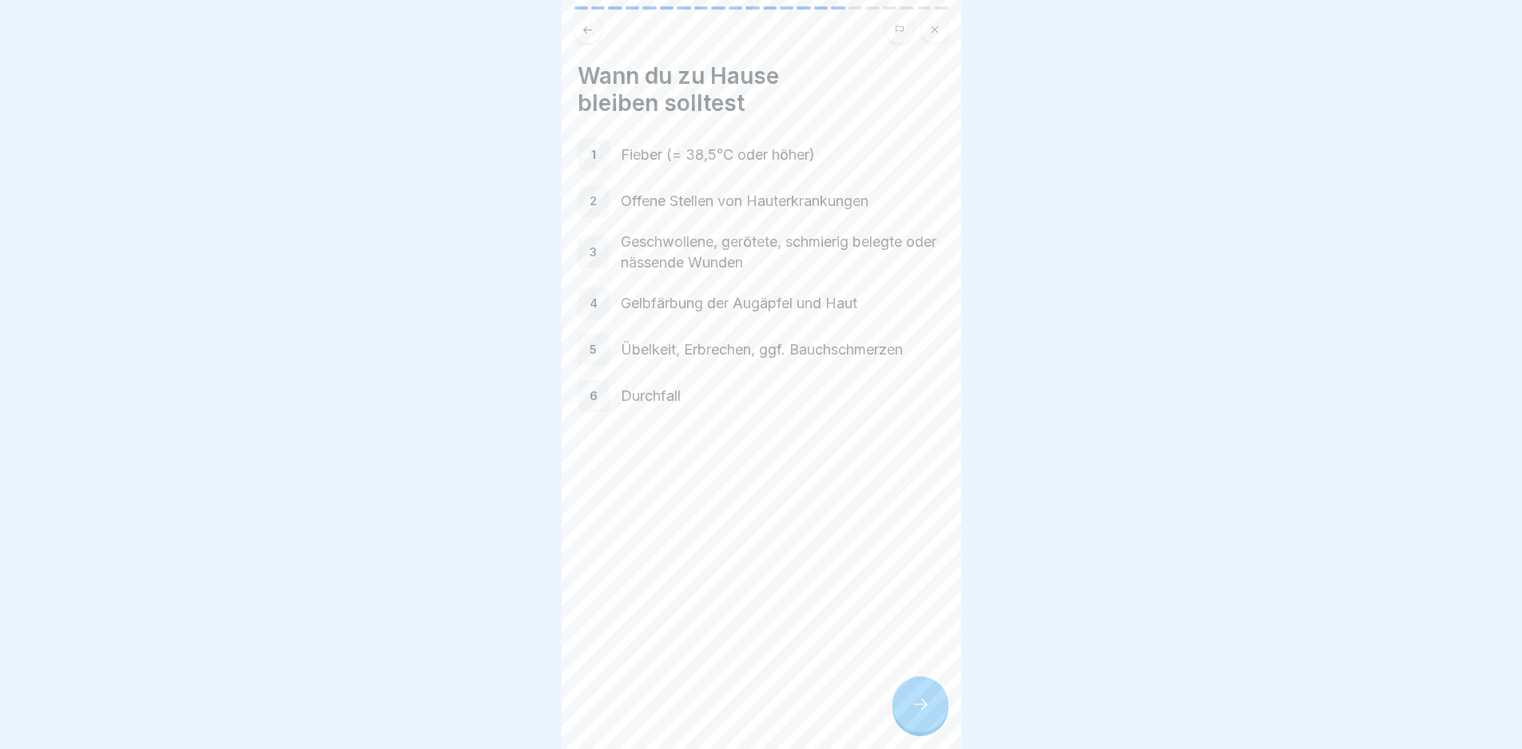
click at [915, 714] on icon at bounding box center [920, 704] width 19 height 19
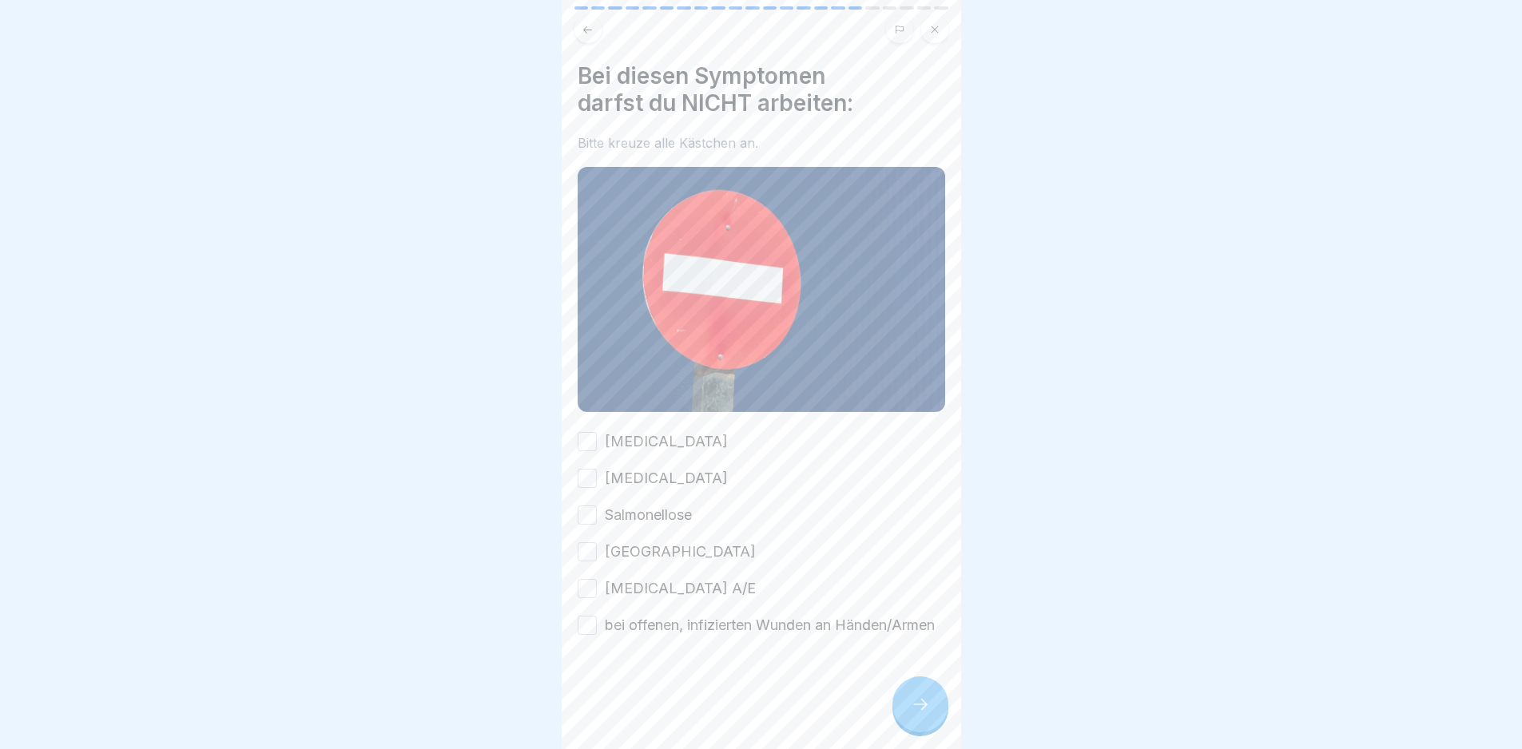
click at [602, 432] on div "[MEDICAL_DATA]" at bounding box center [653, 441] width 150 height 21
click at [631, 468] on label "[MEDICAL_DATA]" at bounding box center [666, 478] width 123 height 21
click at [597, 469] on button "[MEDICAL_DATA]" at bounding box center [587, 478] width 19 height 19
click at [622, 432] on label "[MEDICAL_DATA]" at bounding box center [666, 441] width 123 height 21
click at [597, 432] on button "[MEDICAL_DATA]" at bounding box center [587, 441] width 19 height 19
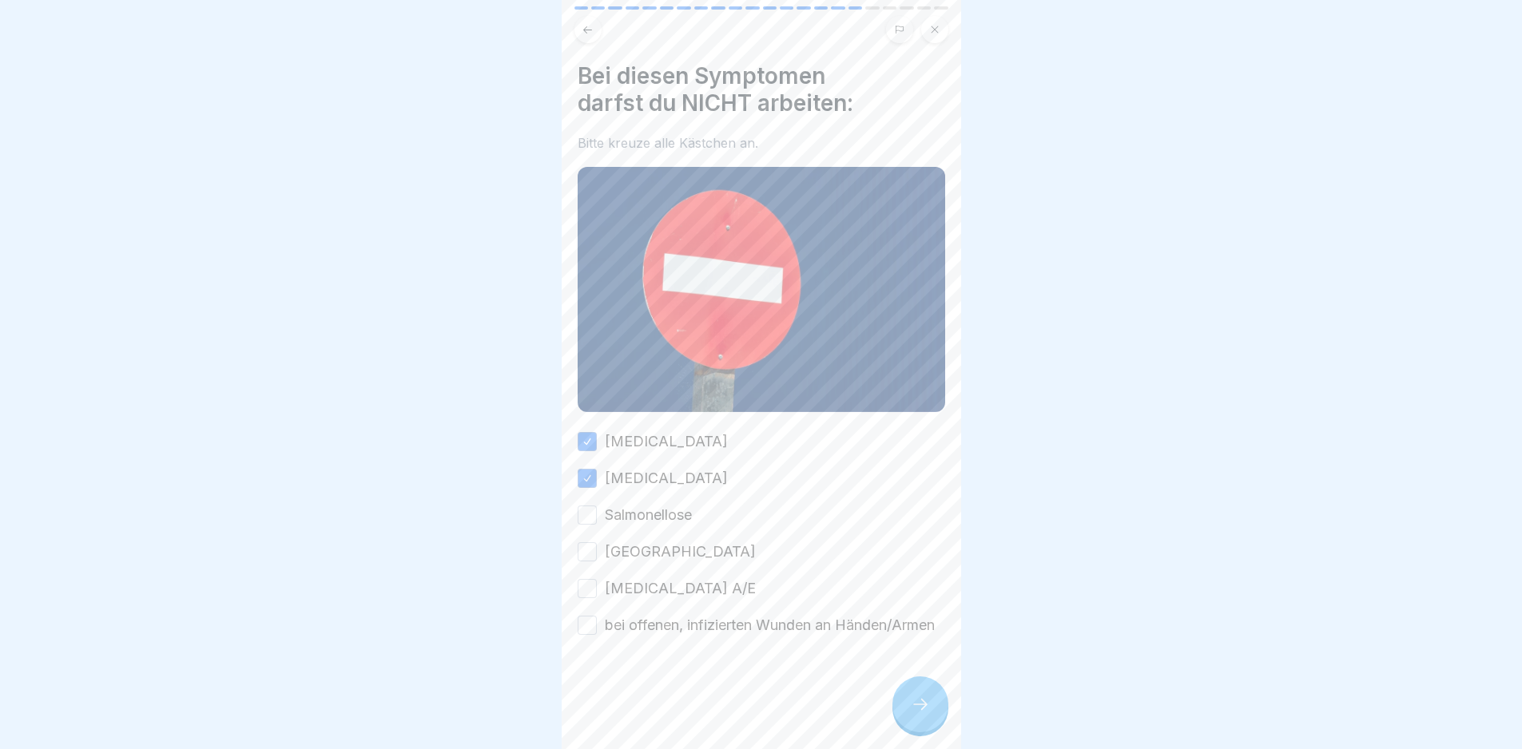
click at [638, 514] on label "Salmonellose" at bounding box center [648, 515] width 87 height 21
click at [597, 514] on button "Salmonellose" at bounding box center [587, 515] width 19 height 19
click at [633, 543] on label "[GEOGRAPHIC_DATA]" at bounding box center [680, 552] width 151 height 21
click at [597, 543] on button "[GEOGRAPHIC_DATA]" at bounding box center [587, 551] width 19 height 19
click at [649, 584] on label "[MEDICAL_DATA] A/E" at bounding box center [680, 588] width 151 height 21
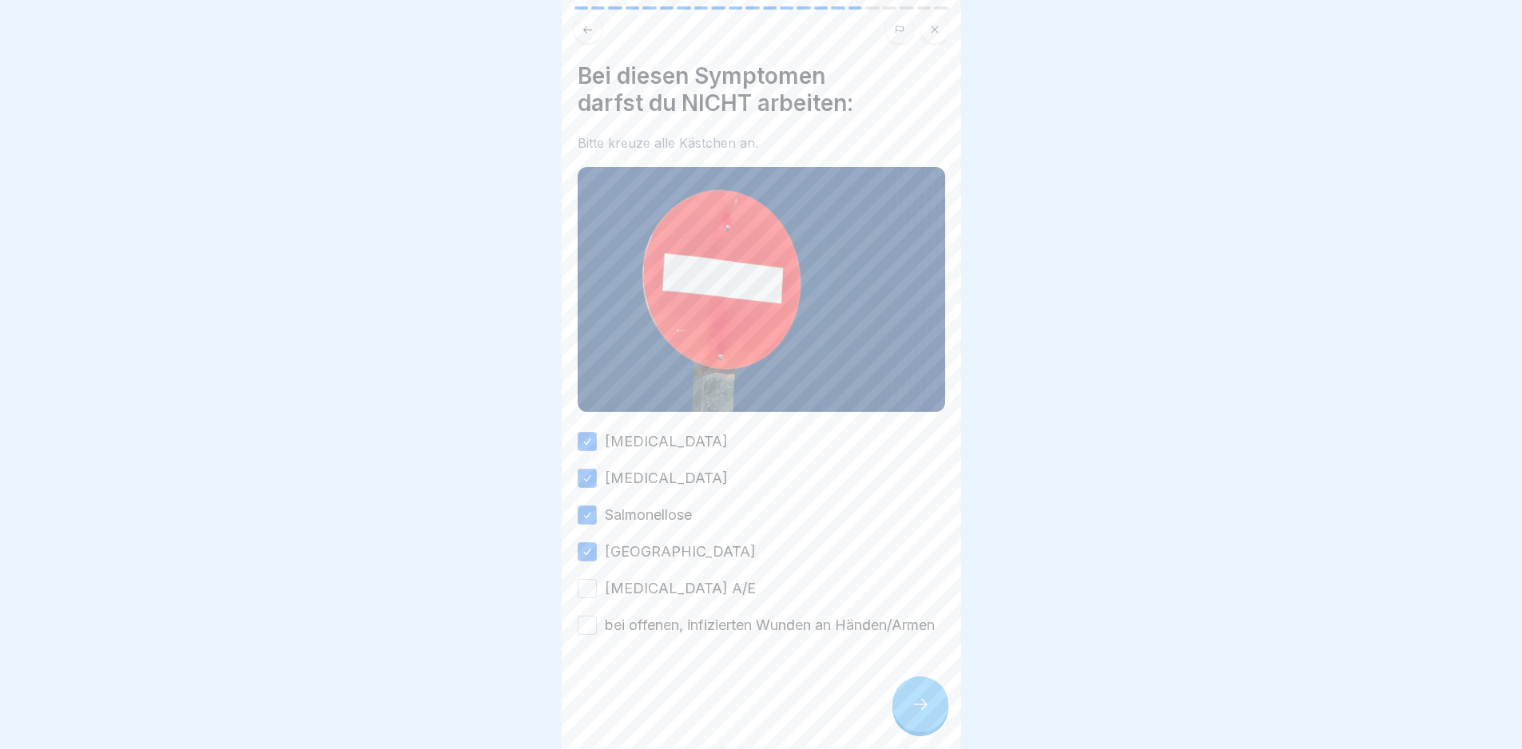
click at [597, 584] on button "[MEDICAL_DATA] A/E" at bounding box center [587, 588] width 19 height 19
click at [682, 636] on label "bei offenen, infizierten Wunden an Händen/Armen" at bounding box center [770, 625] width 330 height 21
click at [597, 635] on button "bei offenen, infizierten Wunden an Händen/Armen" at bounding box center [587, 625] width 19 height 19
click at [927, 714] on icon at bounding box center [920, 704] width 19 height 19
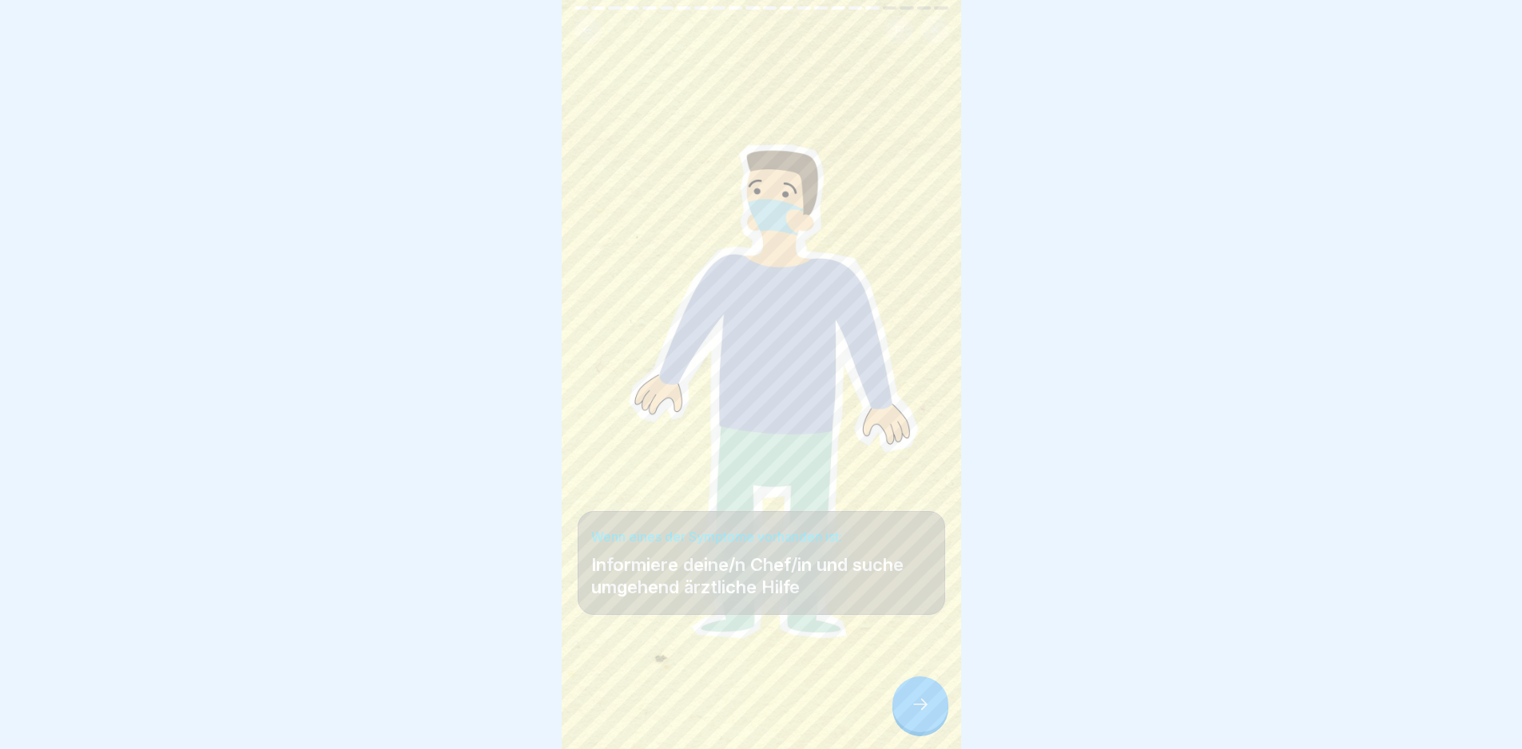
click at [927, 714] on icon at bounding box center [920, 704] width 19 height 19
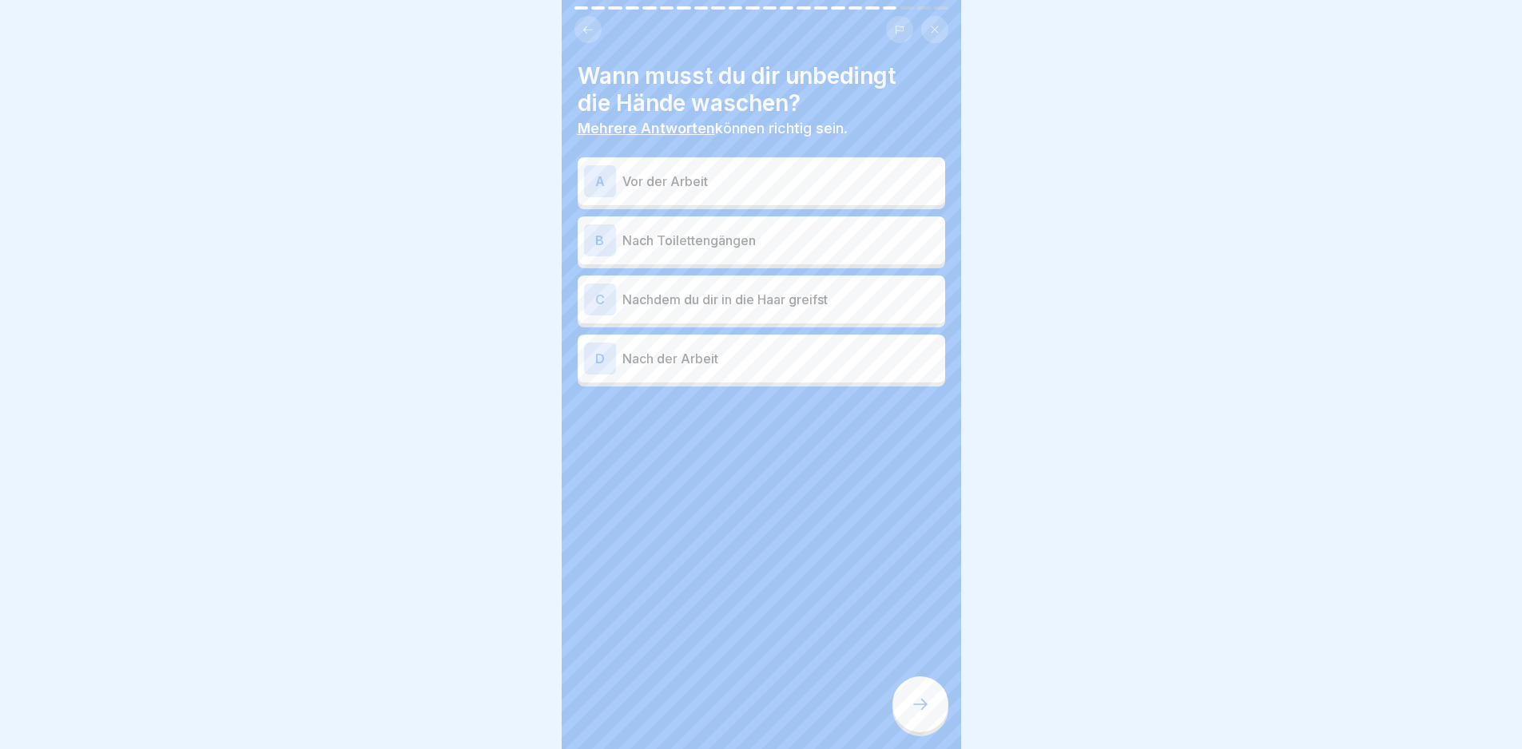
click at [784, 286] on div "C Nachdem du dir in die Haar greifst" at bounding box center [761, 300] width 355 height 32
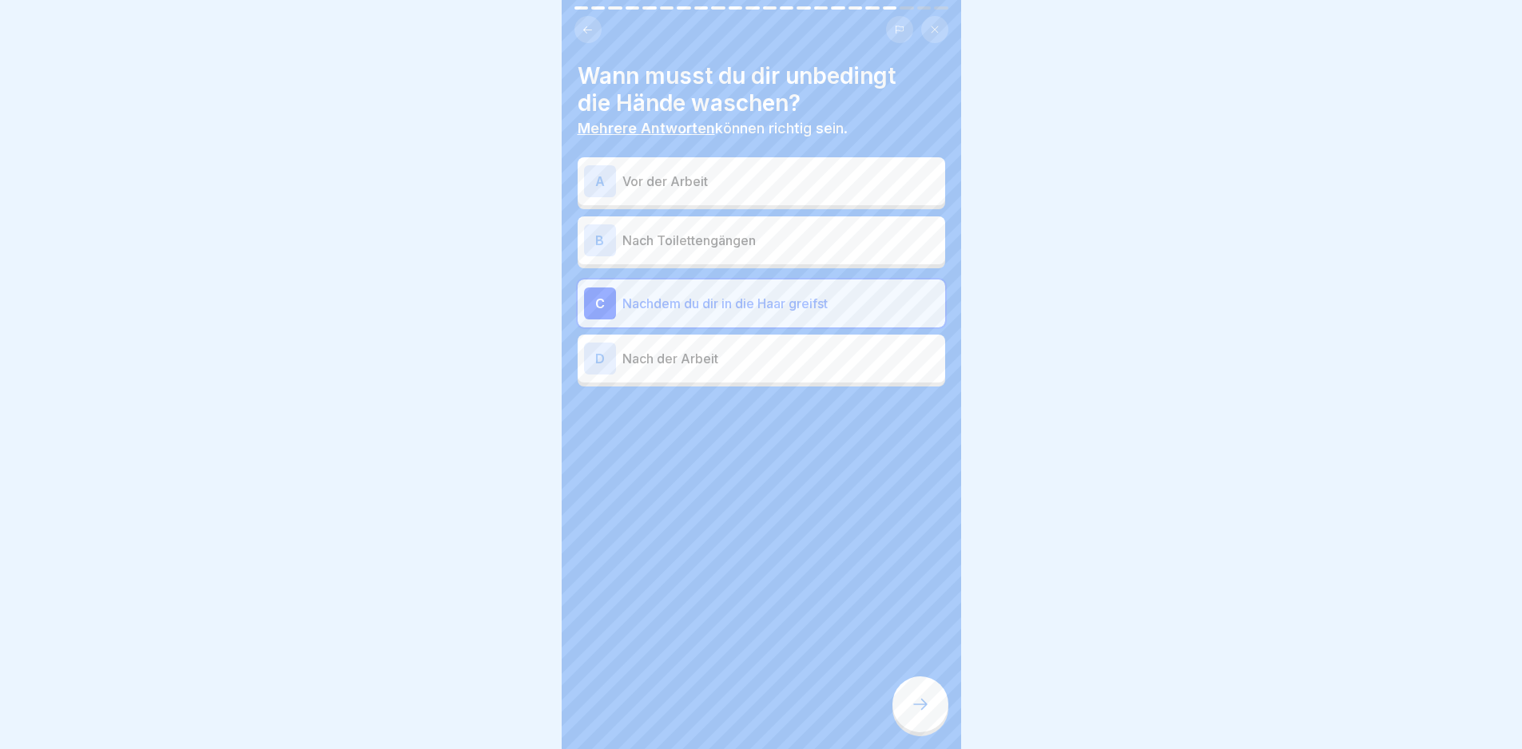
click at [745, 240] on p "Nach Toilettengängen" at bounding box center [780, 240] width 316 height 19
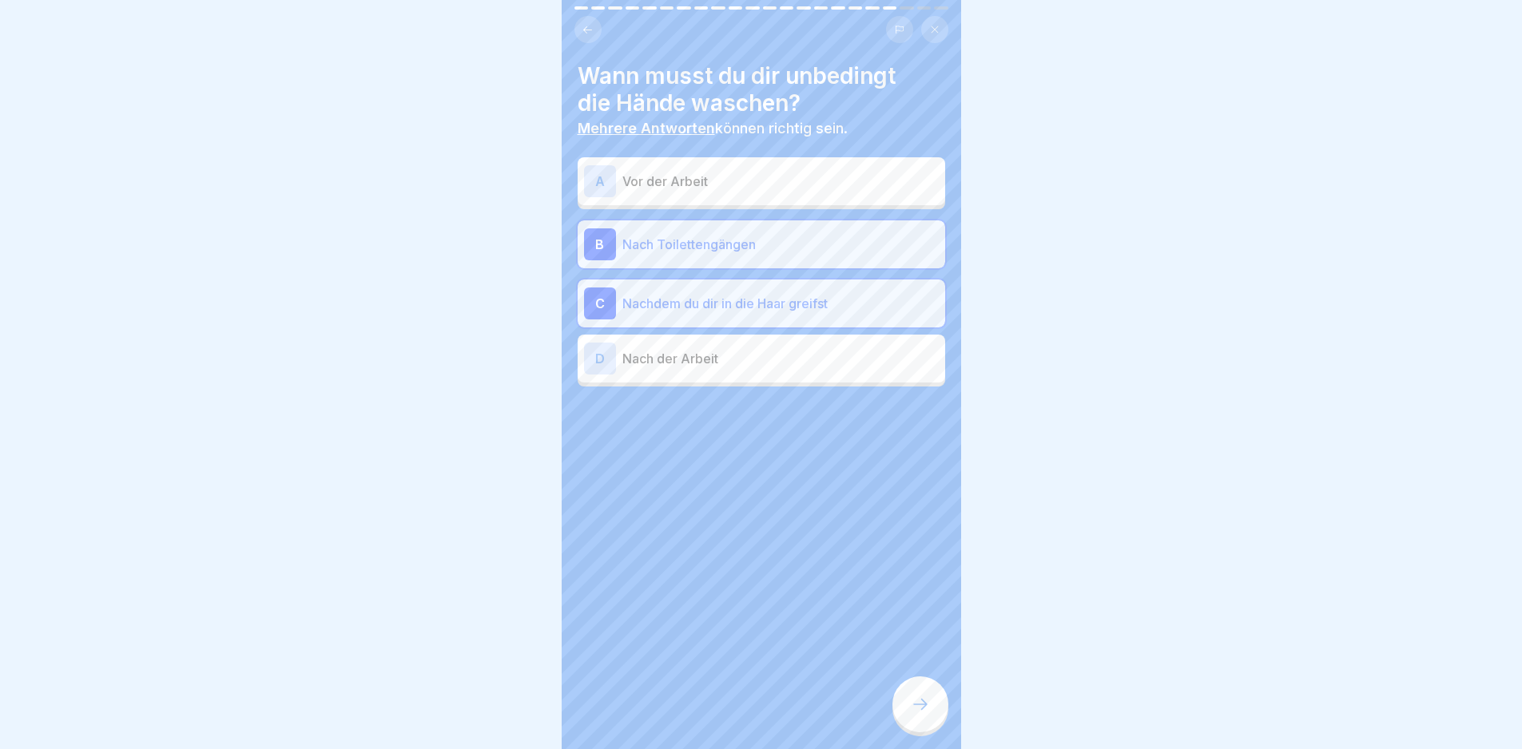
click at [733, 193] on div "A Vor der Arbeit" at bounding box center [761, 181] width 355 height 32
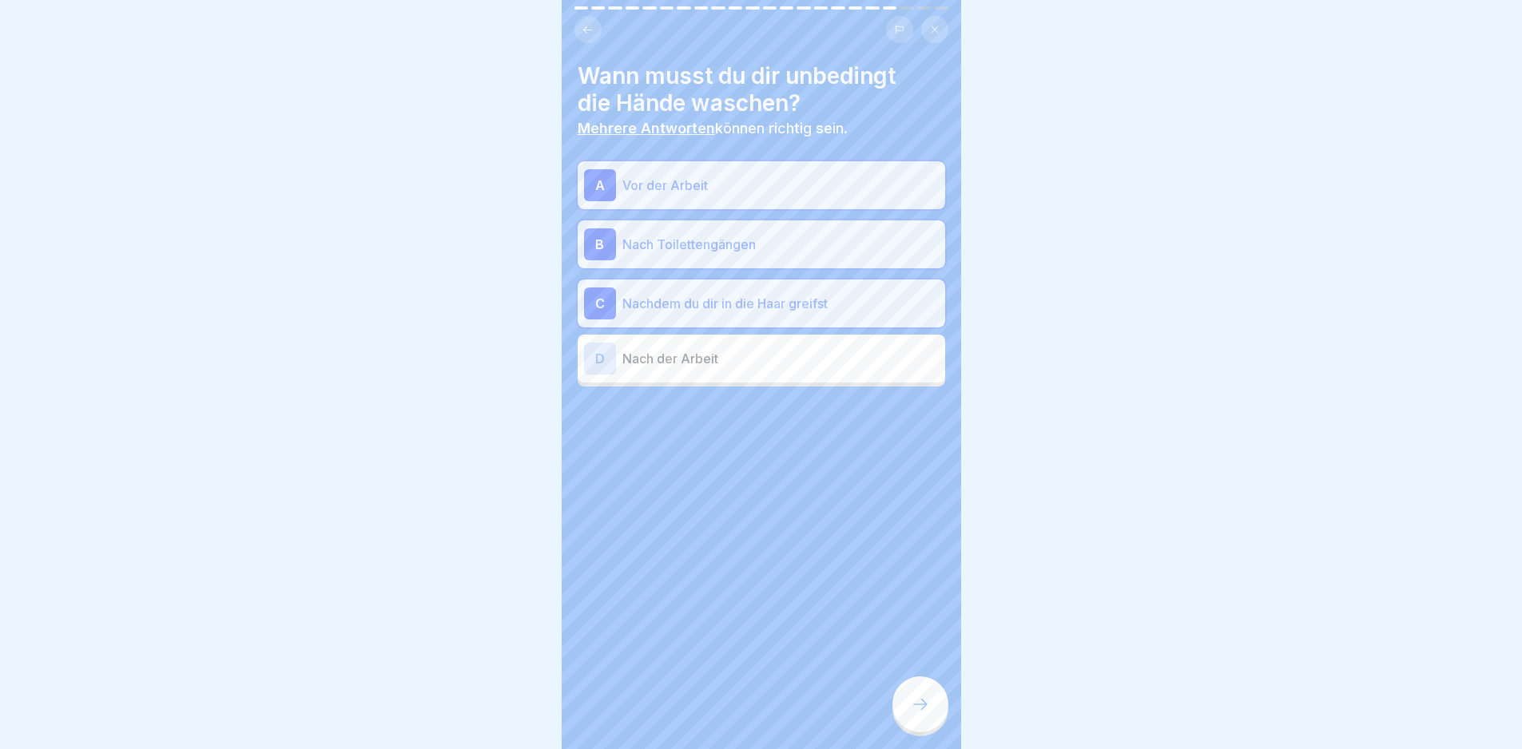
click at [928, 713] on icon at bounding box center [920, 704] width 19 height 19
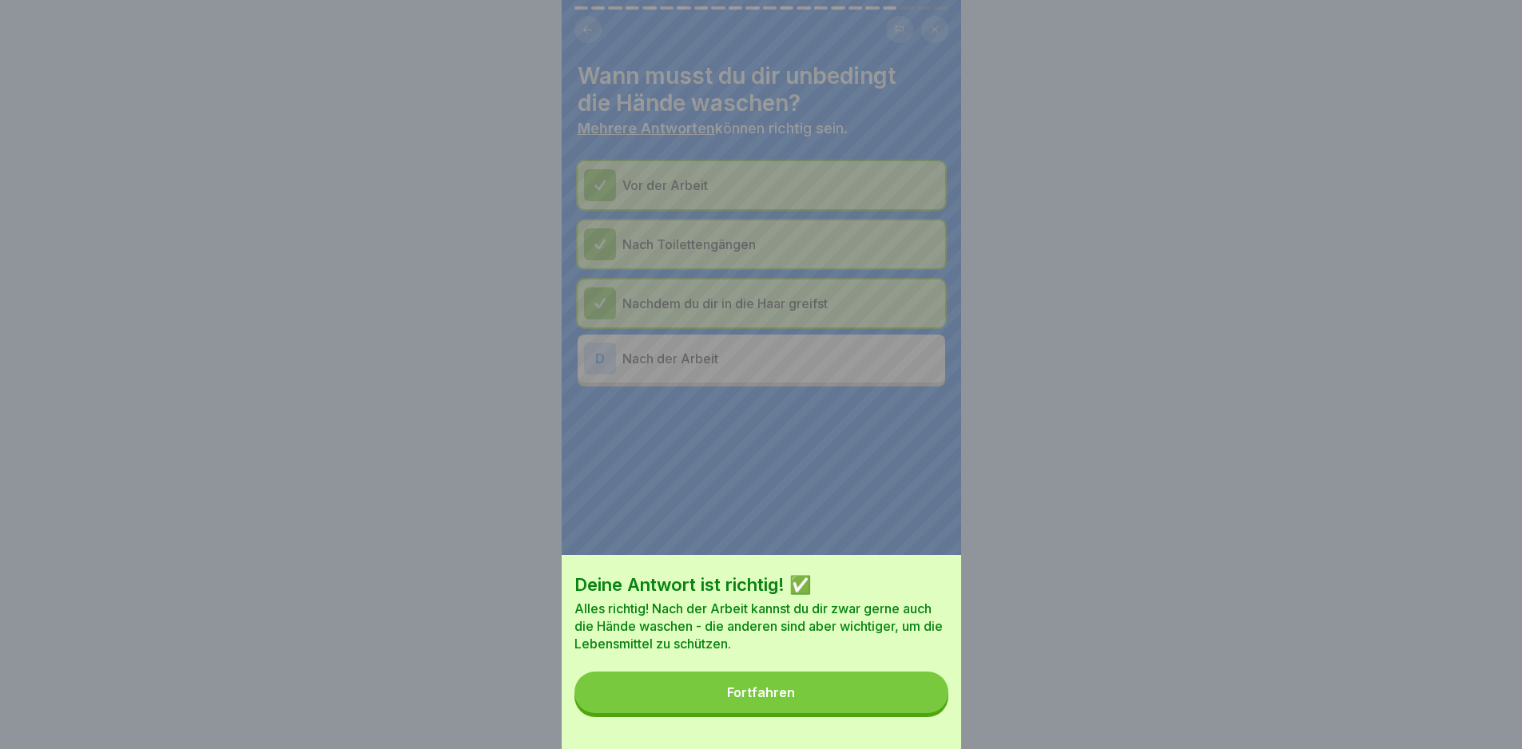
click at [921, 713] on button "Fortfahren" at bounding box center [761, 693] width 374 height 42
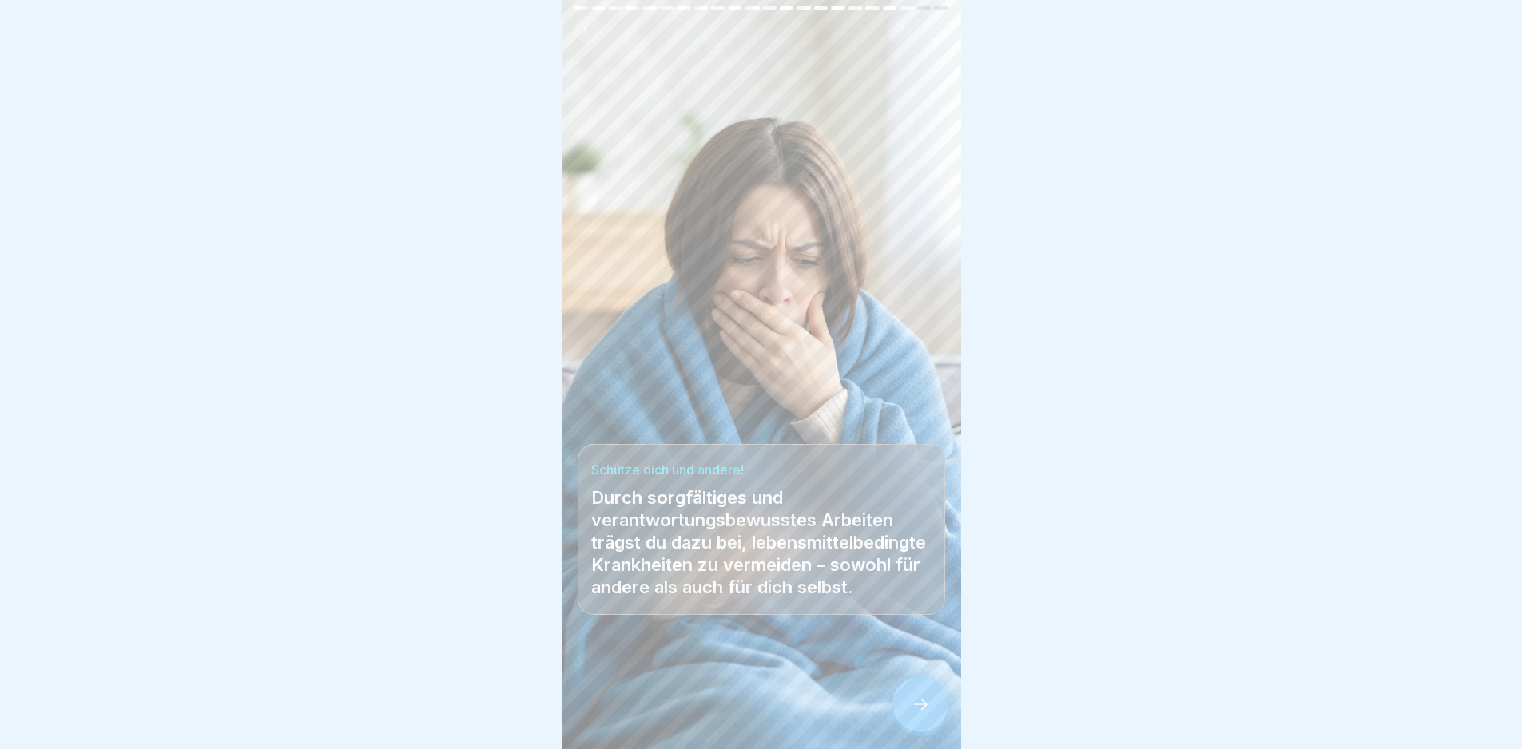
click at [921, 713] on icon at bounding box center [920, 704] width 19 height 19
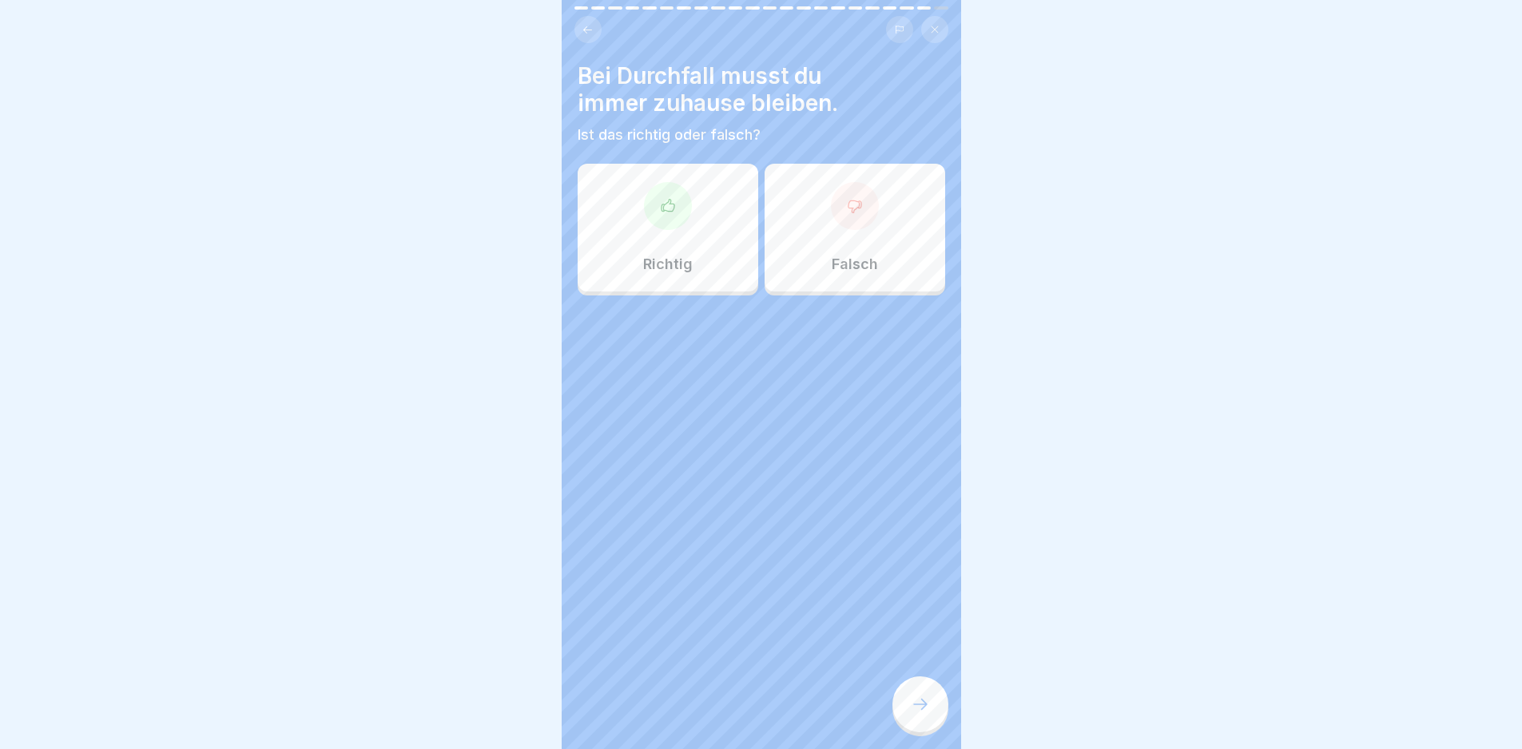
click at [921, 713] on icon at bounding box center [920, 704] width 19 height 19
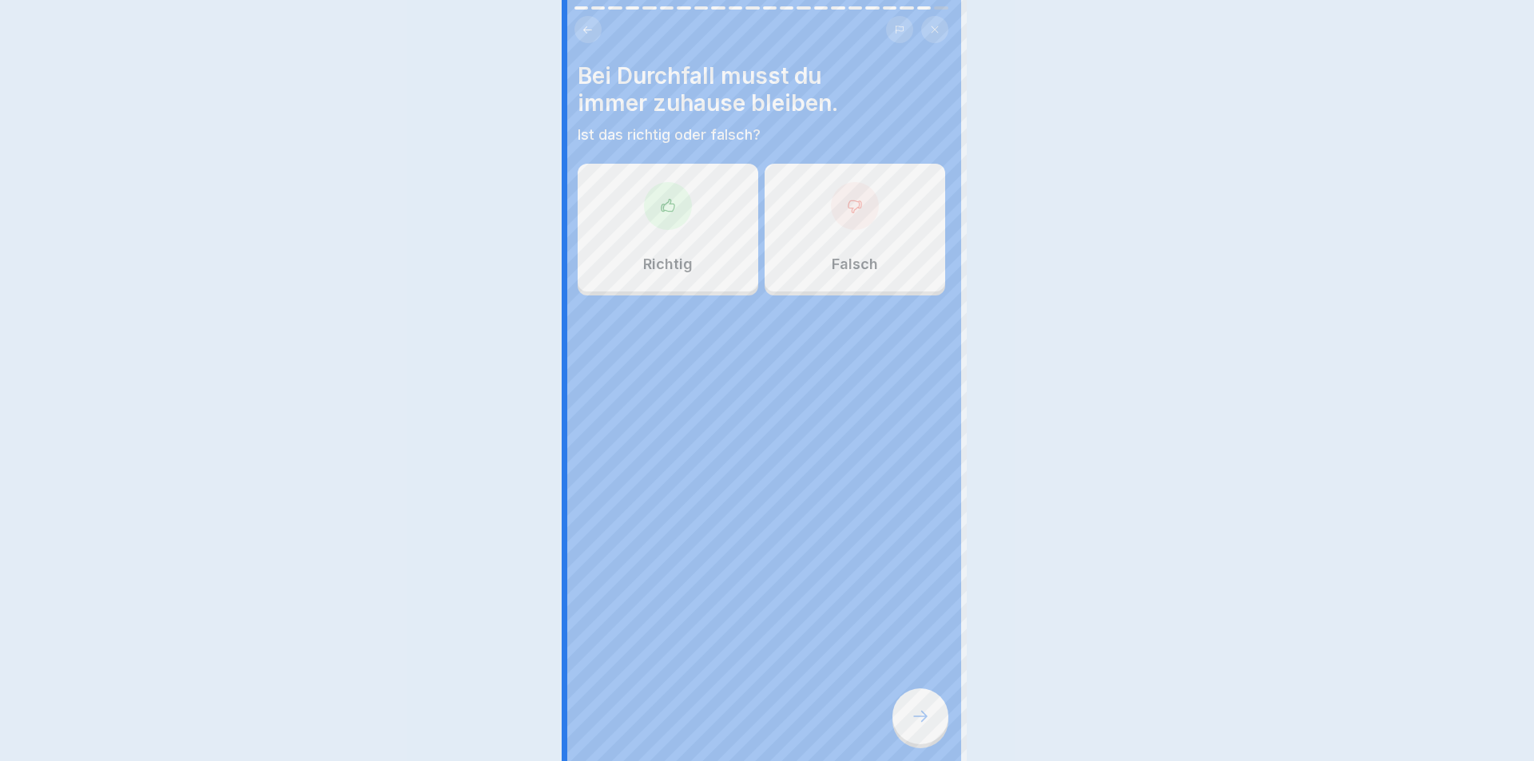
click at [921, 713] on div at bounding box center [767, 380] width 1534 height 761
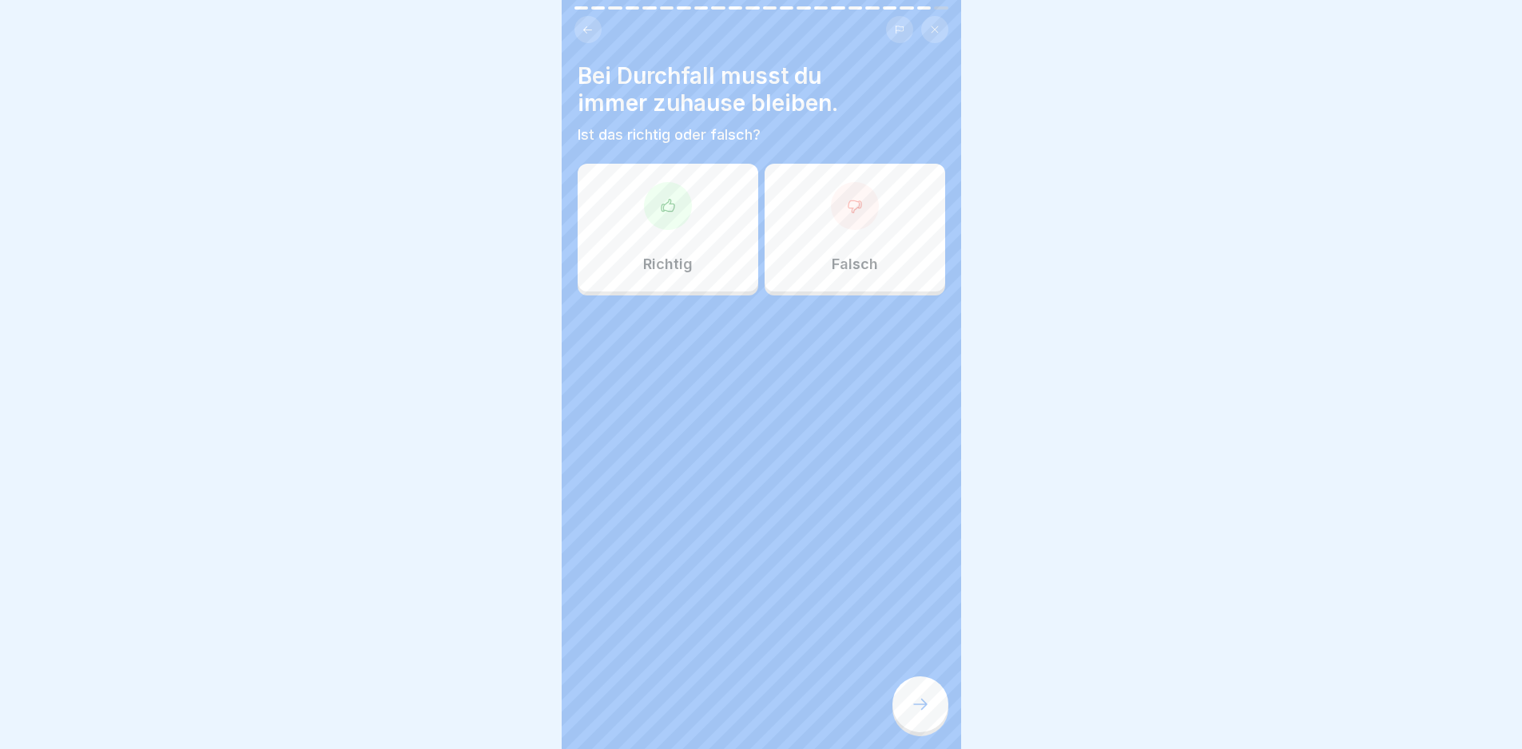
click at [738, 263] on div "Richtig" at bounding box center [668, 228] width 181 height 128
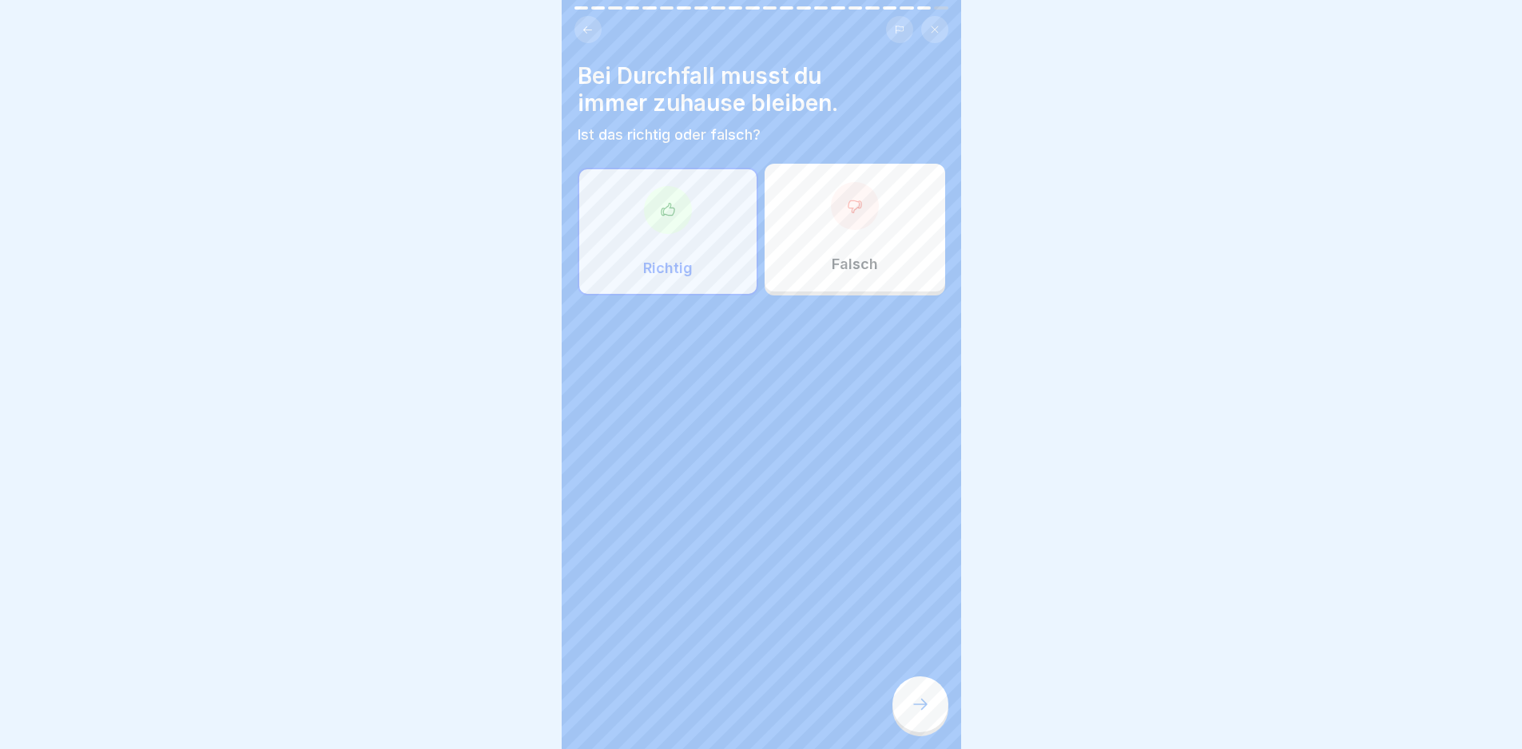
click at [900, 717] on div at bounding box center [920, 705] width 56 height 56
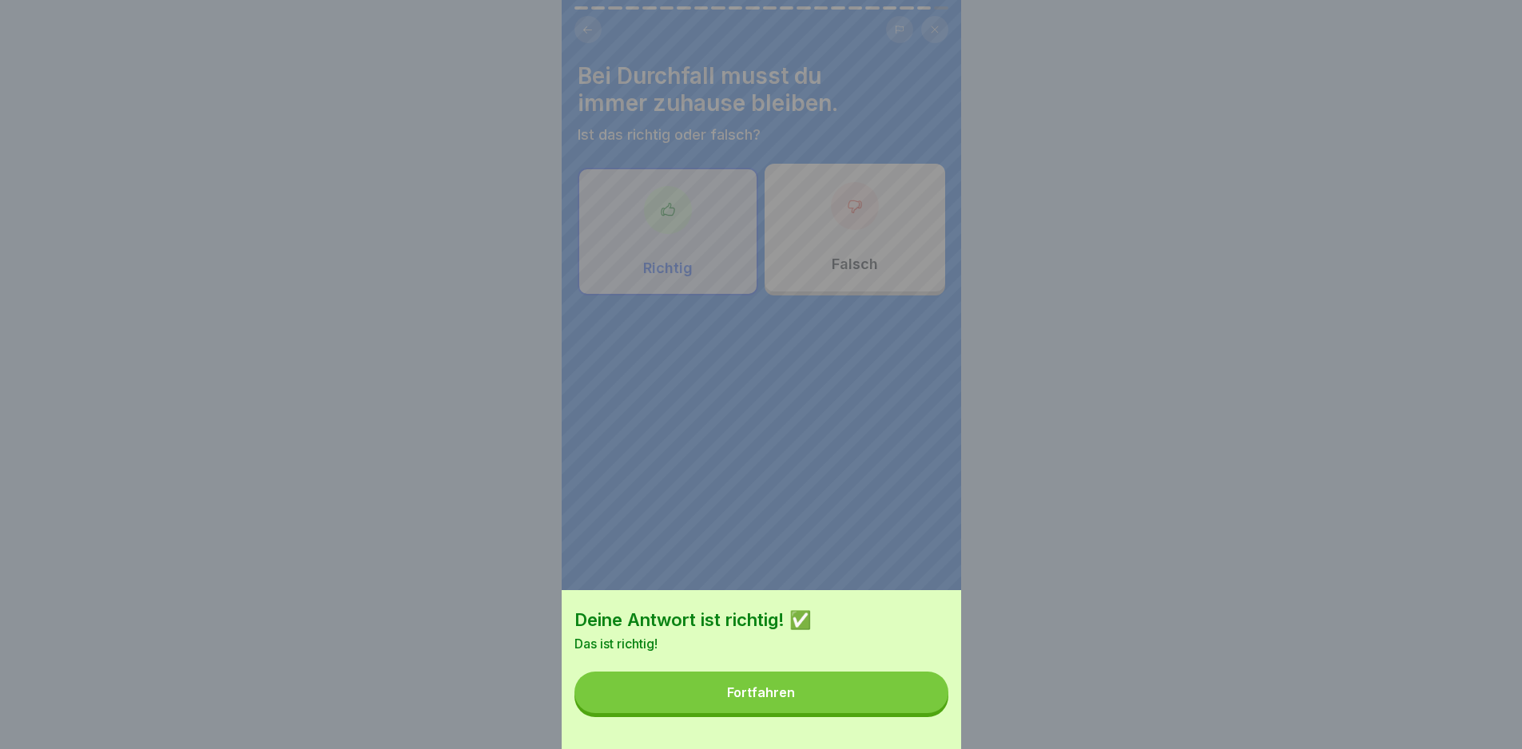
click at [900, 713] on button "Fortfahren" at bounding box center [761, 693] width 374 height 42
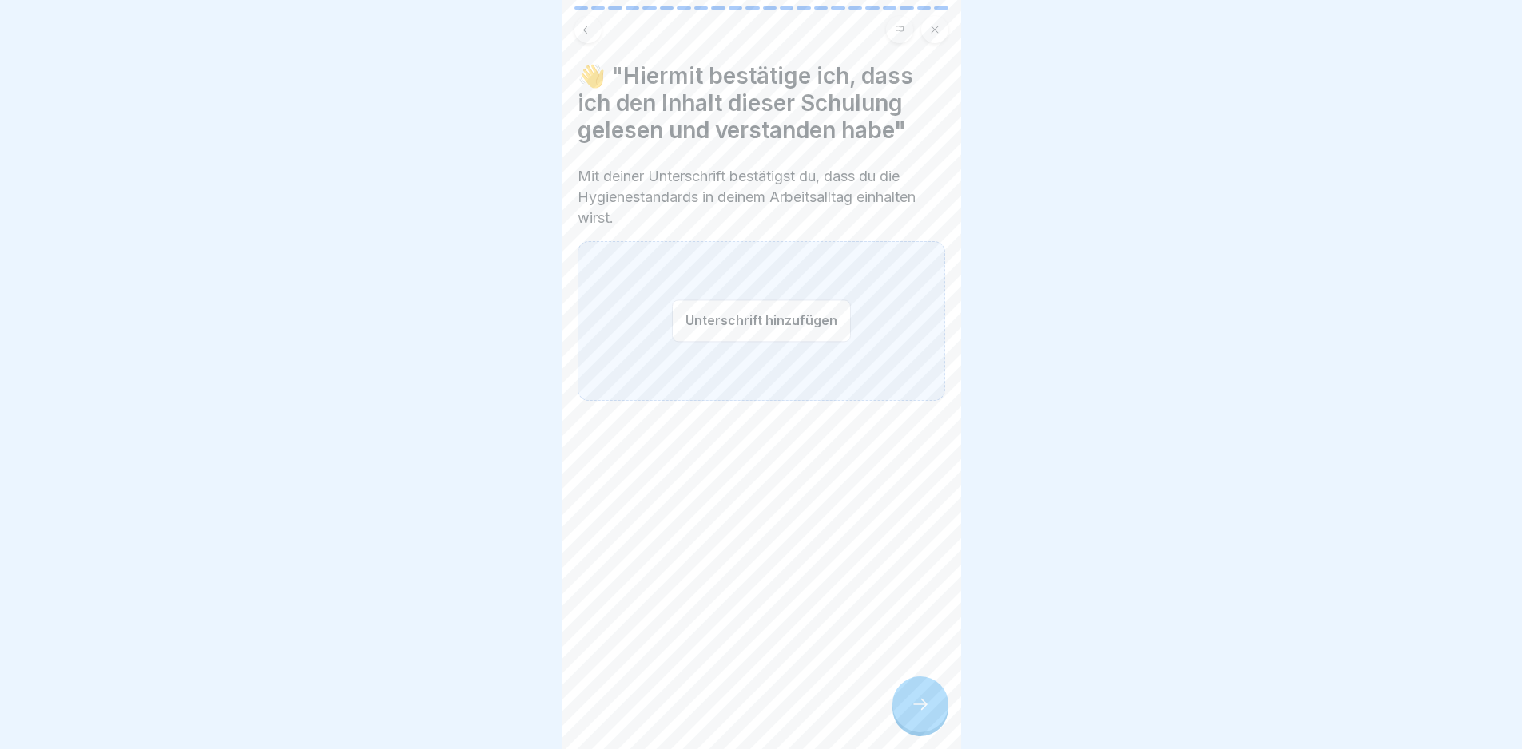
click at [900, 717] on div at bounding box center [920, 705] width 56 height 56
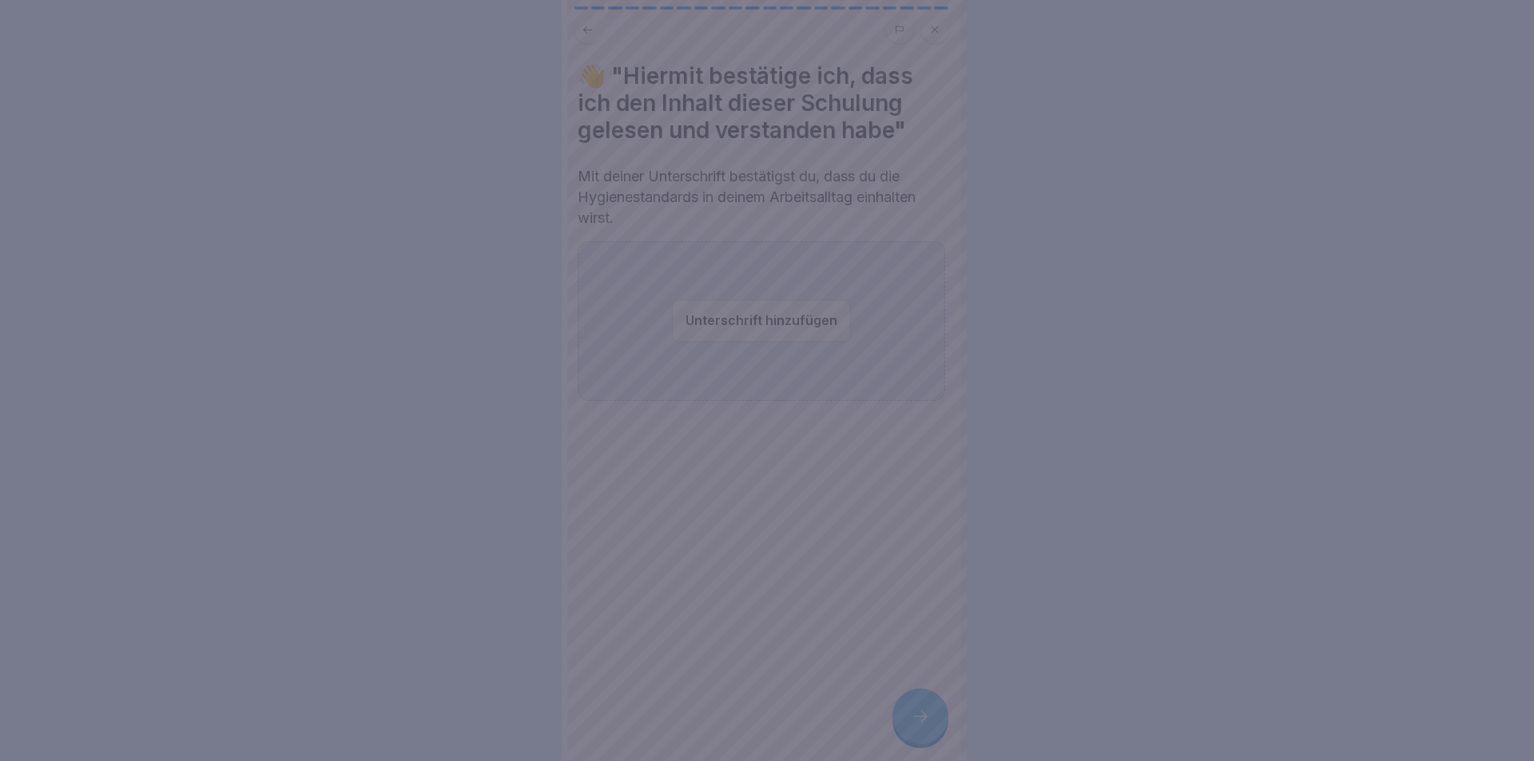
click at [900, 717] on div at bounding box center [767, 380] width 1534 height 761
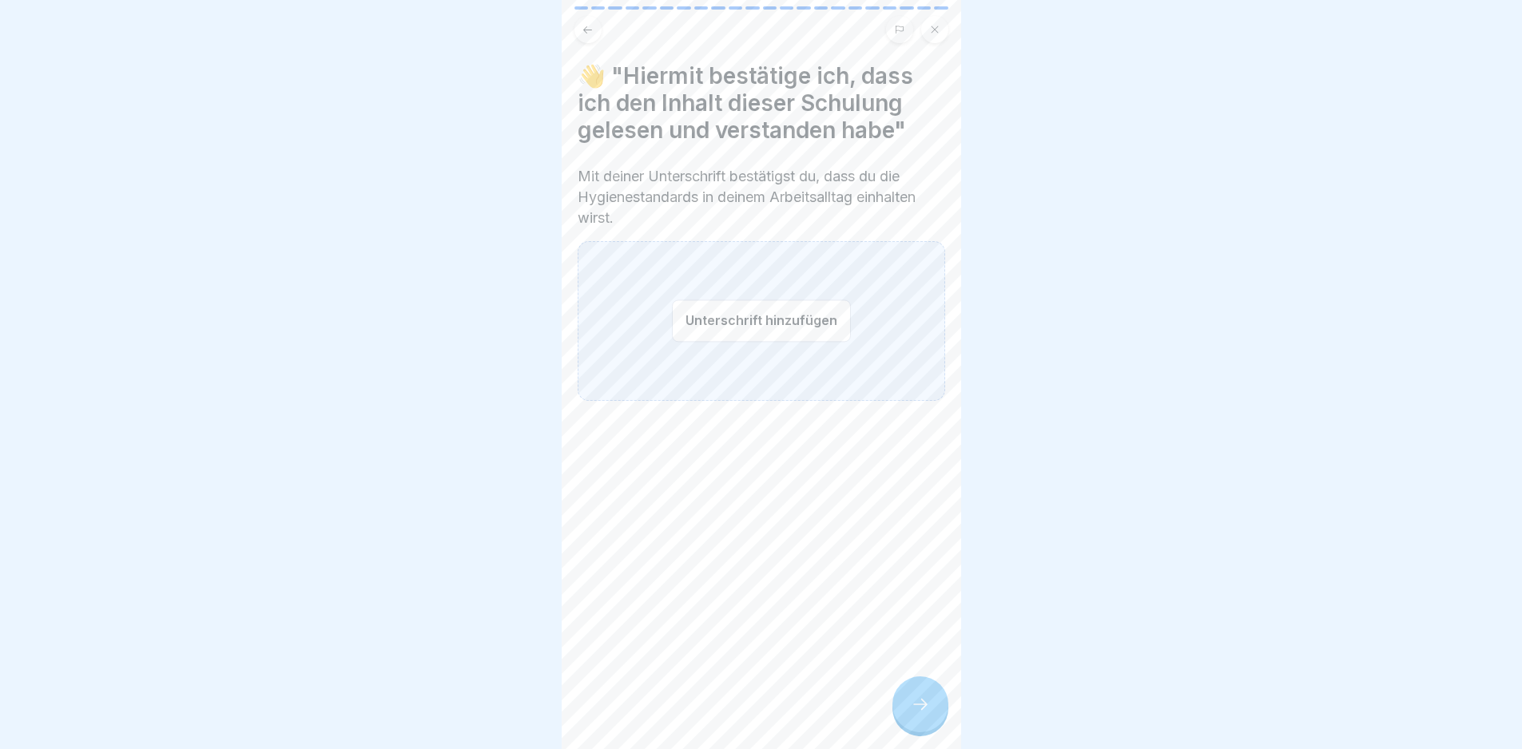
click at [761, 324] on button "Unterschrift hinzufügen" at bounding box center [761, 321] width 179 height 42
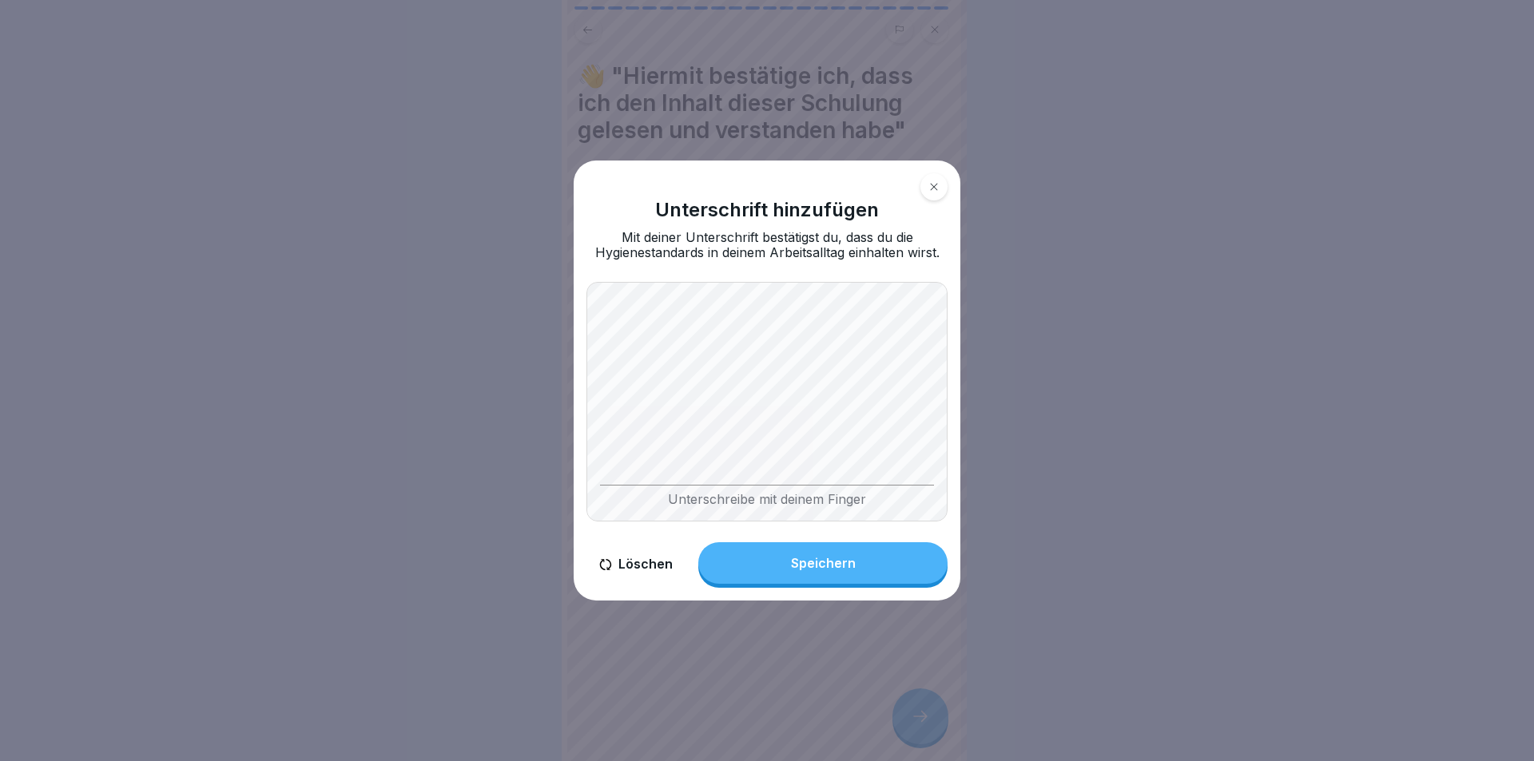
click at [1003, 547] on body "Lebensmittelhygieneschulung nach EU-Verordnung (EG) Nr. 852 / 2004 22 Schritte …" at bounding box center [761, 380] width 1522 height 761
click at [840, 562] on div "Speichern" at bounding box center [823, 563] width 65 height 14
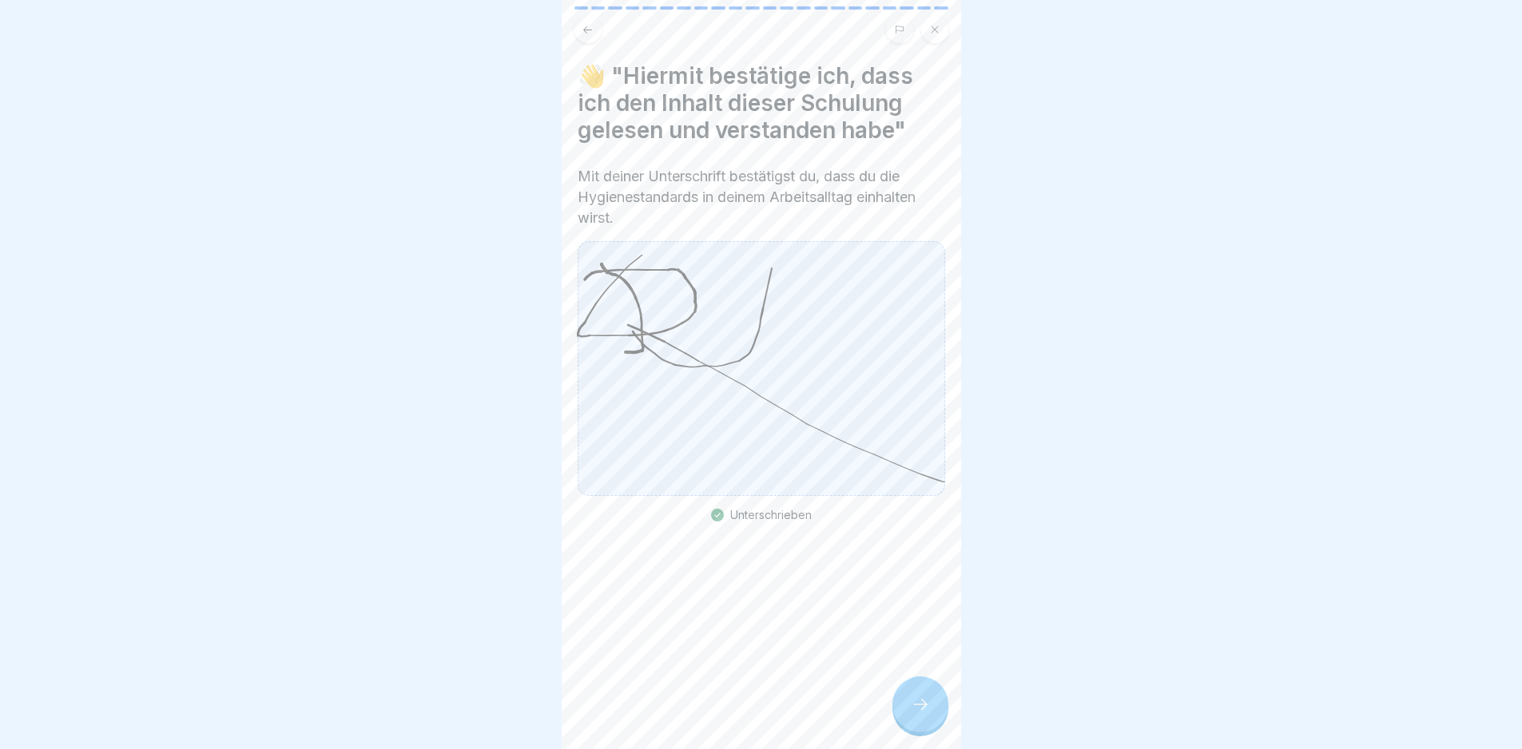
click at [923, 714] on icon at bounding box center [920, 704] width 19 height 19
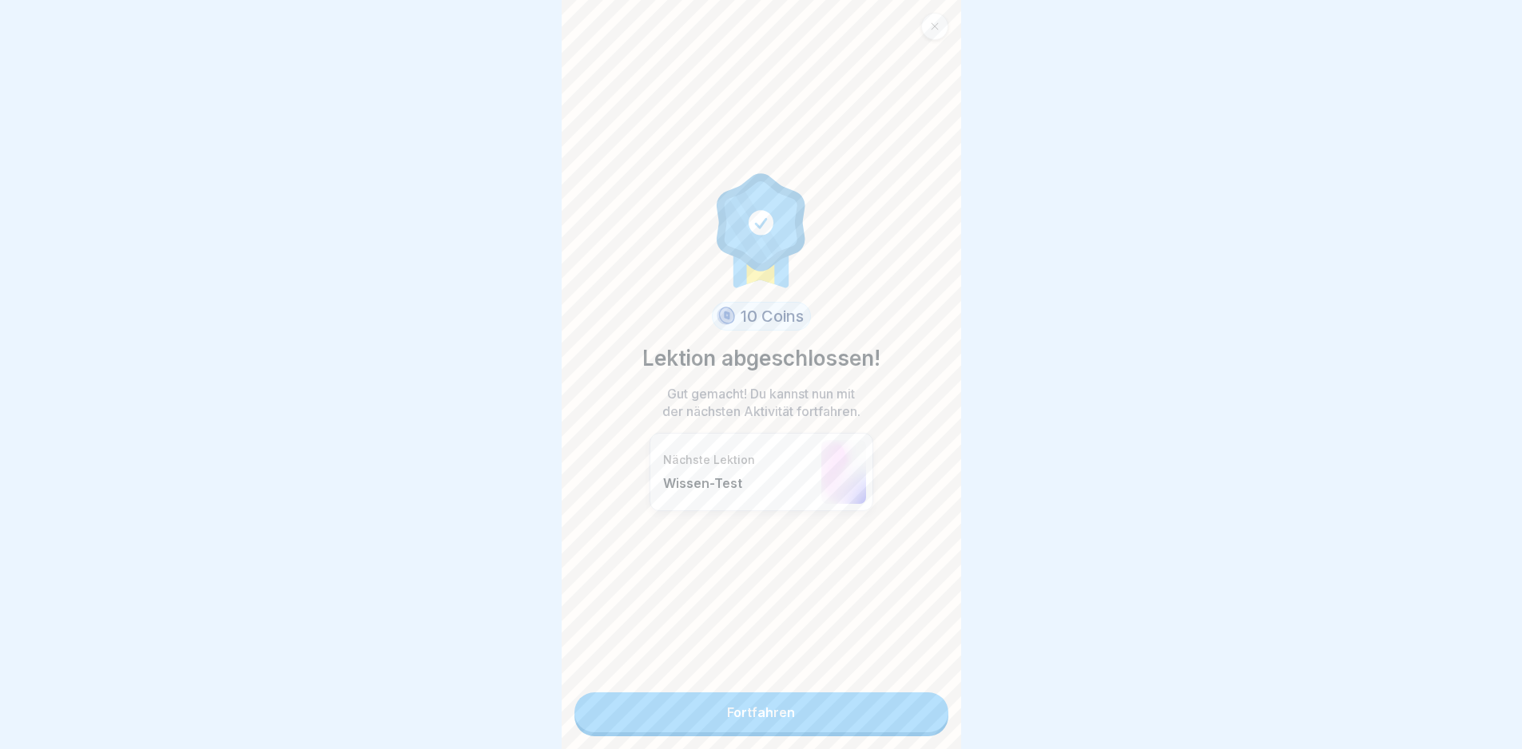
click at [913, 709] on link "Fortfahren" at bounding box center [761, 713] width 374 height 40
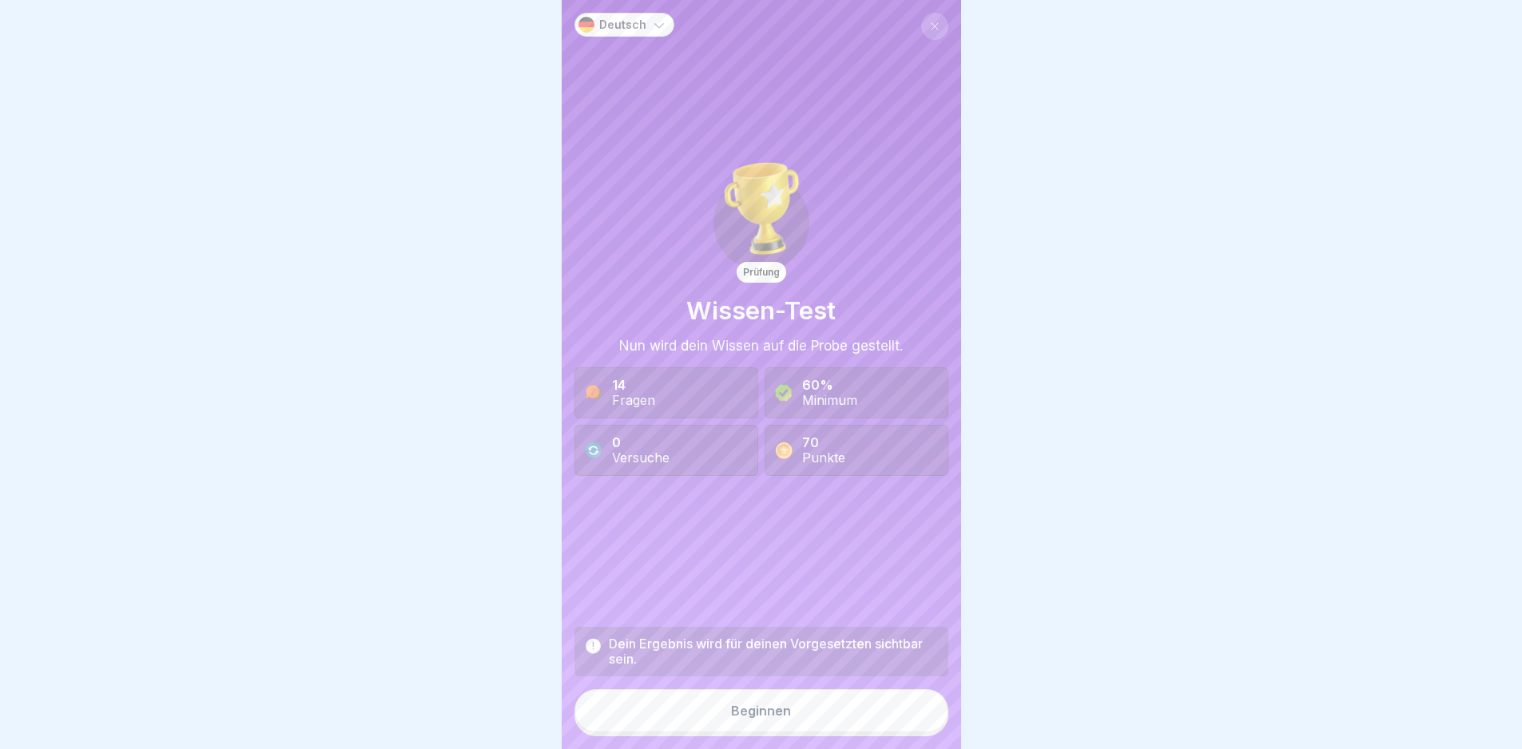
click at [884, 707] on button "Beginnen" at bounding box center [761, 710] width 374 height 43
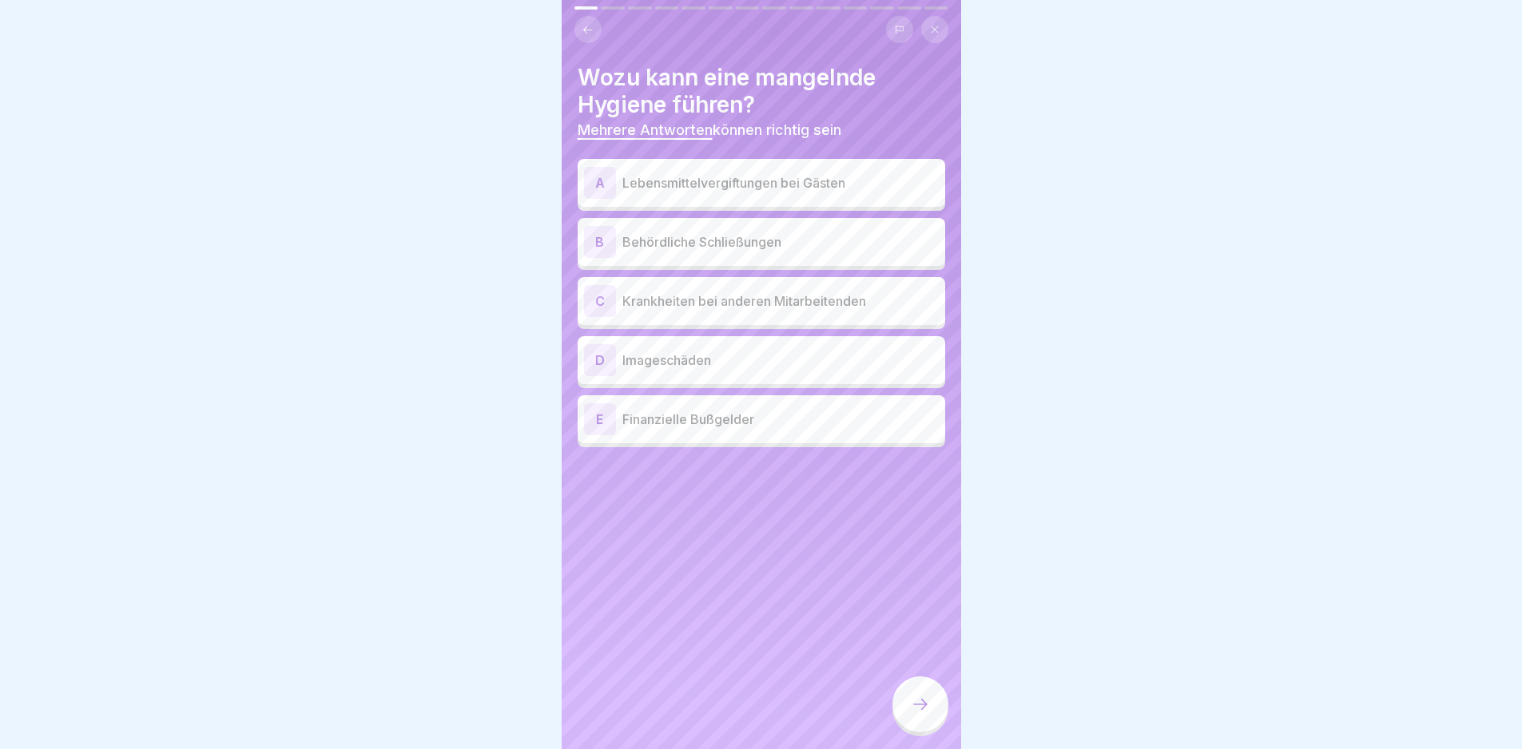
click at [860, 189] on p "Lebensmittelvergiftungen bei Gästen" at bounding box center [780, 182] width 316 height 19
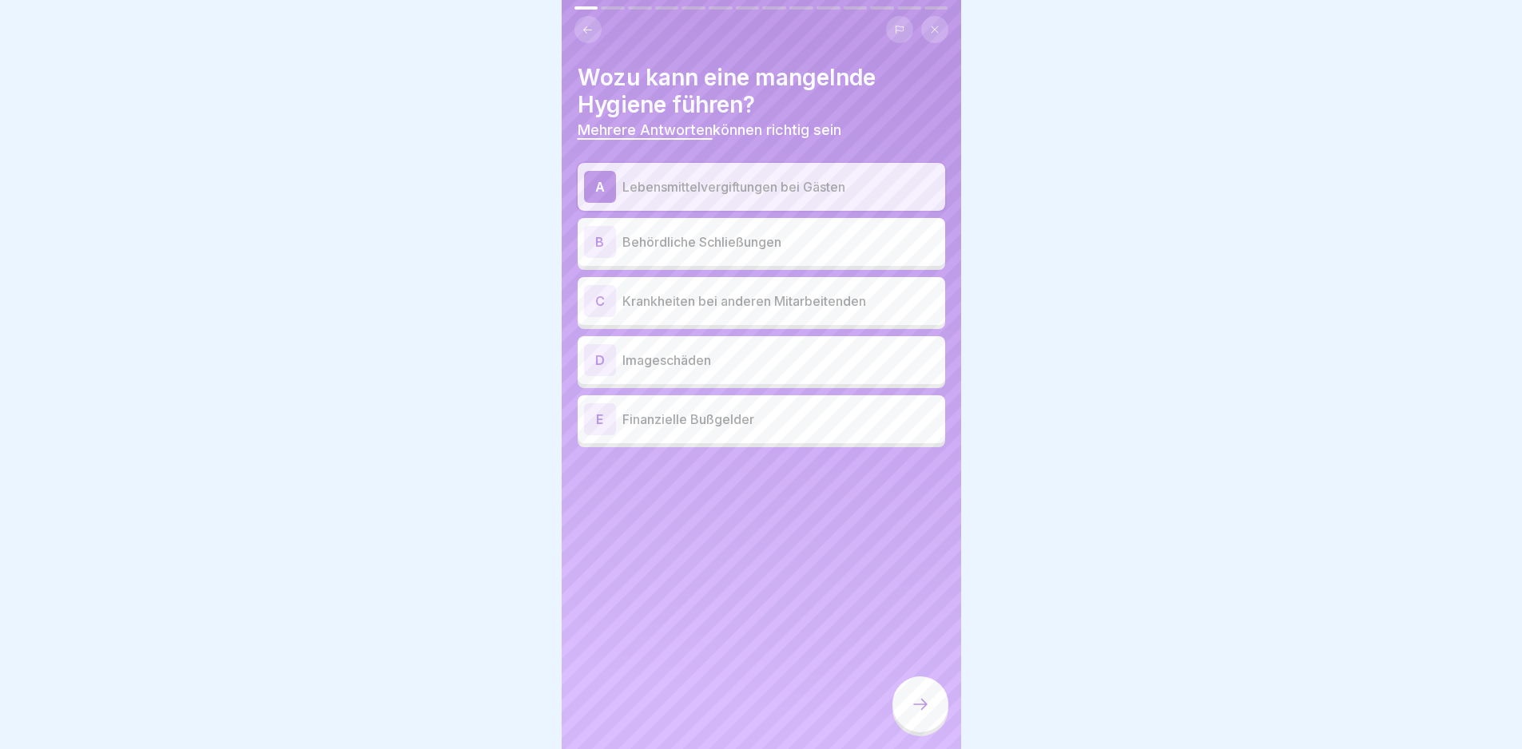
click at [839, 234] on p "Behördliche Schließungen" at bounding box center [780, 241] width 316 height 19
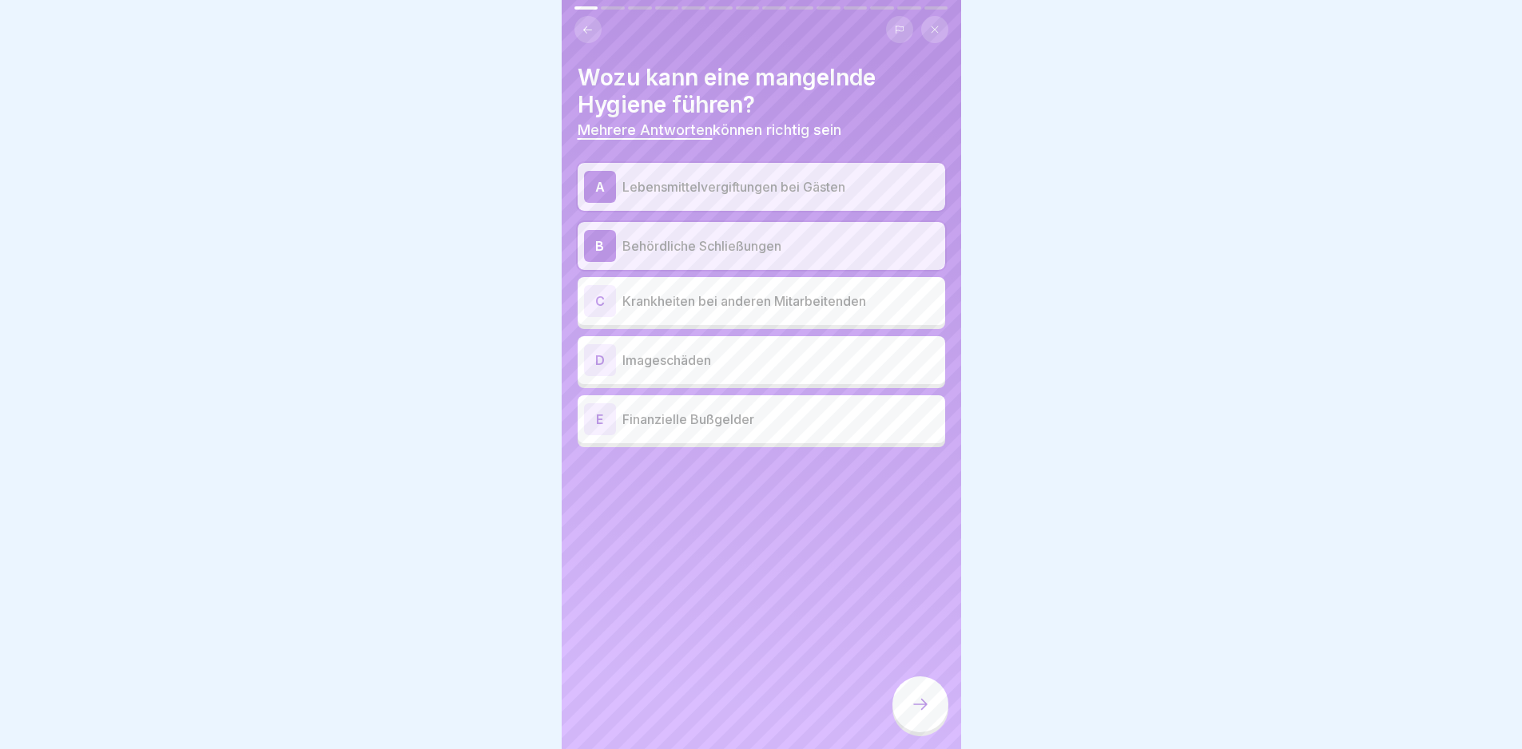
click at [840, 303] on p "Krankheiten bei anderen Mitarbeitenden" at bounding box center [780, 301] width 316 height 19
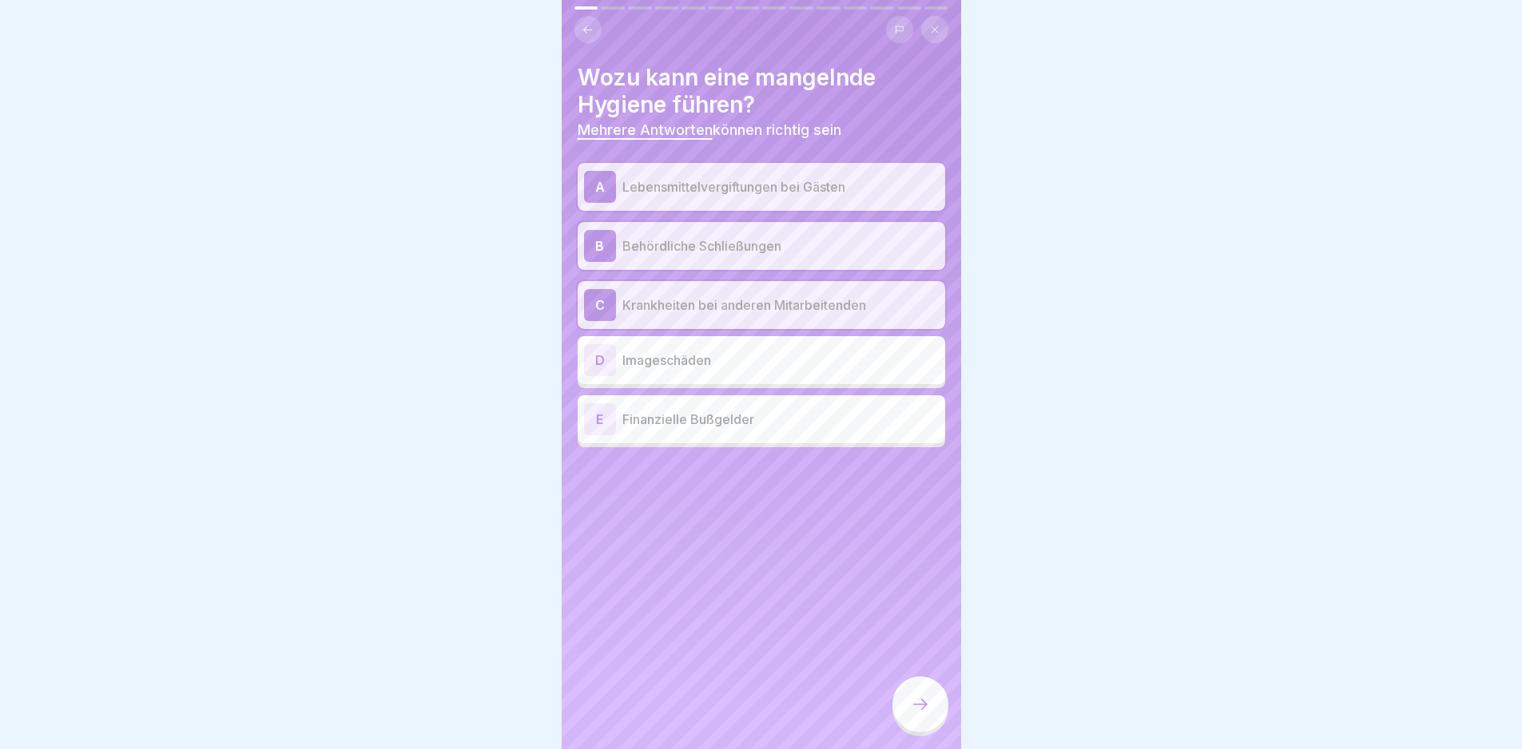
click at [825, 364] on p "Imageschäden" at bounding box center [780, 360] width 316 height 19
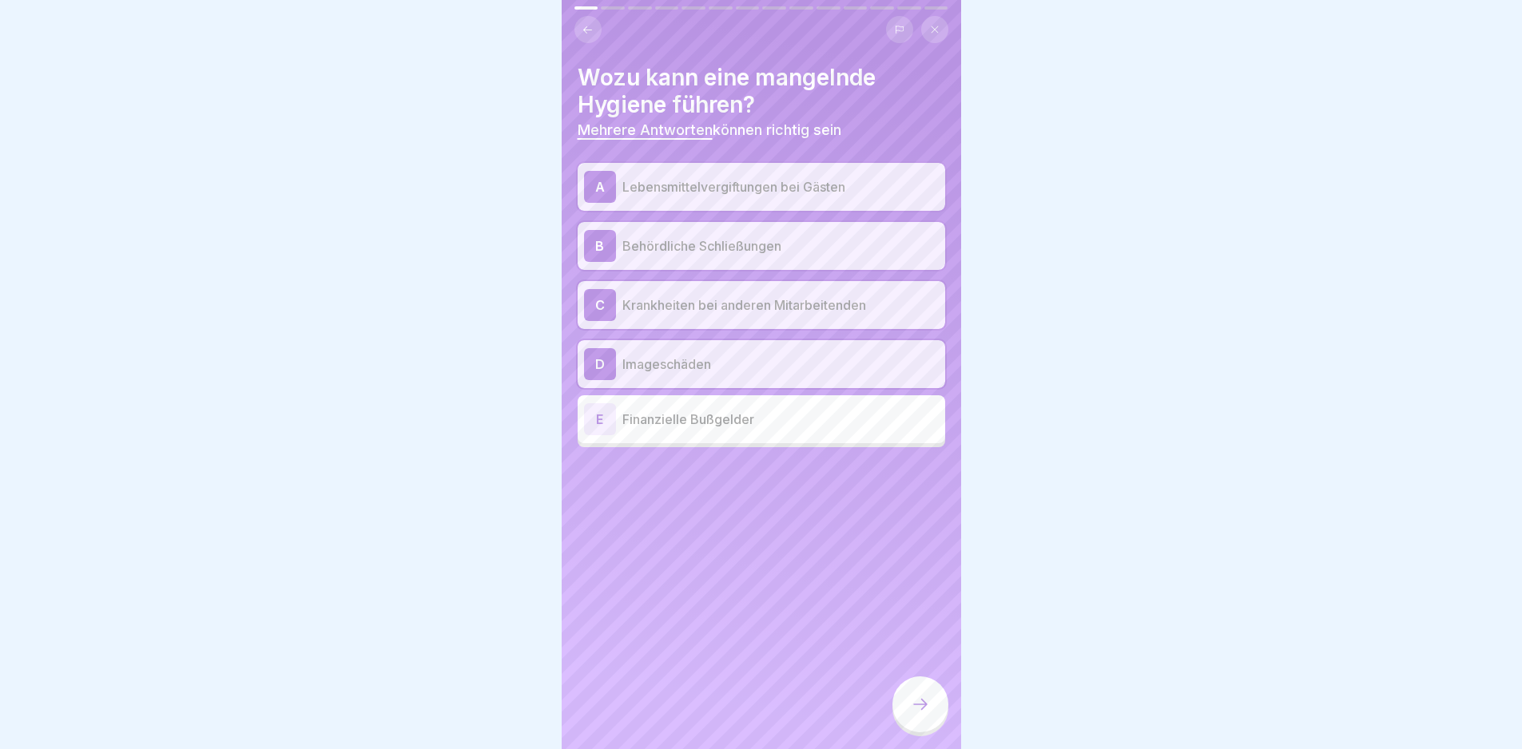
click at [817, 447] on div "A Lebensmittelvergiftungen bei Gästen B Behördliche Schließungen C Krankheiten …" at bounding box center [762, 305] width 368 height 284
click at [787, 417] on p "Finanzielle Bußgelder" at bounding box center [780, 419] width 316 height 19
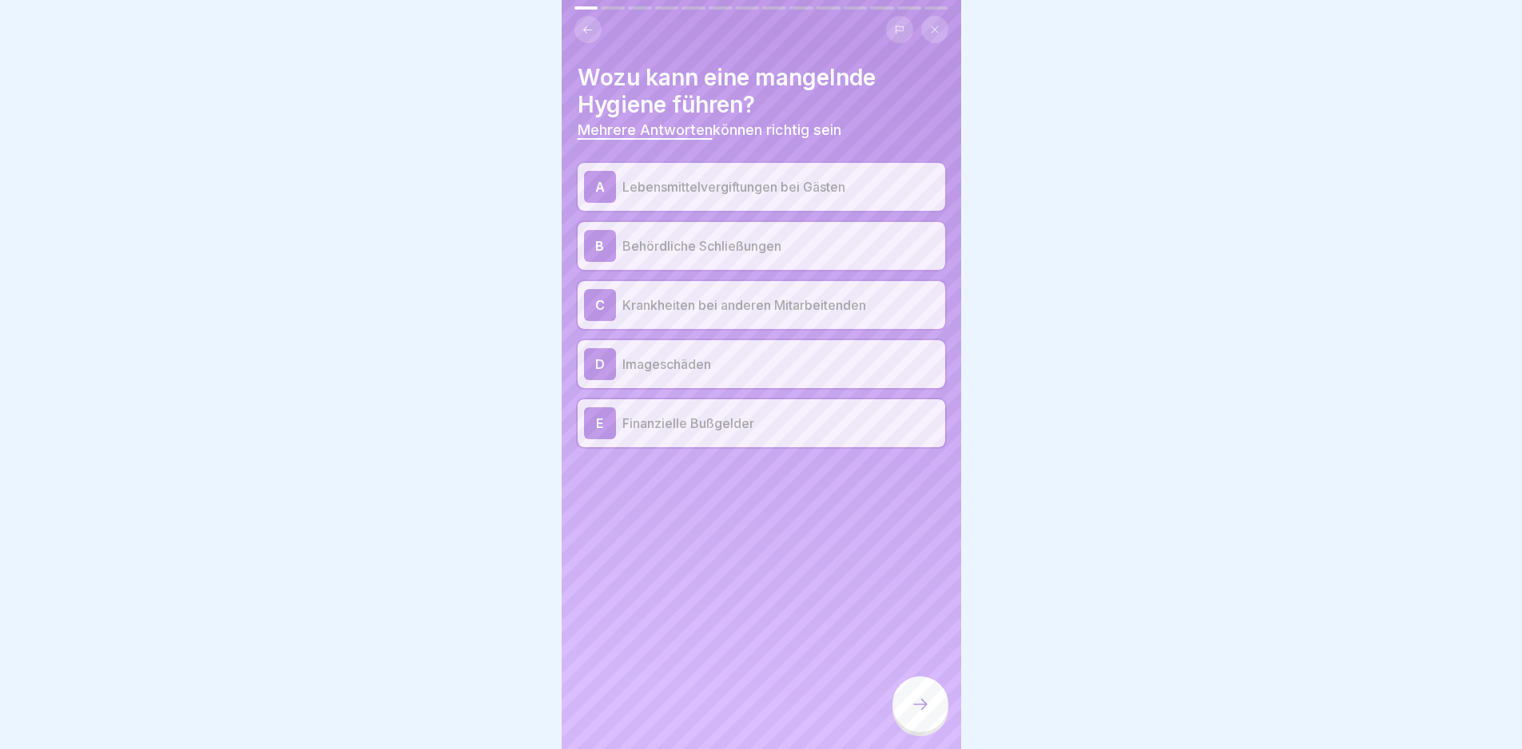
click at [940, 737] on div at bounding box center [920, 707] width 56 height 60
click at [922, 726] on div at bounding box center [920, 705] width 56 height 56
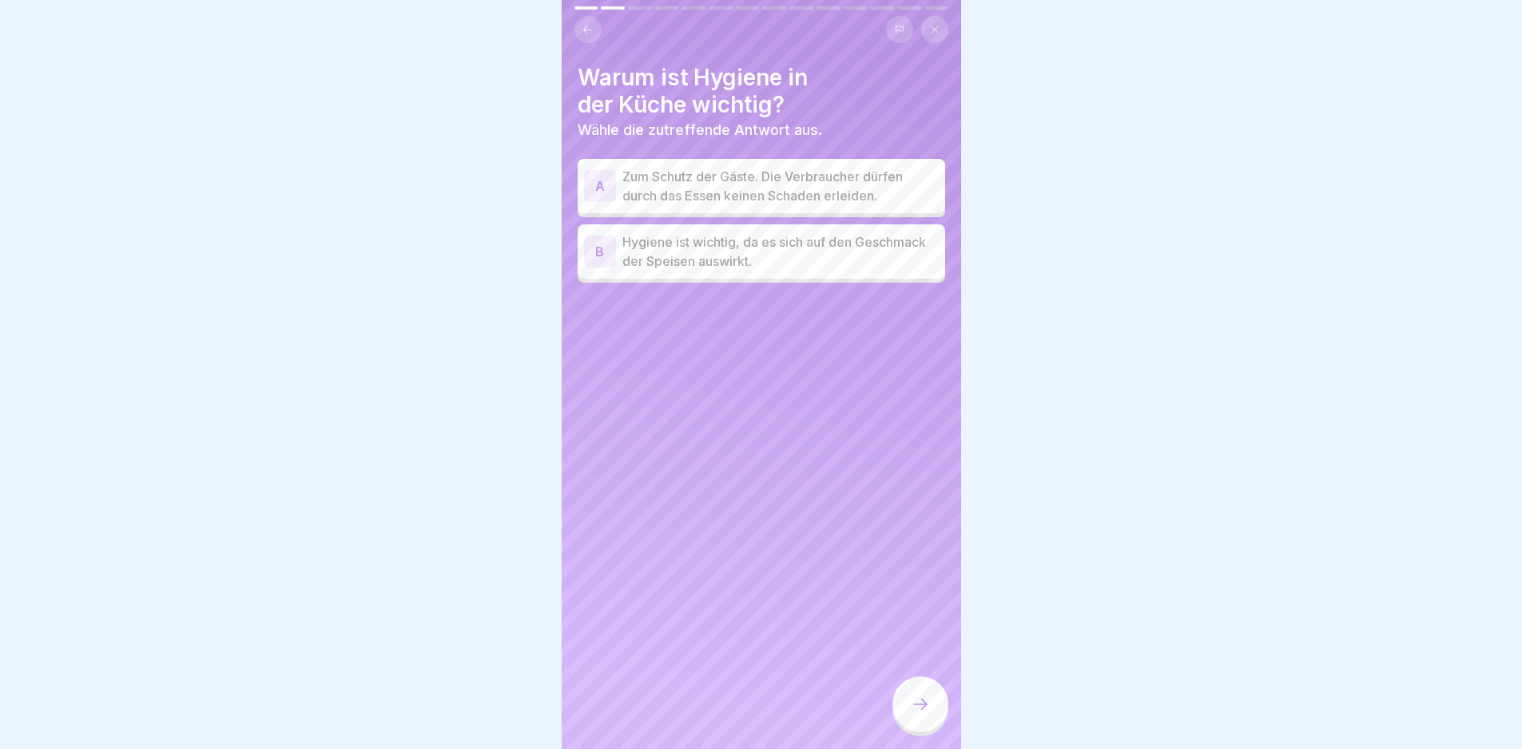
click at [789, 189] on p "Zum Schutz der Gäste. Die Verbraucher dürfen durch das Essen keinen Schaden erl…" at bounding box center [780, 186] width 316 height 38
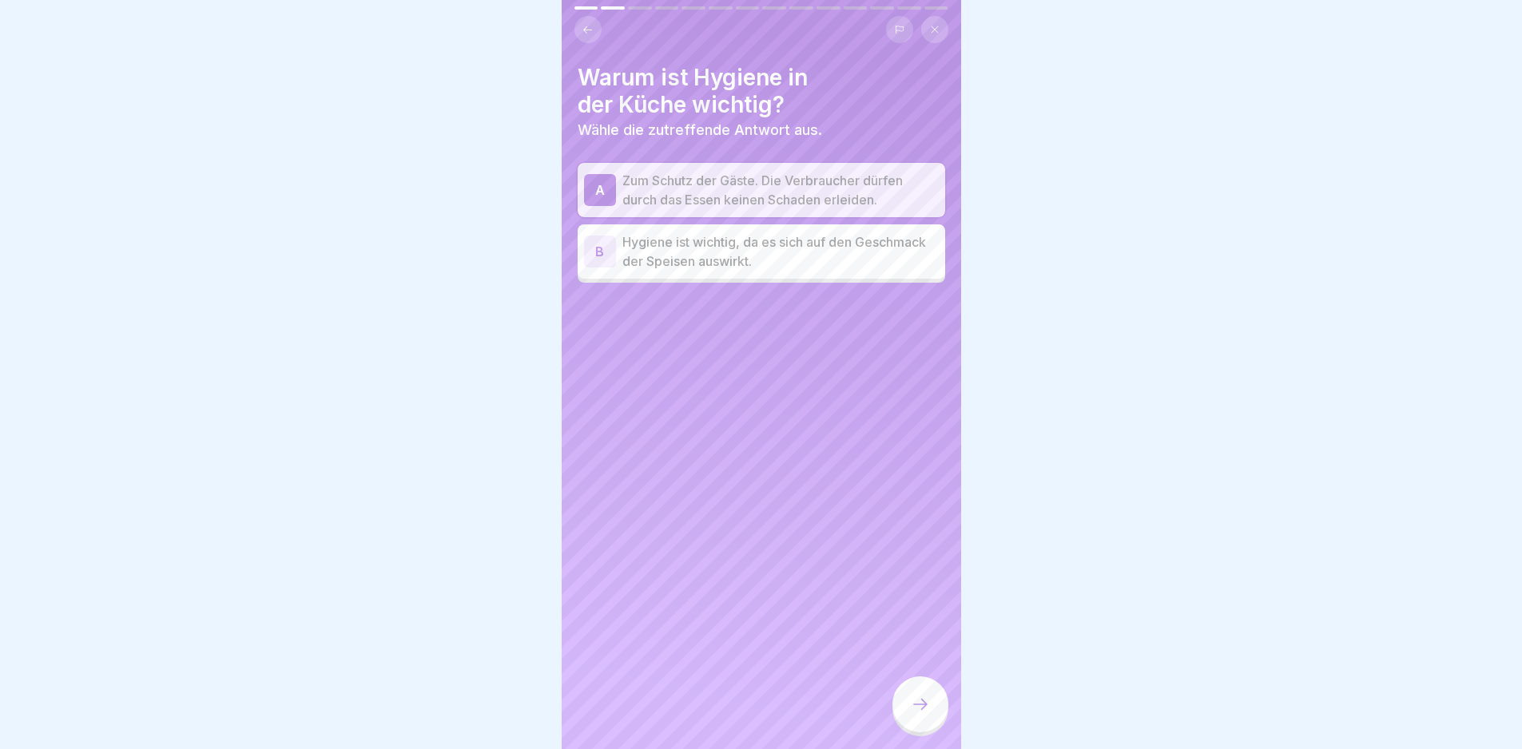
click at [907, 733] on div at bounding box center [920, 705] width 56 height 56
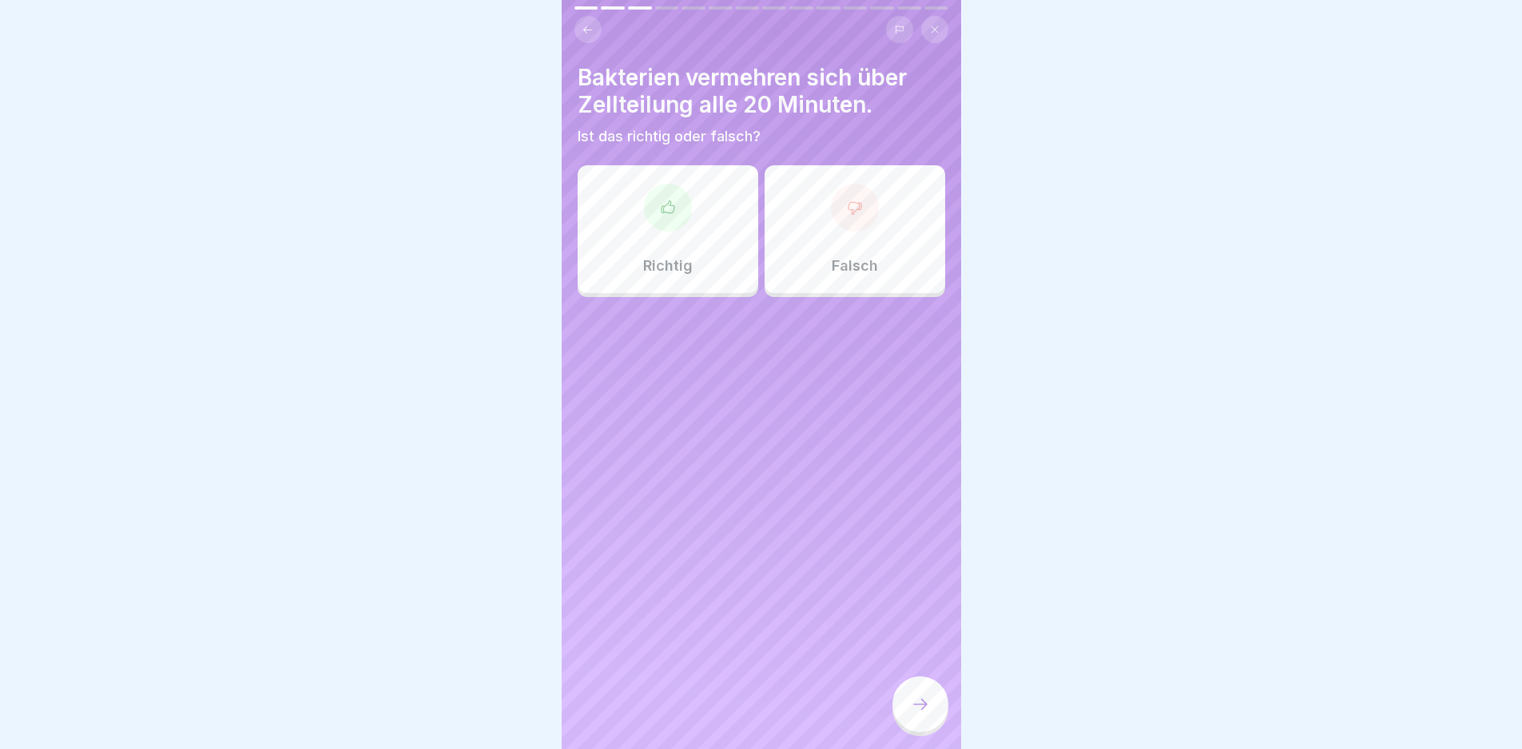
click at [706, 255] on div "Richtig" at bounding box center [668, 229] width 181 height 128
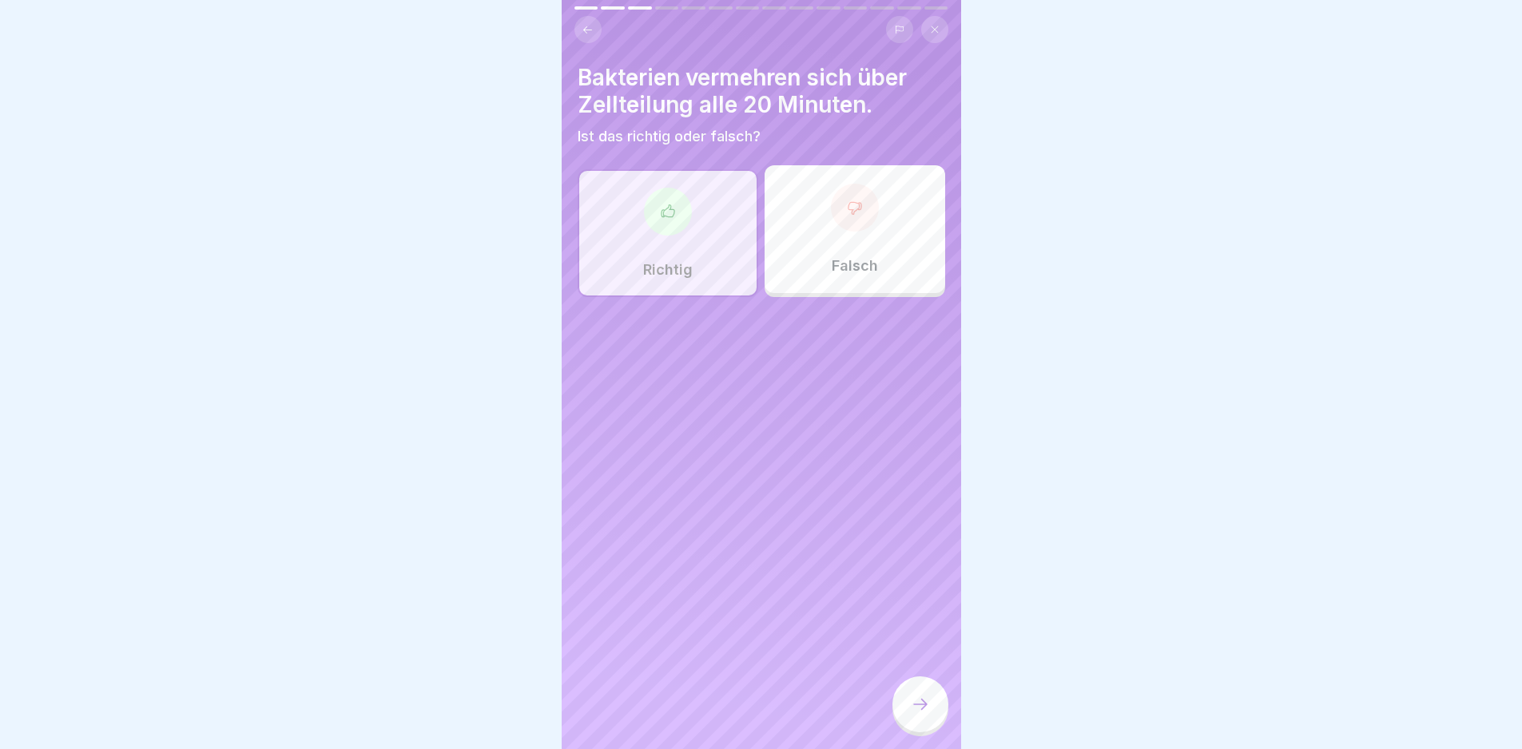
click at [924, 711] on icon at bounding box center [920, 704] width 19 height 19
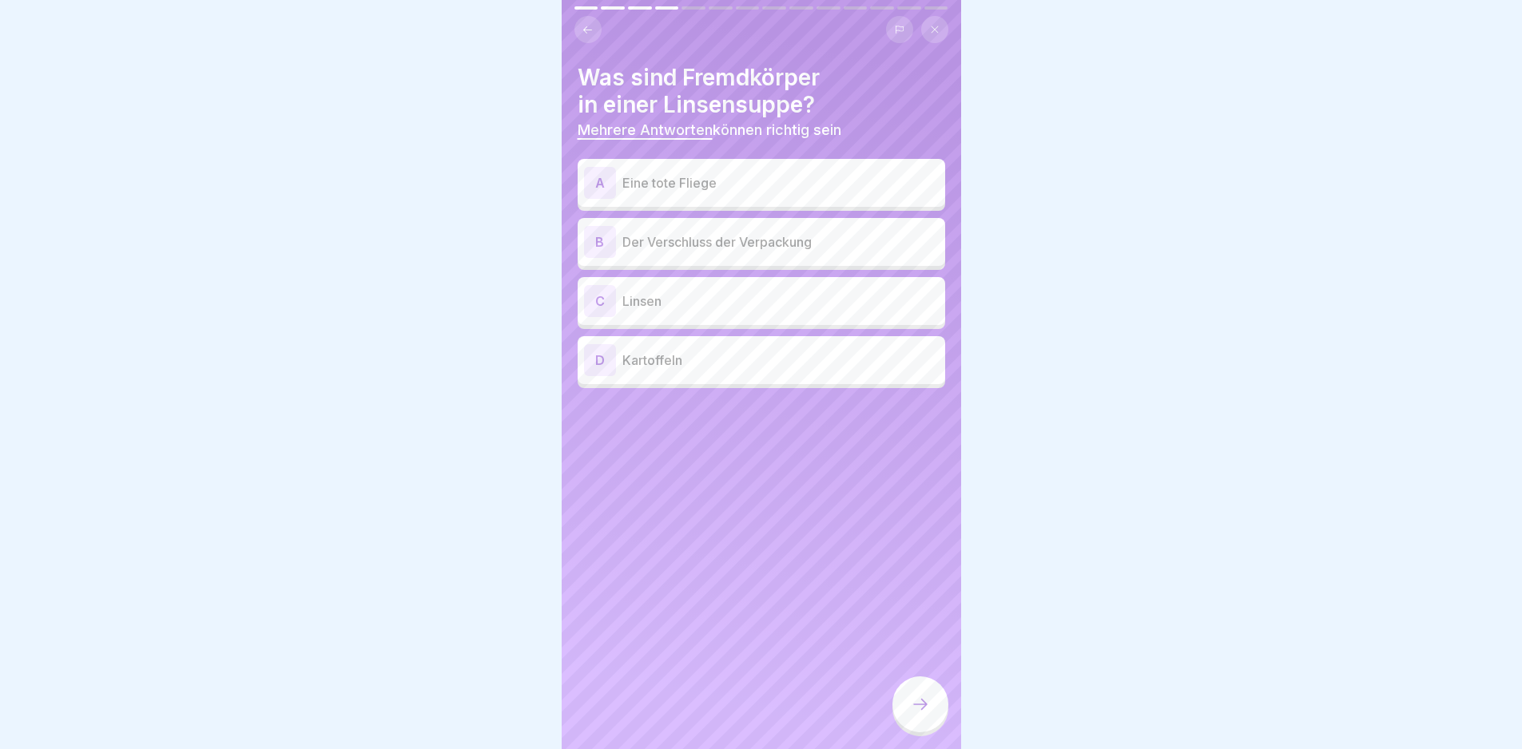
click at [734, 187] on p "Eine tote Fliege" at bounding box center [780, 182] width 316 height 19
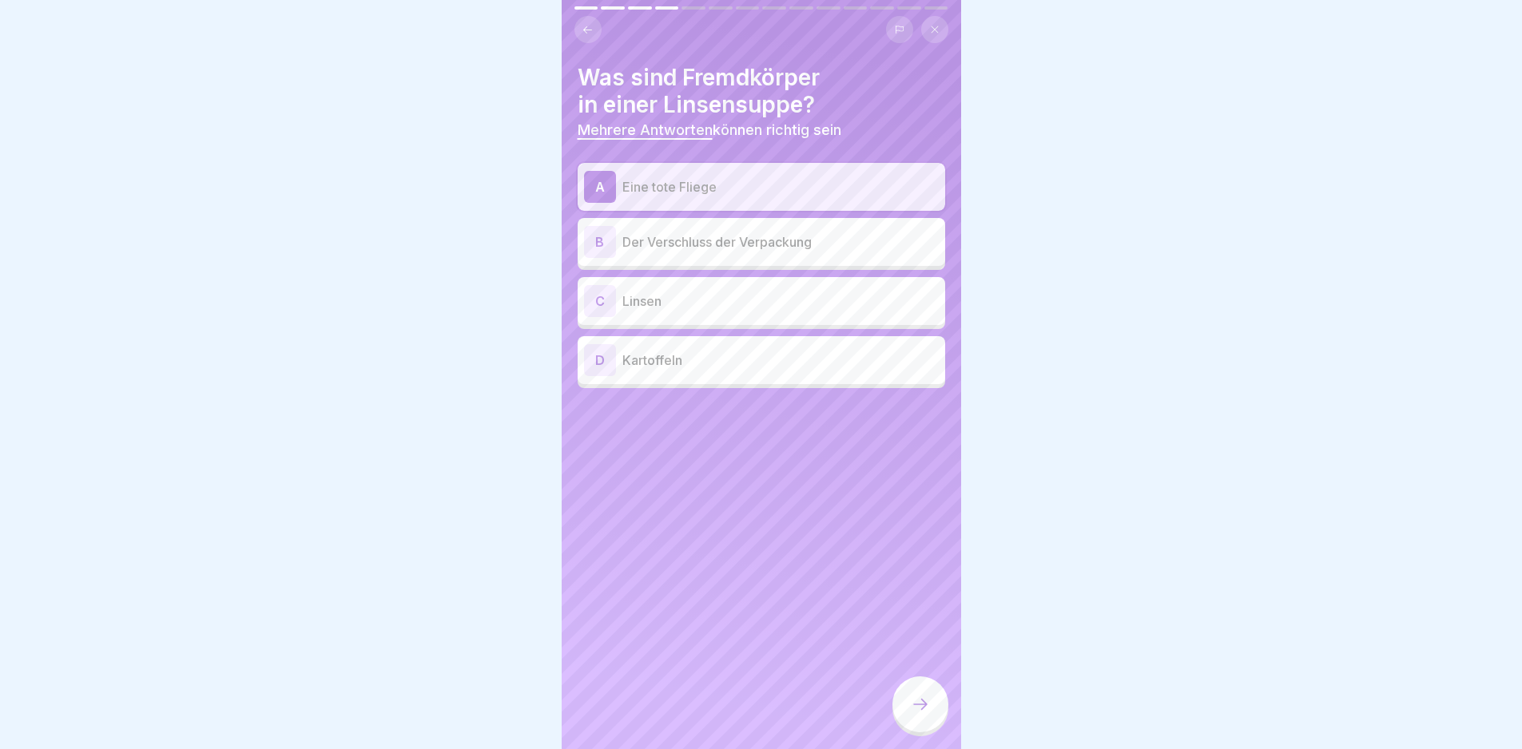
click at [741, 227] on div "B Der Verschluss der Verpackung" at bounding box center [761, 242] width 355 height 32
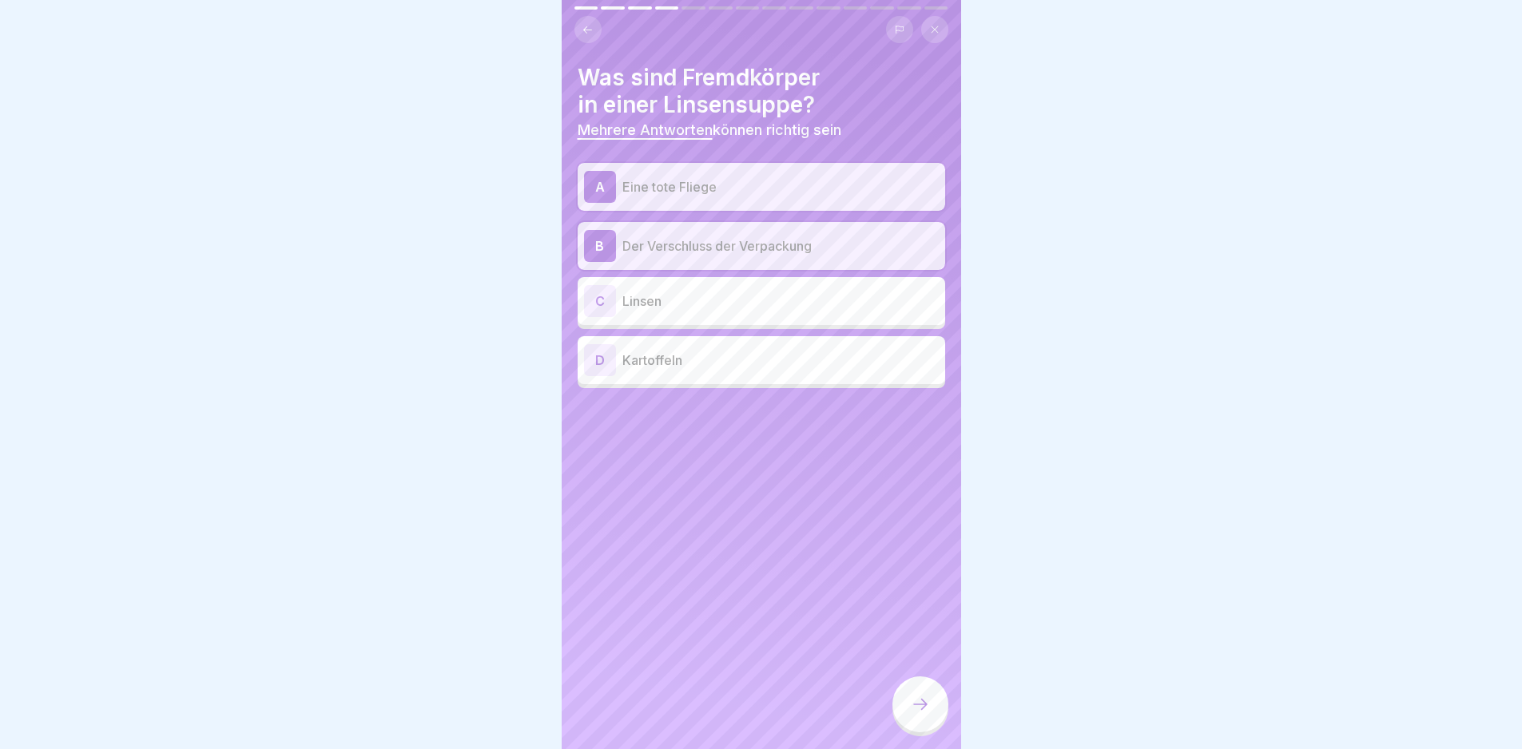
click at [911, 713] on icon at bounding box center [920, 704] width 19 height 19
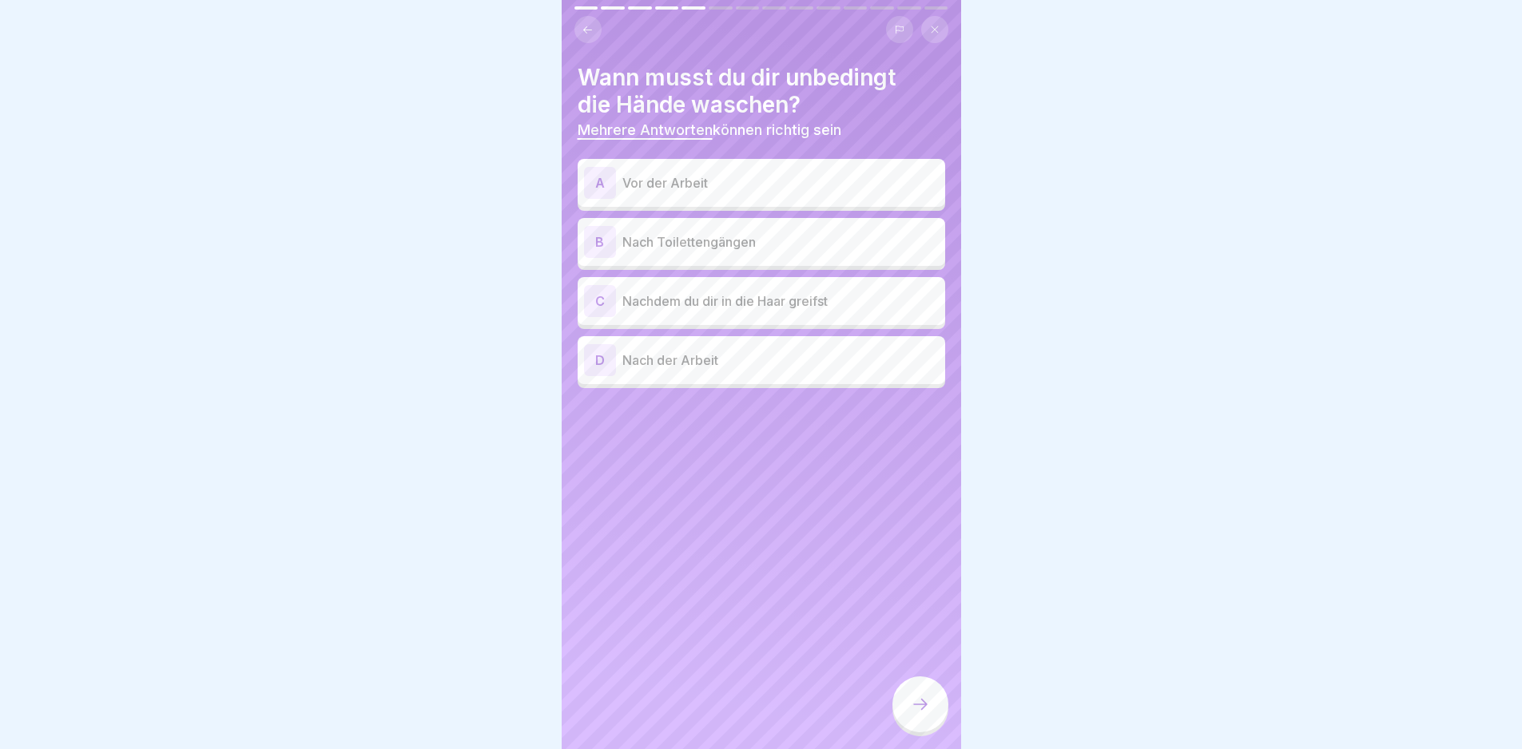
click at [699, 177] on p "Vor der Arbeit" at bounding box center [780, 182] width 316 height 19
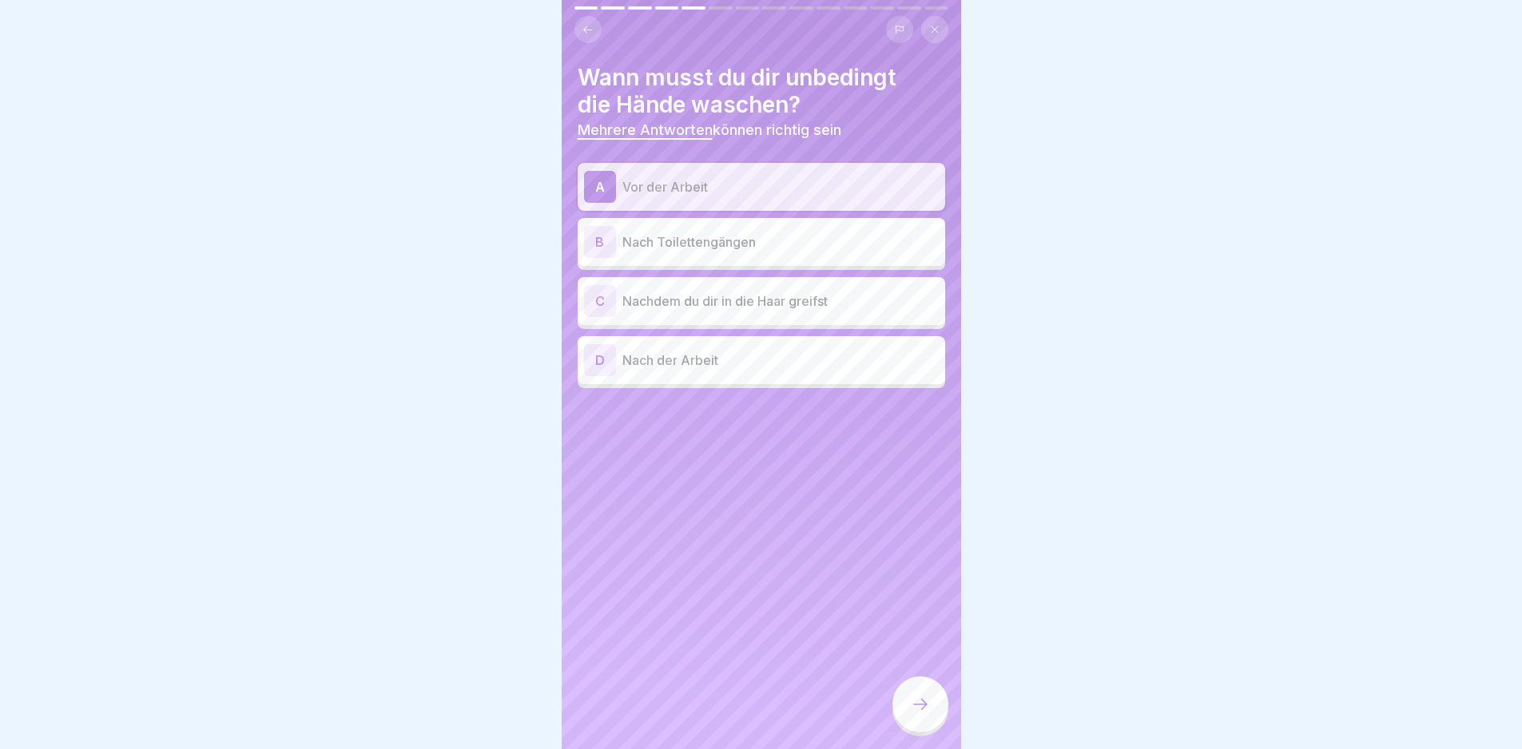
click at [728, 236] on p "Nach Toilettengängen" at bounding box center [780, 241] width 316 height 19
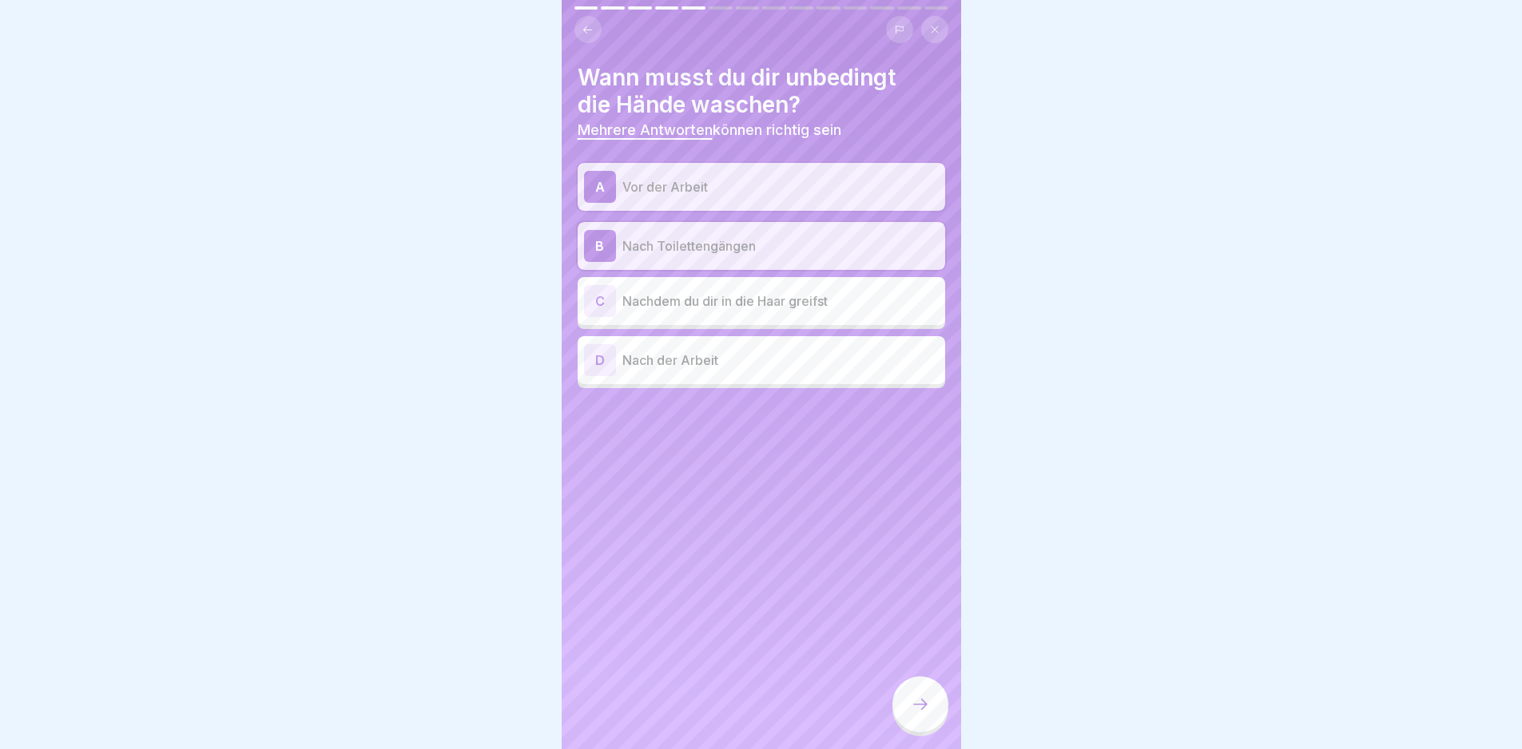
click at [745, 292] on p "Nachdem du dir in die Haar greifst" at bounding box center [780, 301] width 316 height 19
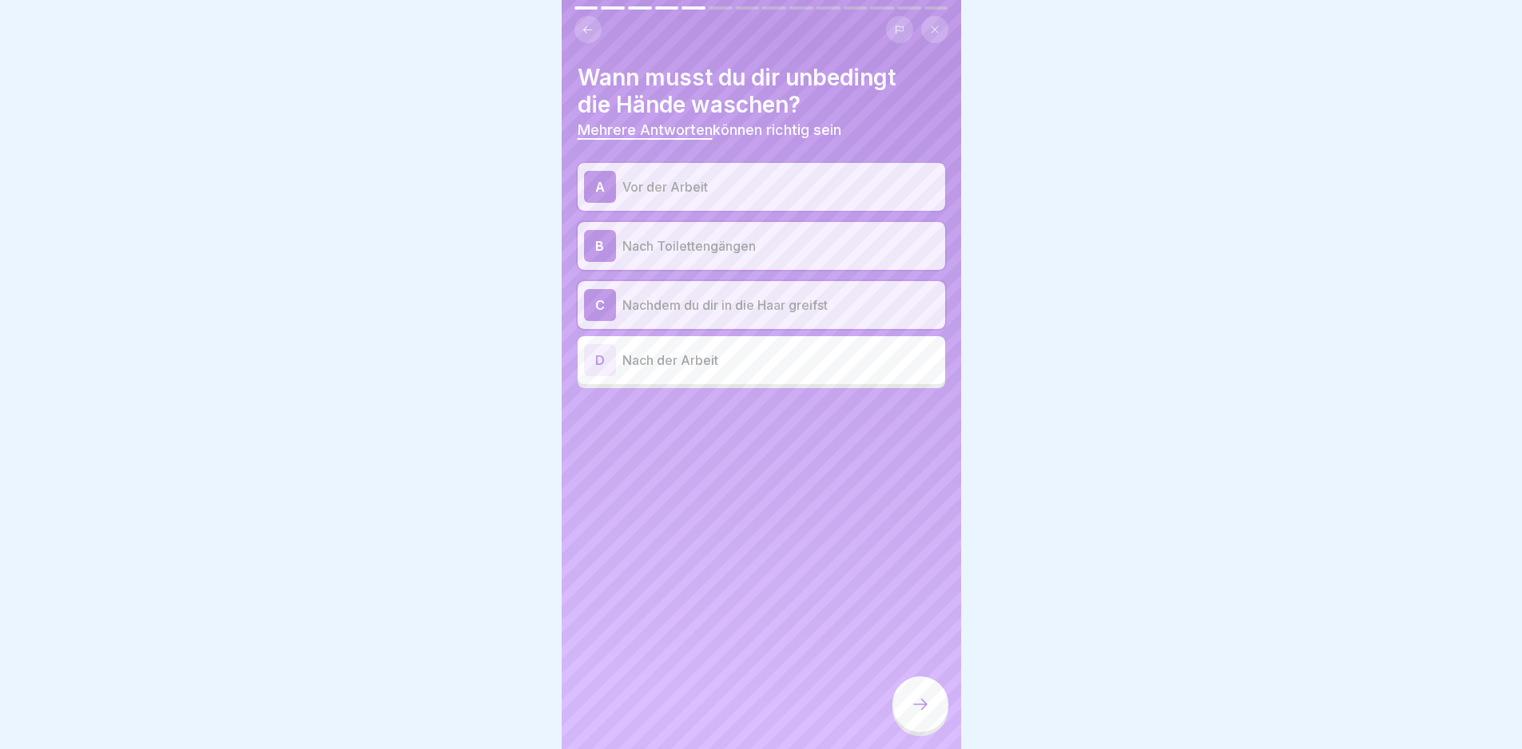
click at [932, 703] on div at bounding box center [920, 705] width 56 height 56
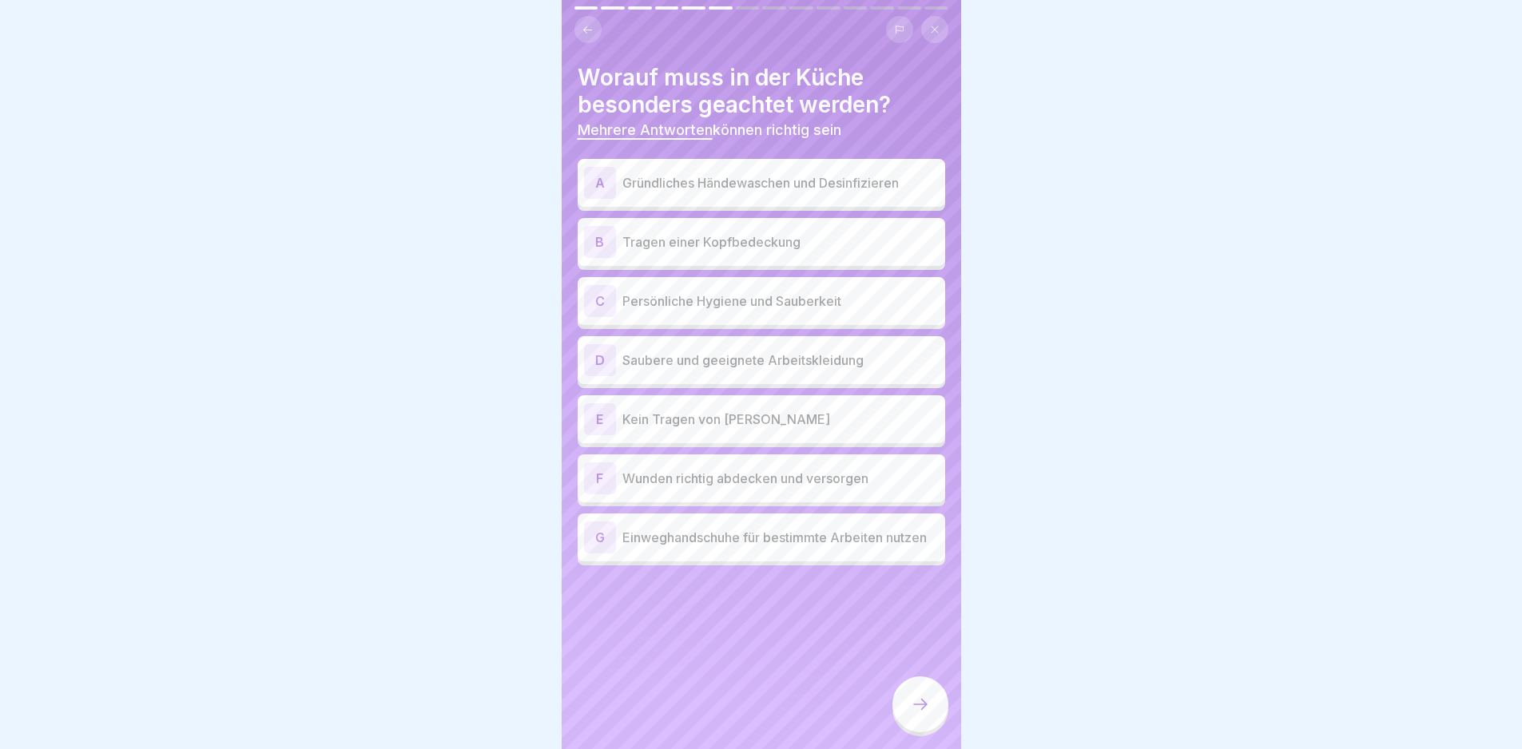
click at [718, 181] on p "Gründliches Händewaschen und Desinfizieren" at bounding box center [780, 182] width 316 height 19
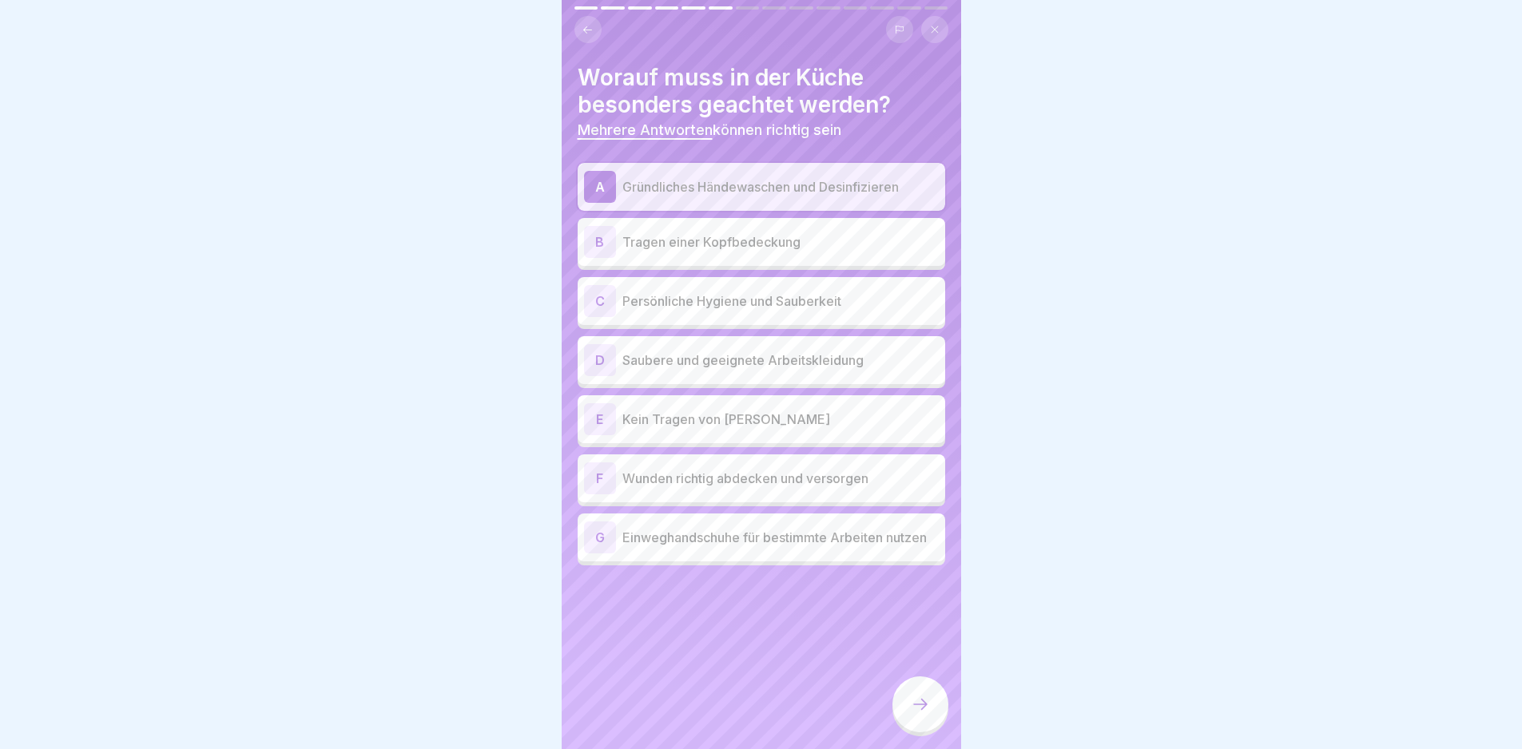
click at [736, 242] on p "Tragen einer Kopfbedeckung" at bounding box center [780, 241] width 316 height 19
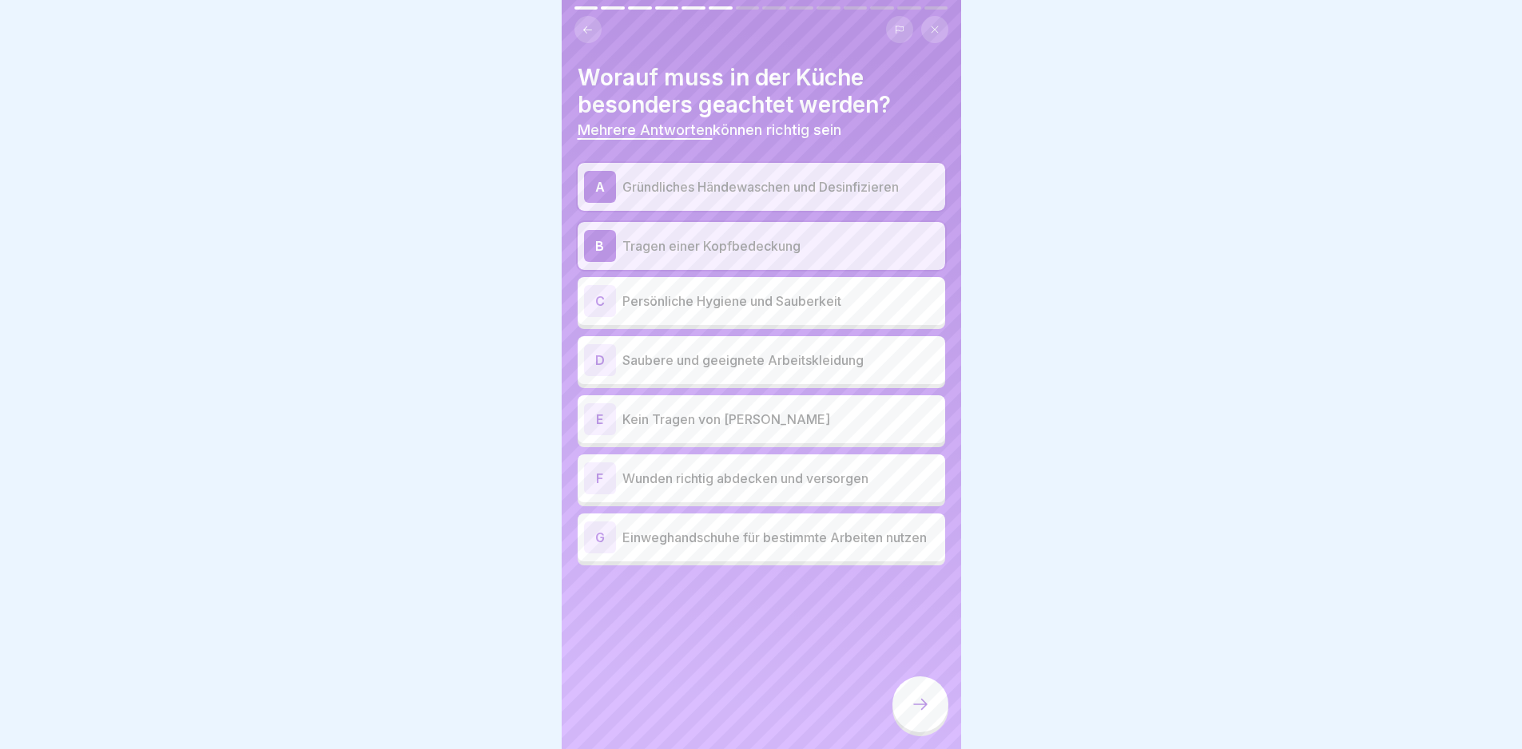
click at [755, 297] on p "Persönliche Hygiene und Sauberkeit" at bounding box center [780, 301] width 316 height 19
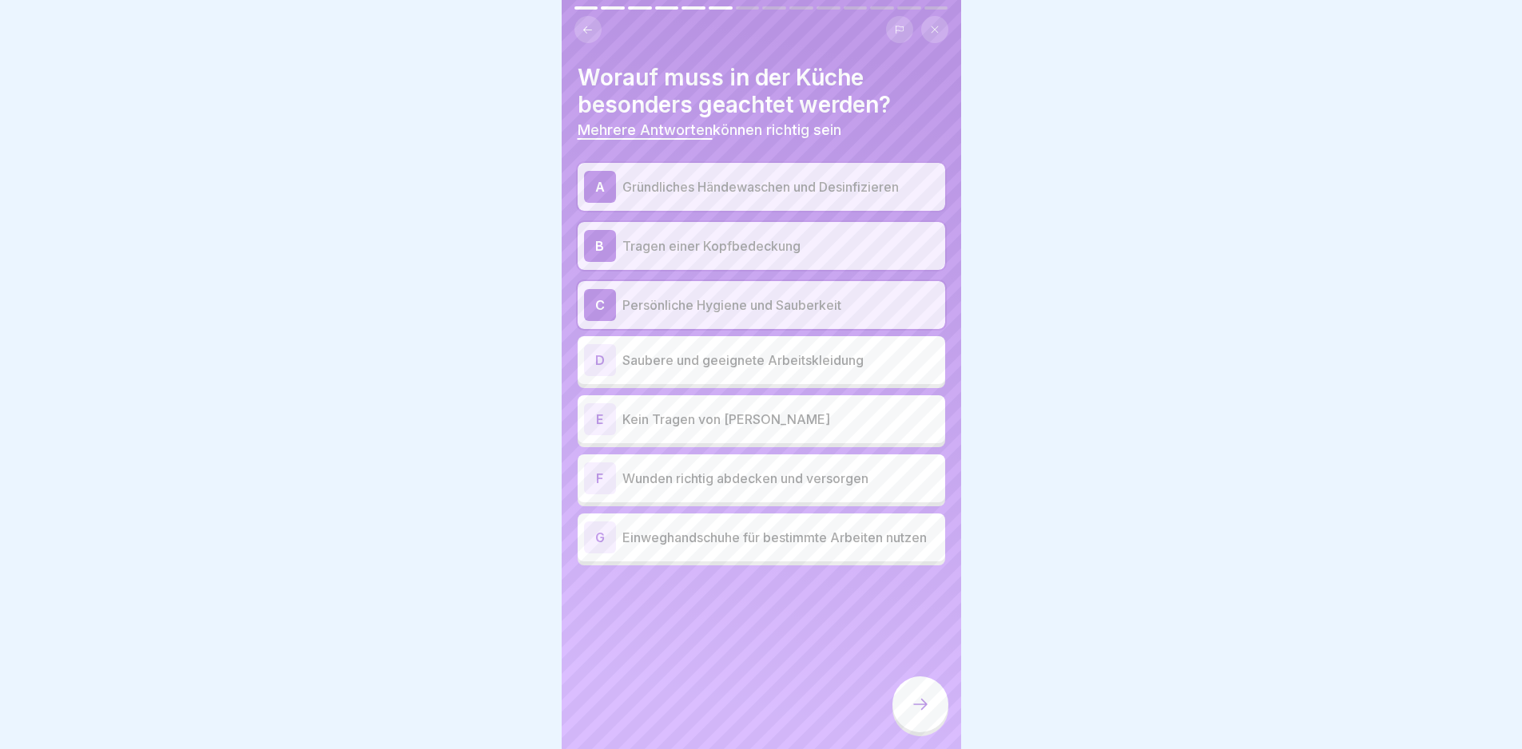
click at [765, 356] on p "Saubere und geeignete Arbeitskleidung" at bounding box center [780, 360] width 316 height 19
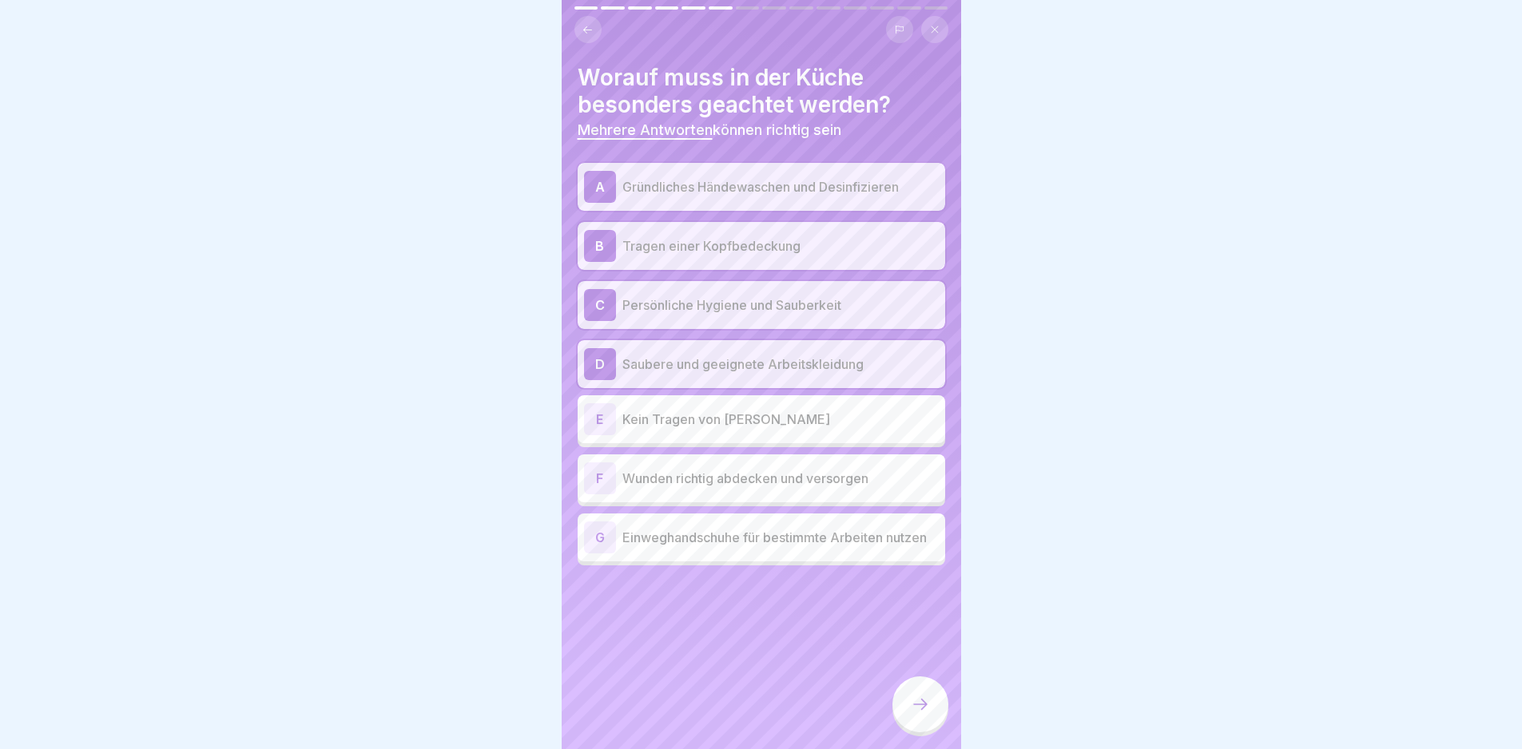
click at [762, 405] on div "E [PERSON_NAME]" at bounding box center [761, 419] width 355 height 32
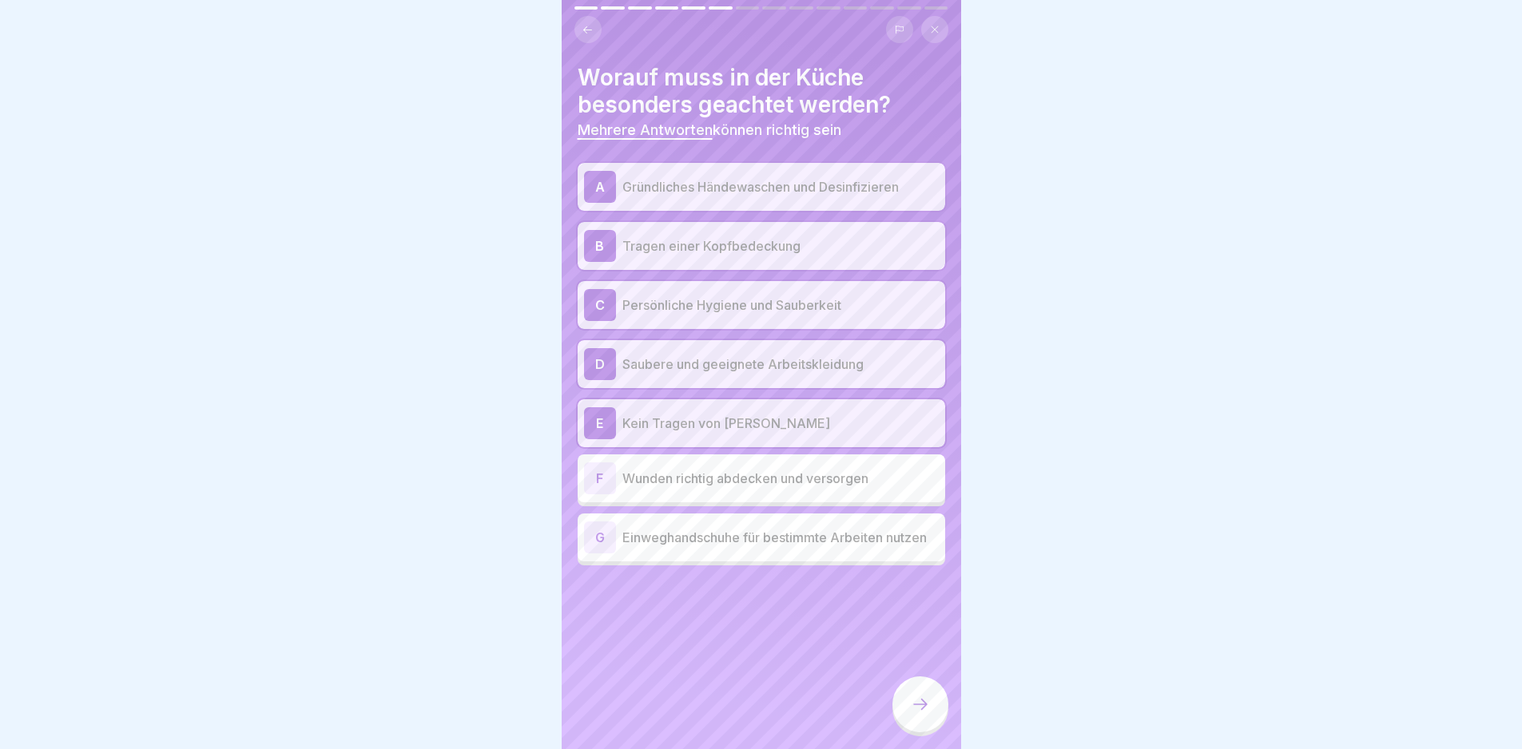
click at [777, 483] on p "Wunden richtig abdecken und versorgen" at bounding box center [780, 478] width 316 height 19
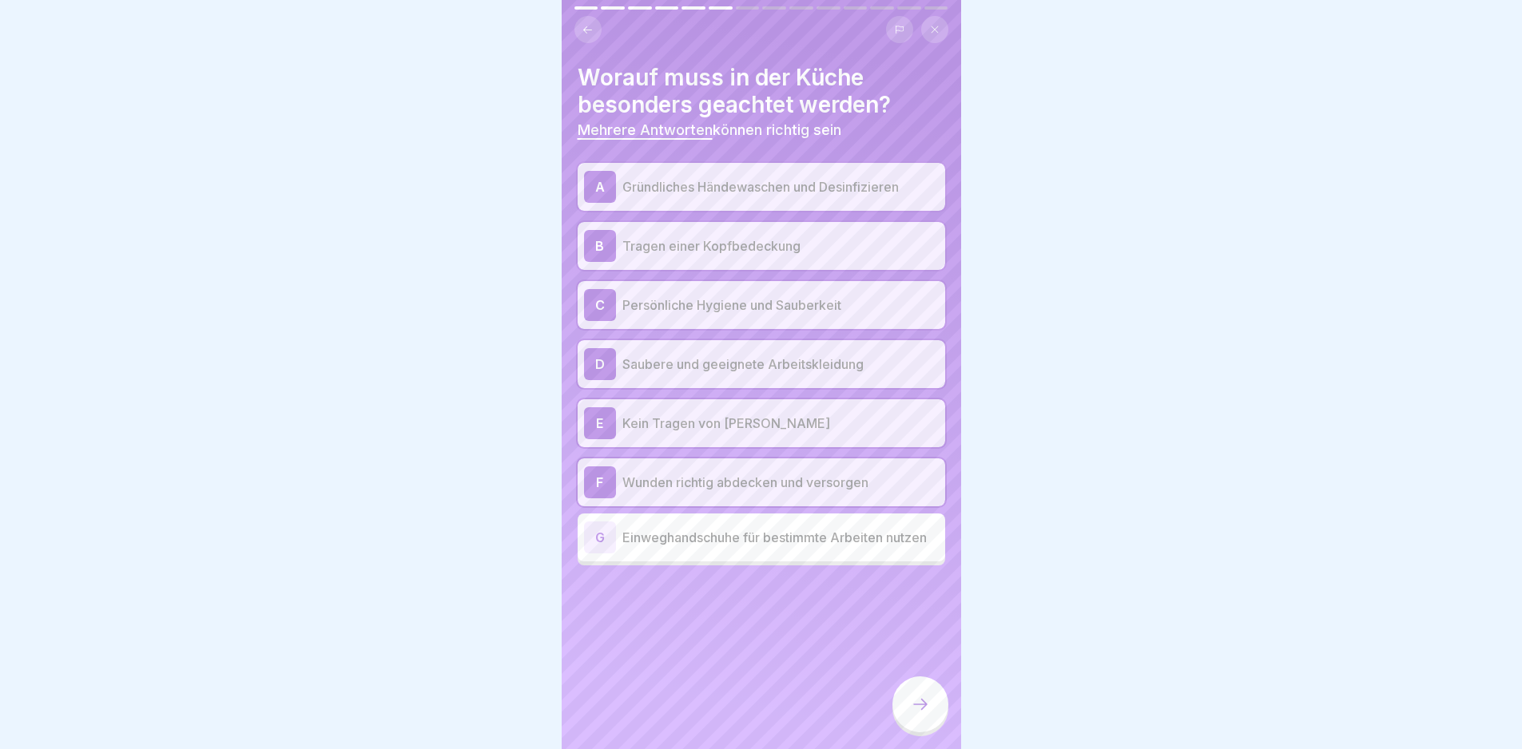
click at [796, 528] on p "Einweghandschuhe für bestimmte Arbeiten nutzen" at bounding box center [780, 537] width 316 height 19
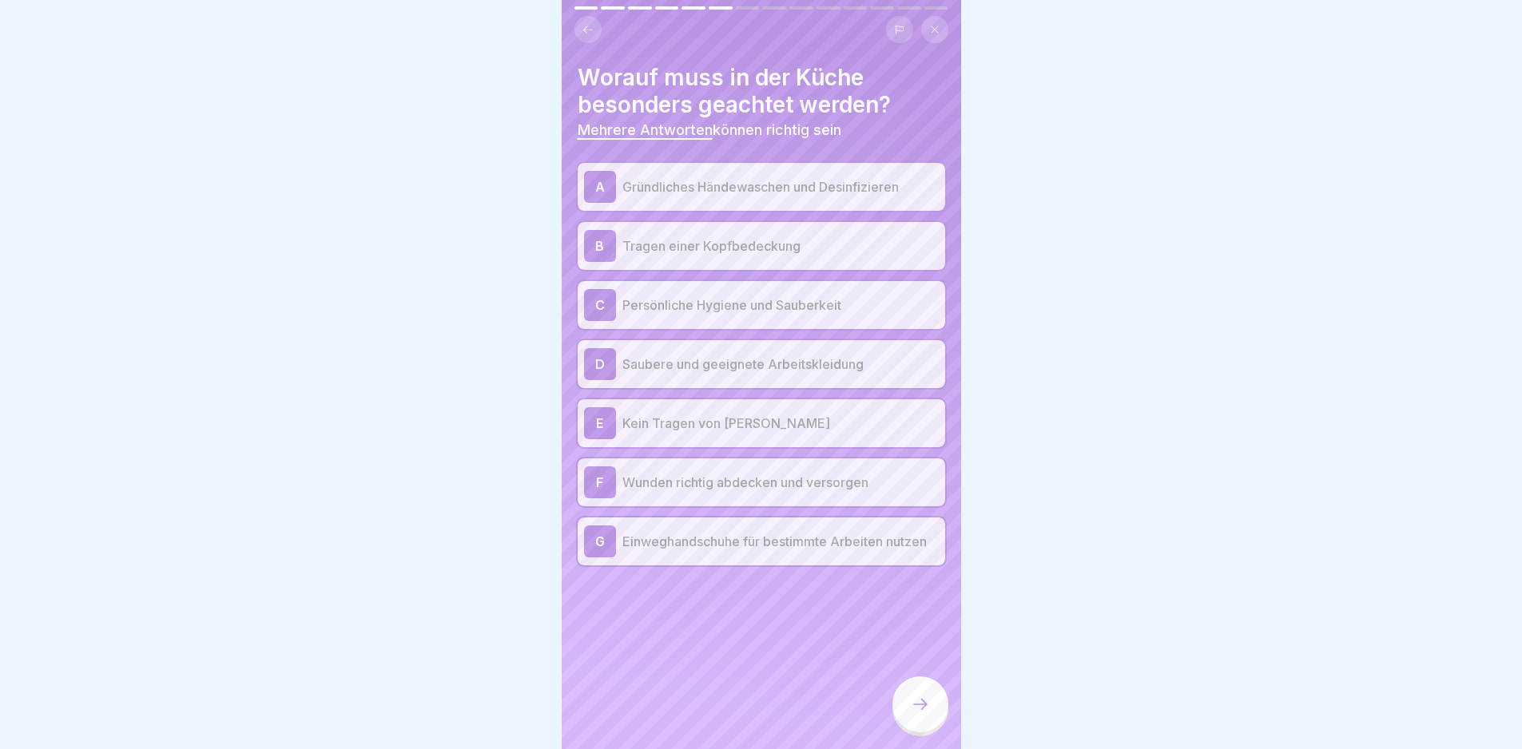
click at [913, 698] on div at bounding box center [920, 705] width 56 height 56
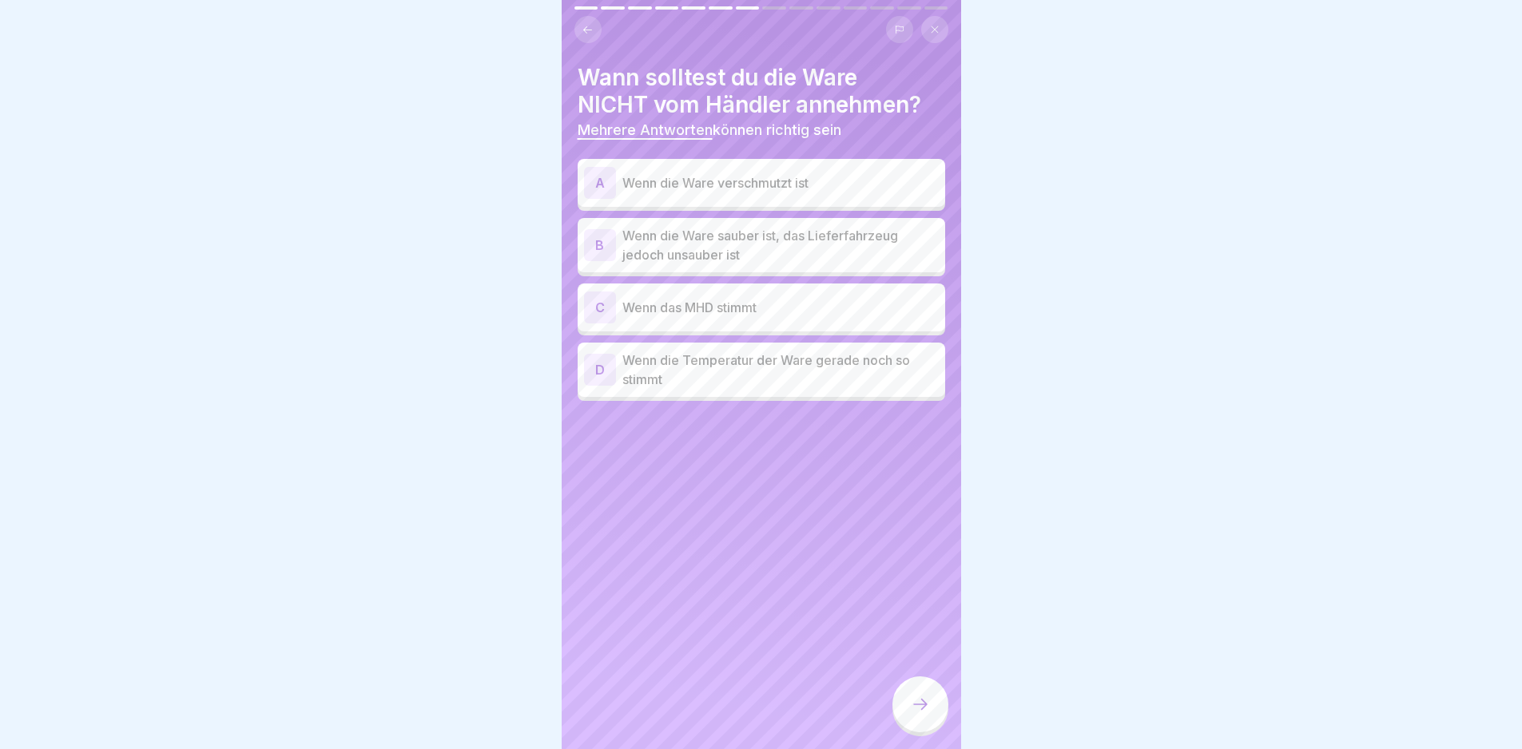
click at [760, 185] on p "Wenn die Ware verschmutzt ist" at bounding box center [780, 182] width 316 height 19
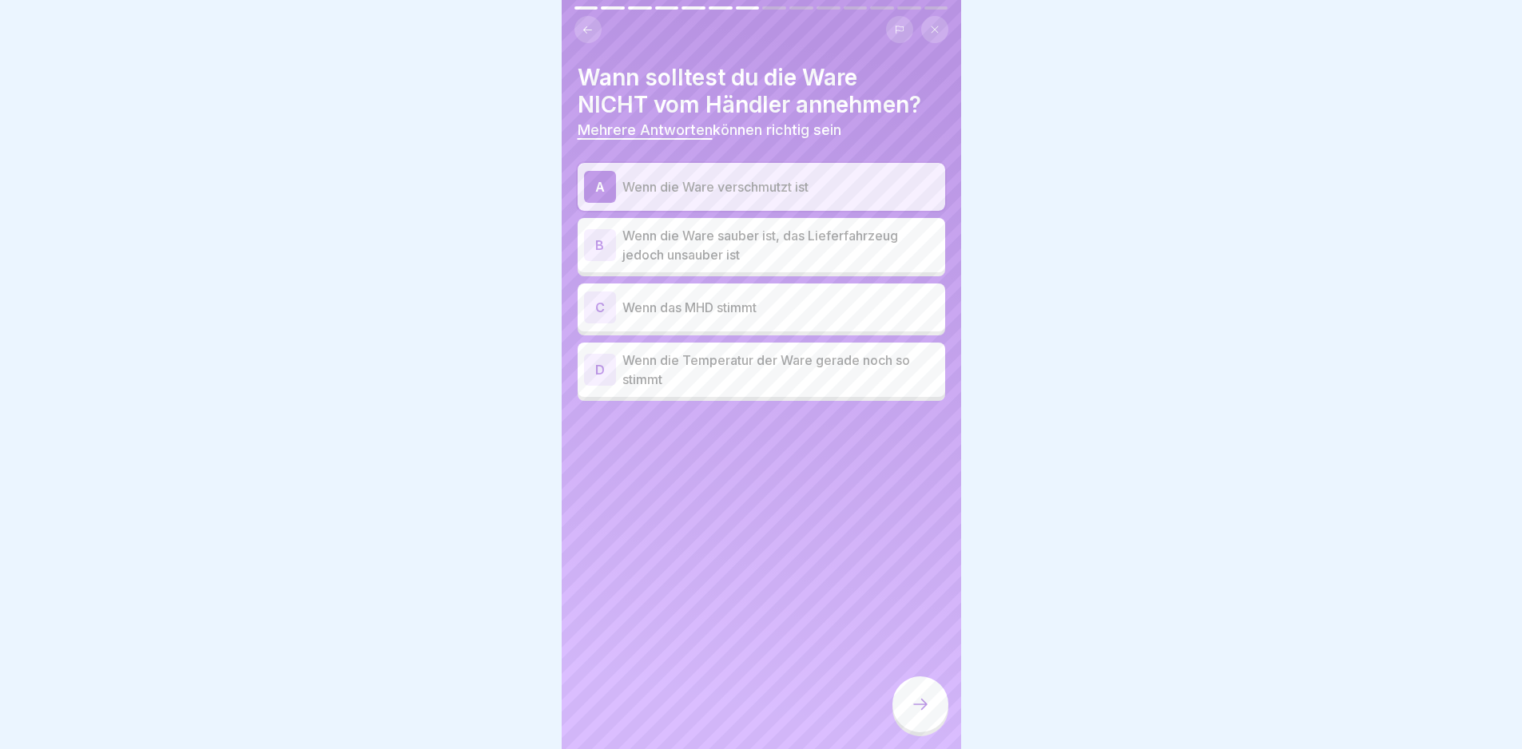
click at [771, 254] on p "Wenn die Ware sauber ist, das Lieferfahrzeug jedoch unsauber ist" at bounding box center [780, 245] width 316 height 38
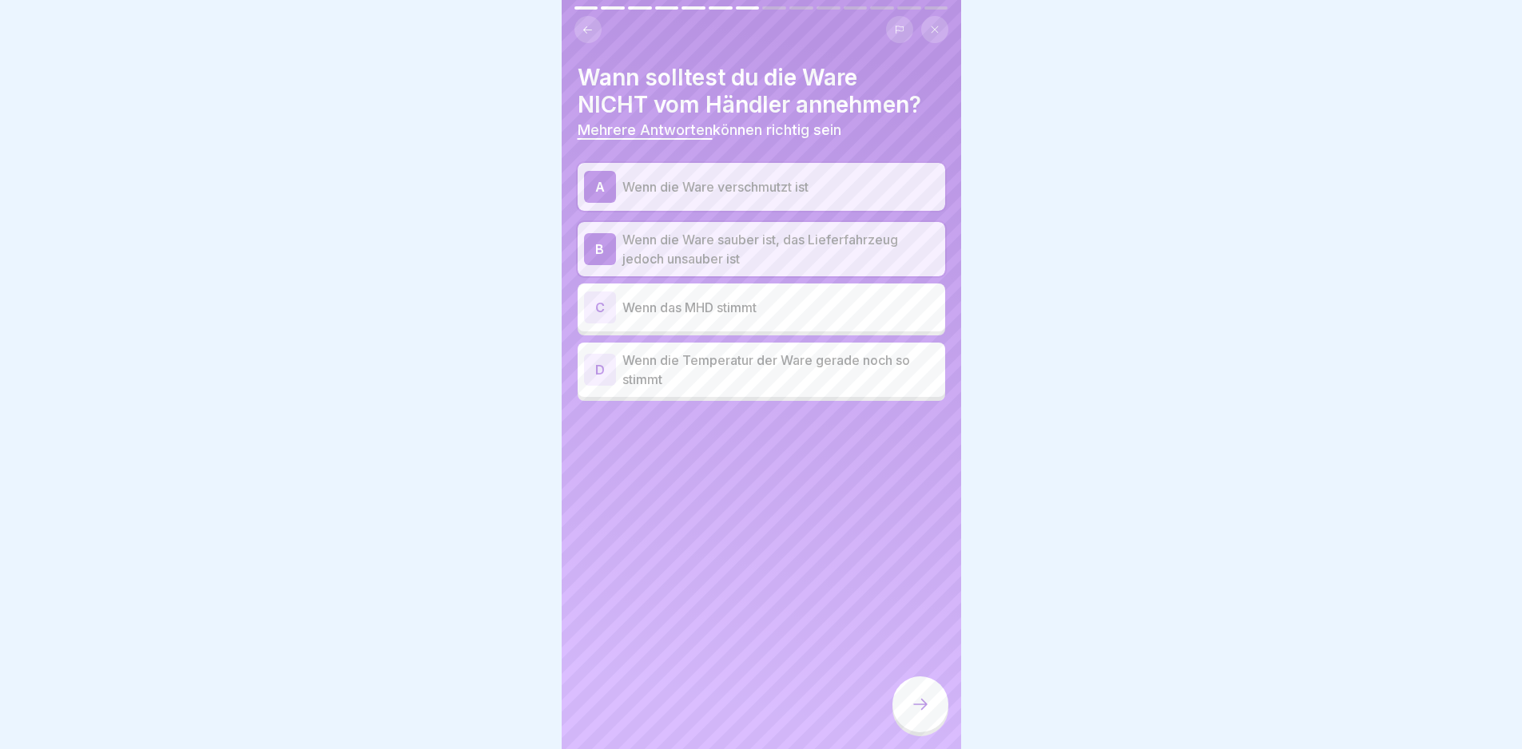
click at [911, 713] on icon at bounding box center [920, 704] width 19 height 19
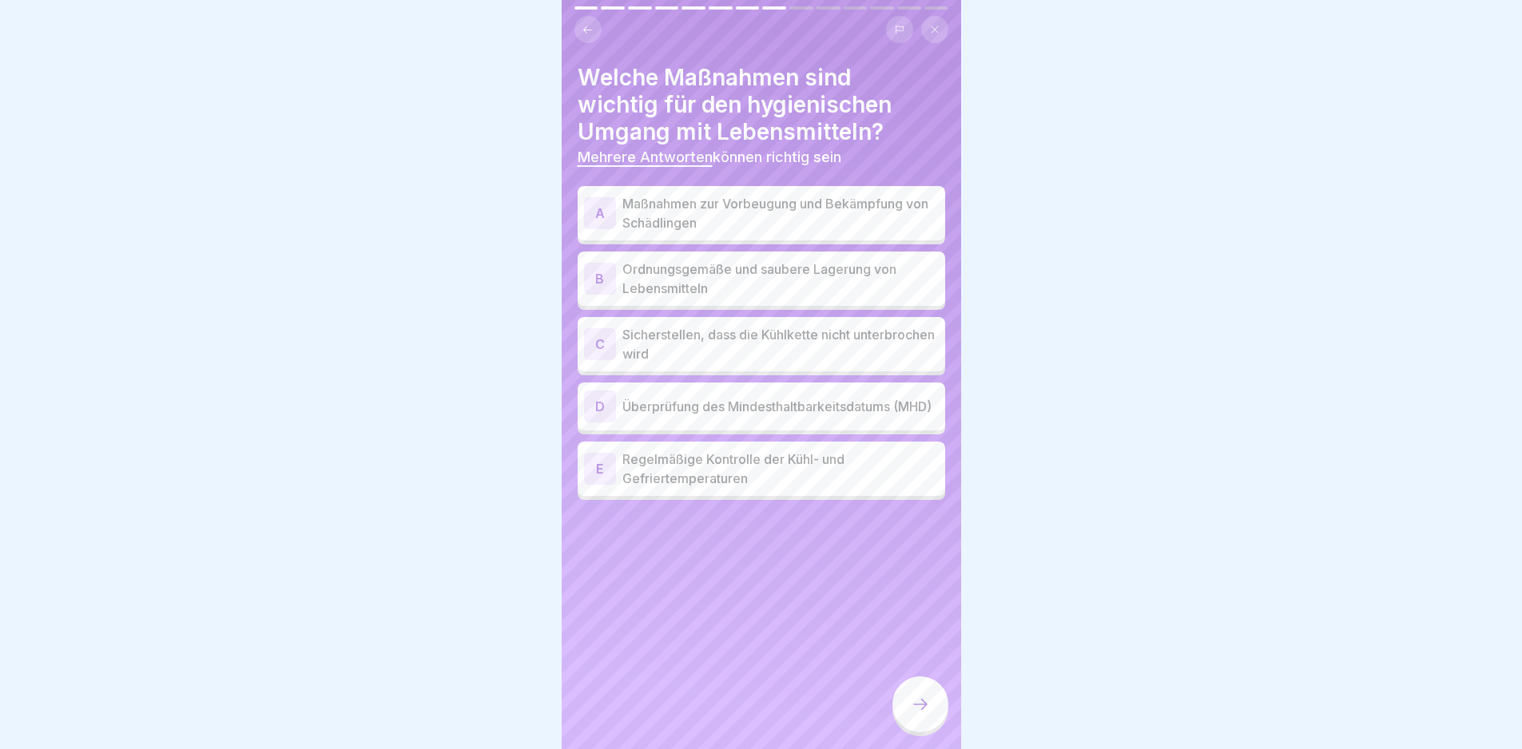
click at [725, 218] on p "Maßnahmen zur Vorbeugung und Bekämpfung von Schädlingen" at bounding box center [780, 213] width 316 height 38
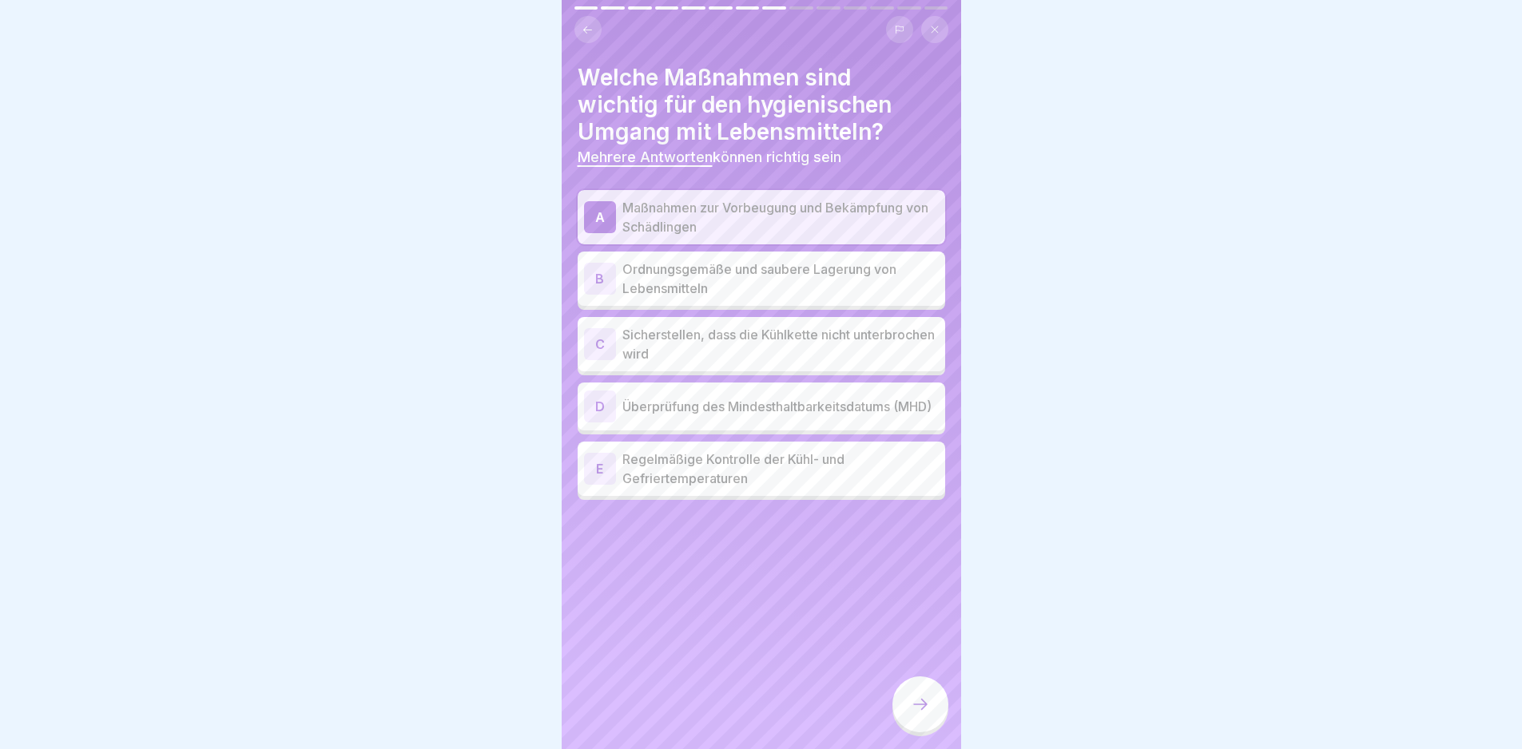
click at [742, 284] on p "Ordnungsgemäße und saubere Lagerung von Lebensmitteln" at bounding box center [780, 279] width 316 height 38
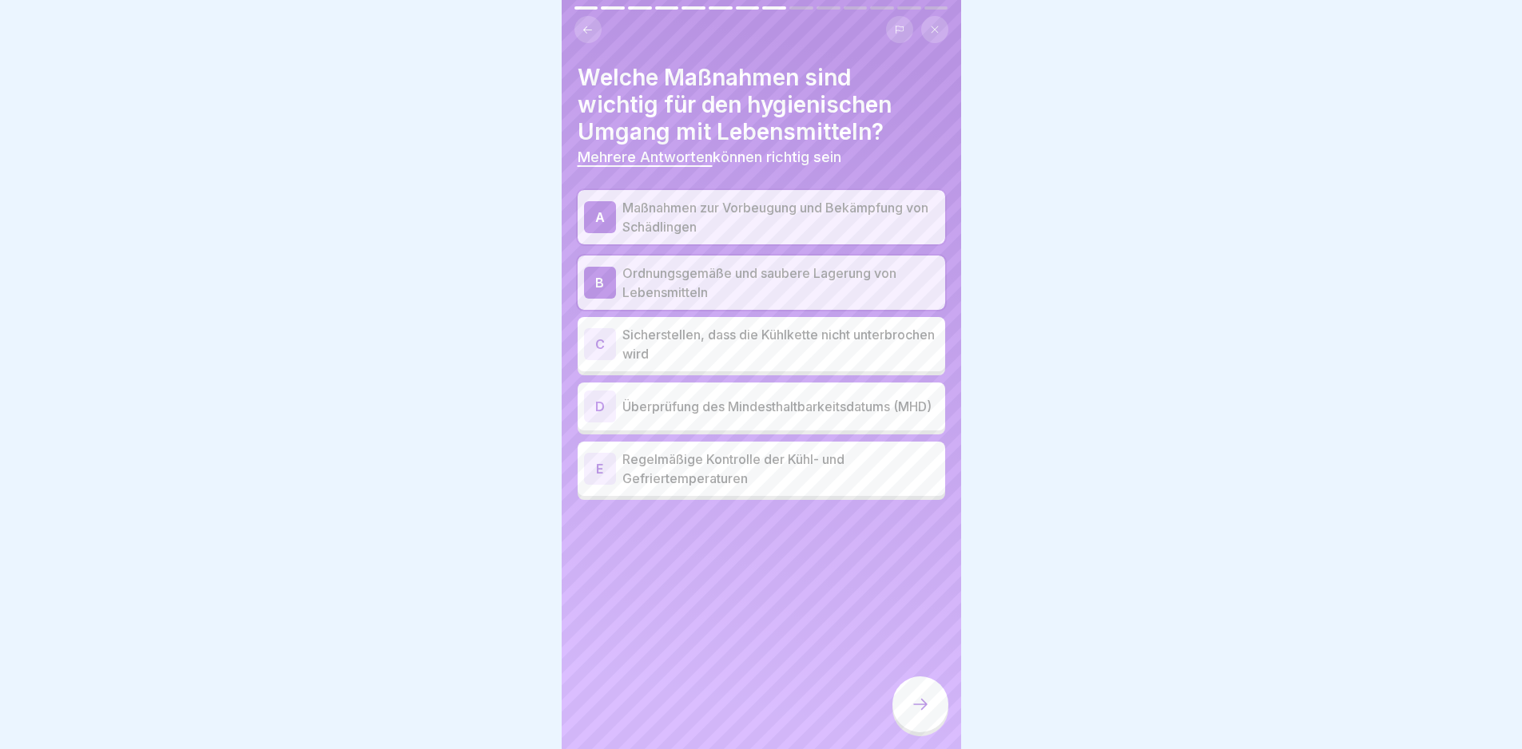
click at [757, 332] on p "Sicherstellen, dass die Kühlkette nicht unterbrochen wird" at bounding box center [780, 344] width 316 height 38
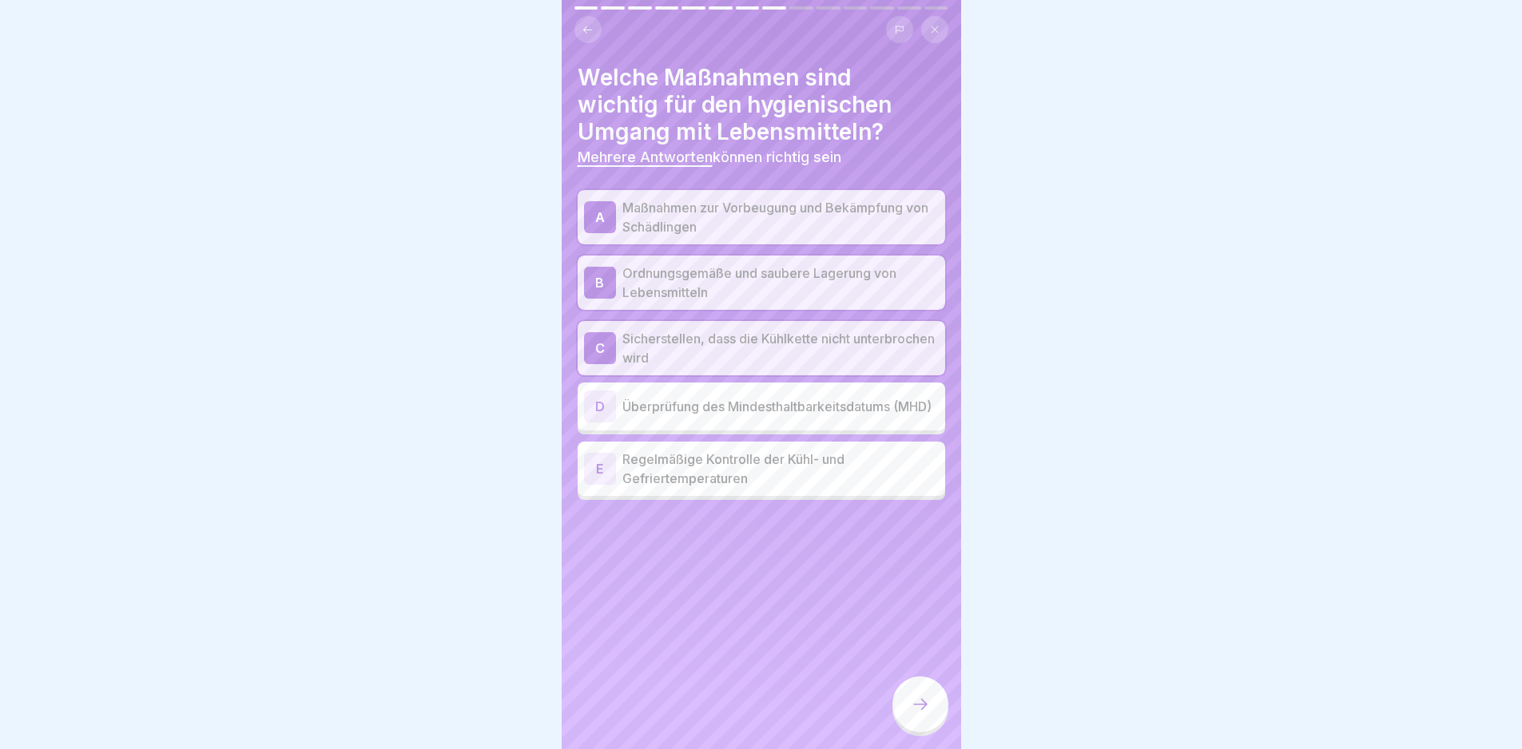
click at [749, 407] on p "Überprüfung des Mindesthaltbarkeitsdatums (MHD)" at bounding box center [780, 406] width 316 height 19
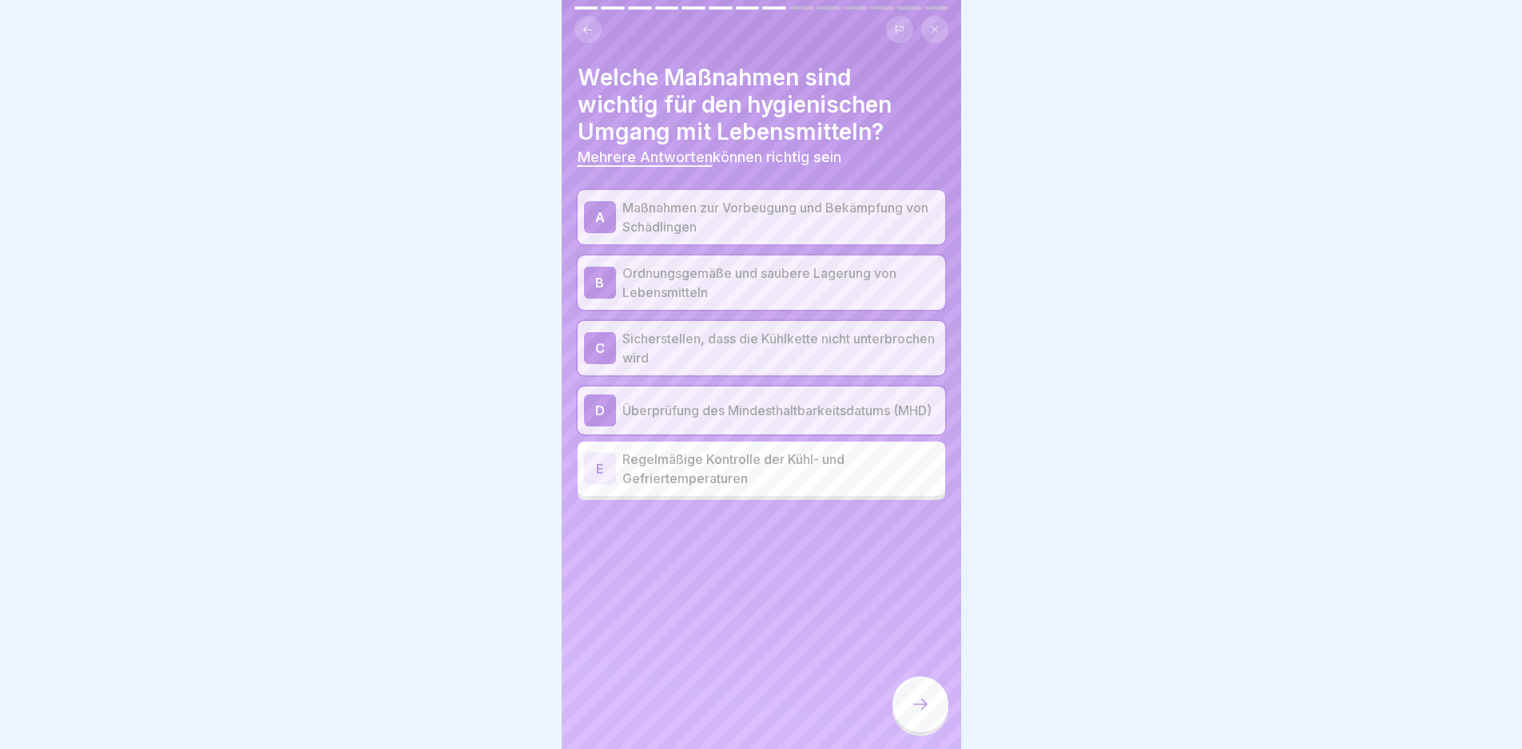
click at [773, 507] on div "Welche Maßnahmen sind wichtig für den hygienischen Umgang mit Lebensmitteln? Me…" at bounding box center [761, 374] width 399 height 749
click at [833, 478] on p "Regelmäßige Kontrolle der Kühl- und Gefriertemperaturen" at bounding box center [780, 469] width 316 height 38
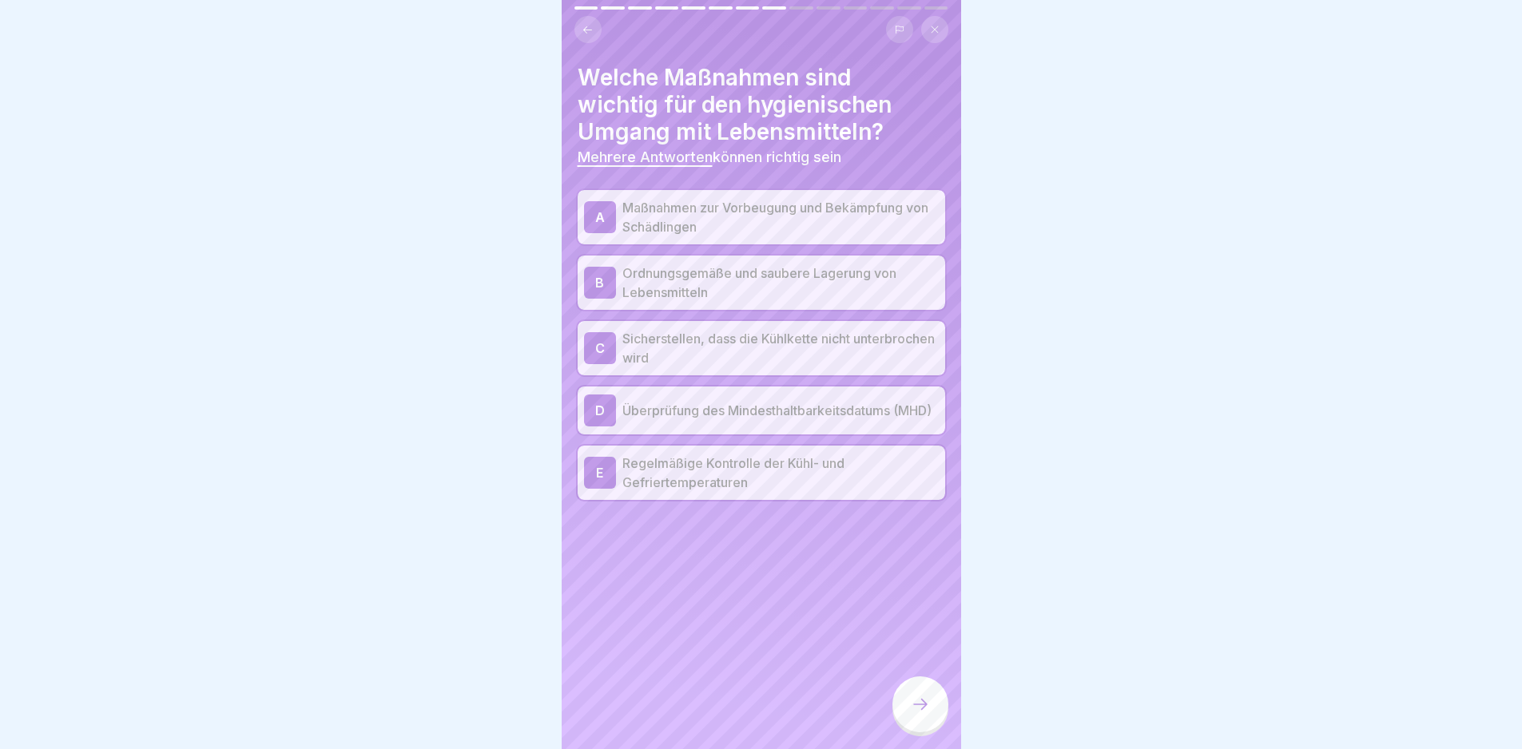
click at [904, 729] on div at bounding box center [920, 705] width 56 height 56
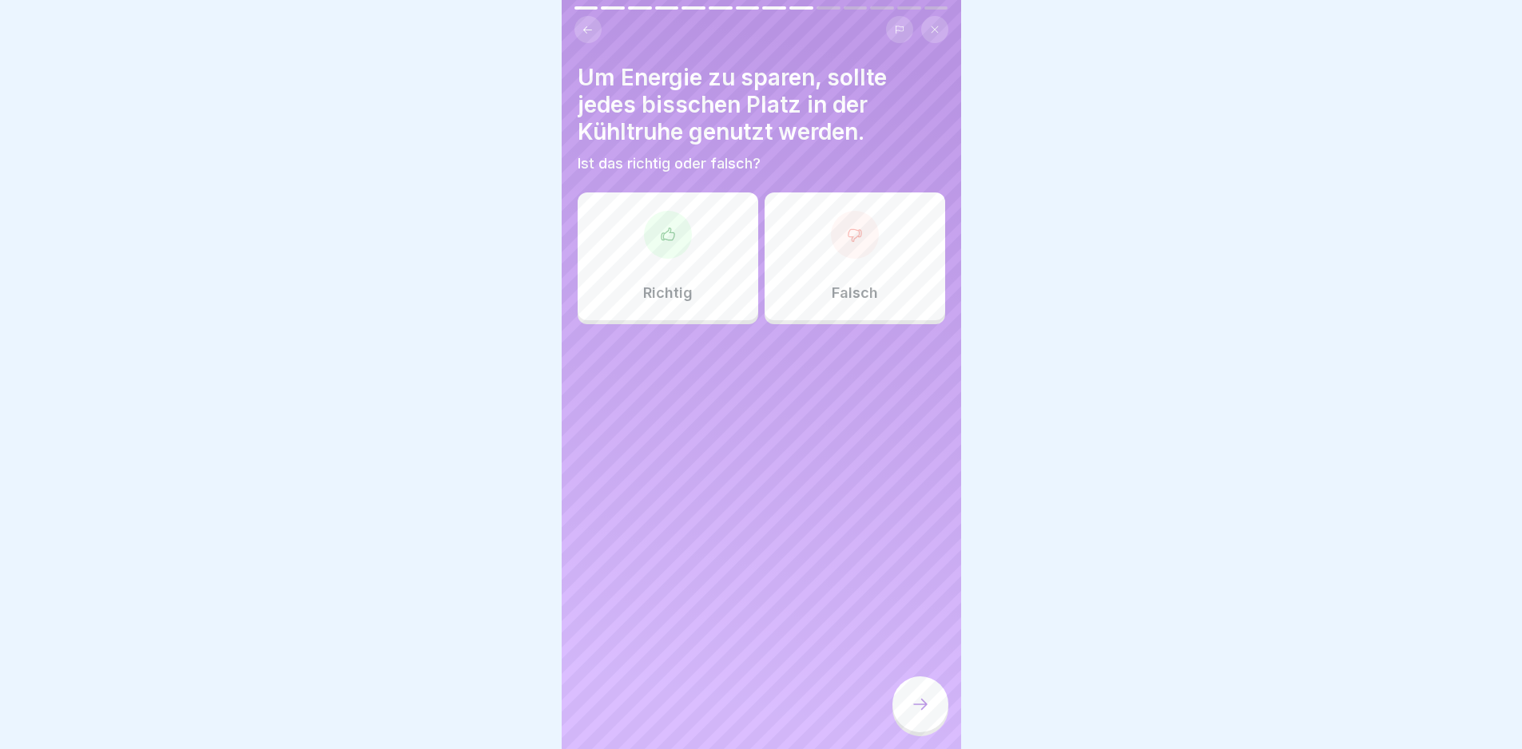
click at [833, 259] on div "Falsch" at bounding box center [855, 257] width 181 height 128
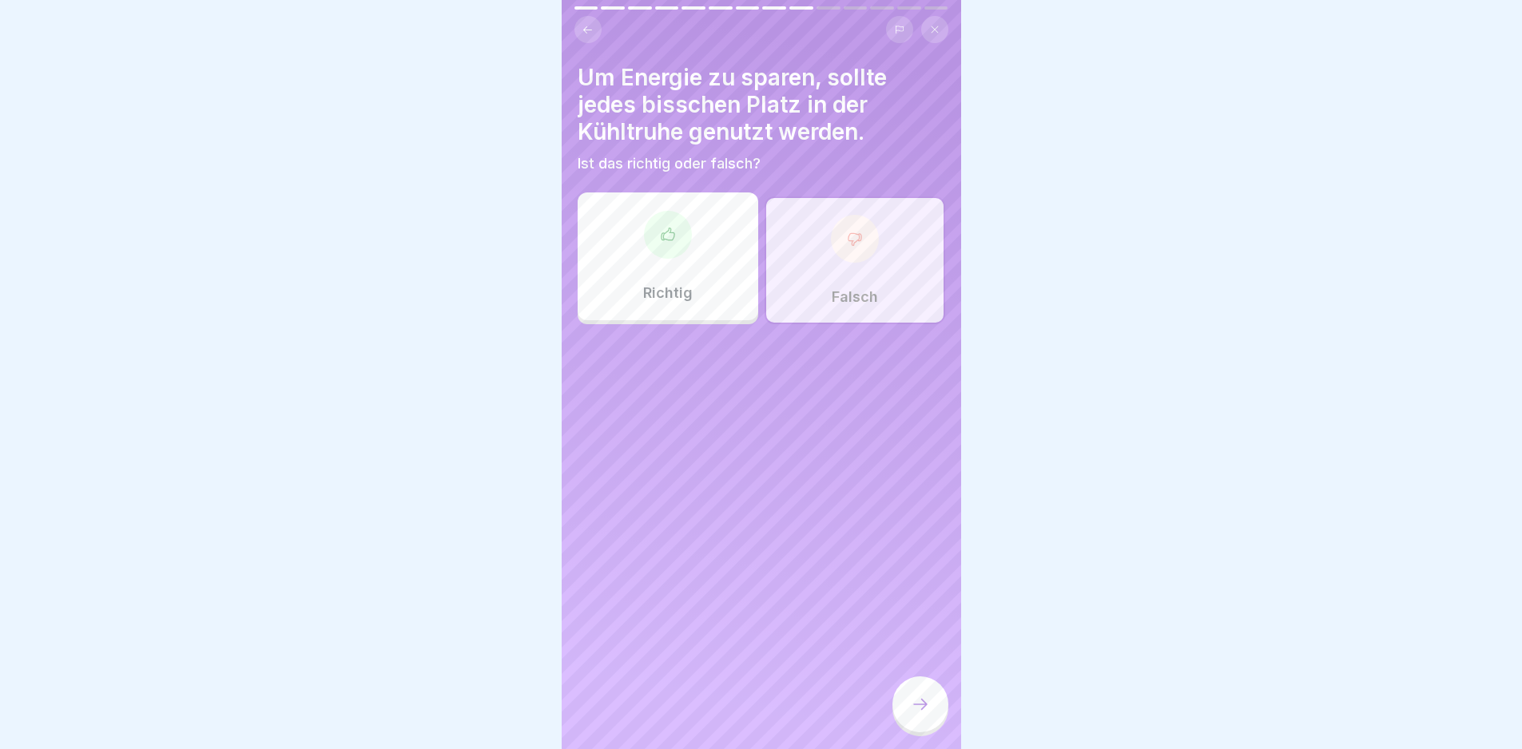
click at [913, 731] on div at bounding box center [920, 705] width 56 height 56
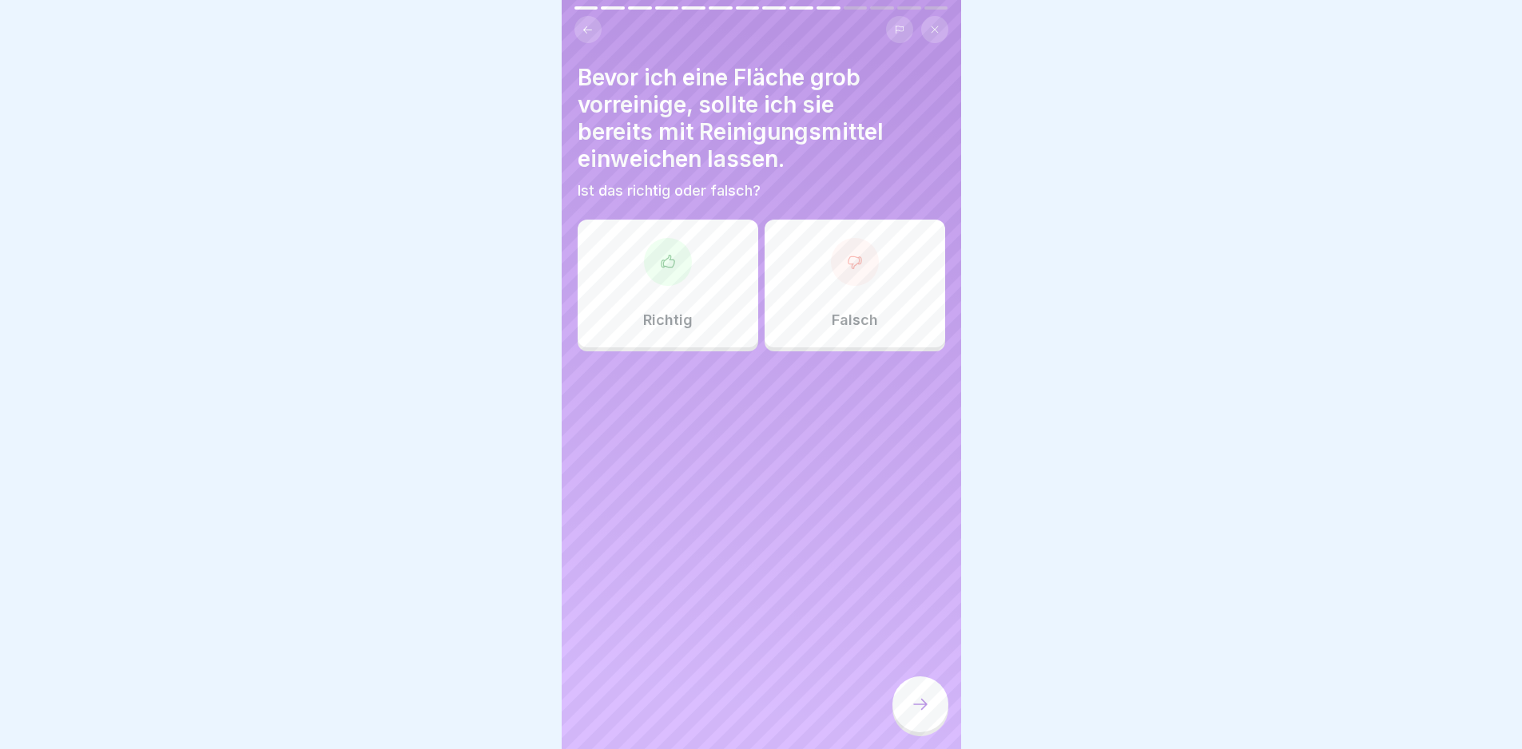
click at [843, 310] on div "Falsch" at bounding box center [855, 284] width 181 height 128
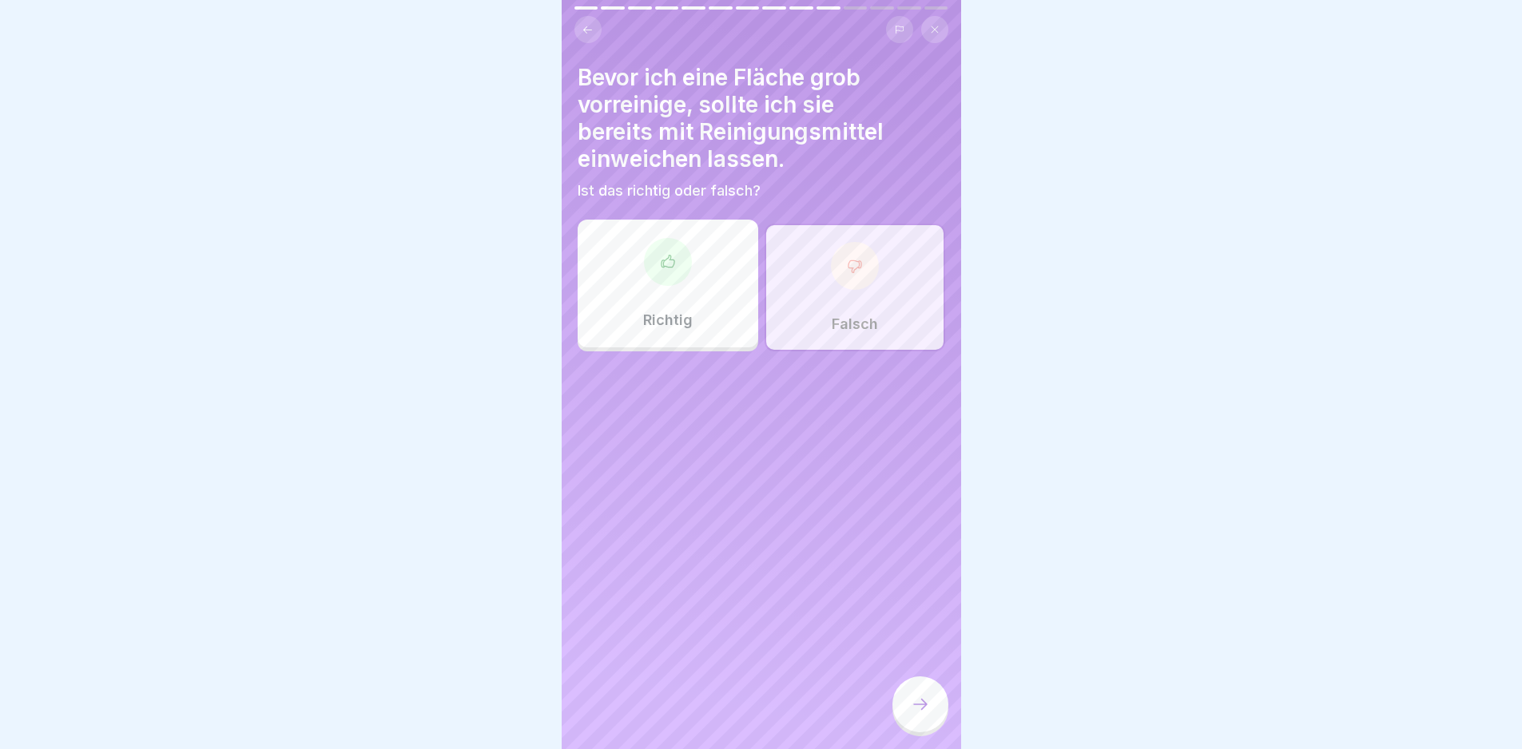
drag, startPoint x: 900, startPoint y: 701, endPoint x: 908, endPoint y: 705, distance: 8.9
click at [900, 702] on div at bounding box center [920, 705] width 56 height 56
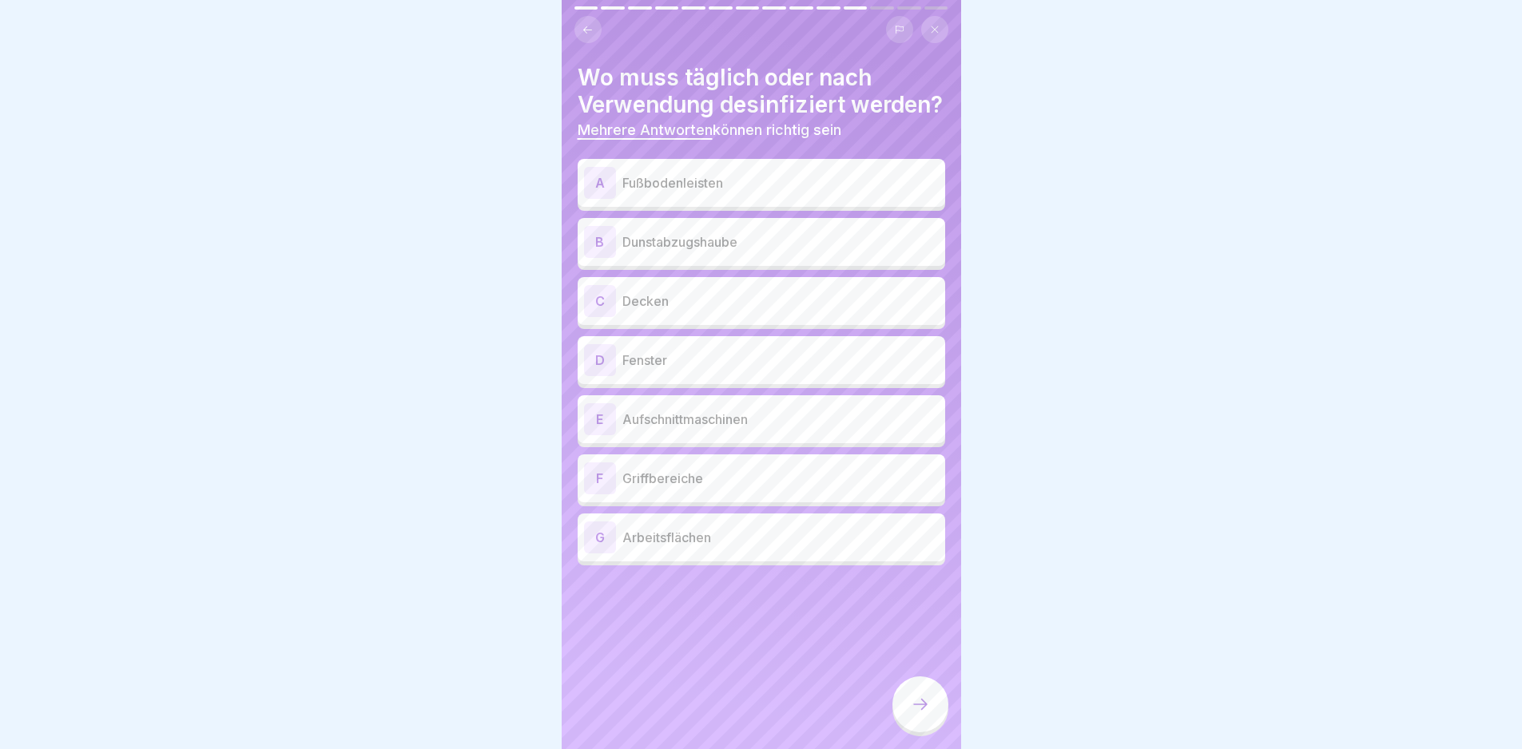
click at [759, 547] on p "Arbeitsflächen" at bounding box center [780, 537] width 316 height 19
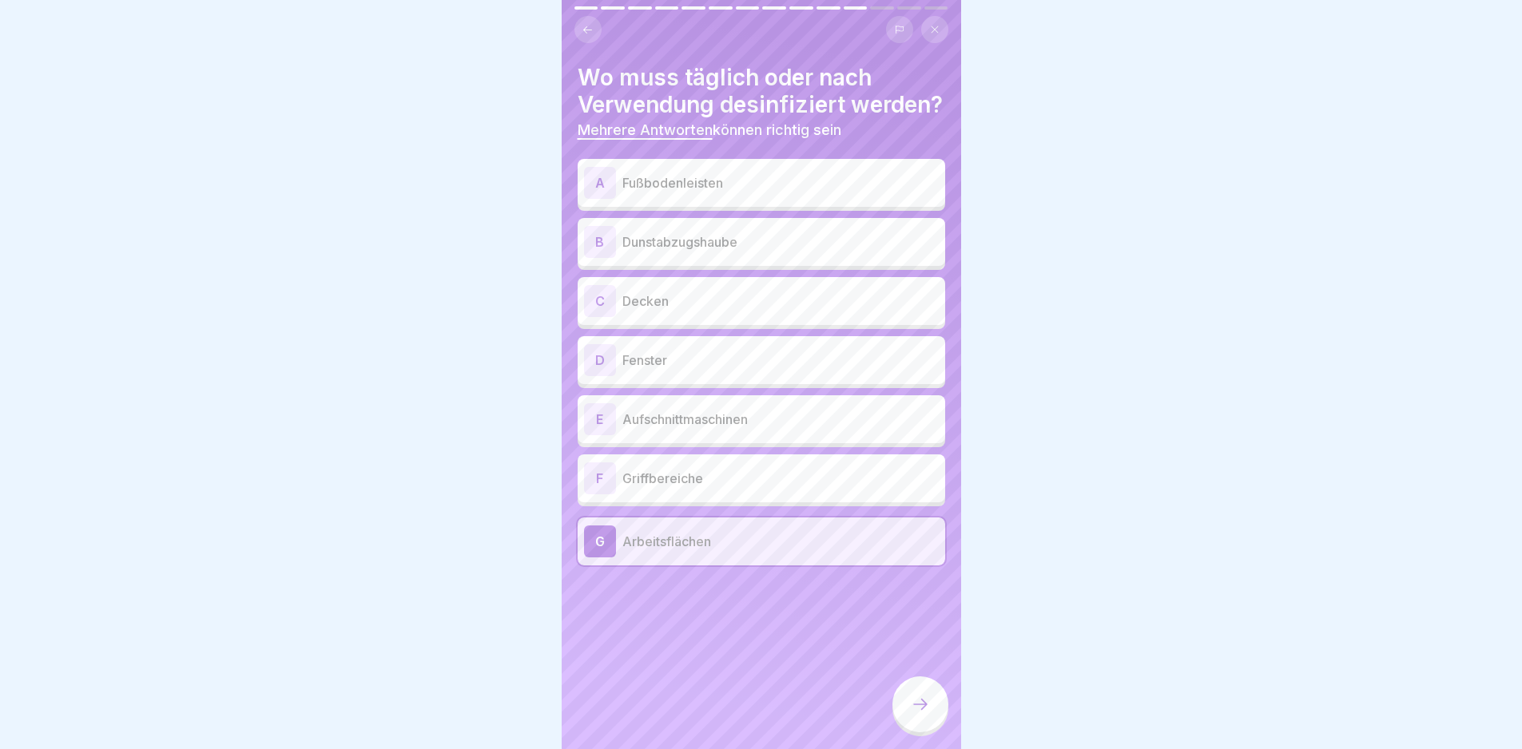
click at [760, 488] on p "Griffbereiche" at bounding box center [780, 478] width 316 height 19
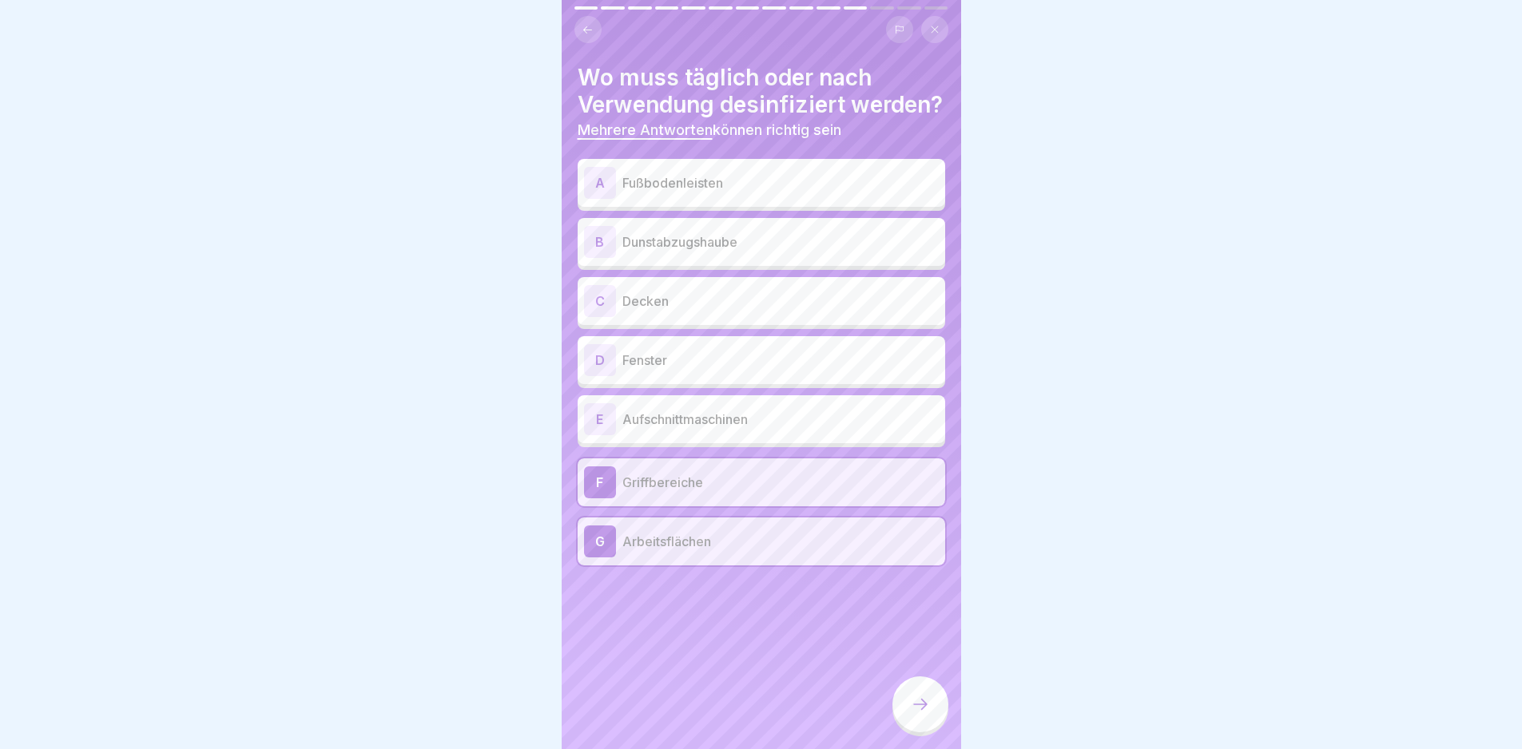
click at [745, 429] on p "Aufschnittmaschinen" at bounding box center [780, 419] width 316 height 19
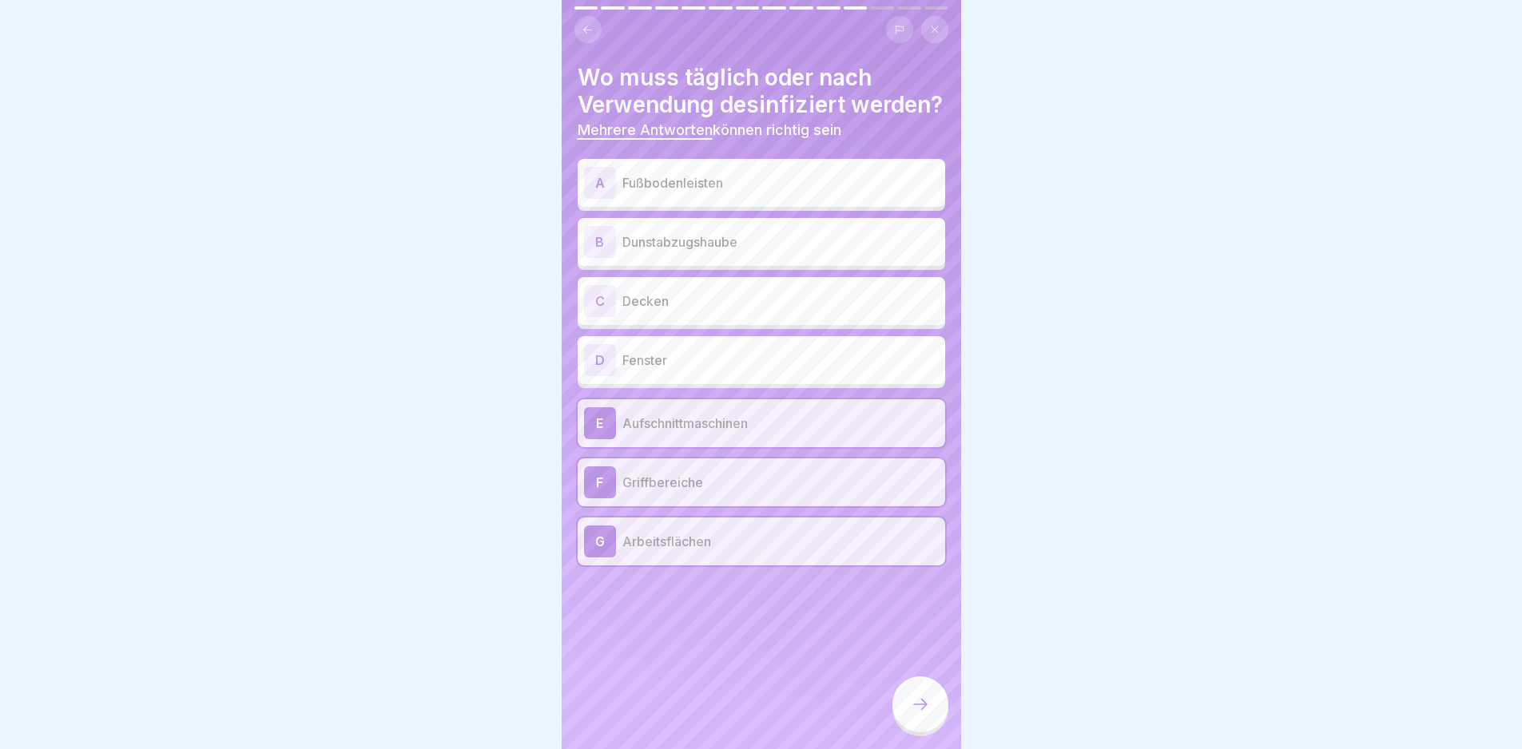
click at [916, 703] on div at bounding box center [920, 705] width 56 height 56
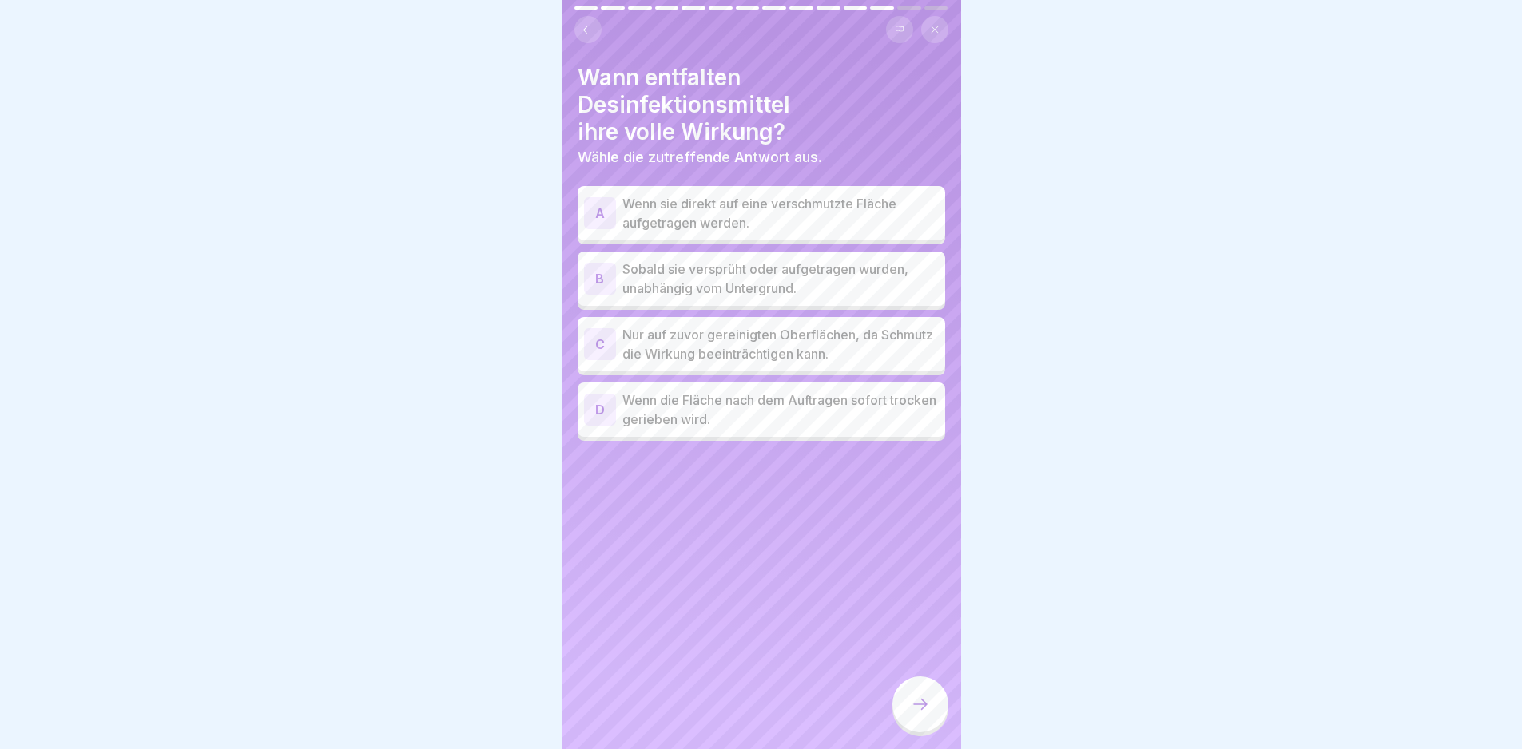
click at [812, 328] on p "Nur auf zuvor gereinigten Oberflächen, da Schmutz die Wirkung beeinträchtigen k…" at bounding box center [780, 344] width 316 height 38
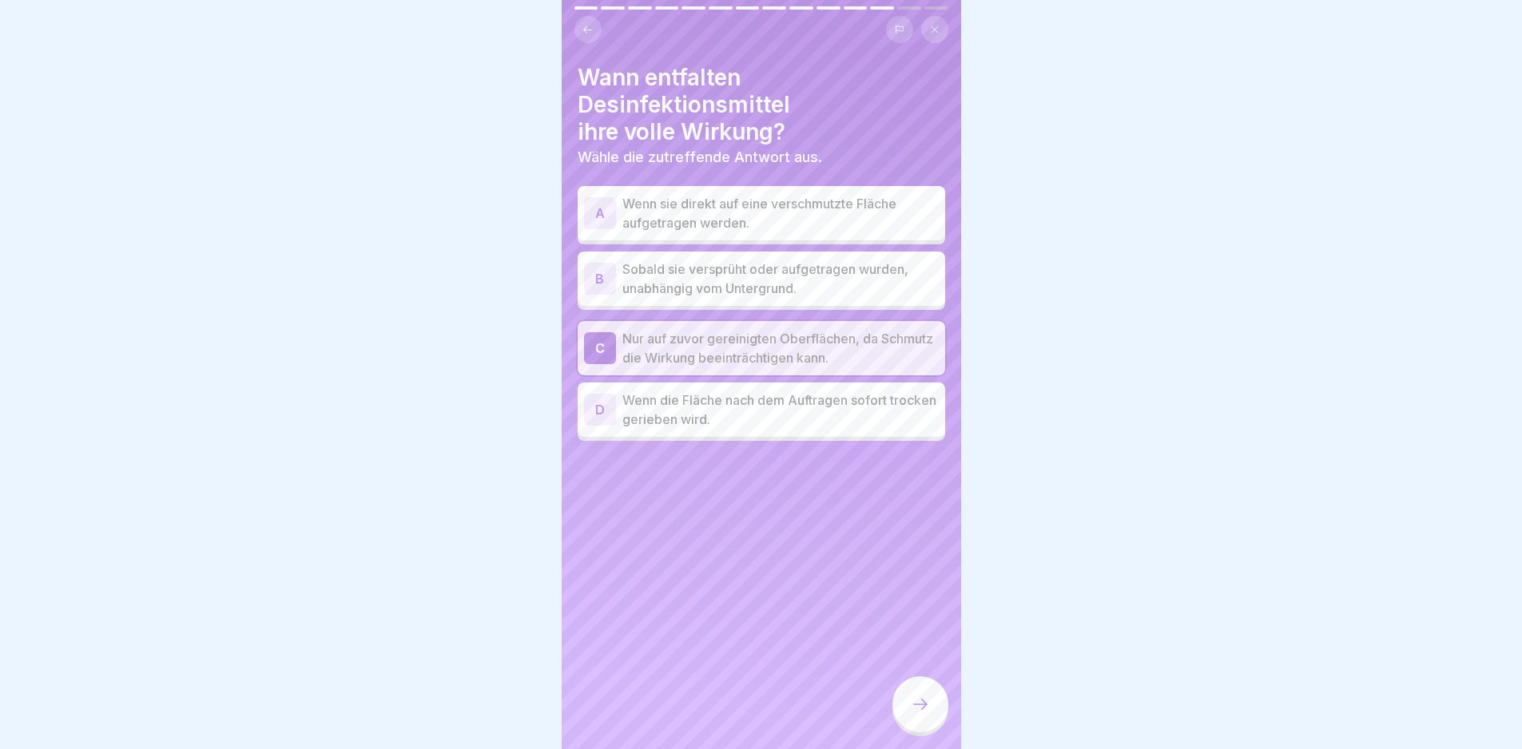
click at [902, 719] on div at bounding box center [920, 705] width 56 height 56
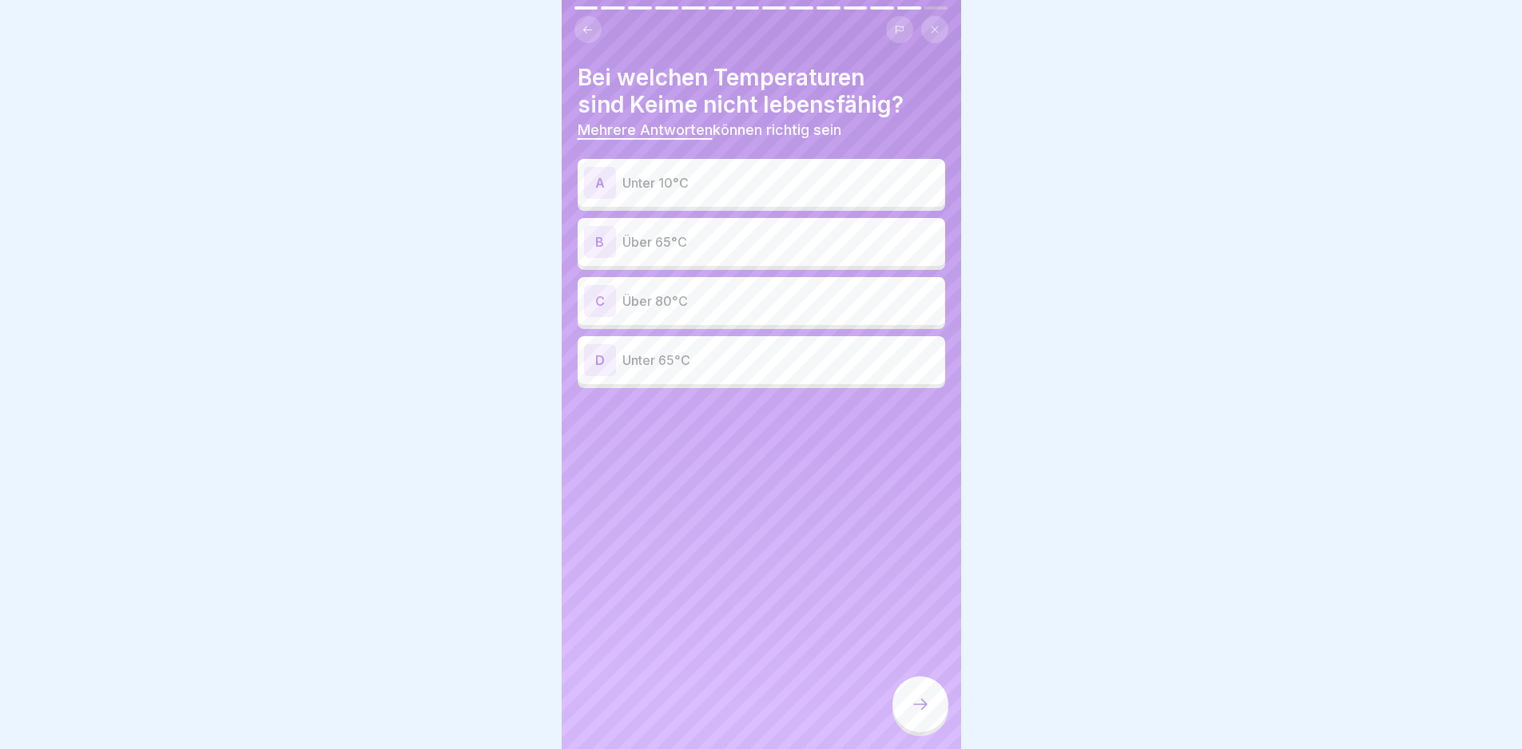
click at [729, 193] on div "A Unter 10°C" at bounding box center [761, 183] width 355 height 32
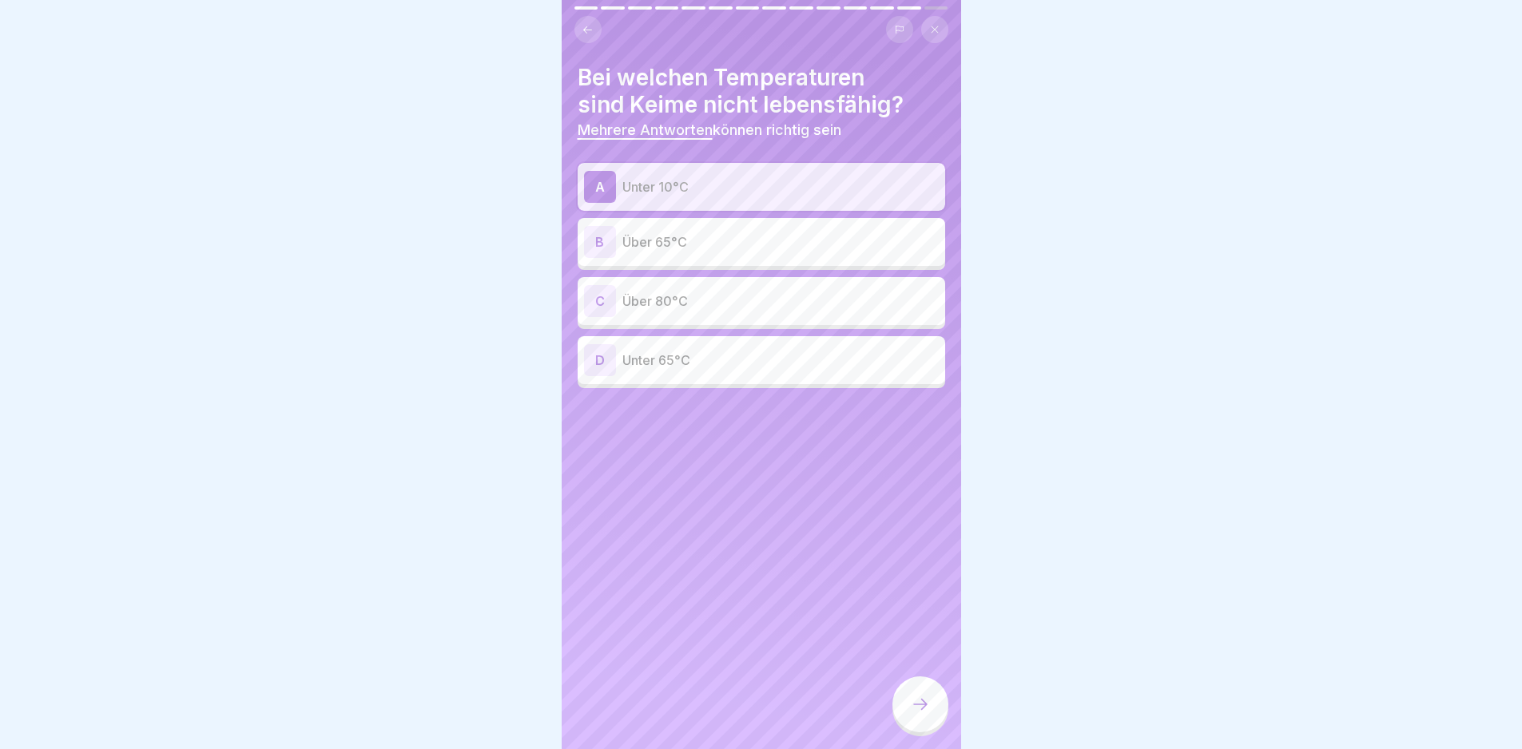
click at [733, 244] on p "Über 65°C" at bounding box center [780, 241] width 316 height 19
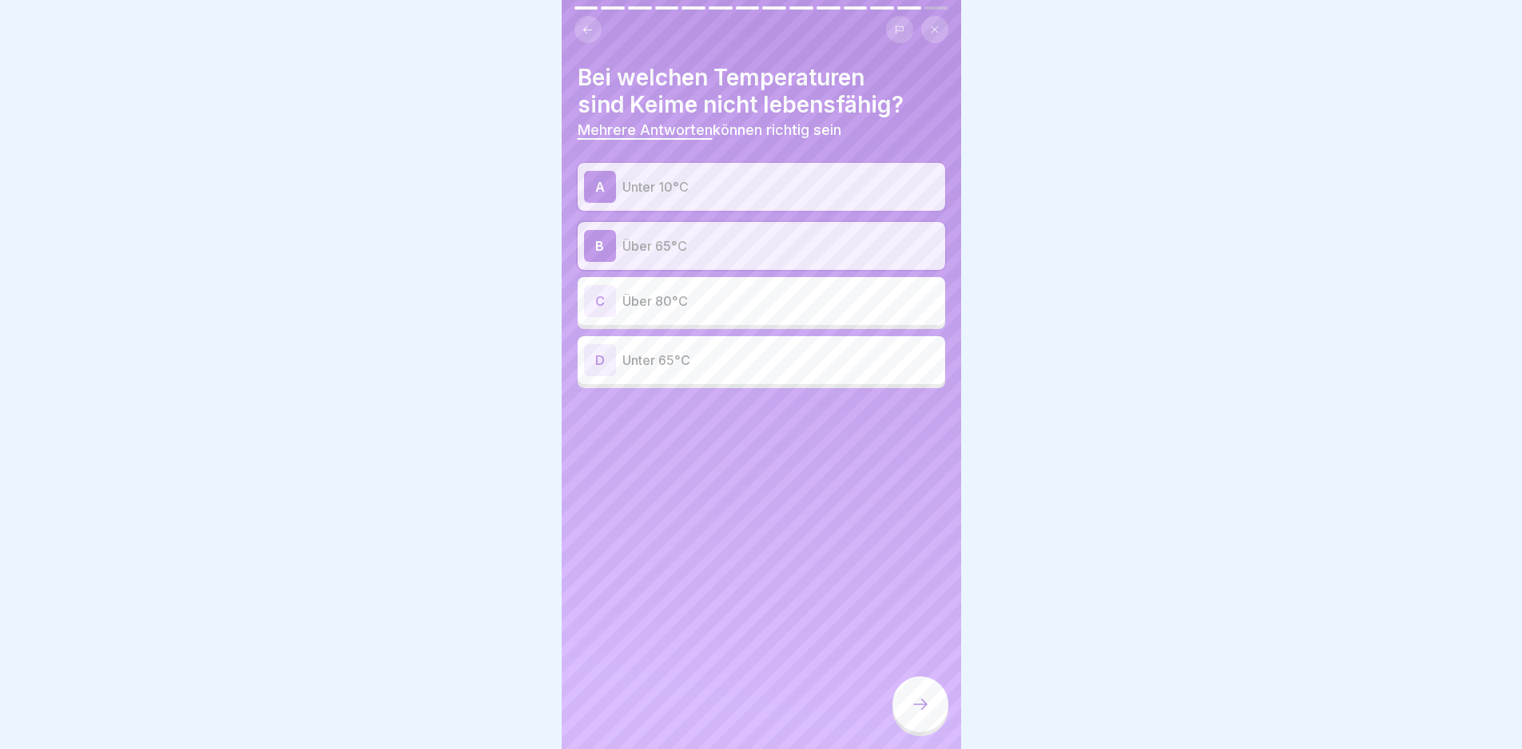
click at [745, 300] on p "Über 80°C" at bounding box center [780, 301] width 316 height 19
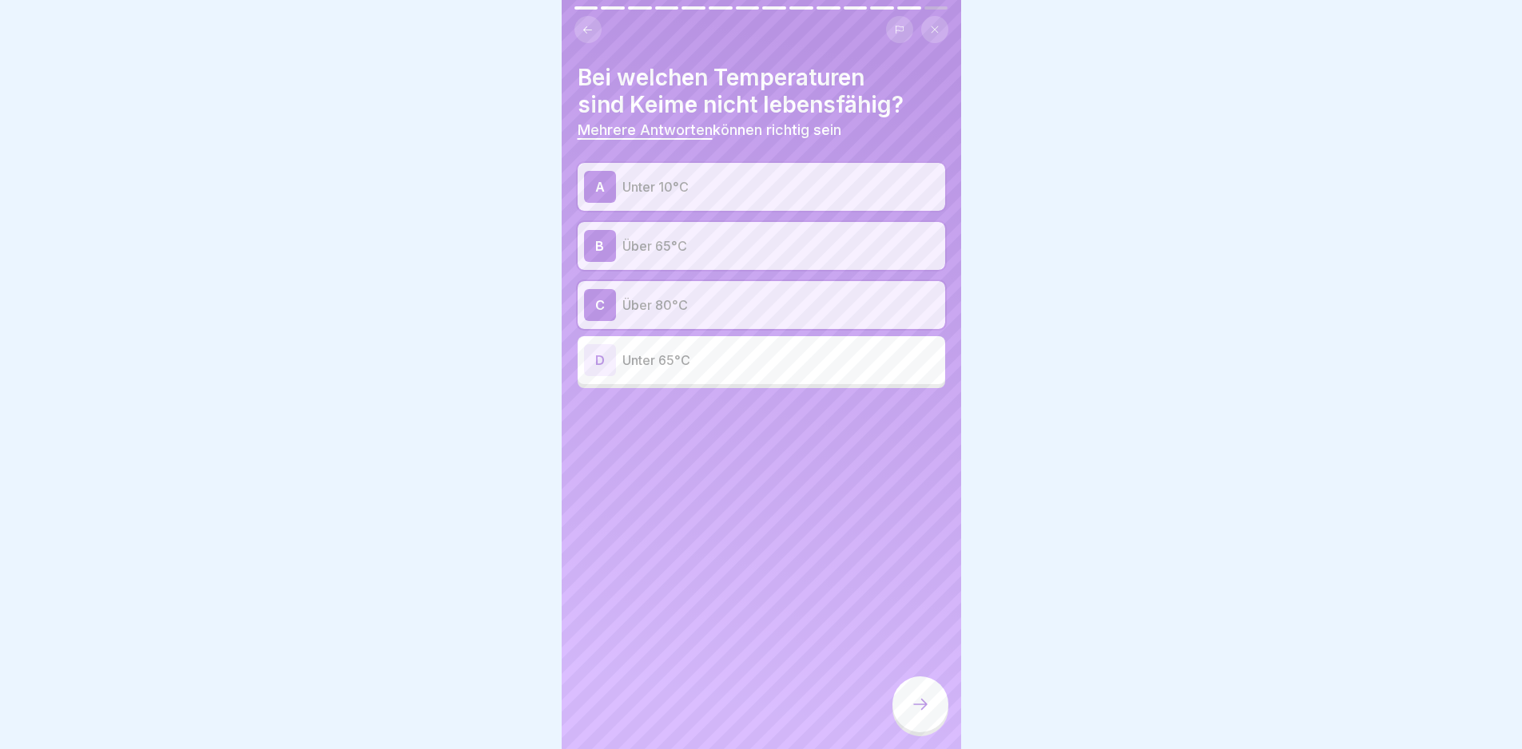
click at [909, 717] on div at bounding box center [920, 705] width 56 height 56
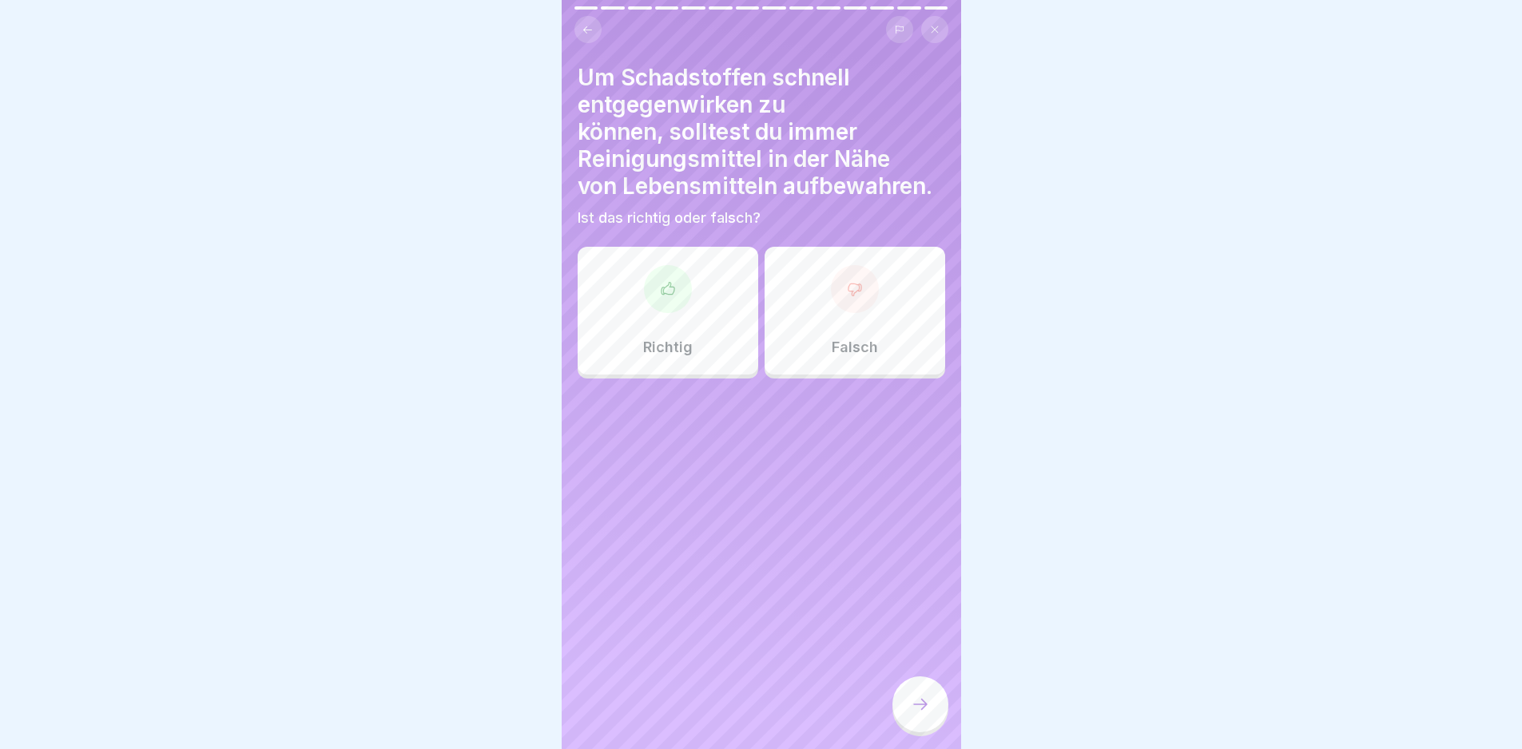
click at [710, 298] on div "Richtig" at bounding box center [668, 311] width 181 height 128
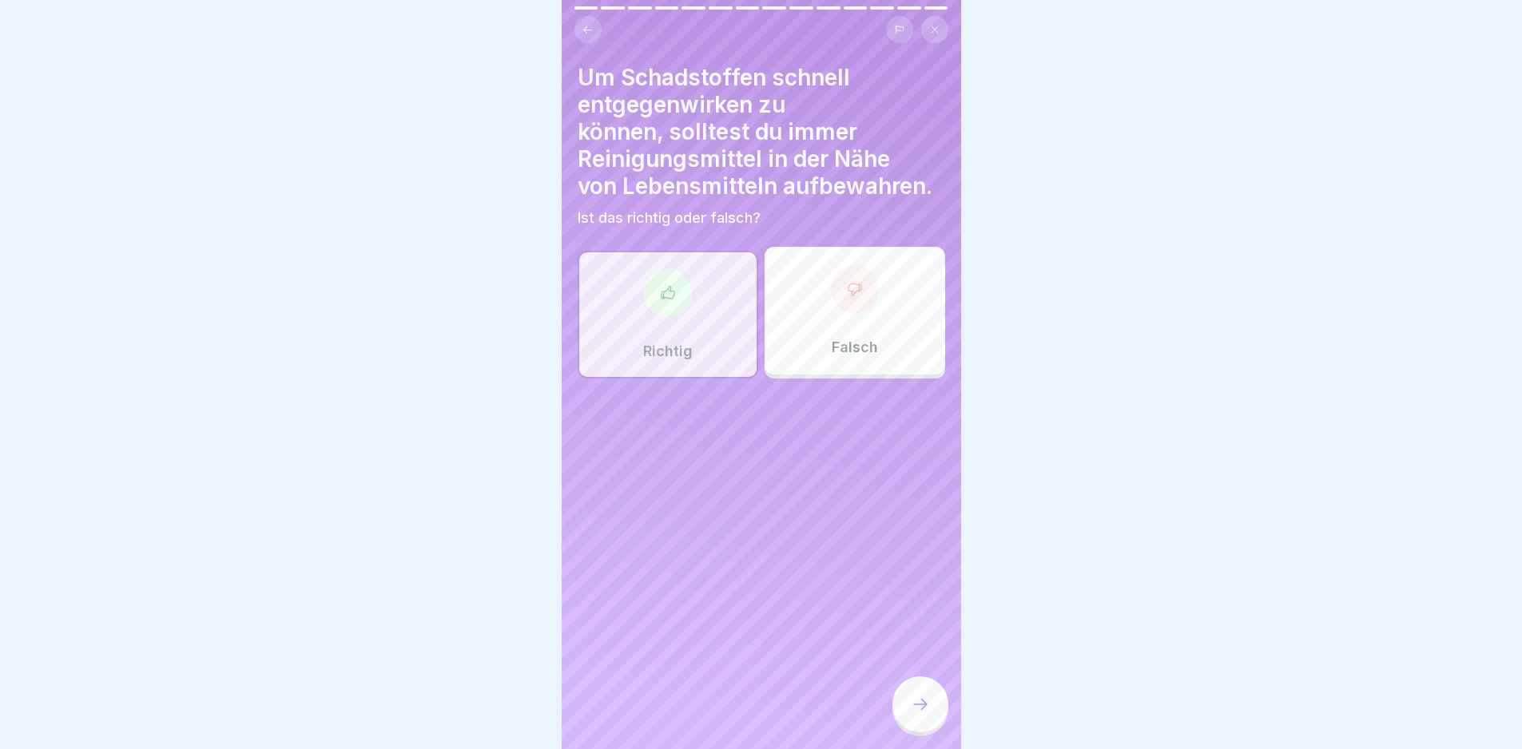
click at [904, 692] on div at bounding box center [920, 707] width 56 height 60
click at [904, 701] on div at bounding box center [920, 705] width 56 height 56
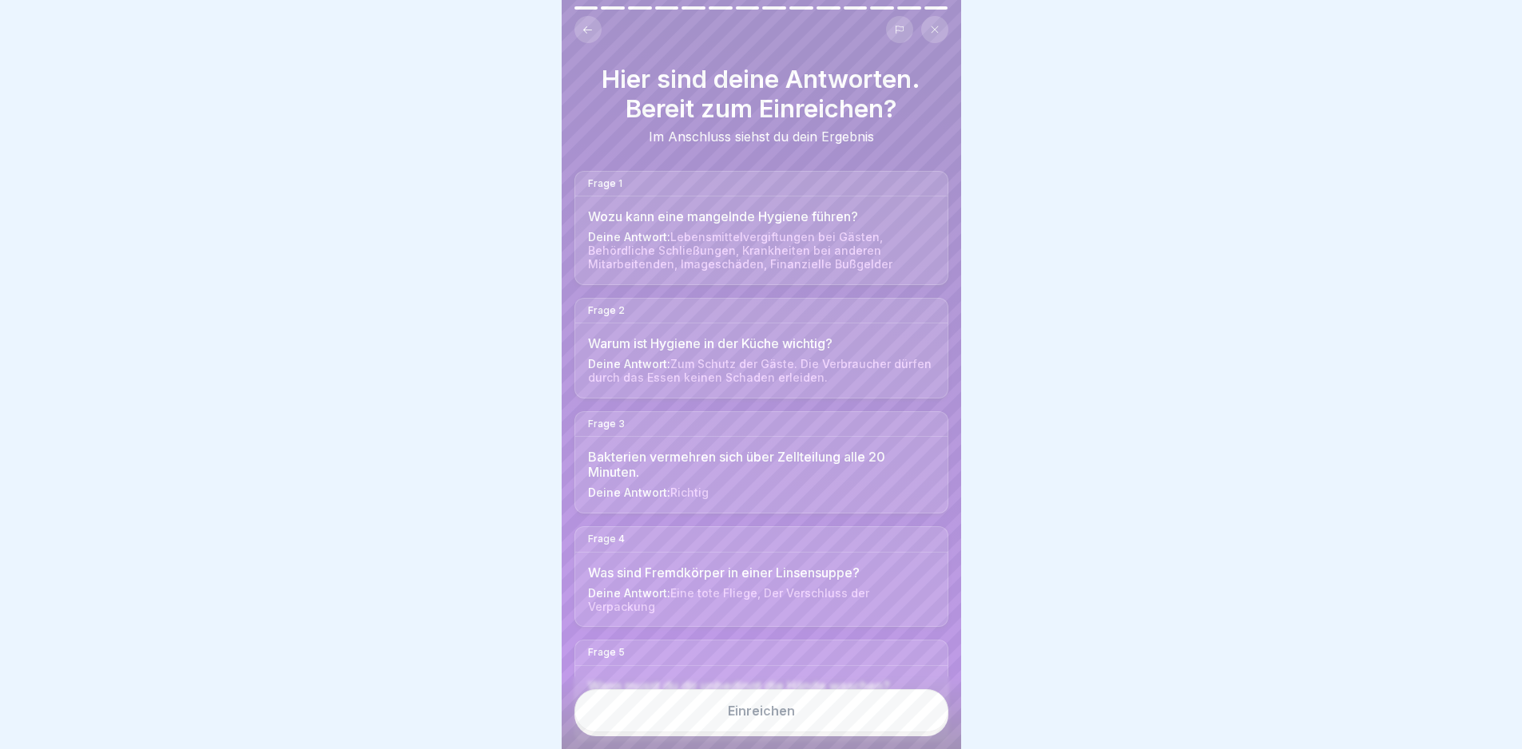
click at [913, 702] on div "Einreichen" at bounding box center [761, 713] width 399 height 73
click at [920, 721] on button "Einreichen" at bounding box center [761, 710] width 374 height 43
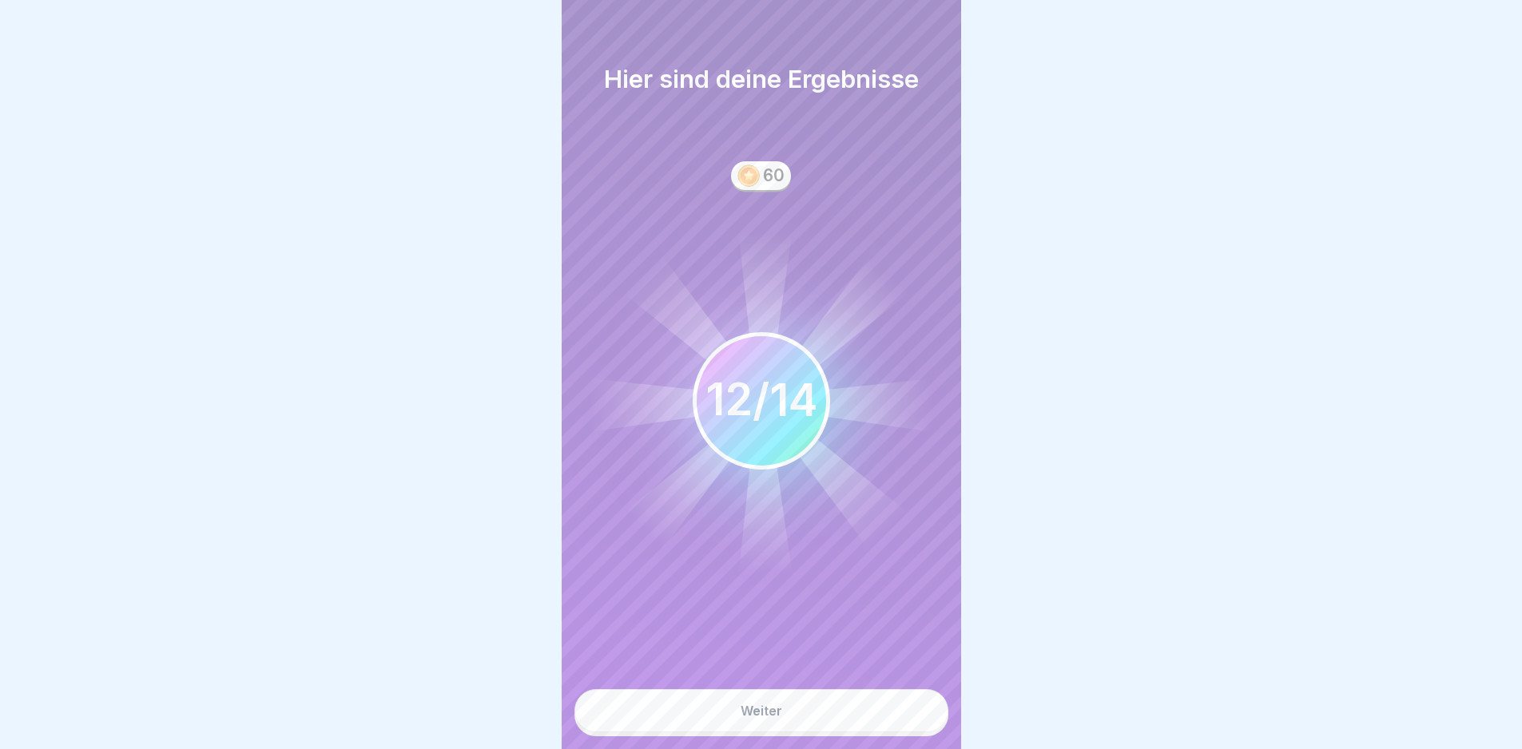
click at [865, 727] on button "Weiter" at bounding box center [761, 710] width 374 height 43
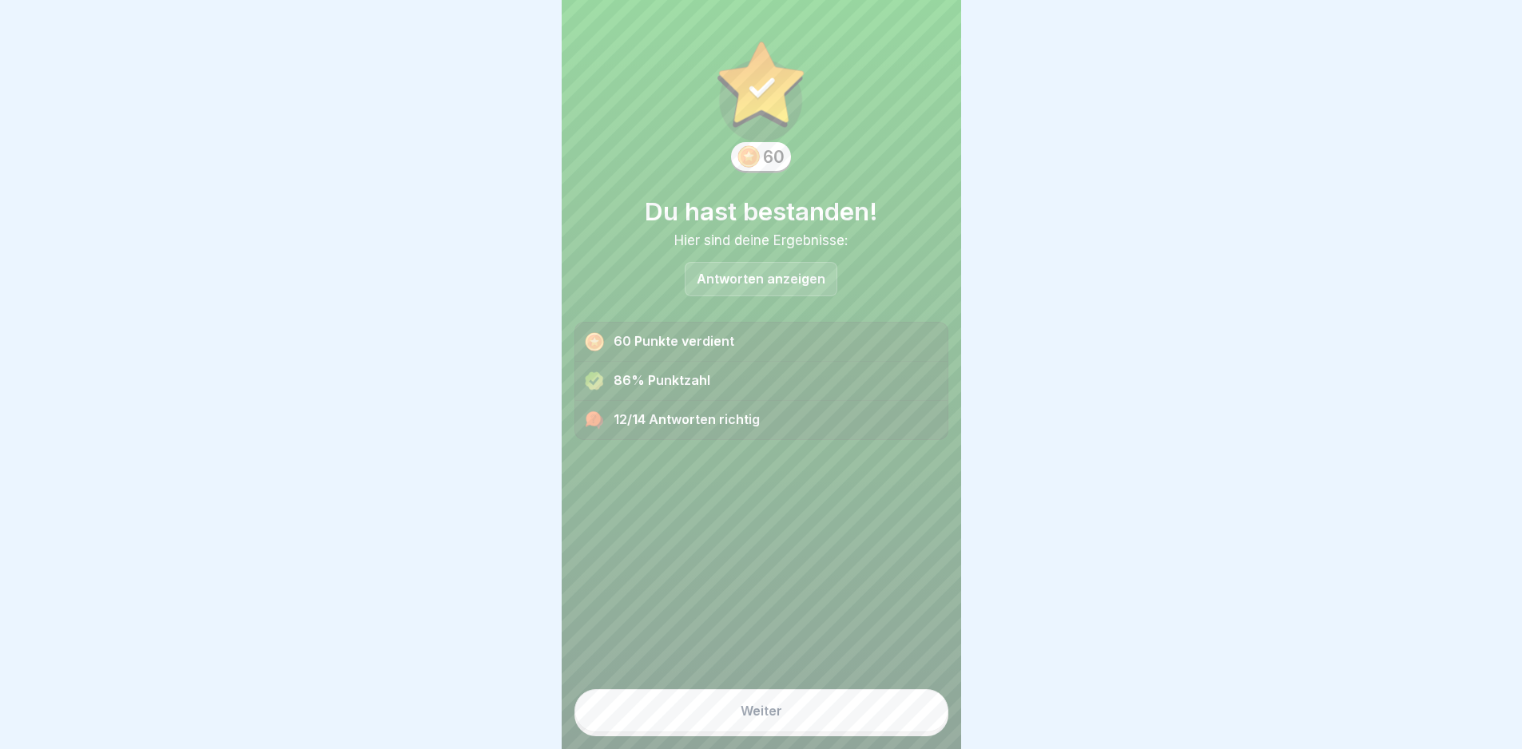
click at [865, 722] on button "Weiter" at bounding box center [761, 710] width 374 height 43
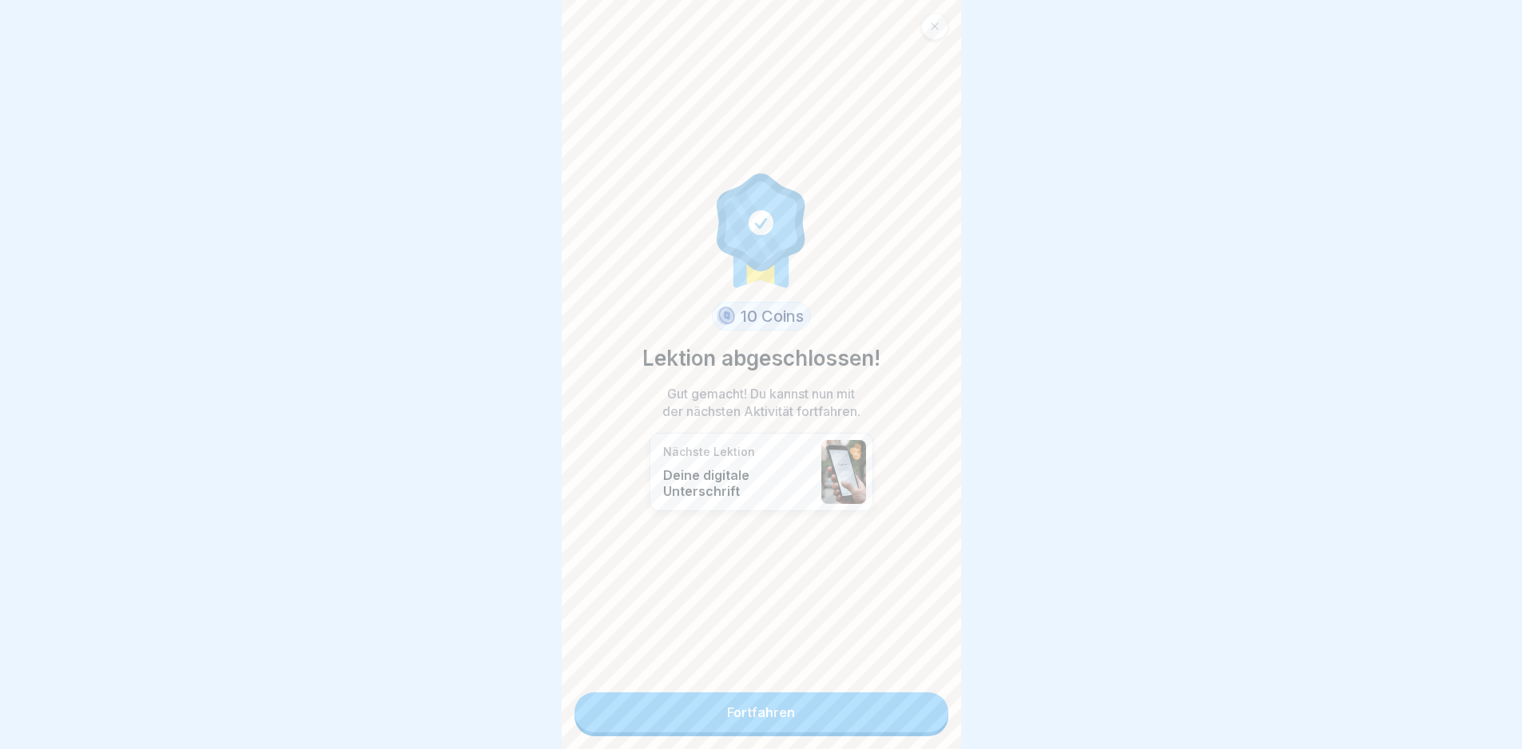
click at [865, 722] on link "Fortfahren" at bounding box center [761, 713] width 374 height 40
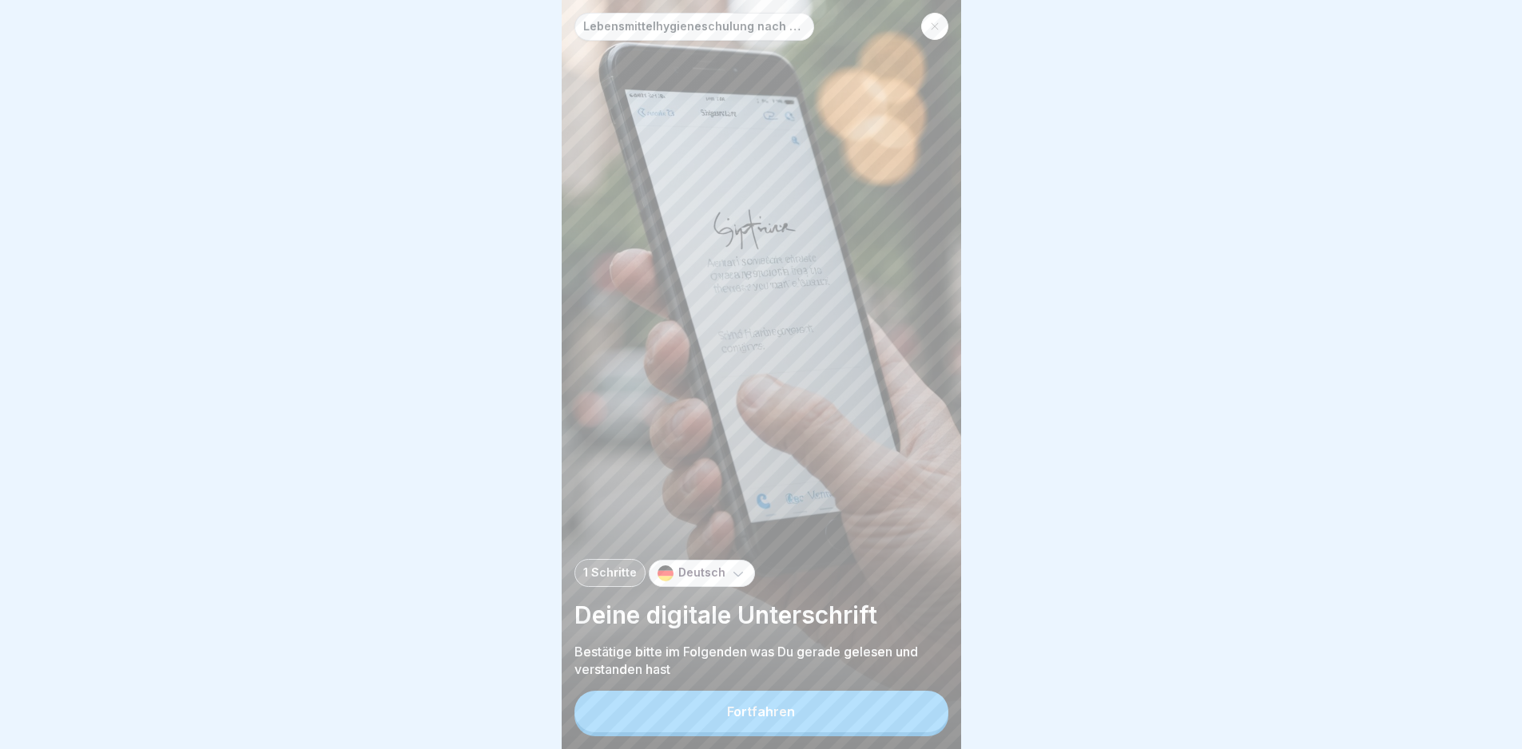
click at [865, 722] on button "Fortfahren" at bounding box center [761, 712] width 374 height 42
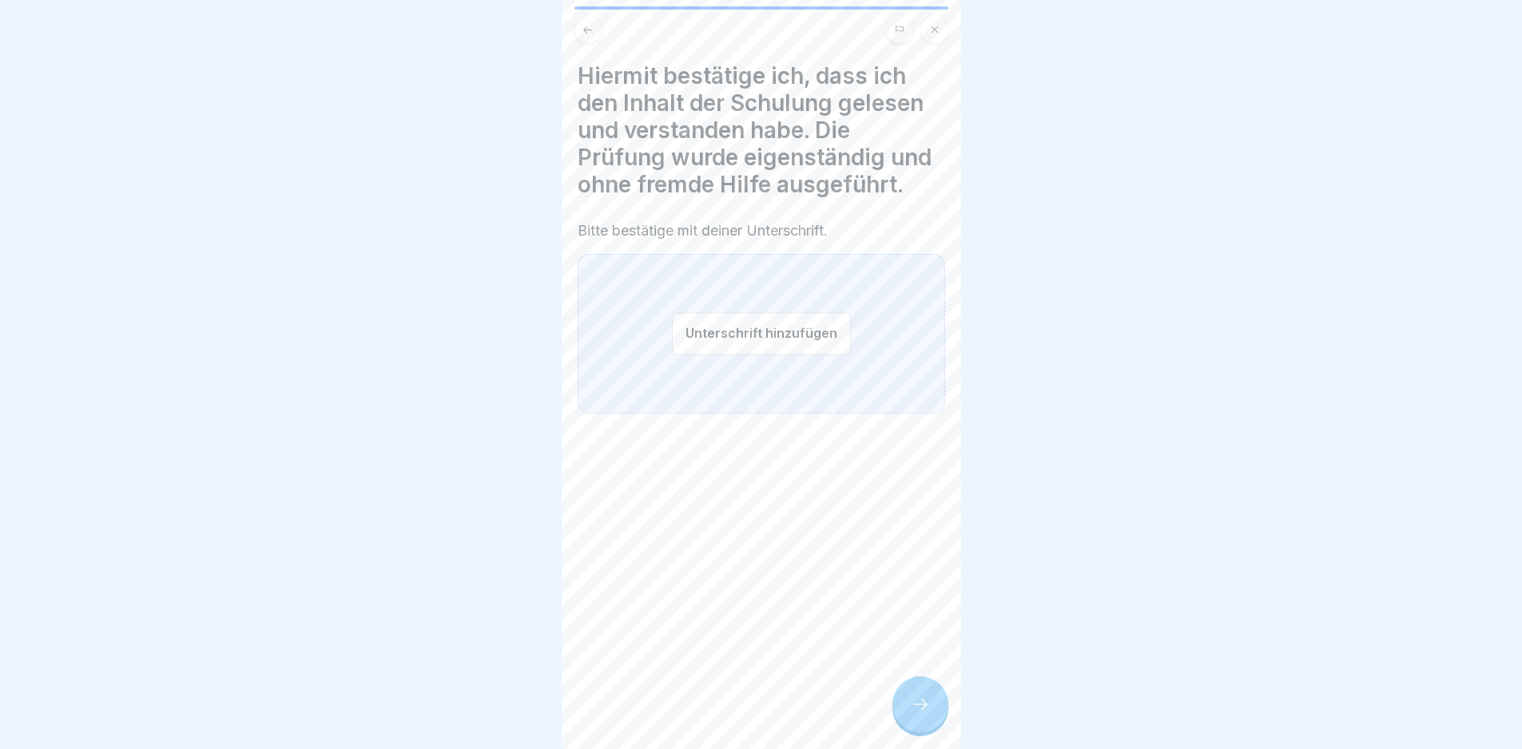
click at [684, 324] on button "Unterschrift hinzufügen" at bounding box center [761, 333] width 179 height 42
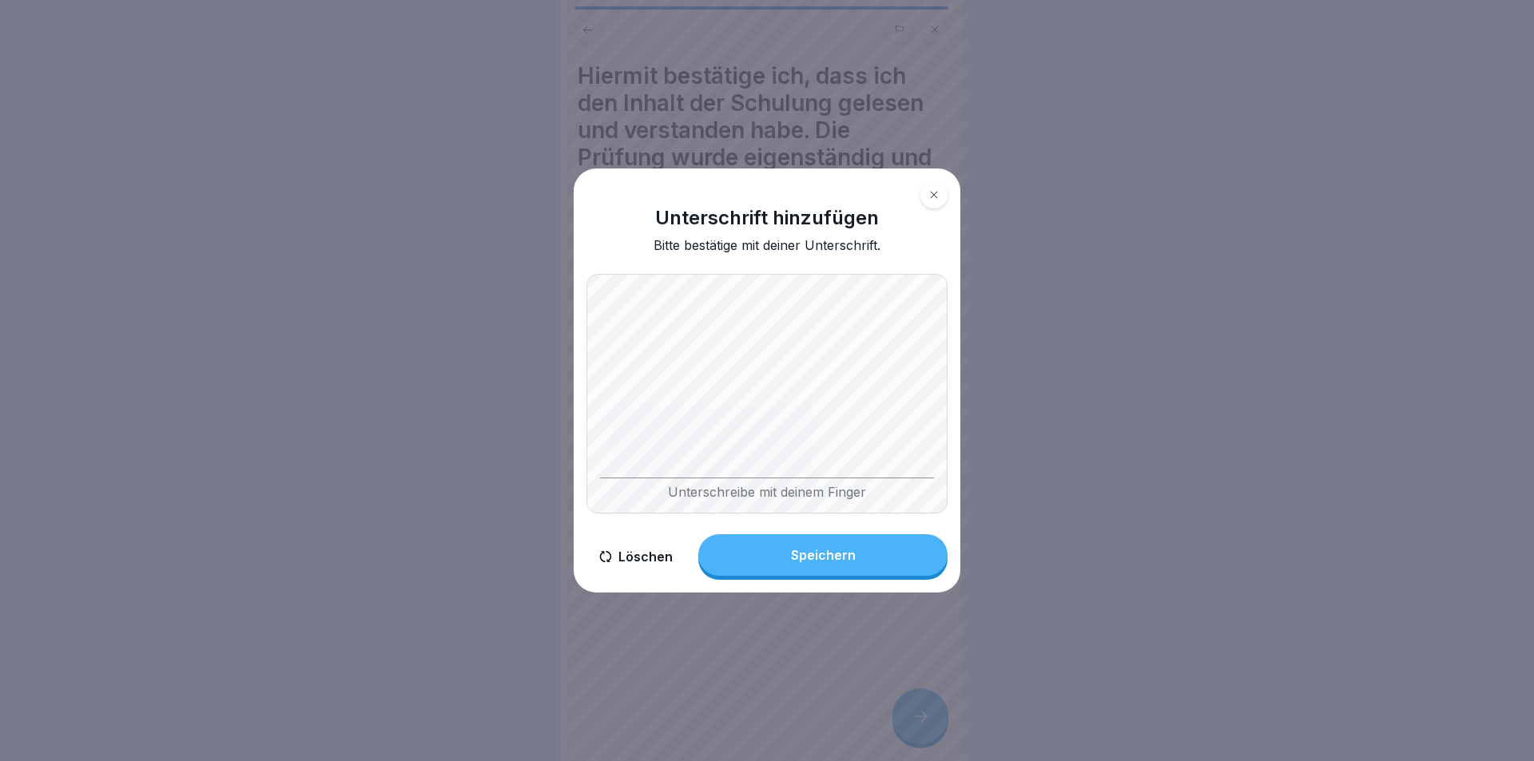
click at [622, 549] on button "Löschen" at bounding box center [635, 557] width 99 height 46
click at [858, 558] on button "Speichern" at bounding box center [822, 555] width 249 height 42
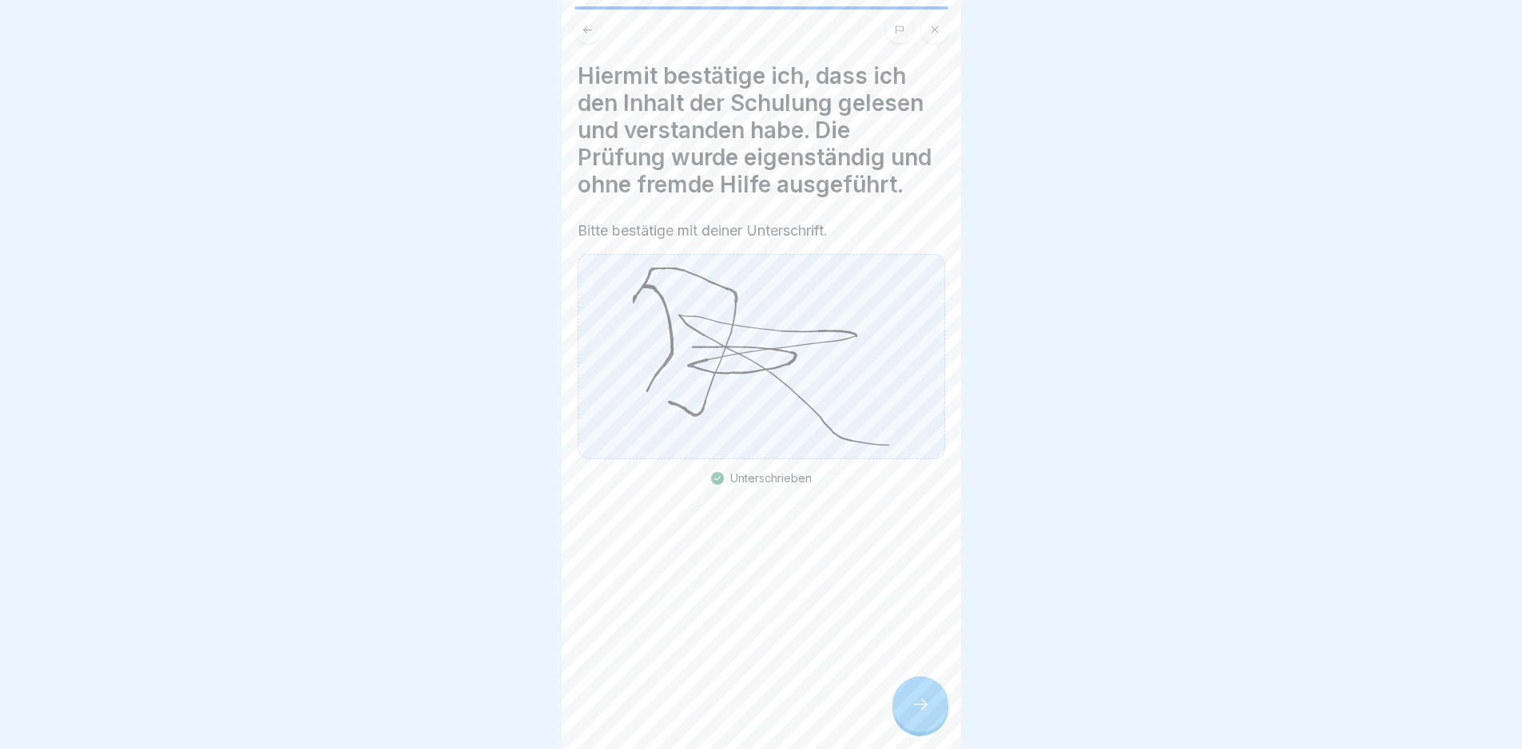
click at [903, 709] on div at bounding box center [920, 705] width 56 height 56
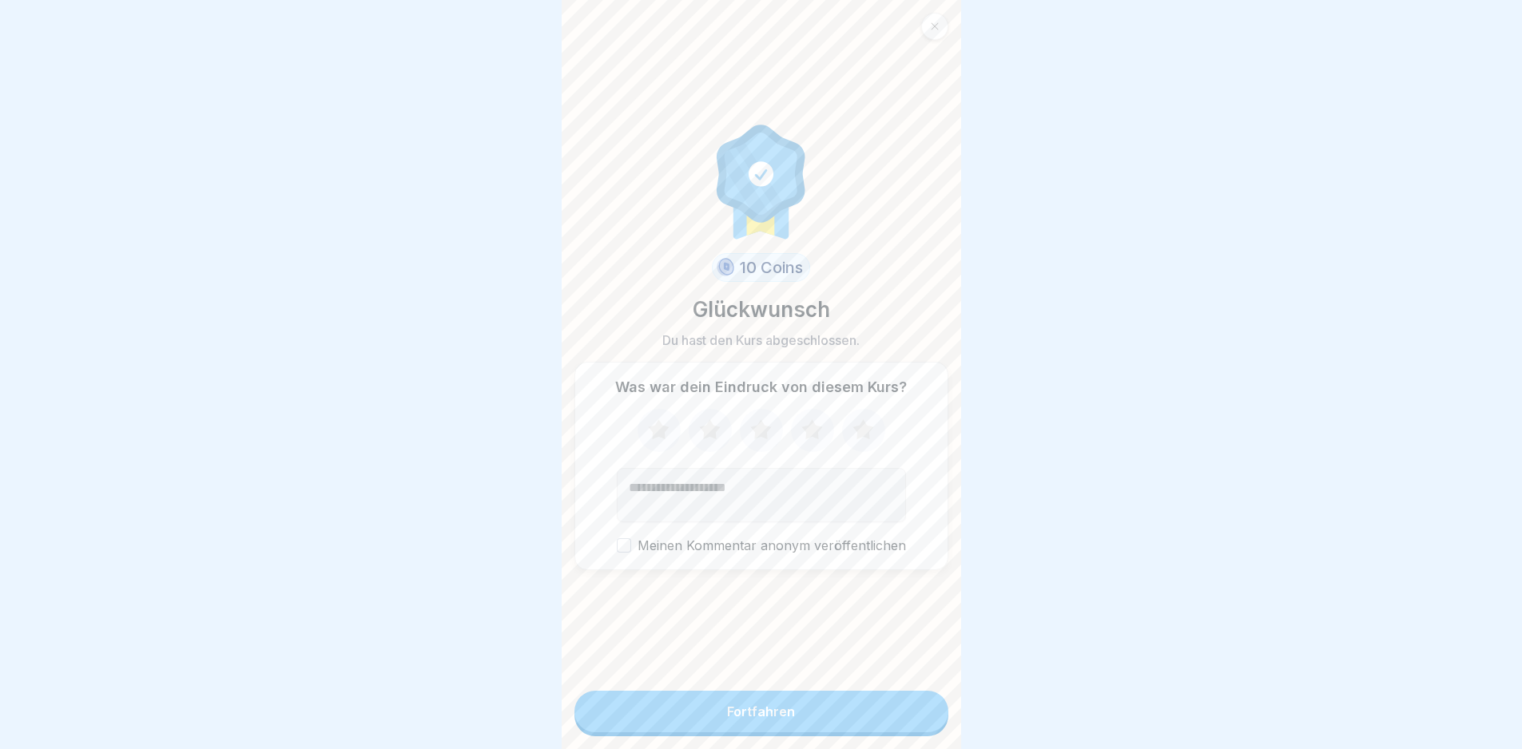
click at [901, 705] on button "Fortfahren" at bounding box center [761, 712] width 374 height 42
